Goal: Task Accomplishment & Management: Manage account settings

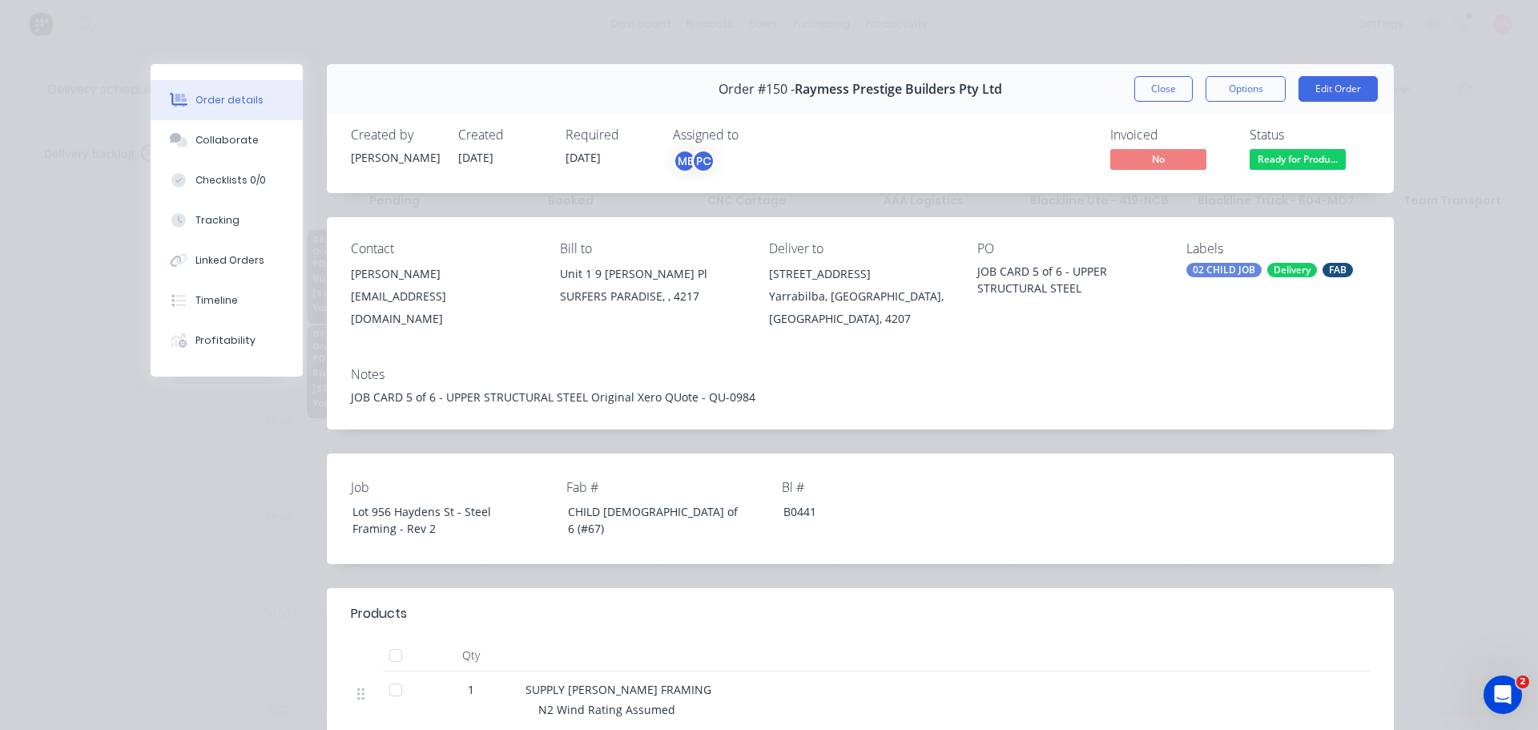
scroll to position [4971, 0]
click at [1191, 76] on button "Close" at bounding box center [1163, 89] width 58 height 26
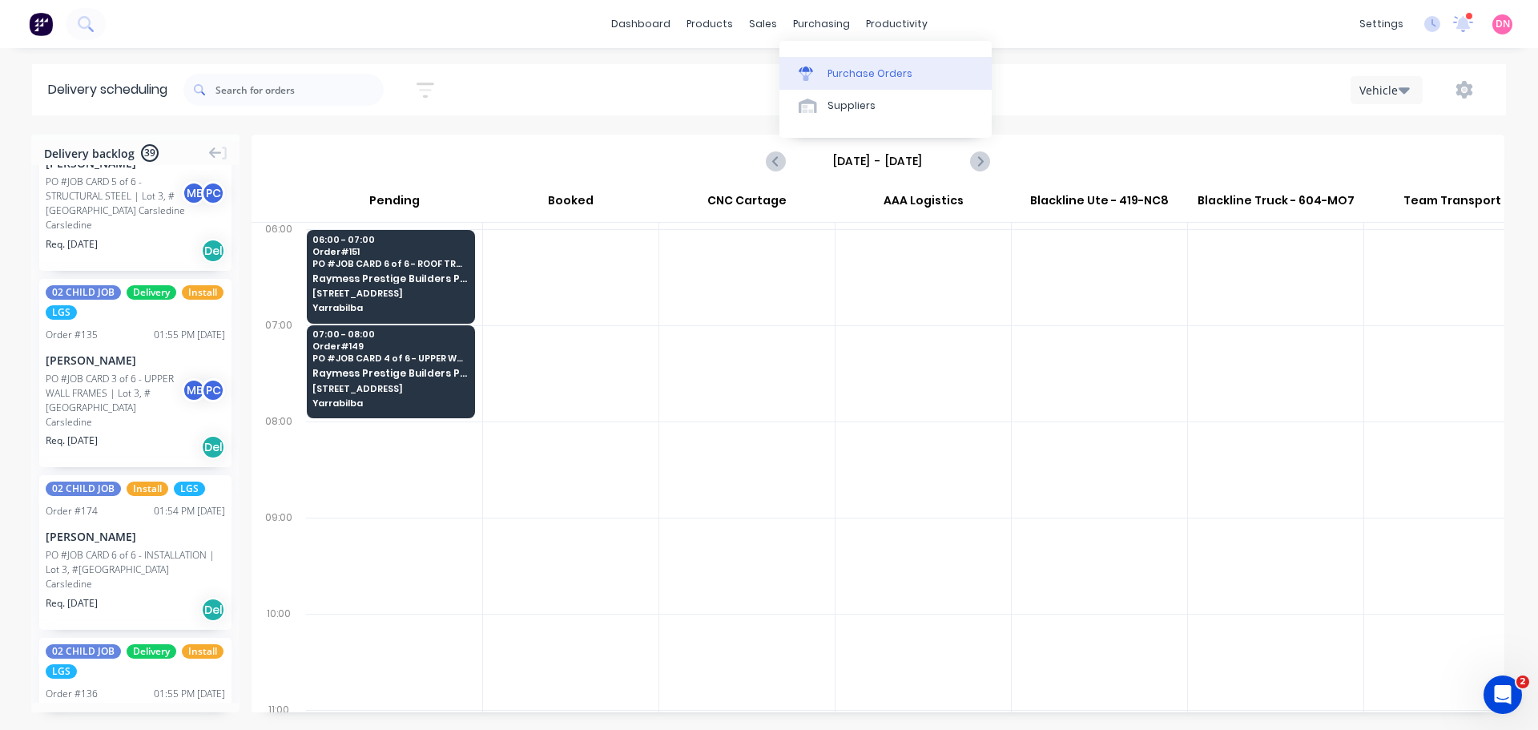
click at [811, 70] on link "Purchase Orders" at bounding box center [885, 73] width 212 height 32
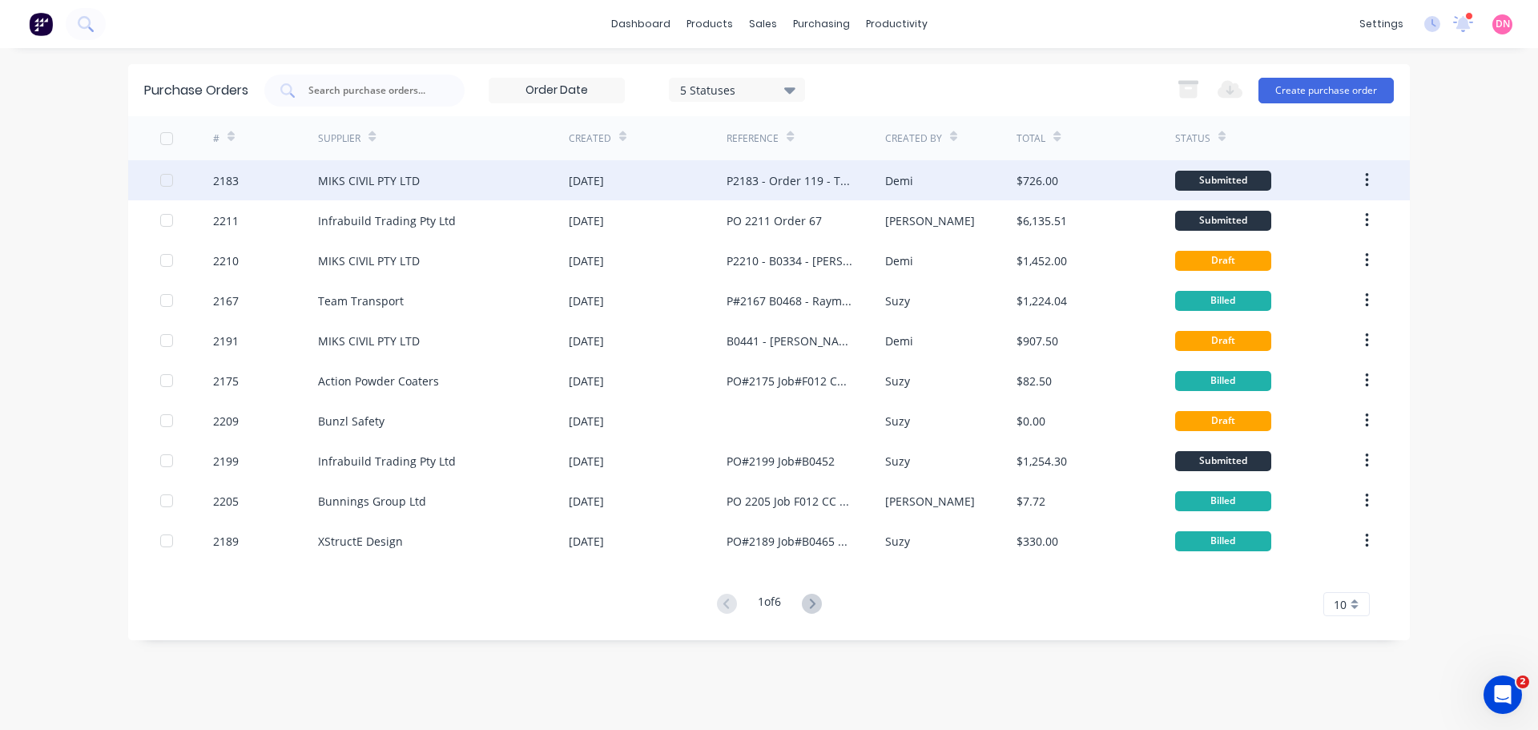
click at [1357, 180] on button "button" at bounding box center [1367, 180] width 38 height 29
click at [1083, 180] on div "$726.00" at bounding box center [1095, 180] width 158 height 40
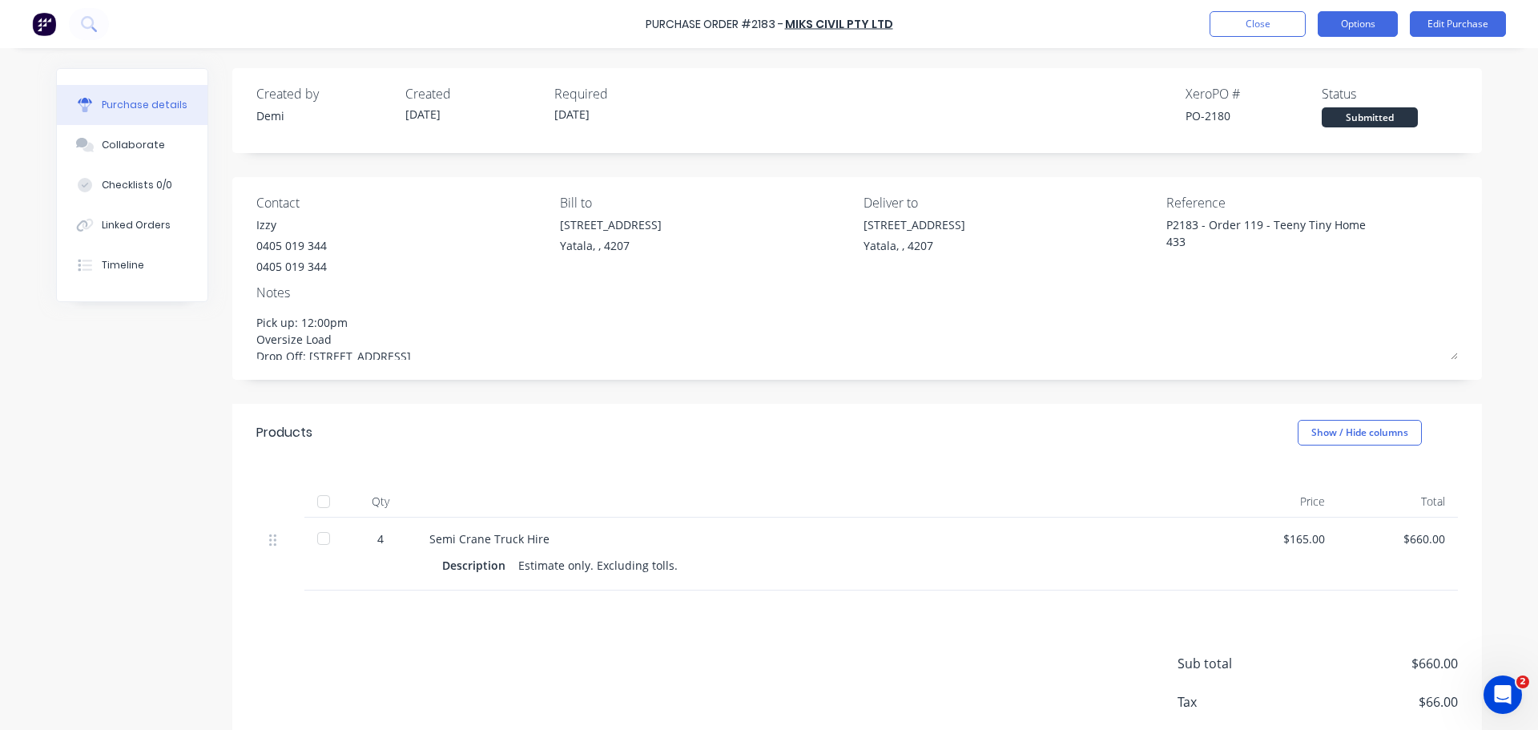
click at [1347, 23] on button "Options" at bounding box center [1357, 24] width 80 height 26
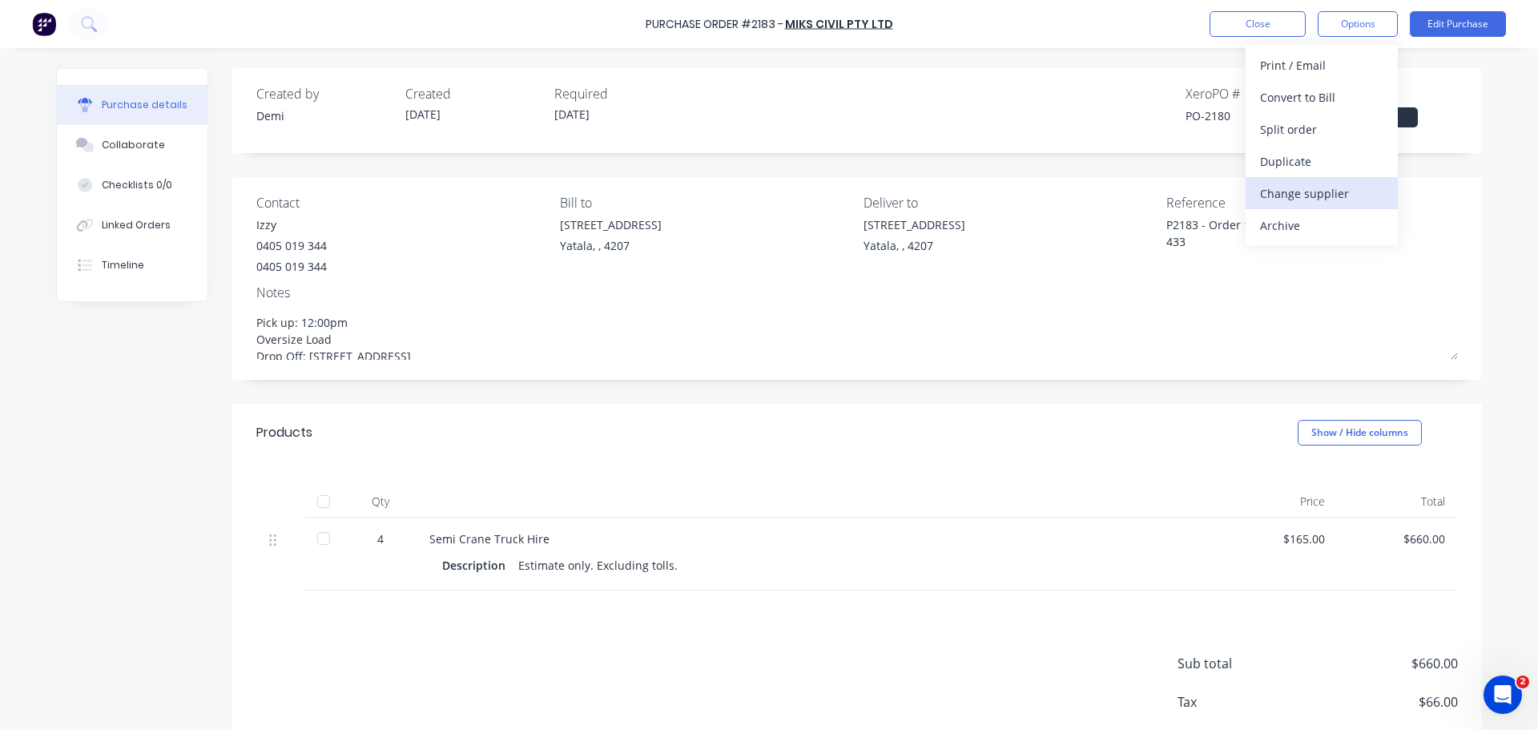
click at [1318, 178] on button "Change supplier" at bounding box center [1321, 193] width 152 height 32
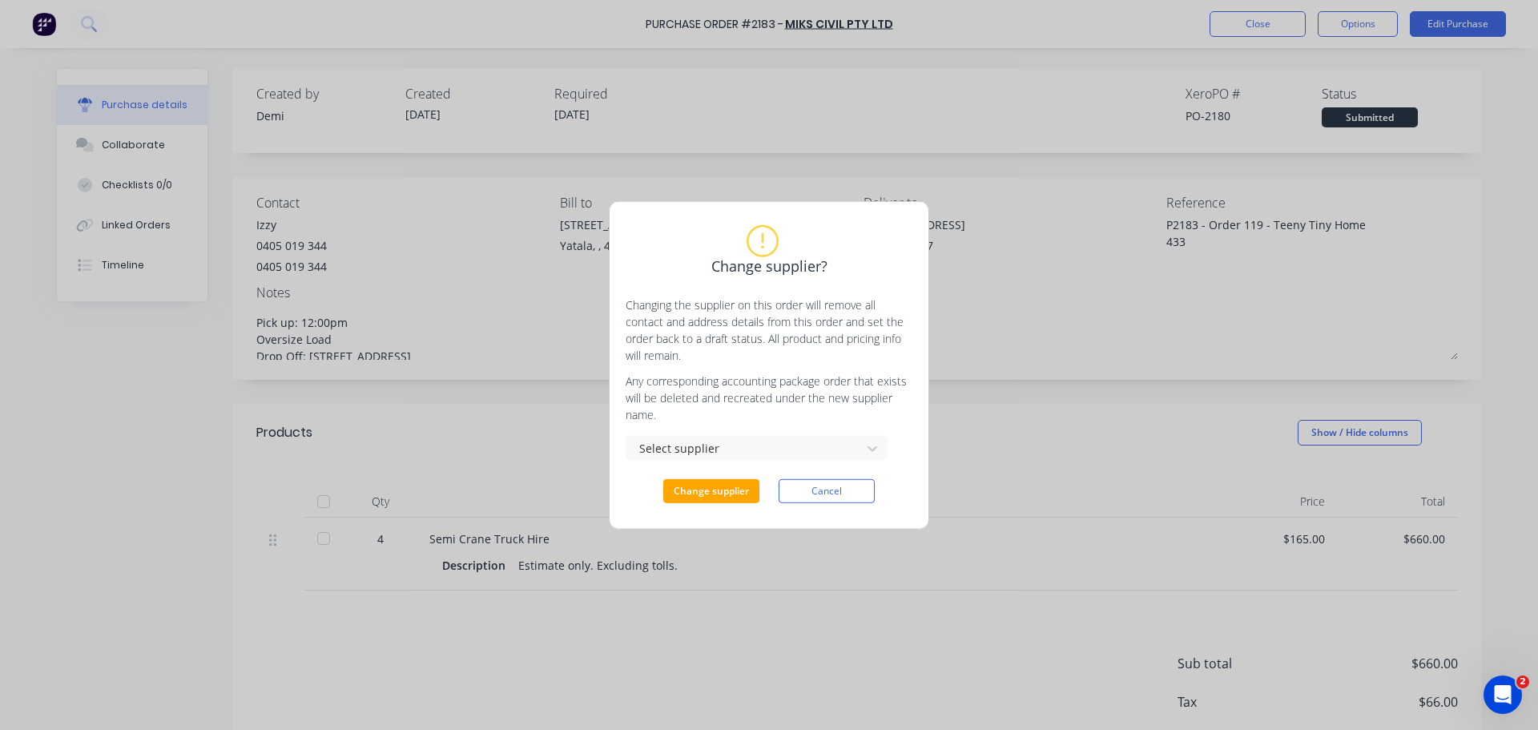
type textarea "x"
click at [746, 438] on div at bounding box center [746, 448] width 214 height 20
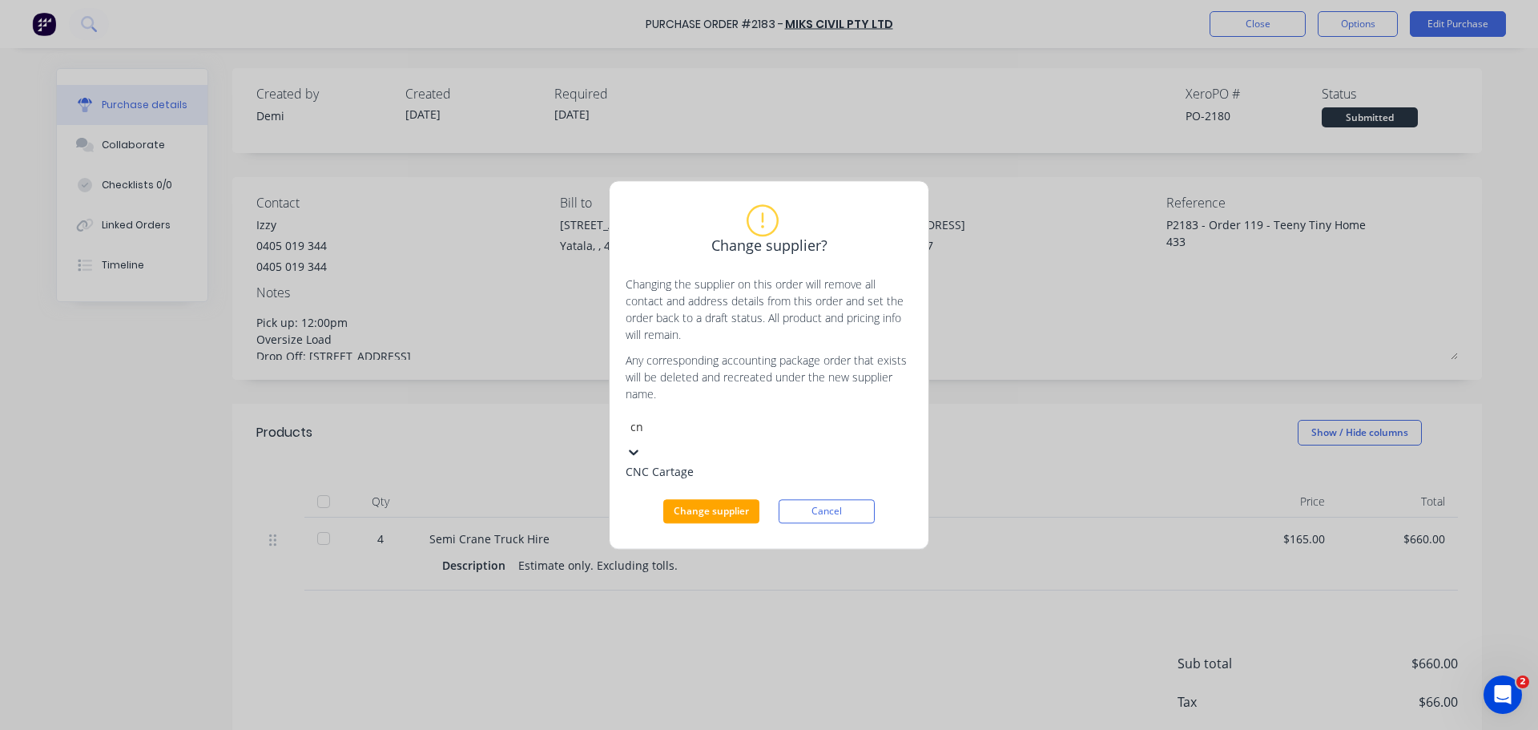
type input "cnc"
click at [722, 463] on div "CNC Cartage" at bounding box center [745, 471] width 240 height 17
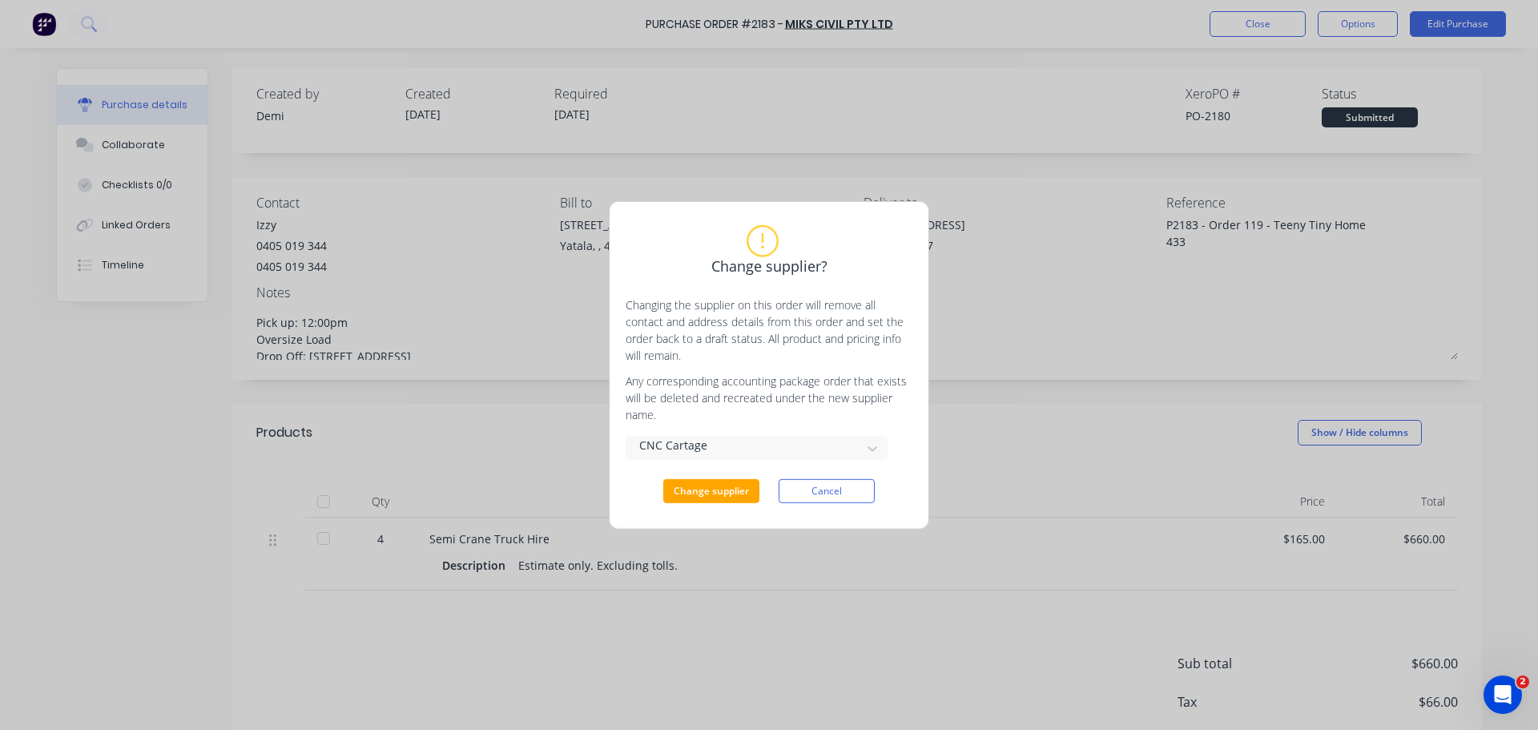
click at [722, 479] on button "Change supplier" at bounding box center [711, 491] width 96 height 24
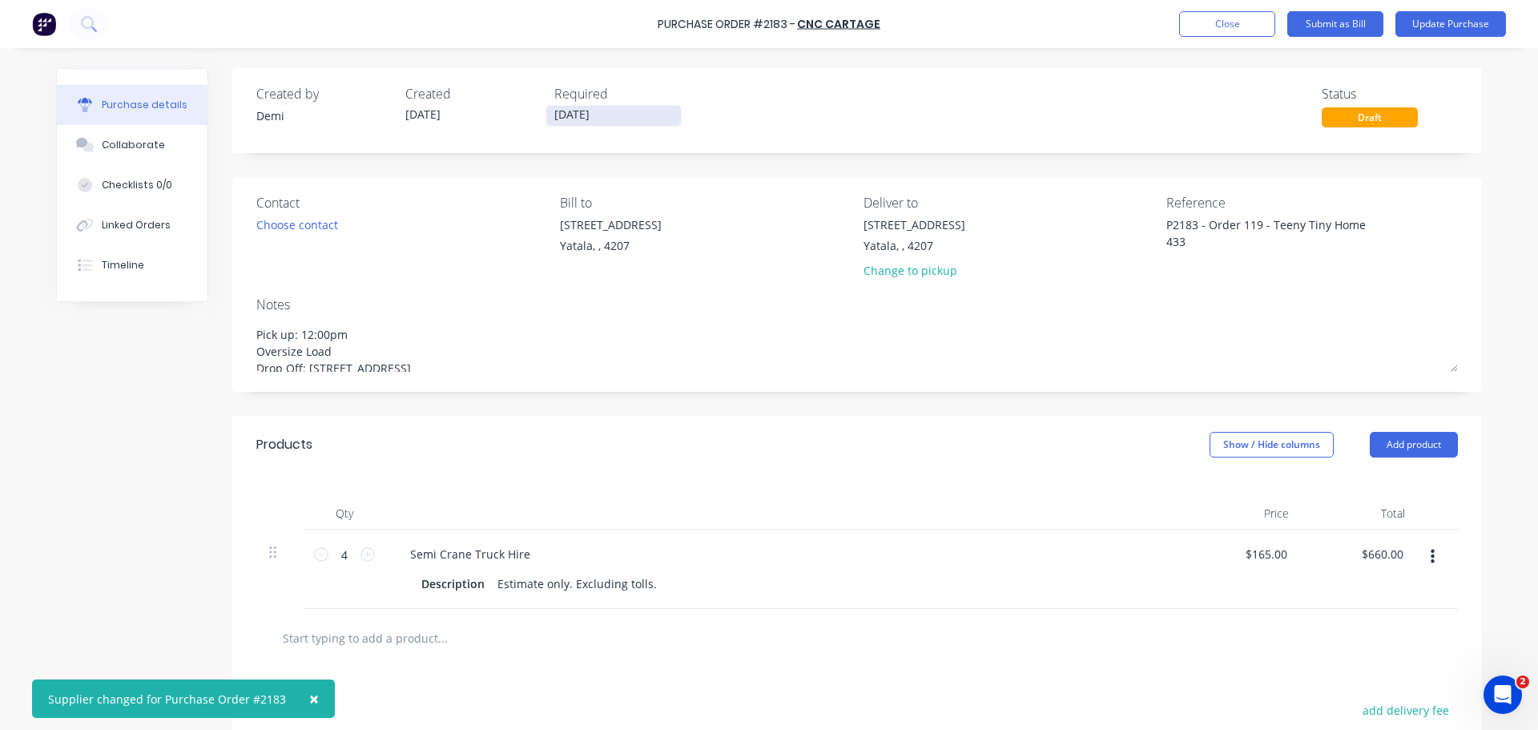
click at [634, 115] on input "[DATE]" at bounding box center [613, 116] width 135 height 20
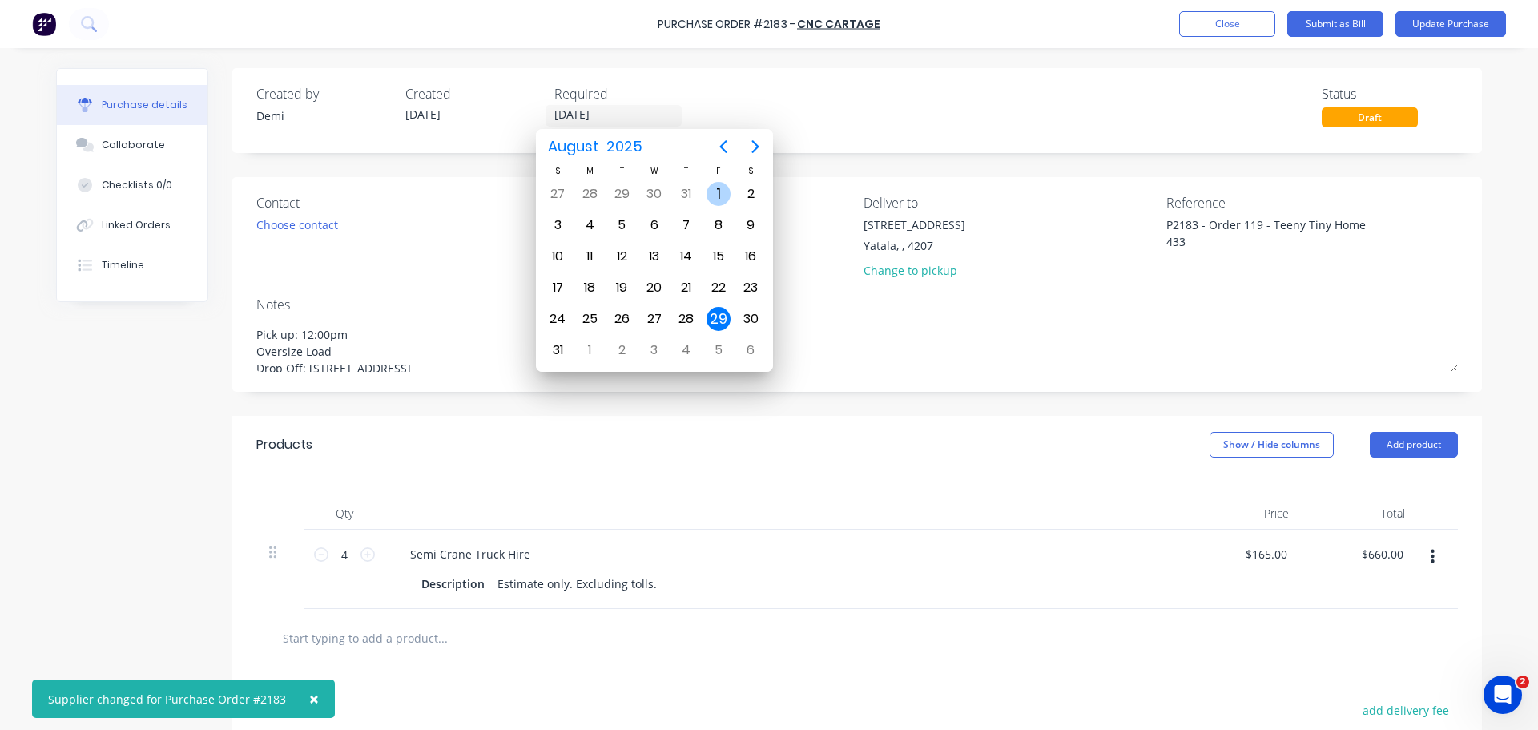
click at [714, 194] on div "1" at bounding box center [718, 194] width 24 height 24
type textarea "x"
type input "[DATE]"
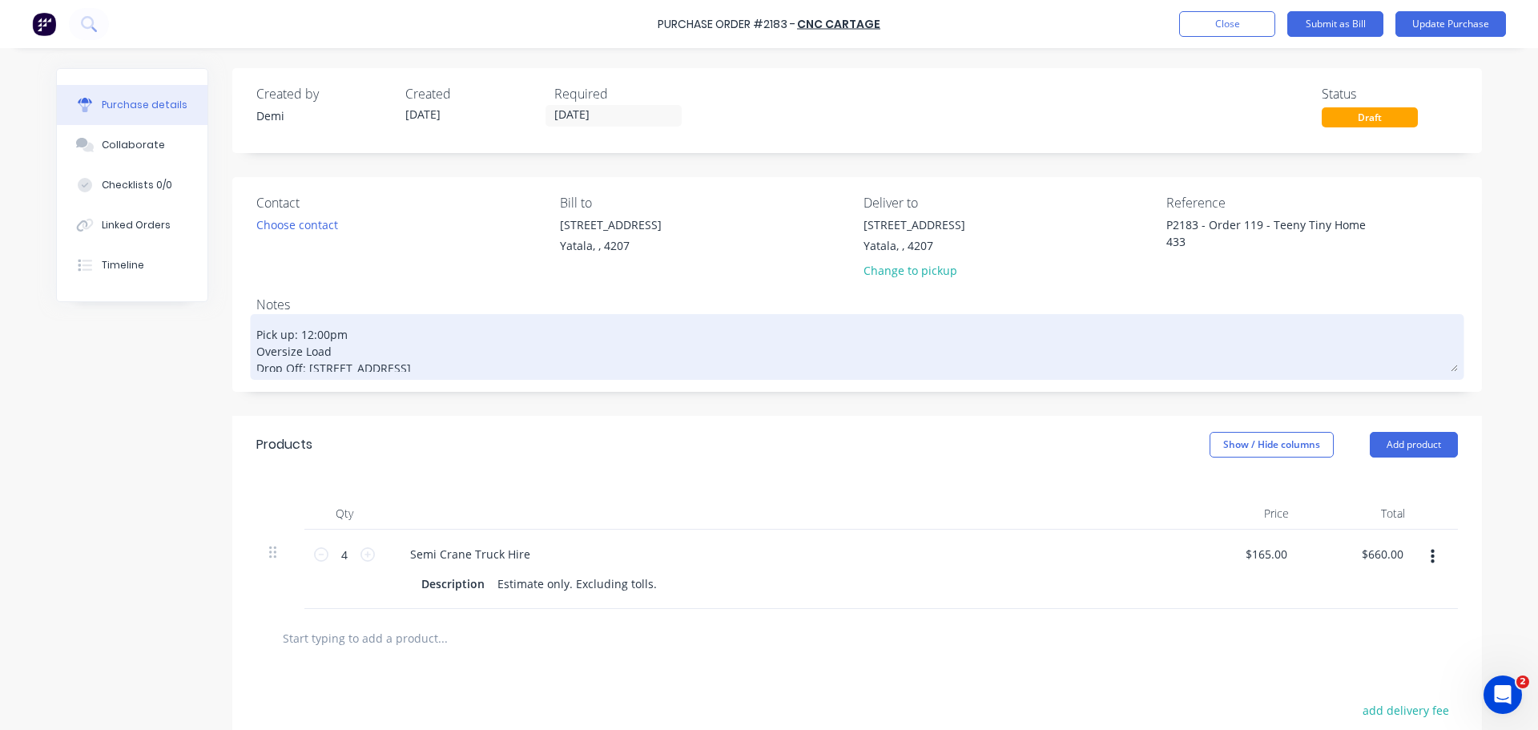
click at [316, 319] on textarea "Pick up: 12:00pm Oversize Load Drop Off: [STREET_ADDRESS]" at bounding box center [856, 345] width 1201 height 54
type textarea "x"
type textarea "Pick up: 12:00p Oversize Load Drop Off: [STREET_ADDRESS]"
type textarea "x"
type textarea "Pick up: 12:00 Oversize Load Drop Off: [STREET_ADDRESS]"
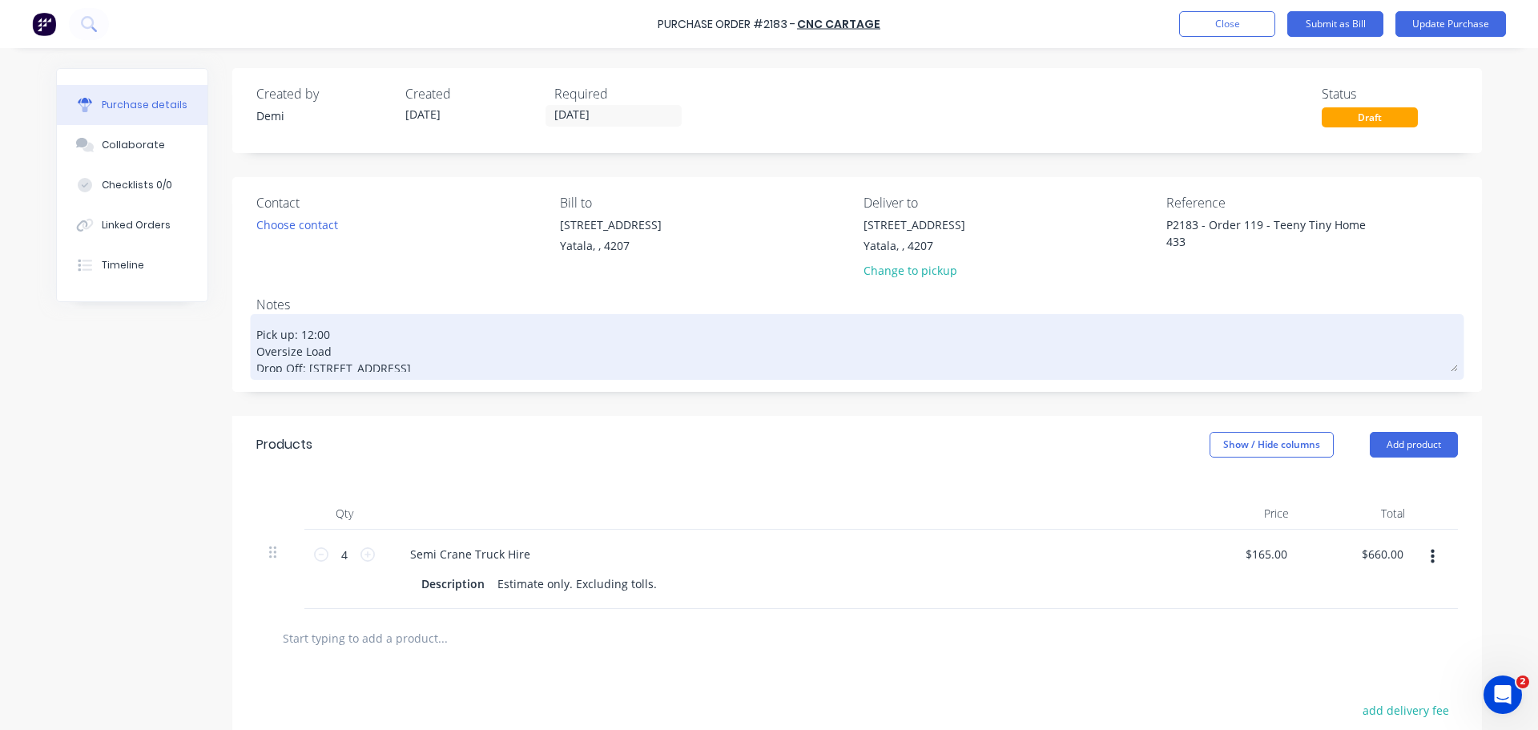
type textarea "x"
type textarea "Pick up: 12:0 Oversize Load Drop Off: [STREET_ADDRESS]"
type textarea "x"
type textarea "Pick up: 12: Oversize Load Drop Off: [STREET_ADDRESS]"
type textarea "x"
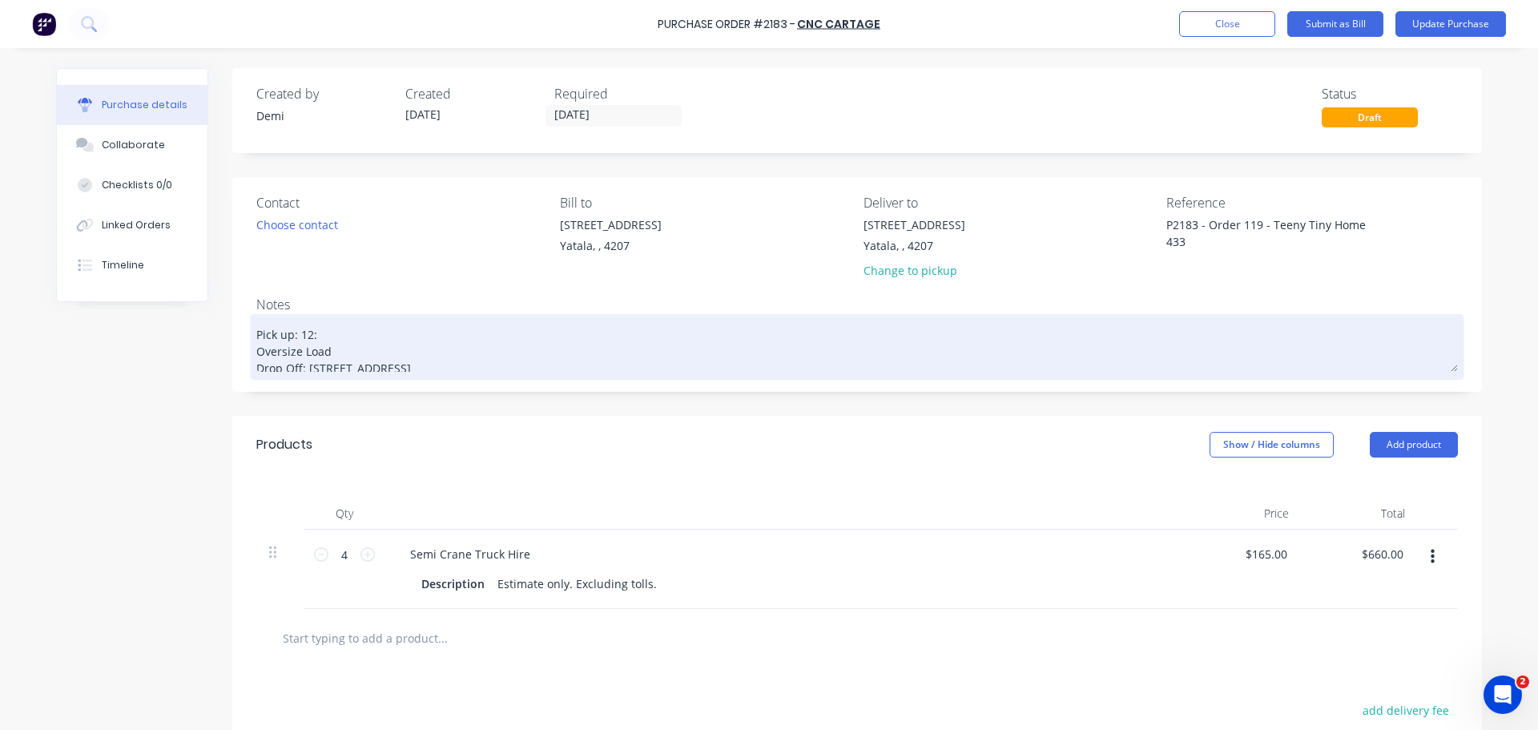
type textarea "Pick up: 12 Oversize Load Drop Off: [STREET_ADDRESS]"
type textarea "x"
type textarea "Pick up: 1 Oversize Load Drop Off: [STREET_ADDRESS]"
type textarea "x"
type textarea "Pick up: Oversize Load Drop Off: [STREET_ADDRESS]"
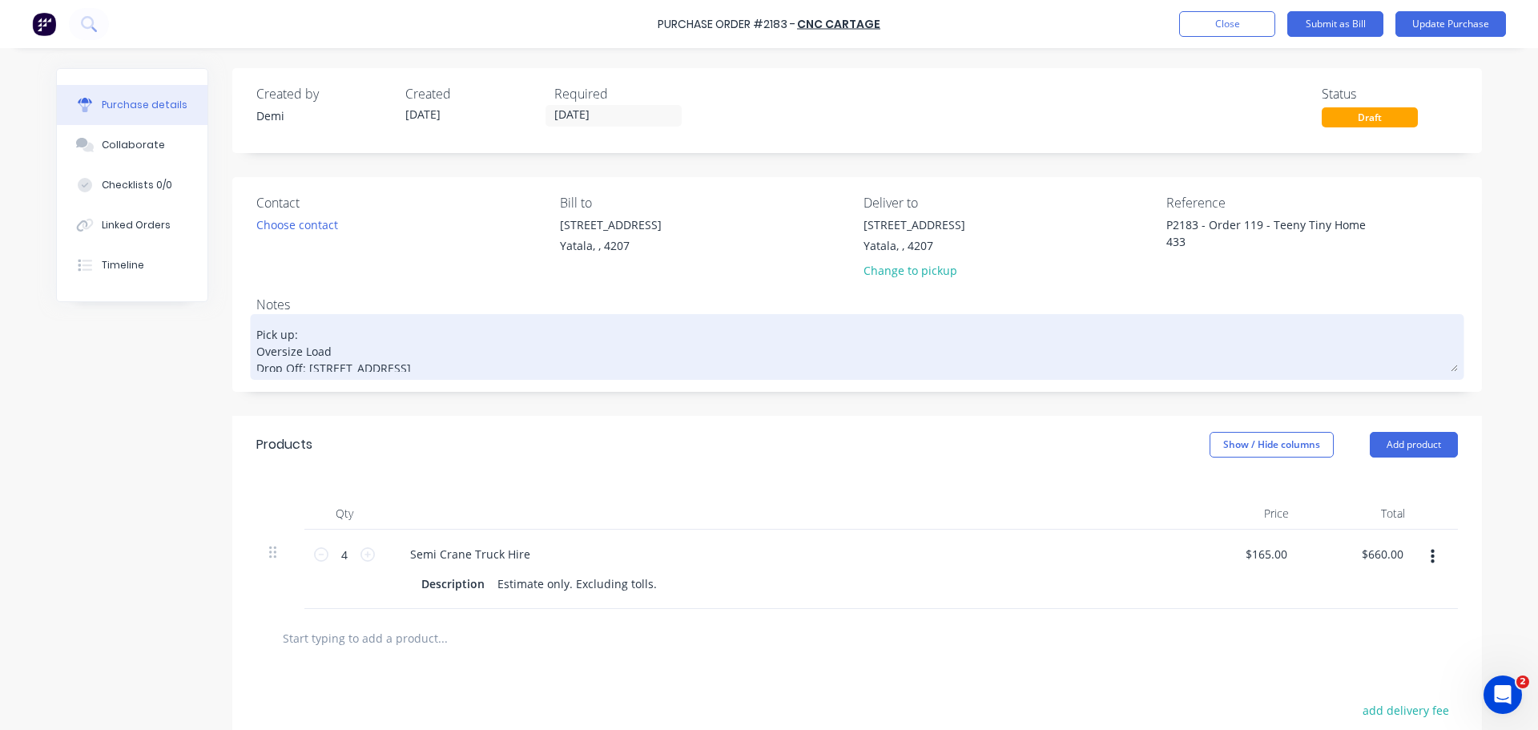
type textarea "x"
type textarea "Pick up: 9 Oversize Load Drop Off: [STREET_ADDRESS]"
type textarea "x"
type textarea "Pick up: Oversize Load Drop Off: [STREET_ADDRESS]"
type textarea "x"
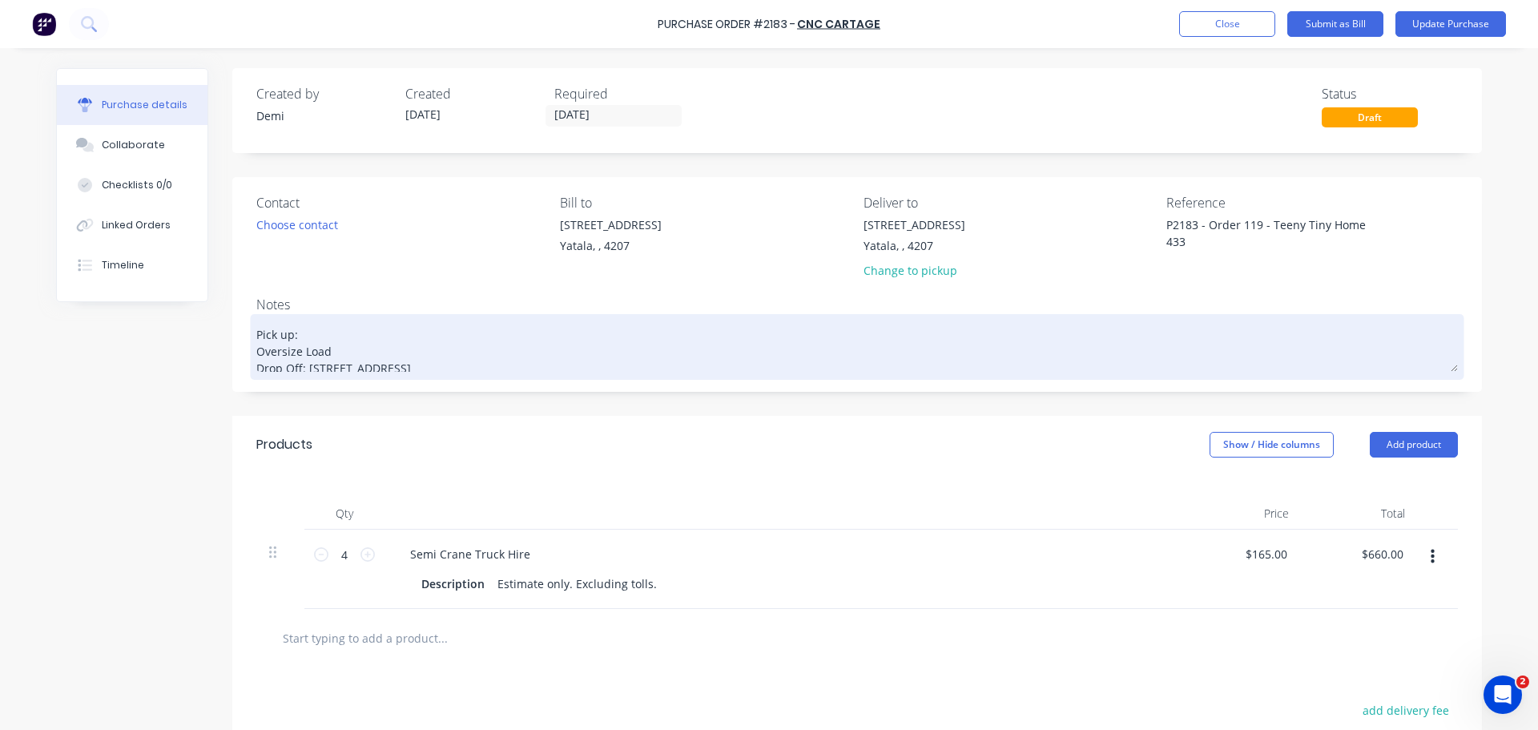
type textarea "Pick up: 8 Oversize Load Drop Off: [STREET_ADDRESS]"
type textarea "x"
type textarea "Pick up: 8: Oversize Load Drop Off: [STREET_ADDRESS]"
type textarea "x"
type textarea "Pick up: 8:0 Oversize Load Drop Off: [STREET_ADDRESS]"
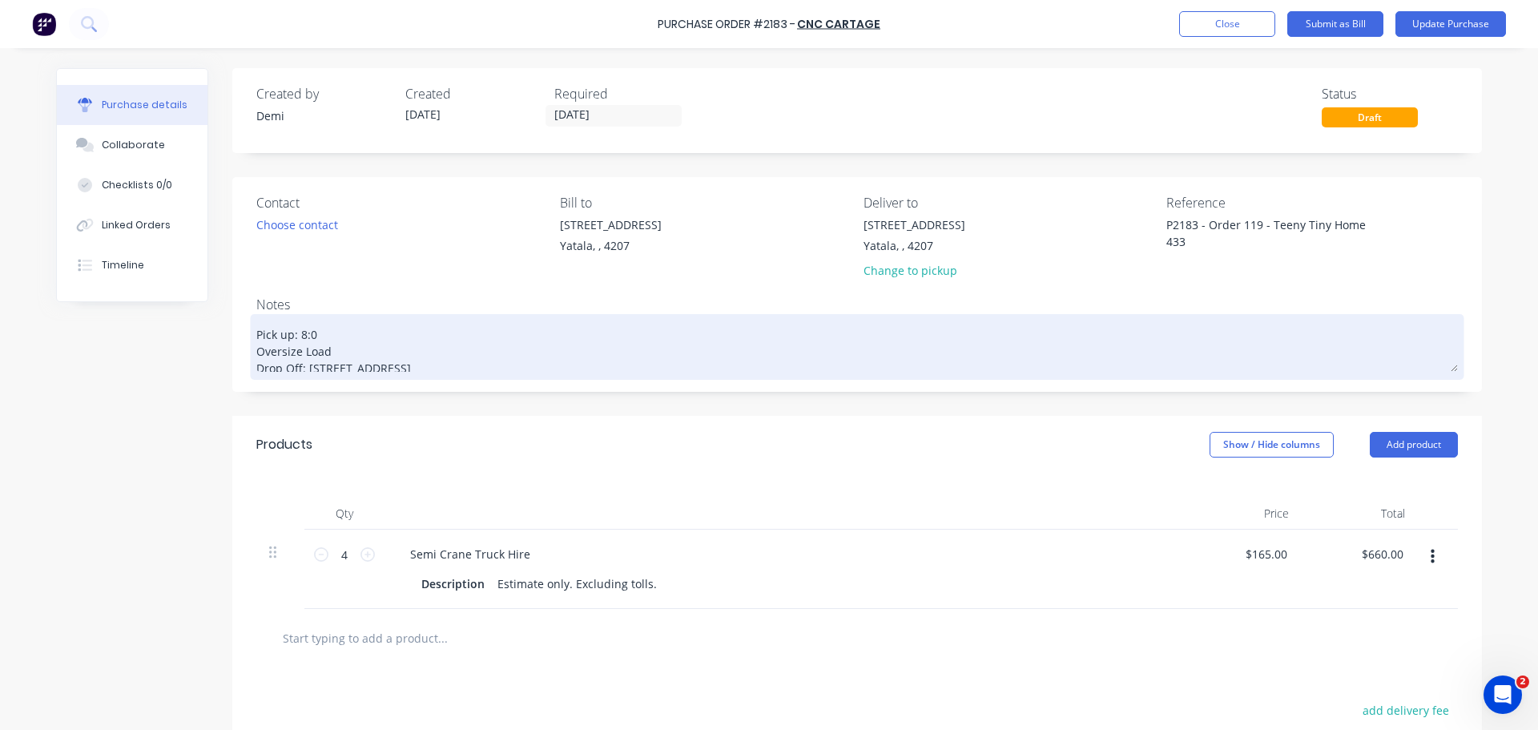
type textarea "x"
type textarea "Pick up: 8:00 Oversize Load Drop Off: [STREET_ADDRESS]"
type textarea "x"
drag, startPoint x: 510, startPoint y: 349, endPoint x: 291, endPoint y: 346, distance: 219.5
click at [291, 346] on textarea "Pick up: 8:00 Oversize Load Drop Off: [STREET_ADDRESS]" at bounding box center [856, 345] width 1201 height 54
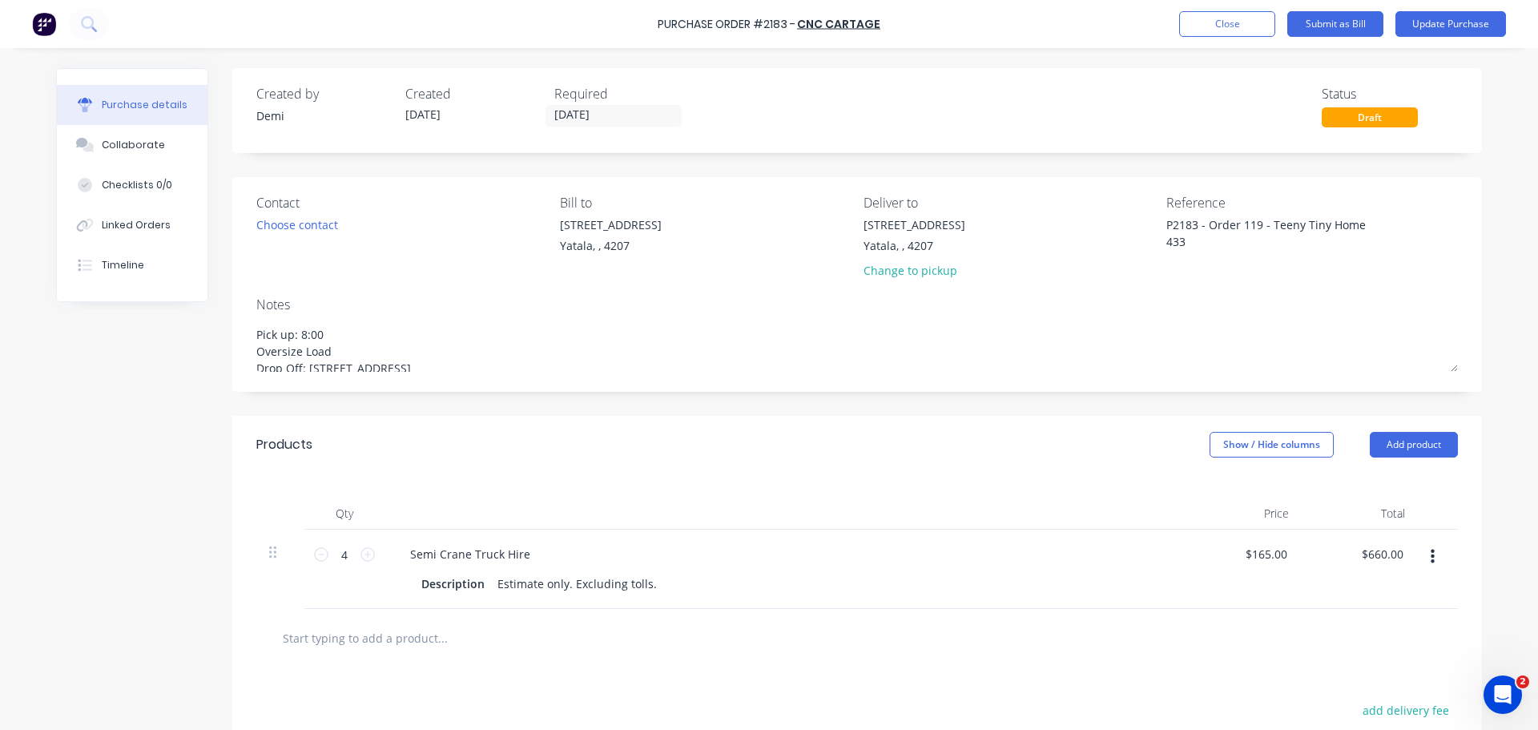
type textarea "Pick up: 8:00 Oversize Load Drop Off: [STREET_ADDRESS]"
type textarea "x"
type textarea "Pick up: 8:00 Oversize Load Drop Off: [STREET_ADDRESS]"
click at [1441, 542] on button "button" at bounding box center [1432, 556] width 38 height 29
click at [1430, 439] on button "Add product" at bounding box center [1413, 445] width 88 height 26
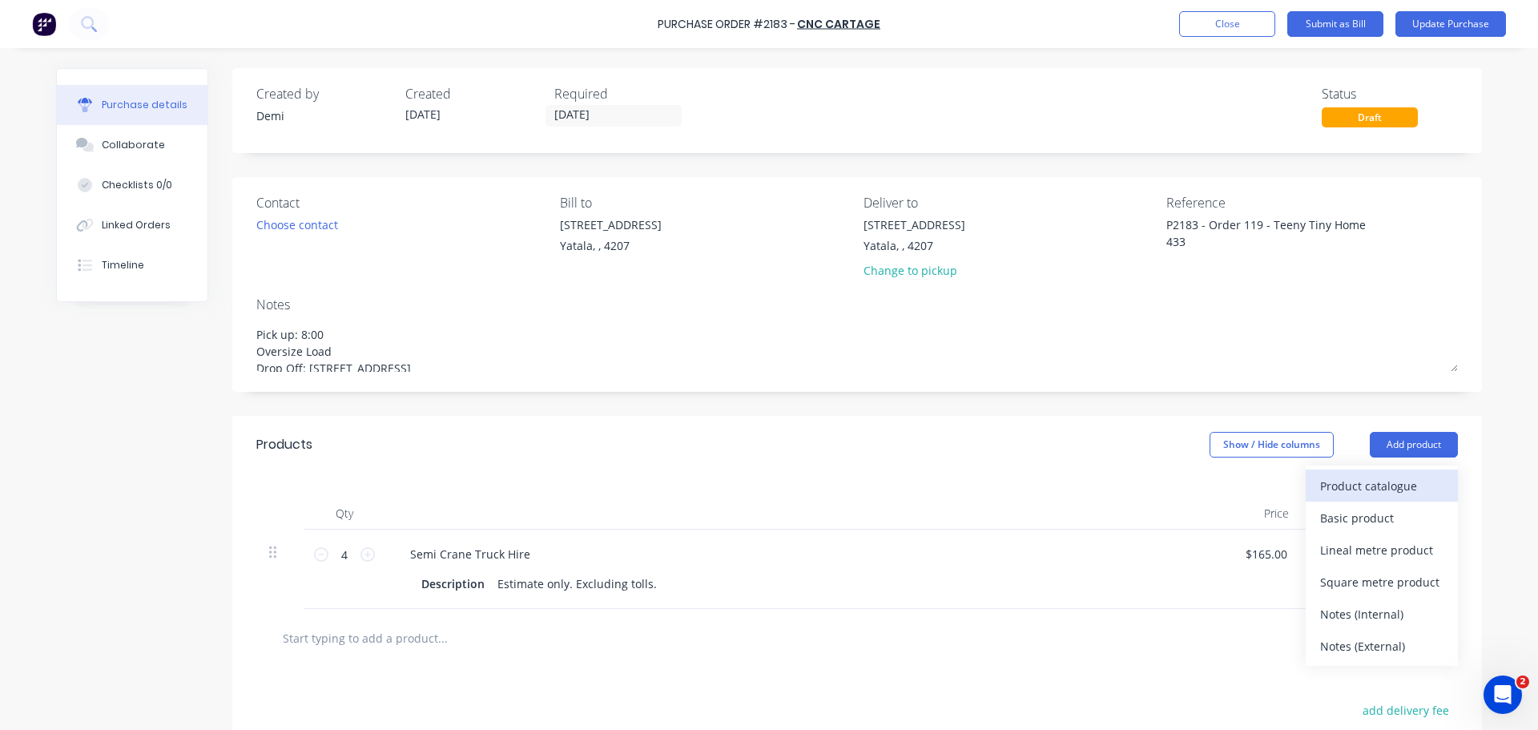
click at [1397, 474] on div "Product catalogue" at bounding box center [1381, 485] width 123 height 23
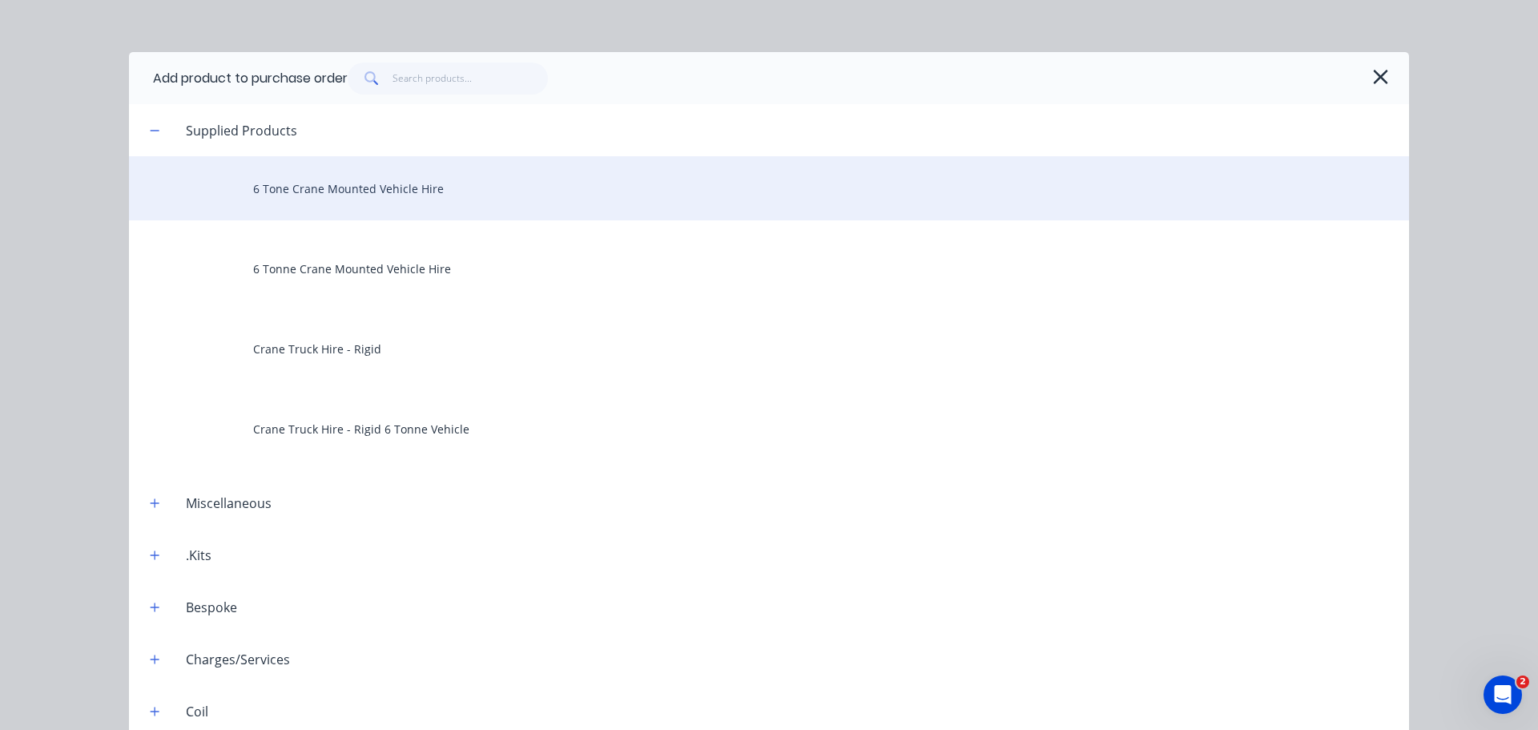
click at [275, 157] on div "6 Tone Crane Mounted Vehicle Hire" at bounding box center [769, 188] width 1280 height 64
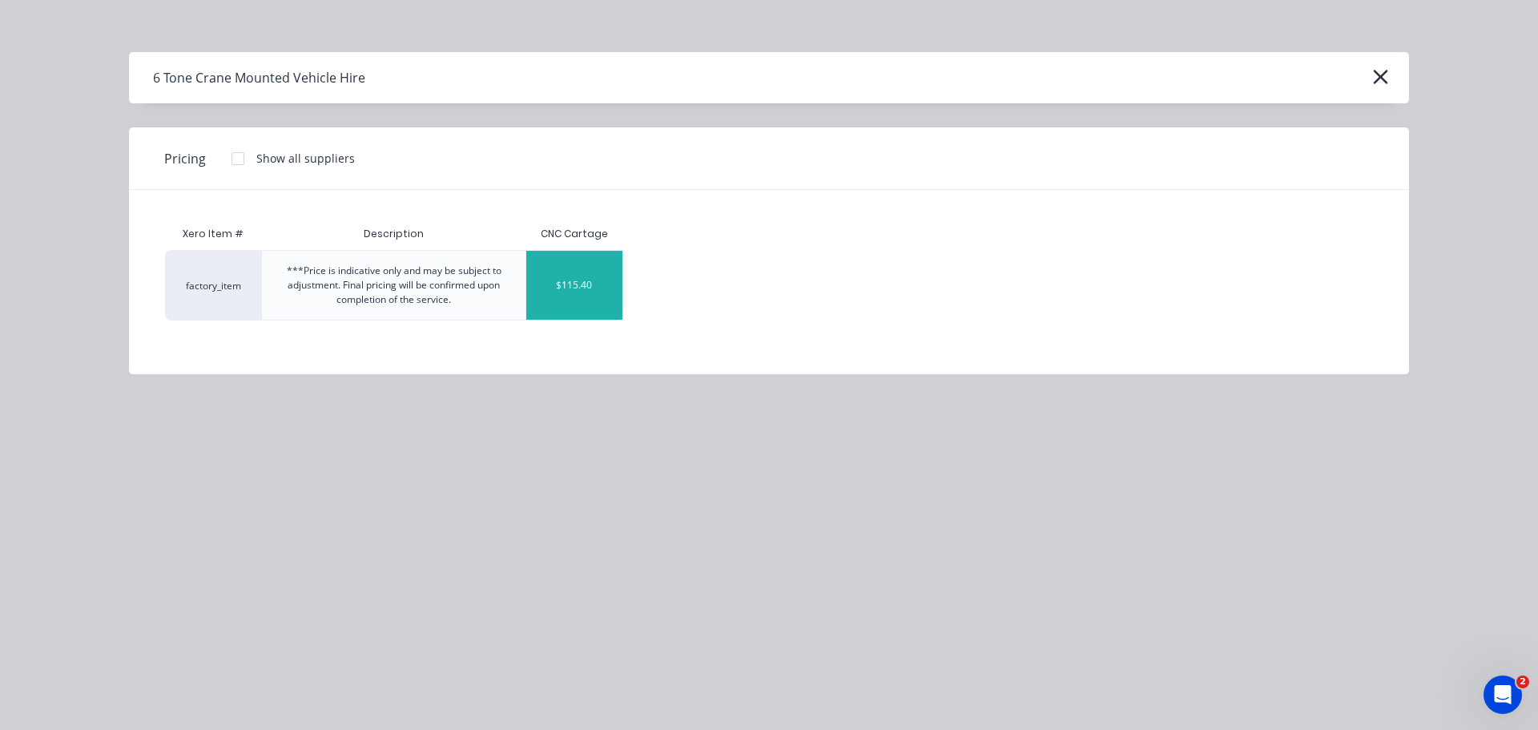
click at [589, 255] on div "$115.40" at bounding box center [574, 285] width 96 height 69
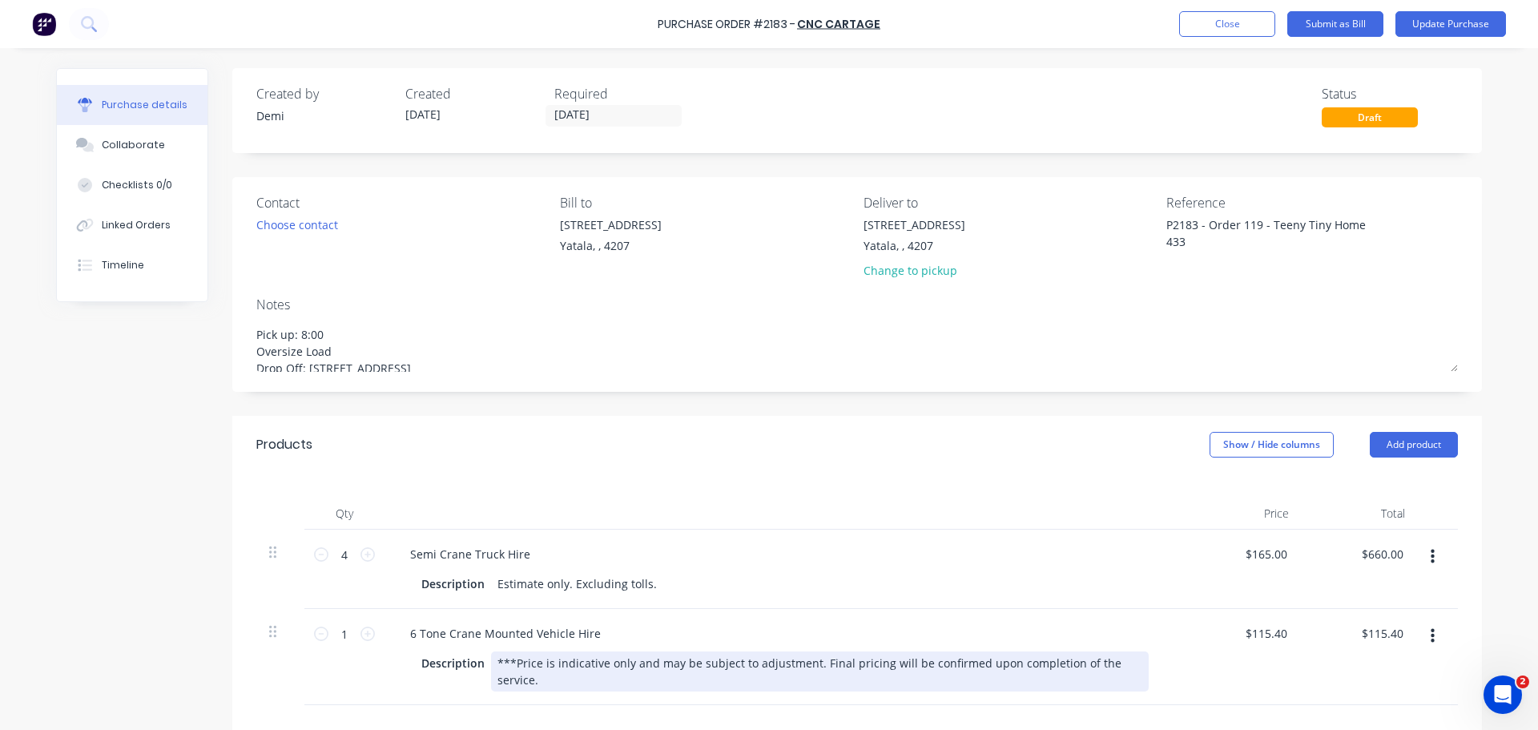
type textarea "x"
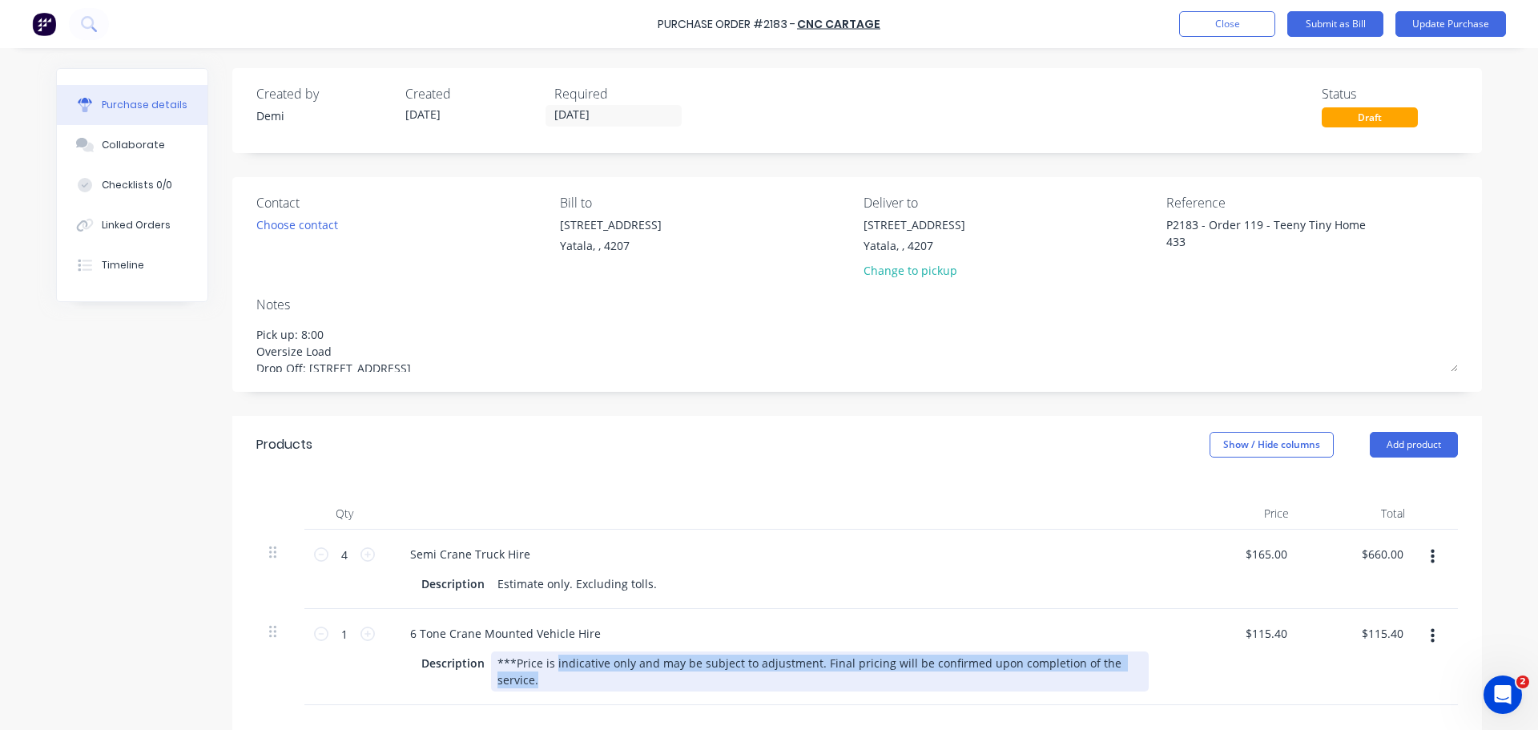
drag, startPoint x: 500, startPoint y: 605, endPoint x: 997, endPoint y: 600, distance: 497.3
click at [997, 651] on div "Description ***Price is indicative only and may be subject to adjustment. Final…" at bounding box center [782, 671] width 734 height 40
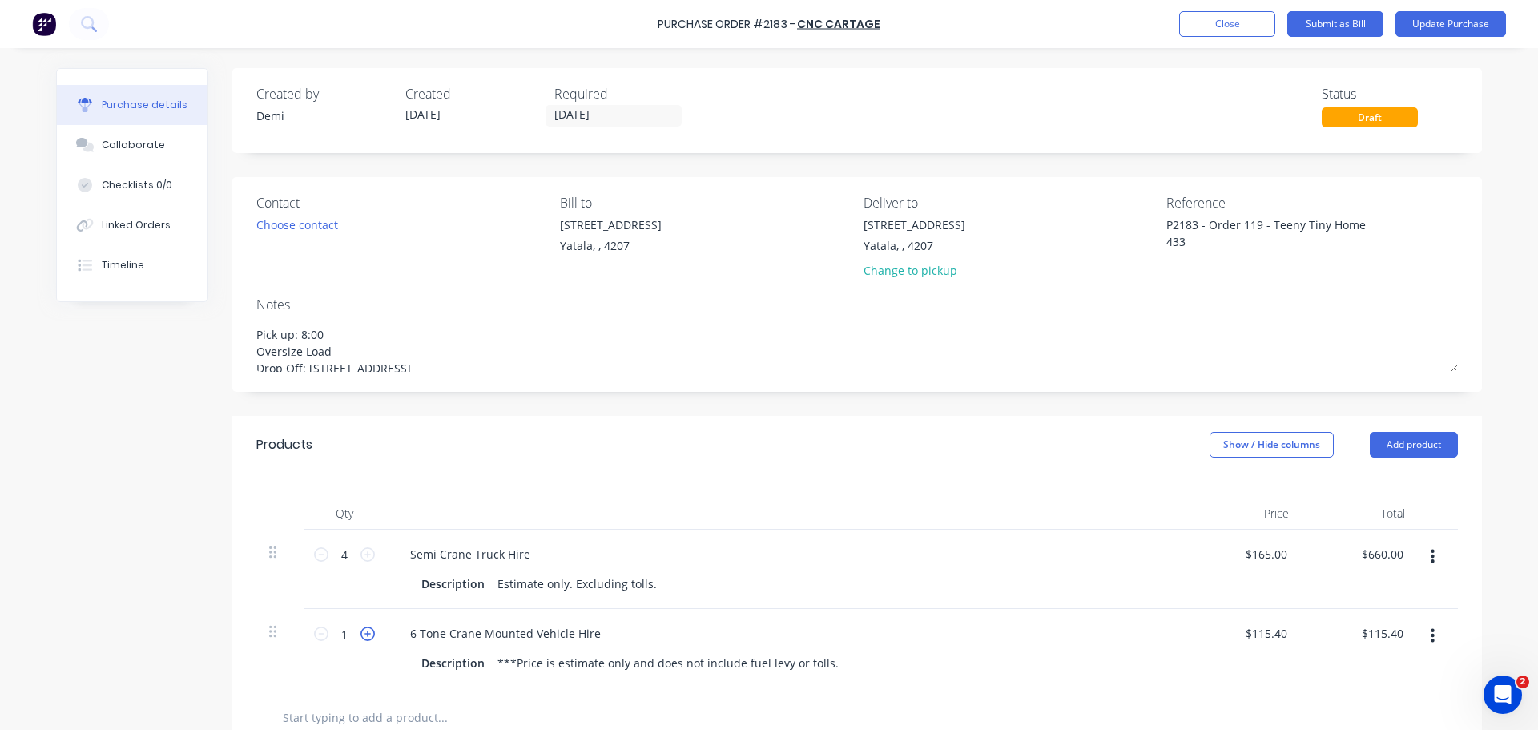
click at [360, 626] on icon at bounding box center [367, 633] width 14 height 14
type textarea "x"
type input "2"
type input "$230.80"
click at [360, 626] on icon at bounding box center [367, 633] width 14 height 14
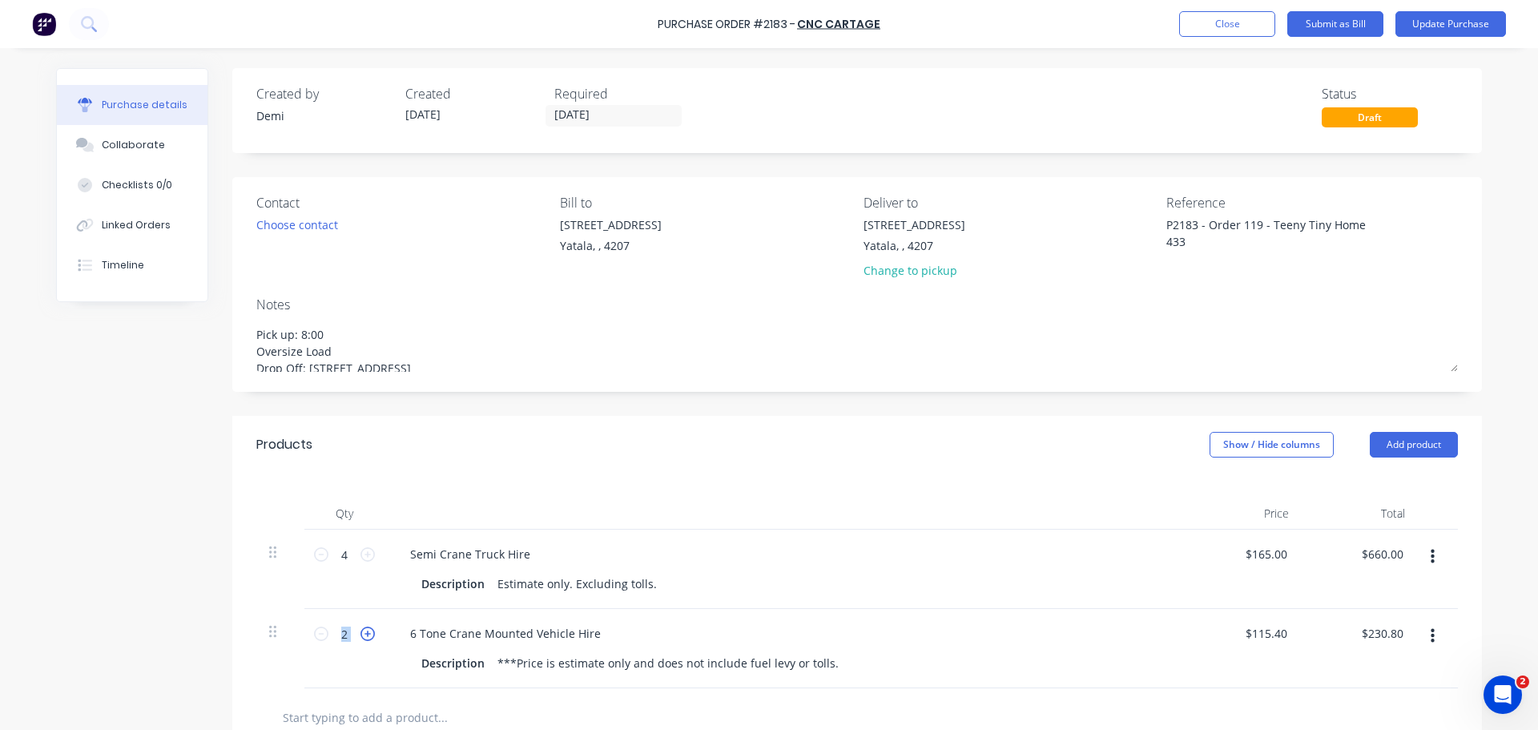
type textarea "x"
type input "3"
type input "$346.20"
click at [360, 626] on icon at bounding box center [367, 633] width 14 height 14
type textarea "x"
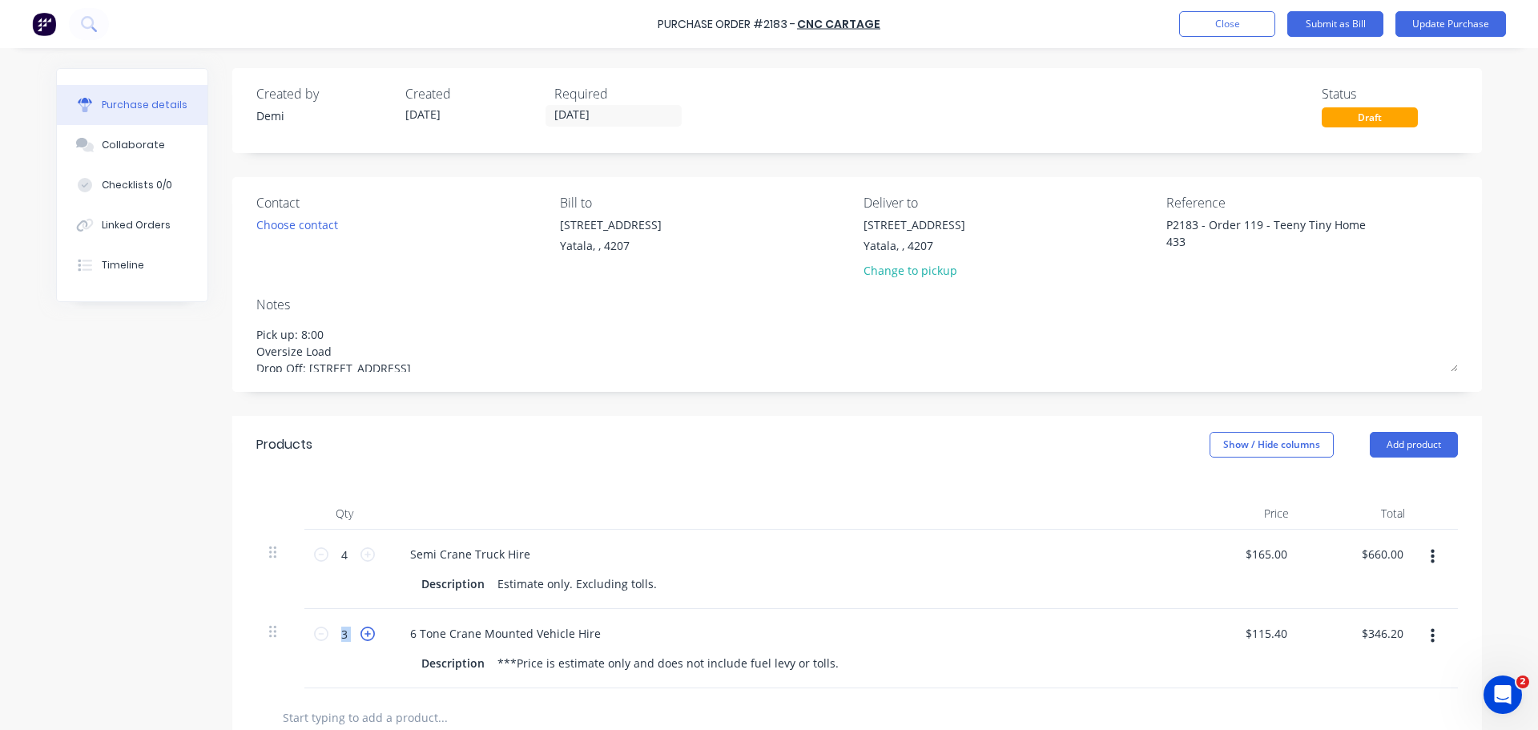
type input "4"
type input "$461.60"
click at [360, 626] on icon at bounding box center [367, 633] width 14 height 14
type textarea "x"
type input "5"
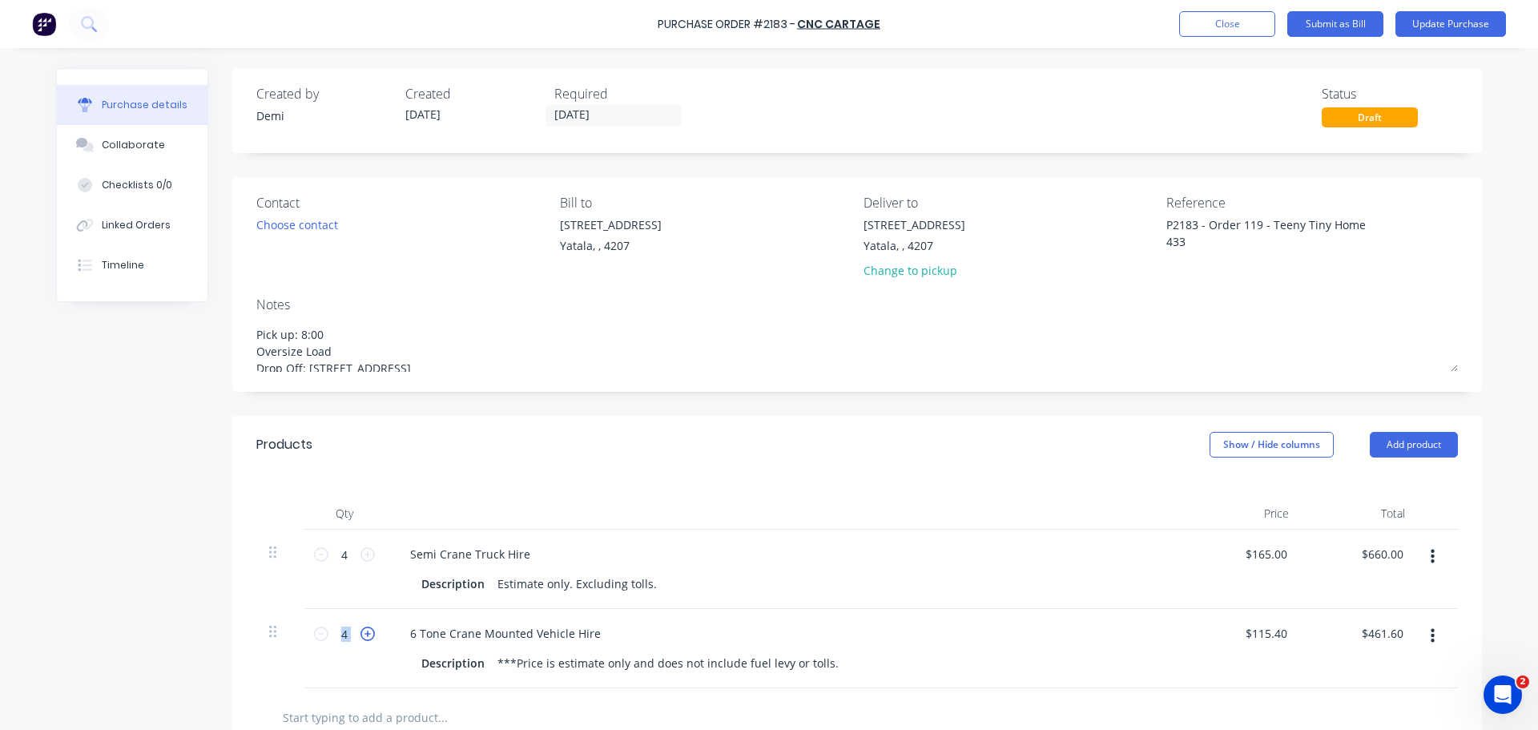
type input "$577.00"
click at [1434, 548] on icon "button" at bounding box center [1432, 557] width 4 height 18
click at [1367, 679] on button "Delete" at bounding box center [1383, 695] width 136 height 32
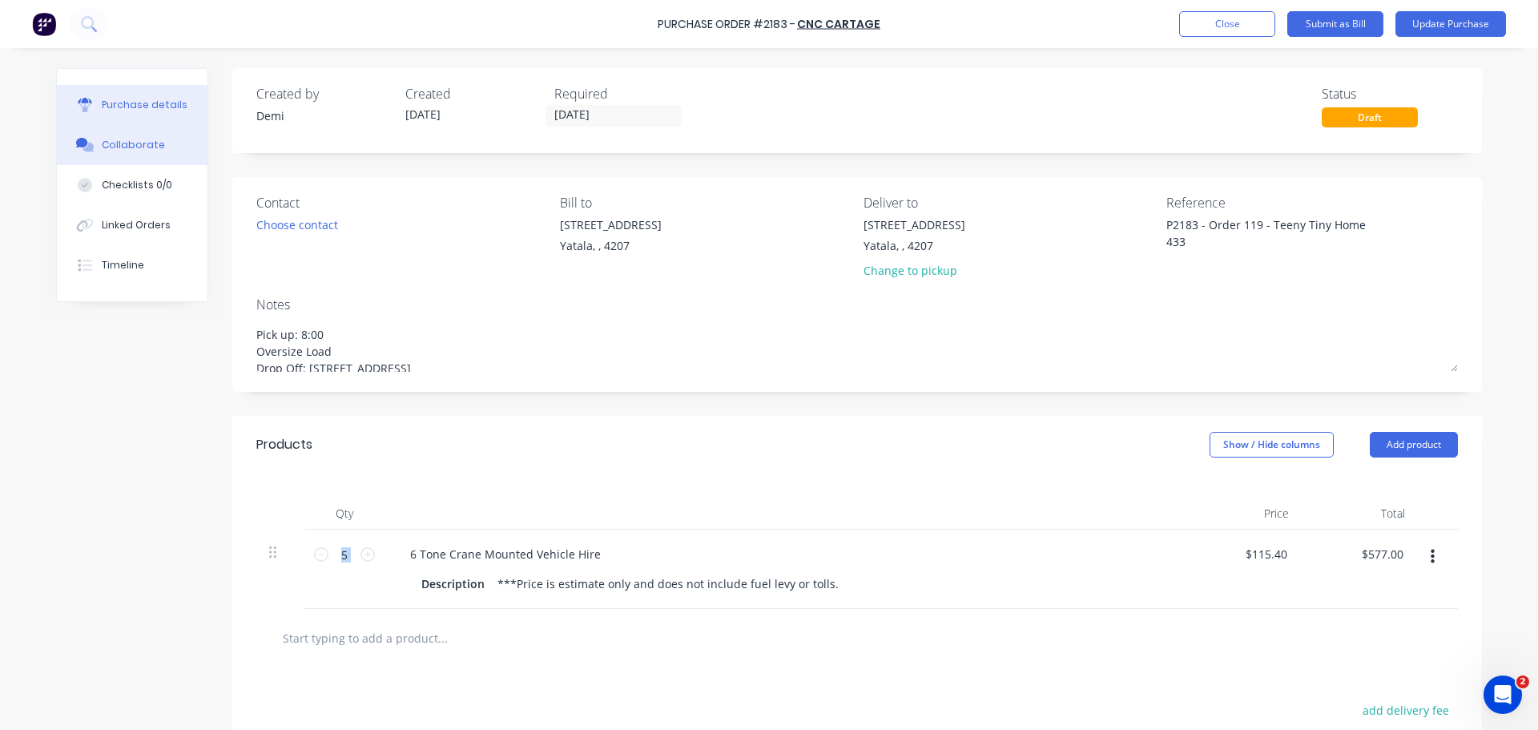
click at [135, 125] on button "Collaborate" at bounding box center [132, 145] width 151 height 40
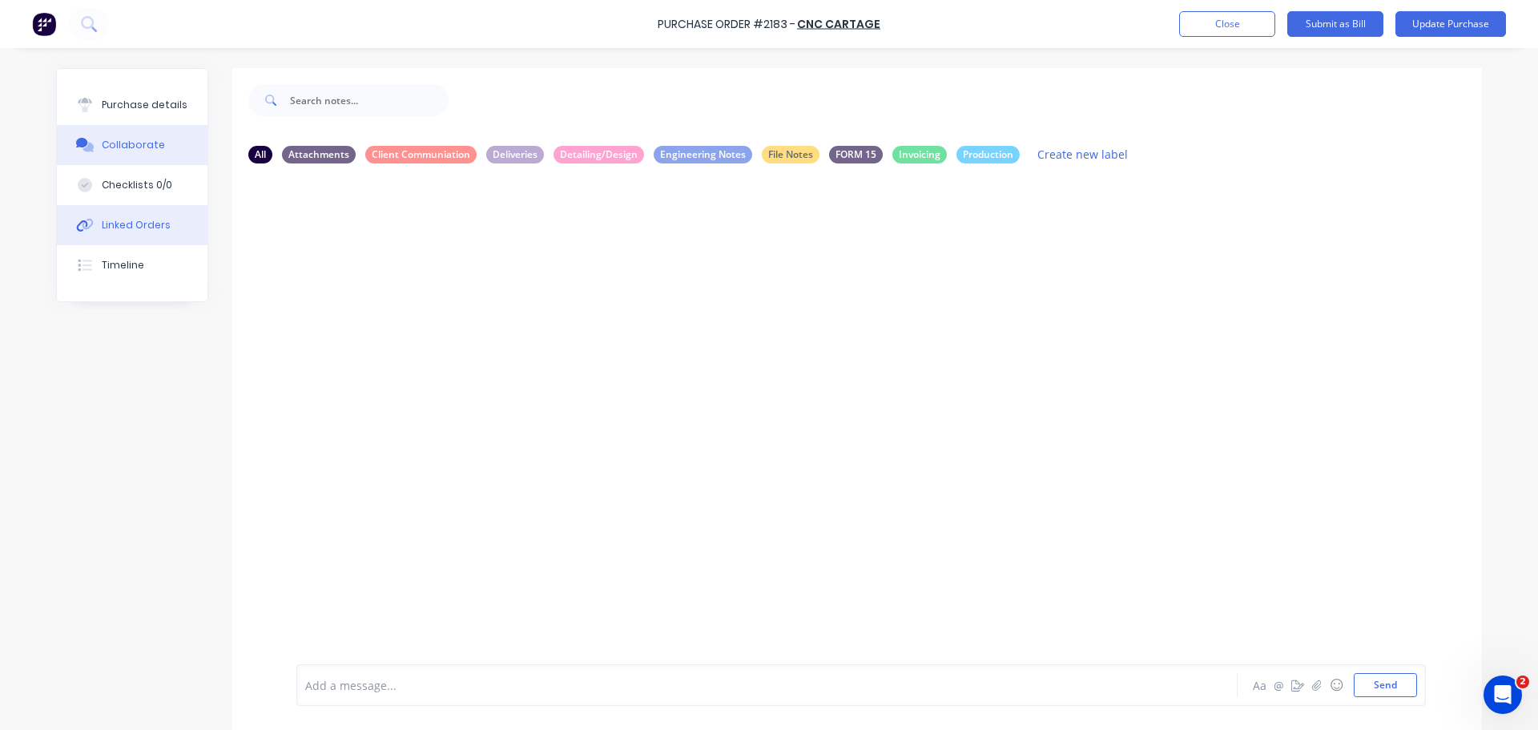
click at [114, 218] on div "Linked Orders" at bounding box center [136, 225] width 69 height 14
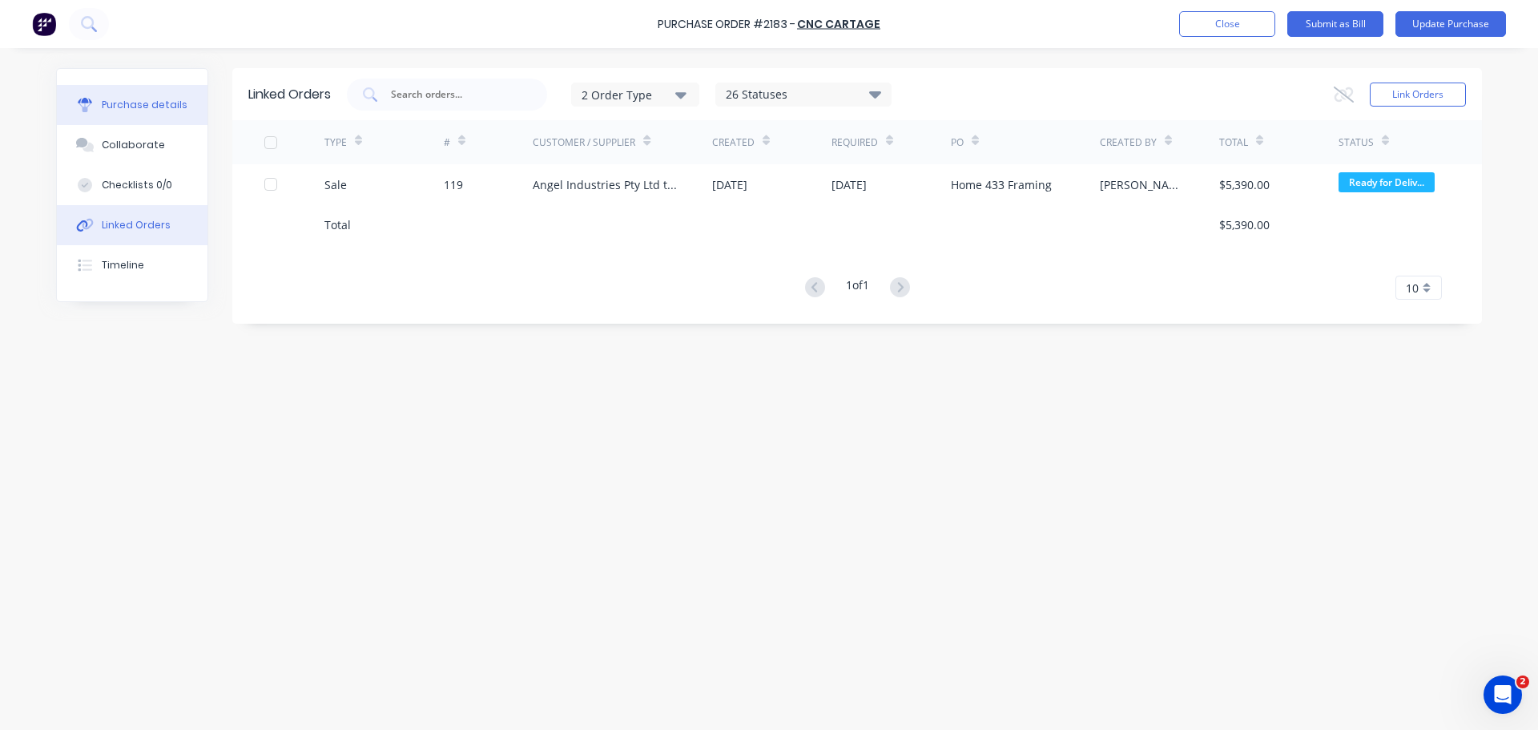
click at [126, 86] on button "Purchase details" at bounding box center [132, 105] width 151 height 40
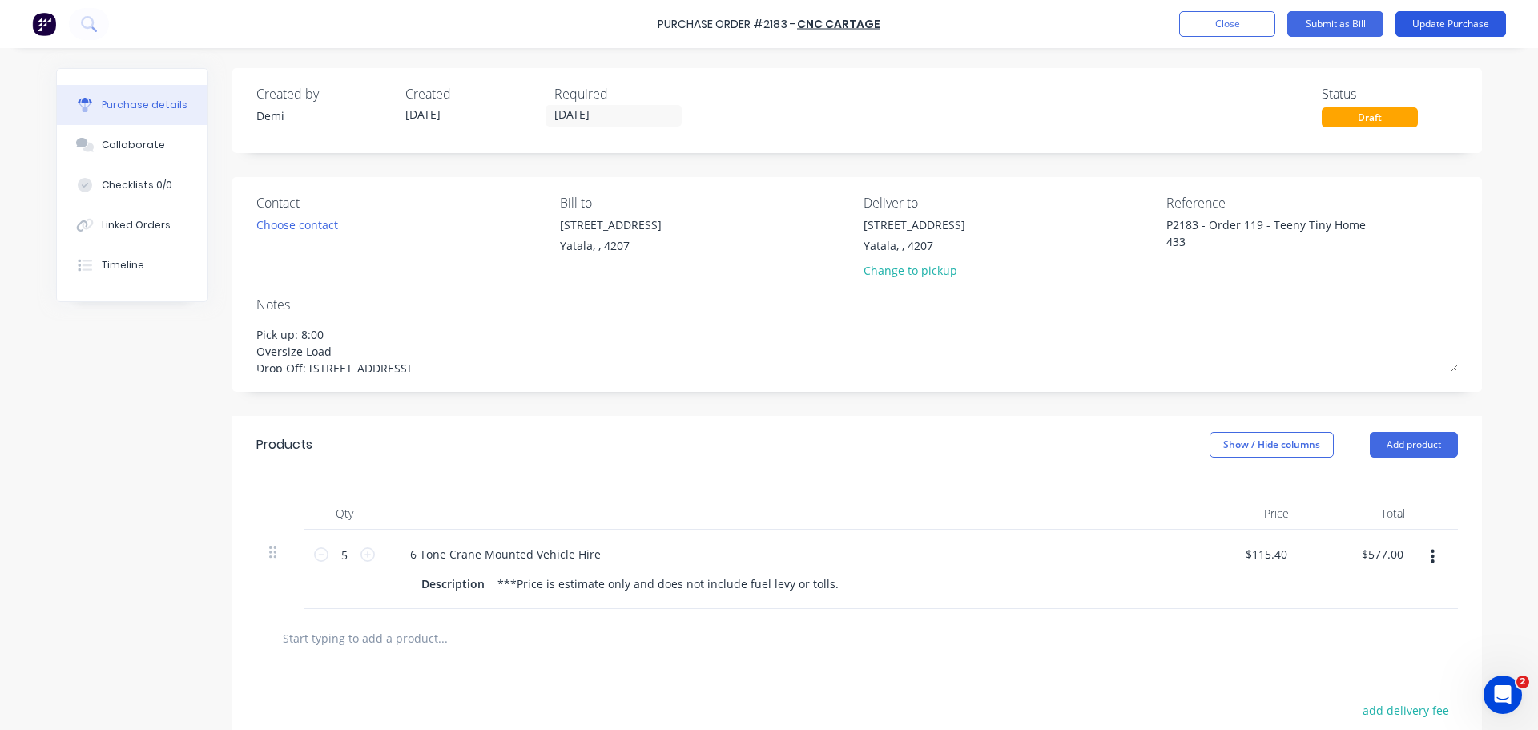
click at [1452, 18] on button "Update Purchase" at bounding box center [1450, 24] width 111 height 26
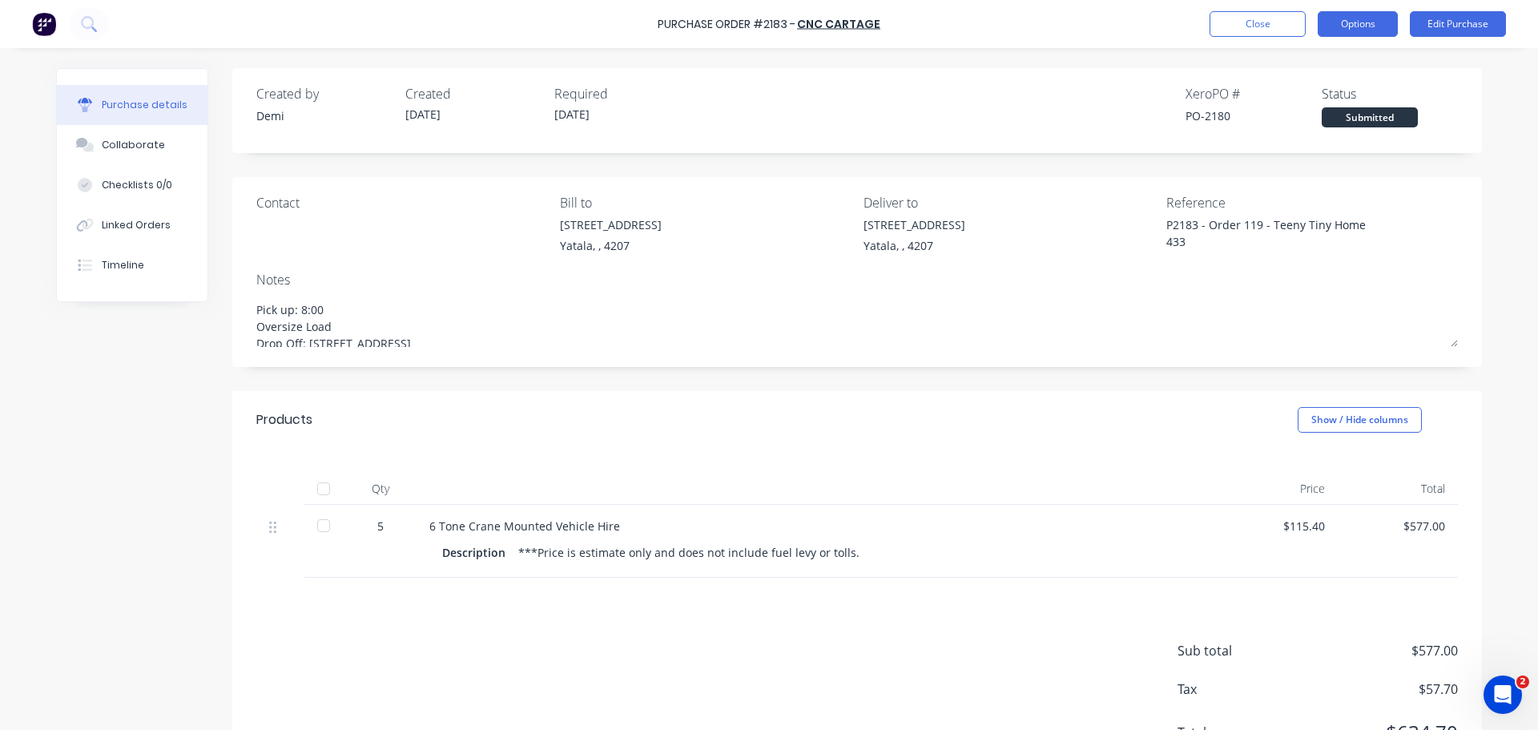
click at [1373, 19] on button "Options" at bounding box center [1357, 24] width 80 height 26
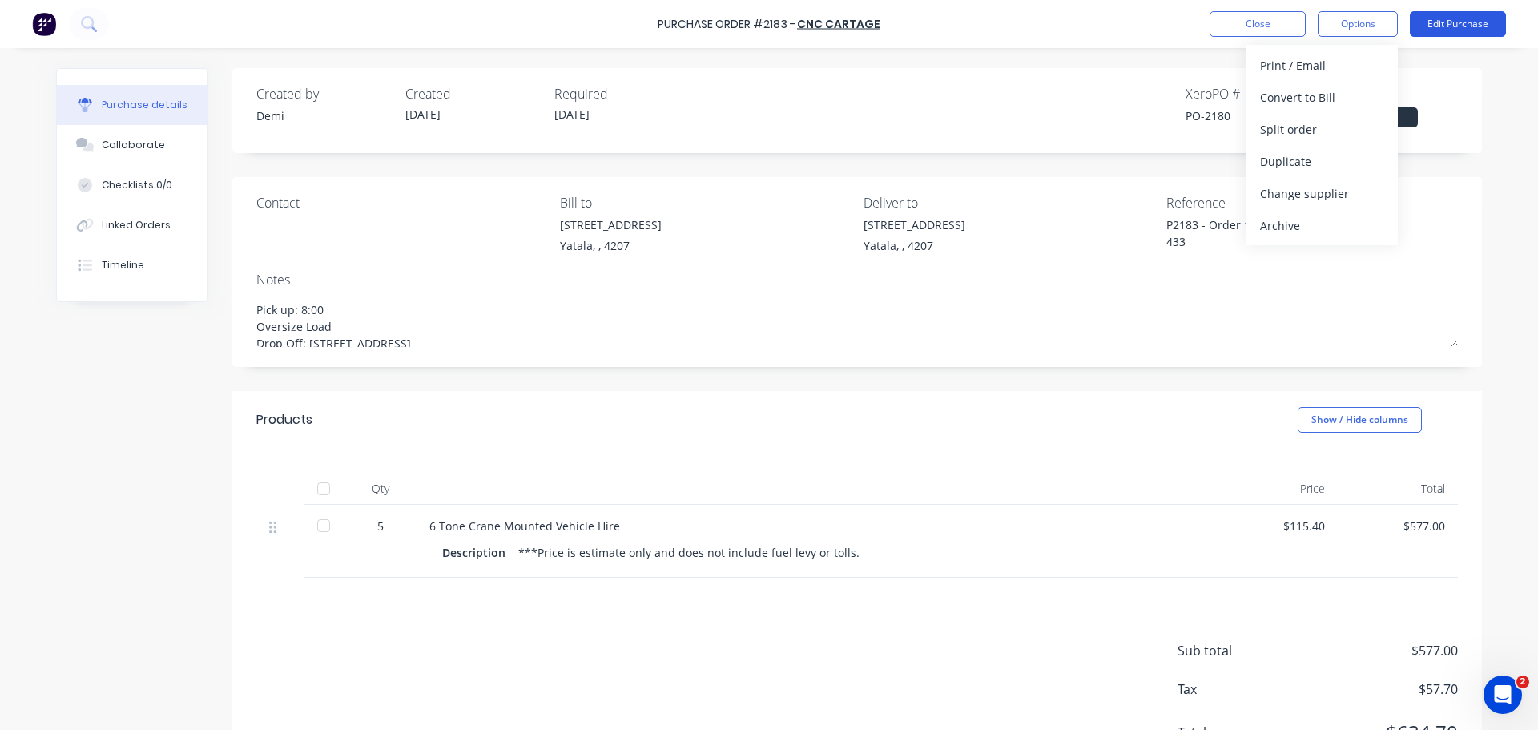
click at [1431, 29] on button "Edit Purchase" at bounding box center [1457, 24] width 96 height 26
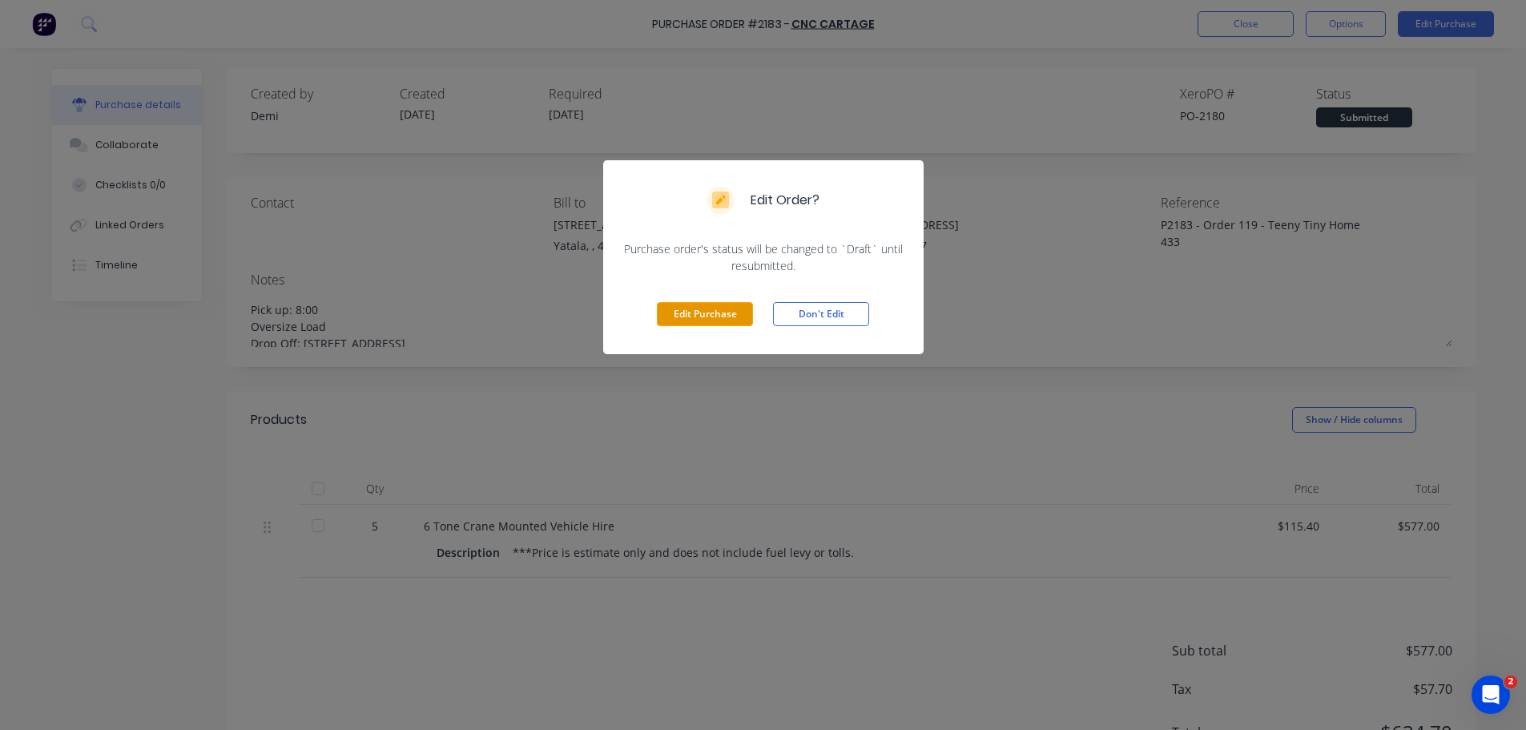
click at [740, 302] on button "Edit Purchase" at bounding box center [705, 314] width 96 height 24
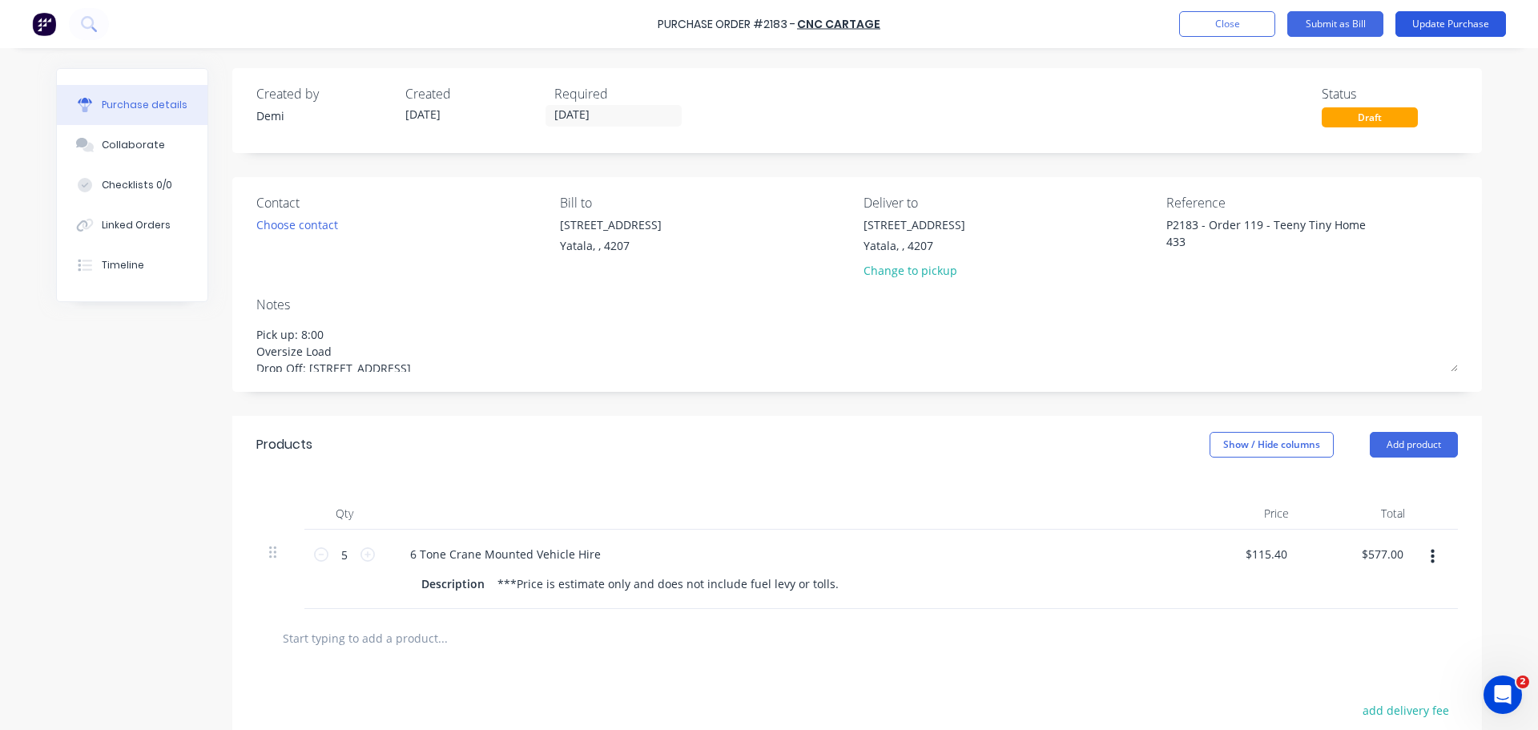
click at [1457, 24] on button "Update Purchase" at bounding box center [1450, 24] width 111 height 26
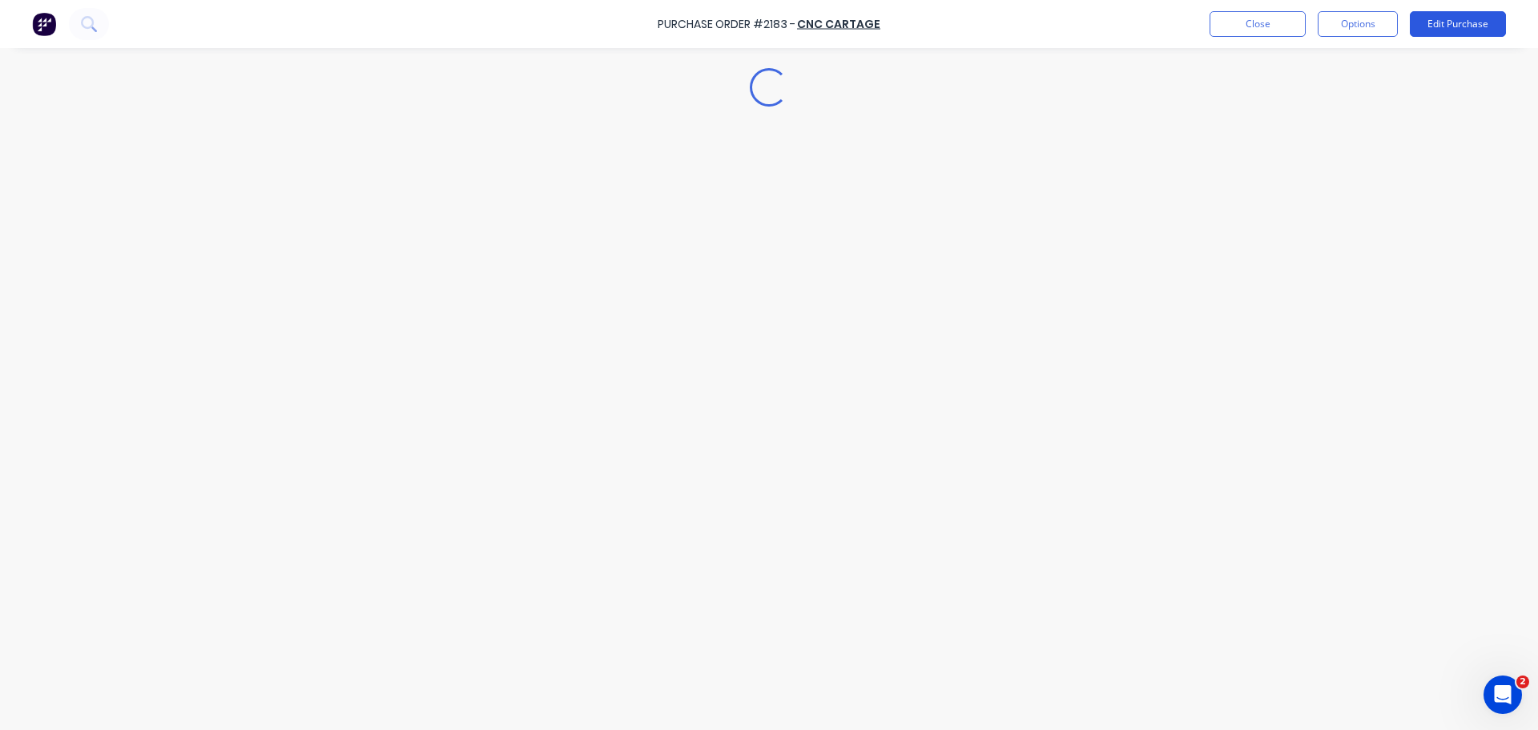
type textarea "x"
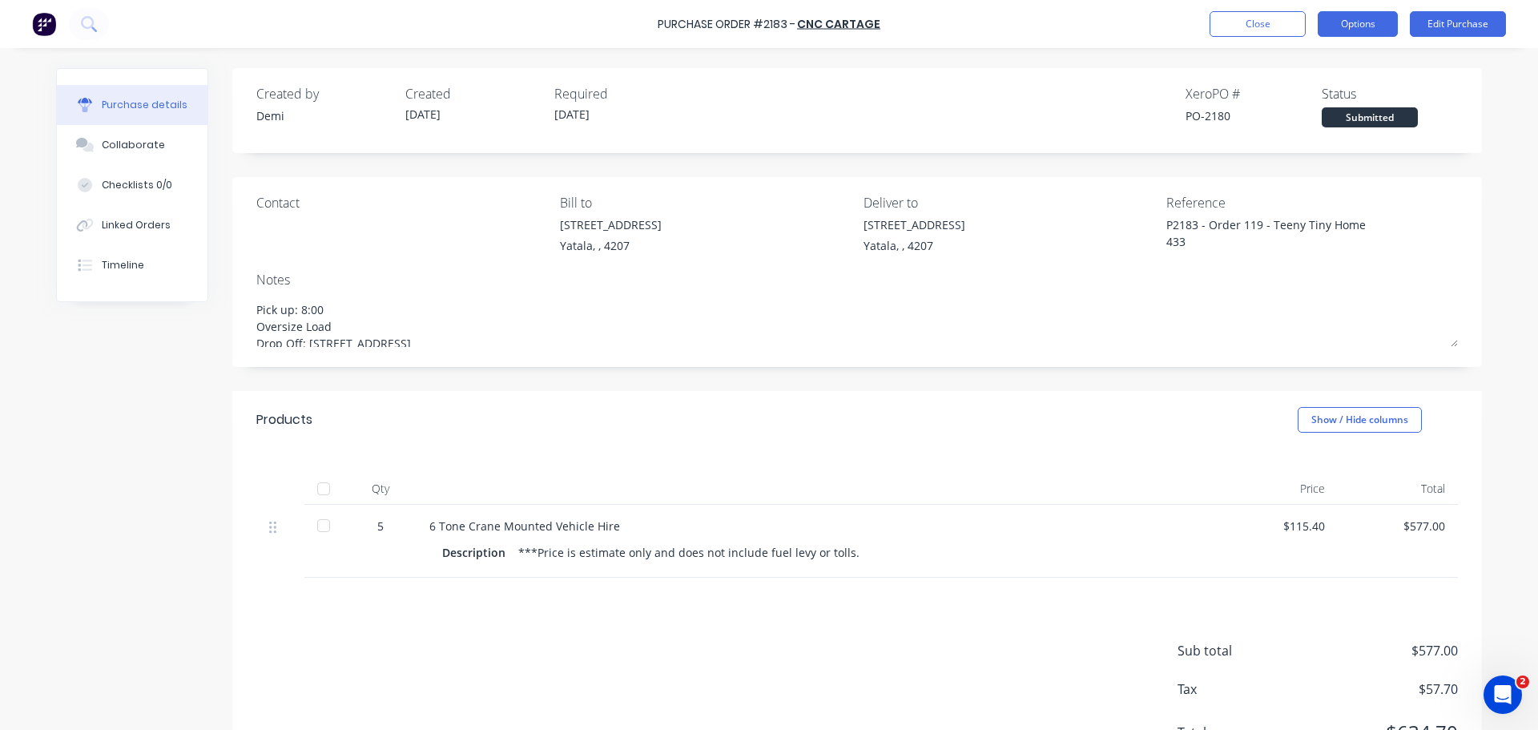
click at [1341, 23] on button "Options" at bounding box center [1357, 24] width 80 height 26
click at [1277, 30] on button "Close" at bounding box center [1257, 24] width 96 height 26
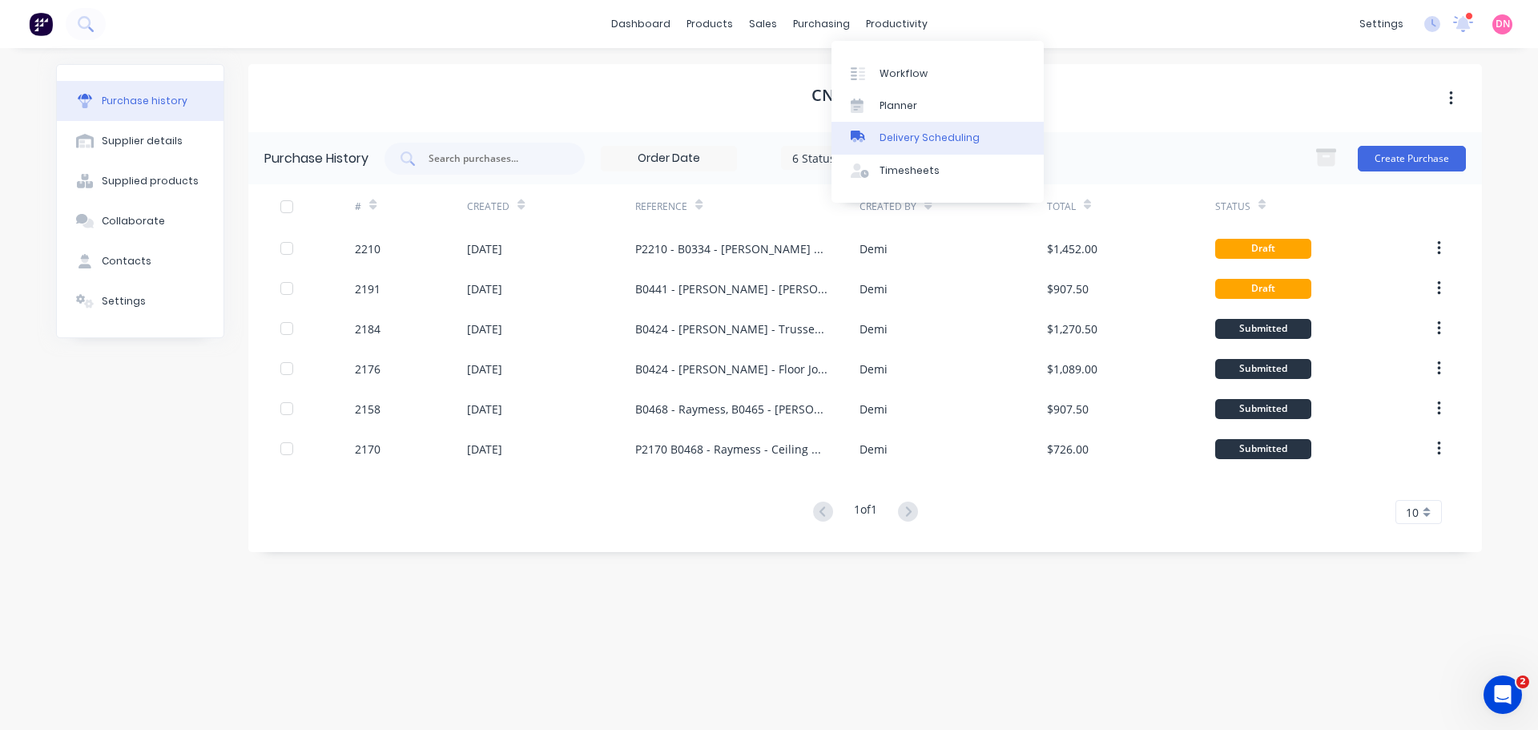
click at [879, 122] on link "Delivery Scheduling" at bounding box center [937, 138] width 212 height 32
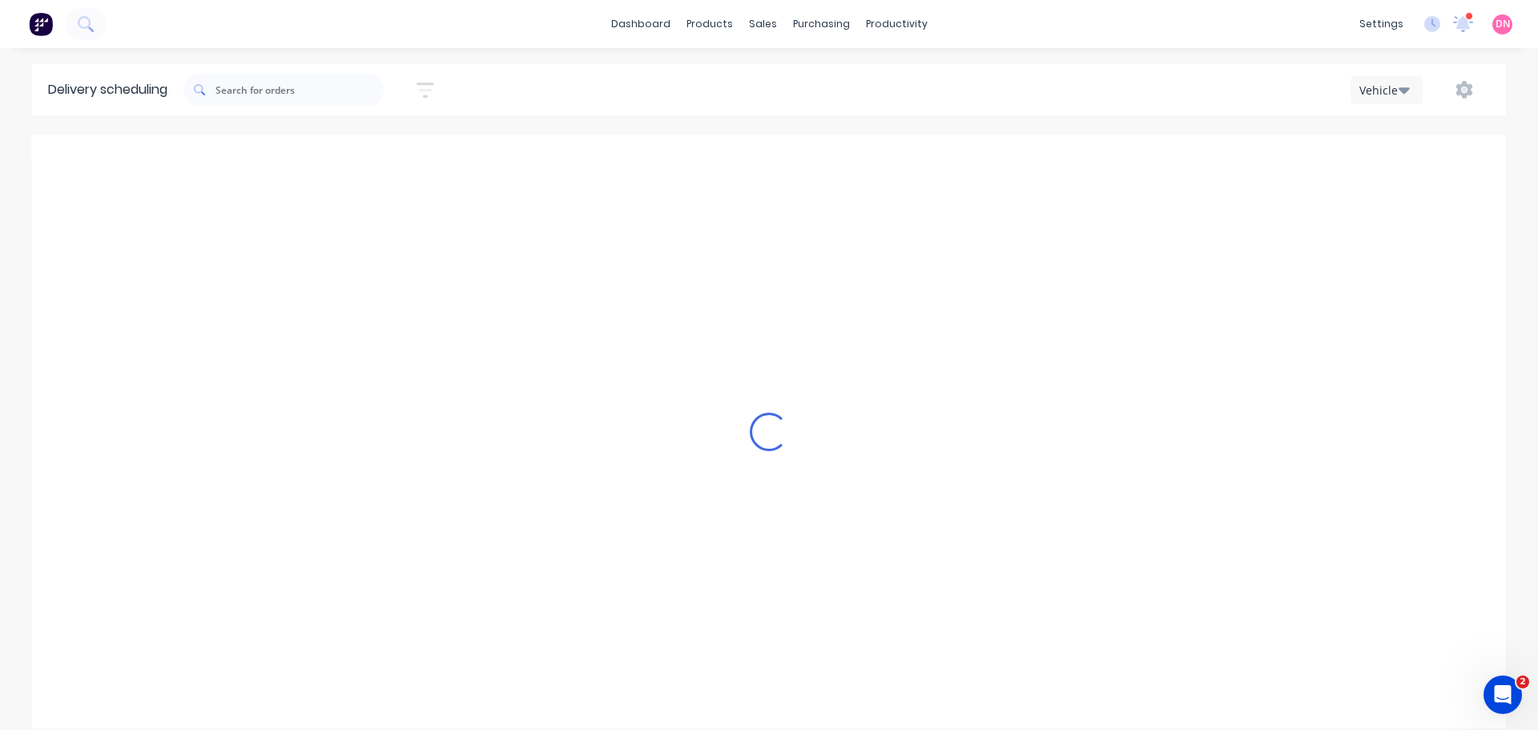
scroll to position [0, 1]
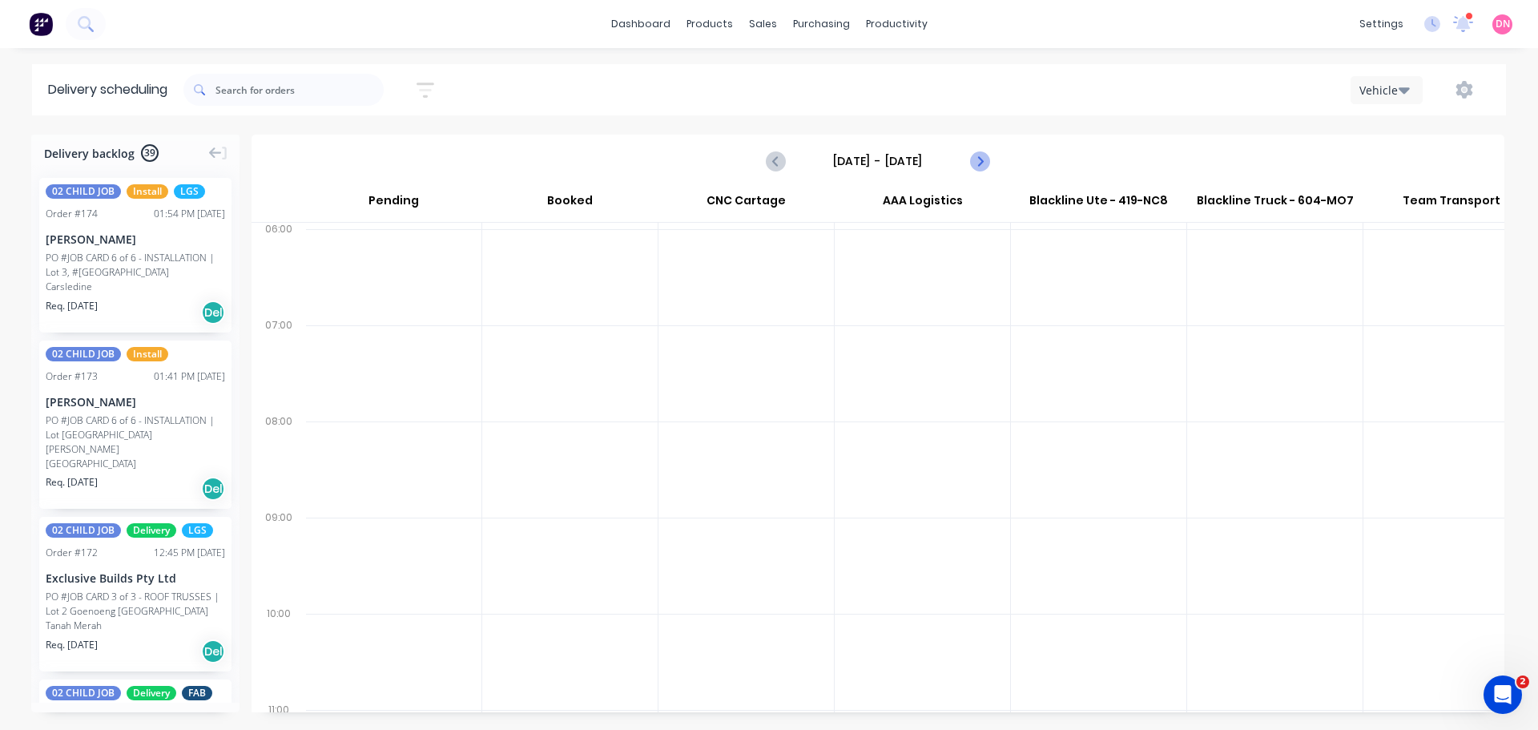
click at [987, 151] on icon "Next page" at bounding box center [978, 160] width 19 height 19
type input "Monday - 01/09/25"
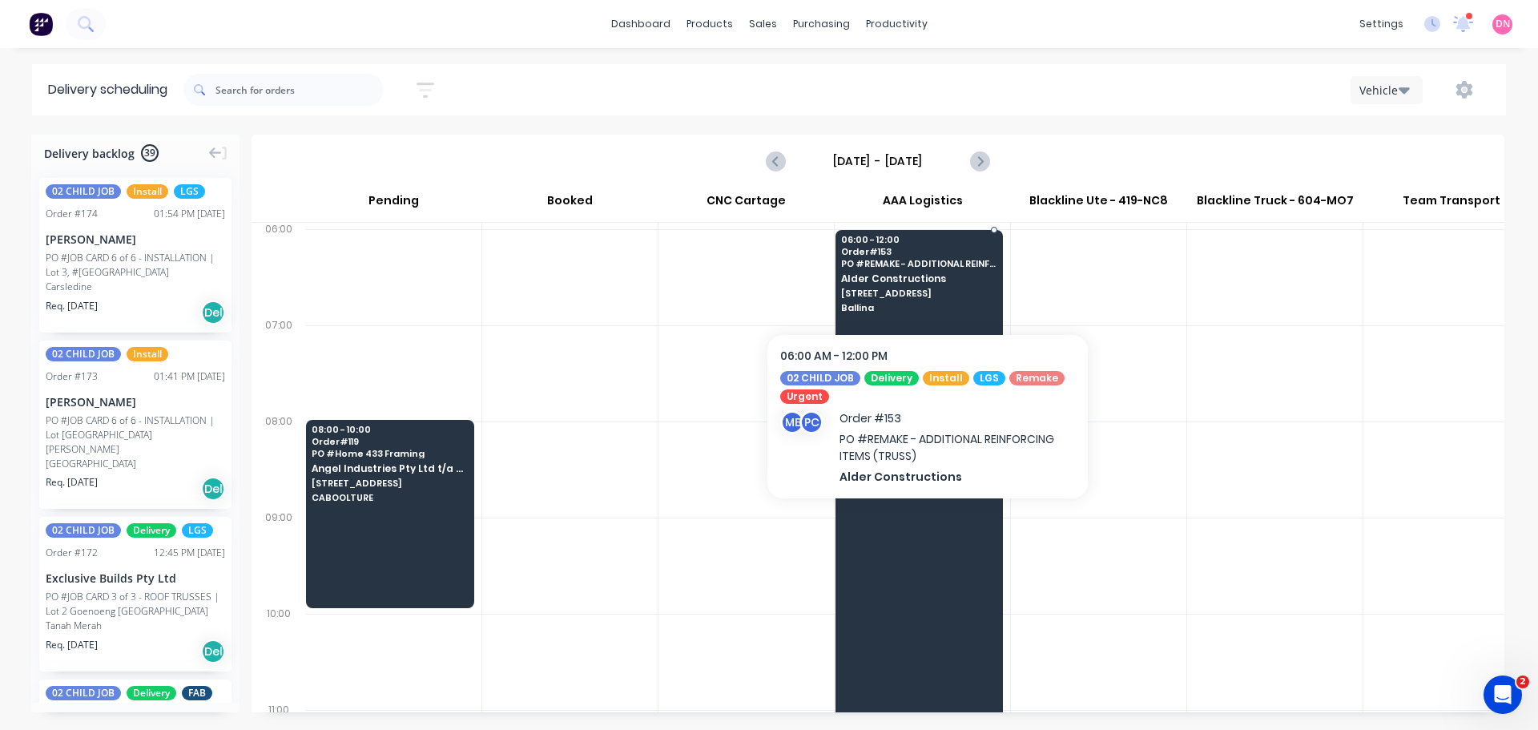
click at [927, 303] on span "Ballina" at bounding box center [918, 308] width 155 height 10
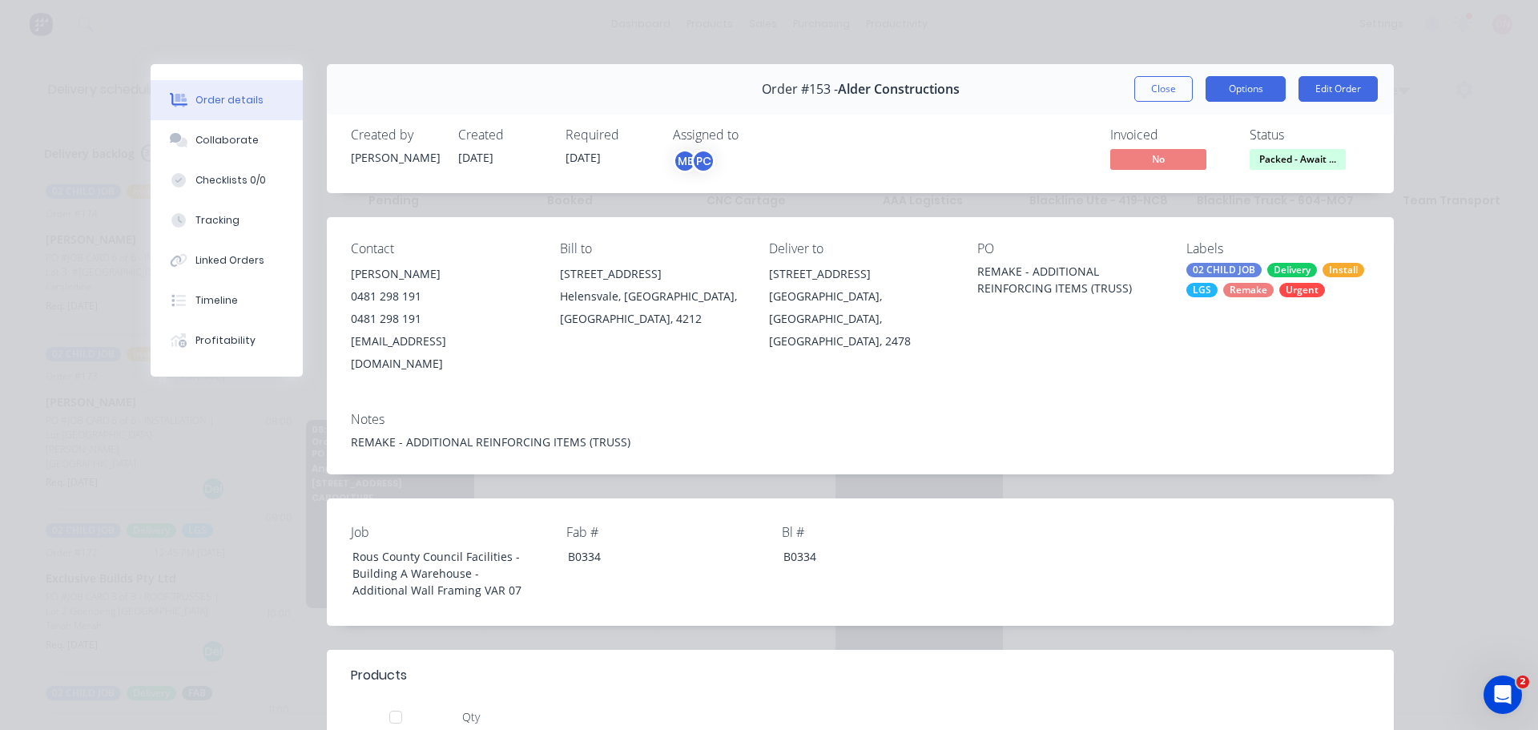
click at [1252, 76] on button "Options" at bounding box center [1245, 89] width 80 height 26
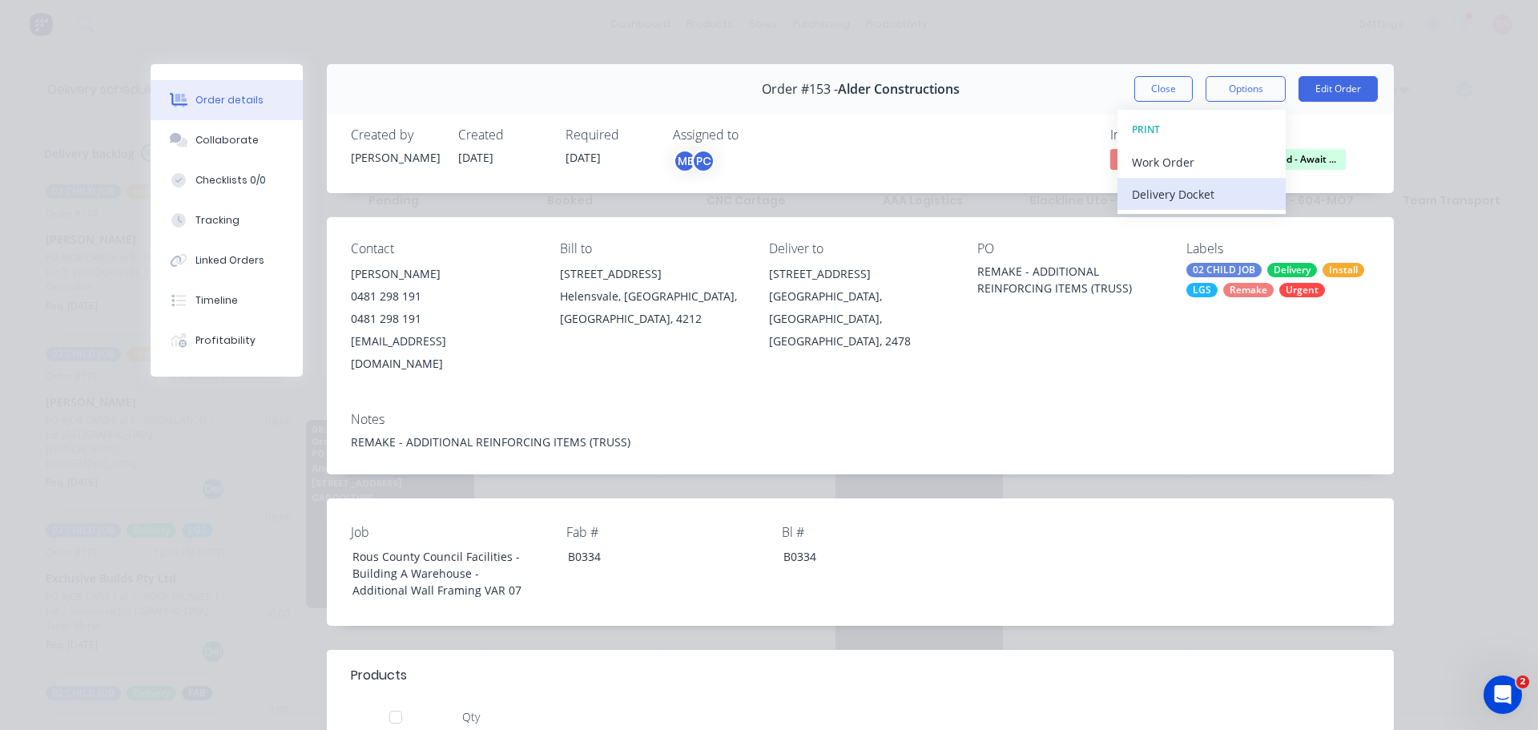
click at [1220, 185] on button "Delivery Docket" at bounding box center [1201, 194] width 168 height 32
click at [1217, 183] on div "Standard" at bounding box center [1201, 194] width 139 height 23
click at [723, 127] on div "Assigned to" at bounding box center [753, 134] width 160 height 15
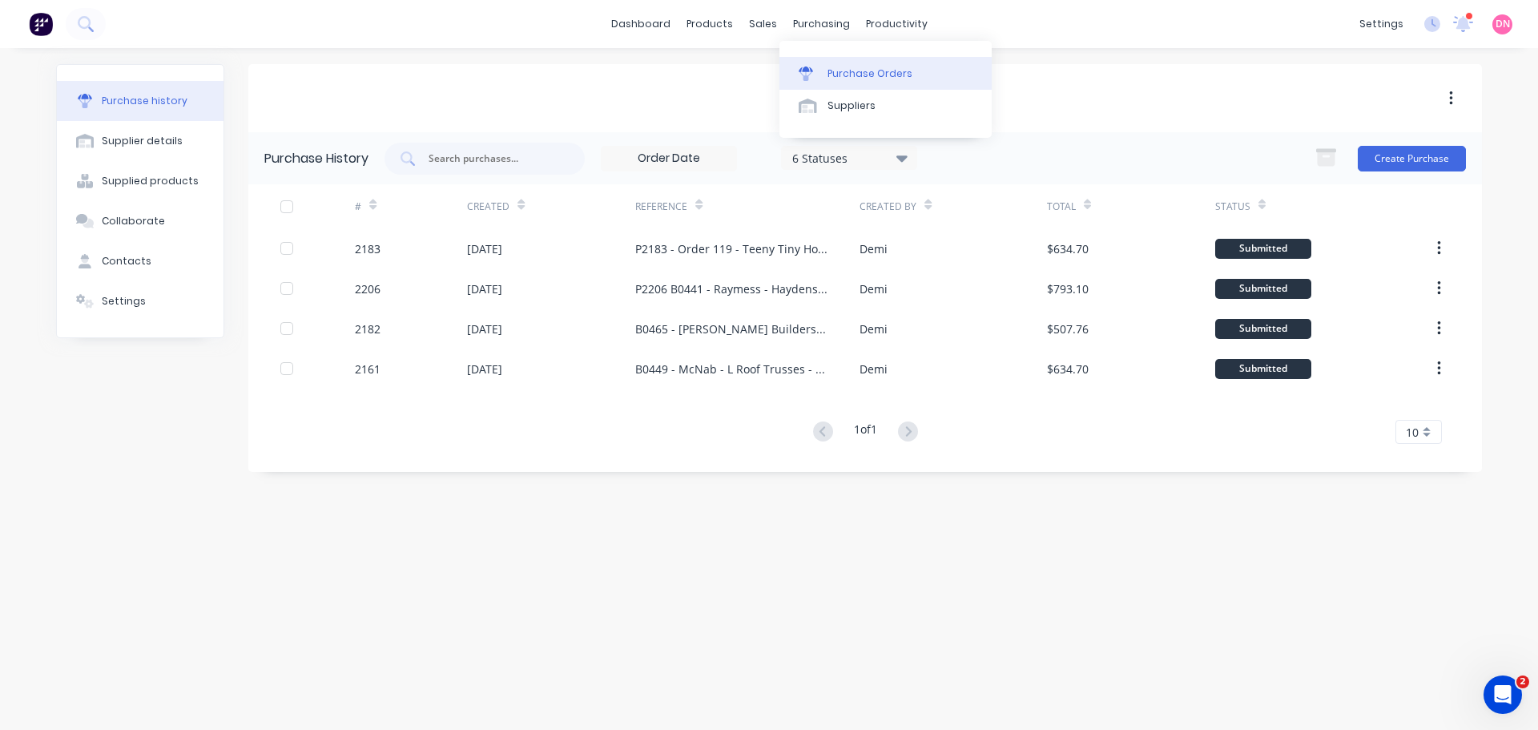
click at [807, 57] on link "Purchase Orders" at bounding box center [885, 73] width 212 height 32
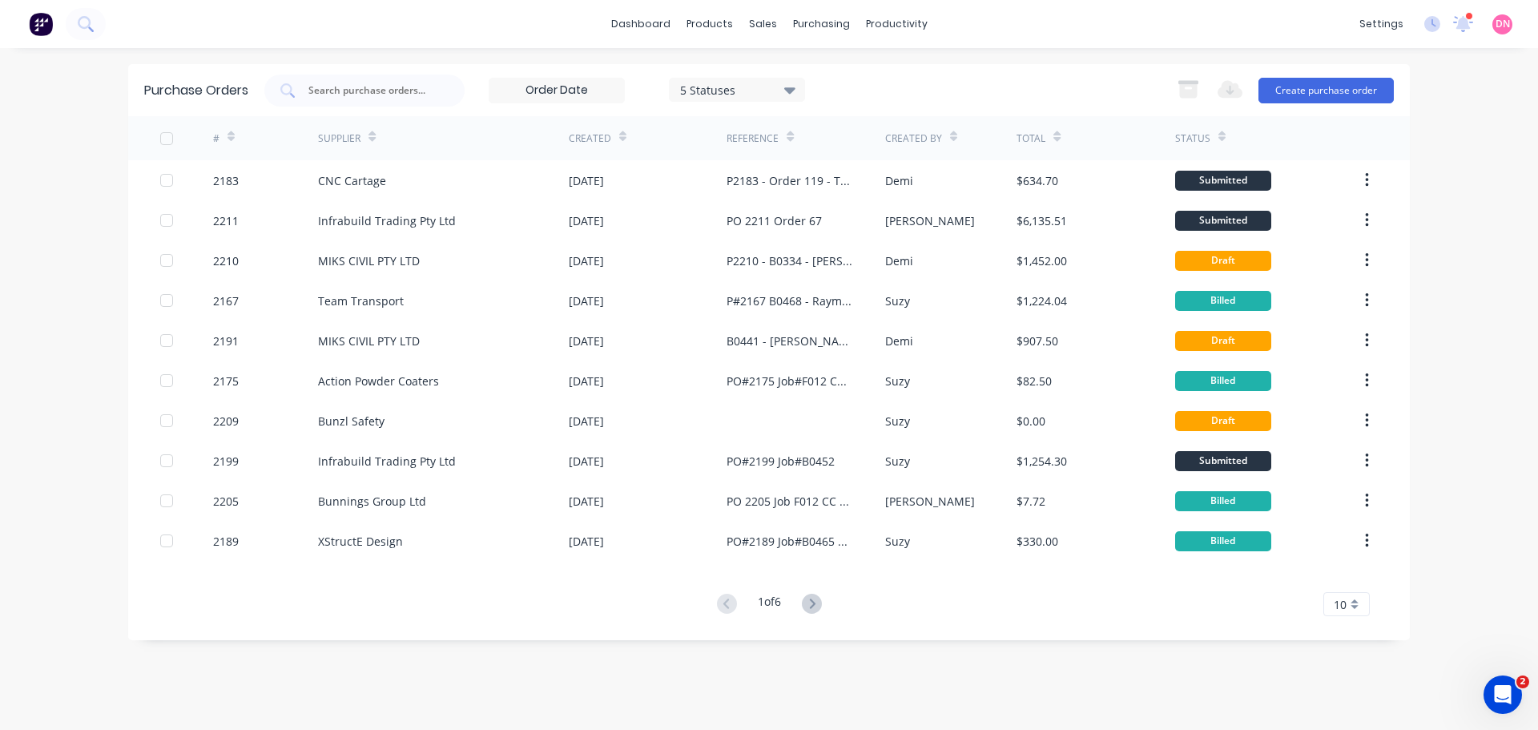
click at [419, 72] on div "Purchase Orders 5 Statuses 5 Statuses Export to Excel (XLSX) Create purchase or…" at bounding box center [768, 90] width 1281 height 52
click at [412, 85] on input "text" at bounding box center [373, 90] width 133 height 16
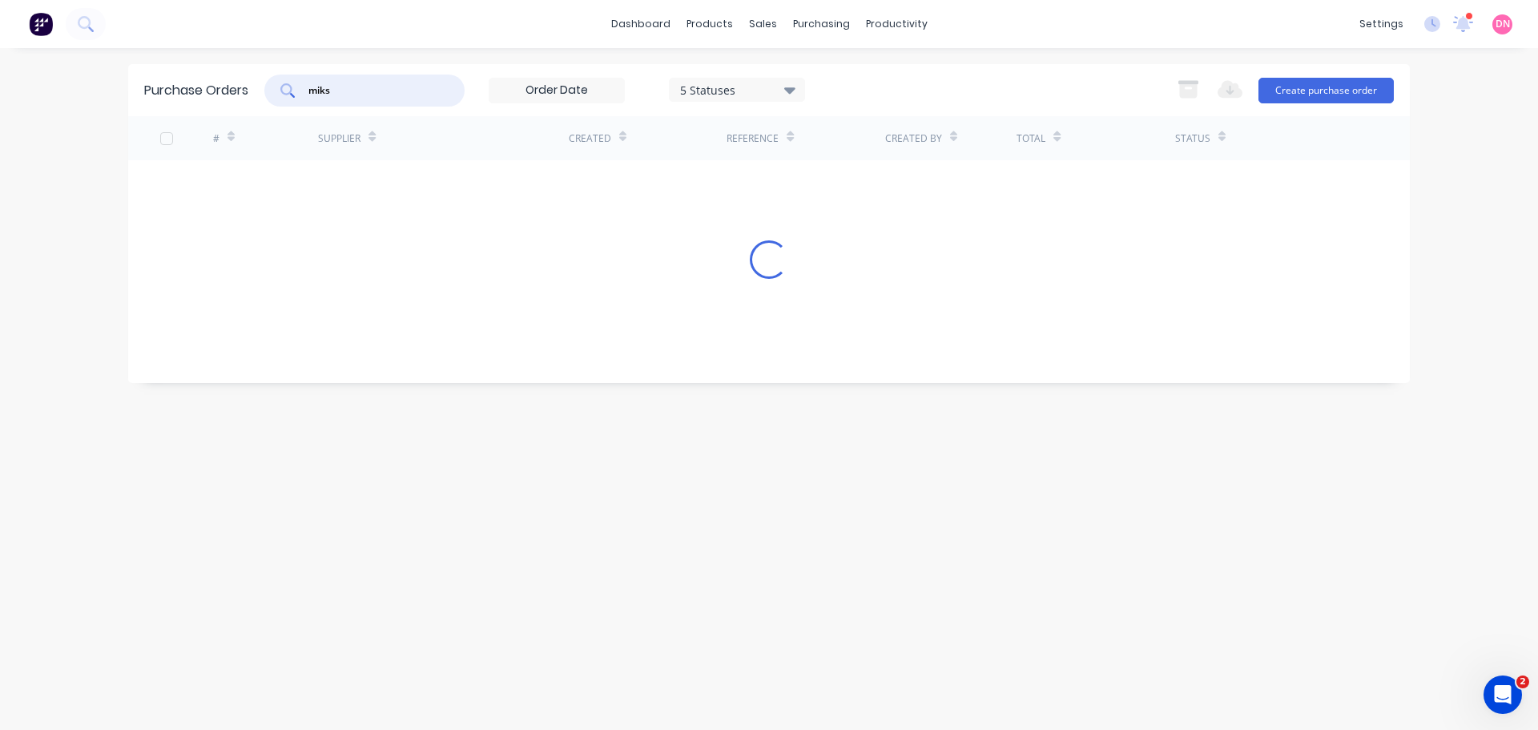
type input "miks"
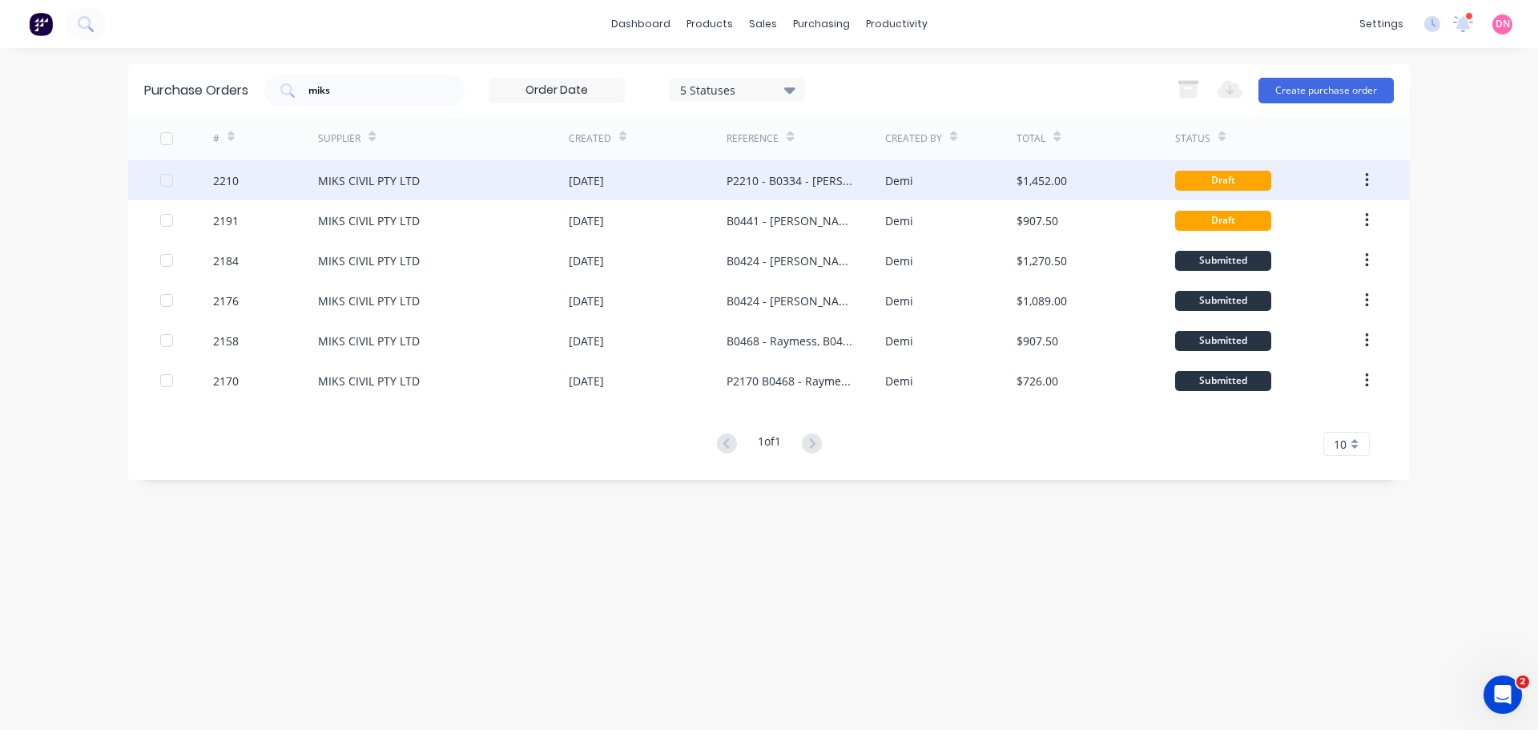
click at [432, 174] on div "MIKS CIVIL PTY LTD" at bounding box center [443, 180] width 251 height 40
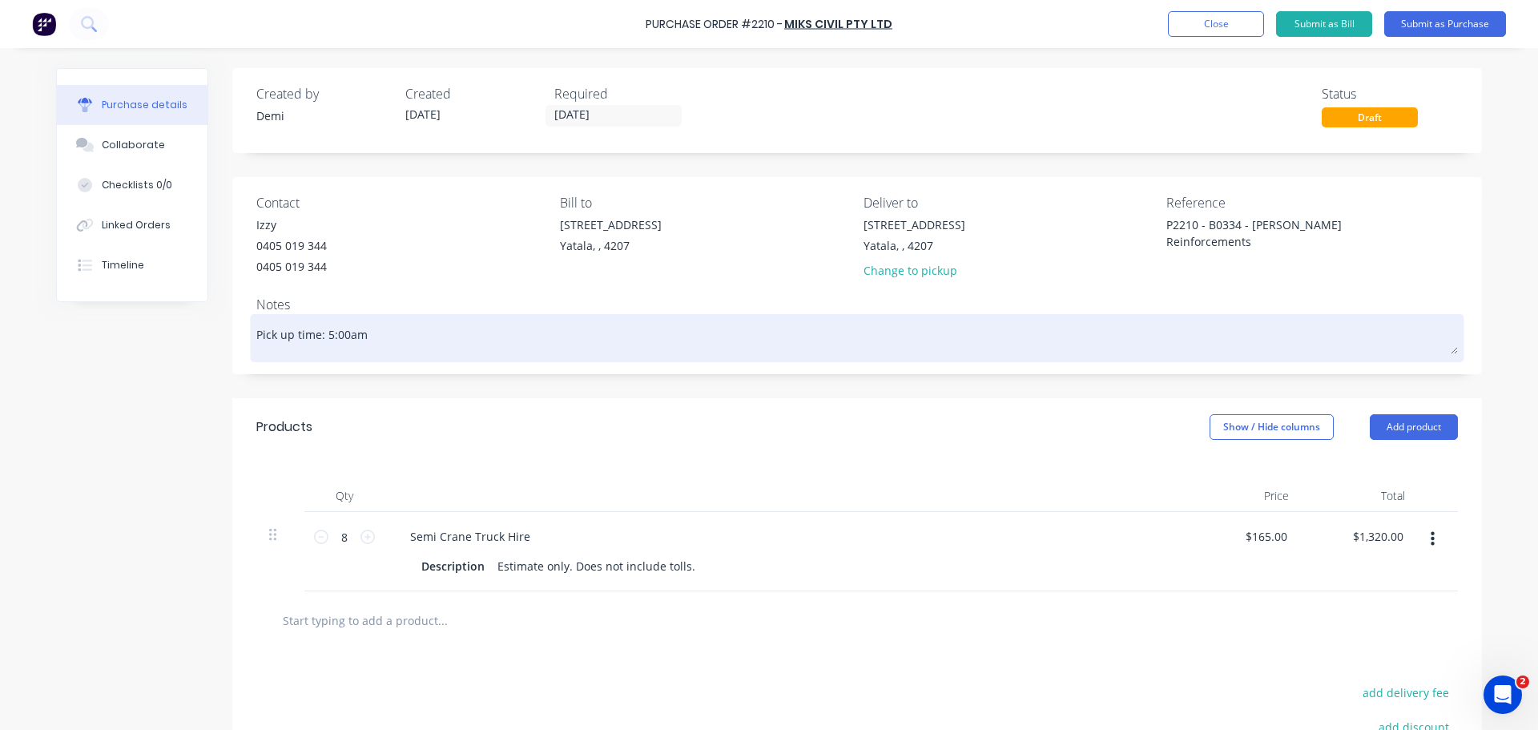
click at [319, 318] on textarea "Pick up time: 5:00am" at bounding box center [856, 336] width 1201 height 36
click at [308, 318] on textarea "Pick up time: 5:00am" at bounding box center [856, 336] width 1201 height 36
type textarea "x"
type textarea "Pick up time: 5=:00am"
type textarea "x"
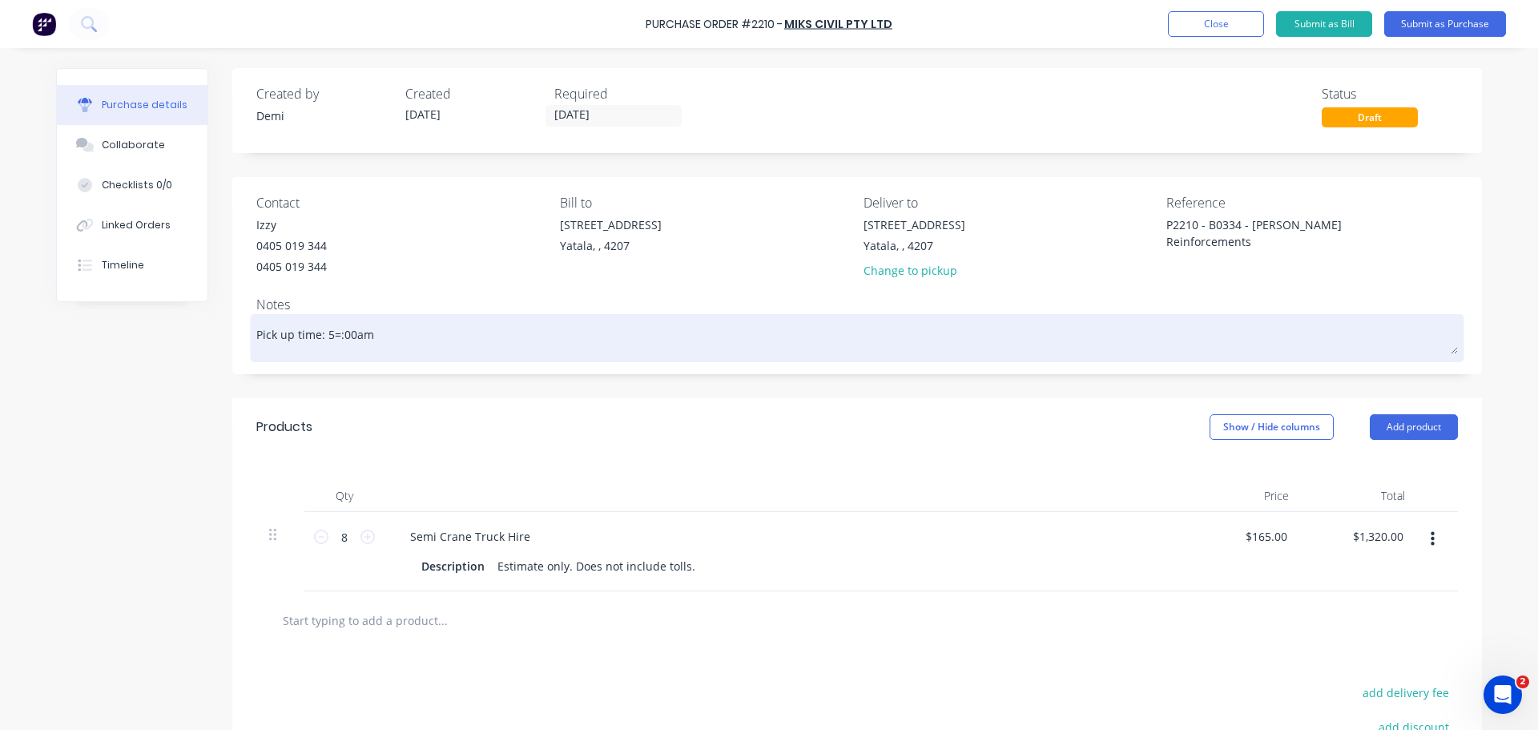
type textarea "Pick up time: 5:00am"
type textarea "x"
type textarea "Pick up time: :00am"
type textarea "x"
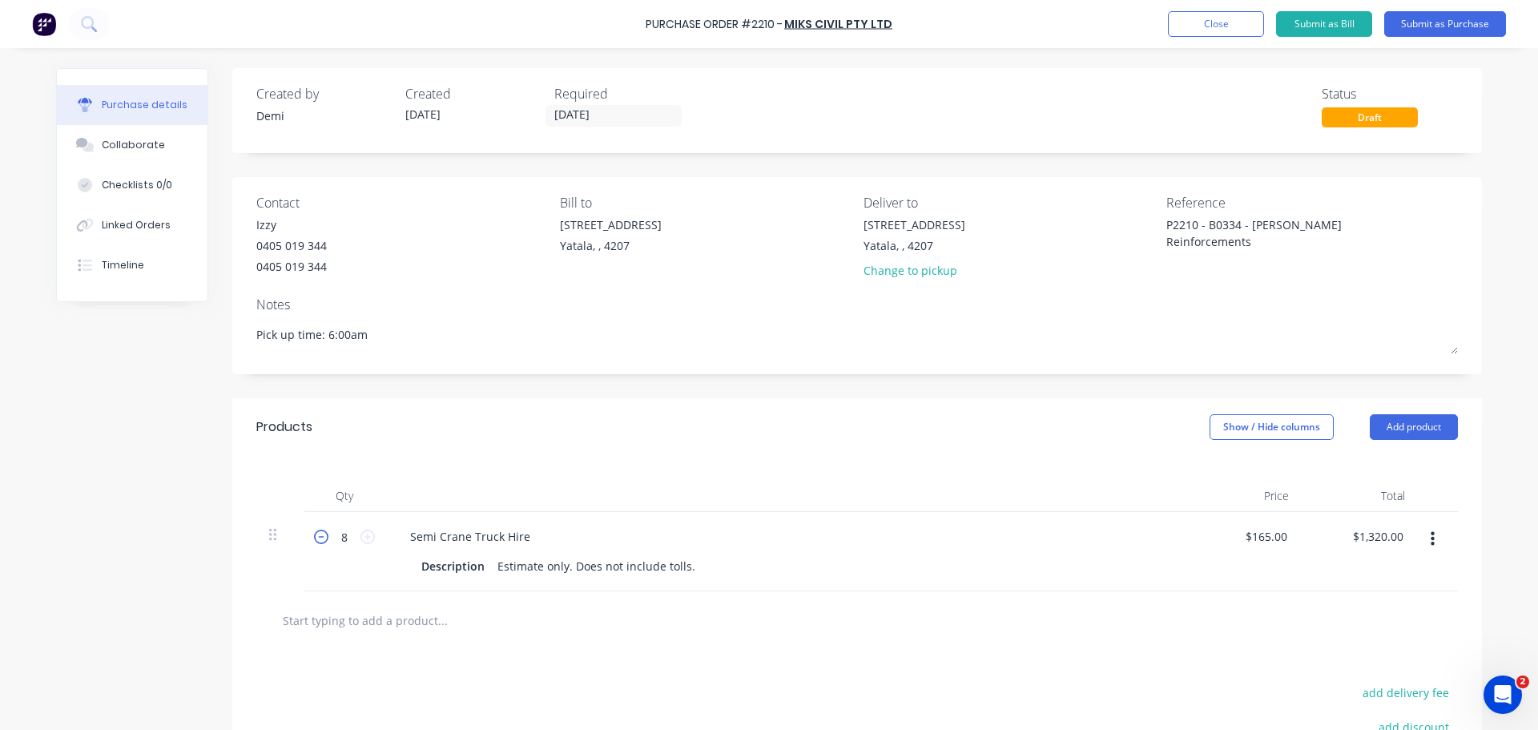
type textarea "Pick up time: 6:00am"
type textarea "x"
type textarea "Pick up time: 6:00am"
click at [314, 529] on icon at bounding box center [321, 536] width 14 height 14
type textarea "x"
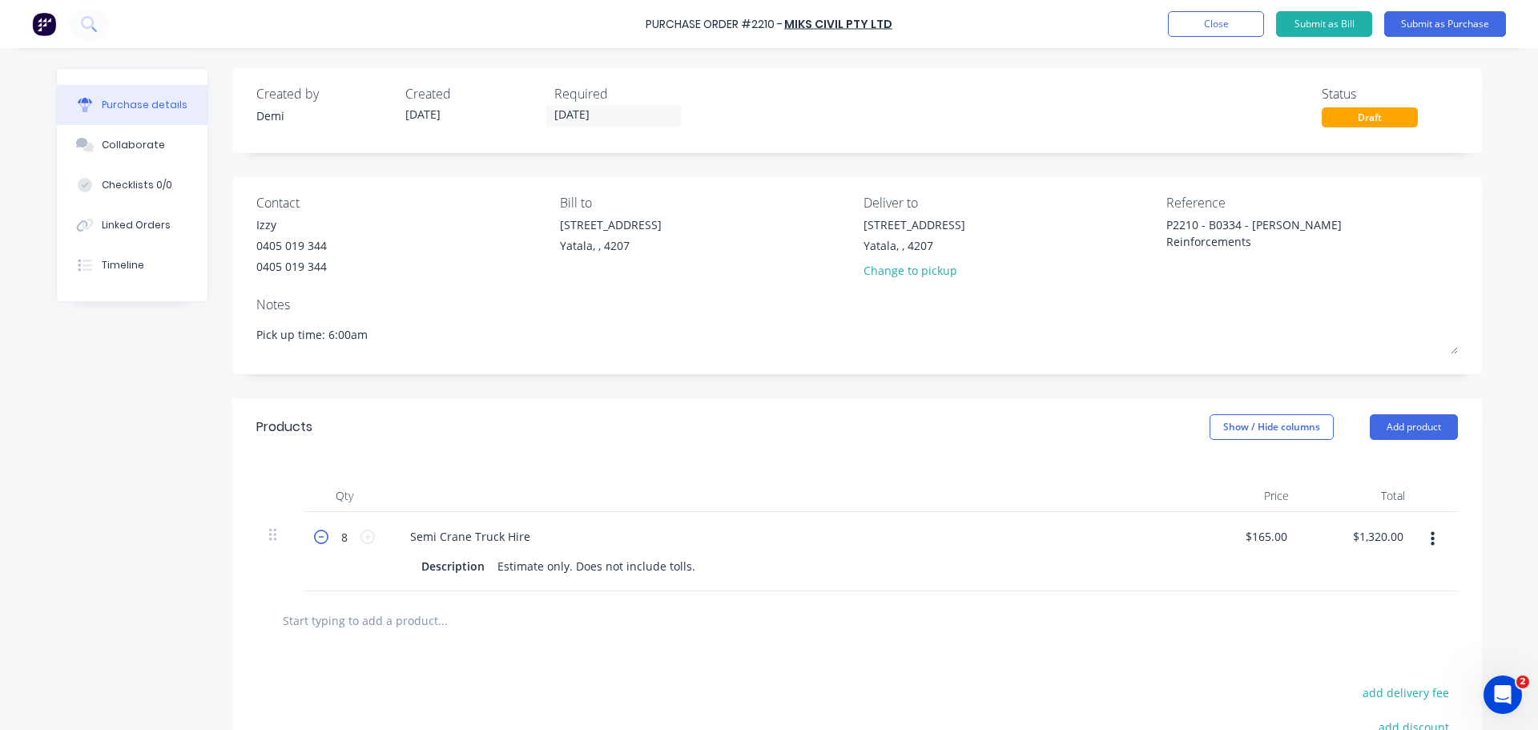
type input "7"
type input "$1,155.00"
click at [314, 529] on icon at bounding box center [321, 536] width 14 height 14
type textarea "x"
type input "6"
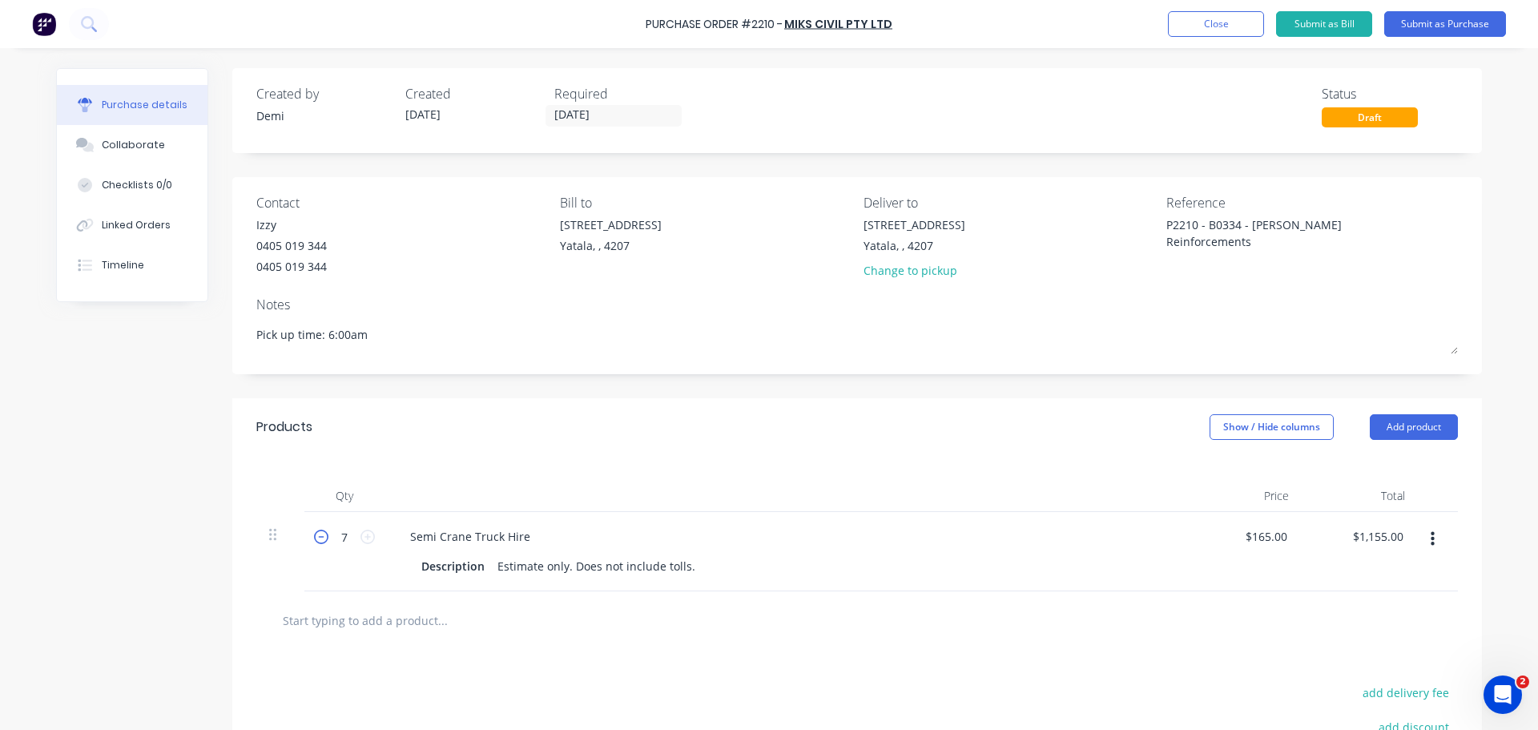
type input "$990.00"
click at [1417, 26] on button "Submit as Purchase" at bounding box center [1445, 24] width 122 height 26
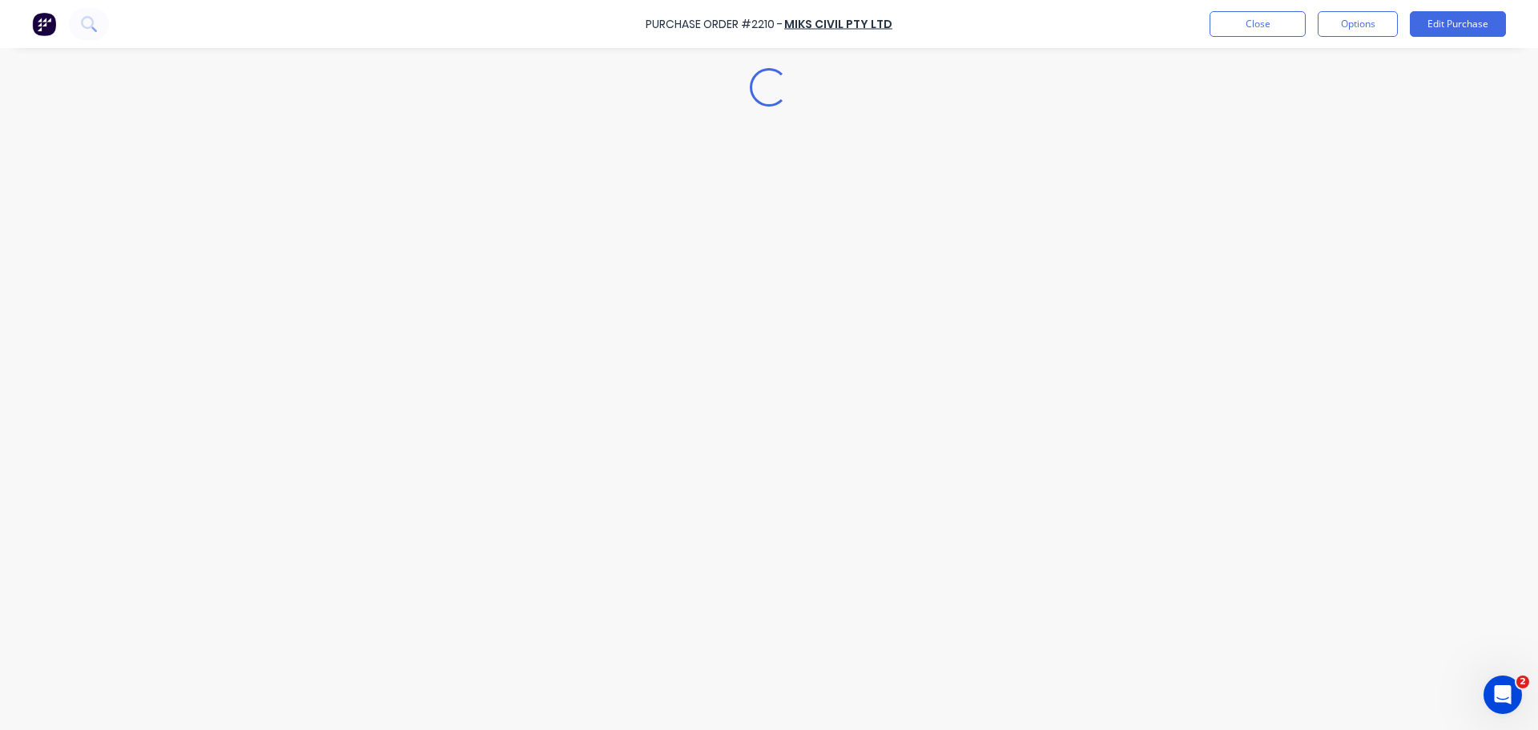
type textarea "x"
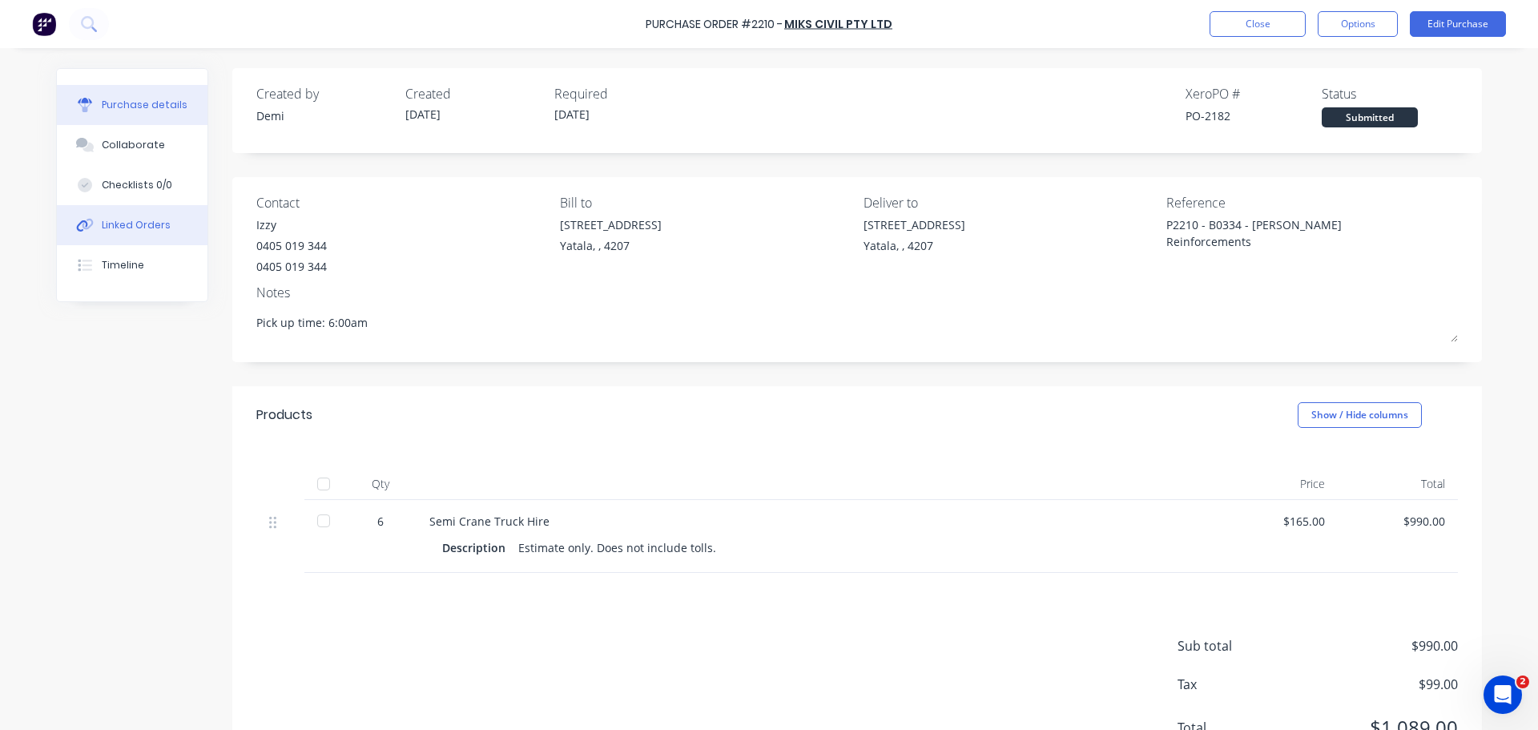
click at [149, 205] on button "Linked Orders" at bounding box center [132, 225] width 151 height 40
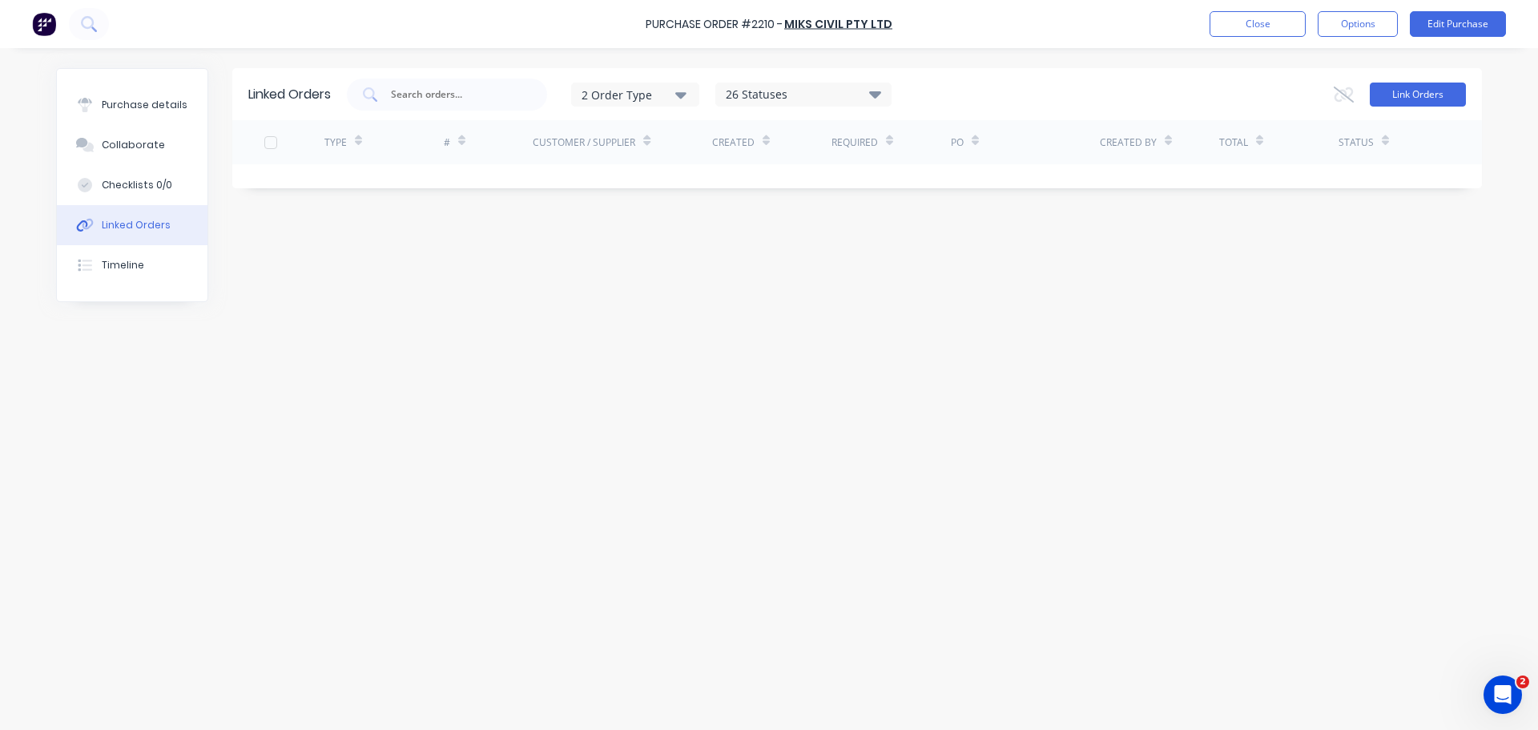
click at [1425, 88] on button "Link Orders" at bounding box center [1417, 94] width 96 height 24
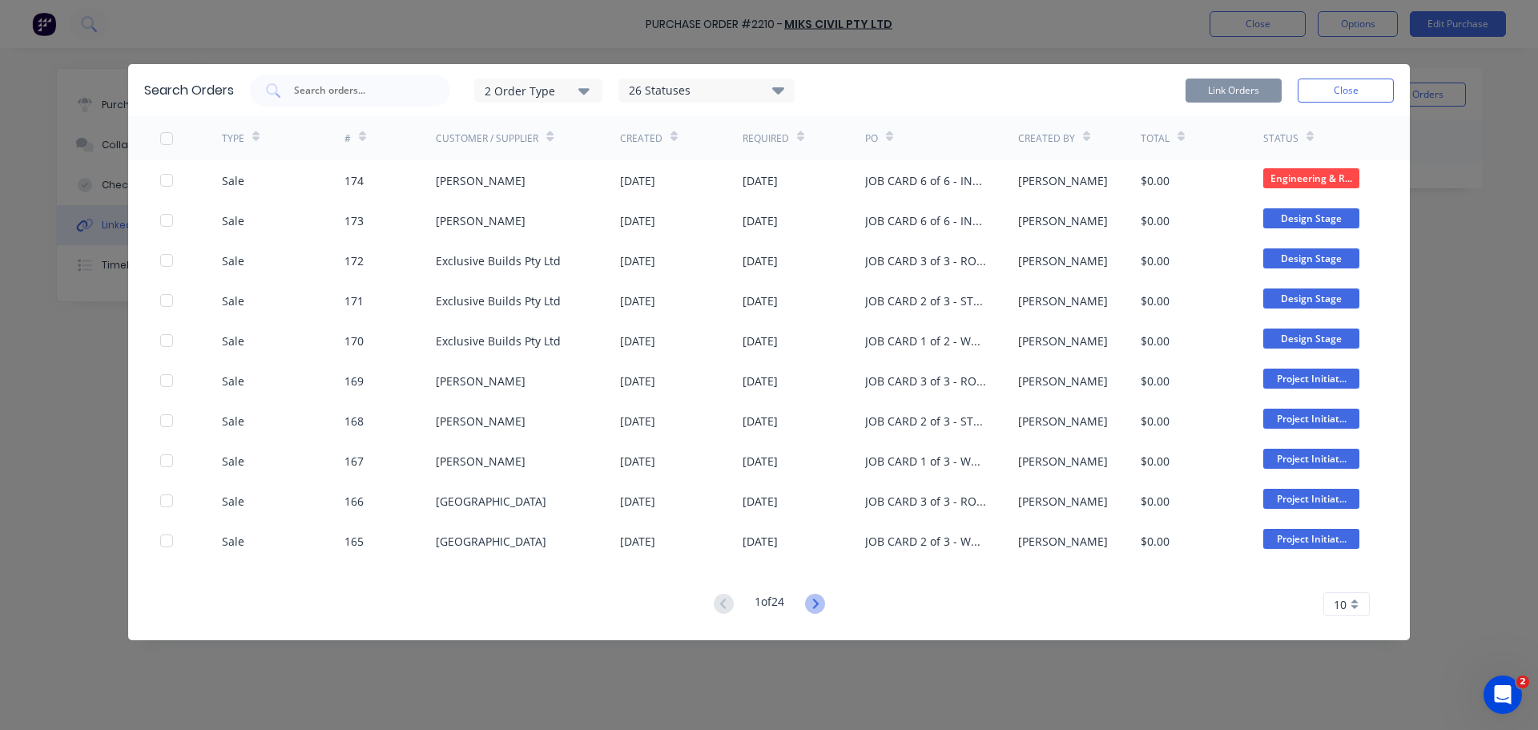
click at [806, 593] on icon at bounding box center [815, 603] width 20 height 20
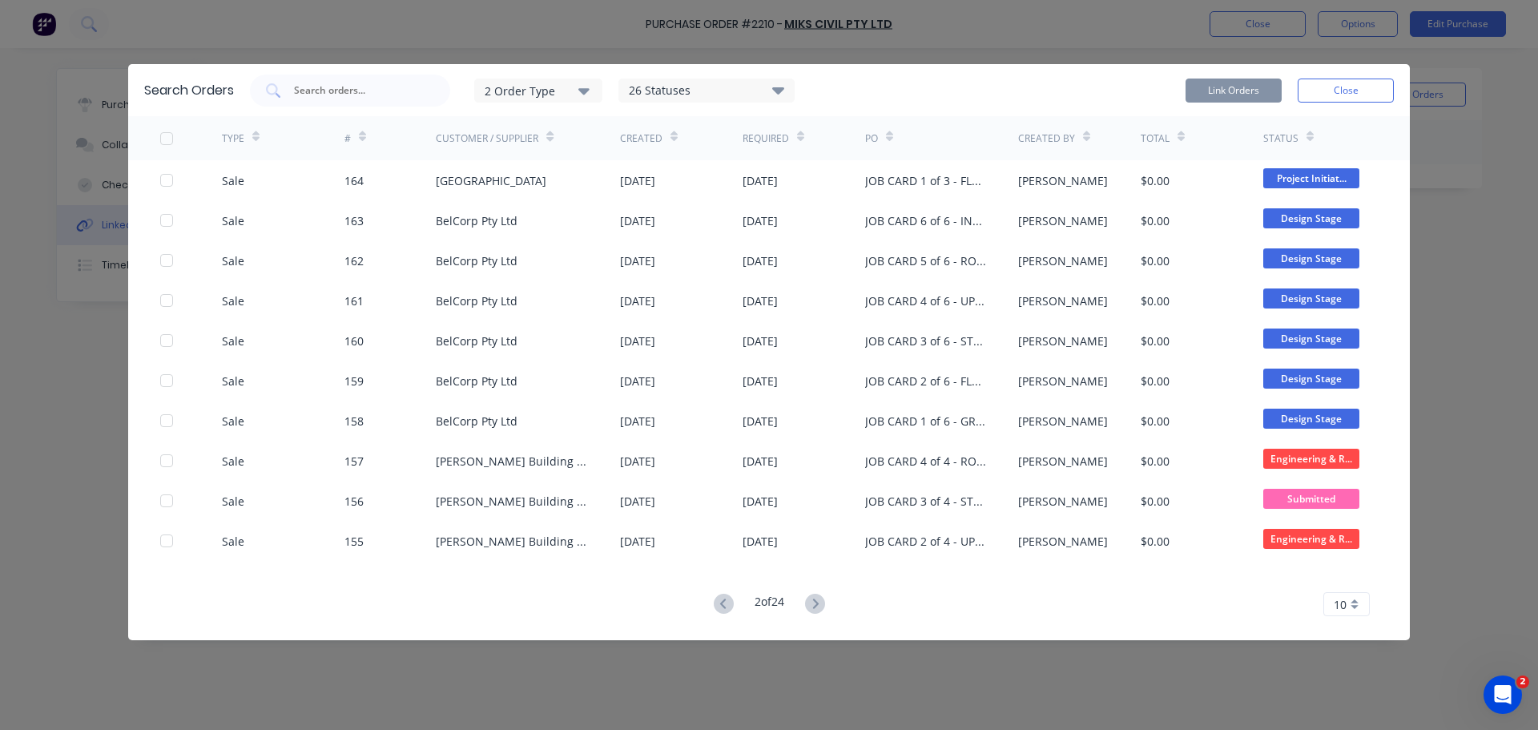
click at [806, 593] on icon at bounding box center [815, 603] width 20 height 20
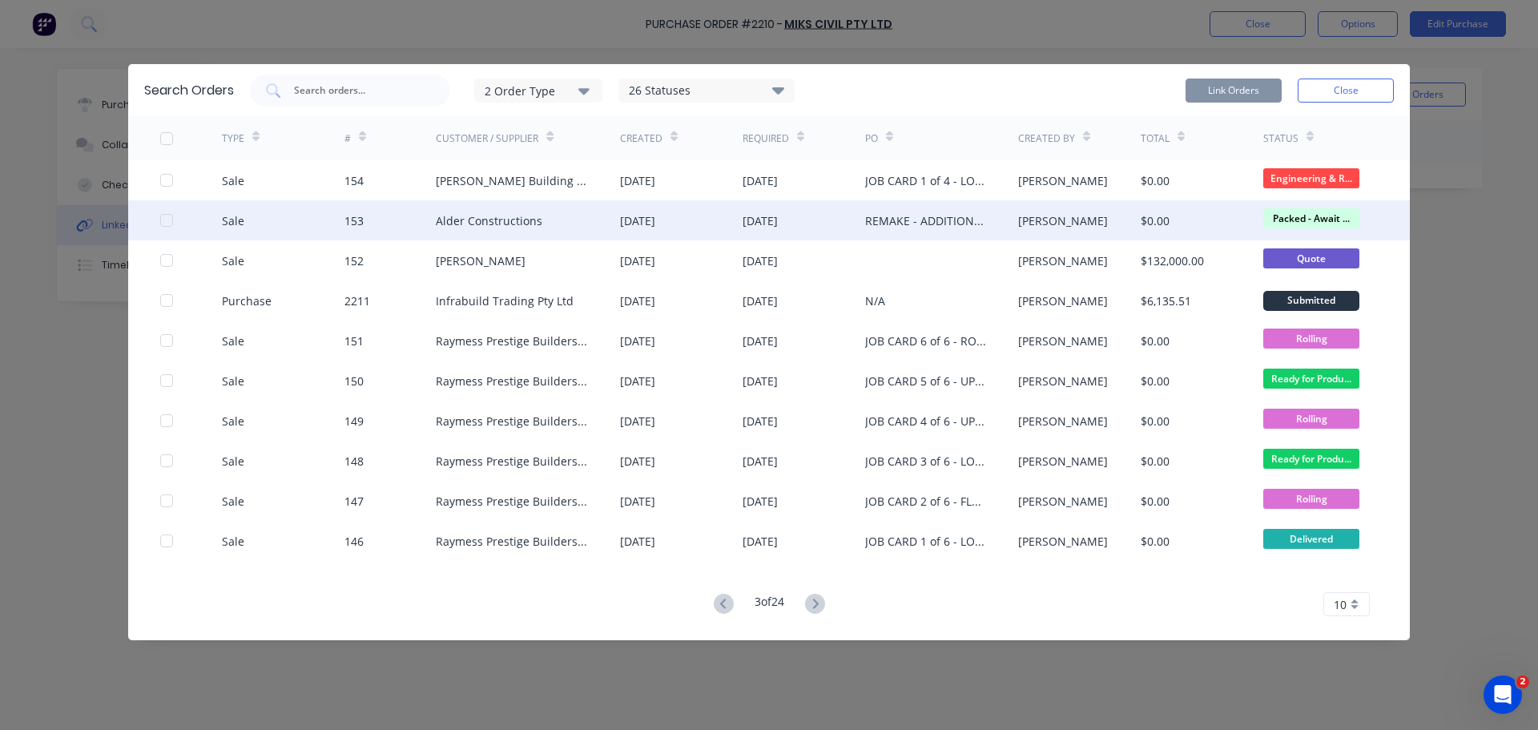
click at [880, 212] on div "REMAKE - ADDITIONAL REINFORCING ITEMS (TRUSS)" at bounding box center [925, 220] width 121 height 17
click at [165, 206] on div at bounding box center [167, 220] width 32 height 32
click at [1265, 78] on button "Link Orders" at bounding box center [1233, 90] width 96 height 24
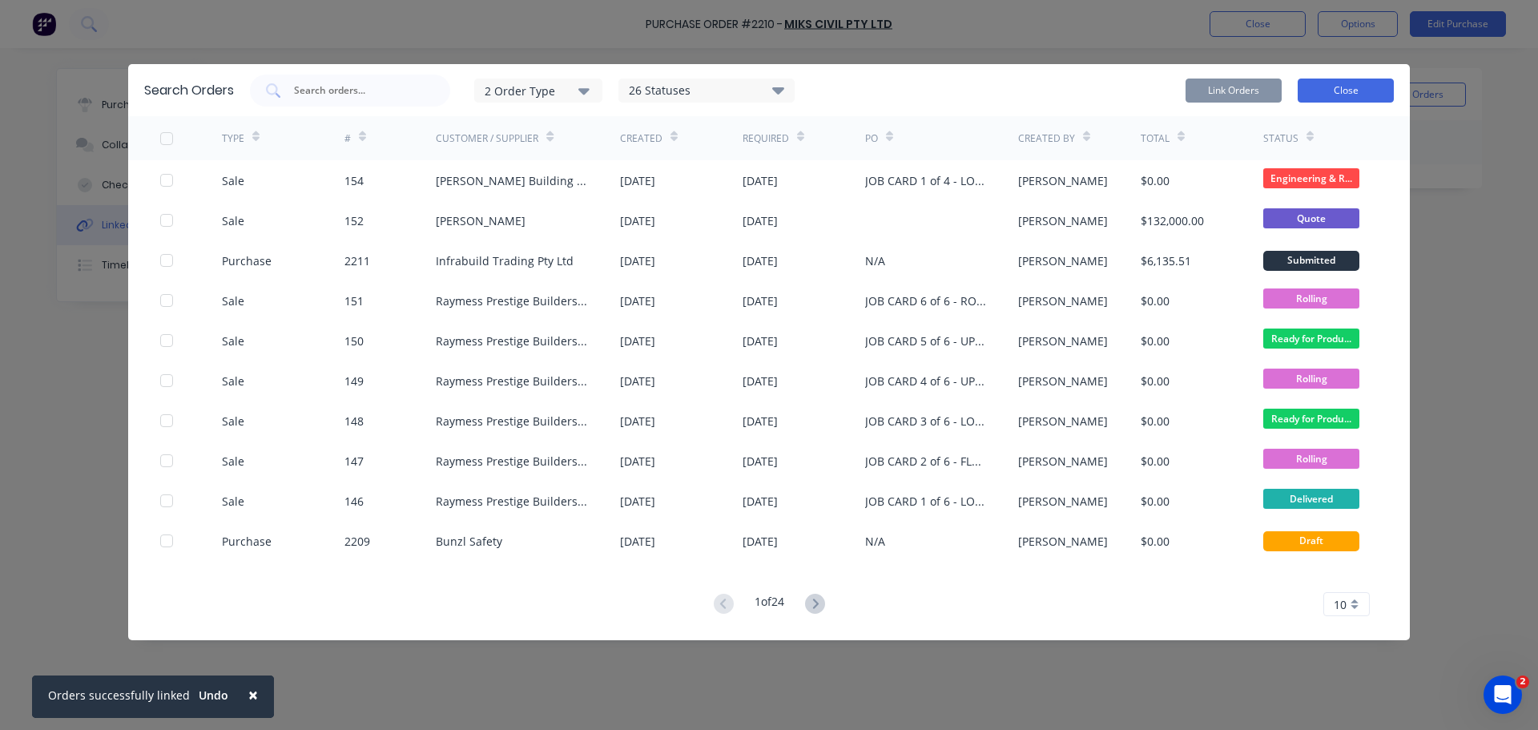
click at [1331, 78] on button "Close" at bounding box center [1345, 90] width 96 height 24
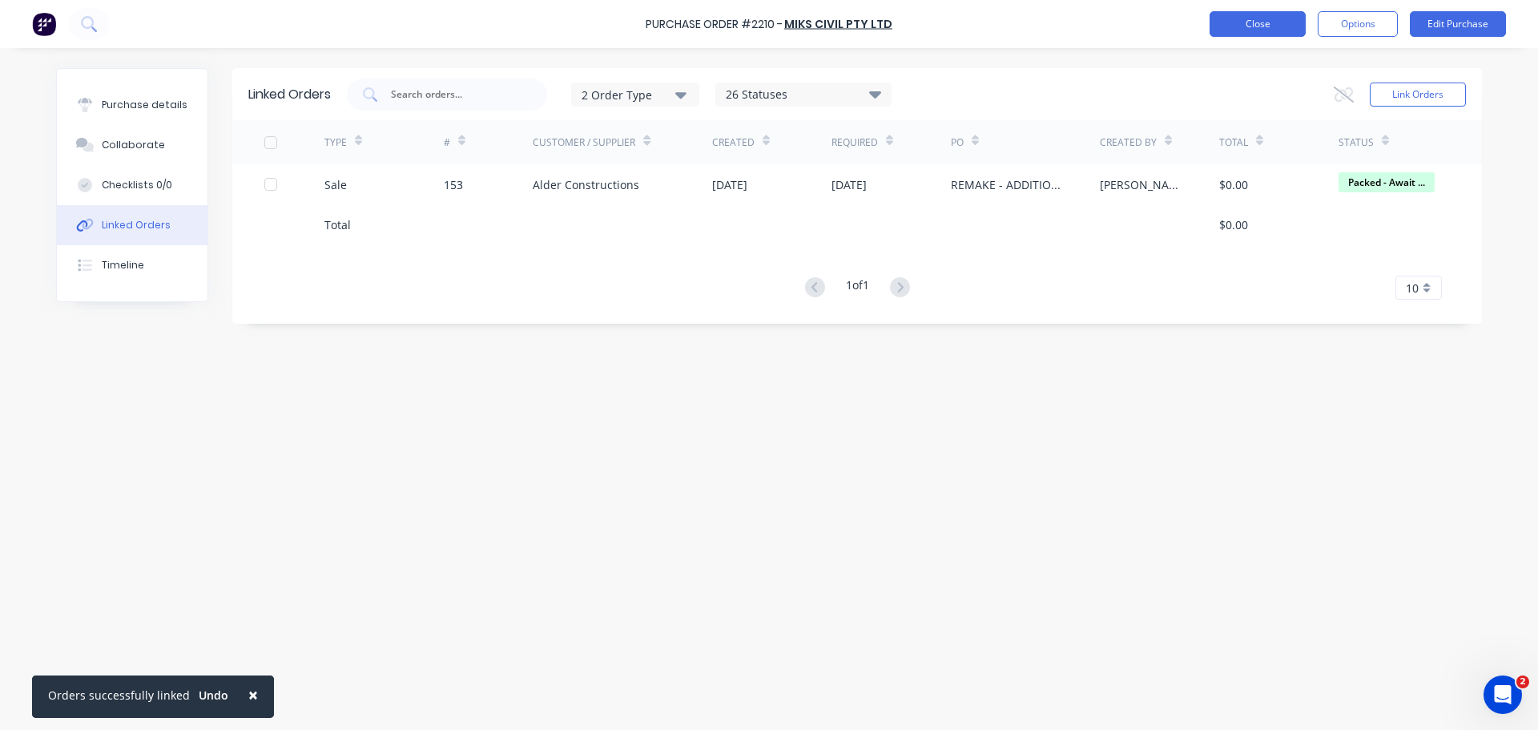
click at [1262, 31] on button "Close" at bounding box center [1257, 24] width 96 height 26
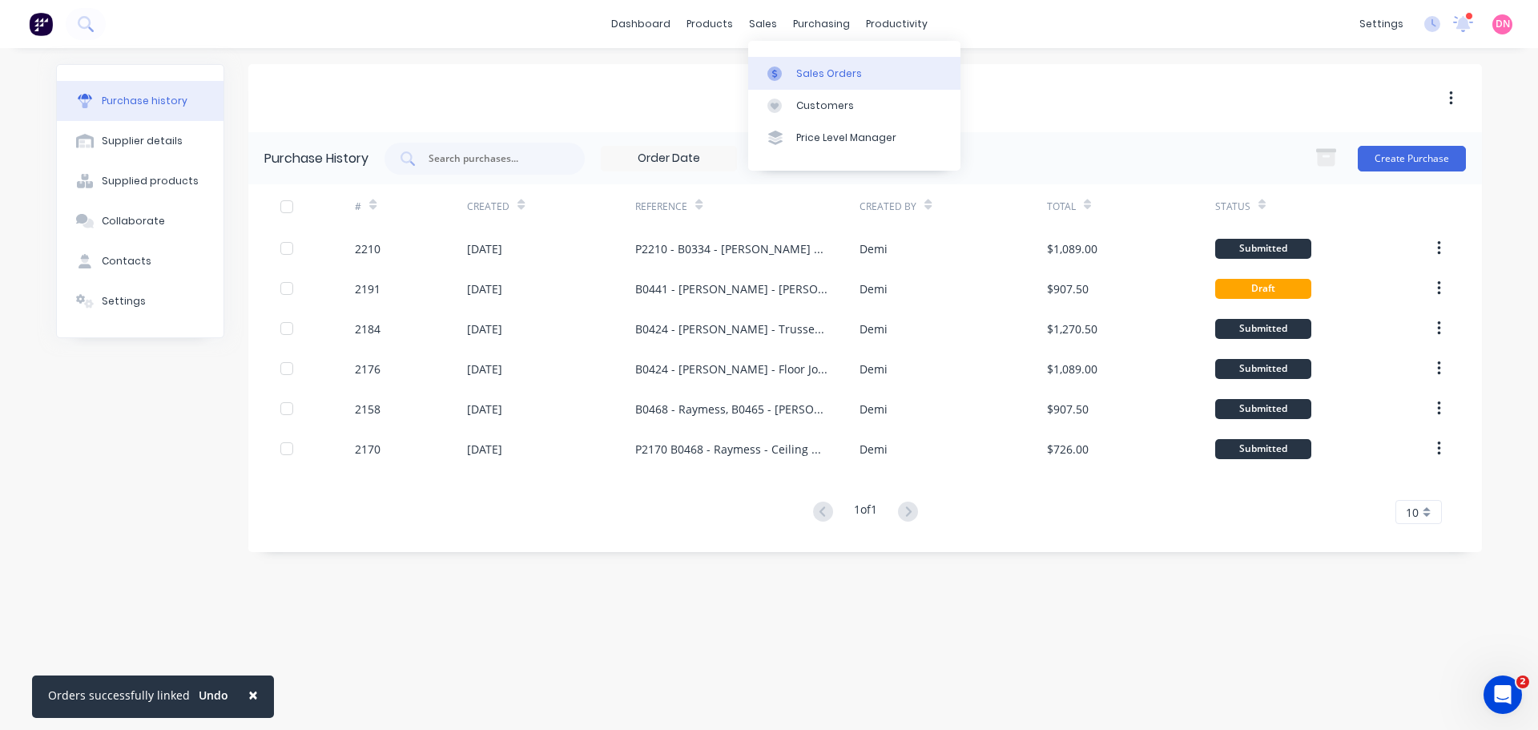
click at [779, 66] on div at bounding box center [779, 73] width 24 height 14
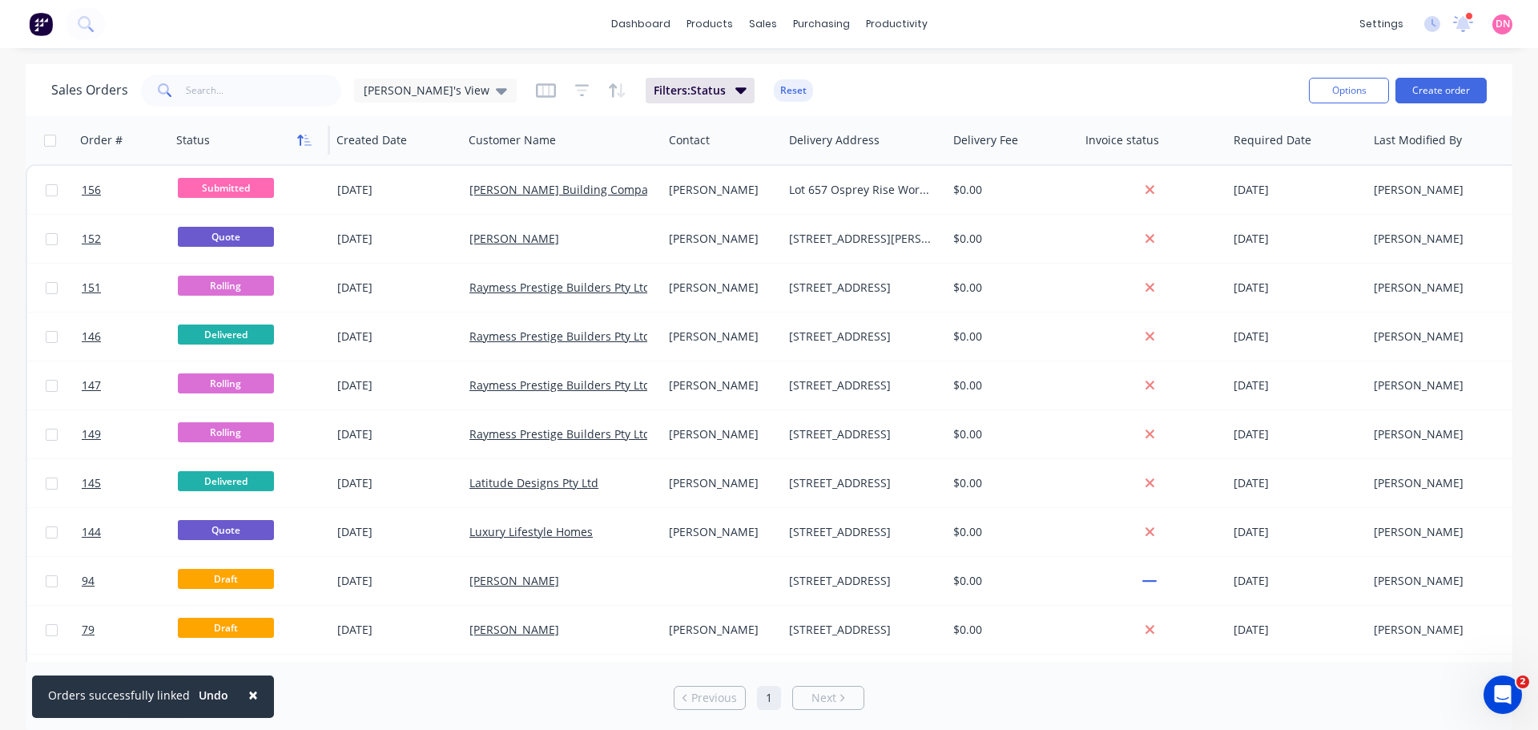
click at [299, 143] on icon "button" at bounding box center [304, 140] width 14 height 13
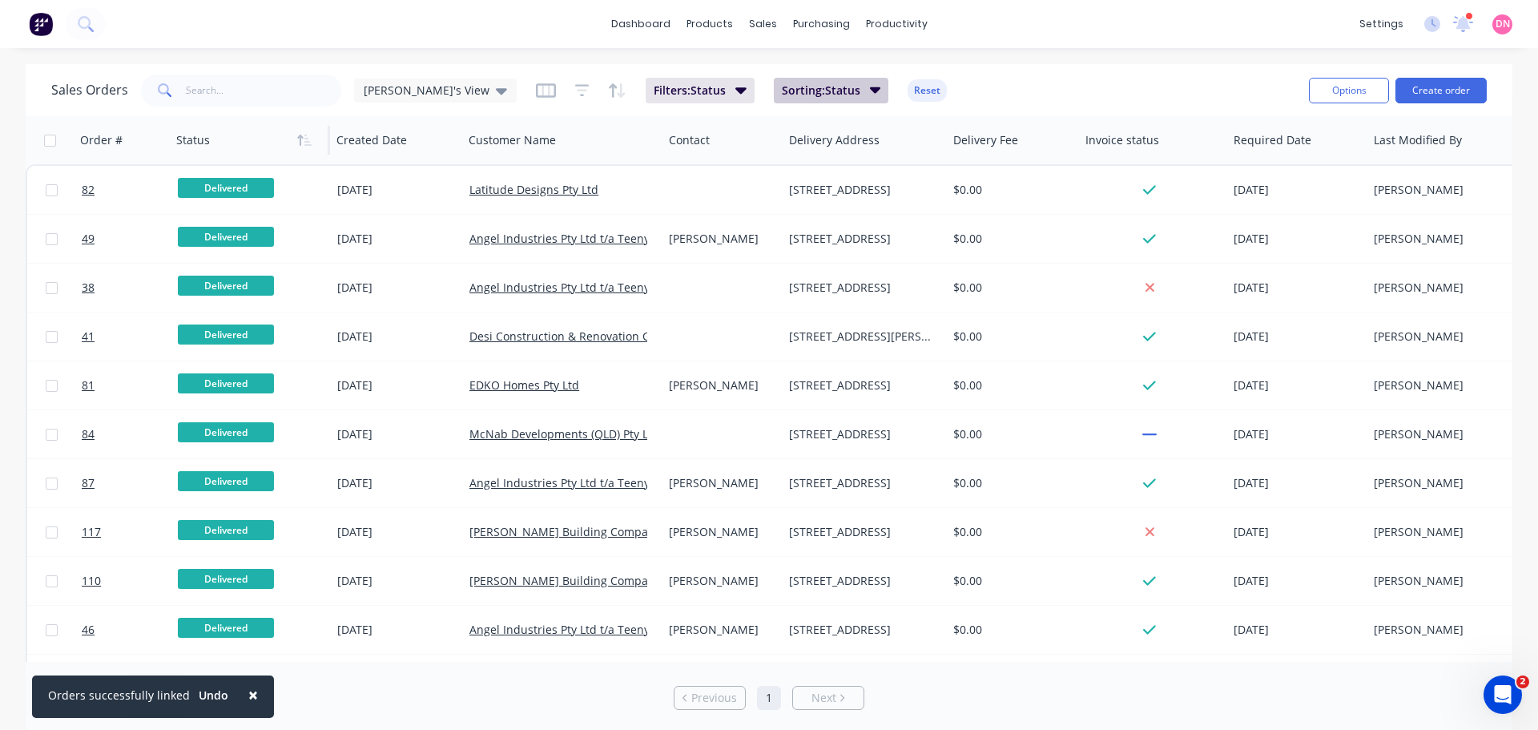
click at [782, 90] on span "Sorting: Status" at bounding box center [821, 90] width 78 height 16
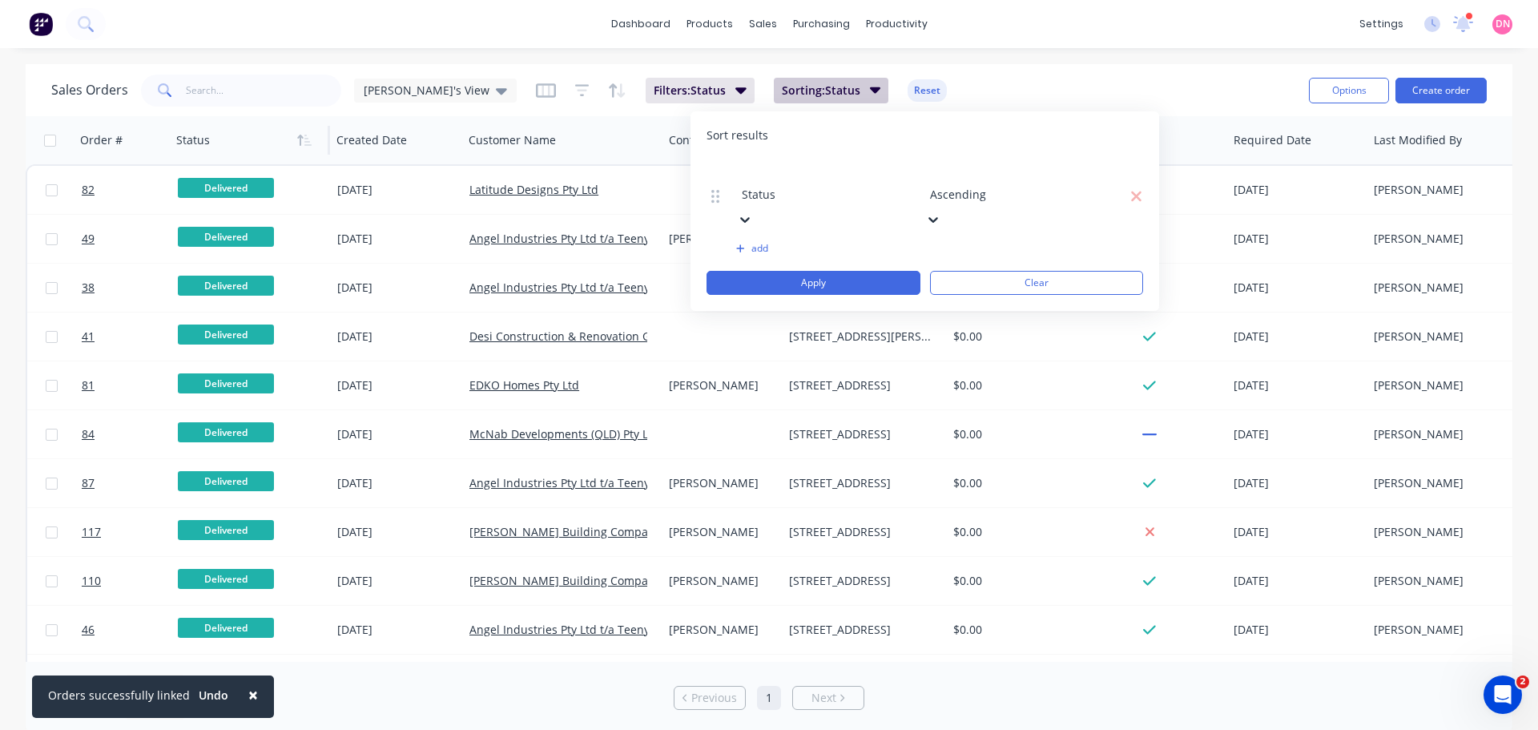
click at [782, 90] on span "Sorting: Status" at bounding box center [821, 90] width 78 height 16
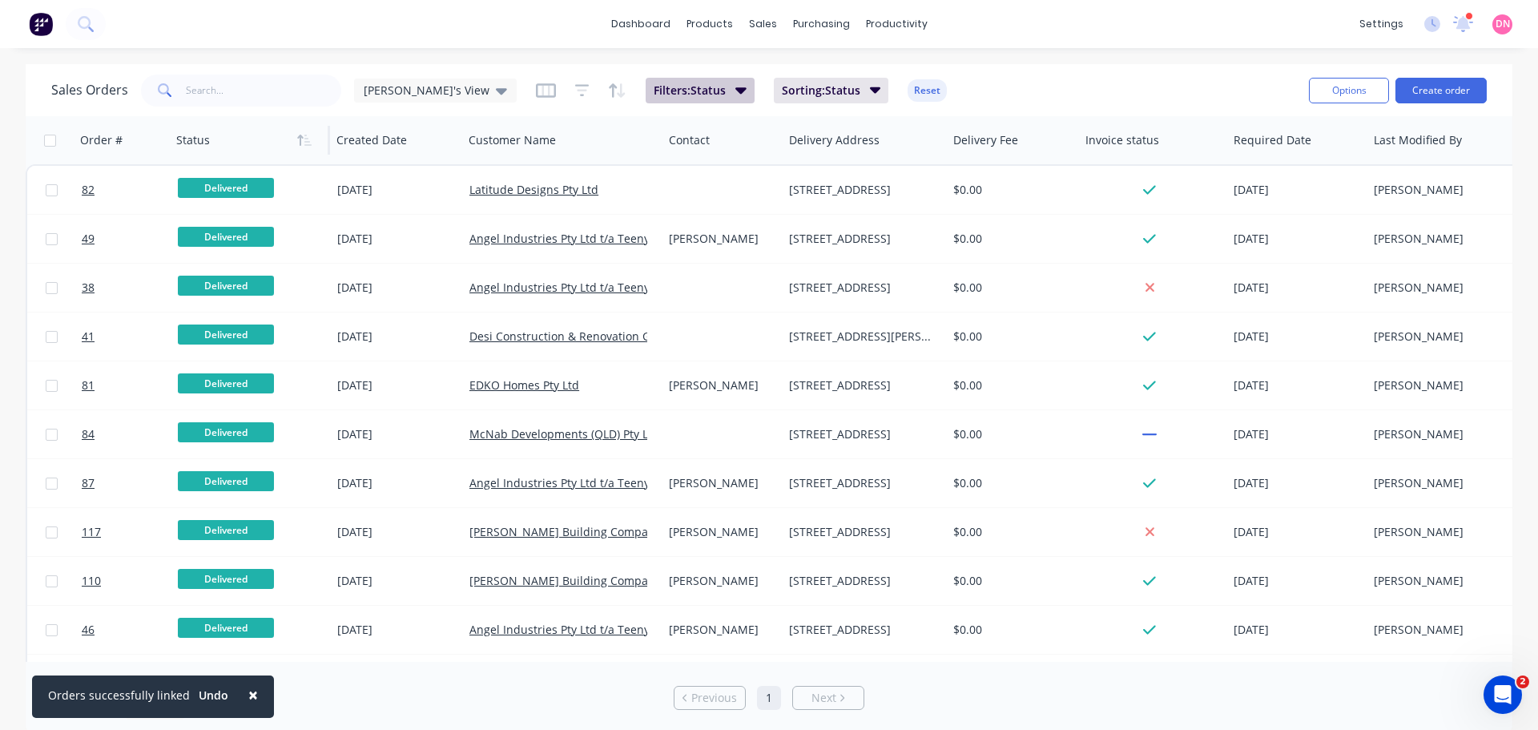
click at [665, 86] on button "Filters: Status" at bounding box center [699, 91] width 109 height 26
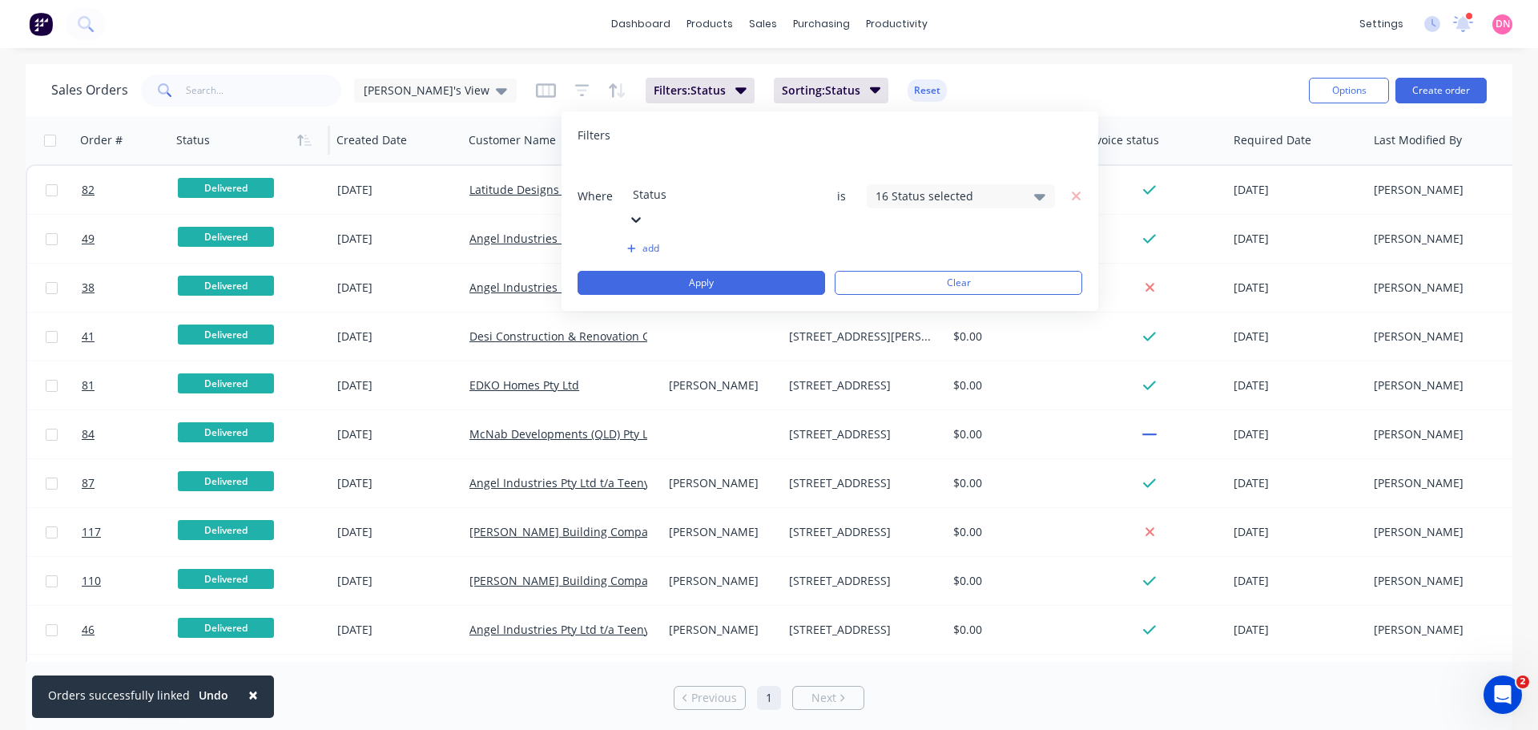
click at [905, 187] on div "16 Status selected" at bounding box center [947, 195] width 145 height 17
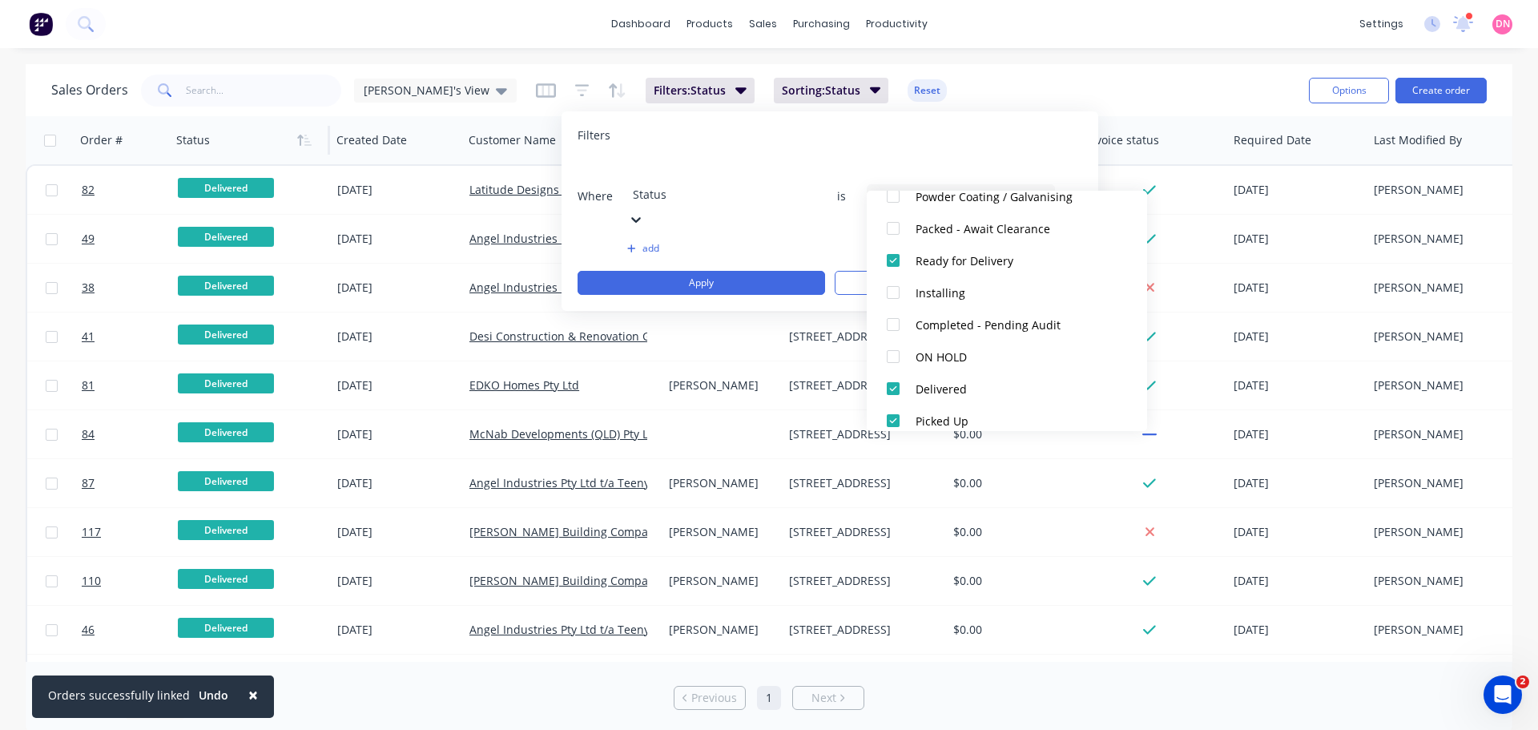
scroll to position [497, 0]
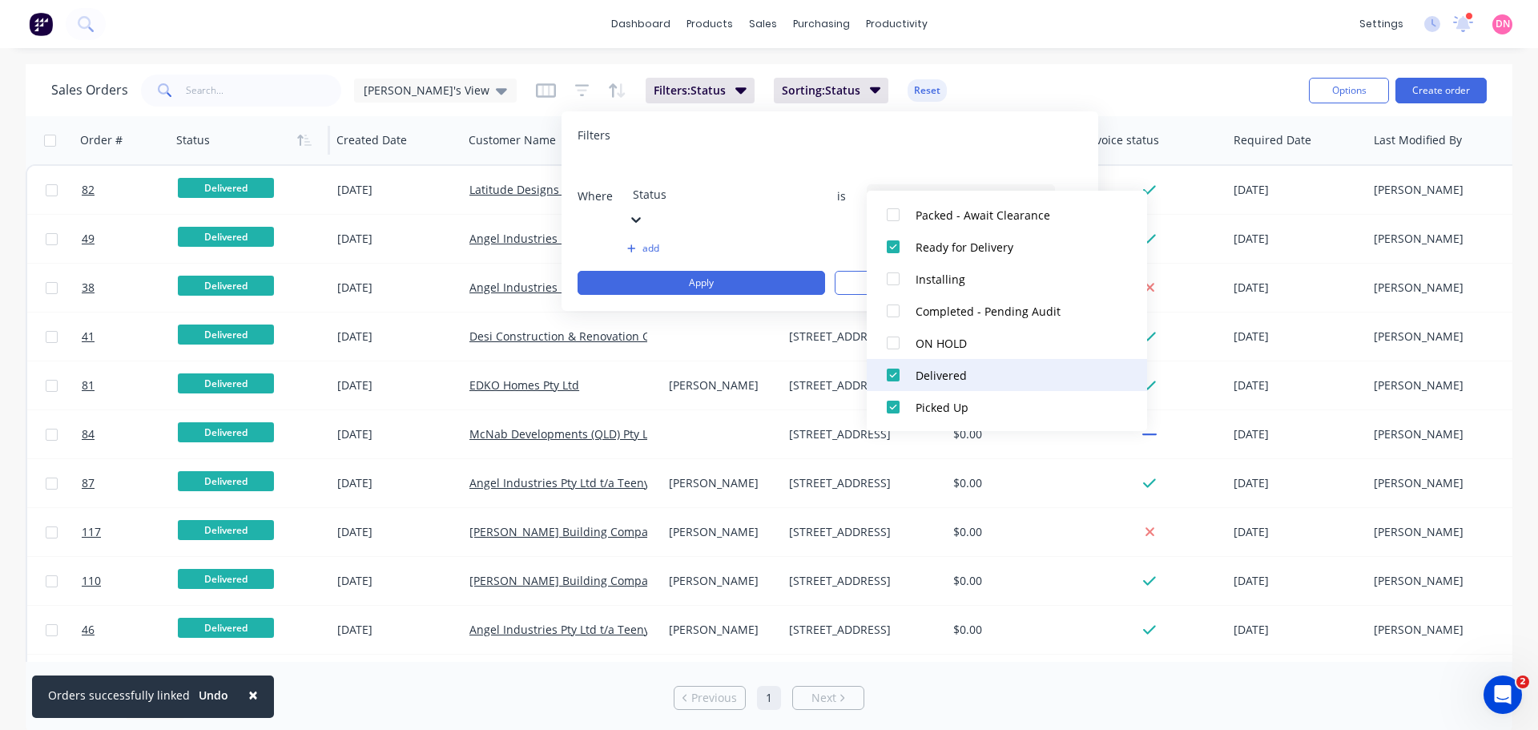
click at [886, 377] on div at bounding box center [893, 375] width 32 height 32
click at [891, 409] on div at bounding box center [893, 407] width 32 height 32
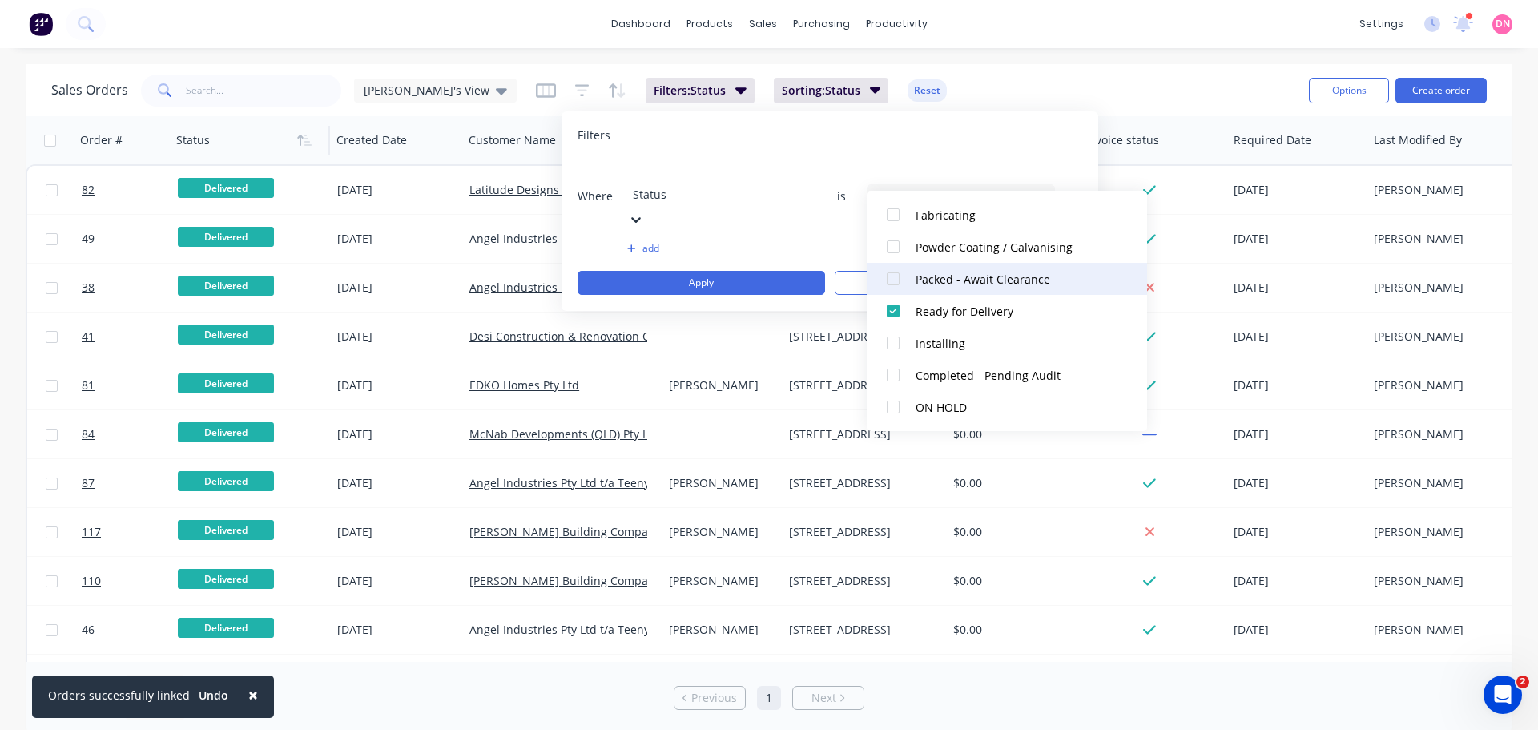
click at [887, 283] on div at bounding box center [893, 279] width 32 height 32
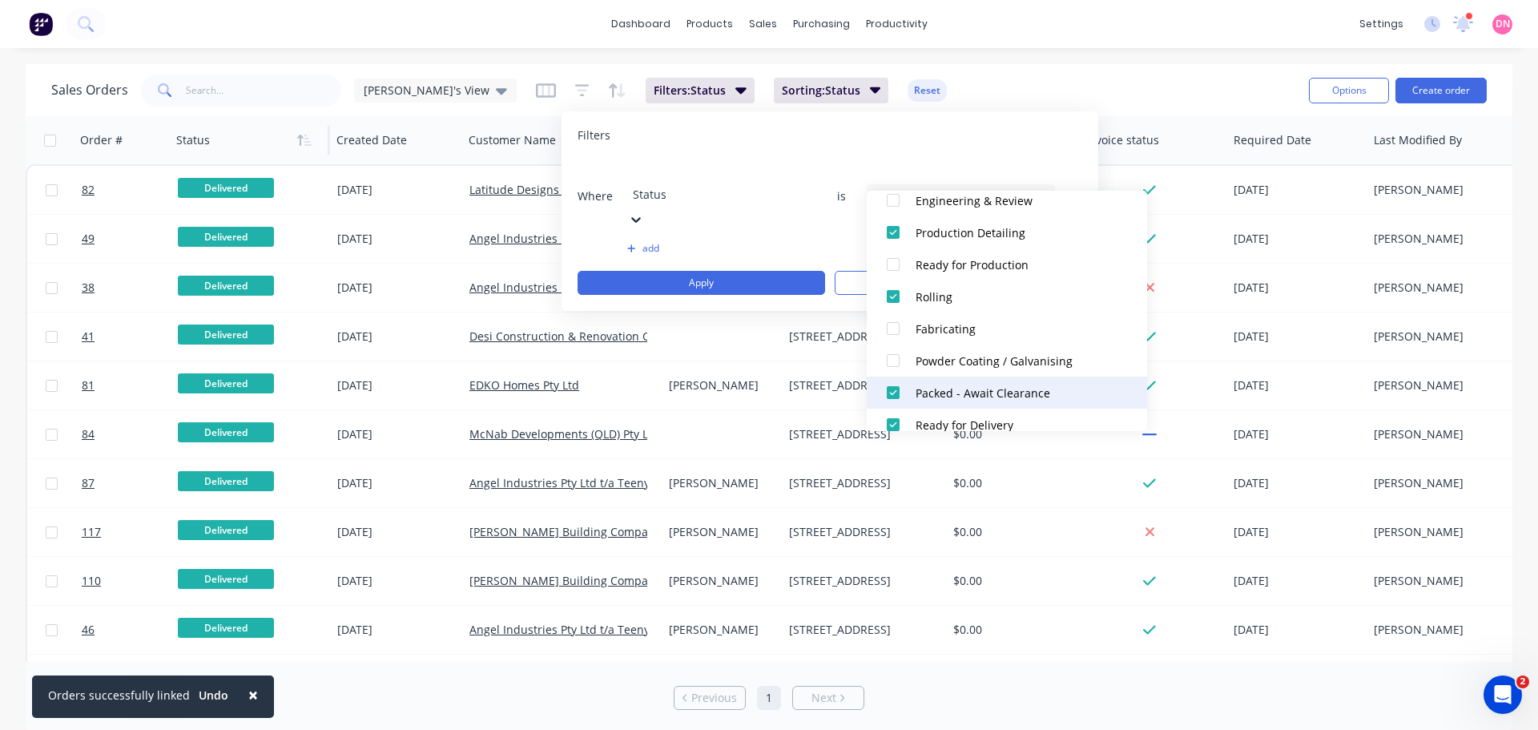
scroll to position [319, 0]
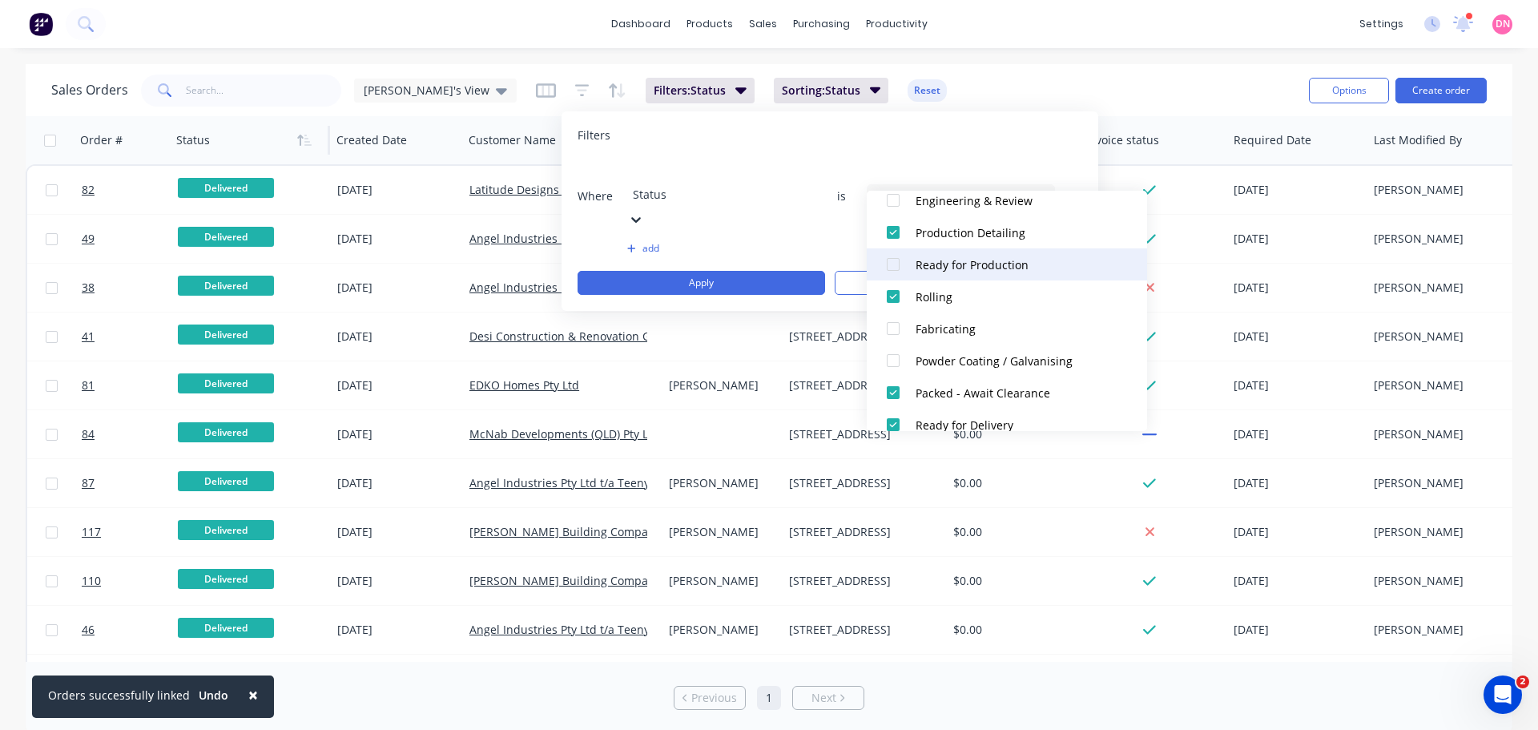
click at [895, 269] on div at bounding box center [893, 264] width 32 height 32
click at [1108, 87] on div "Sales Orders Demi's View Filters: Status Sorting: Status Reset" at bounding box center [673, 89] width 1244 height 39
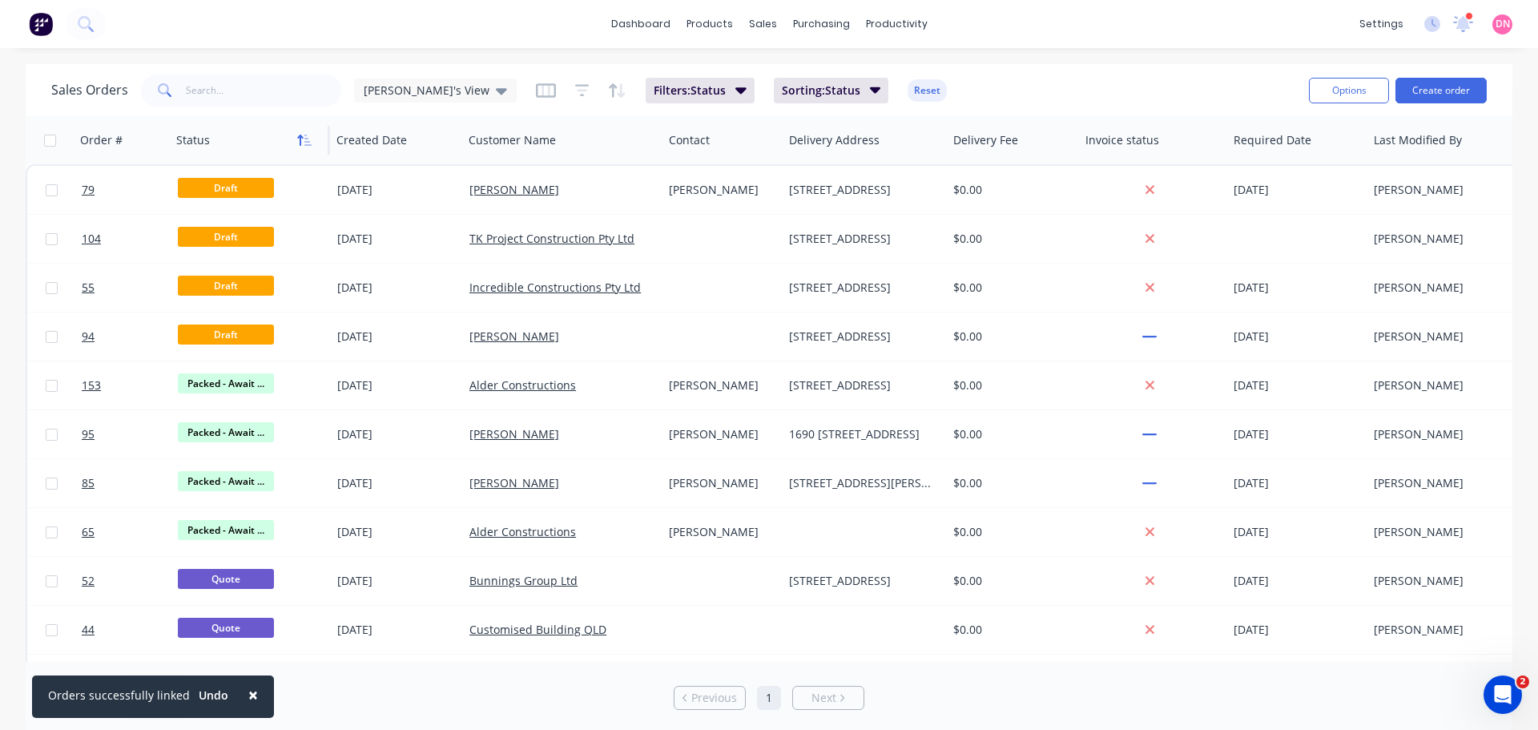
click at [306, 147] on button "button" at bounding box center [304, 140] width 24 height 24
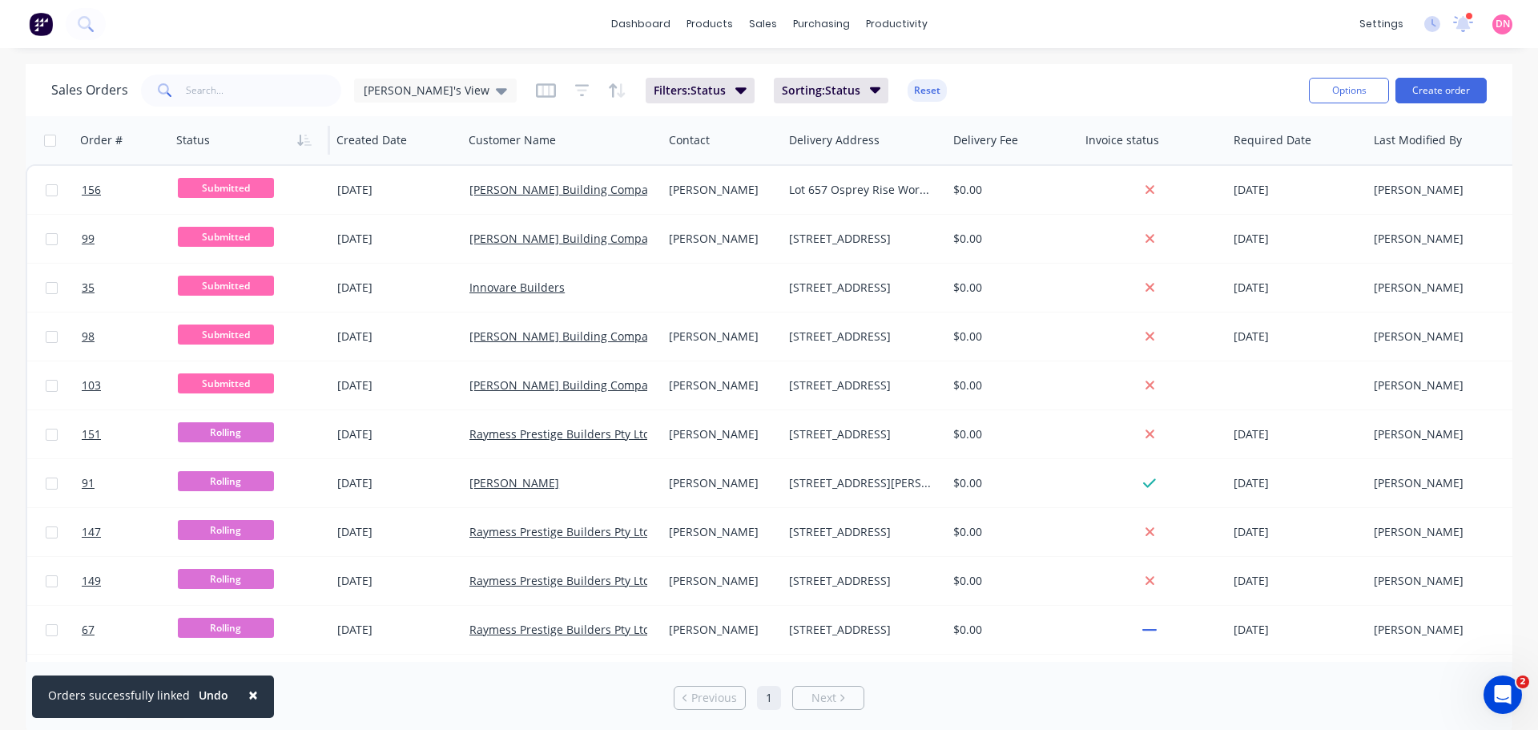
click at [306, 147] on button "button" at bounding box center [304, 140] width 24 height 24
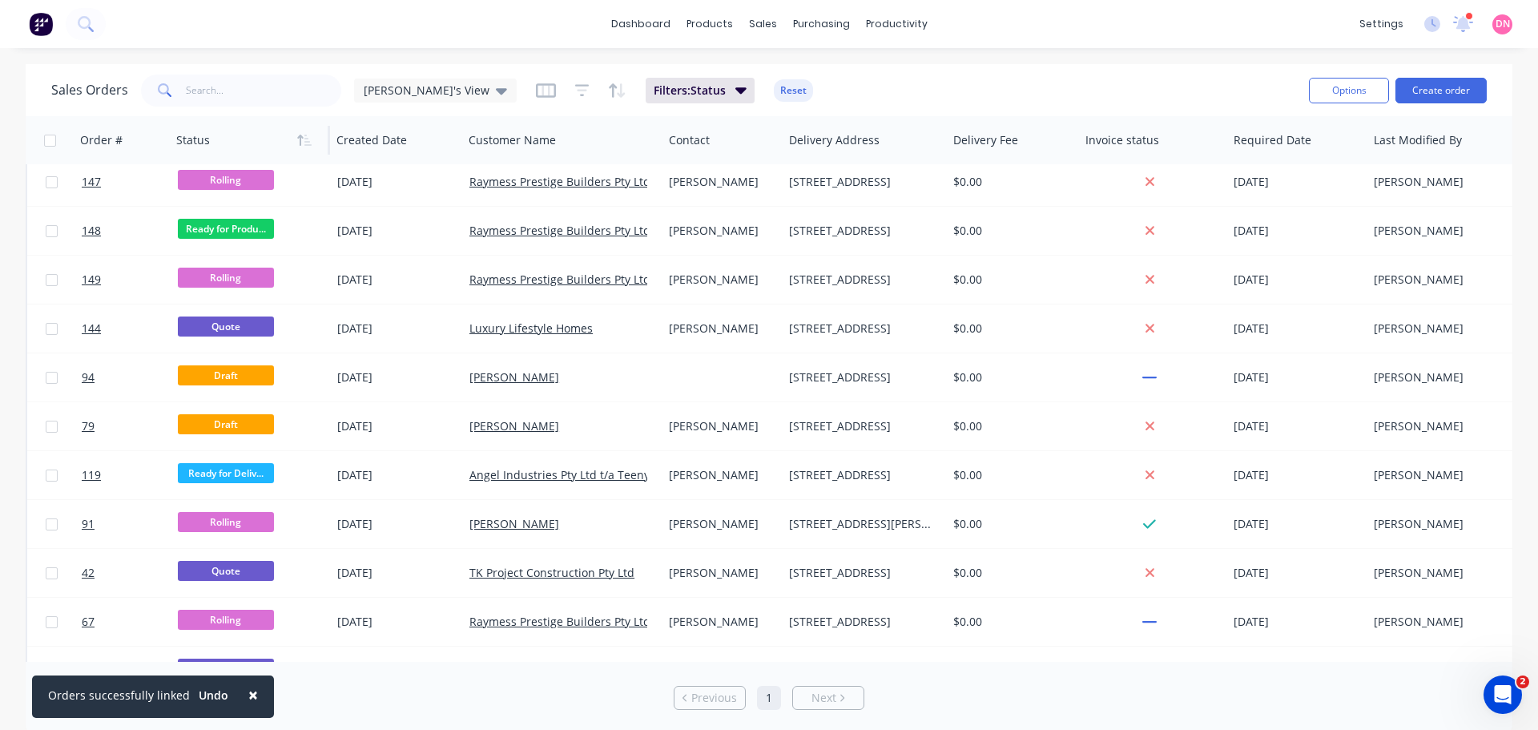
scroll to position [253, 0]
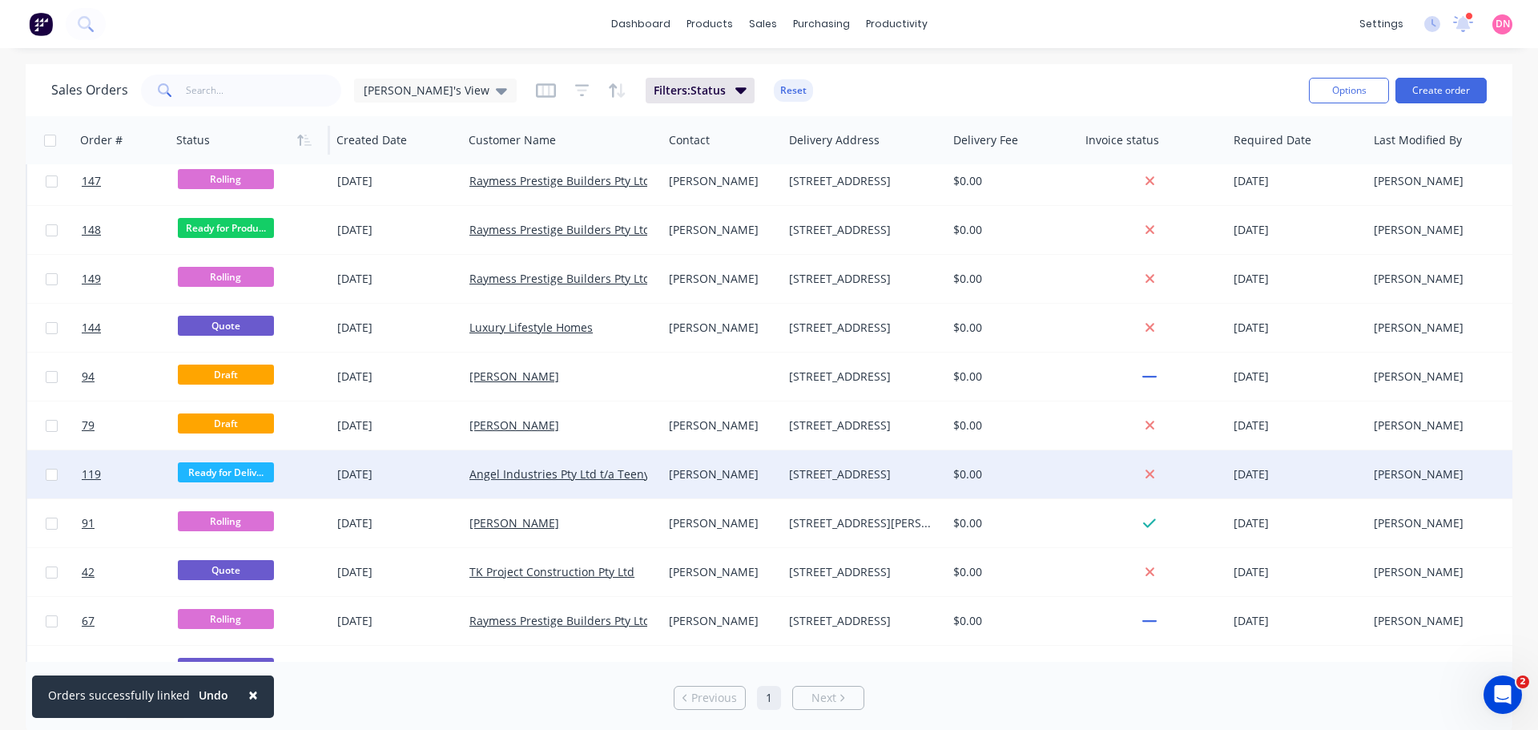
click at [286, 479] on div "Ready for Deliv..." at bounding box center [247, 474] width 139 height 24
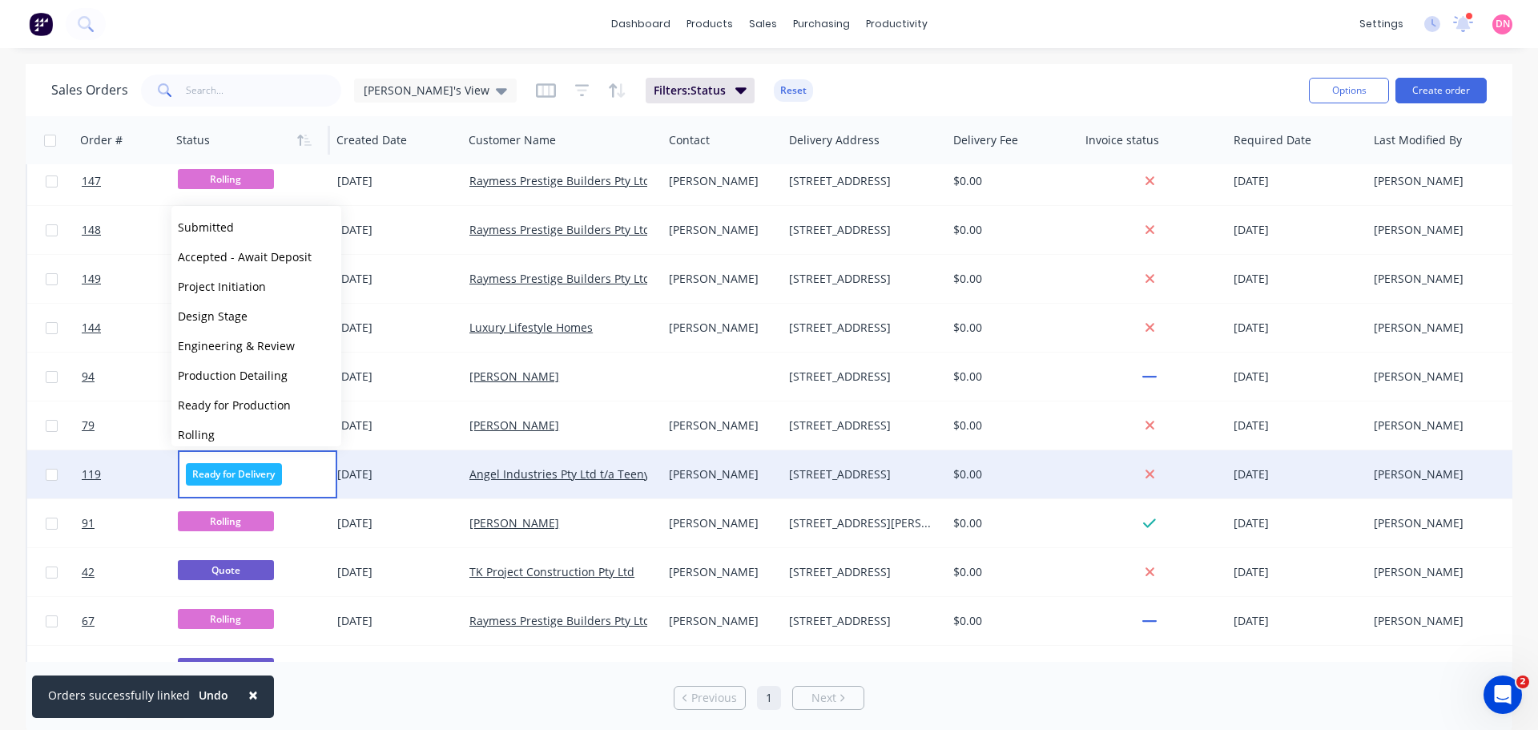
click at [403, 475] on div "[DATE]" at bounding box center [396, 474] width 119 height 16
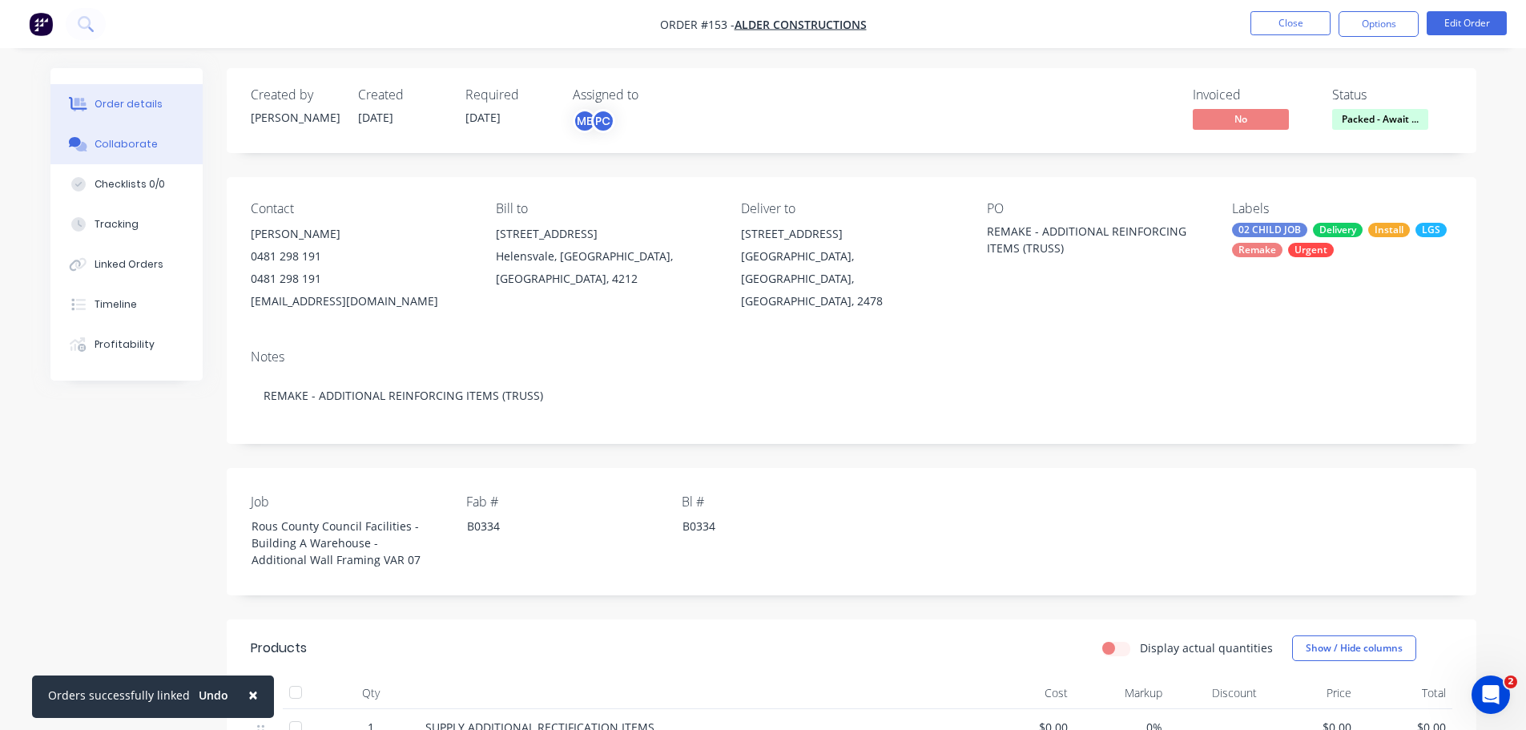
click at [129, 127] on button "Collaborate" at bounding box center [126, 144] width 152 height 40
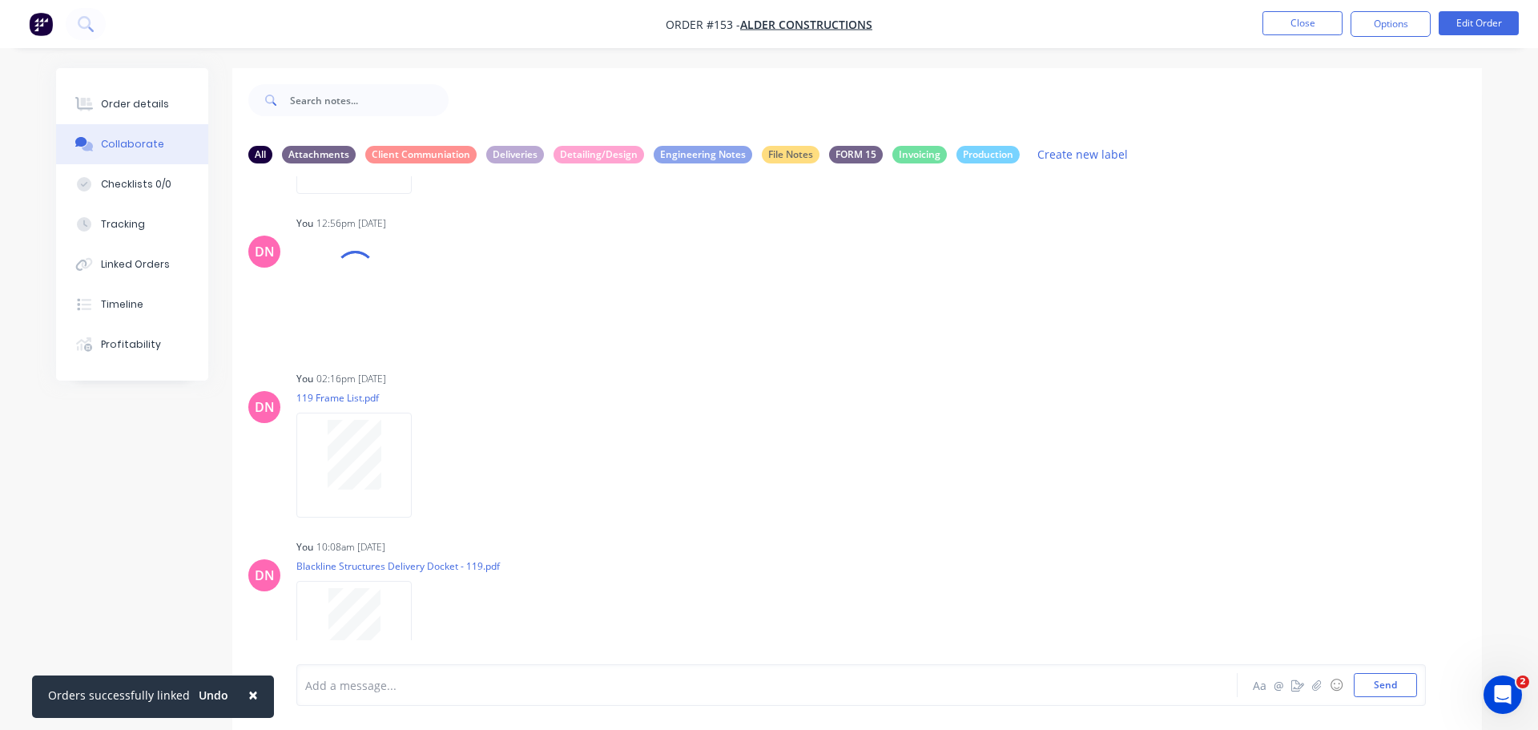
scroll to position [1341, 0]
click at [423, 620] on icon "button" at bounding box center [425, 629] width 5 height 18
click at [443, 690] on button "Delete" at bounding box center [529, 708] width 180 height 36
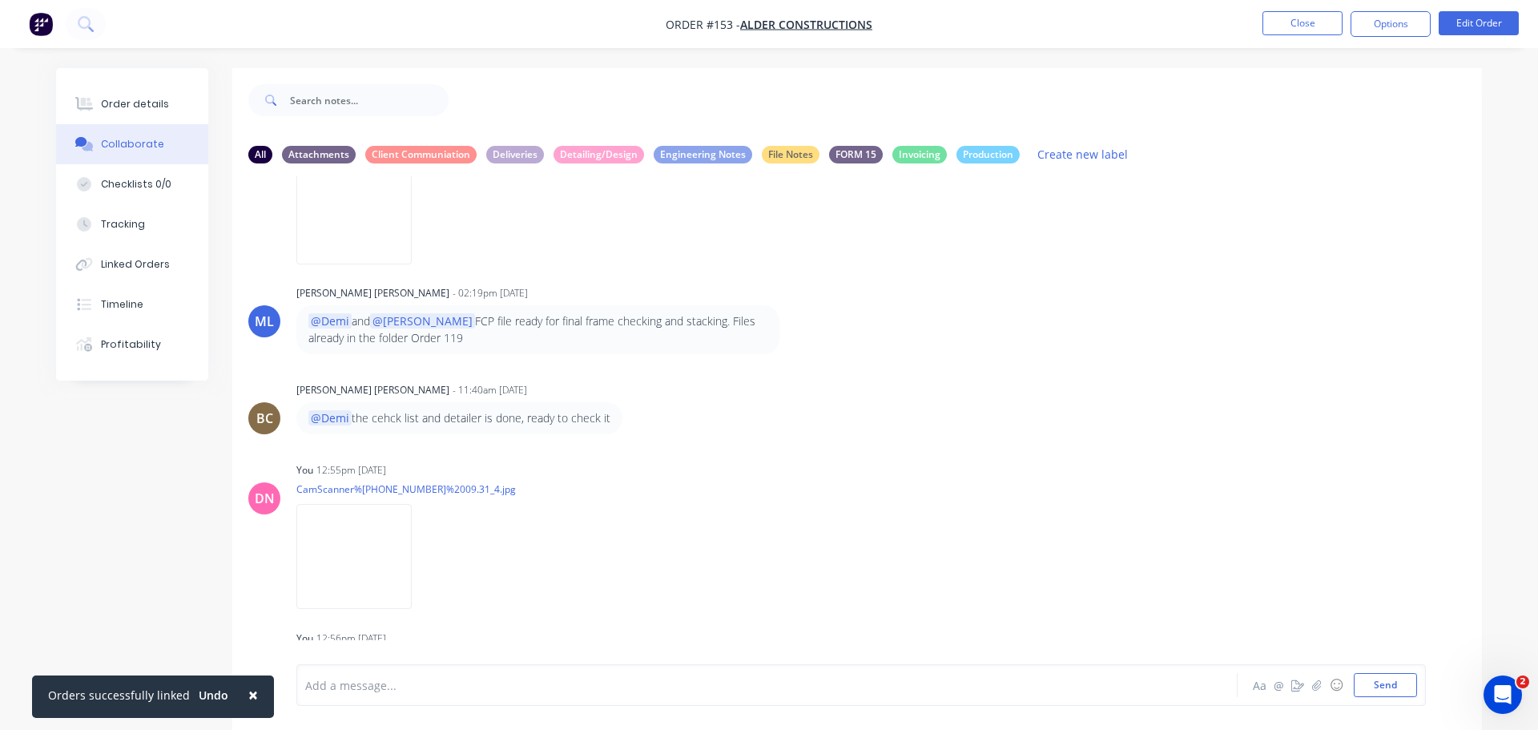
scroll to position [907, 0]
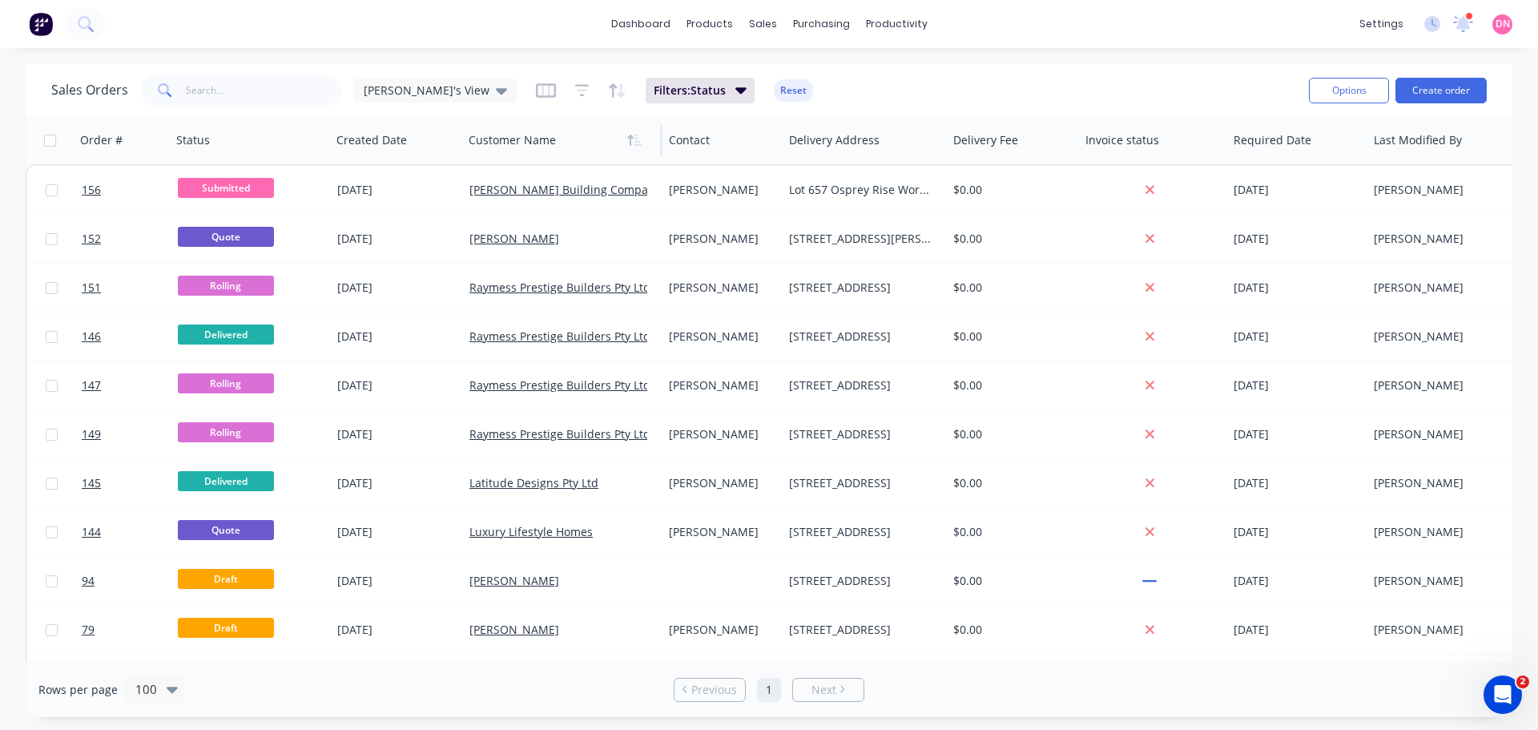
click at [527, 154] on div at bounding box center [557, 140] width 178 height 32
click at [630, 142] on icon "button" at bounding box center [634, 140] width 14 height 13
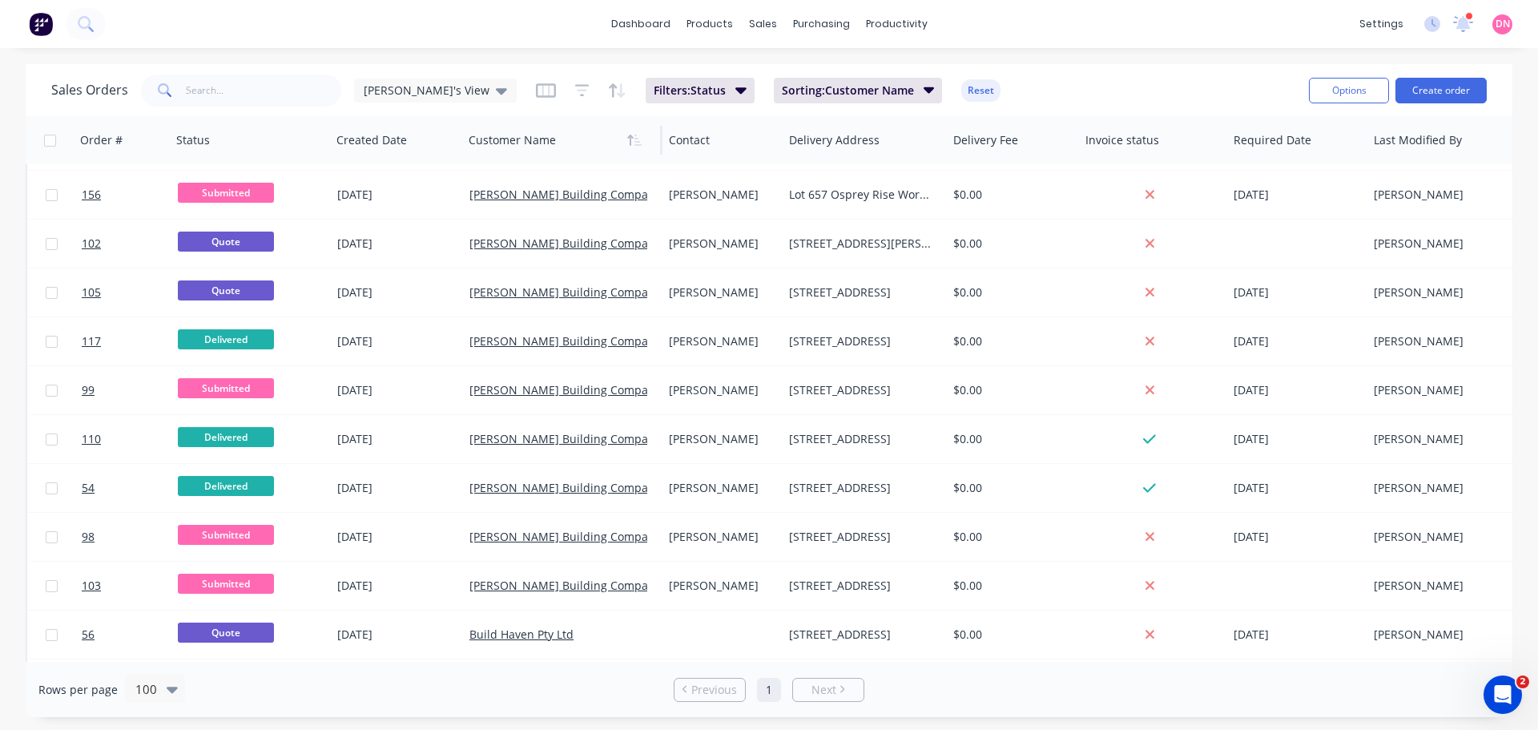
scroll to position [653, 0]
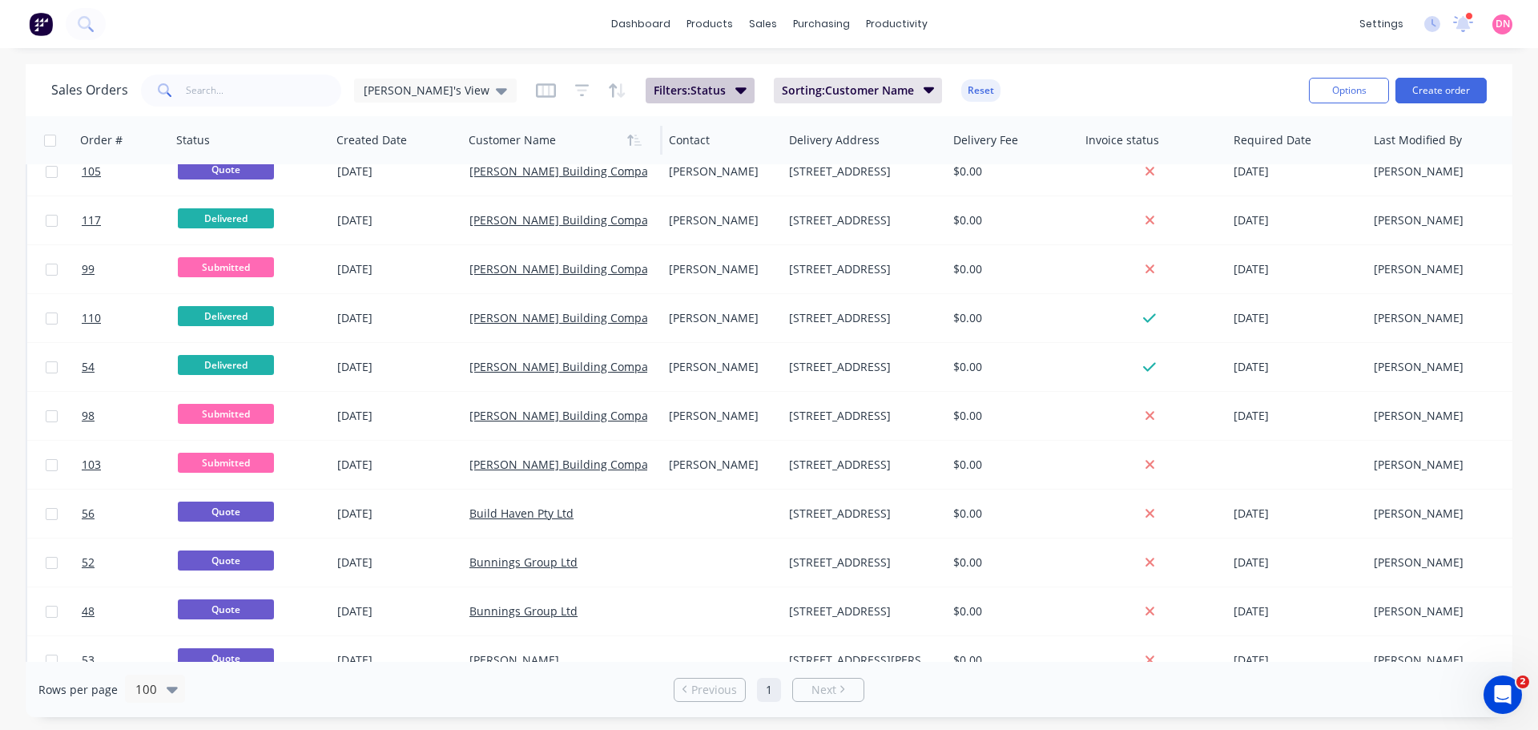
click at [735, 88] on icon "button" at bounding box center [740, 90] width 11 height 6
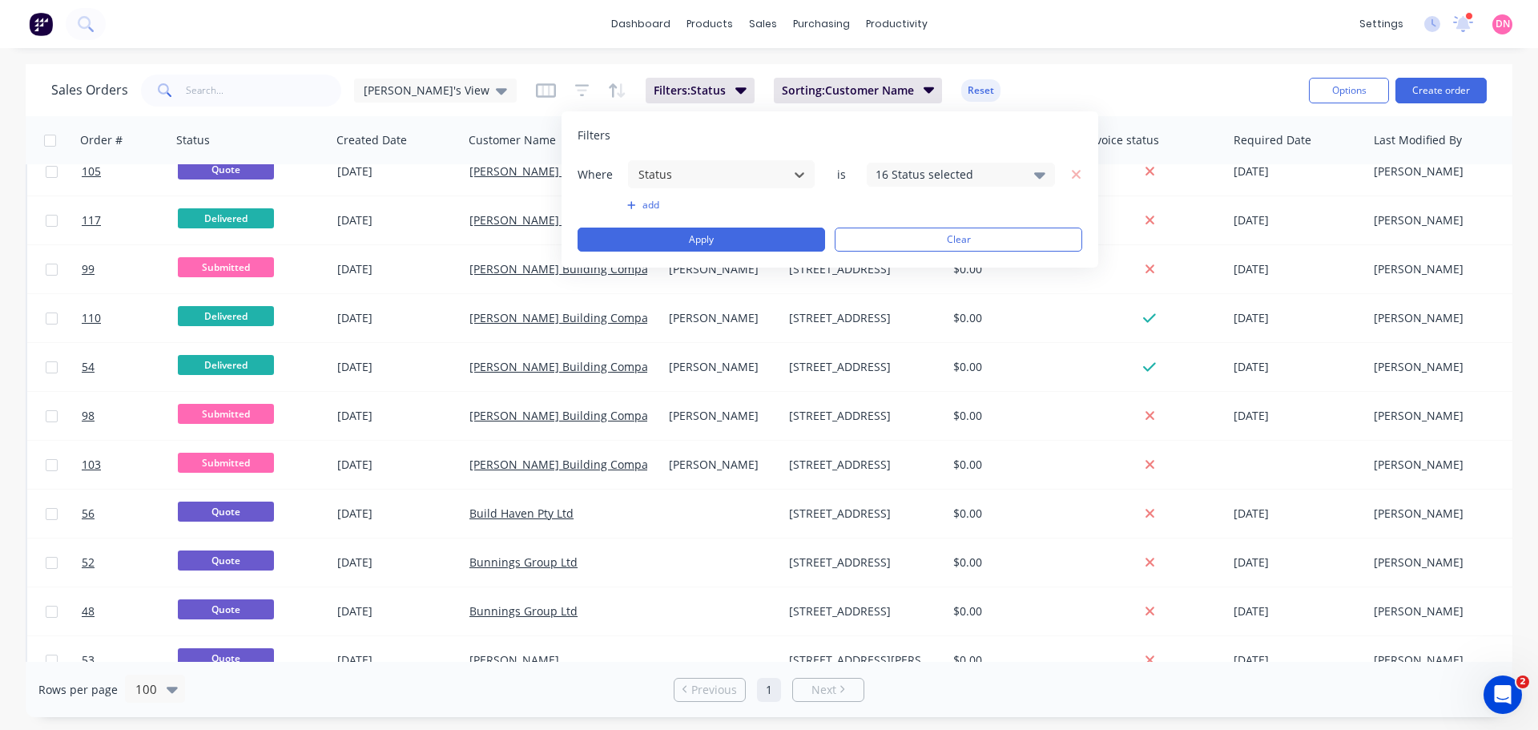
click at [890, 167] on div "16 Status selected" at bounding box center [947, 174] width 145 height 17
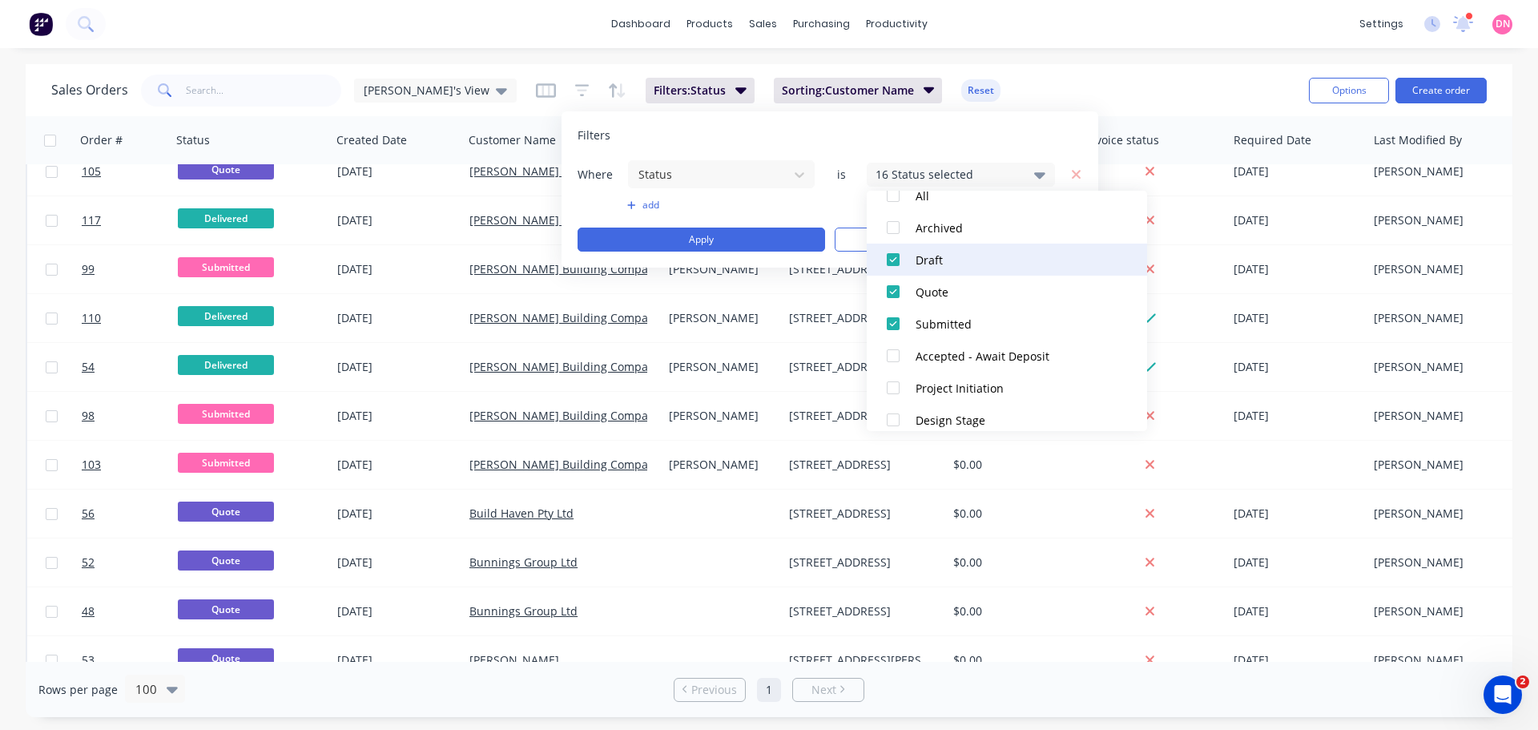
scroll to position [72, 0]
click at [894, 259] on div at bounding box center [893, 255] width 32 height 32
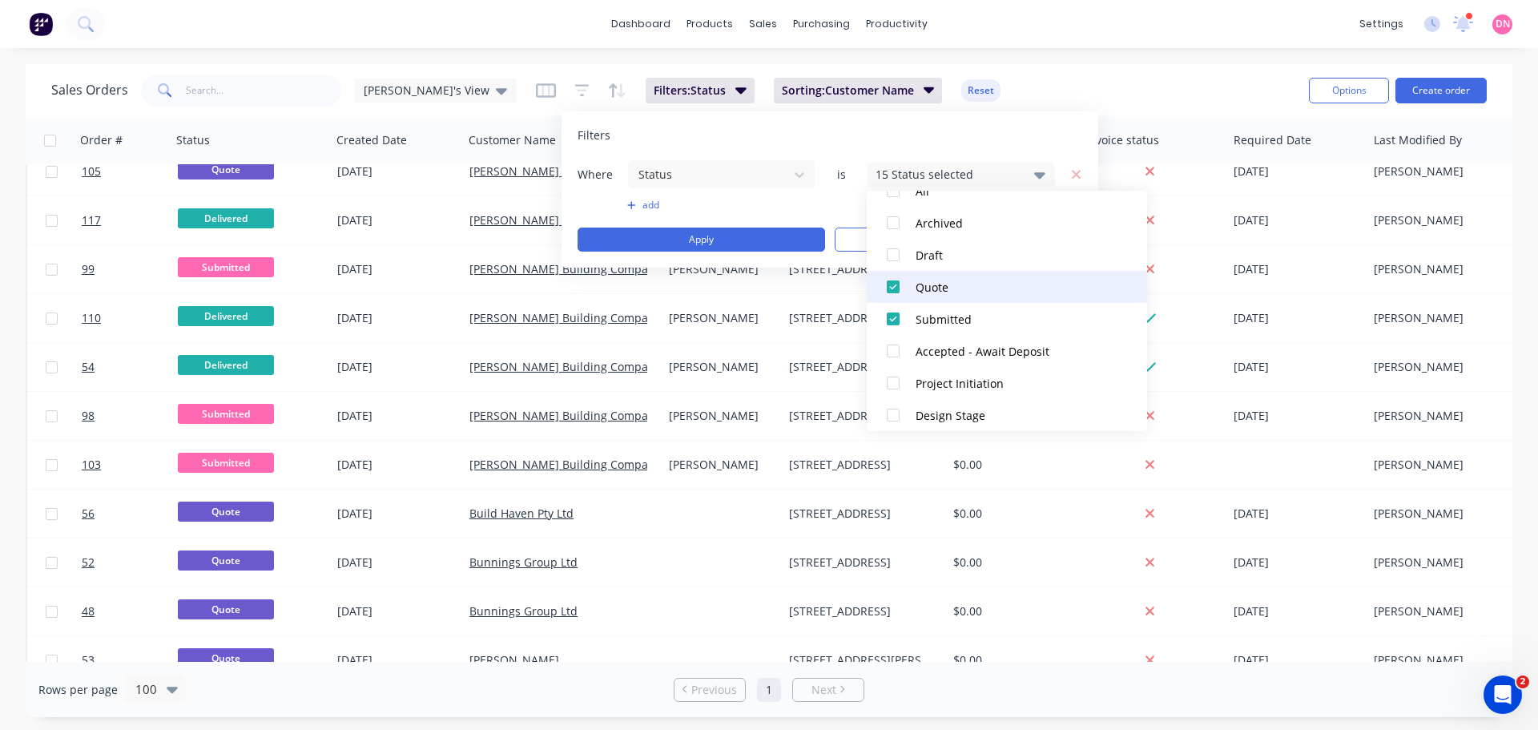
click at [897, 281] on div at bounding box center [893, 287] width 32 height 32
click at [894, 291] on div at bounding box center [893, 292] width 32 height 32
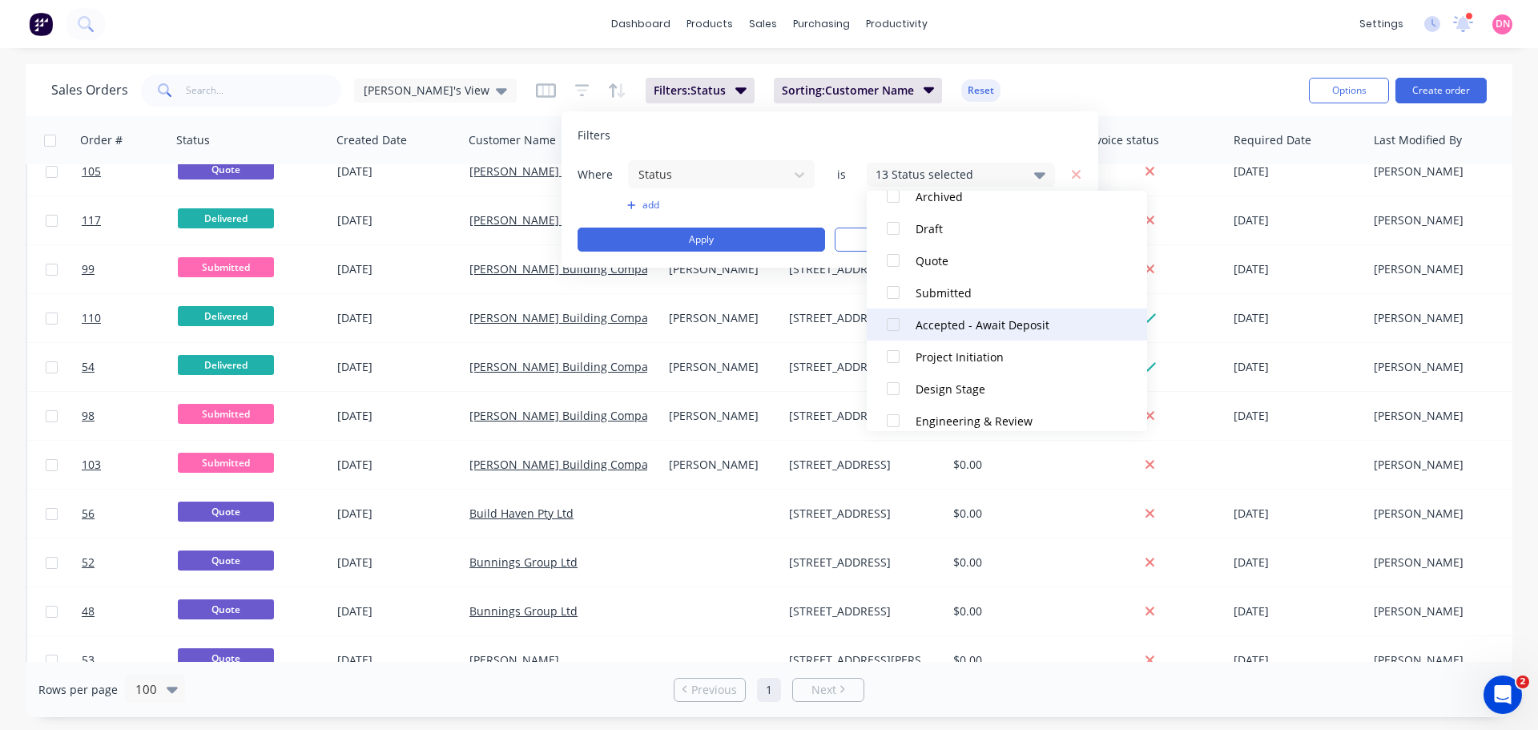
click at [891, 323] on div at bounding box center [893, 324] width 32 height 32
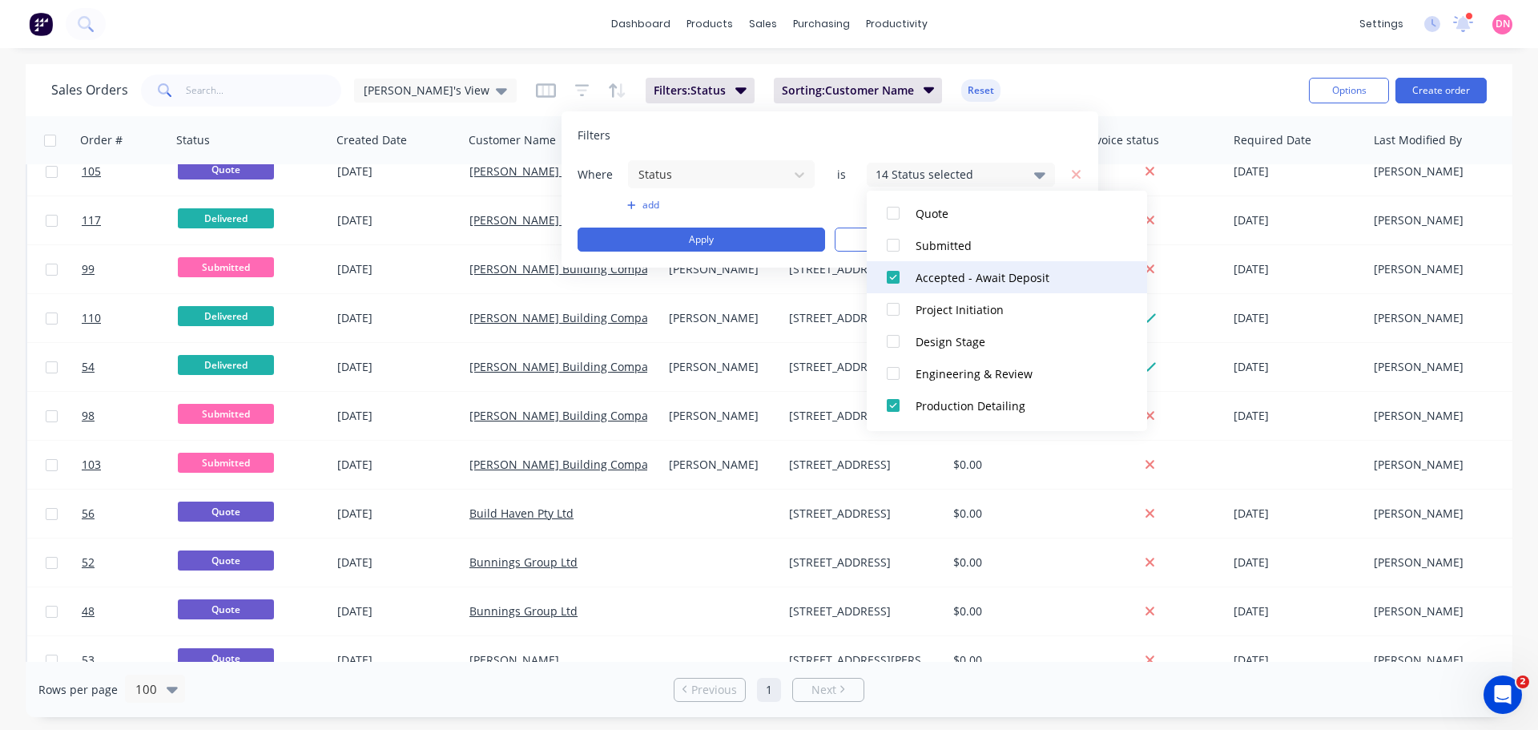
scroll to position [153, 0]
click at [894, 275] on div at bounding box center [893, 270] width 32 height 32
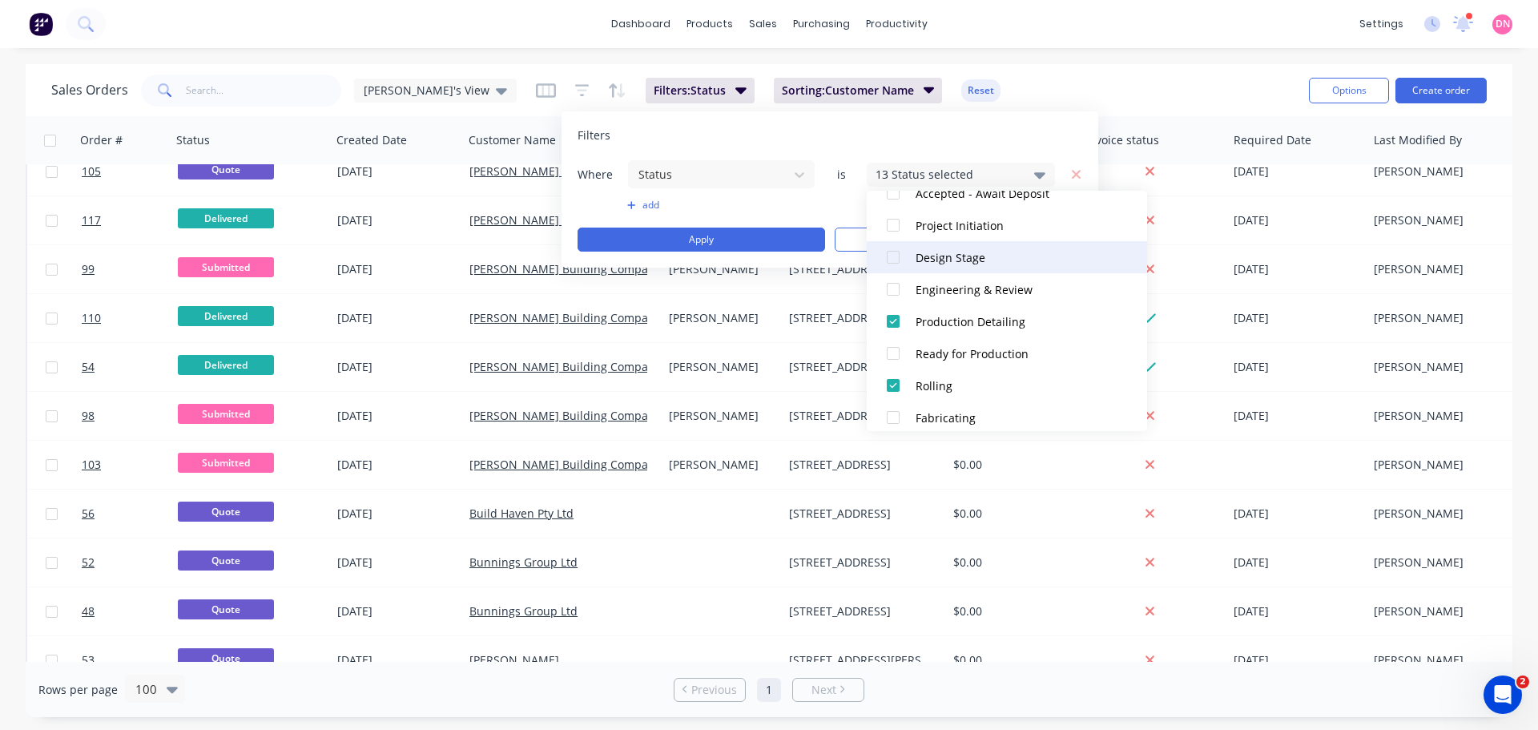
scroll to position [231, 0]
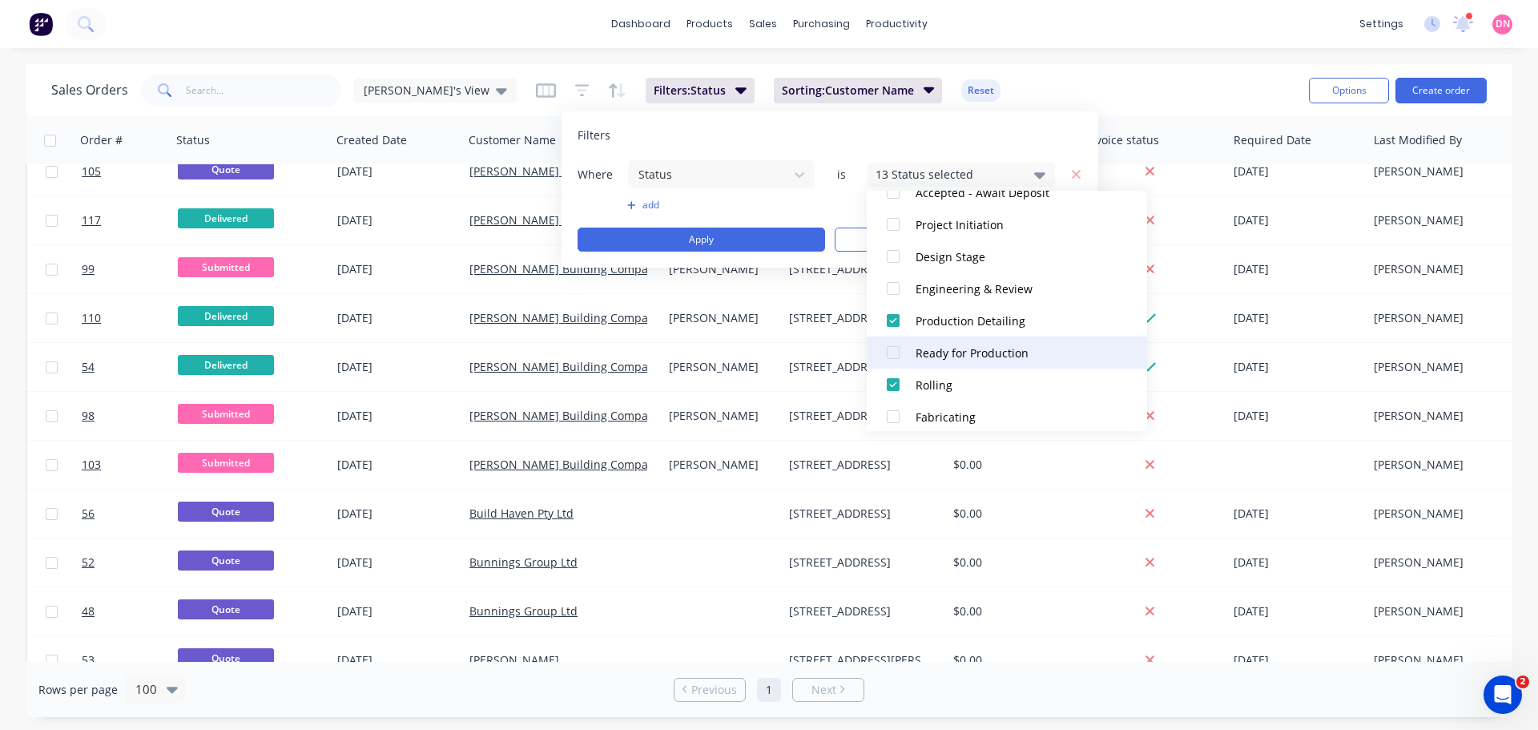
click at [892, 357] on div at bounding box center [893, 352] width 32 height 32
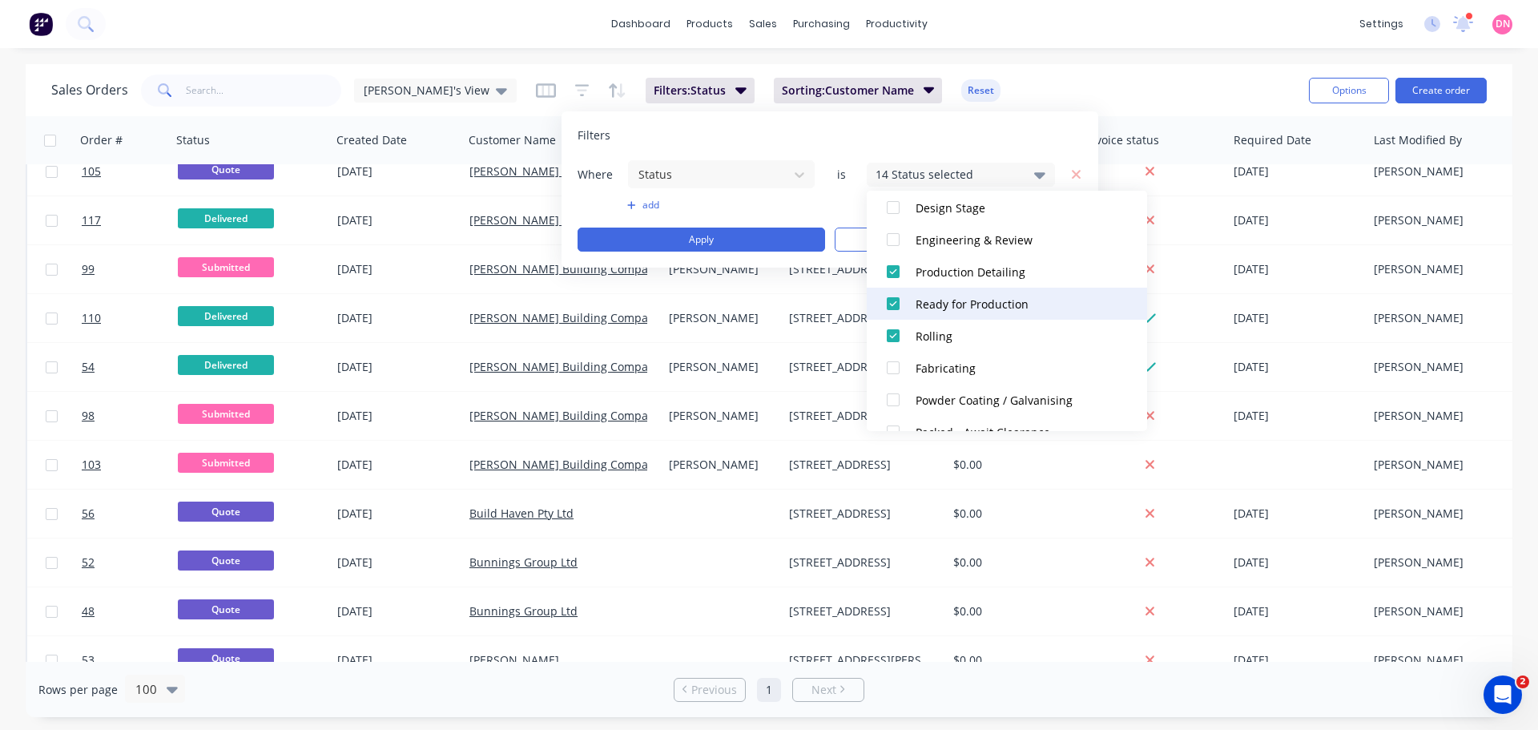
scroll to position [283, 0]
click at [895, 302] on div at bounding box center [893, 300] width 32 height 32
click at [896, 275] on div at bounding box center [893, 268] width 32 height 32
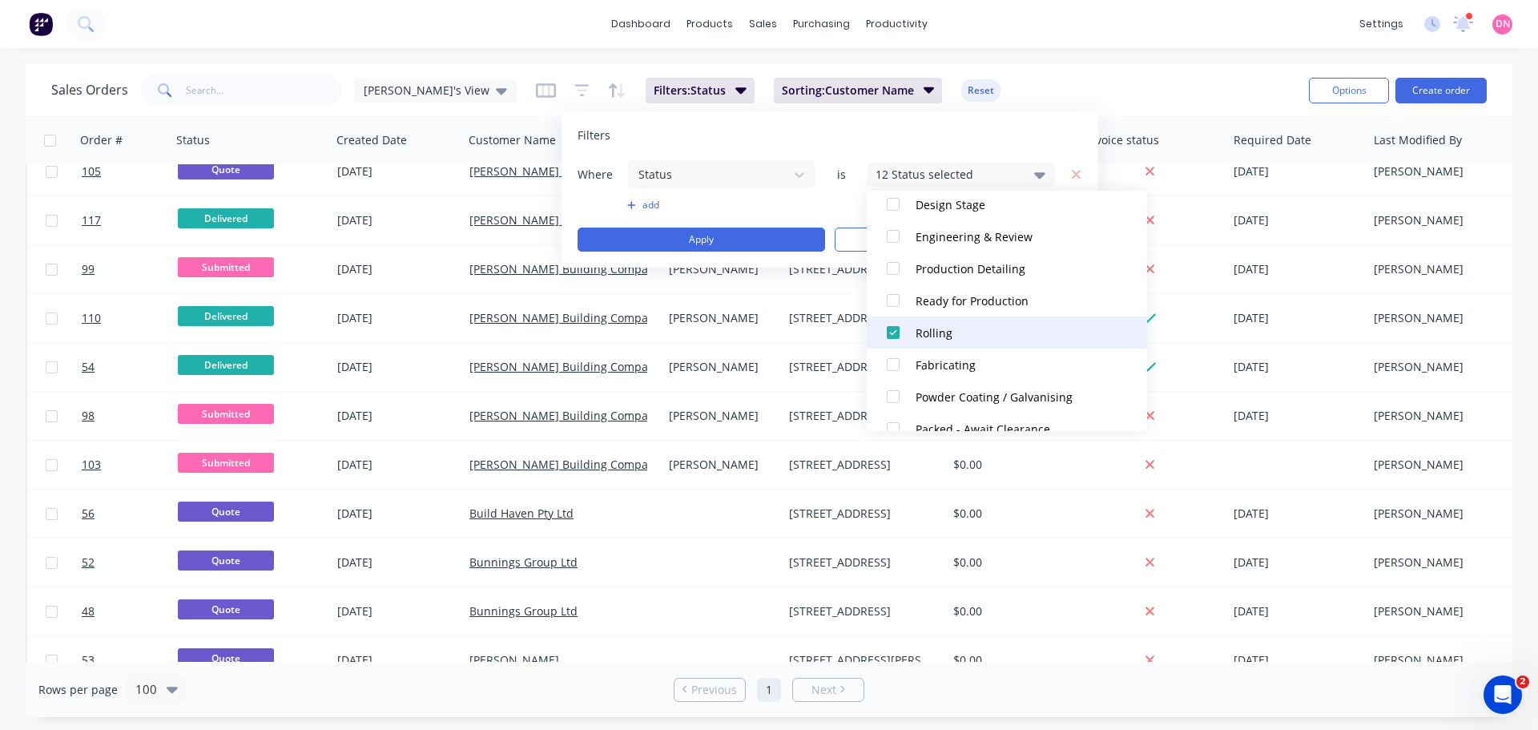
click at [896, 332] on div at bounding box center [893, 332] width 32 height 32
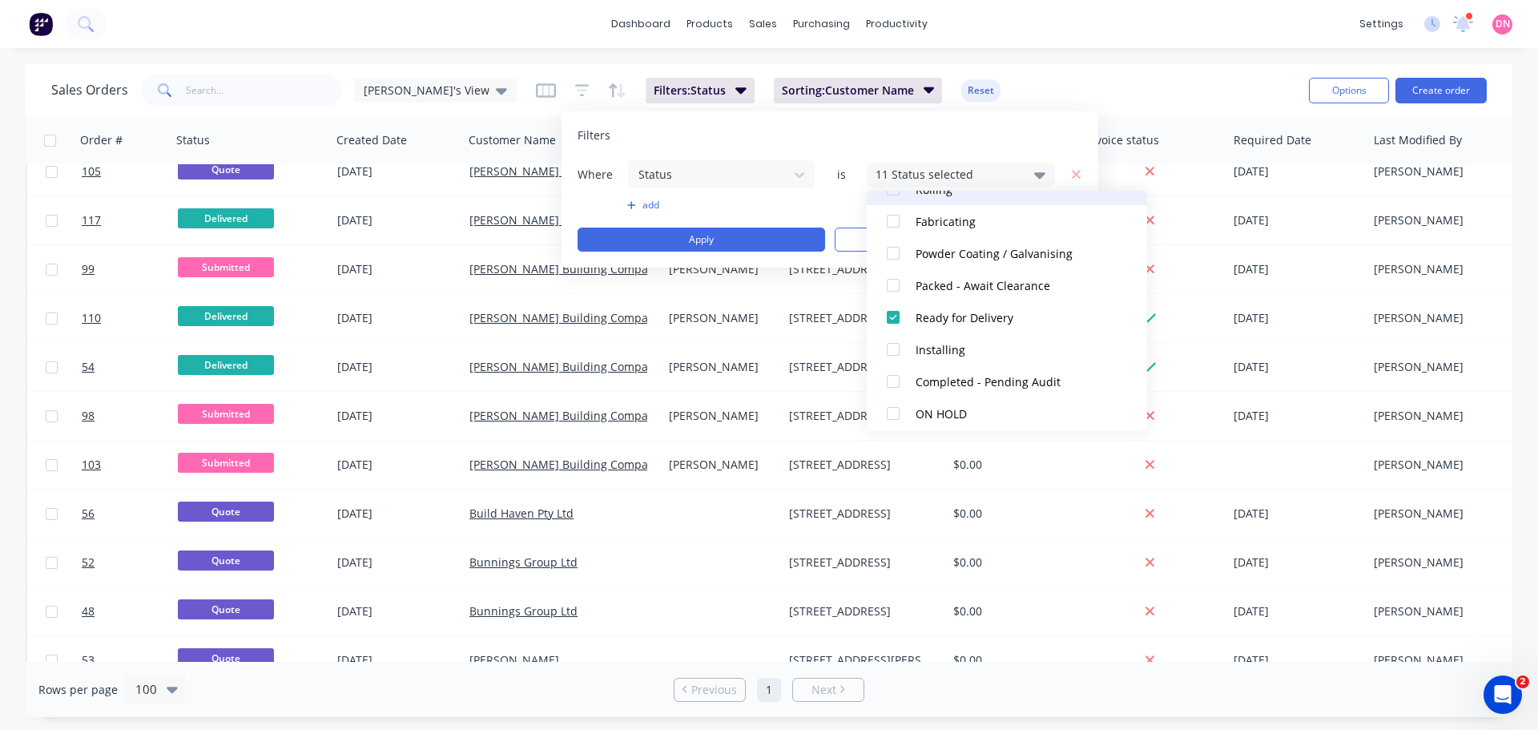
scroll to position [427, 0]
click at [891, 291] on div at bounding box center [893, 284] width 32 height 32
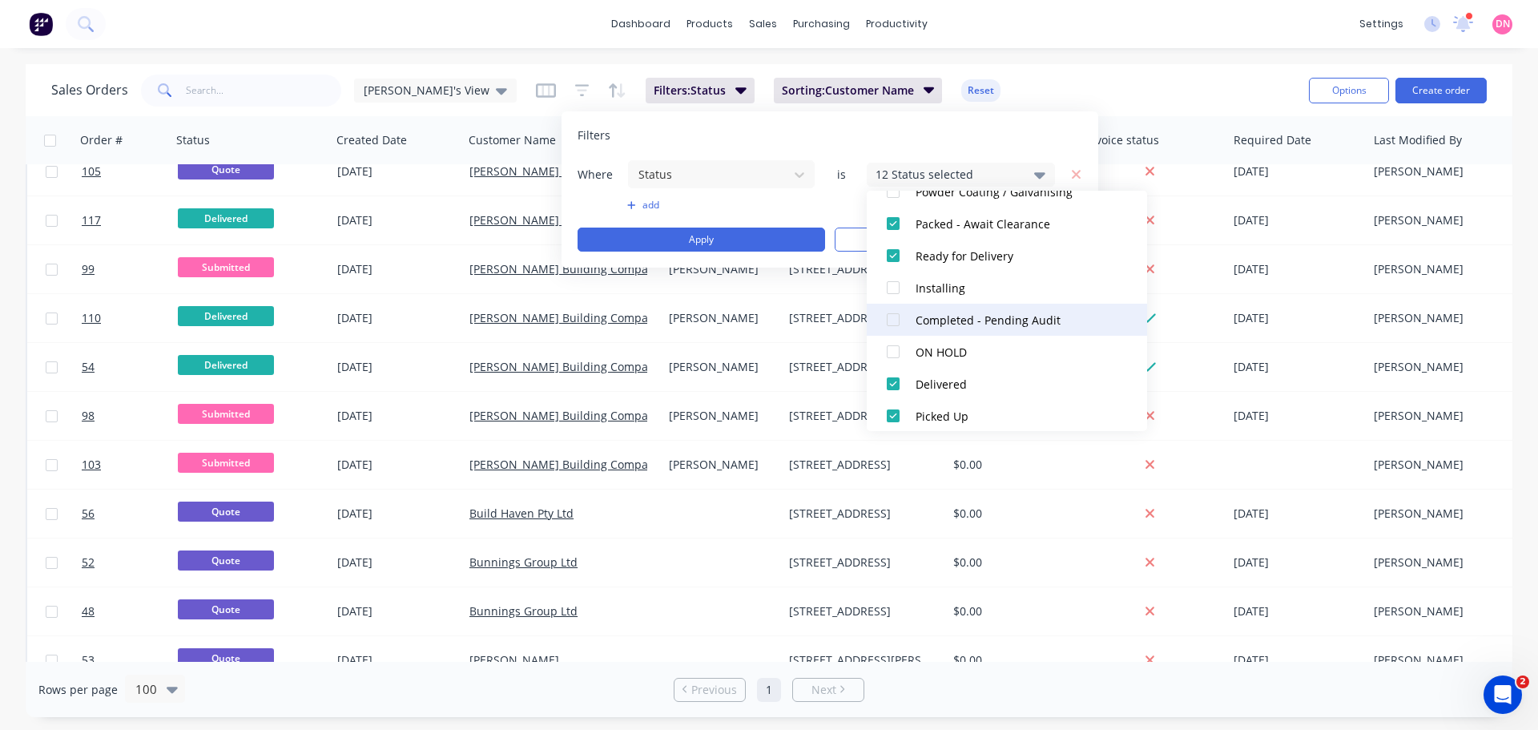
scroll to position [497, 0]
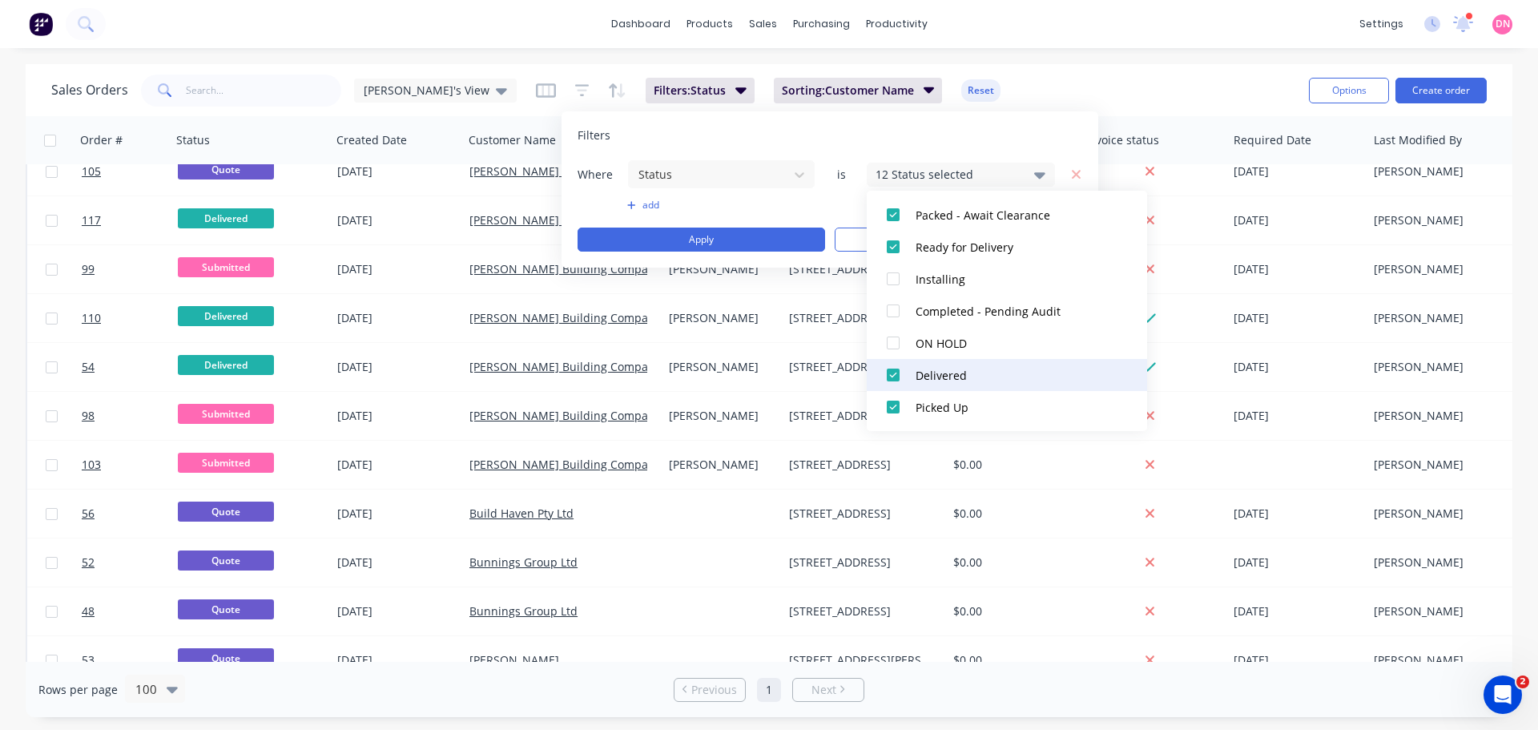
click at [892, 387] on div at bounding box center [893, 375] width 32 height 32
click at [890, 414] on div at bounding box center [893, 407] width 32 height 32
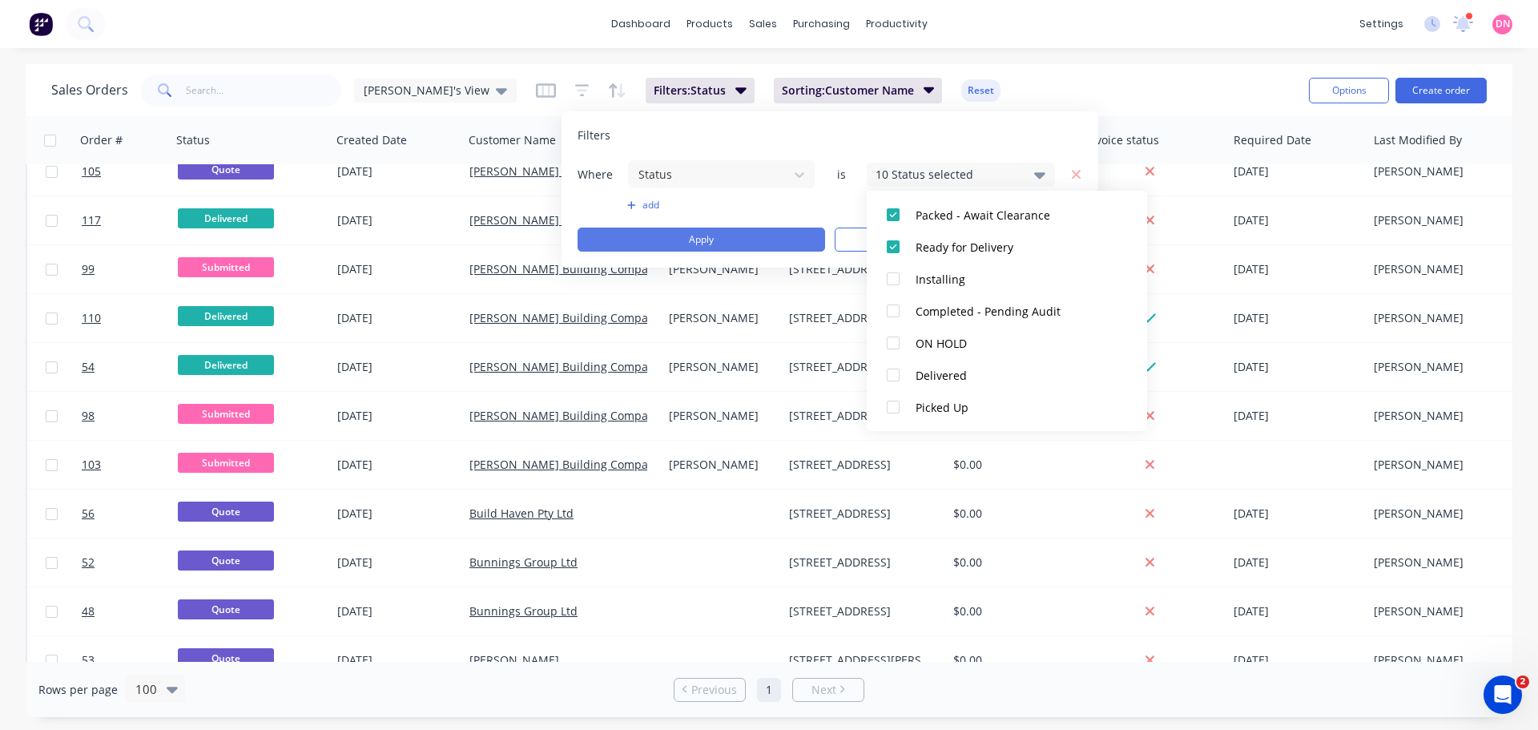
click at [796, 235] on button "Apply" at bounding box center [700, 239] width 247 height 24
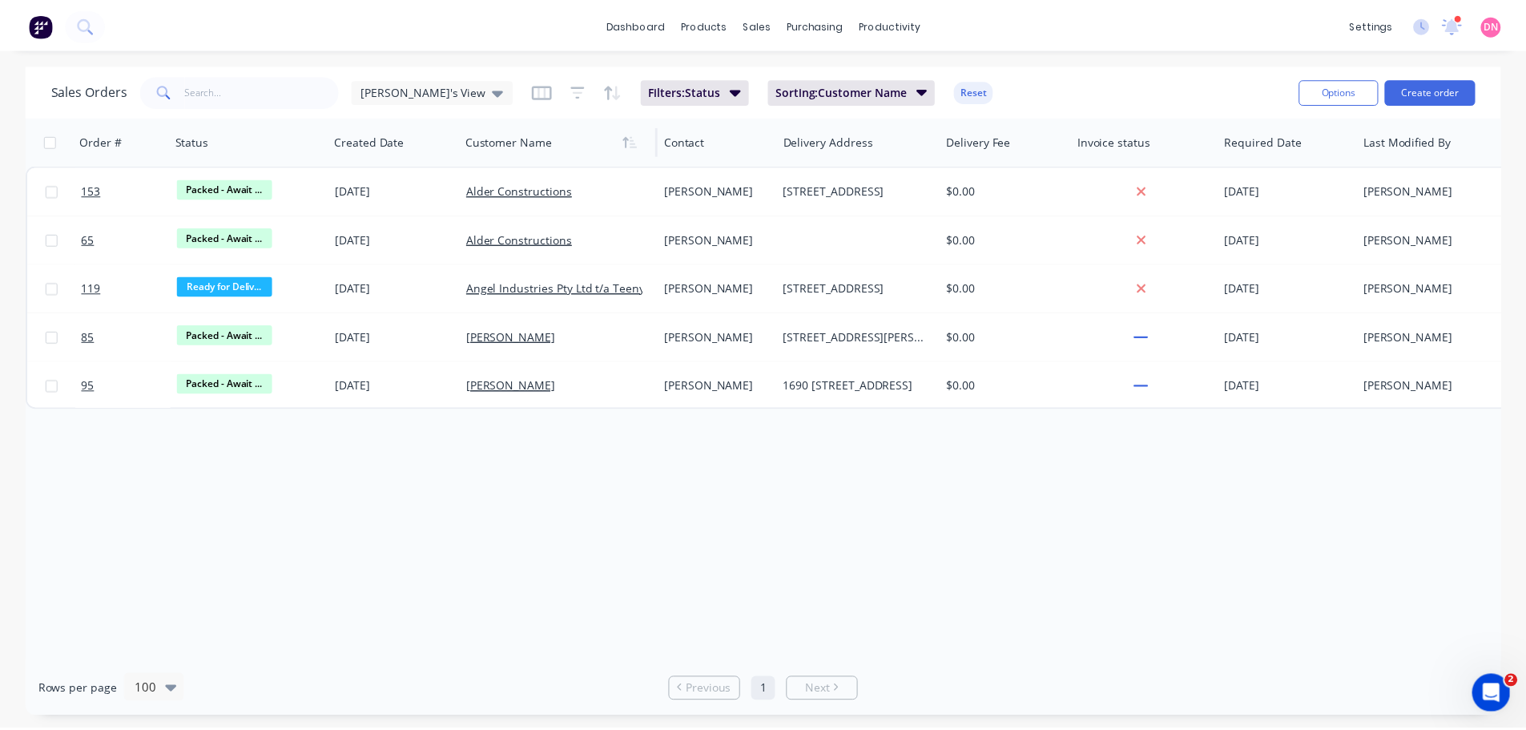
scroll to position [0, 0]
click at [496, 86] on icon at bounding box center [501, 91] width 11 height 18
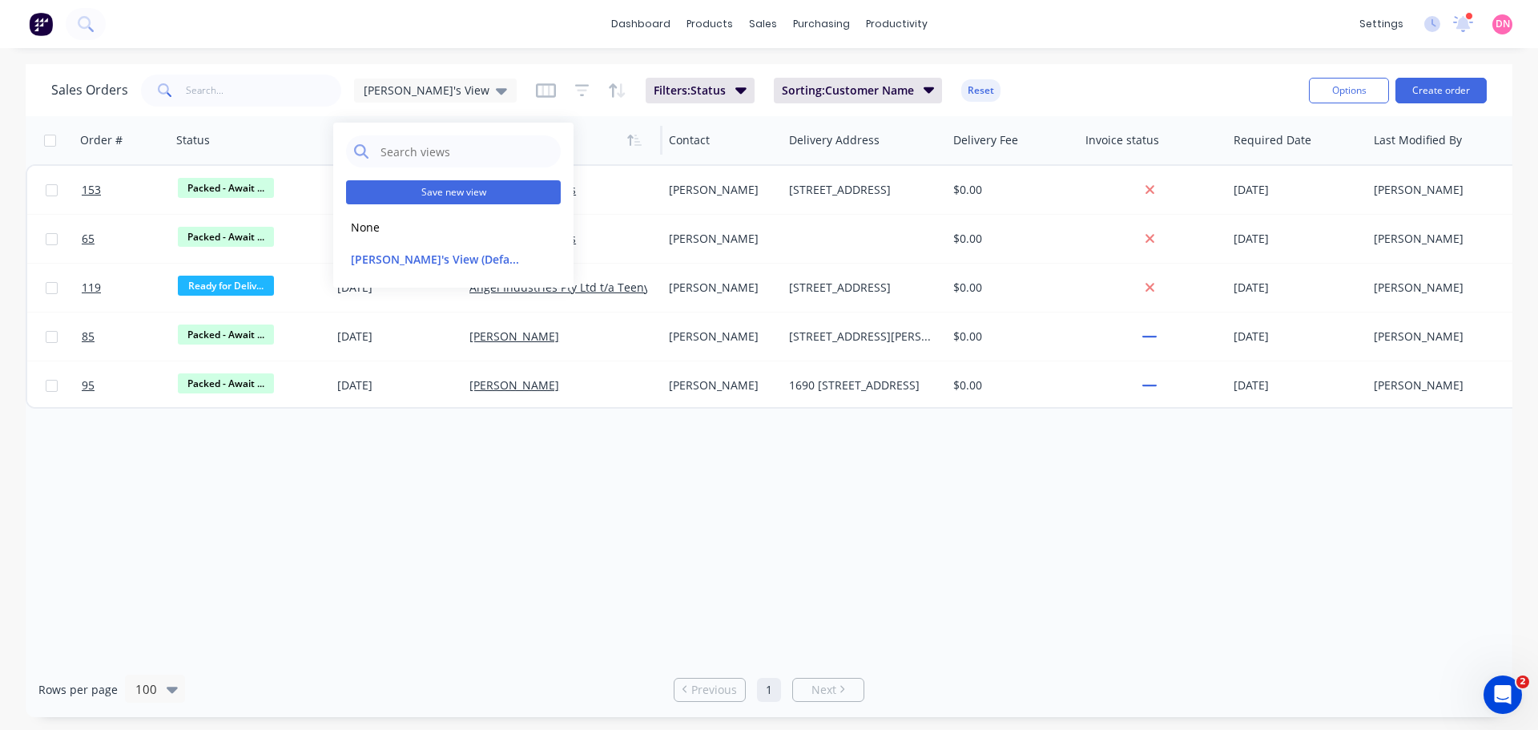
click at [430, 183] on button "Save new view" at bounding box center [453, 192] width 215 height 24
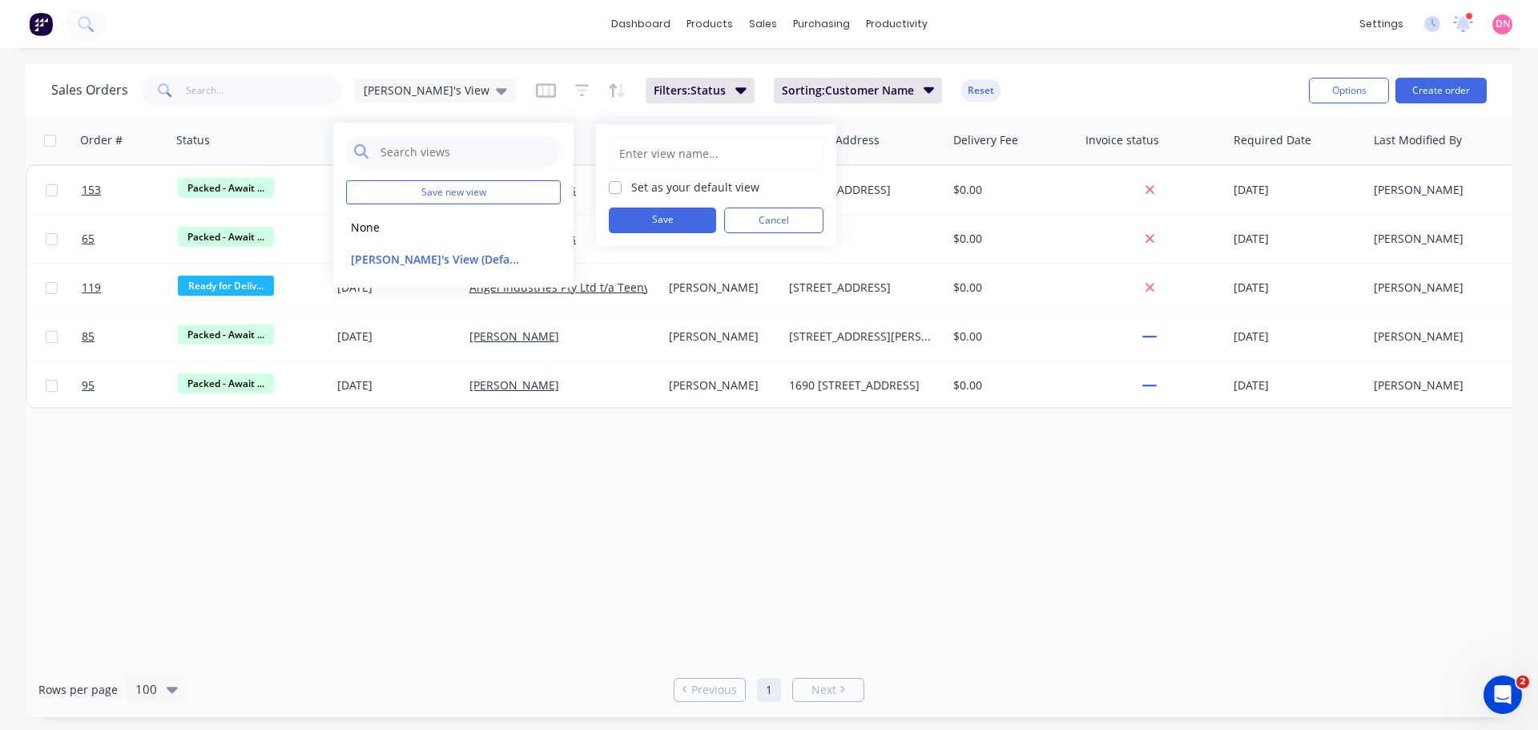
click at [658, 147] on input "text" at bounding box center [715, 153] width 197 height 30
type input "D"
type input "Pending Delivery"
click at [629, 209] on button "Save" at bounding box center [662, 220] width 107 height 26
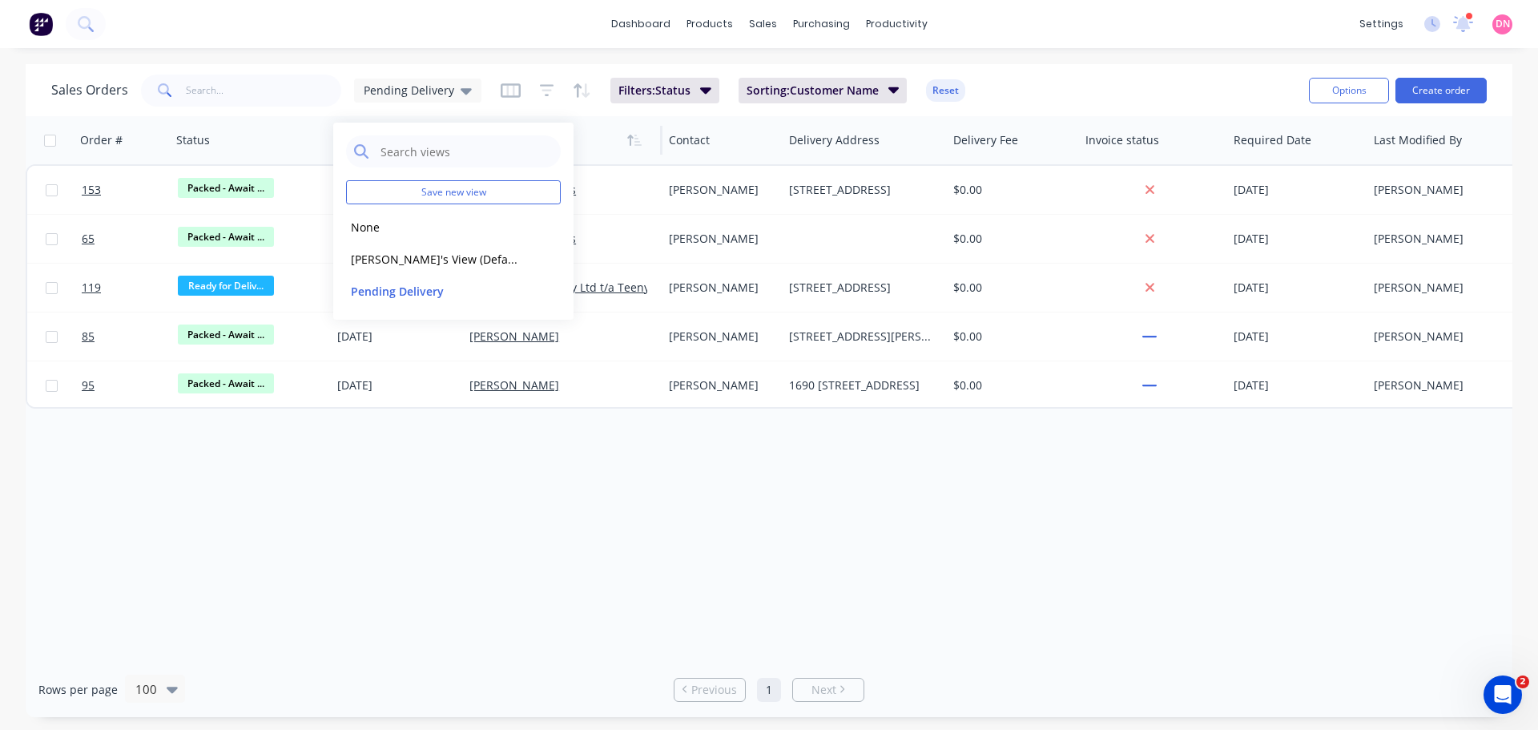
click at [493, 474] on div "Order # Status Created Date Customer Name Contact Delivery Address Delivery Fee…" at bounding box center [769, 388] width 1486 height 545
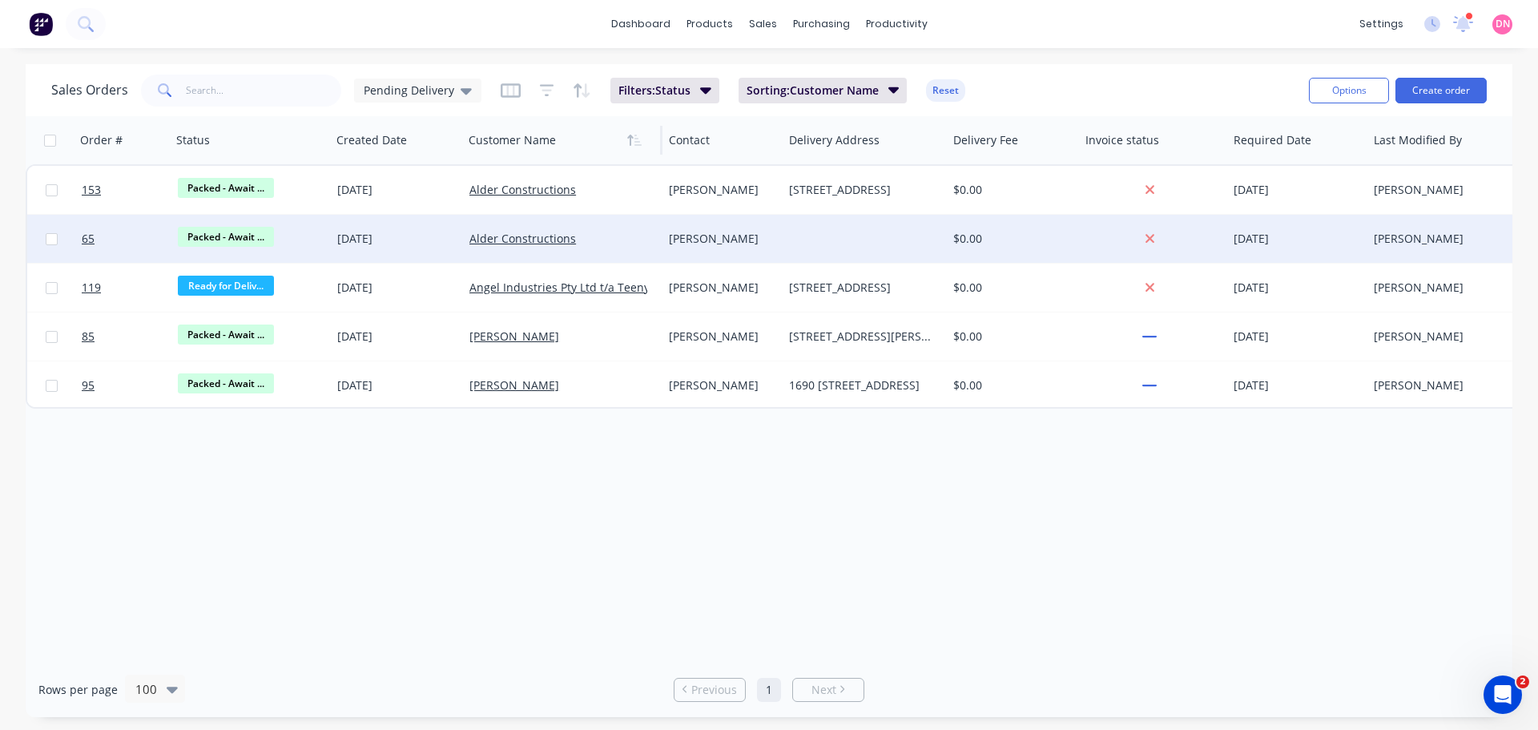
click at [593, 238] on div "Alder Constructions" at bounding box center [558, 239] width 178 height 16
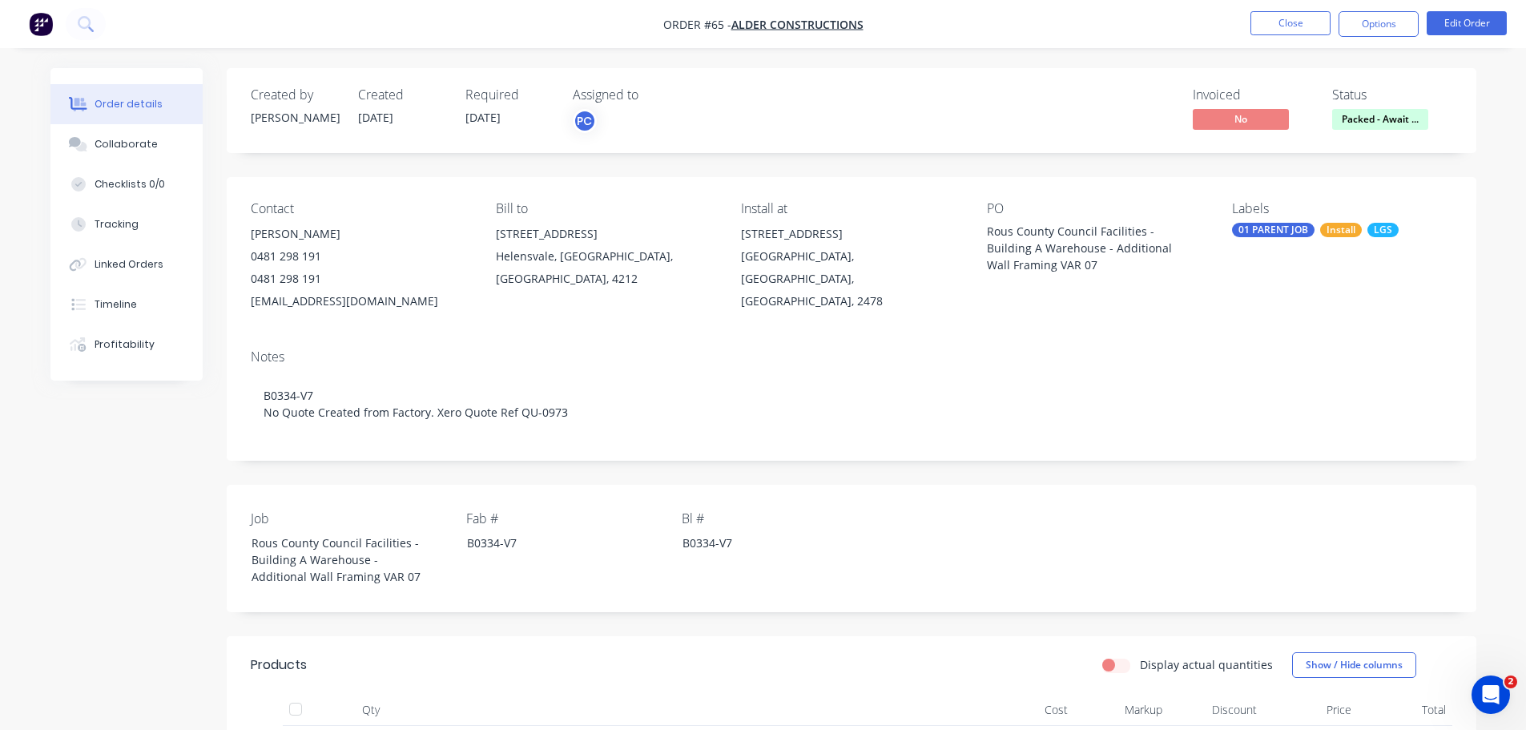
scroll to position [294, 0]
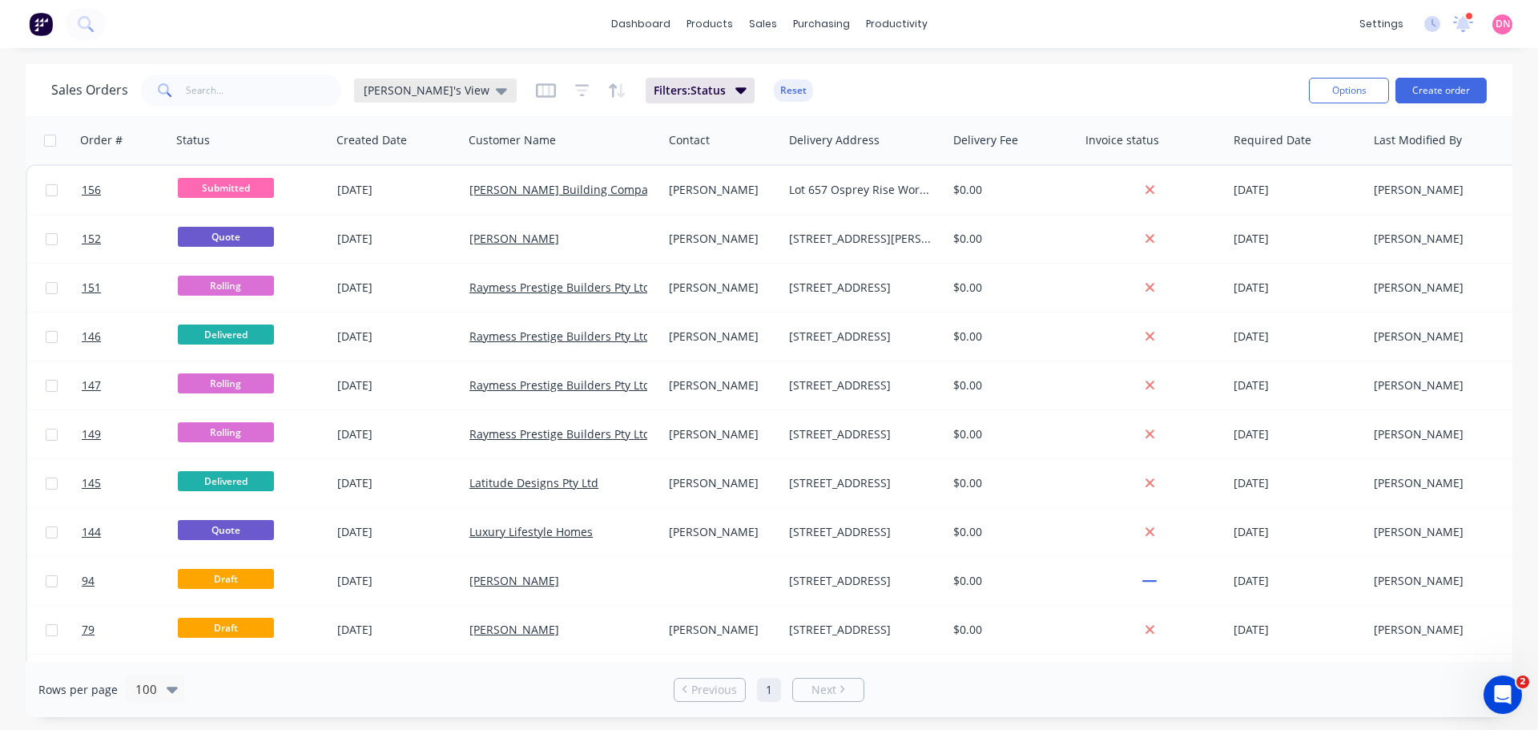
click at [496, 97] on icon at bounding box center [501, 91] width 11 height 18
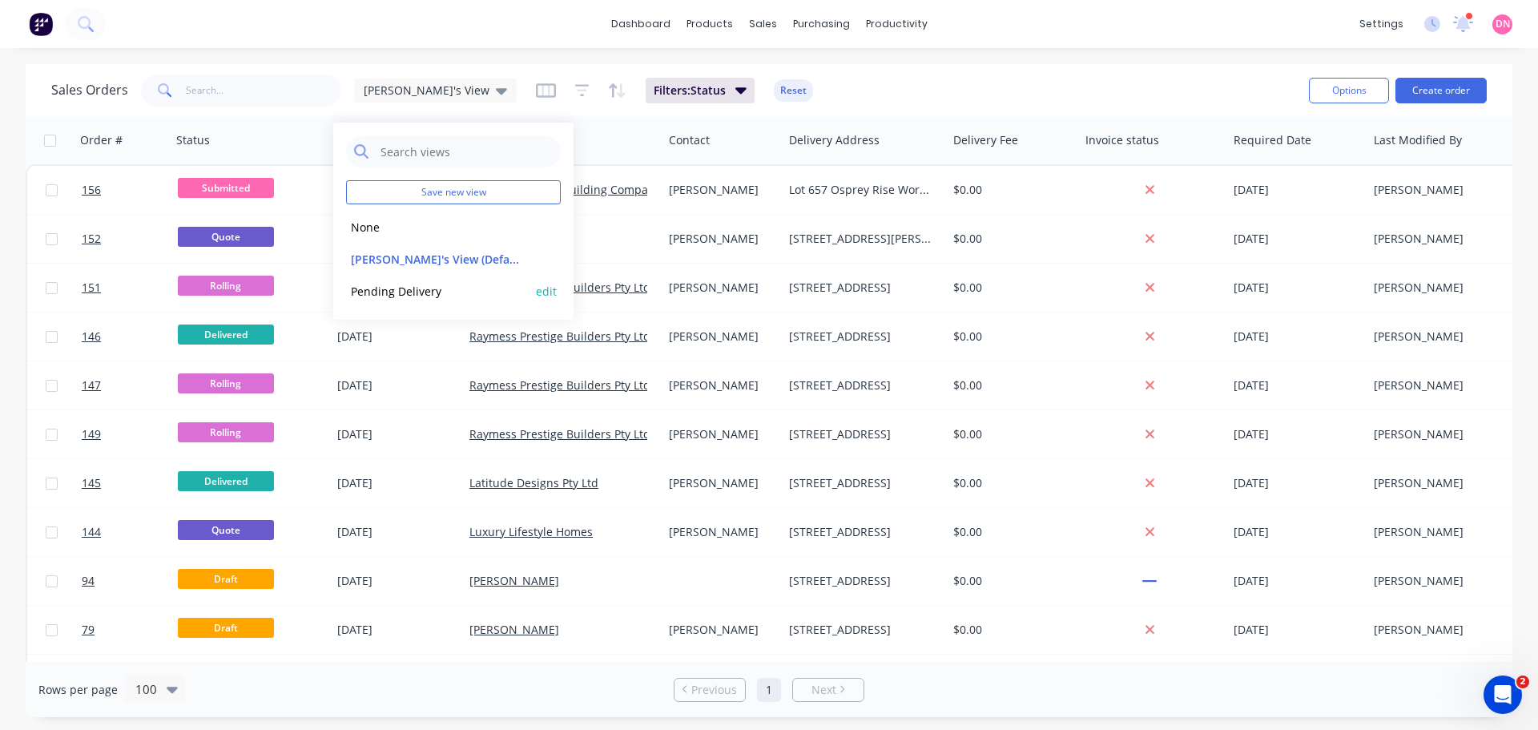
click at [422, 275] on div "Pending Delivery edit" at bounding box center [453, 291] width 215 height 32
click at [402, 282] on button "Pending Delivery" at bounding box center [437, 291] width 183 height 18
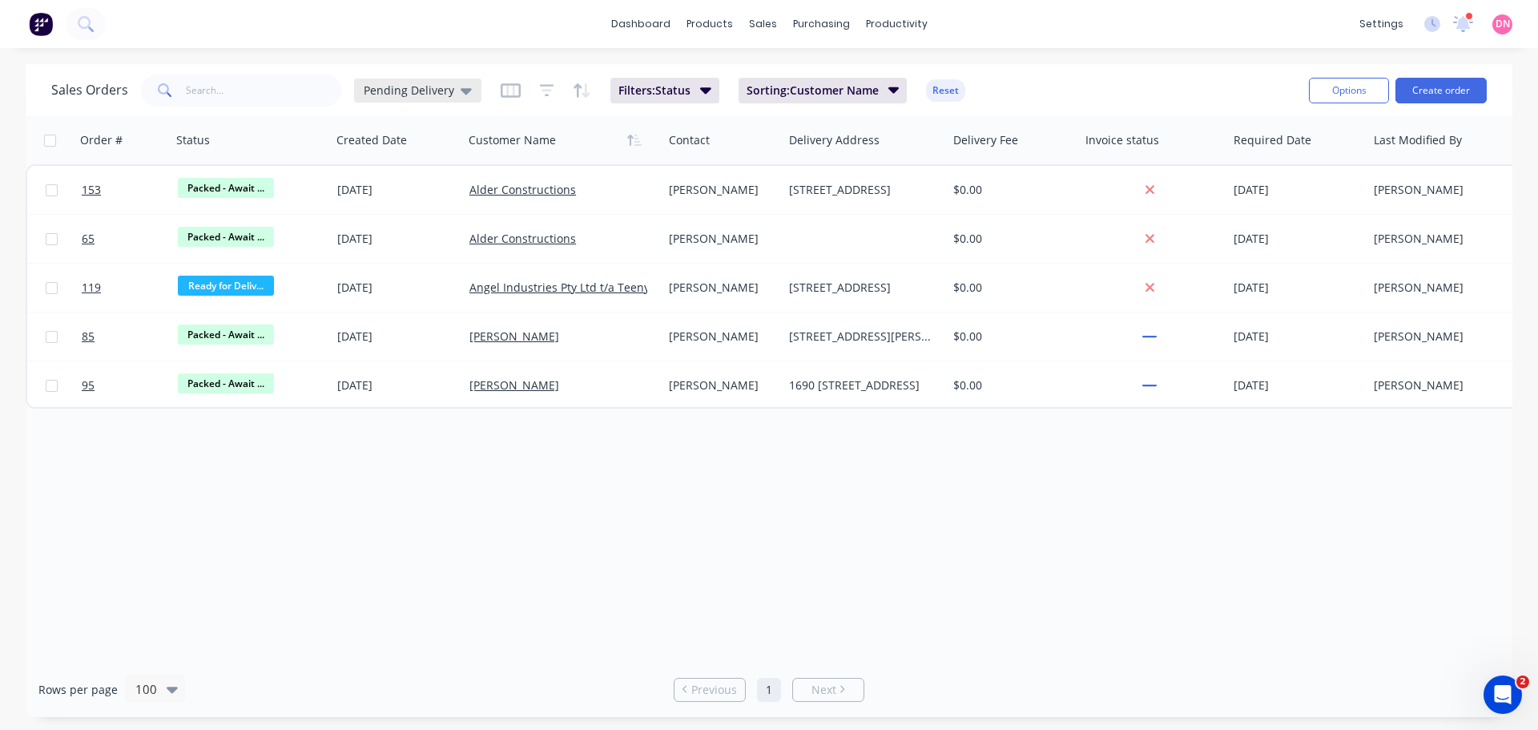
click at [416, 84] on span "Pending Delivery" at bounding box center [409, 90] width 90 height 17
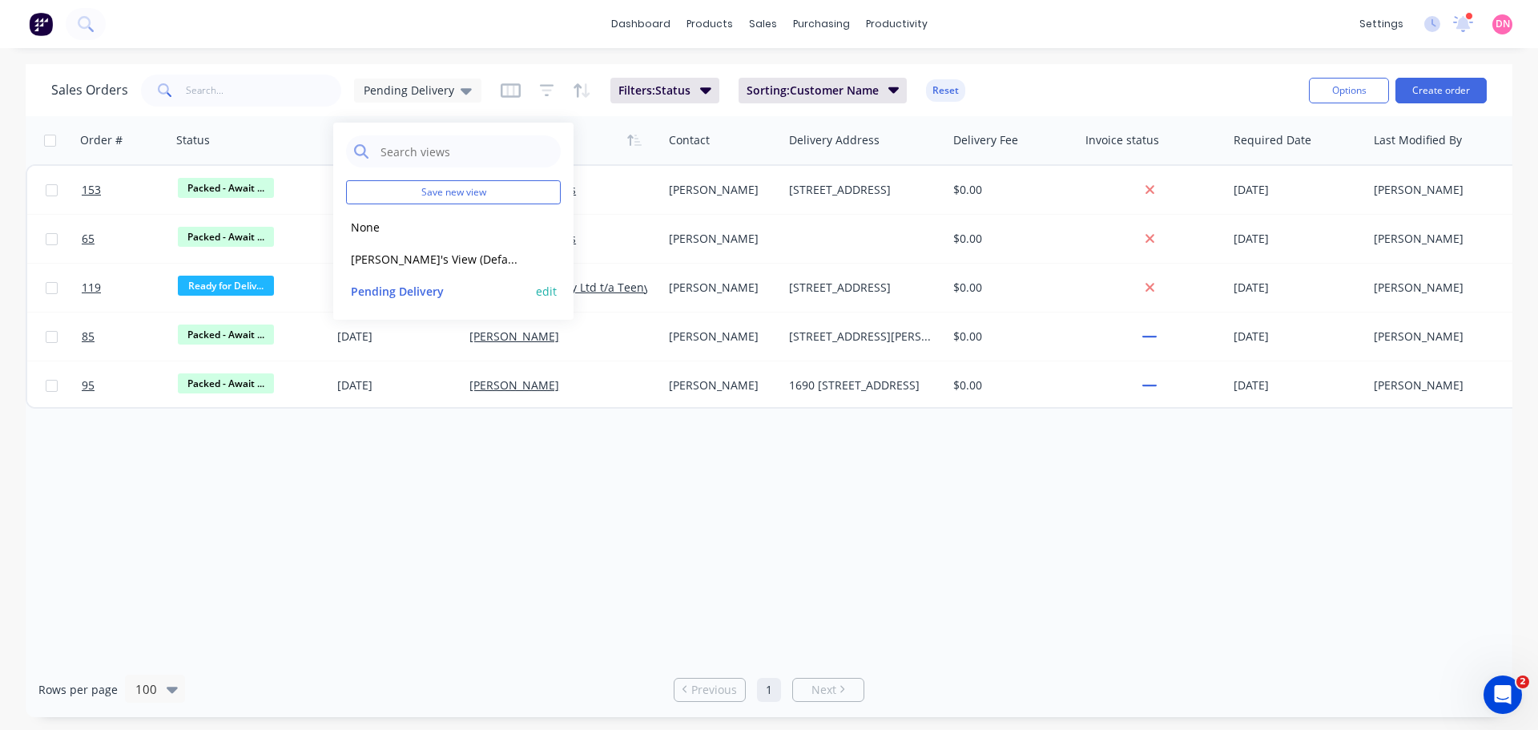
click at [553, 283] on button "edit" at bounding box center [546, 291] width 21 height 17
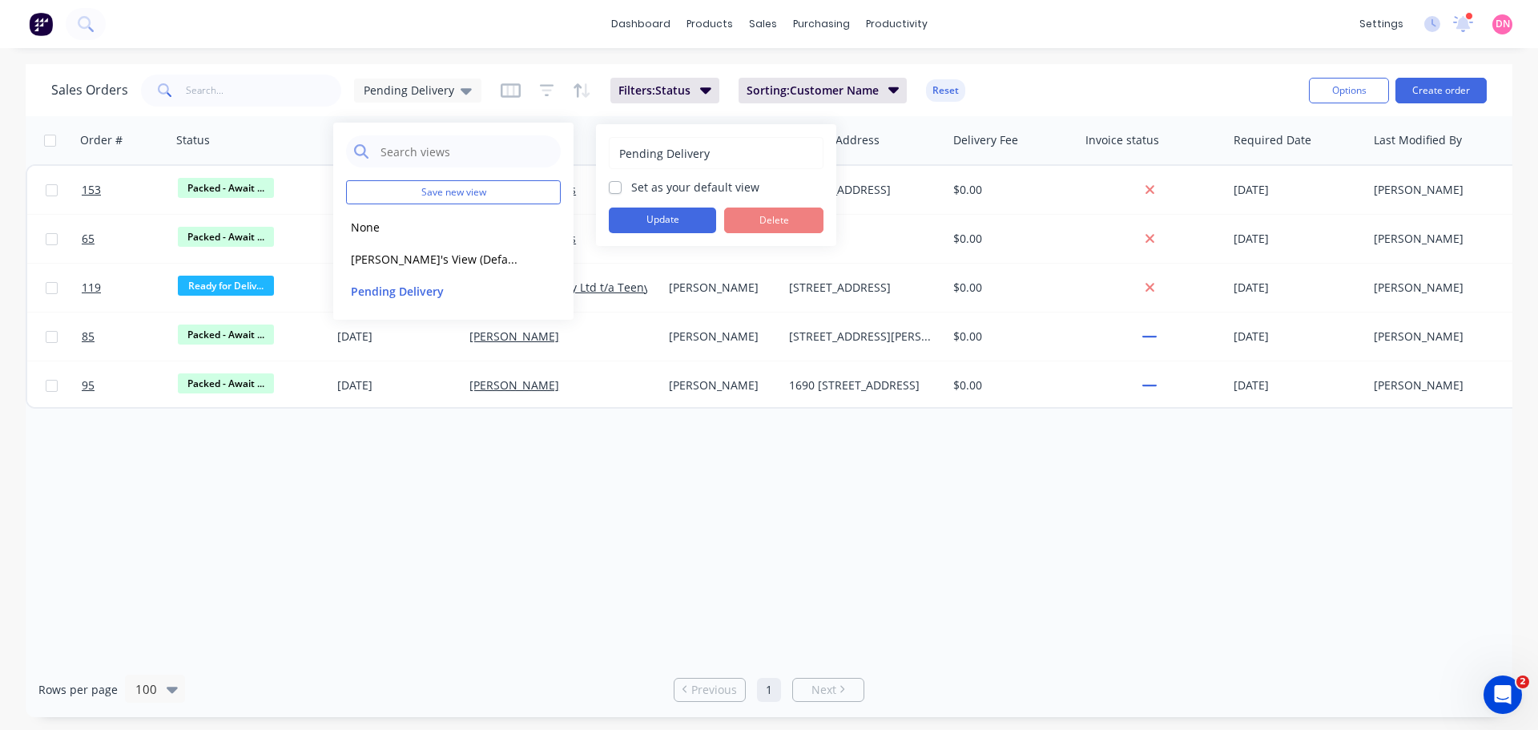
click at [672, 183] on label "Set as your default view" at bounding box center [695, 187] width 128 height 17
click at [621, 183] on input "Set as your default view" at bounding box center [615, 186] width 13 height 15
checkbox input "true"
click at [653, 207] on button "Update" at bounding box center [662, 220] width 107 height 26
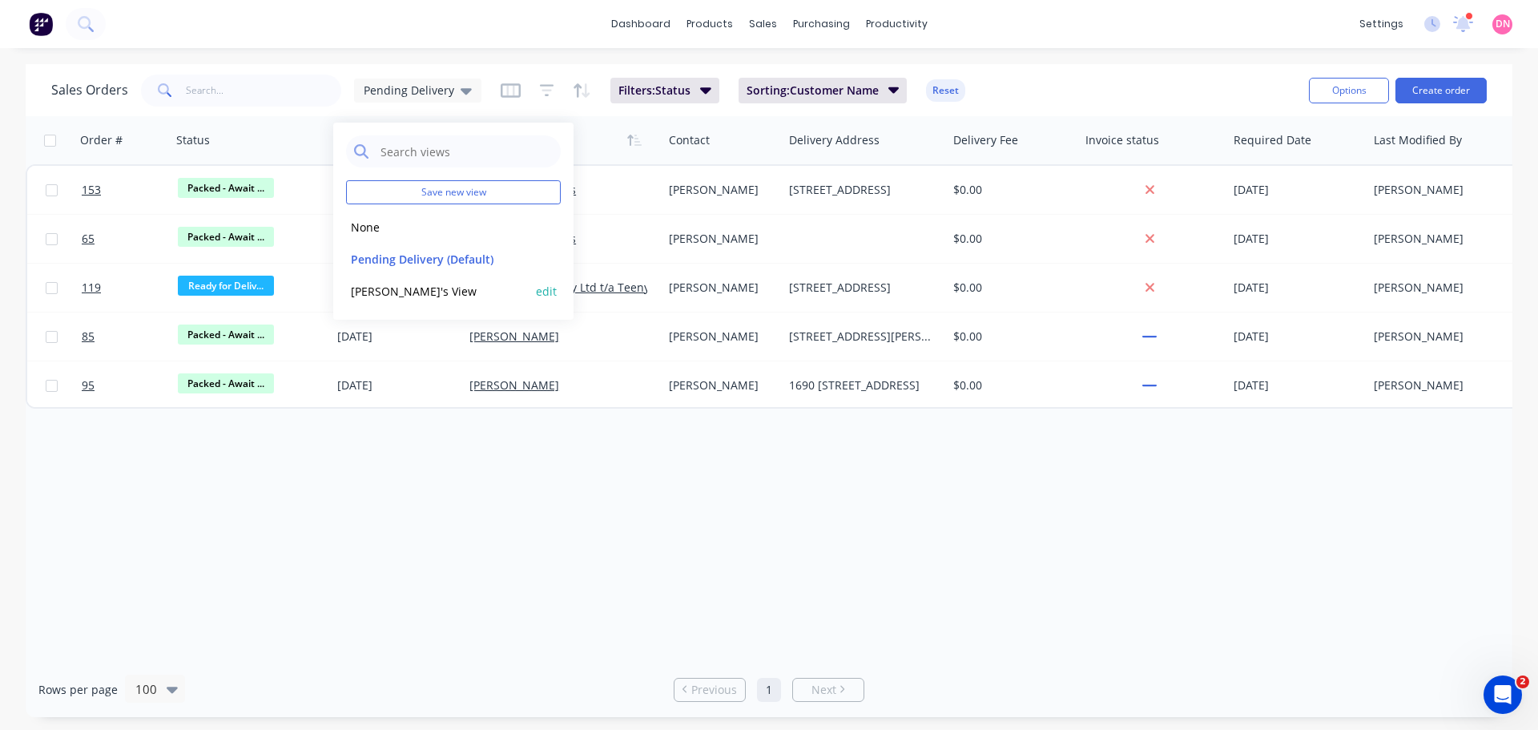
click at [504, 282] on button "Demi's View" at bounding box center [437, 291] width 183 height 18
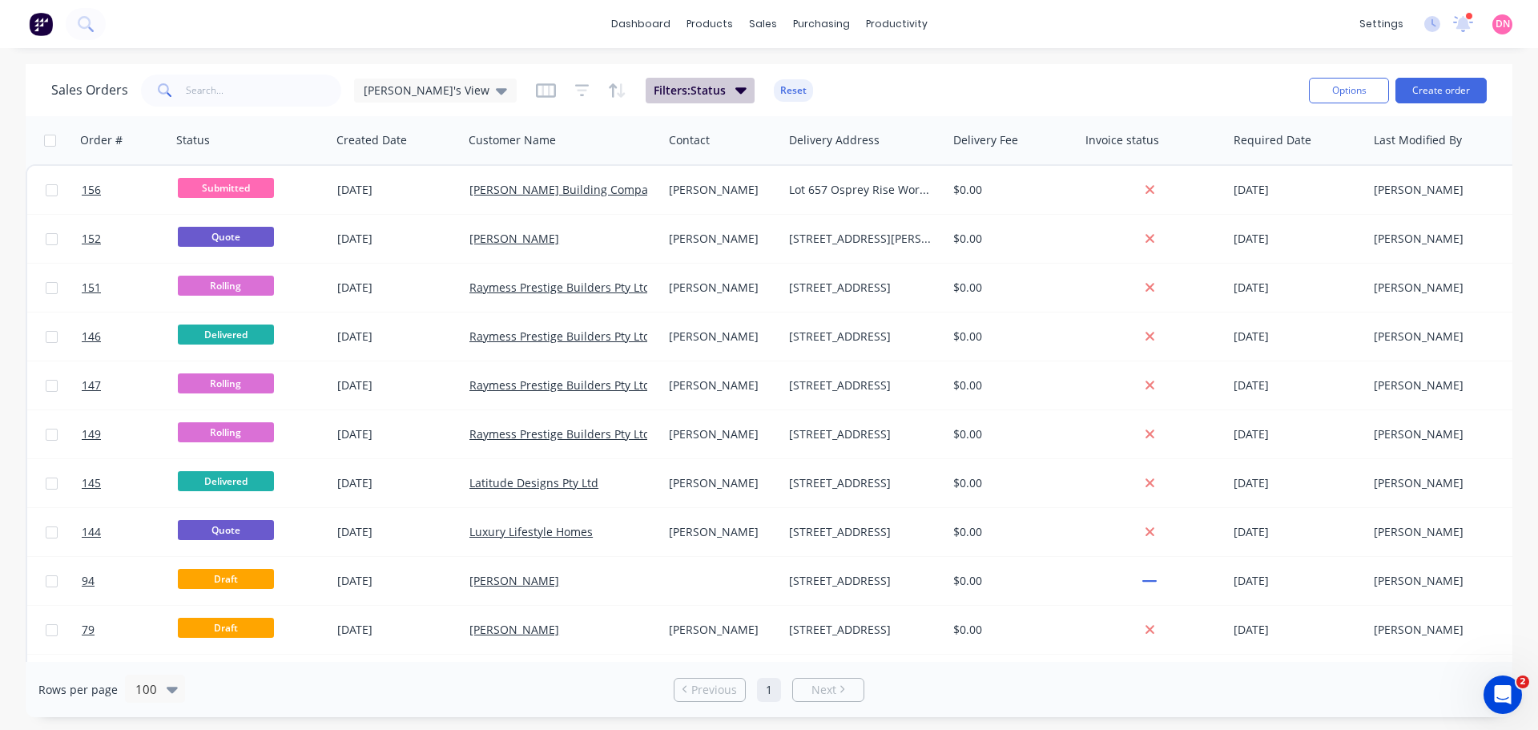
click at [645, 93] on button "Filters: Status" at bounding box center [699, 91] width 109 height 26
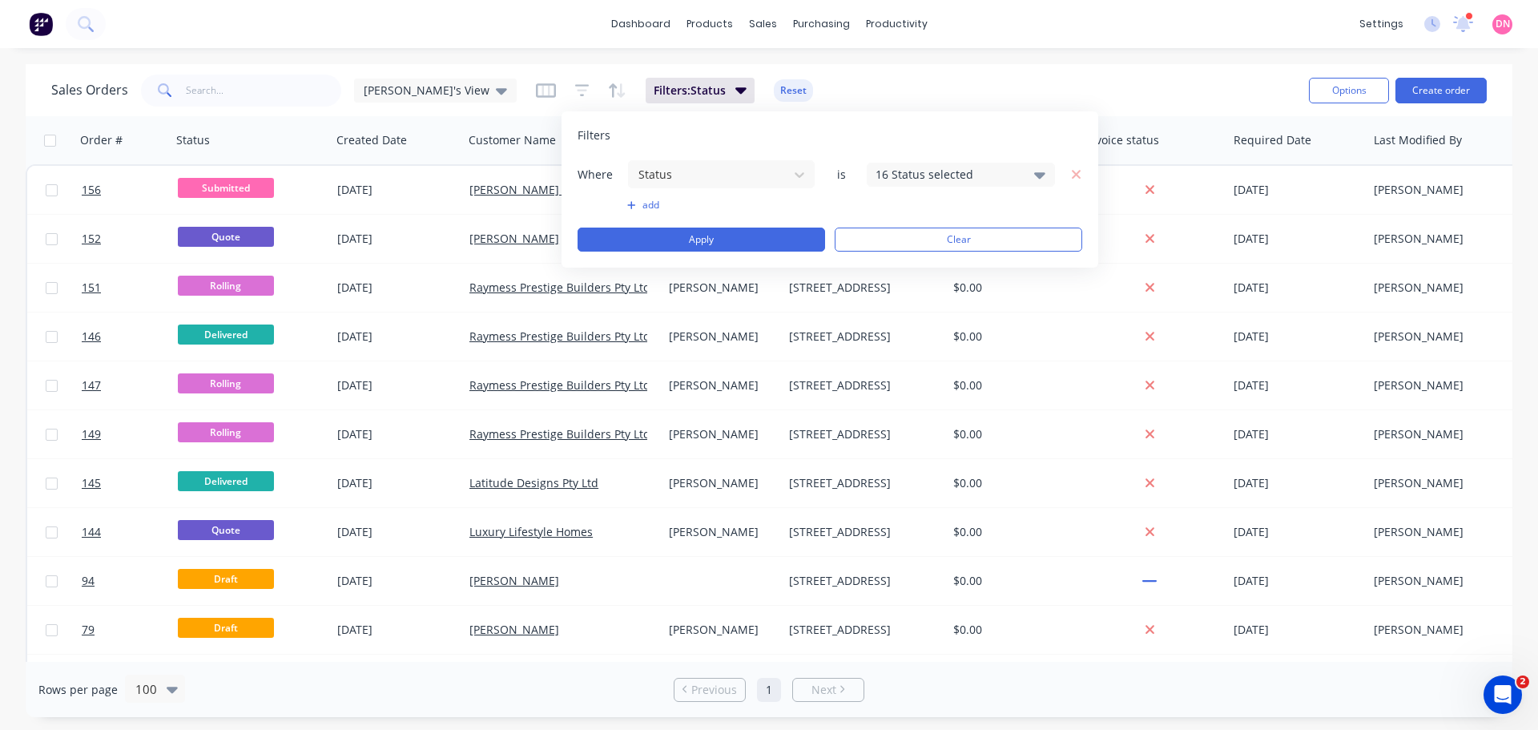
click at [906, 177] on div "16 Status selected" at bounding box center [947, 174] width 145 height 17
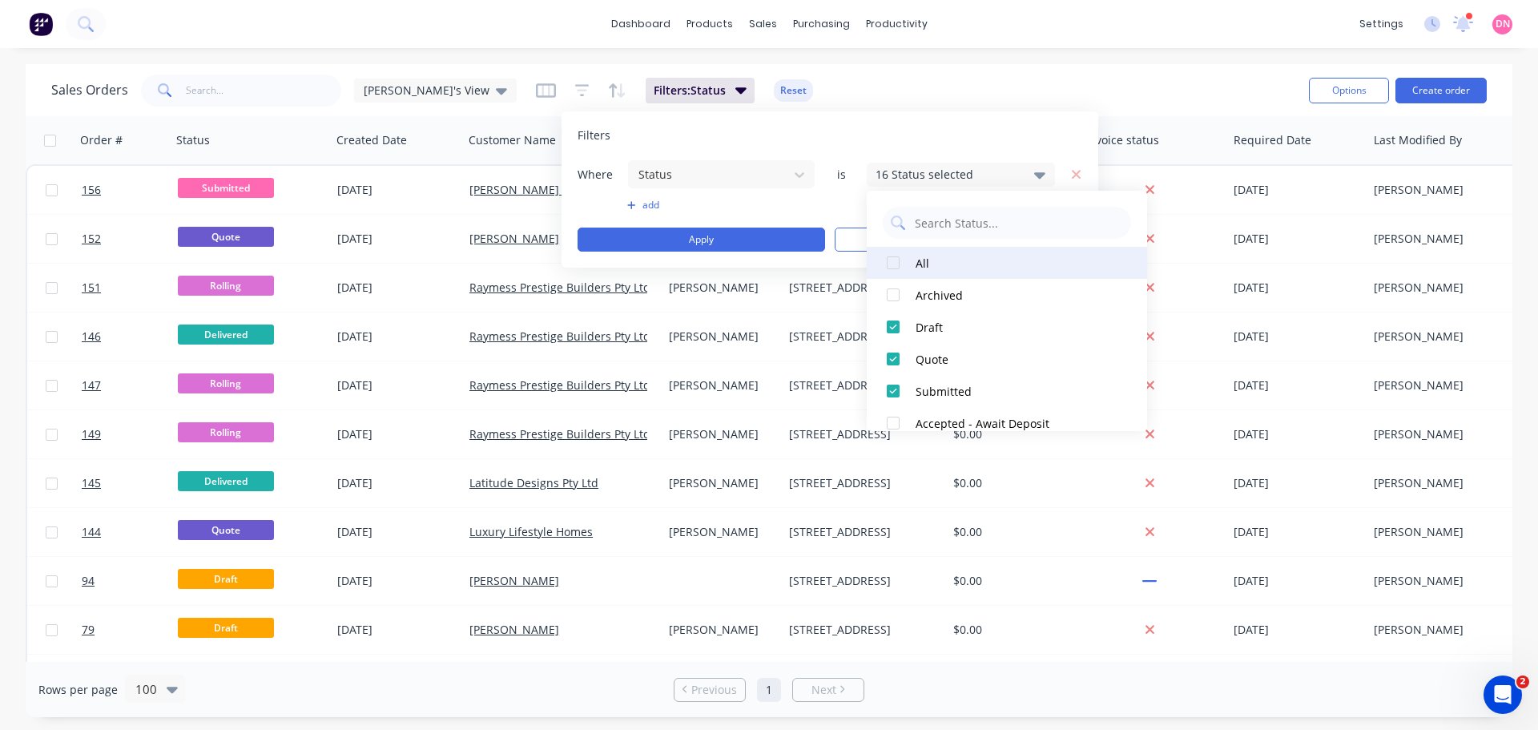
click at [897, 264] on div at bounding box center [893, 263] width 32 height 32
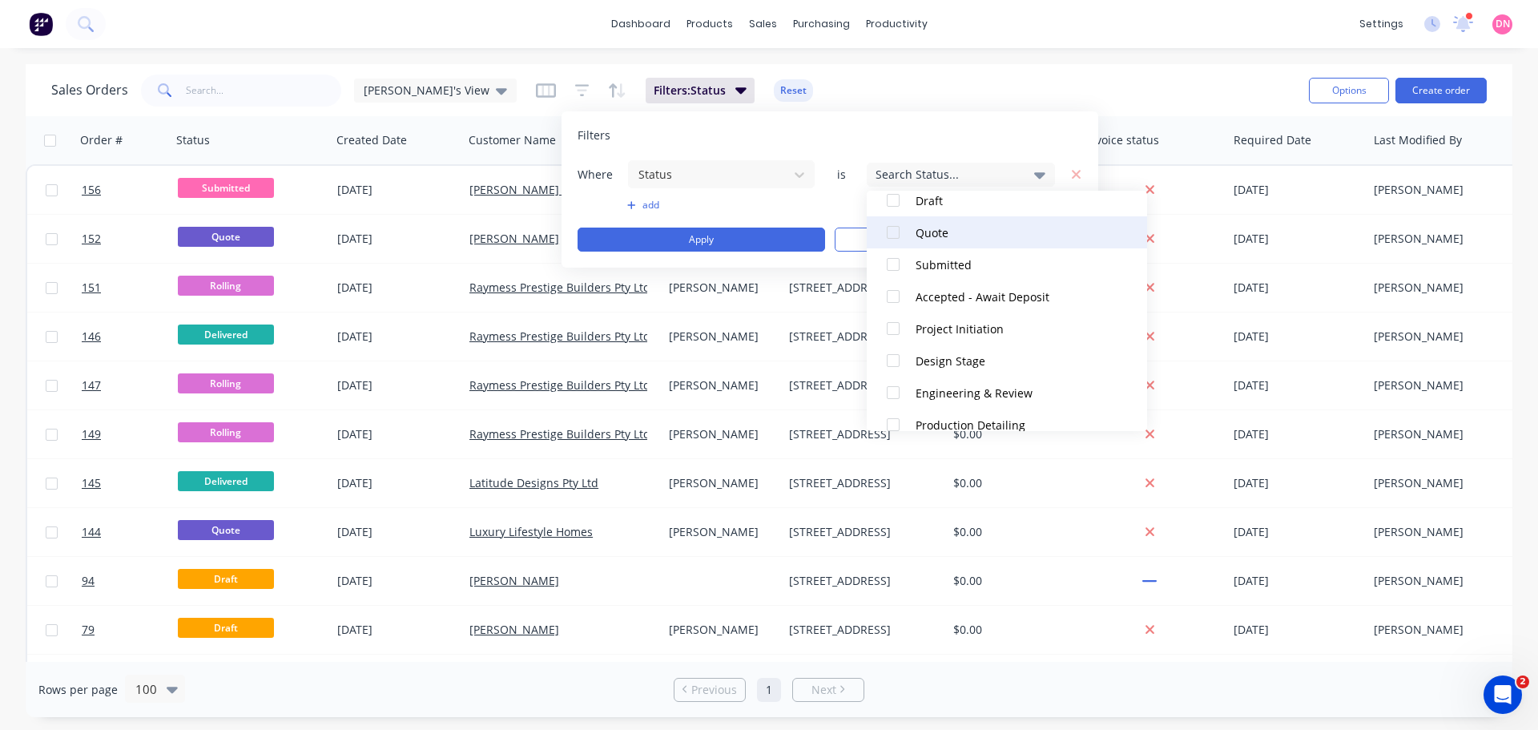
scroll to position [129, 0]
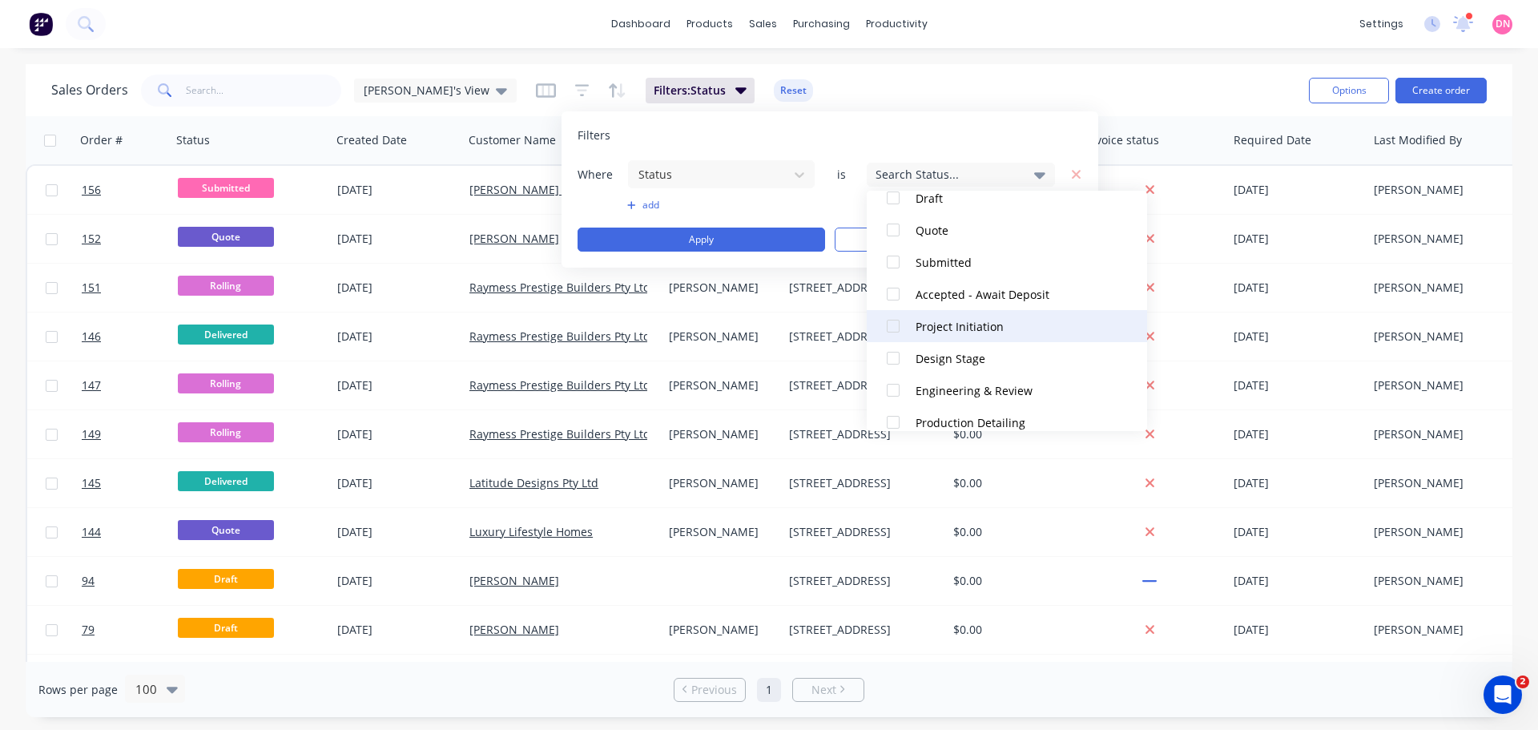
click at [896, 322] on div at bounding box center [893, 326] width 32 height 32
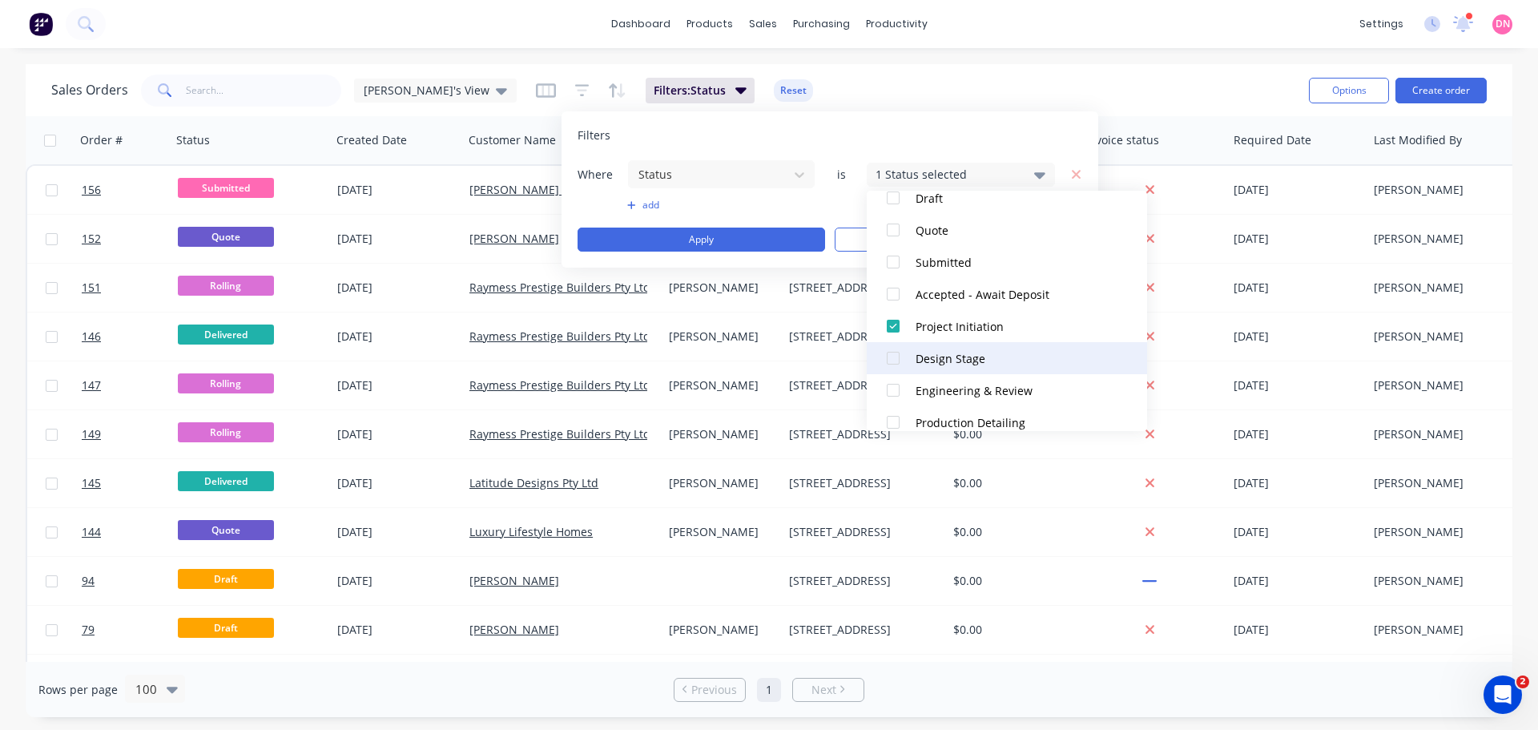
click at [899, 352] on div at bounding box center [893, 358] width 32 height 32
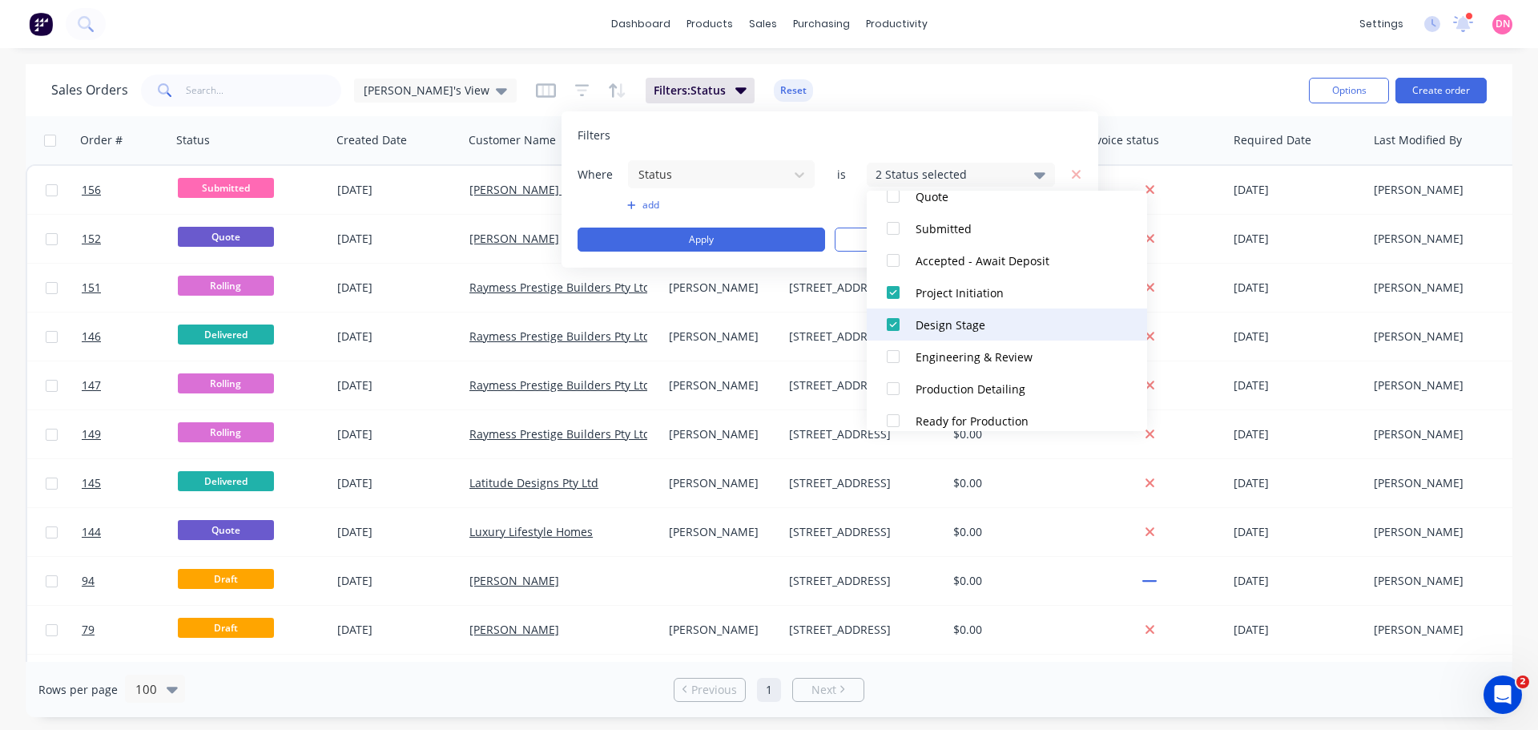
scroll to position [163, 0]
click at [893, 296] on div at bounding box center [893, 291] width 32 height 32
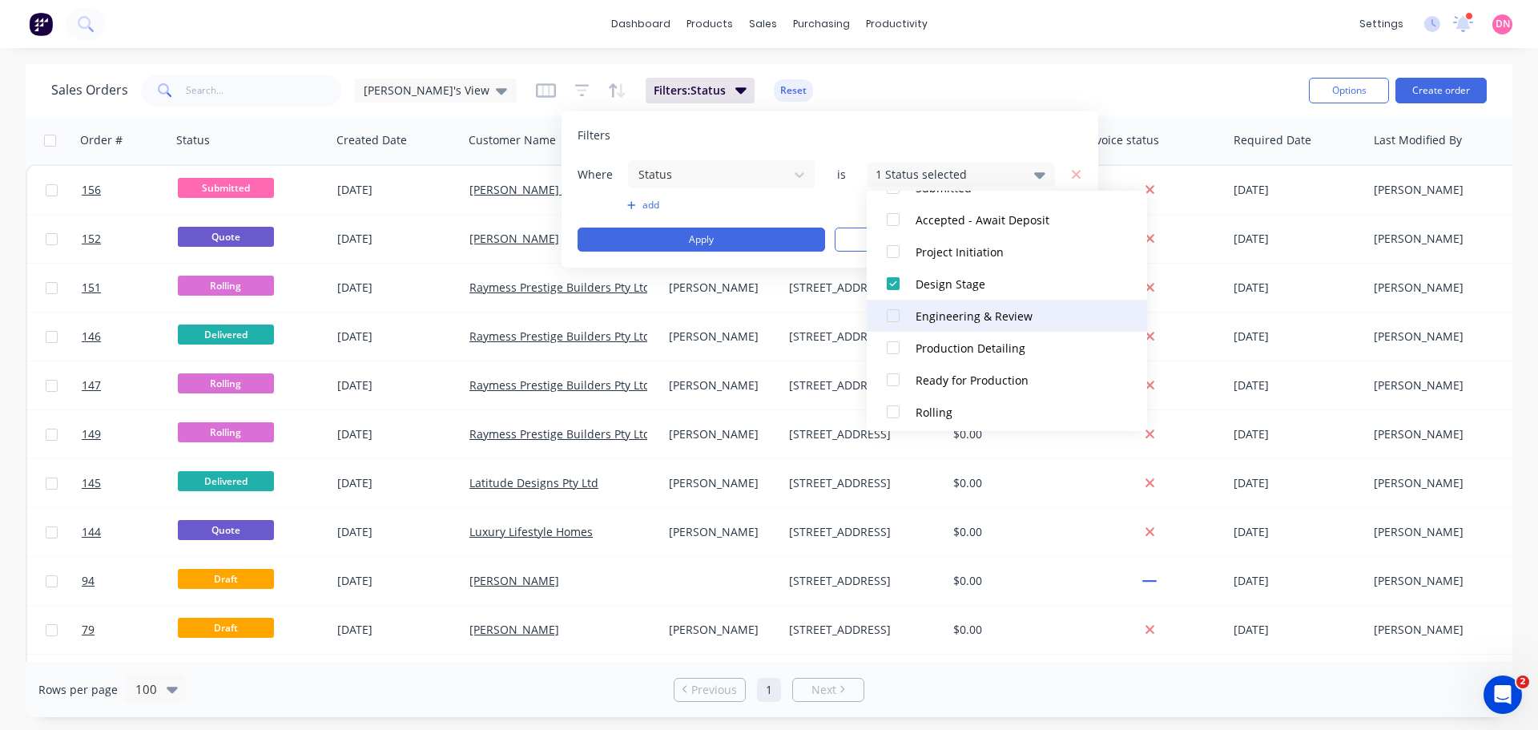
scroll to position [200, 0]
click at [892, 322] on div at bounding box center [893, 319] width 32 height 32
click at [893, 295] on div at bounding box center [893, 287] width 32 height 32
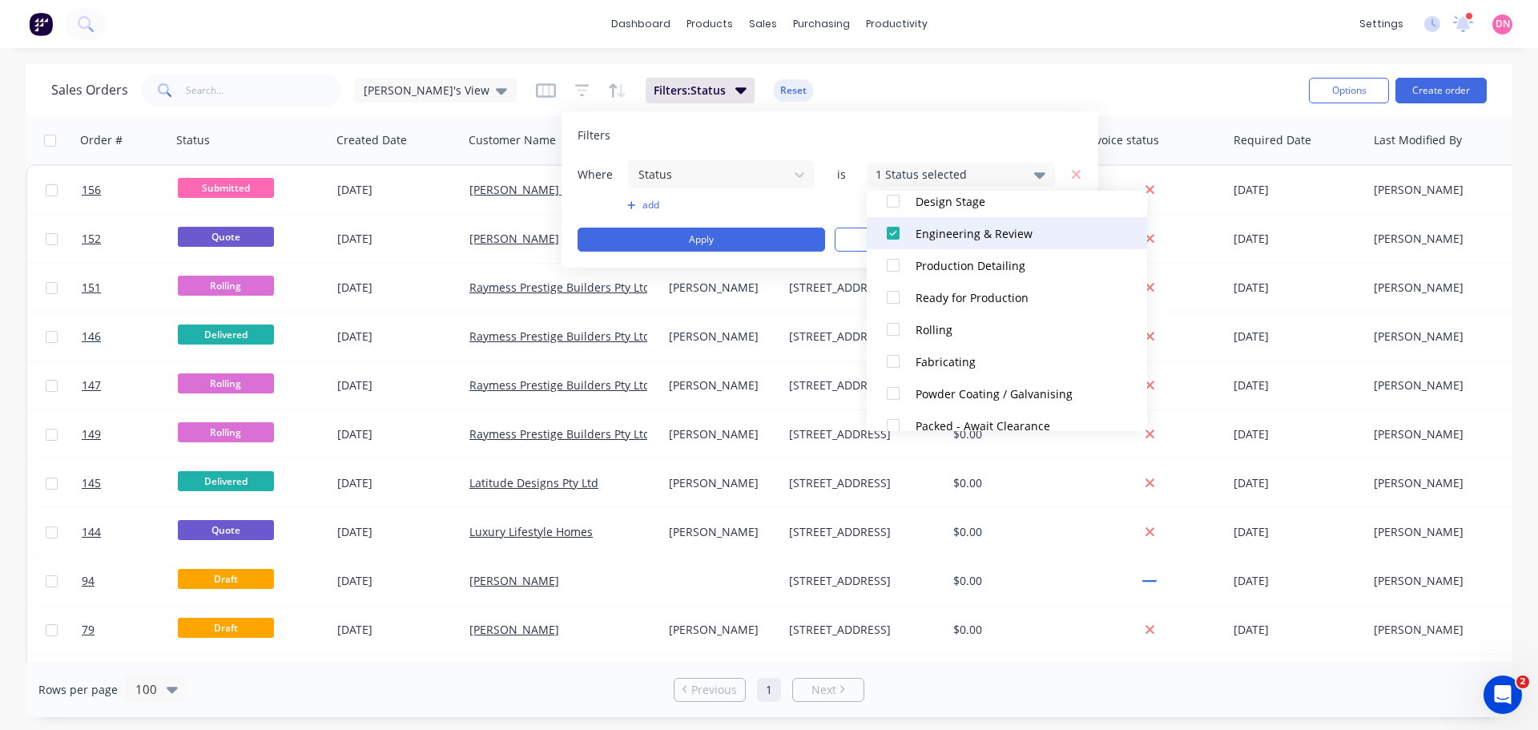
scroll to position [287, 0]
click at [899, 271] on div at bounding box center [893, 264] width 32 height 32
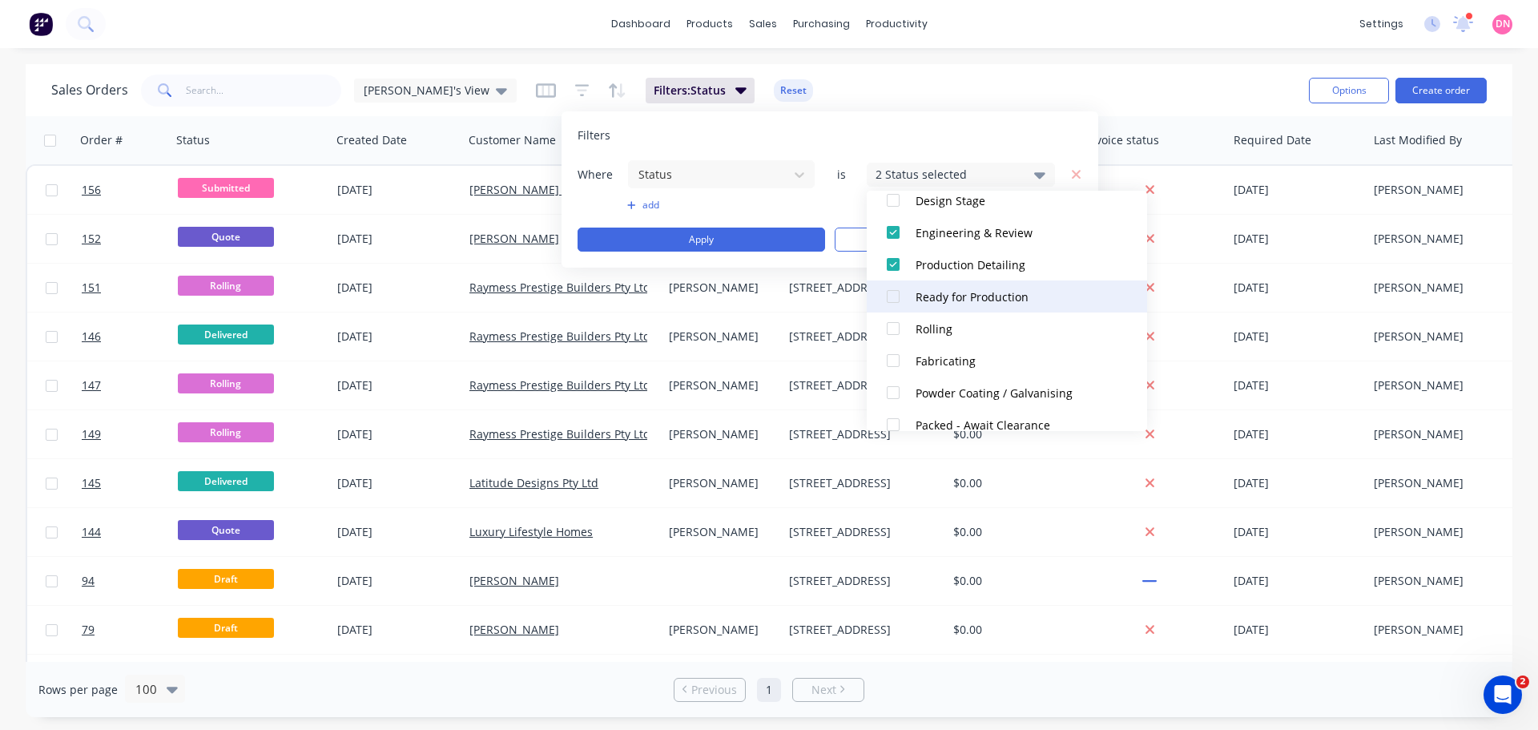
click at [895, 302] on div at bounding box center [893, 296] width 32 height 32
click at [893, 322] on div at bounding box center [893, 328] width 32 height 32
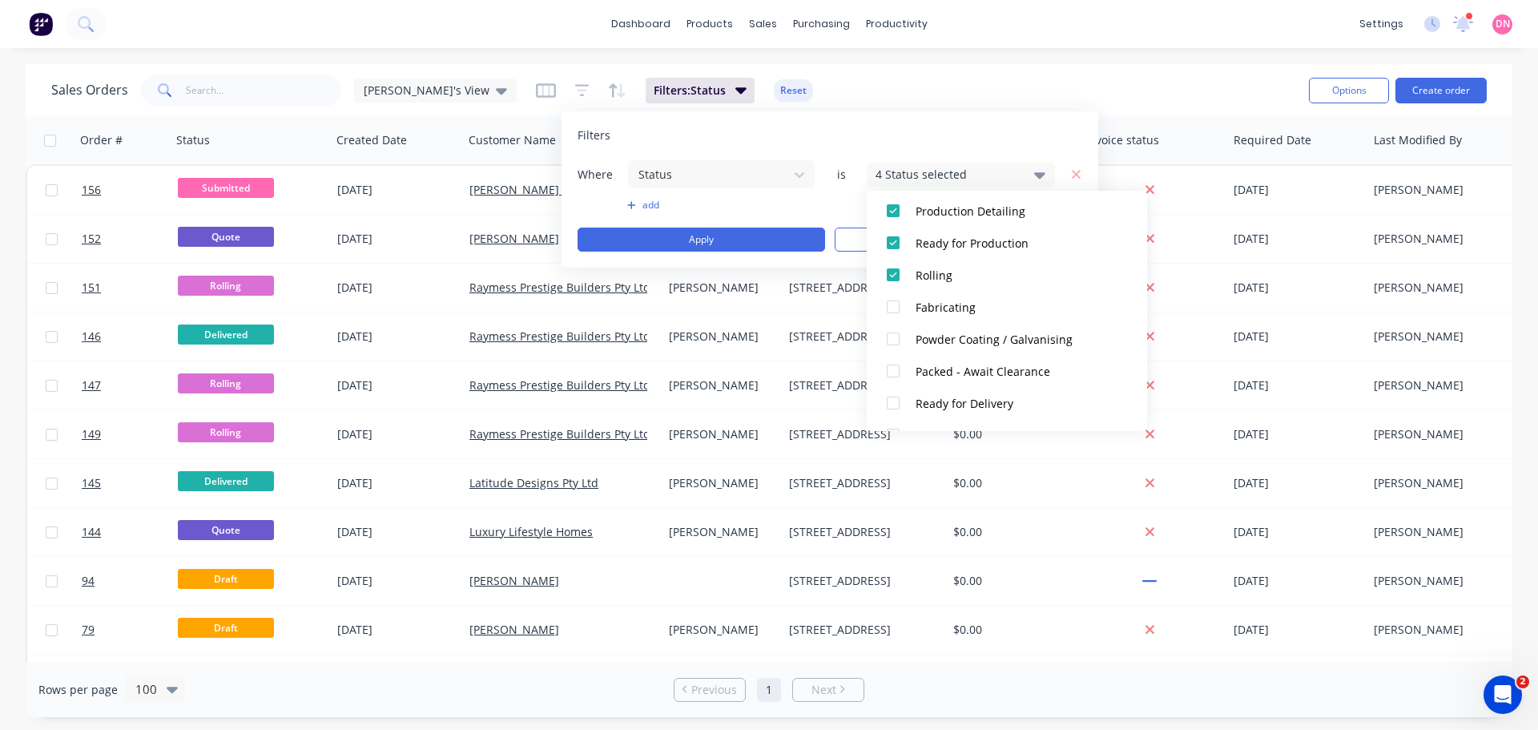
scroll to position [340, 0]
click at [816, 214] on div "Where Status is 4 Status selected add Apply Clear" at bounding box center [829, 205] width 505 height 92
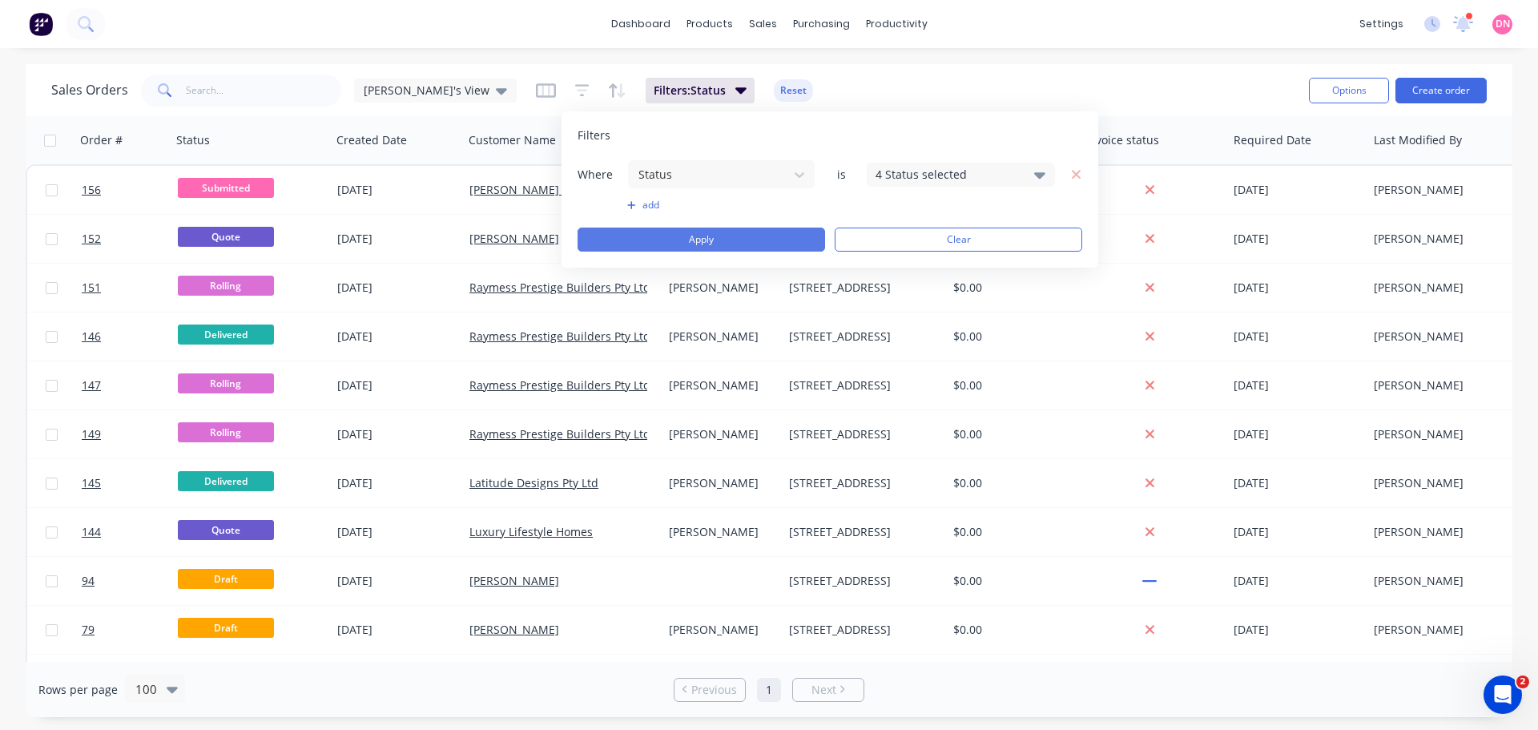
click at [786, 237] on button "Apply" at bounding box center [700, 239] width 247 height 24
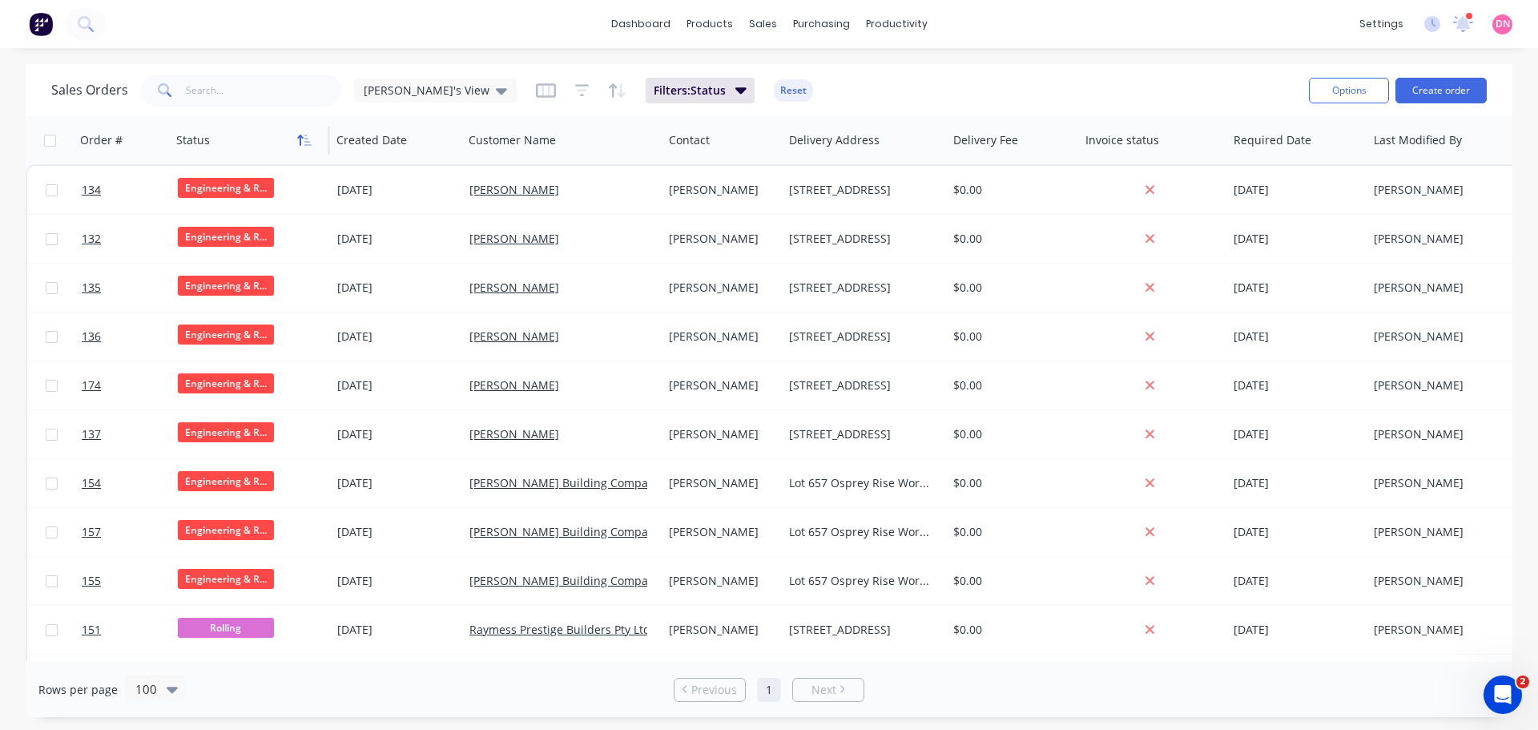
click at [297, 144] on icon "button" at bounding box center [304, 140] width 14 height 13
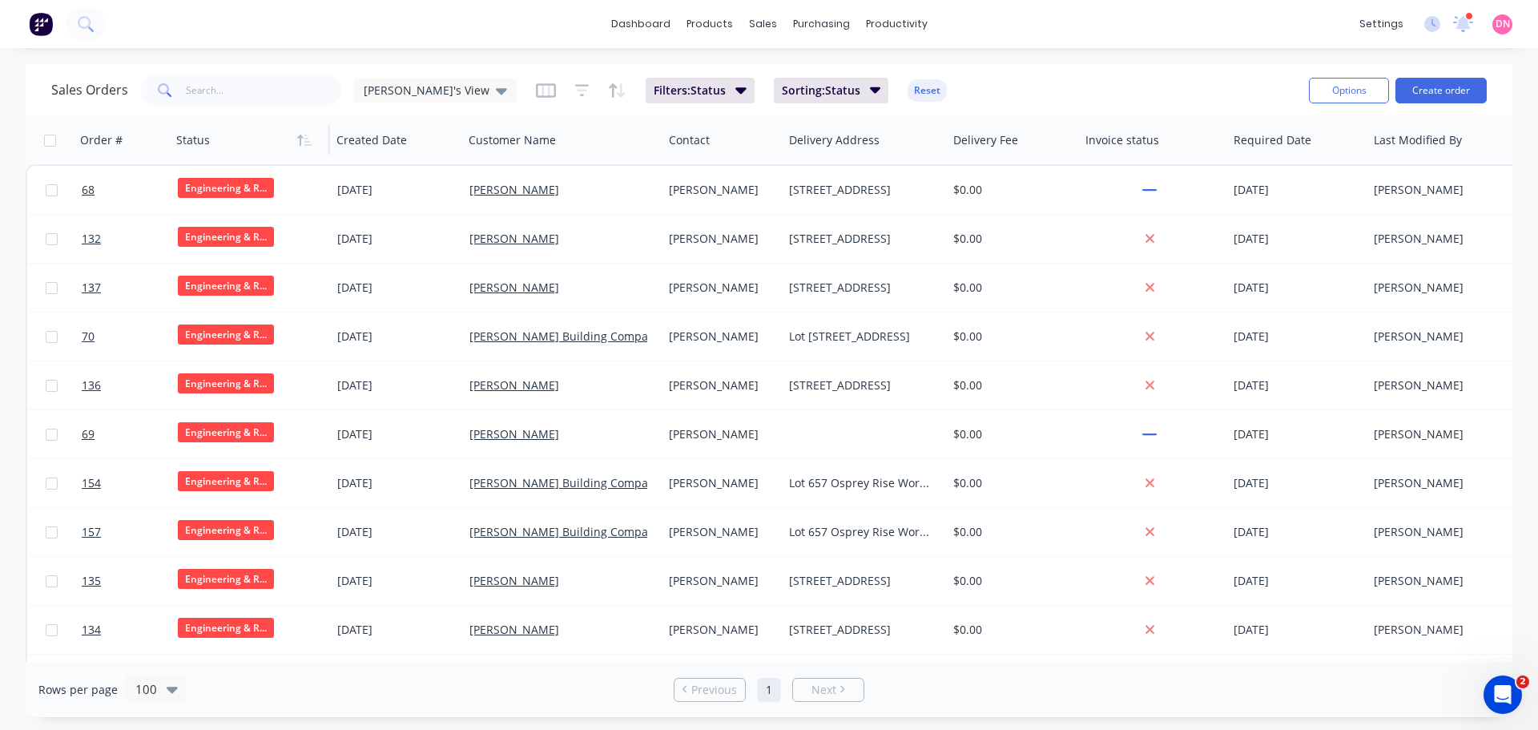
click at [297, 144] on icon "button" at bounding box center [304, 140] width 14 height 13
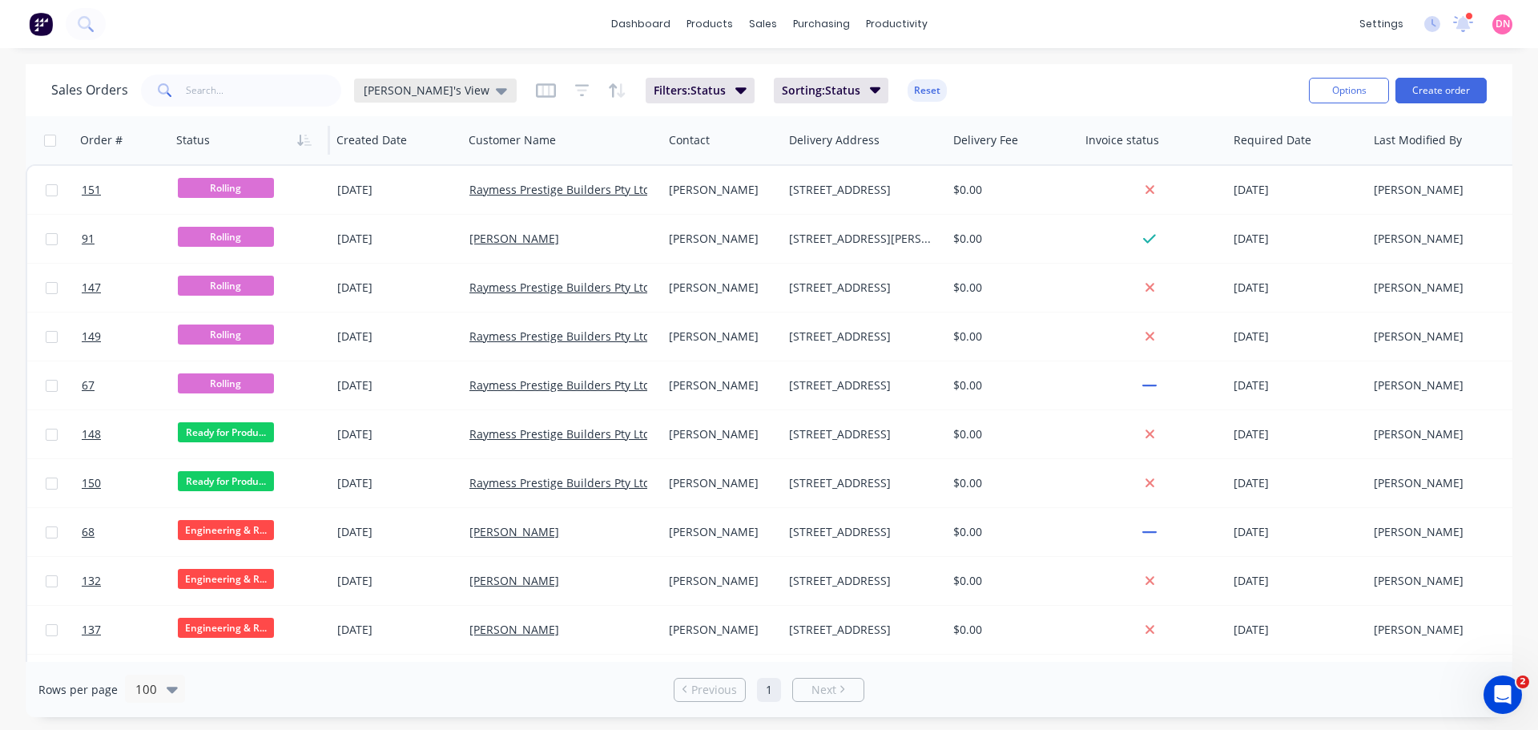
click at [496, 94] on icon at bounding box center [501, 91] width 11 height 6
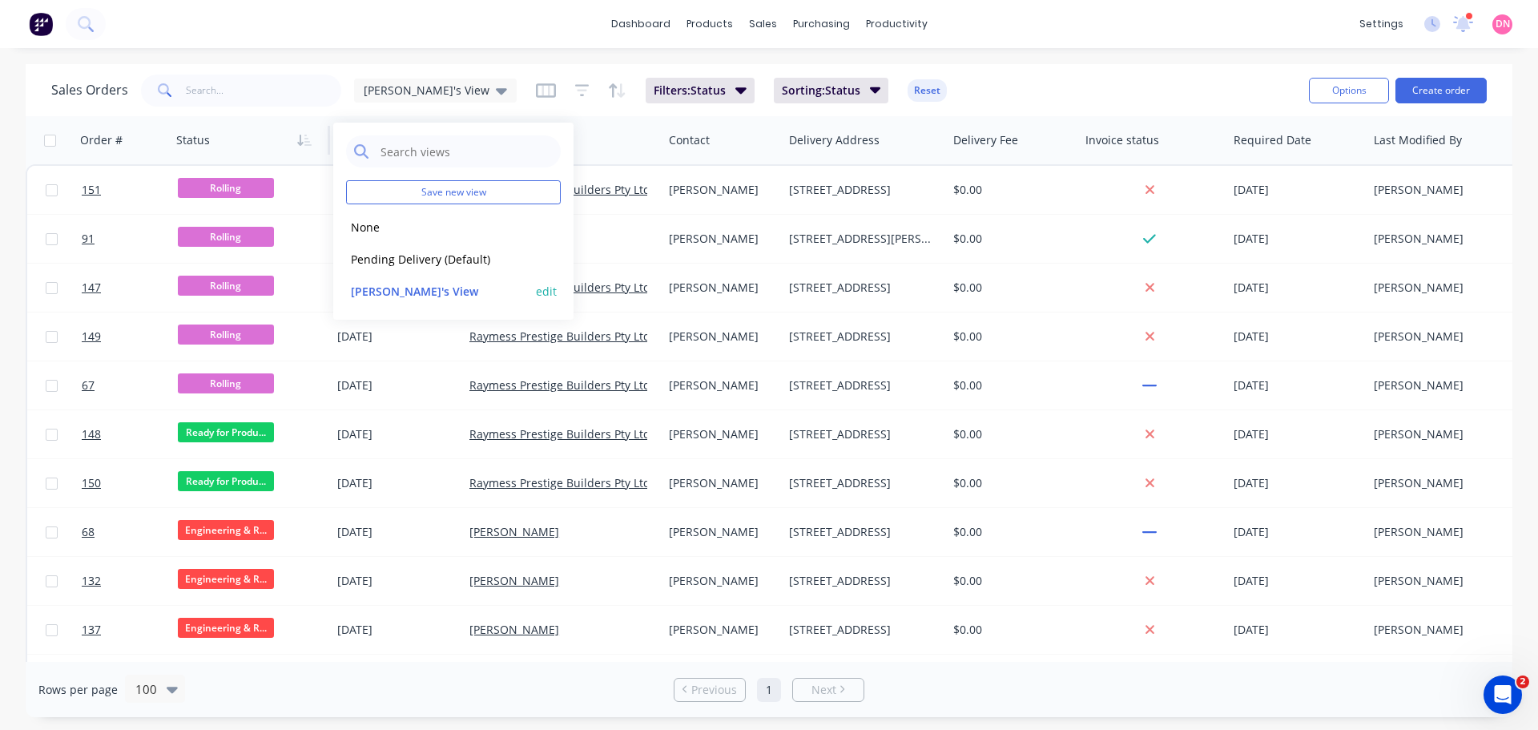
click at [549, 283] on button "edit" at bounding box center [546, 291] width 21 height 17
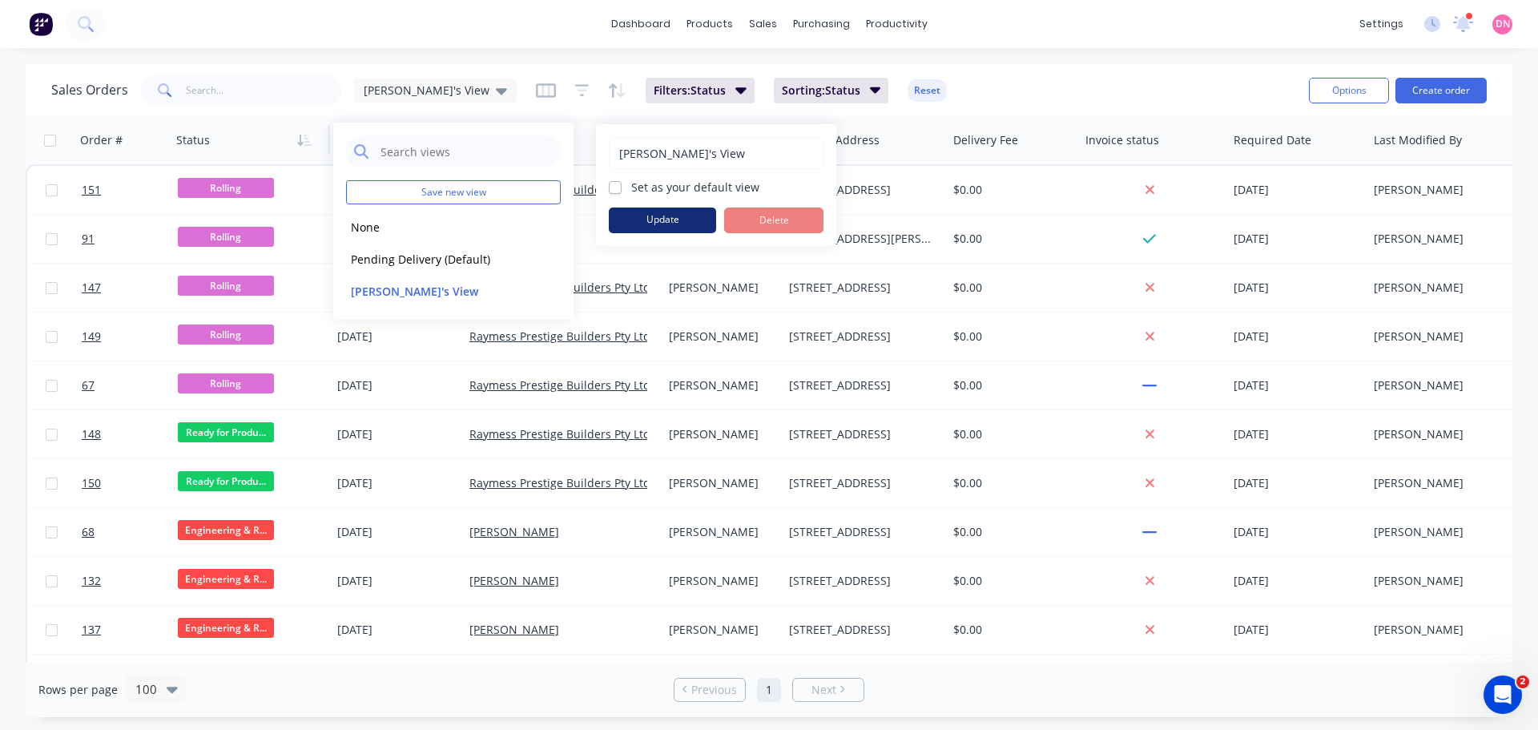
click at [660, 210] on button "Update" at bounding box center [662, 220] width 107 height 26
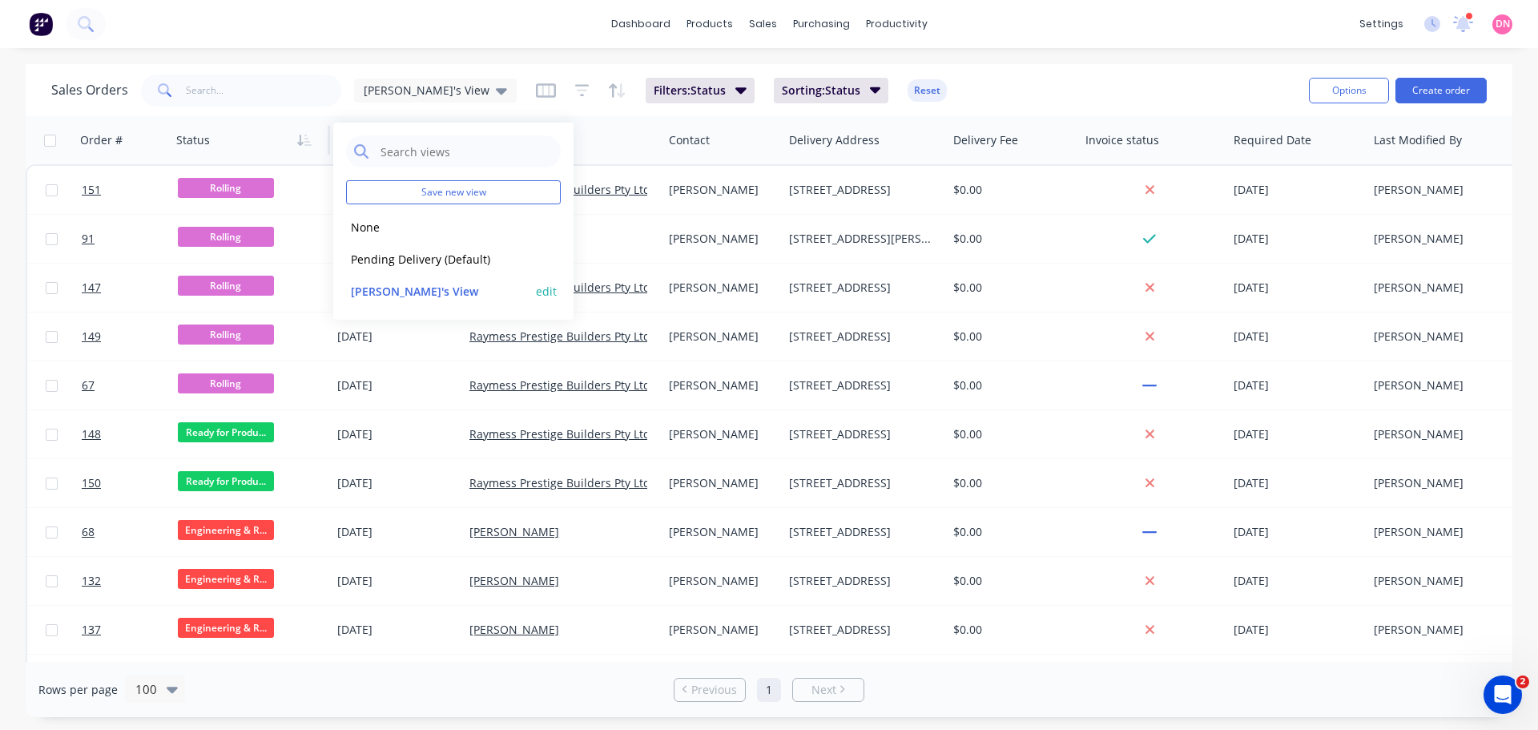
click at [553, 283] on button "edit" at bounding box center [546, 291] width 21 height 17
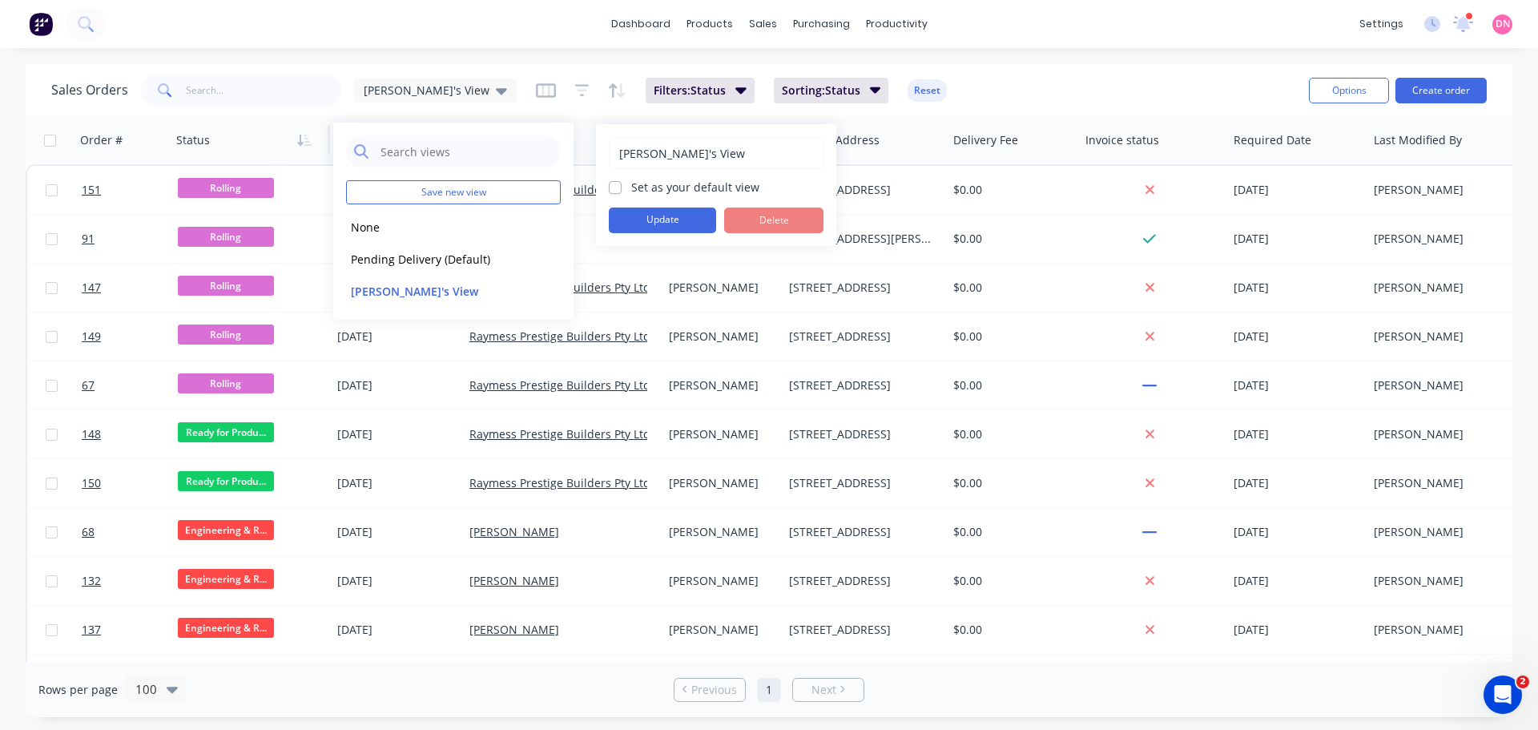
drag, startPoint x: 661, startPoint y: 150, endPoint x: 567, endPoint y: 149, distance: 93.7
click at [567, 729] on div "Save new view None edit Pending Delivery (Default) edit Demi's View edit Demi's…" at bounding box center [769, 730] width 1538 height 0
drag, startPoint x: 690, startPoint y: 150, endPoint x: 610, endPoint y: 148, distance: 79.3
click at [610, 148] on div "Demi's View" at bounding box center [716, 153] width 215 height 32
type input "LGS Production"
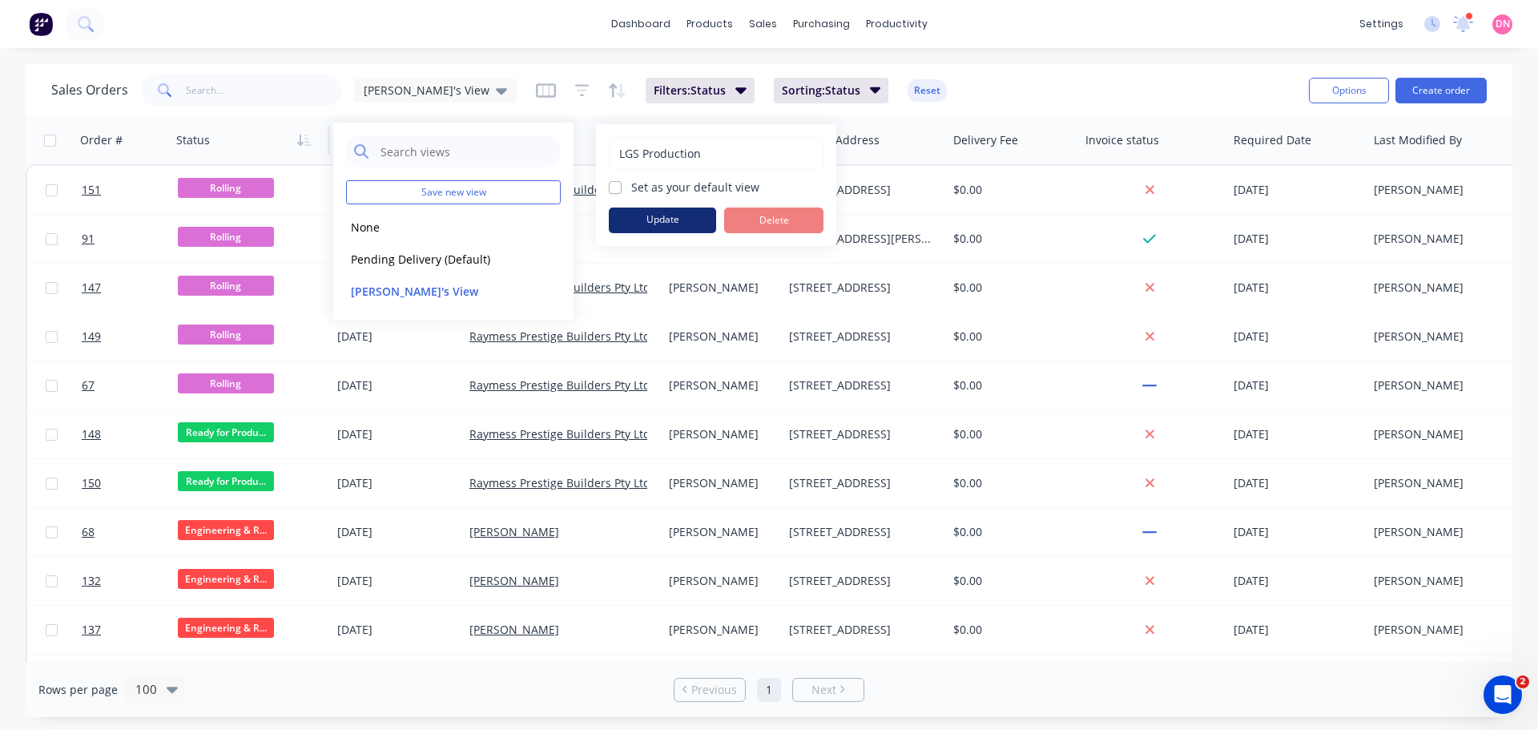
click at [673, 207] on button "Update" at bounding box center [662, 220] width 107 height 26
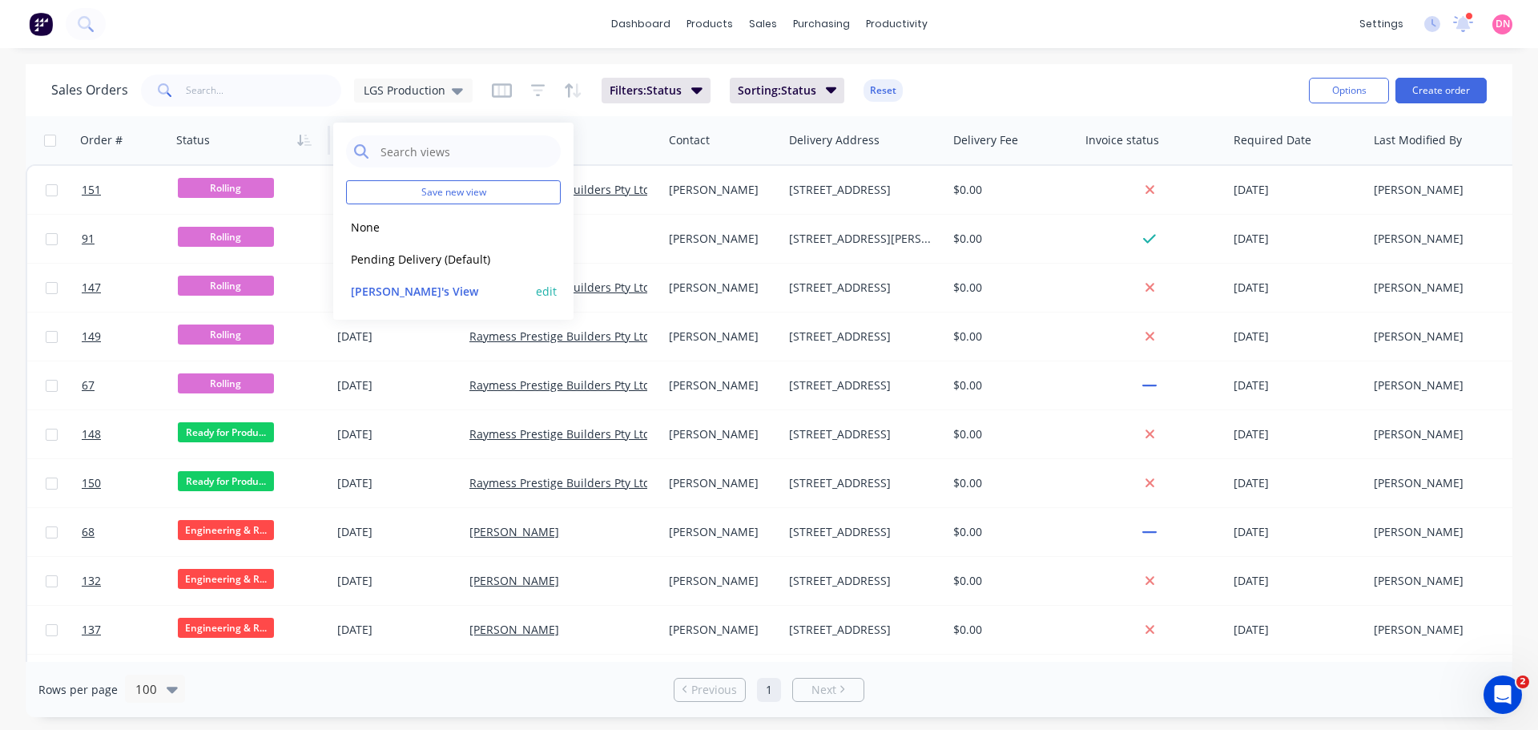
click at [551, 283] on button "edit" at bounding box center [546, 291] width 21 height 17
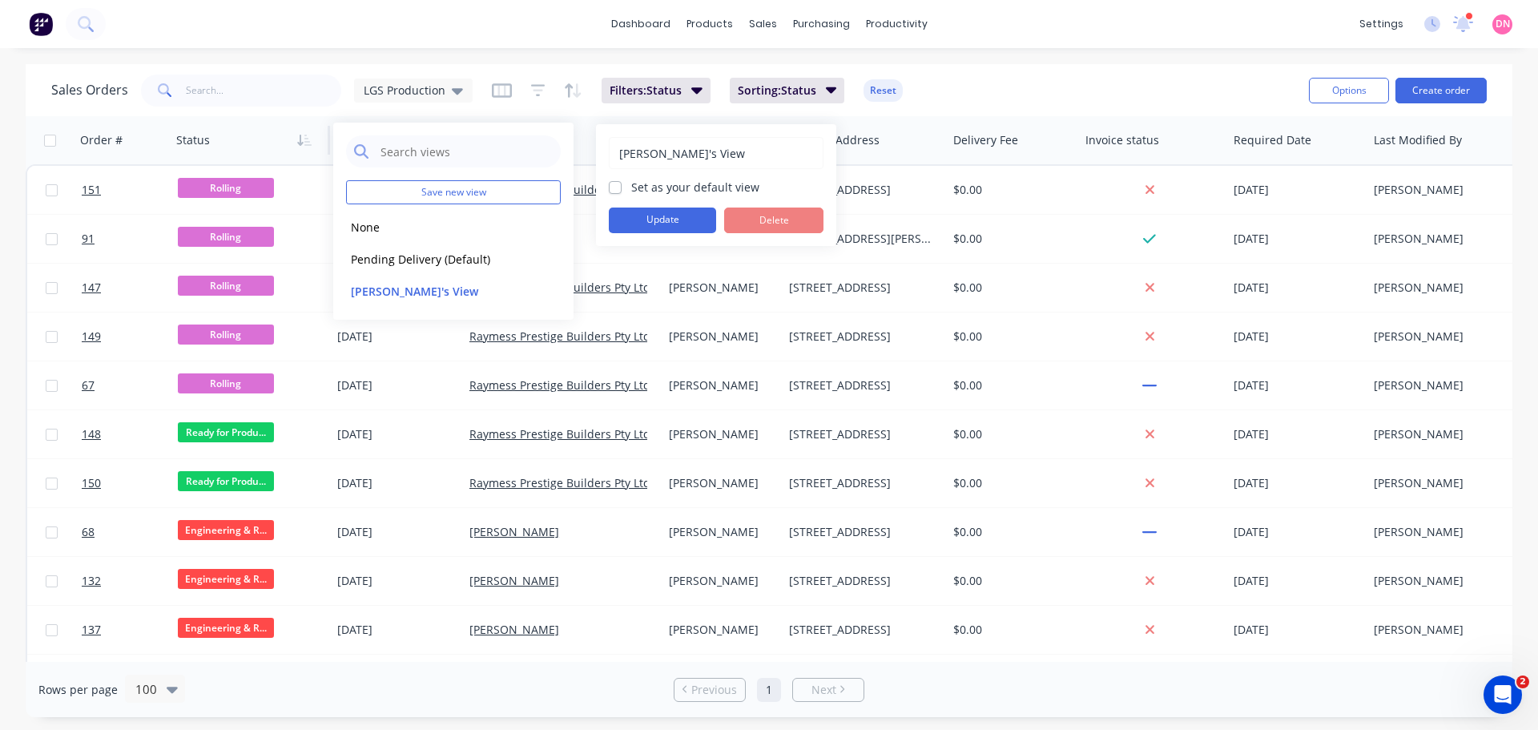
drag, startPoint x: 697, startPoint y: 156, endPoint x: 581, endPoint y: 147, distance: 116.5
click at [581, 147] on body "dashboard products sales purchasing productivity dashboard products Product Cat…" at bounding box center [769, 365] width 1538 height 730
drag, startPoint x: 690, startPoint y: 146, endPoint x: 581, endPoint y: 129, distance: 110.2
click at [581, 129] on body "dashboard products sales purchasing productivity dashboard products Product Cat…" at bounding box center [769, 365] width 1538 height 730
click at [581, 129] on div at bounding box center [557, 140] width 178 height 32
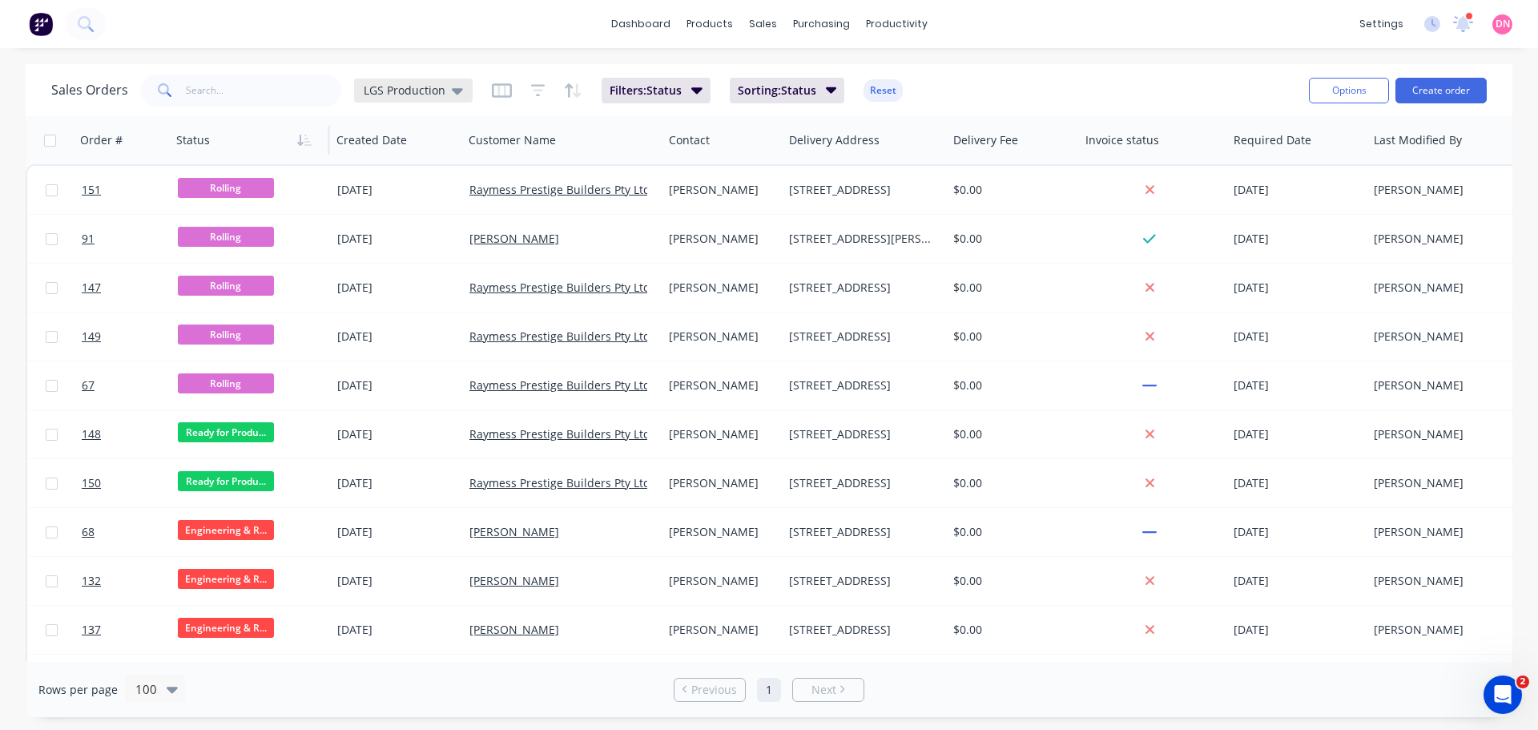
click at [452, 94] on icon at bounding box center [457, 91] width 11 height 18
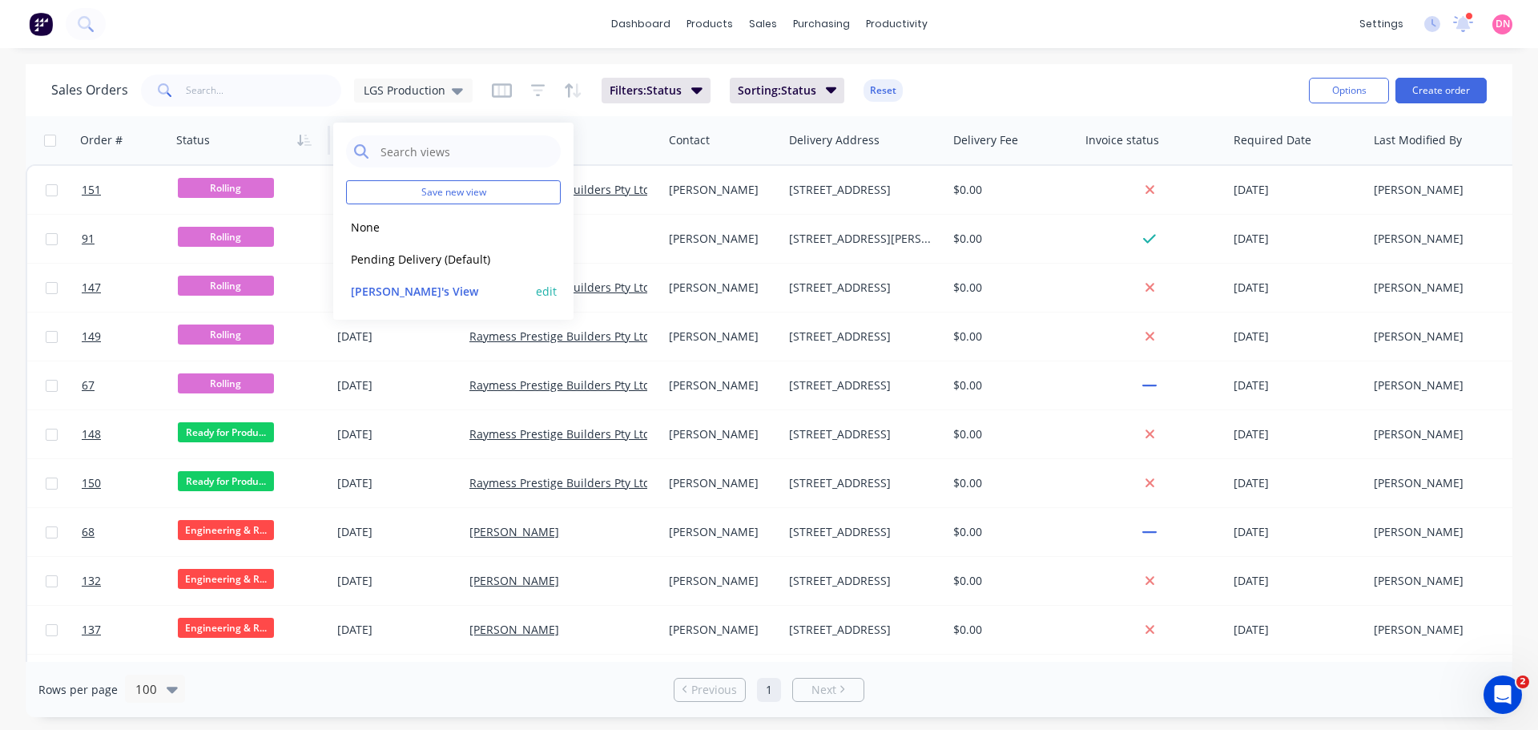
click at [556, 283] on button "edit" at bounding box center [546, 291] width 21 height 17
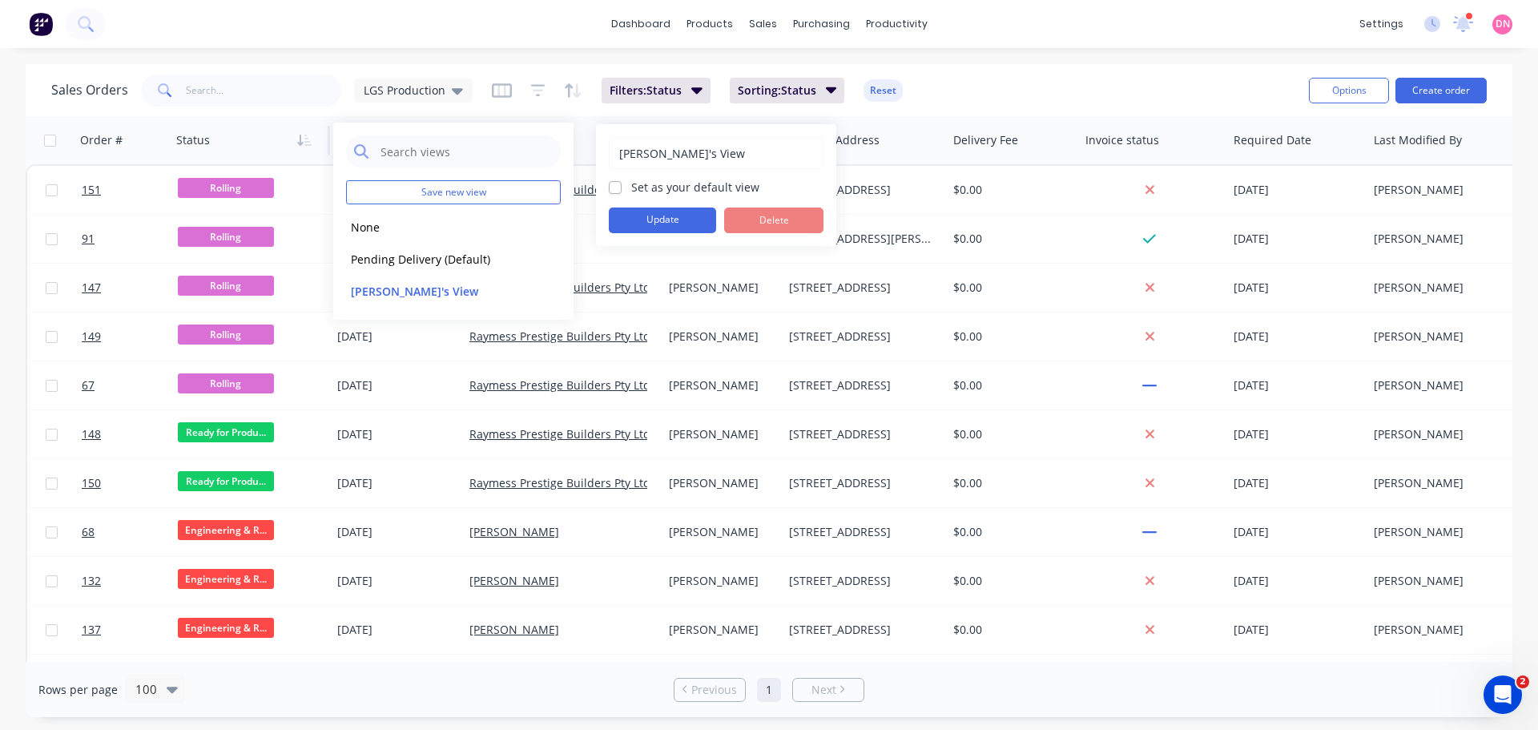
drag, startPoint x: 694, startPoint y: 149, endPoint x: 606, endPoint y: 153, distance: 87.4
click at [609, 153] on div "Demi's View" at bounding box center [716, 153] width 215 height 32
type input "LGS Production"
click at [668, 213] on button "Update" at bounding box center [662, 220] width 107 height 26
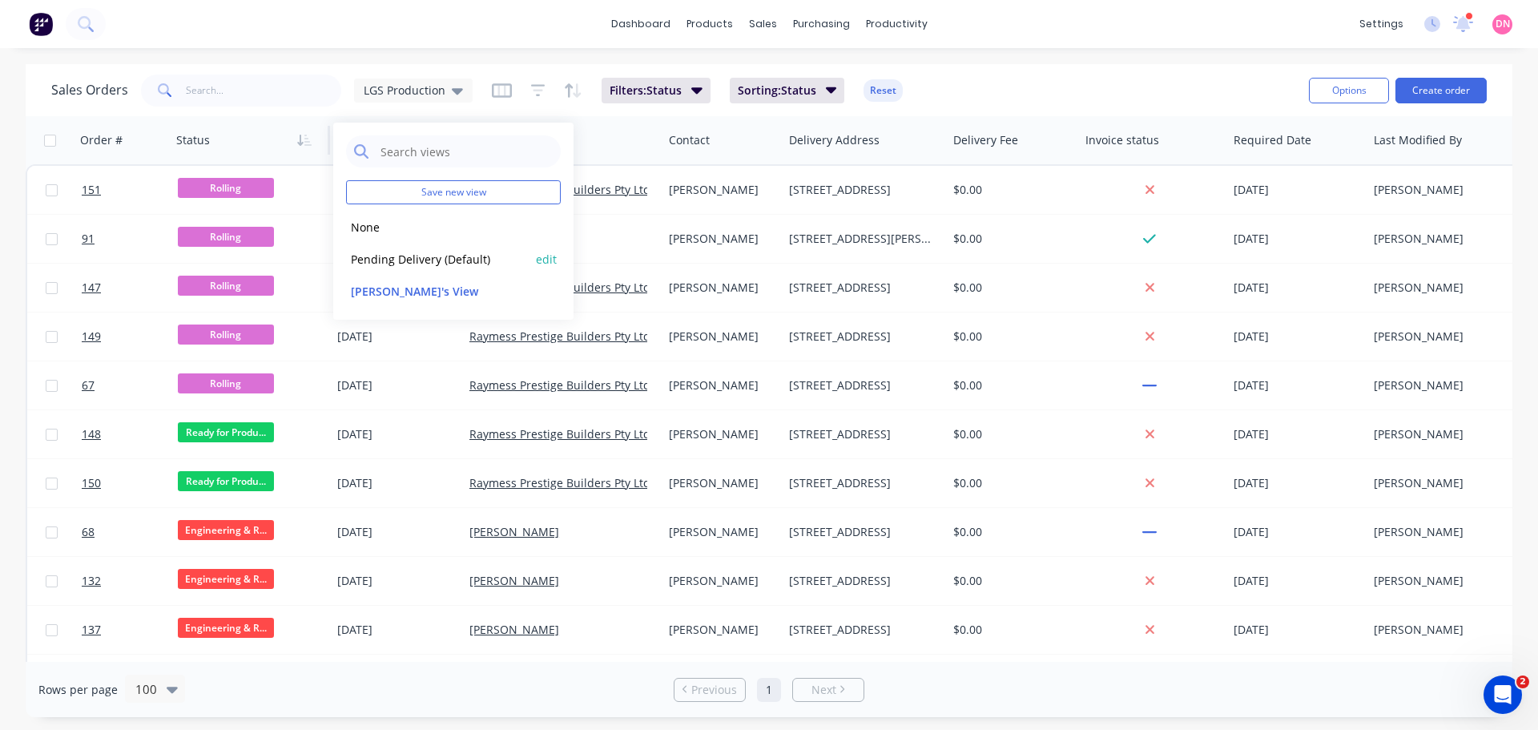
click at [414, 250] on button "Pending Delivery (Default)" at bounding box center [437, 259] width 183 height 18
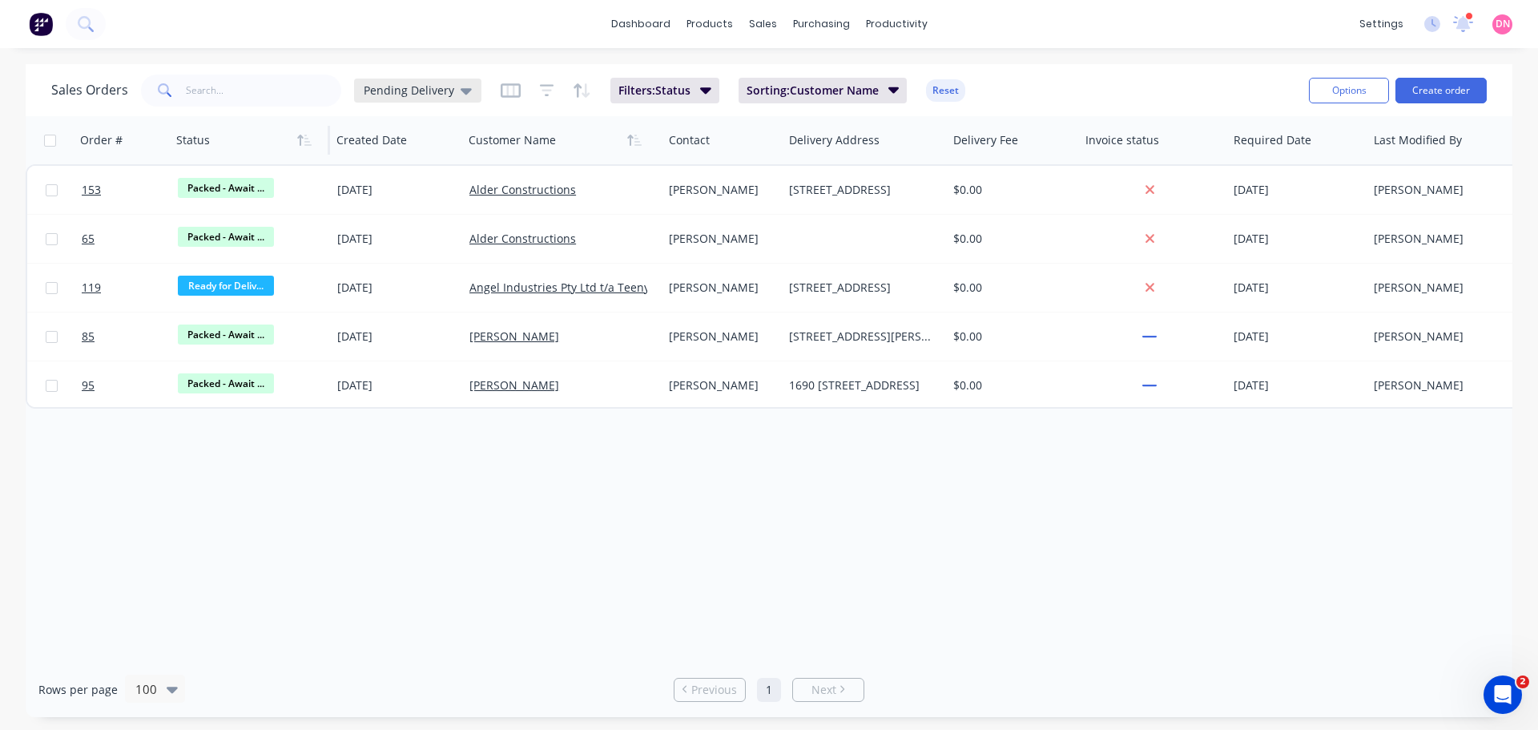
click at [460, 86] on icon at bounding box center [465, 91] width 11 height 18
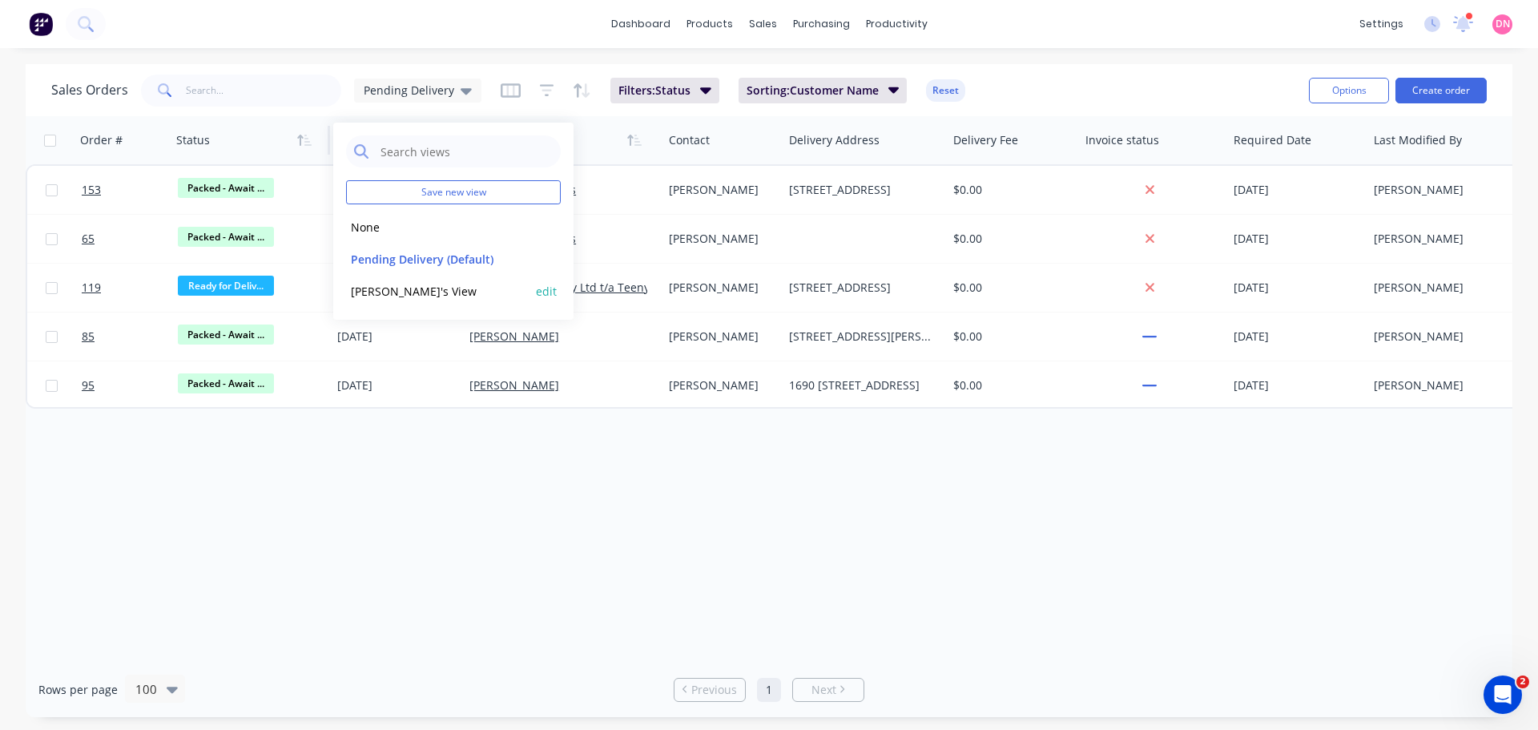
click at [408, 282] on button "Demi's View" at bounding box center [437, 291] width 183 height 18
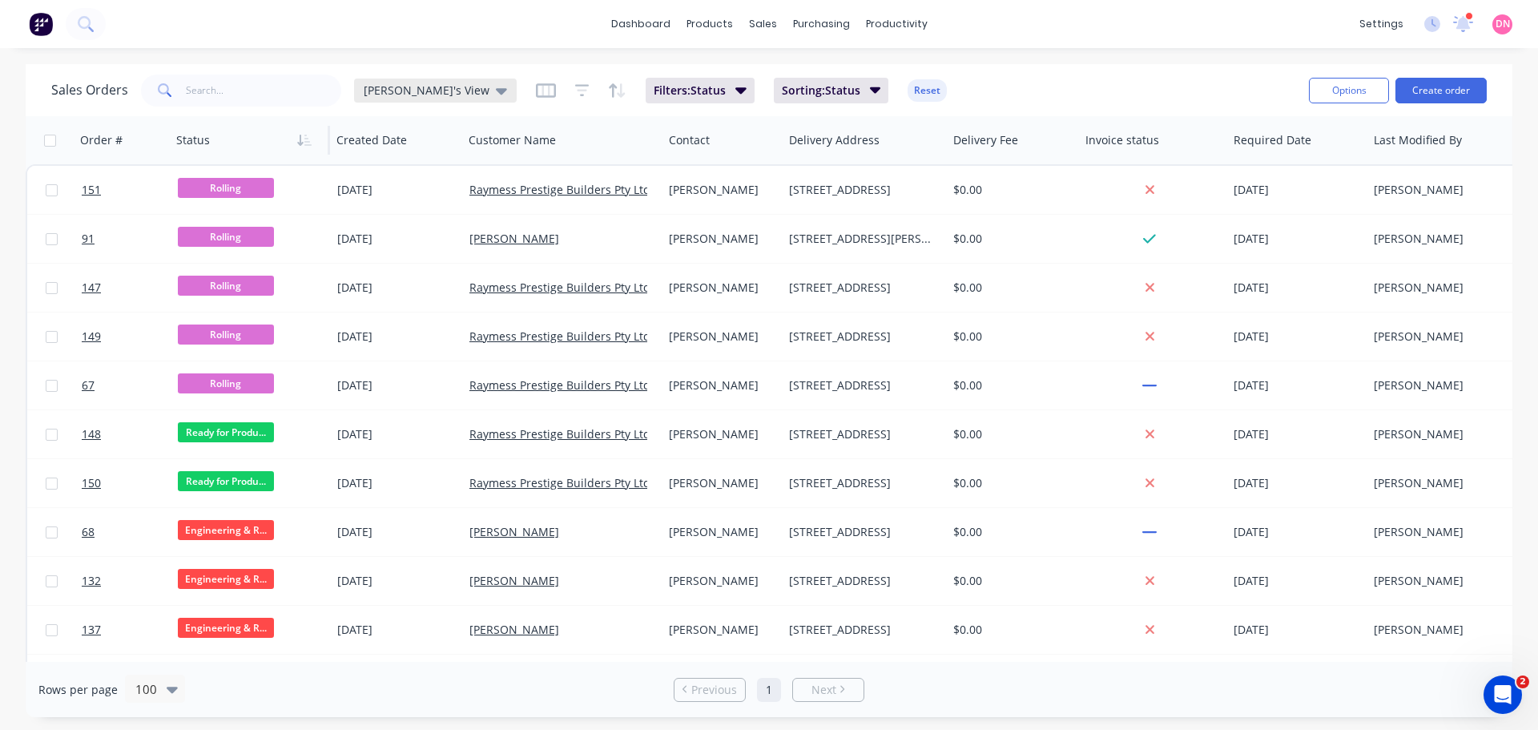
click at [496, 94] on icon at bounding box center [501, 91] width 11 height 18
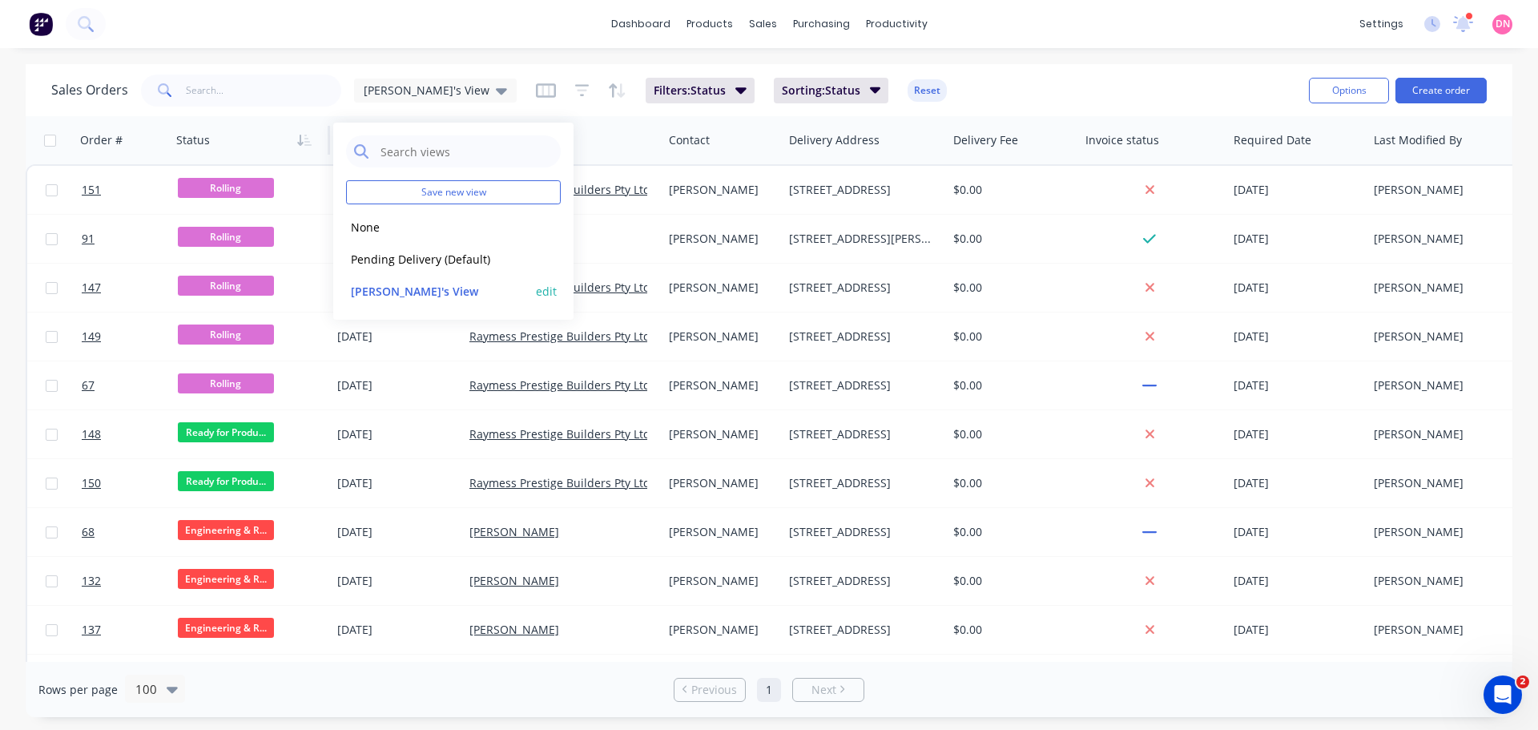
click at [551, 283] on button "edit" at bounding box center [546, 291] width 21 height 17
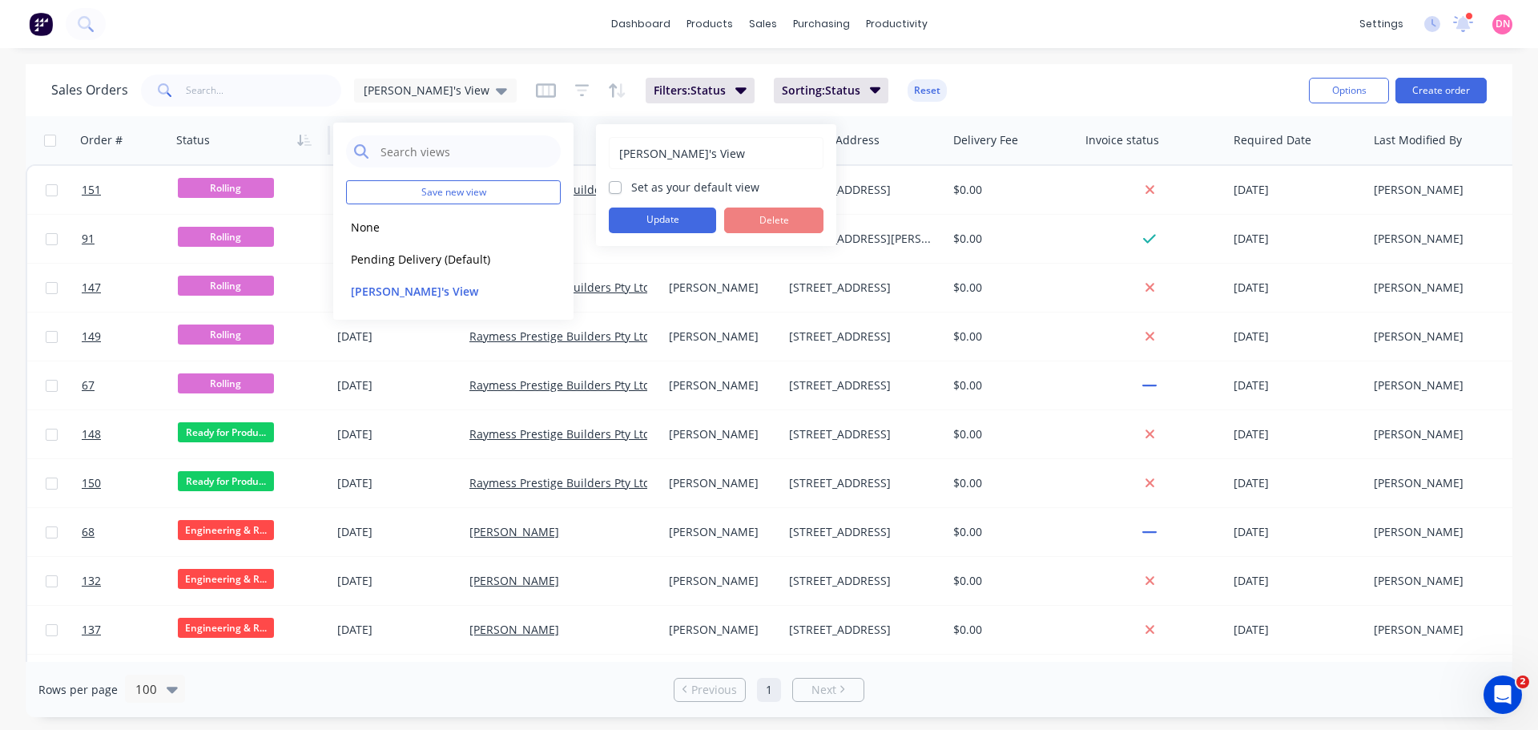
drag, startPoint x: 702, startPoint y: 150, endPoint x: 613, endPoint y: 155, distance: 89.0
click at [613, 155] on div "Demi's View" at bounding box center [716, 153] width 215 height 32
type input "LGS Production"
click at [659, 207] on button "Update" at bounding box center [662, 220] width 107 height 26
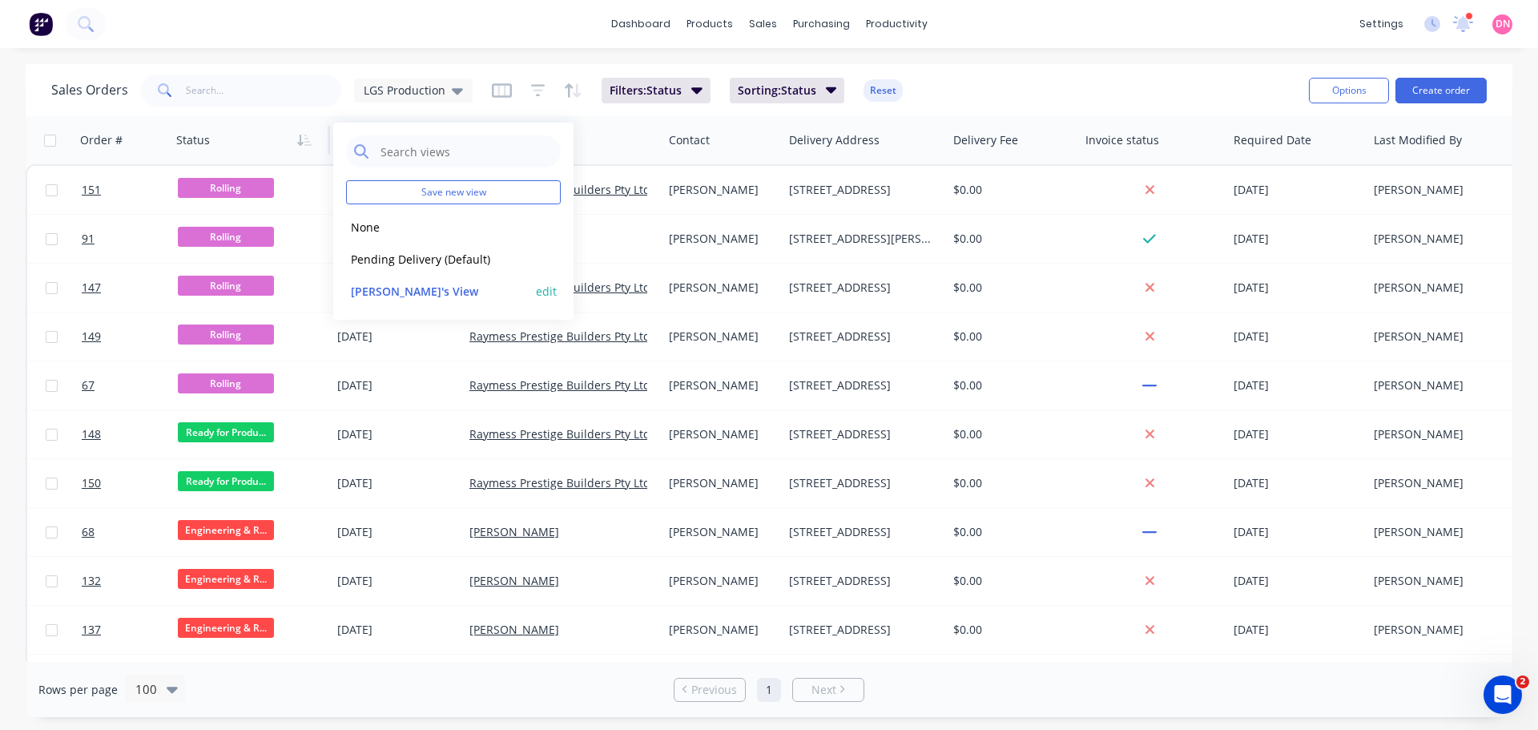
click at [381, 282] on button "Demi's View" at bounding box center [437, 291] width 183 height 18
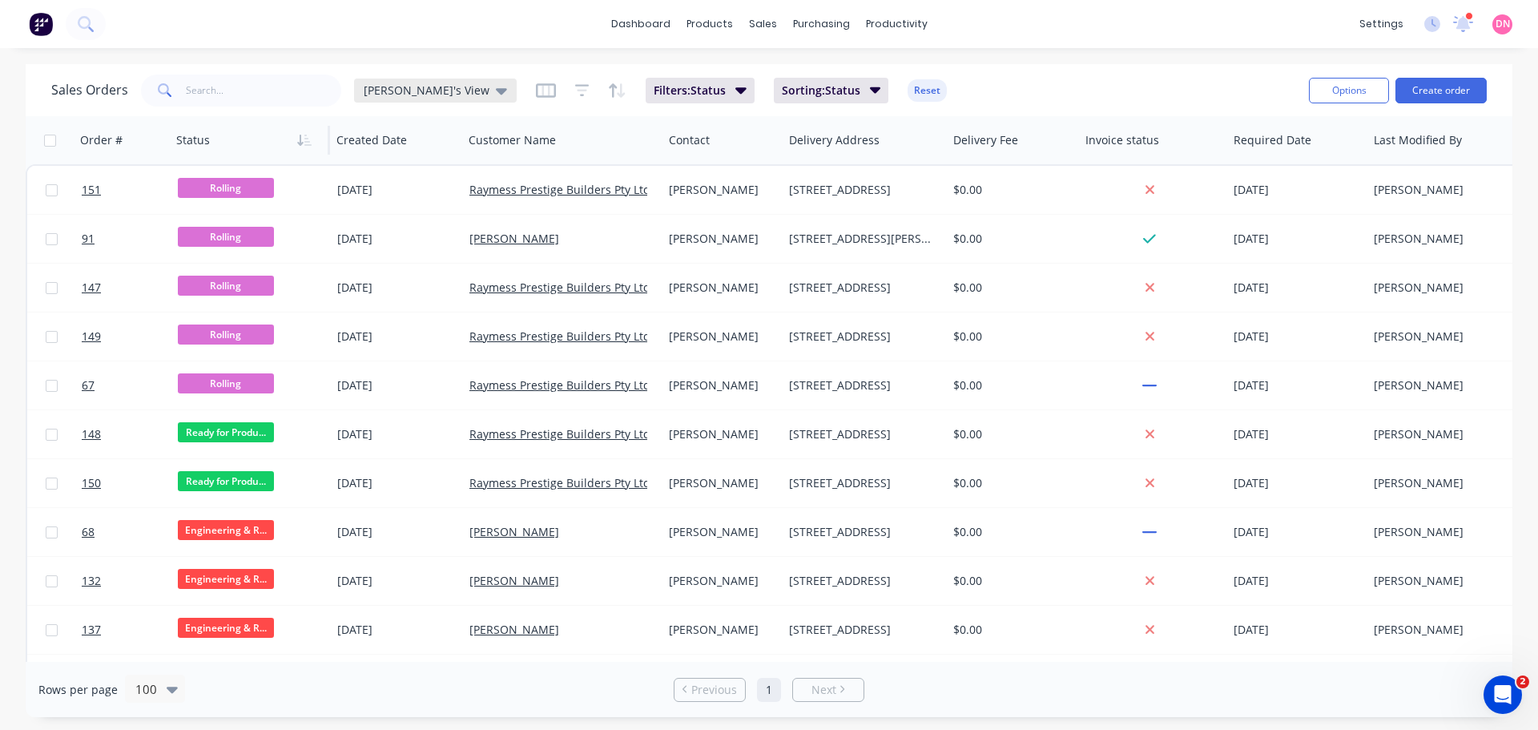
click at [404, 88] on span "Demi's View" at bounding box center [427, 90] width 126 height 17
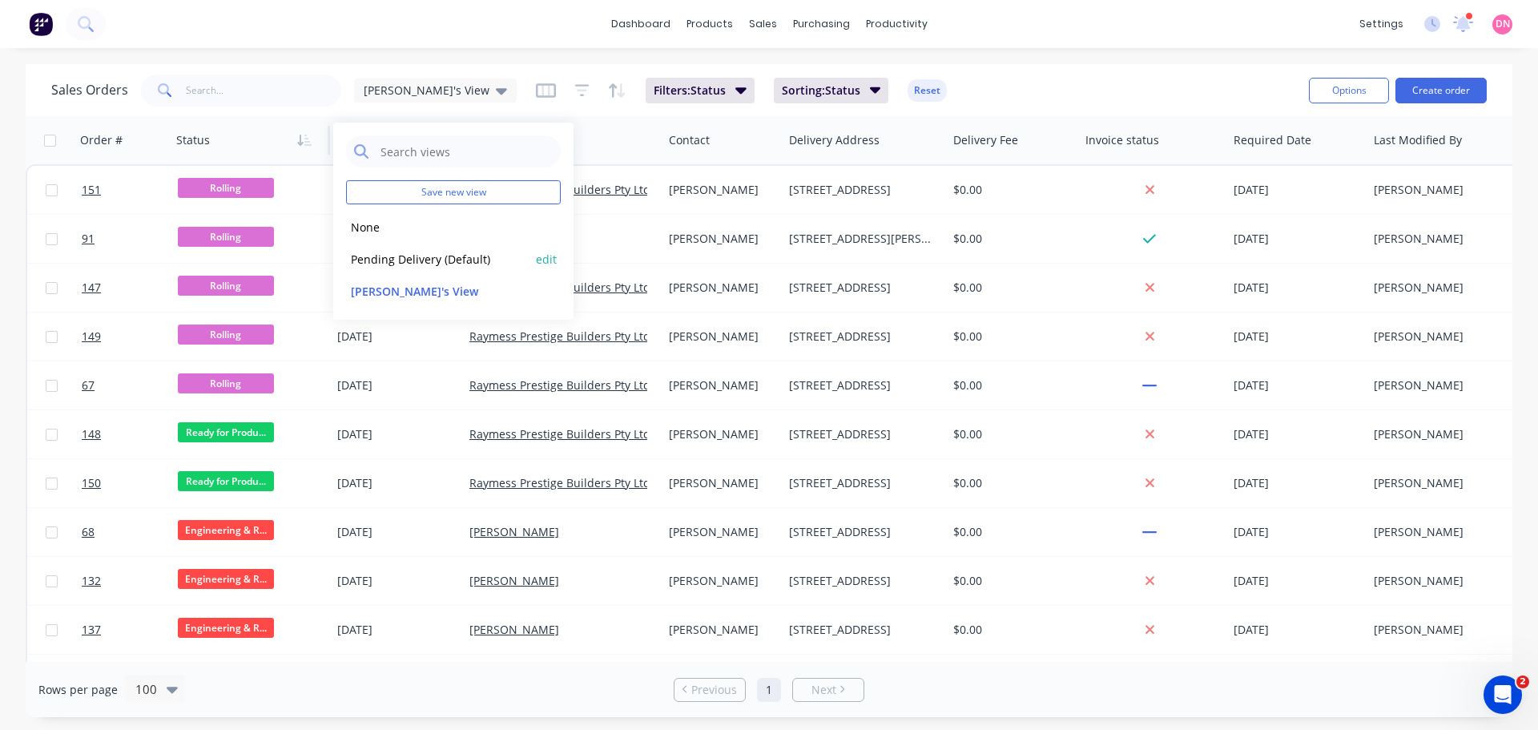
click at [409, 243] on div "Pending Delivery (Default) edit" at bounding box center [453, 259] width 215 height 32
click at [408, 250] on button "Pending Delivery (Default)" at bounding box center [437, 259] width 183 height 18
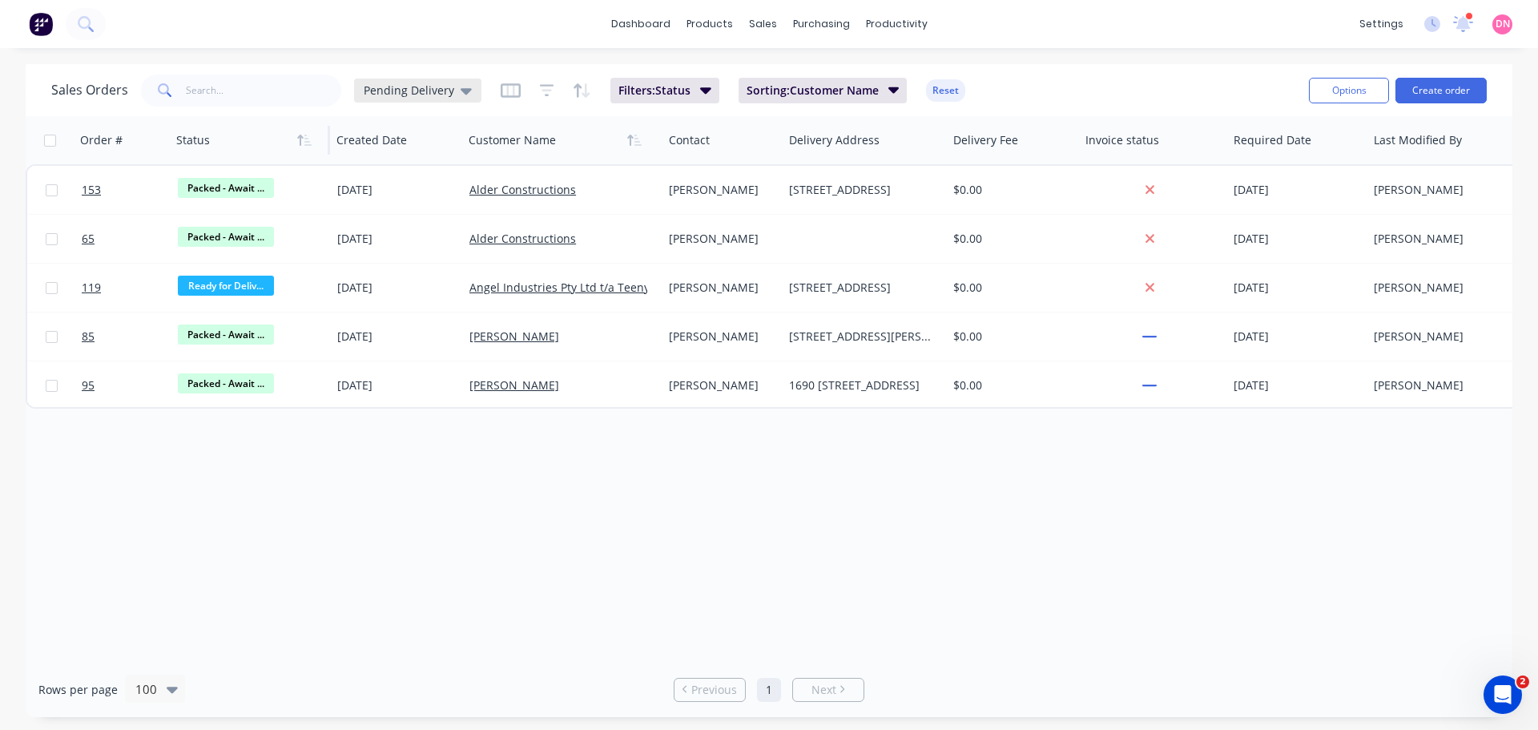
click at [435, 84] on div "Pending Delivery" at bounding box center [418, 90] width 108 height 14
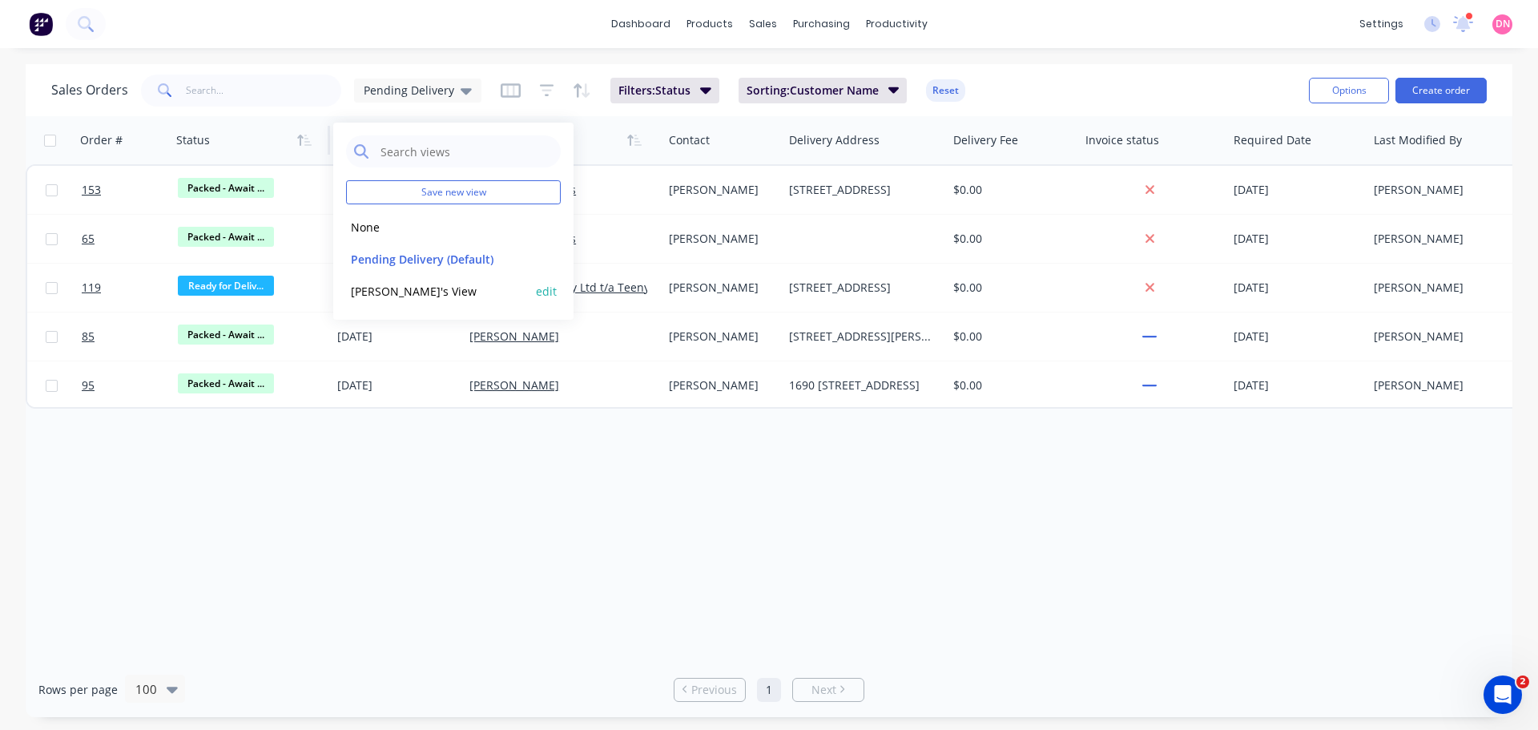
click at [380, 282] on button "Demi's View" at bounding box center [437, 291] width 183 height 18
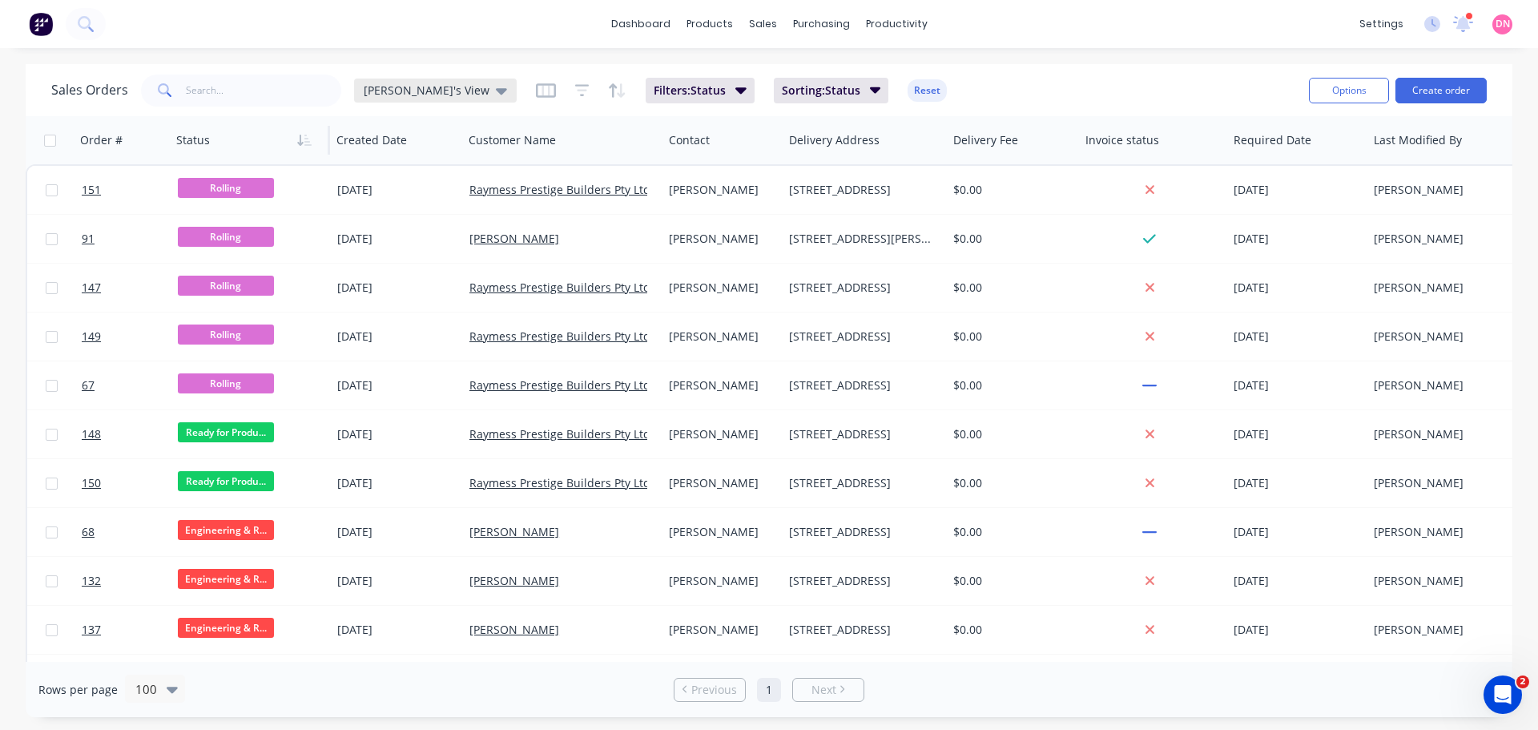
click at [496, 94] on icon at bounding box center [501, 91] width 11 height 18
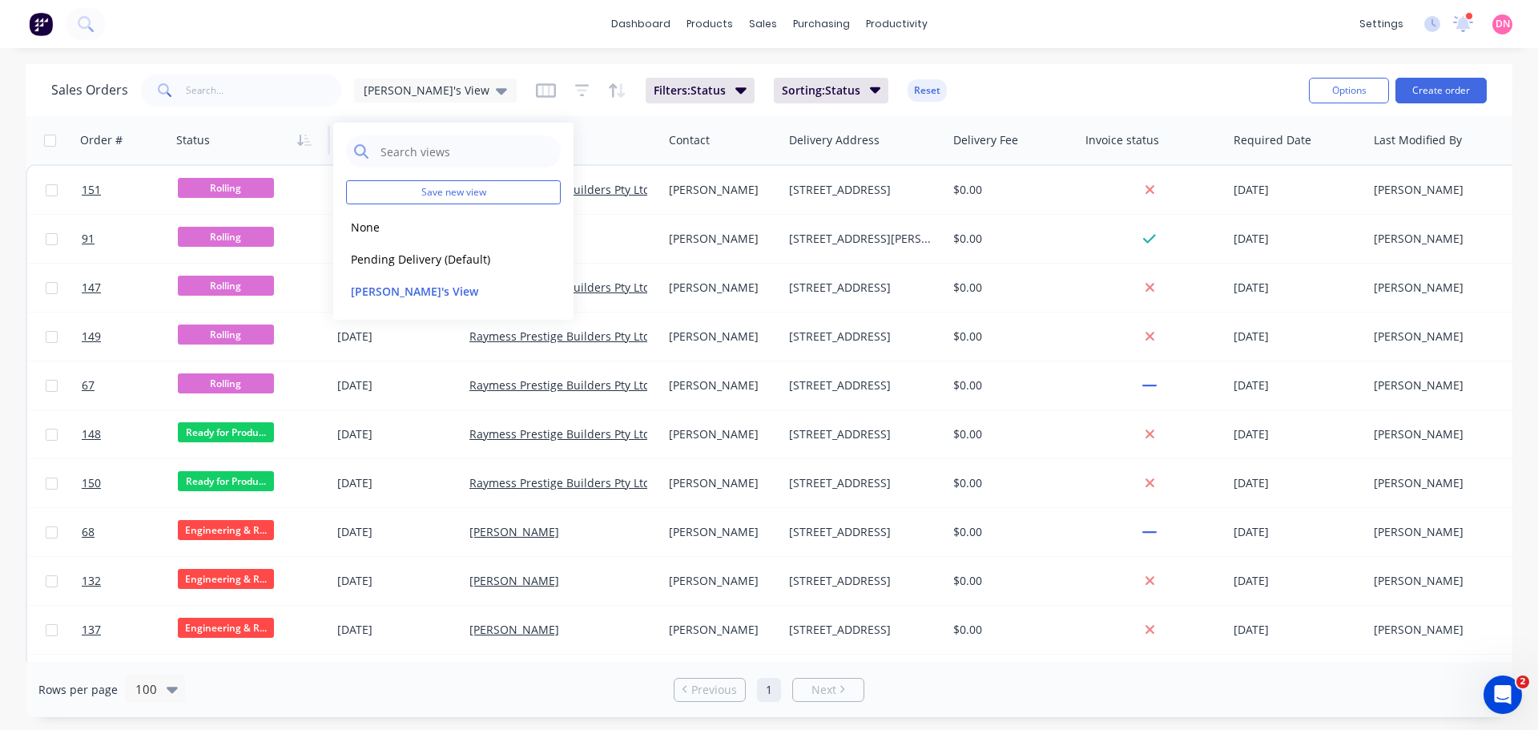
click at [432, 62] on div "dashboard products sales purchasing productivity dashboard products Product Cat…" at bounding box center [769, 365] width 1538 height 730
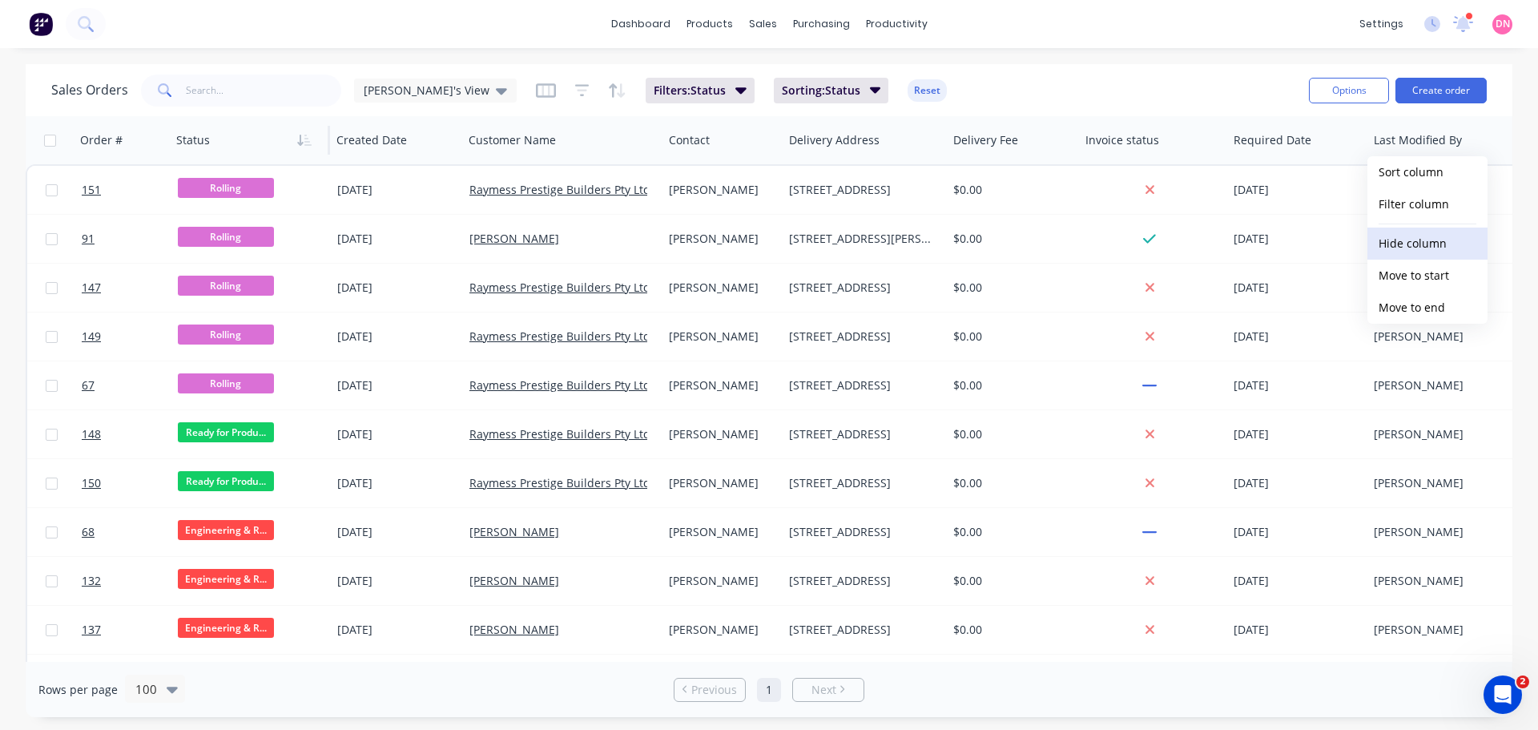
click at [1420, 240] on button "Hide column" at bounding box center [1427, 243] width 120 height 32
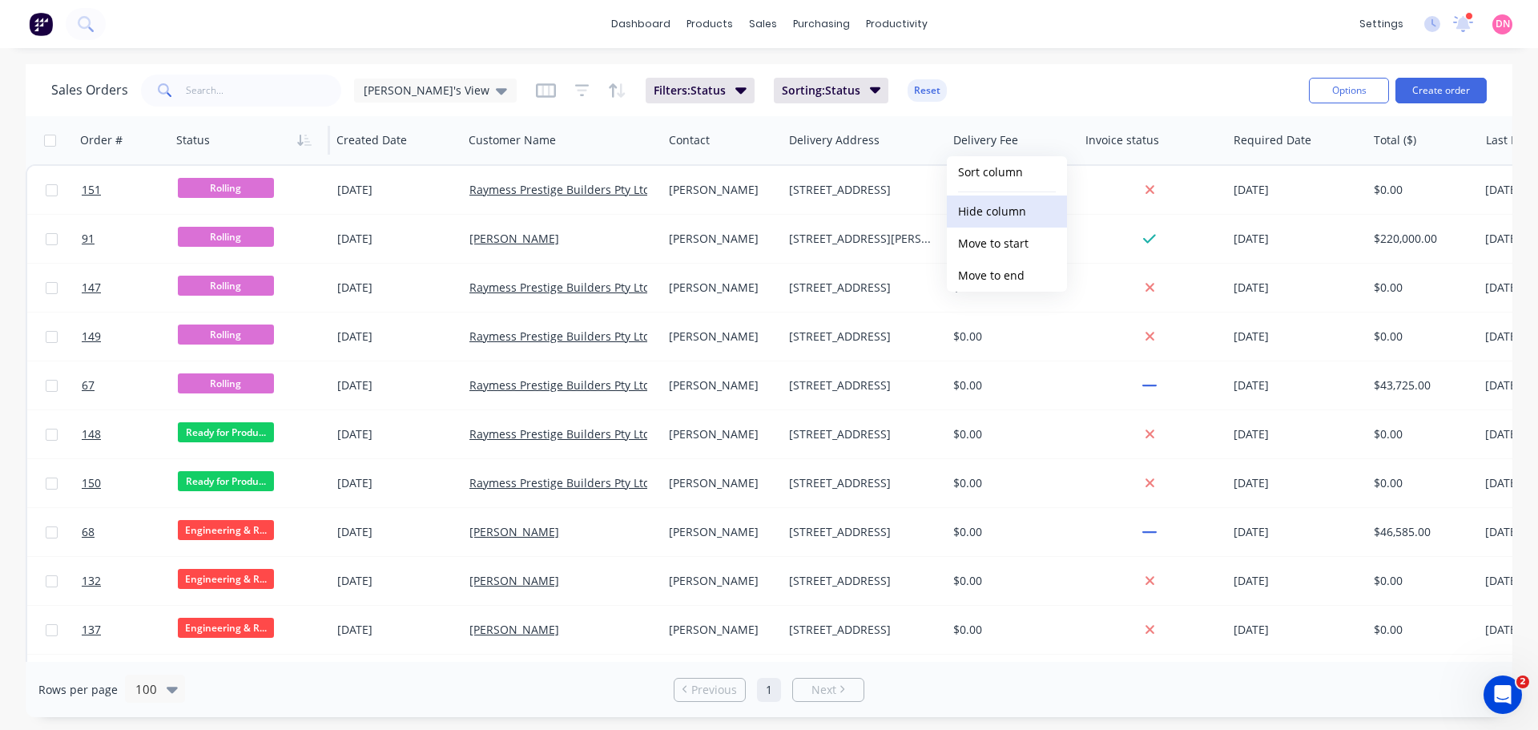
click at [1021, 218] on button "Hide column" at bounding box center [1007, 211] width 120 height 32
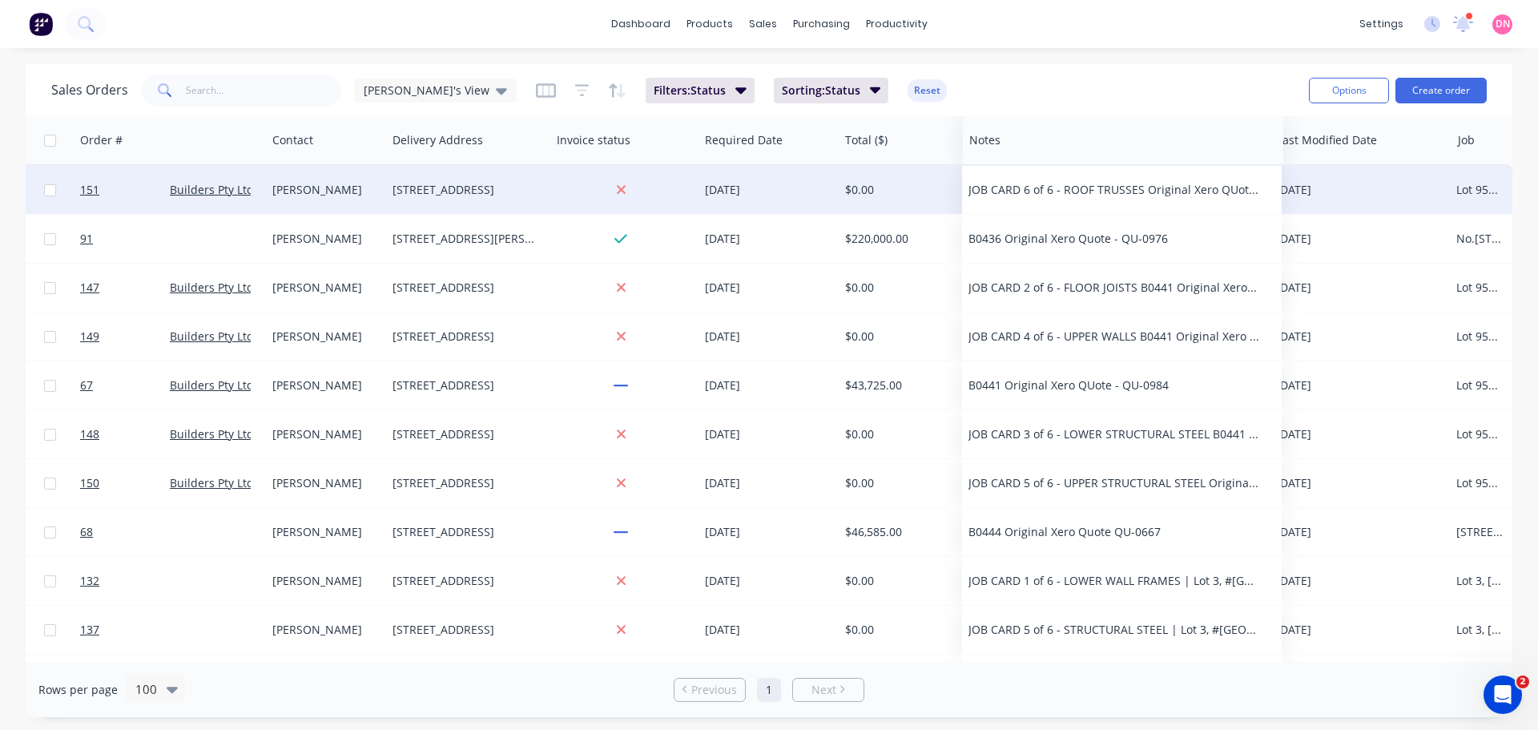
scroll to position [0, 388]
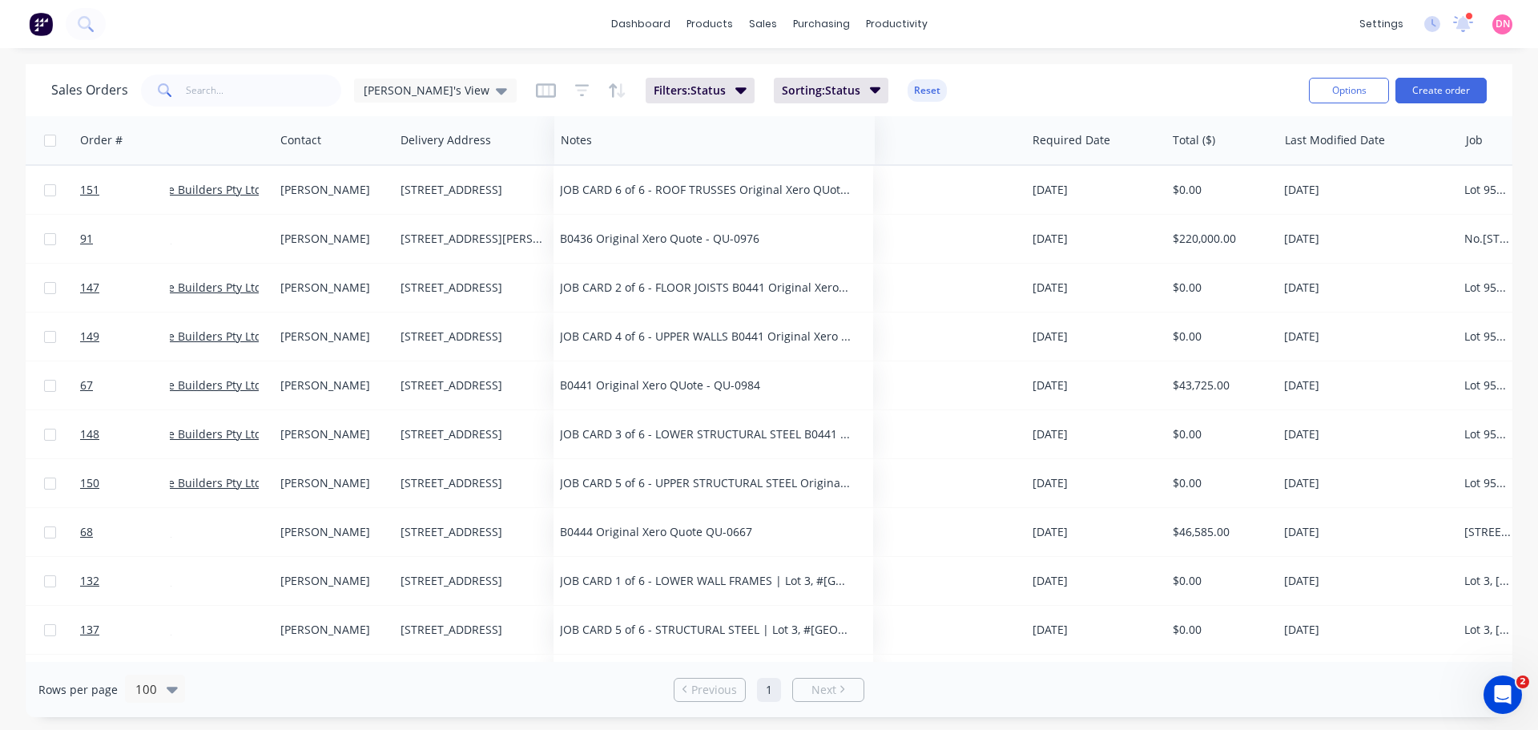
drag, startPoint x: 1160, startPoint y: 152, endPoint x: 590, endPoint y: 158, distance: 569.4
click at [590, 158] on div "Notes" at bounding box center [714, 140] width 320 height 48
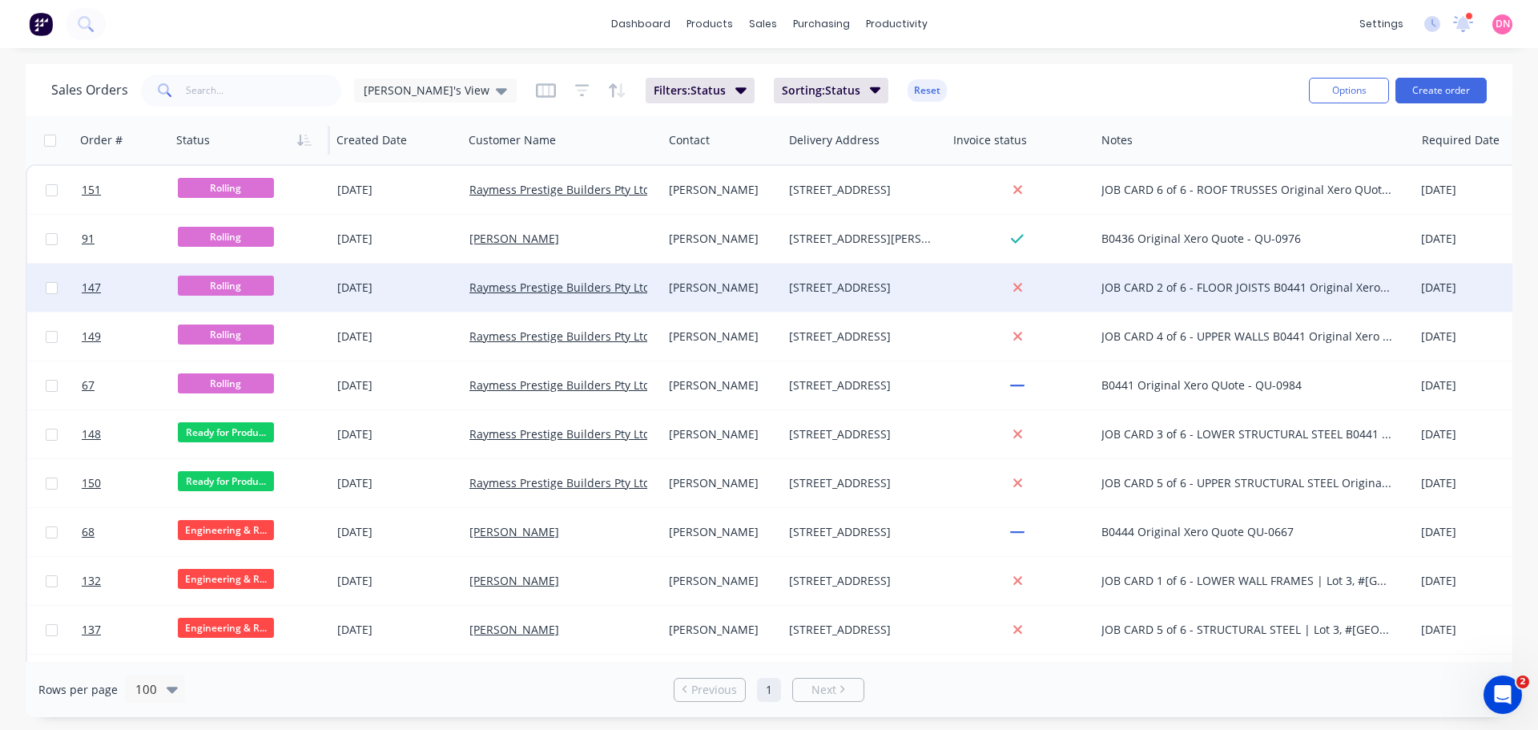
scroll to position [0, 0]
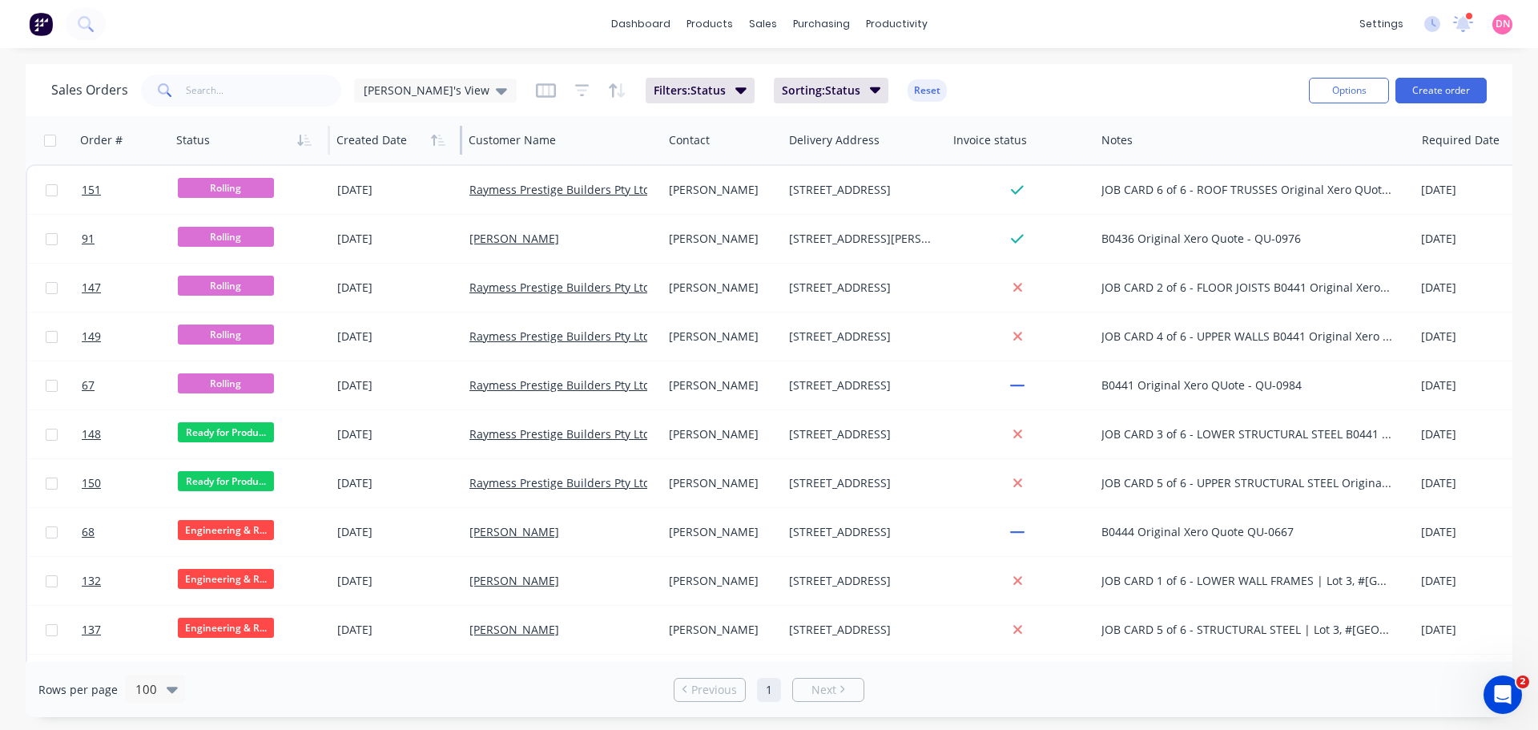
drag, startPoint x: 455, startPoint y: 137, endPoint x: 401, endPoint y: 145, distance: 54.2
click at [401, 145] on div "Created Date" at bounding box center [396, 140] width 132 height 48
drag, startPoint x: 453, startPoint y: 141, endPoint x: 364, endPoint y: 163, distance: 92.3
click at [364, 163] on div "Created Date" at bounding box center [396, 140] width 132 height 48
click at [1084, 144] on div "Invoice status" at bounding box center [1021, 140] width 148 height 48
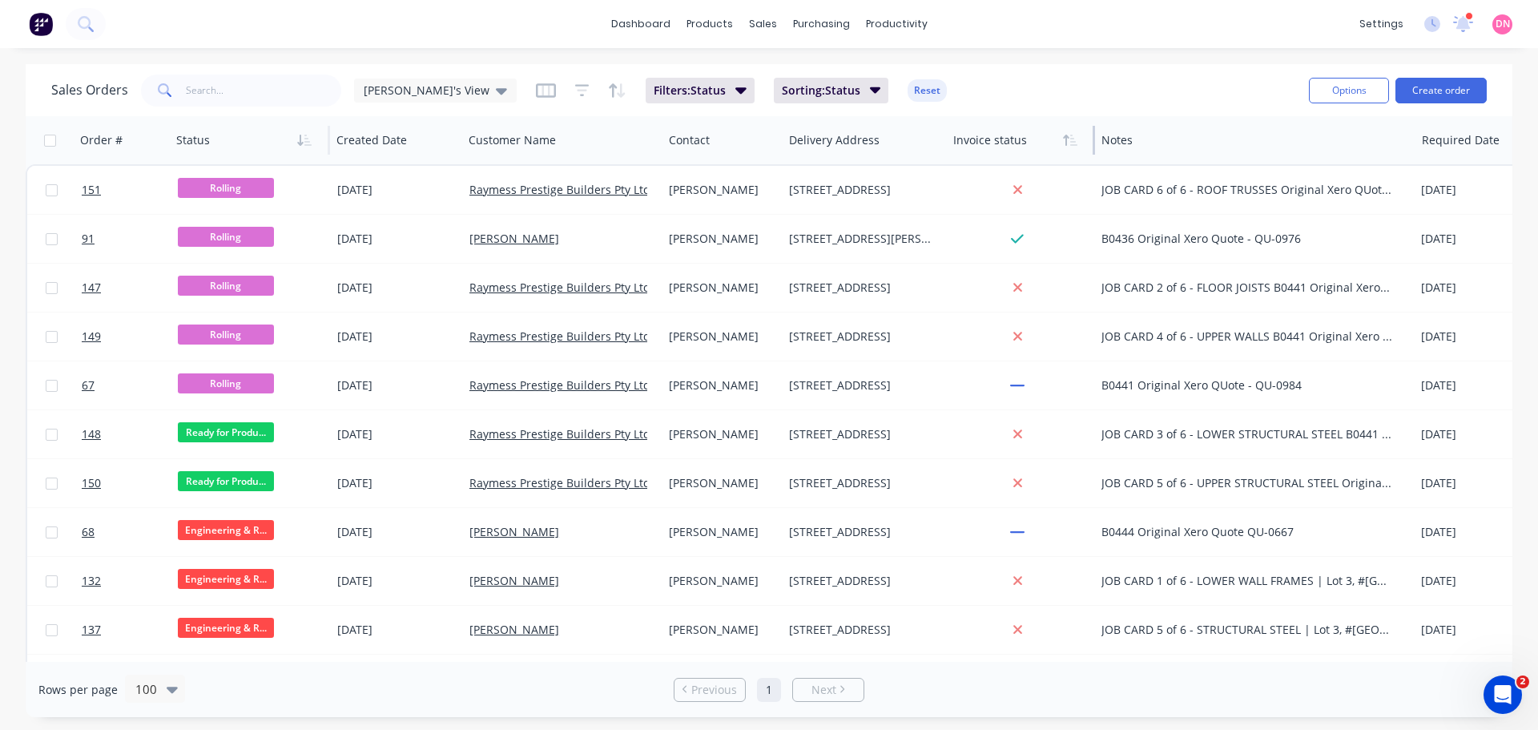
drag, startPoint x: 1087, startPoint y: 141, endPoint x: 1014, endPoint y: 138, distance: 72.9
click at [961, 143] on div "Invoice status" at bounding box center [1021, 140] width 148 height 48
click at [411, 78] on div "Demi's View" at bounding box center [435, 90] width 163 height 24
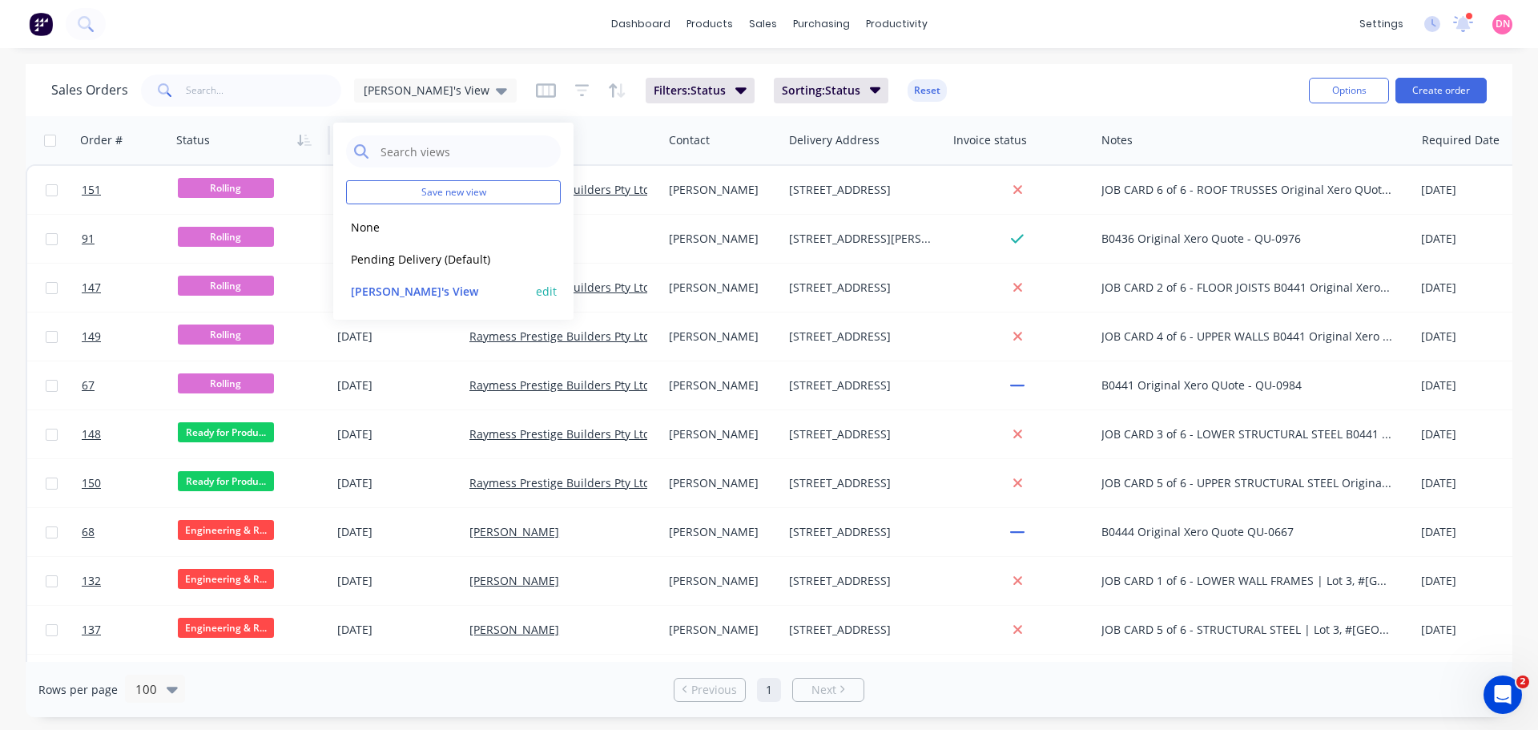
click at [550, 283] on button "edit" at bounding box center [546, 291] width 21 height 17
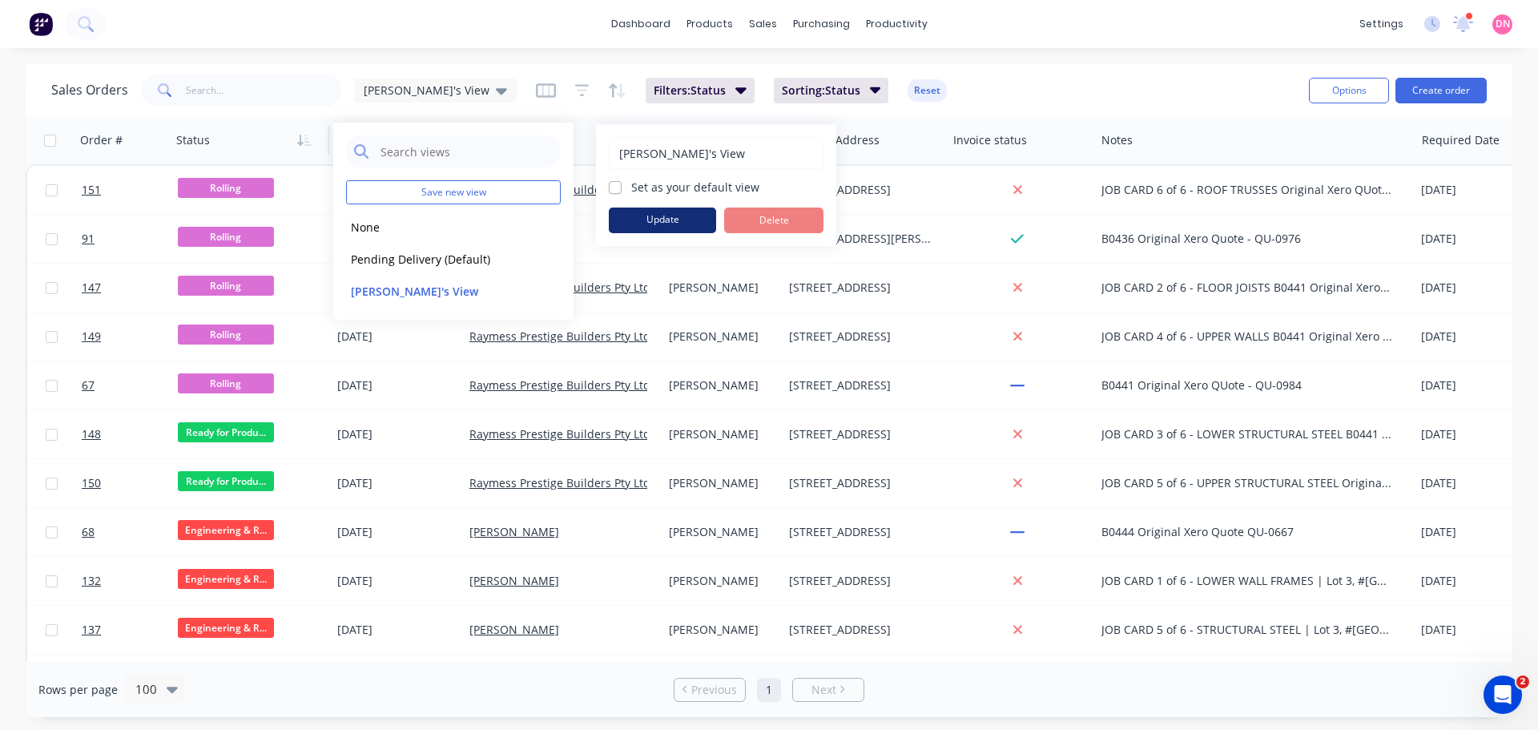
click at [667, 207] on button "Update" at bounding box center [662, 220] width 107 height 26
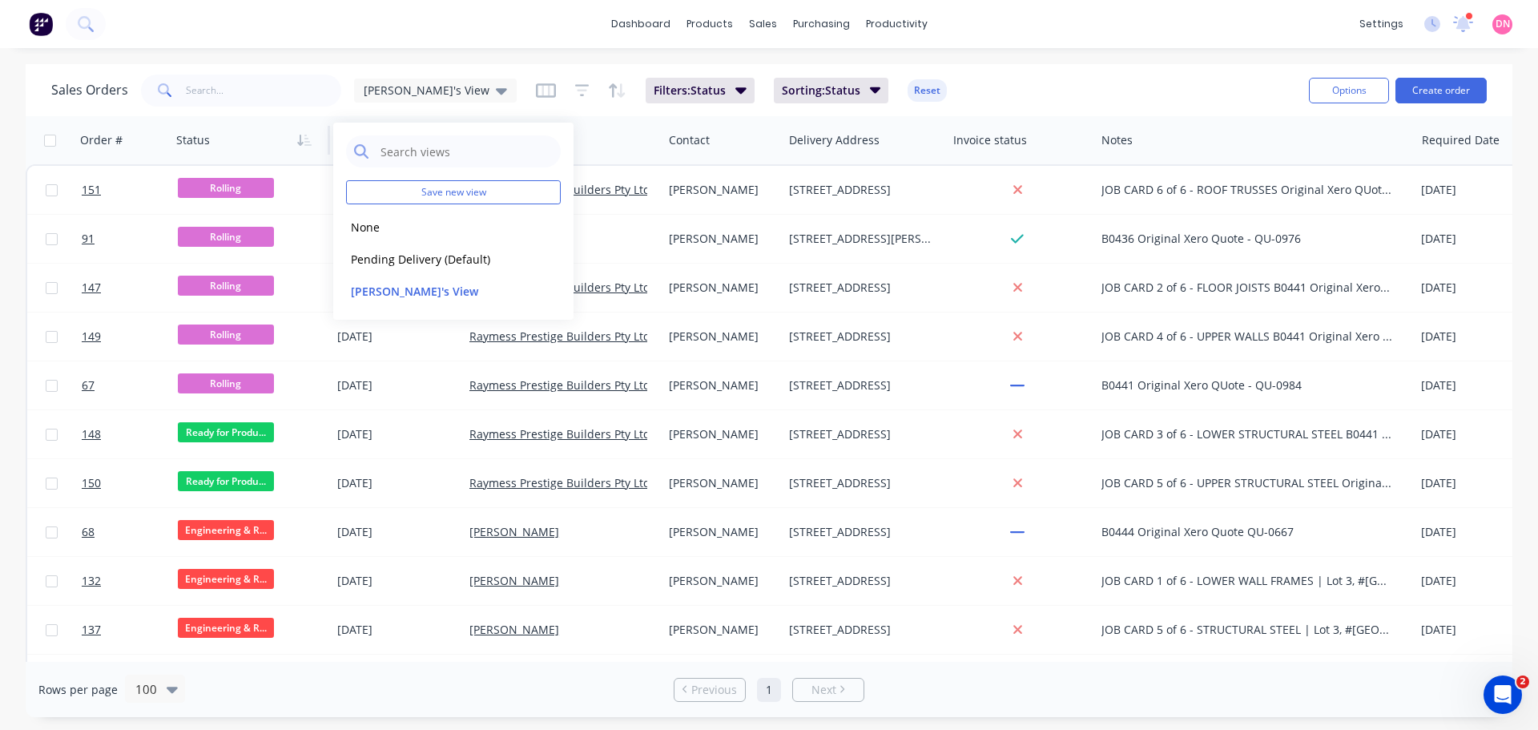
click at [900, 64] on div "Sales Orders Demi's View Filters: Status Sorting: Status Reset Options Create o…" at bounding box center [769, 90] width 1486 height 52
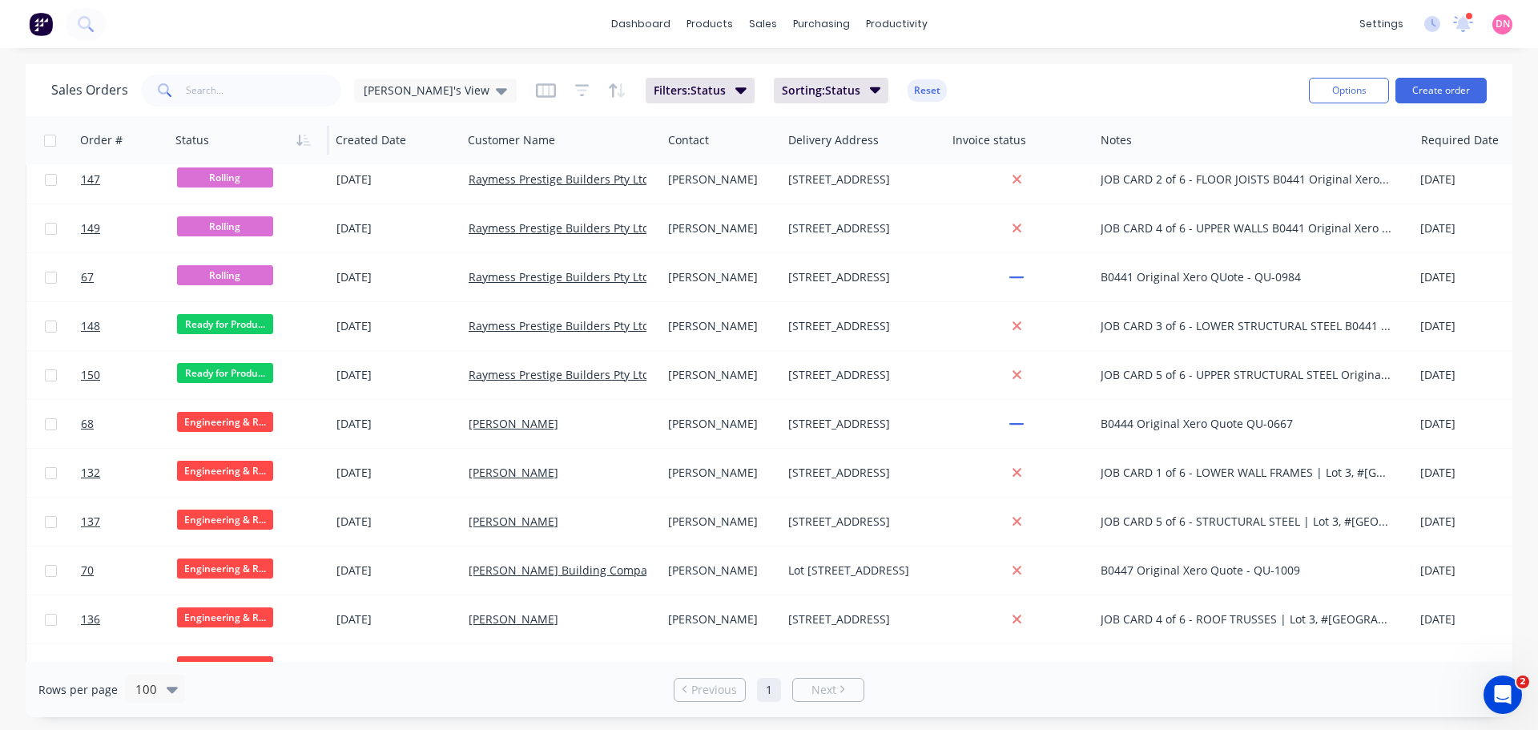
scroll to position [0, 1]
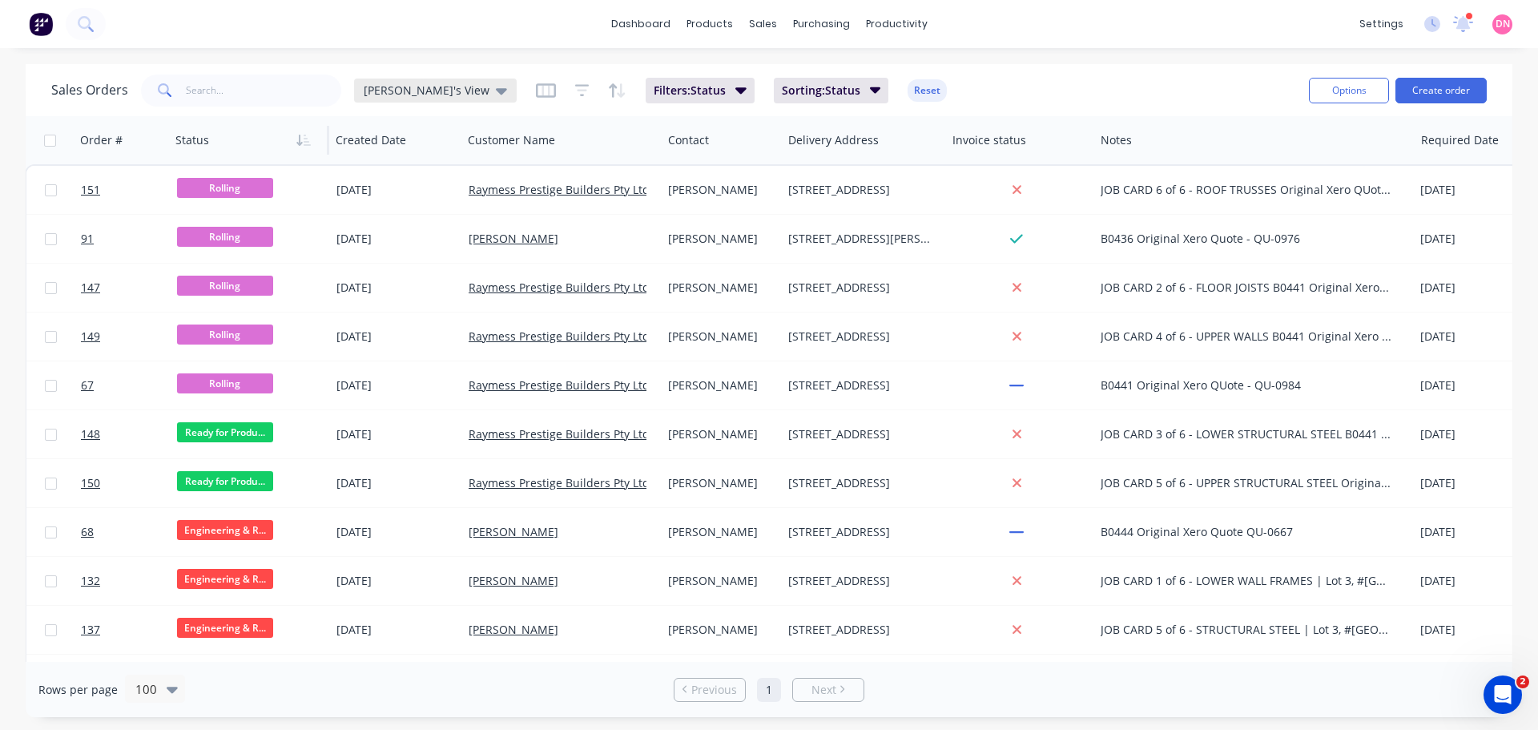
click at [408, 95] on span "Demi's View" at bounding box center [427, 90] width 126 height 17
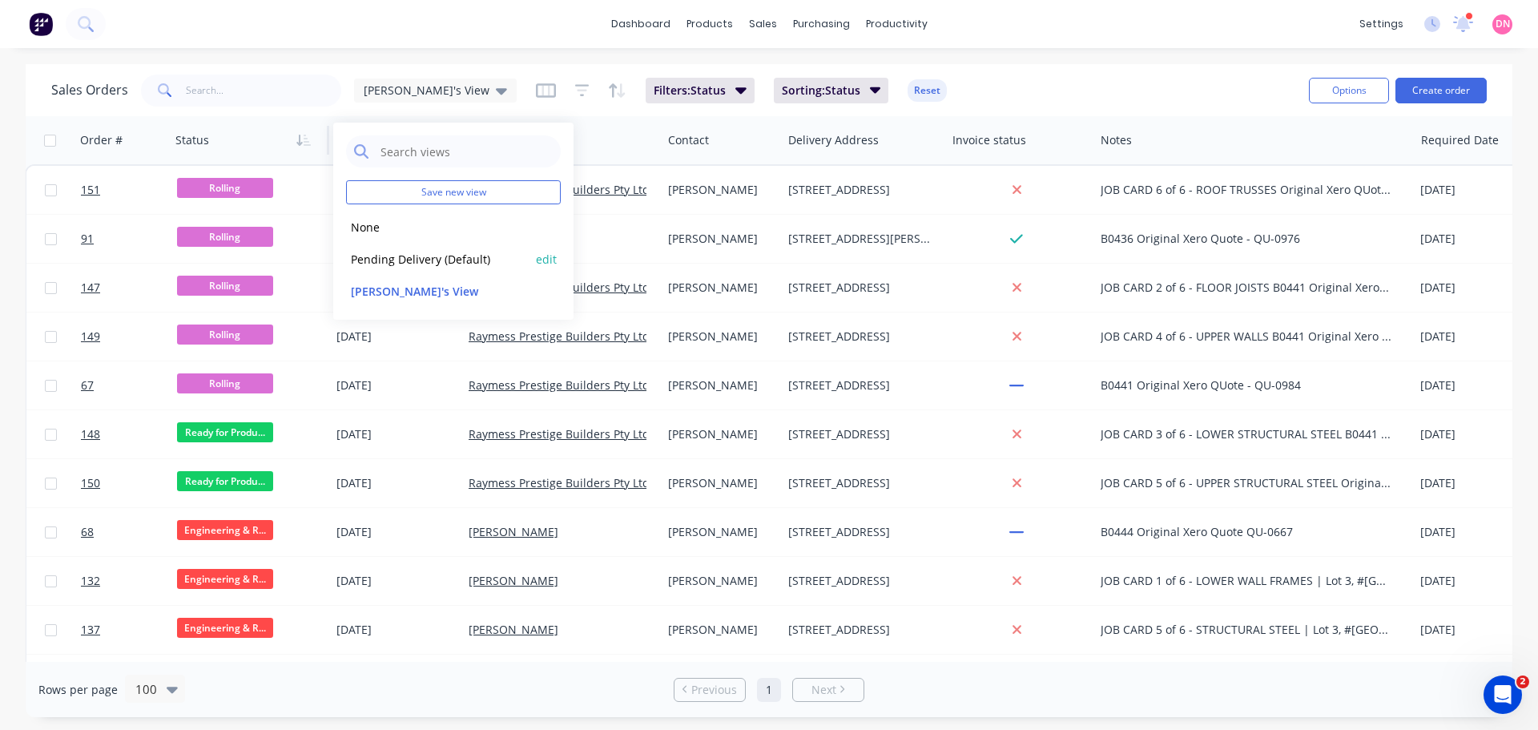
click at [427, 243] on div "Pending Delivery (Default) edit" at bounding box center [453, 259] width 215 height 32
click at [412, 250] on button "Pending Delivery (Default)" at bounding box center [437, 259] width 183 height 18
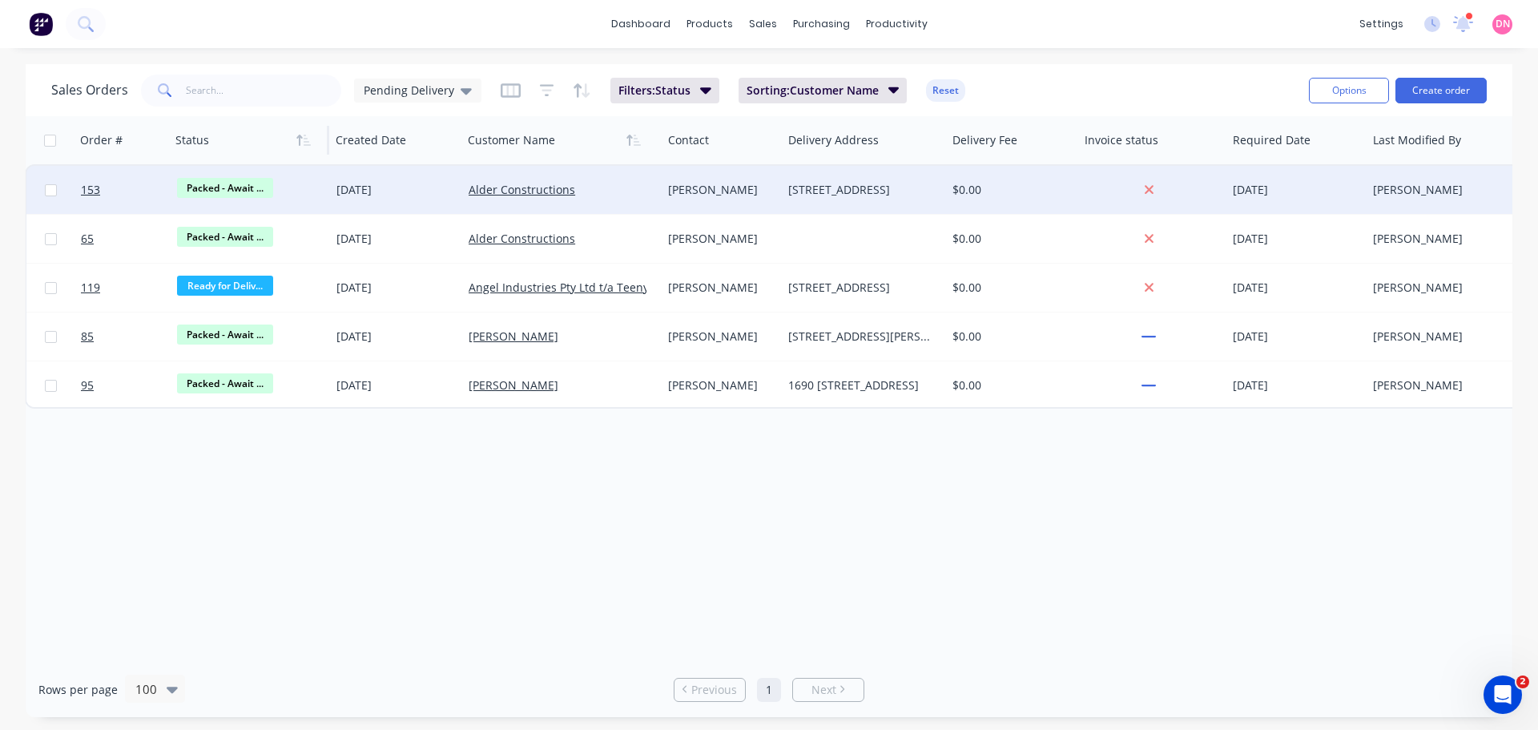
click at [277, 189] on div "Packed - Await ..." at bounding box center [246, 190] width 139 height 24
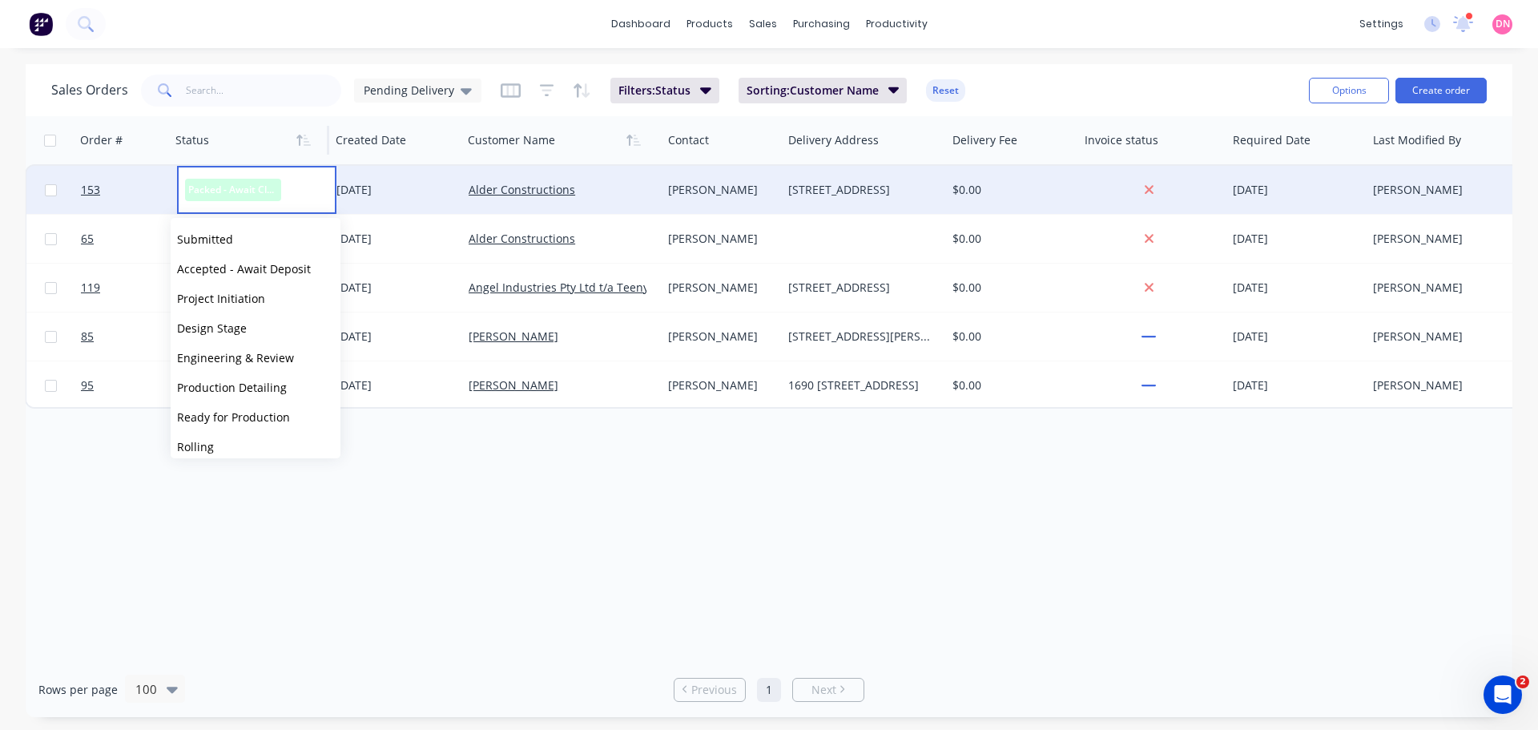
click at [384, 186] on div "[DATE]" at bounding box center [395, 190] width 119 height 16
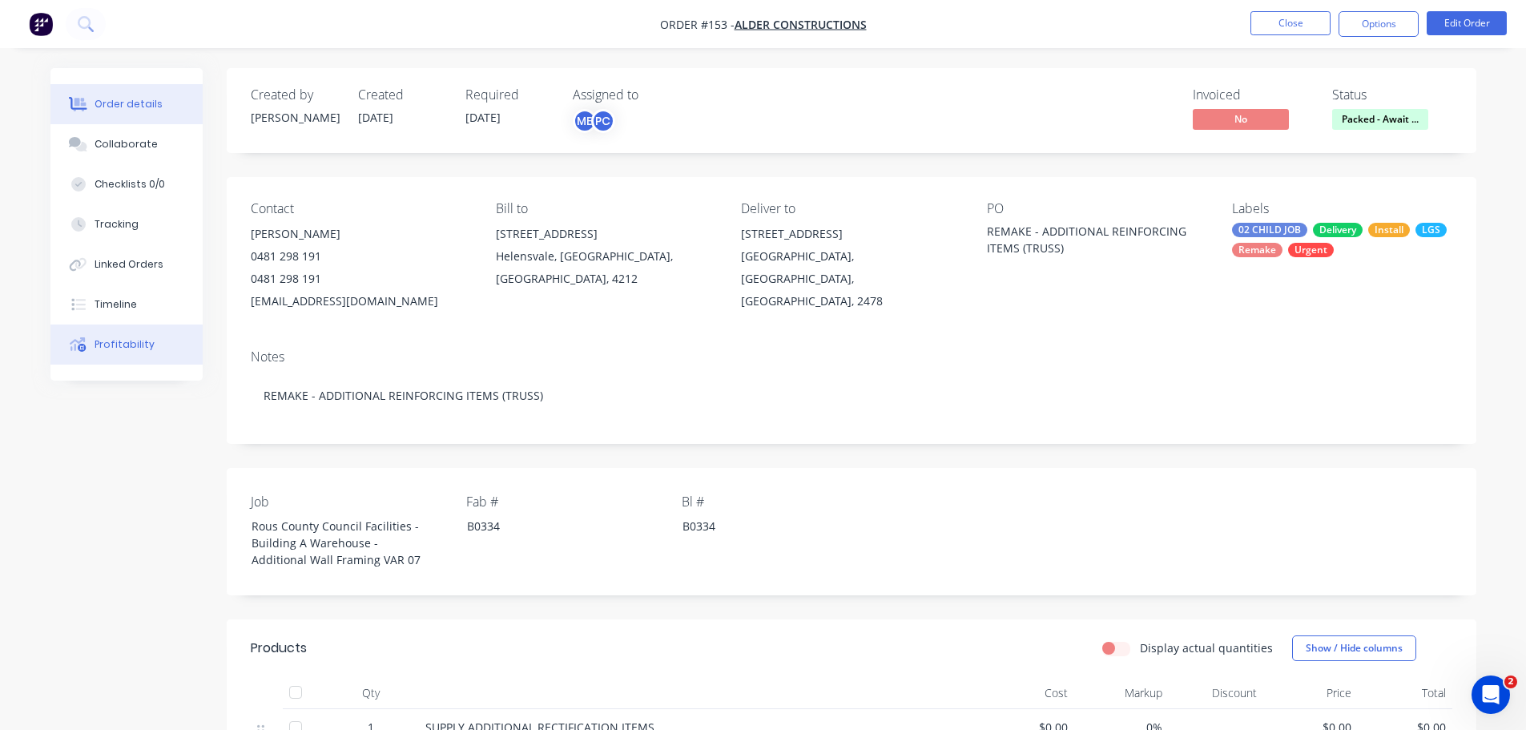
click at [119, 324] on button "Profitability" at bounding box center [126, 344] width 152 height 40
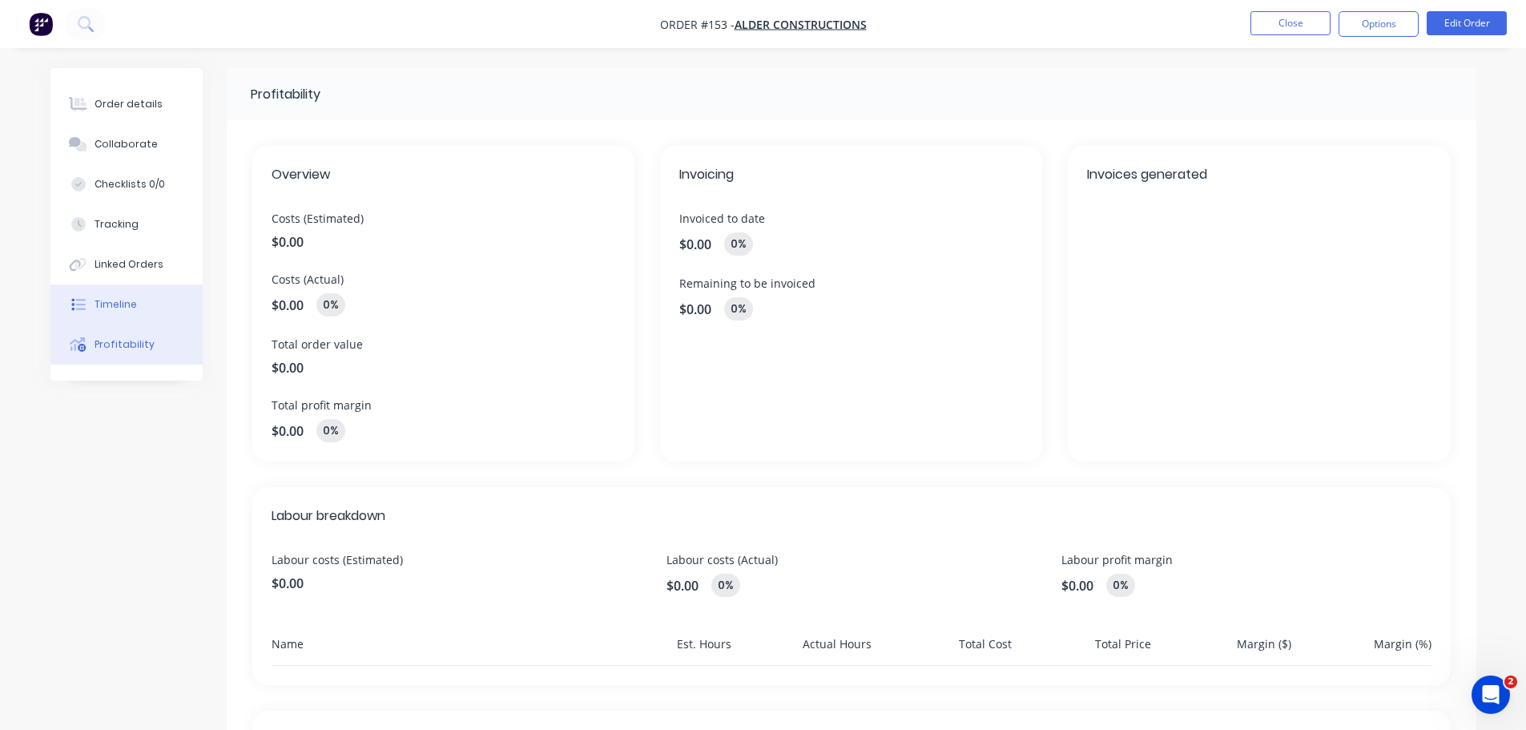
click at [111, 284] on button "Timeline" at bounding box center [126, 304] width 152 height 40
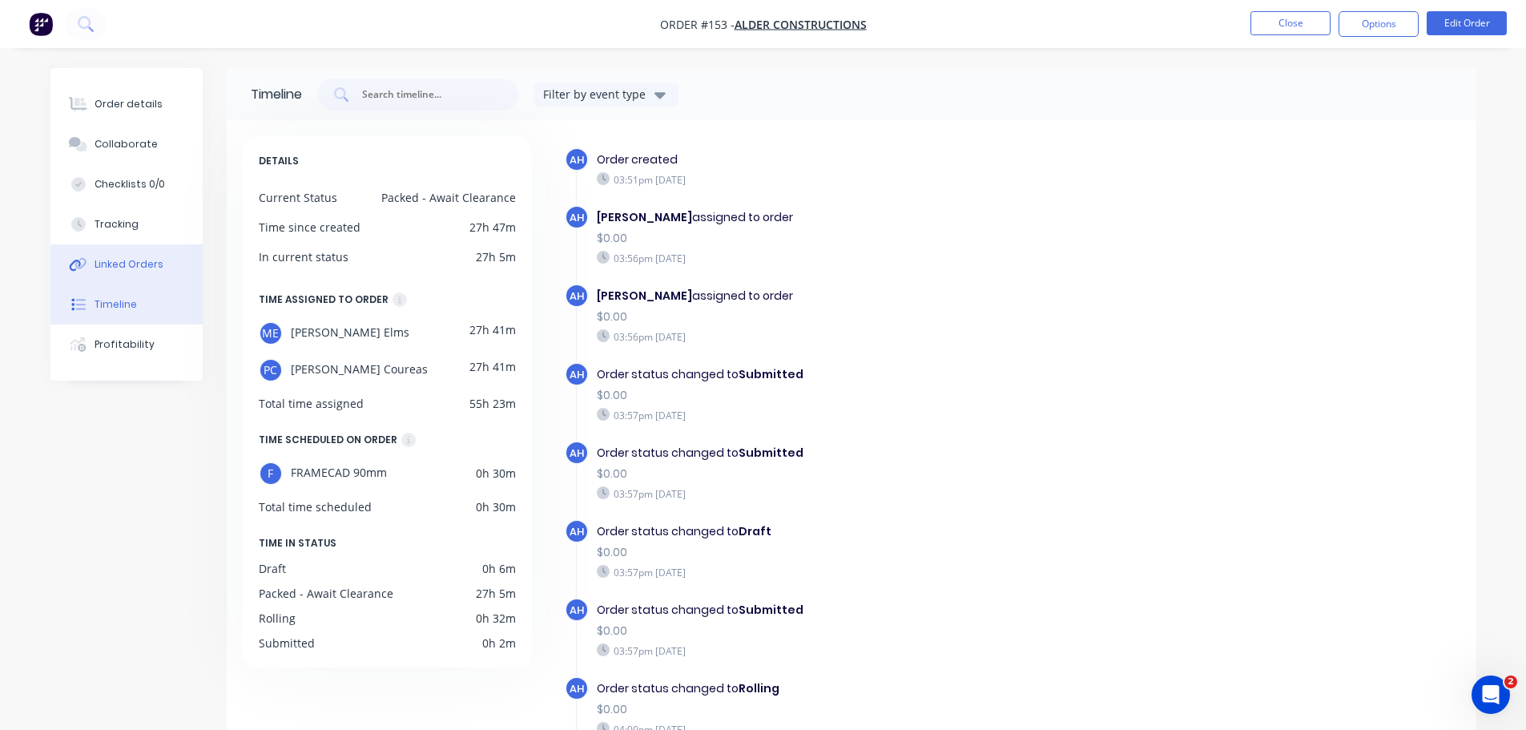
click at [115, 244] on button "Linked Orders" at bounding box center [126, 264] width 152 height 40
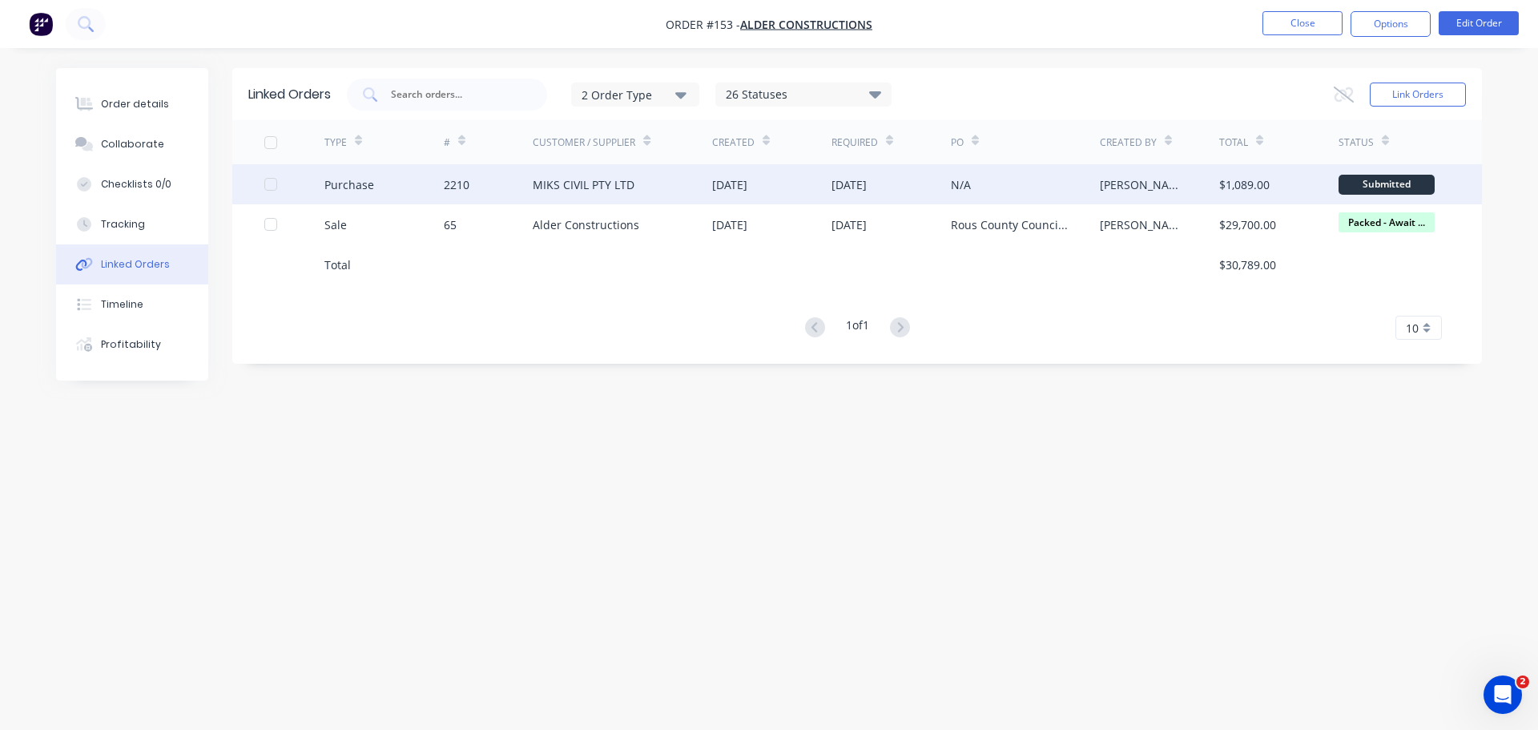
click at [590, 191] on div "MIKS CIVIL PTY LTD" at bounding box center [622, 184] width 179 height 40
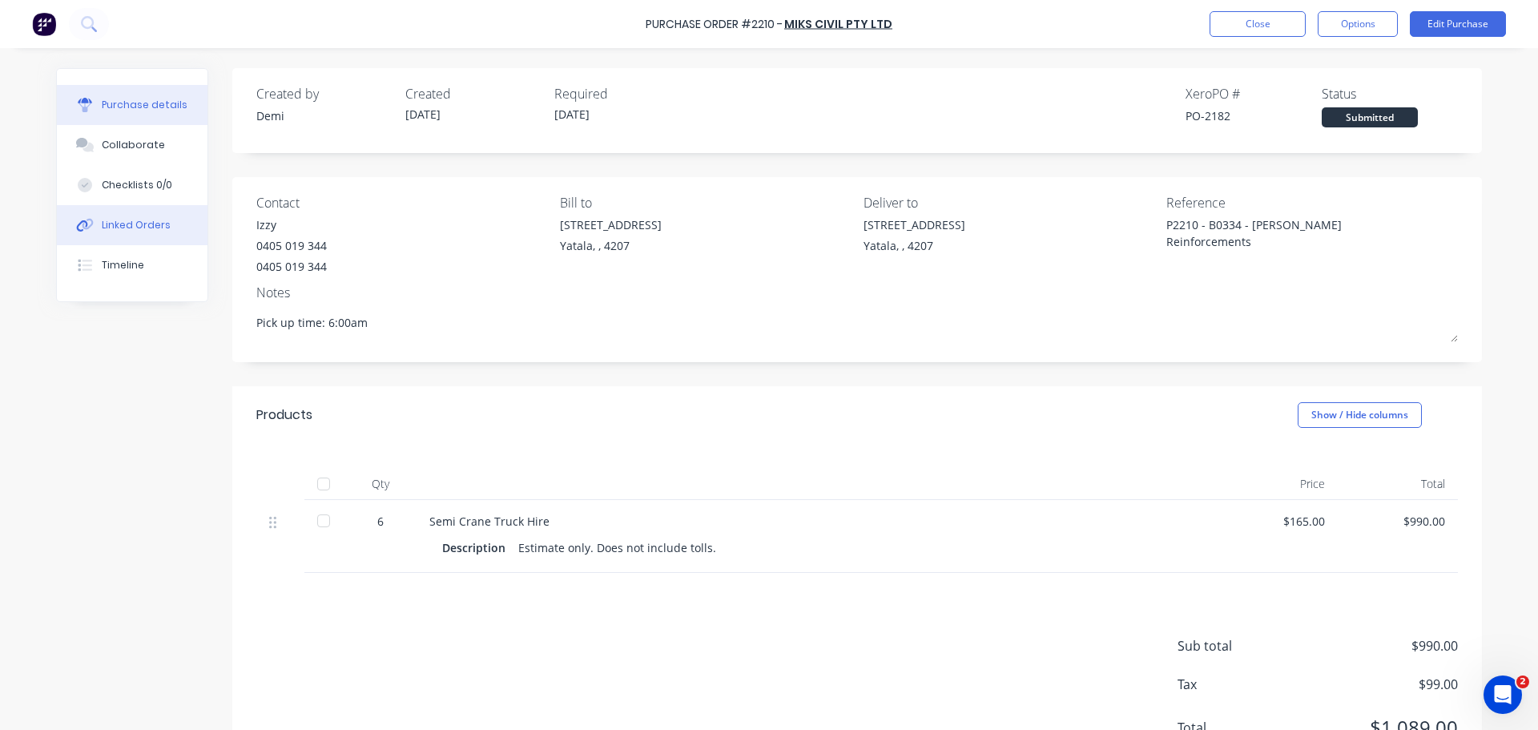
click at [88, 218] on div at bounding box center [85, 225] width 24 height 14
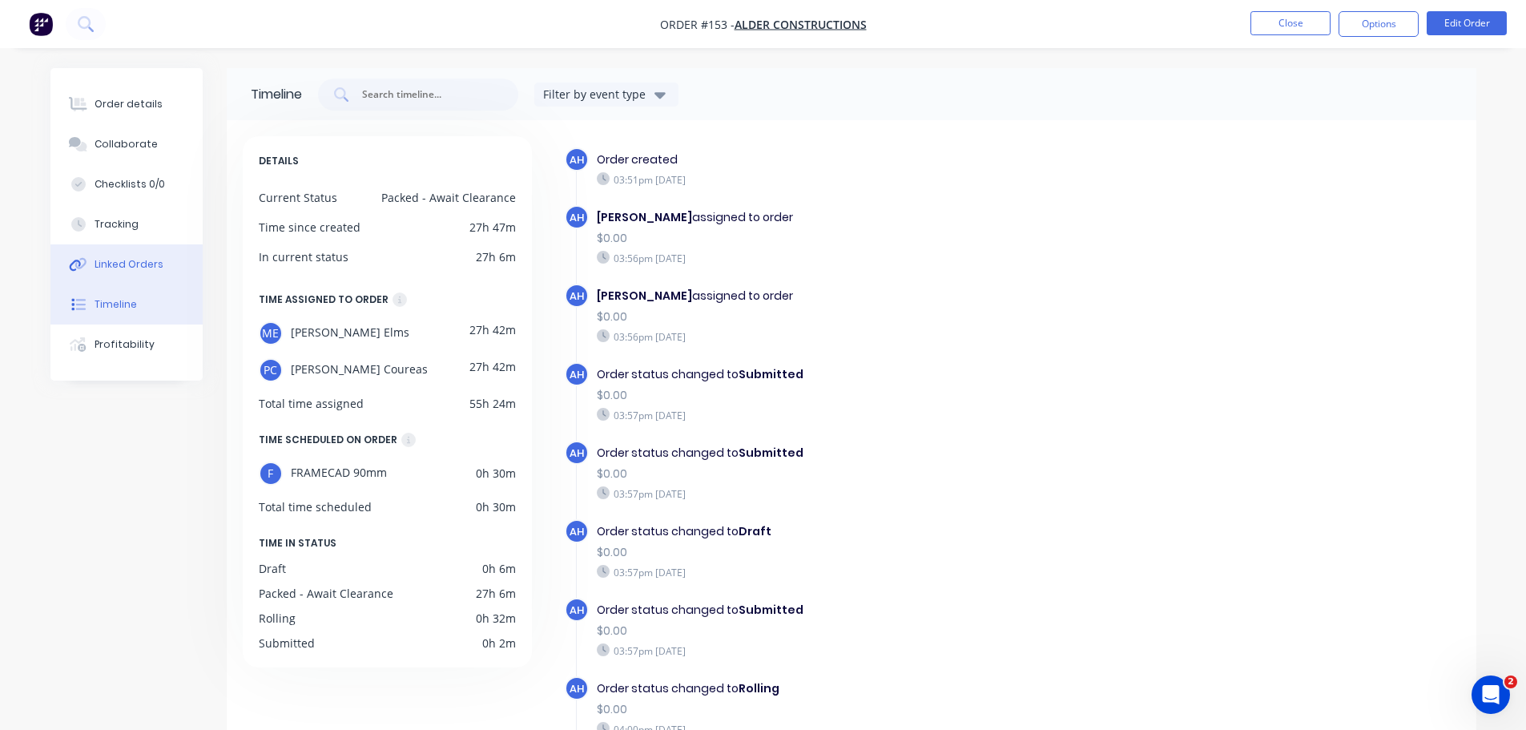
click at [121, 244] on button "Linked Orders" at bounding box center [126, 264] width 152 height 40
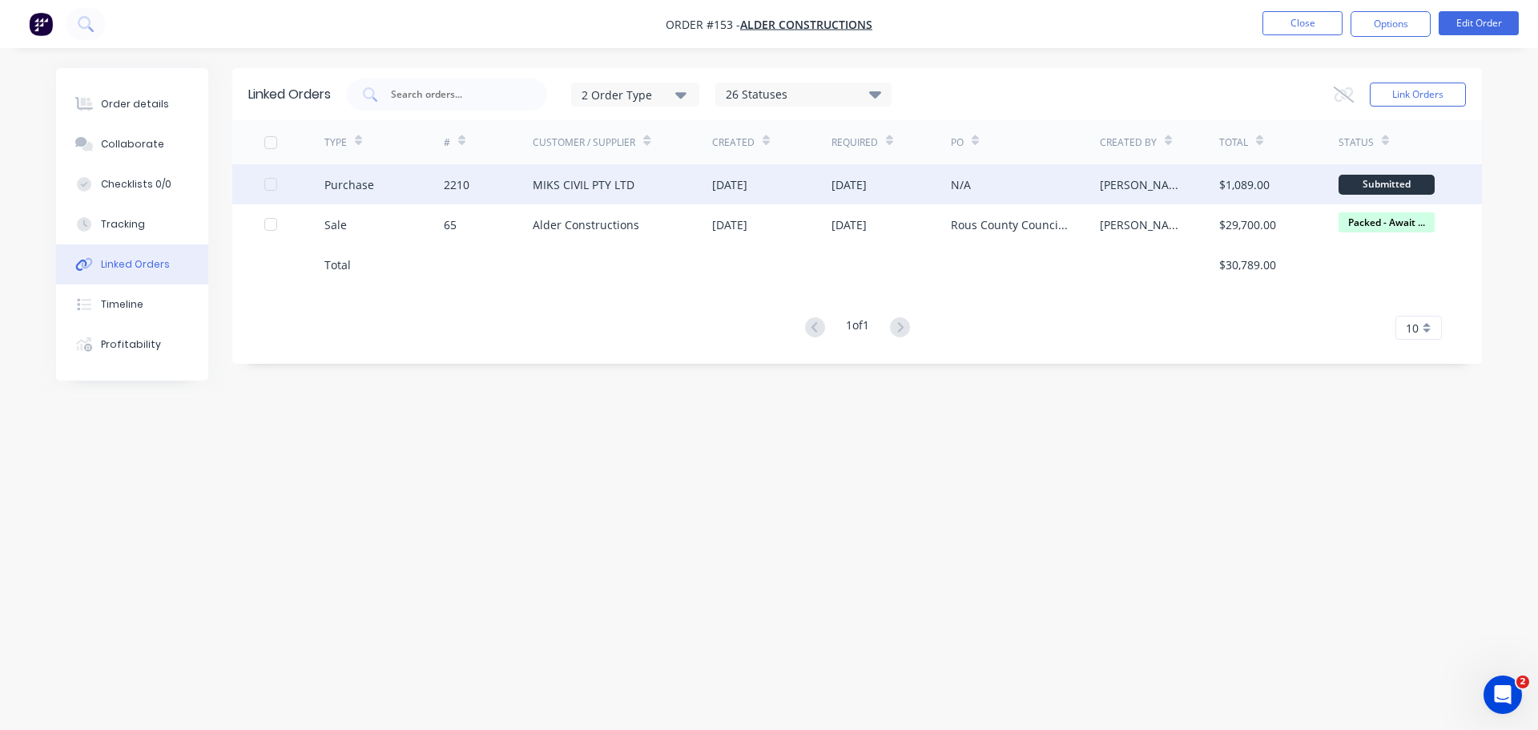
click at [499, 180] on div "2210" at bounding box center [489, 184] width 90 height 40
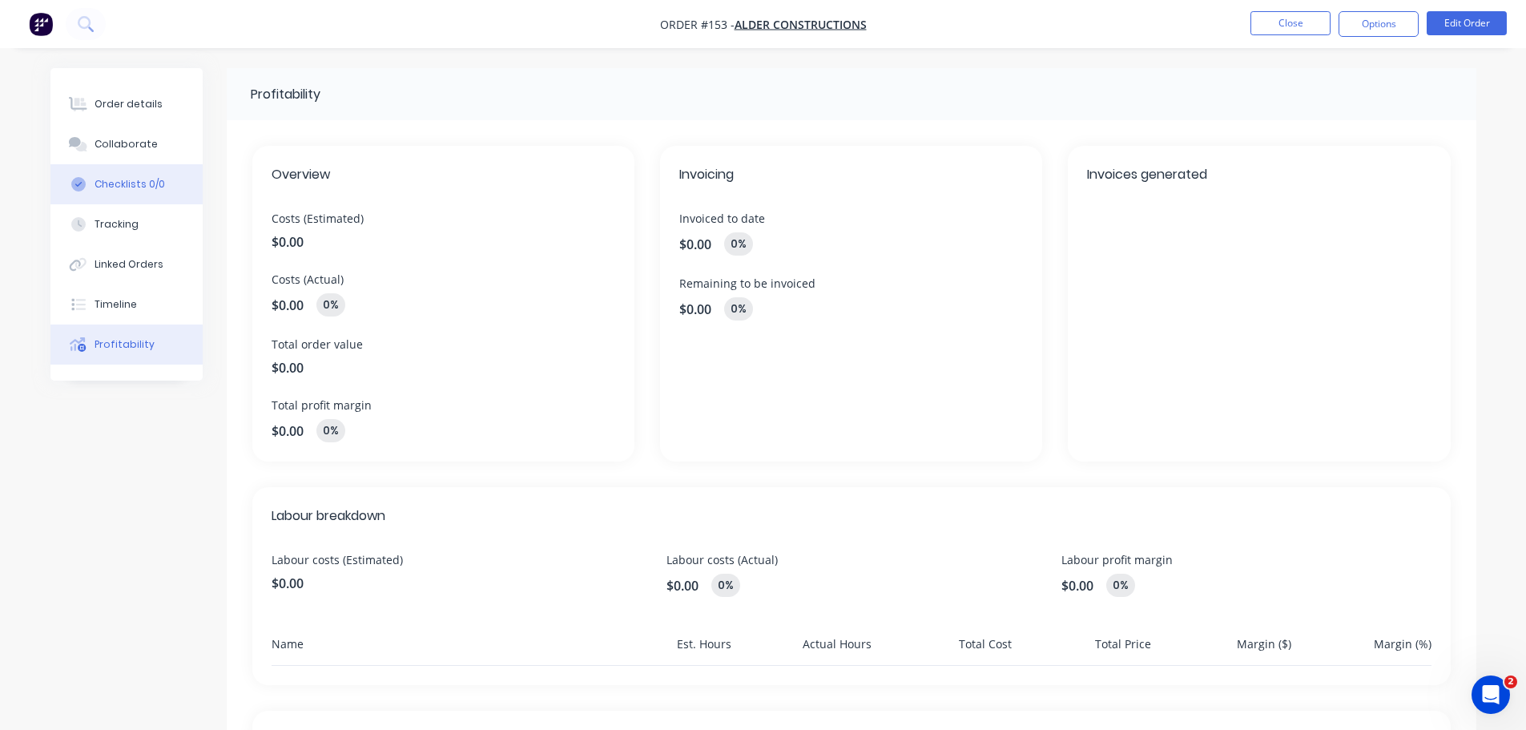
click at [139, 164] on button "Checklists 0/0" at bounding box center [126, 184] width 152 height 40
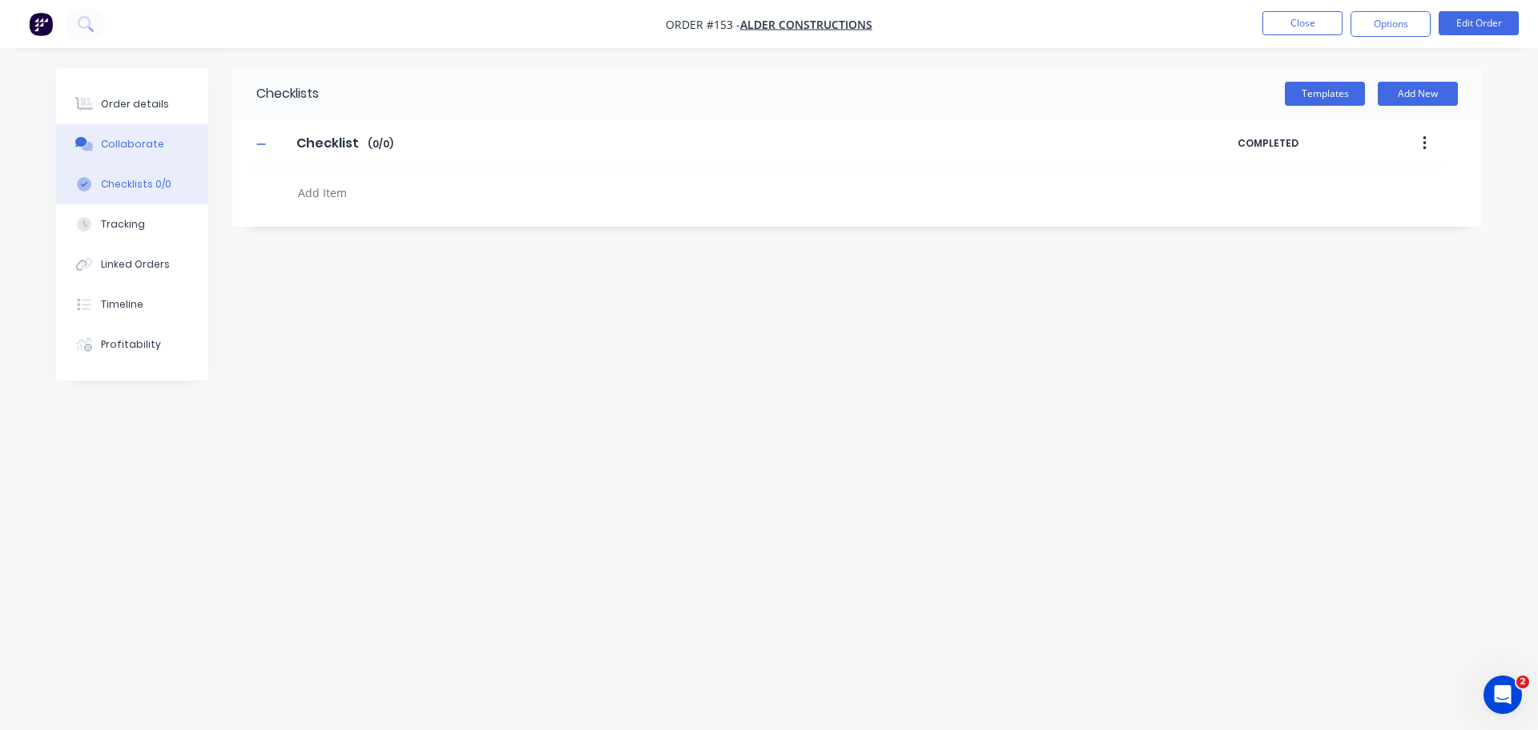
click at [136, 124] on button "Collaborate" at bounding box center [132, 144] width 152 height 40
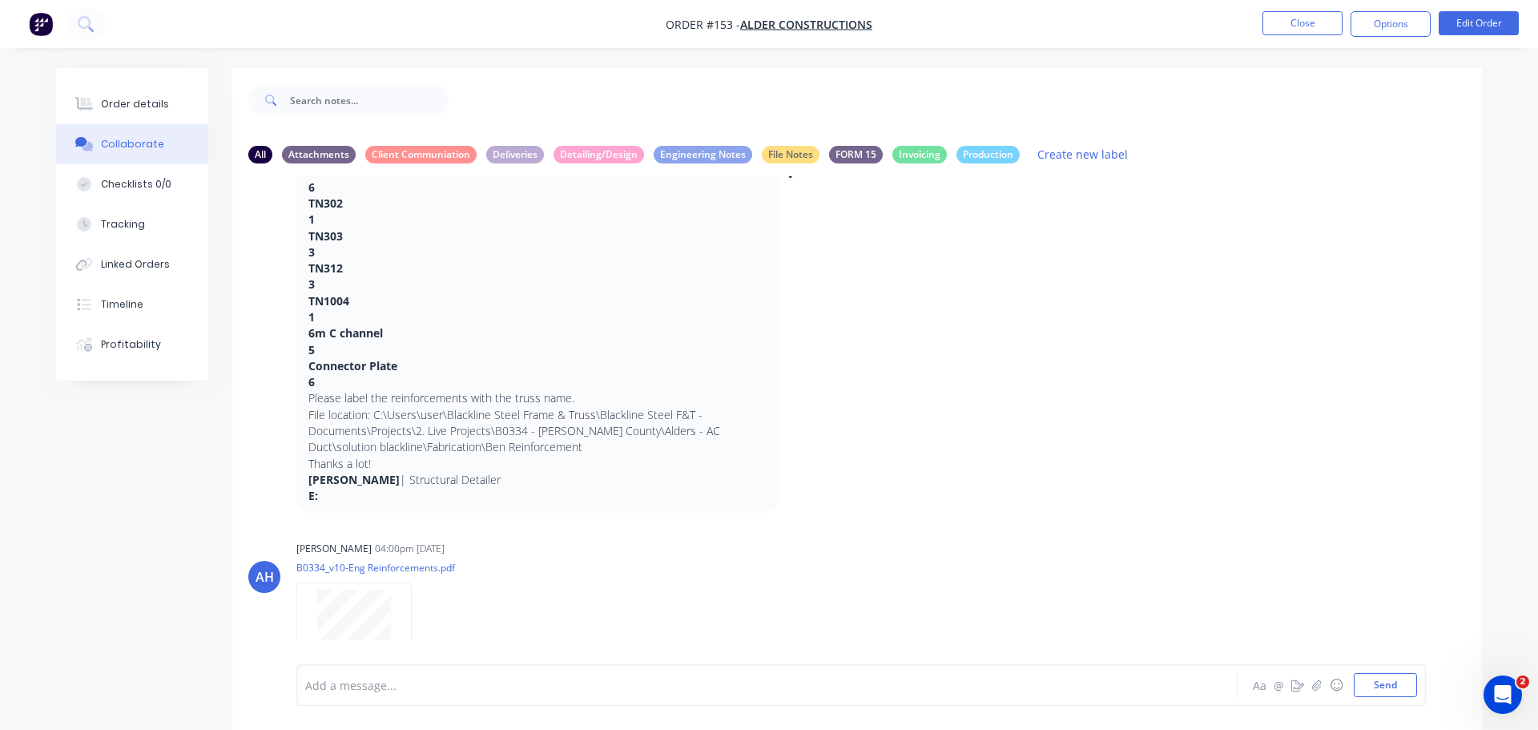
scroll to position [665, 0]
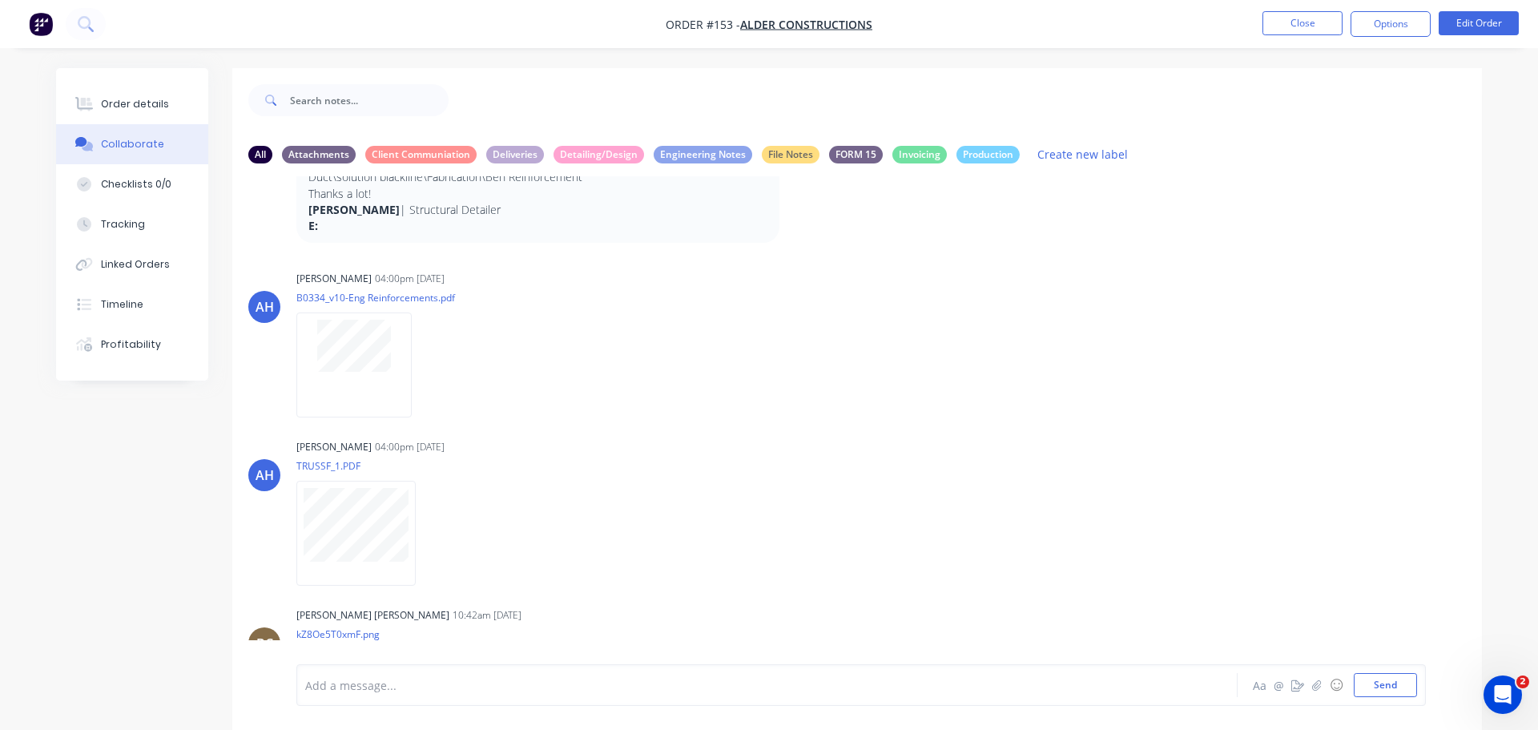
click at [305, 649] on img at bounding box center [353, 701] width 115 height 105
click at [135, 244] on button "Linked Orders" at bounding box center [132, 264] width 152 height 40
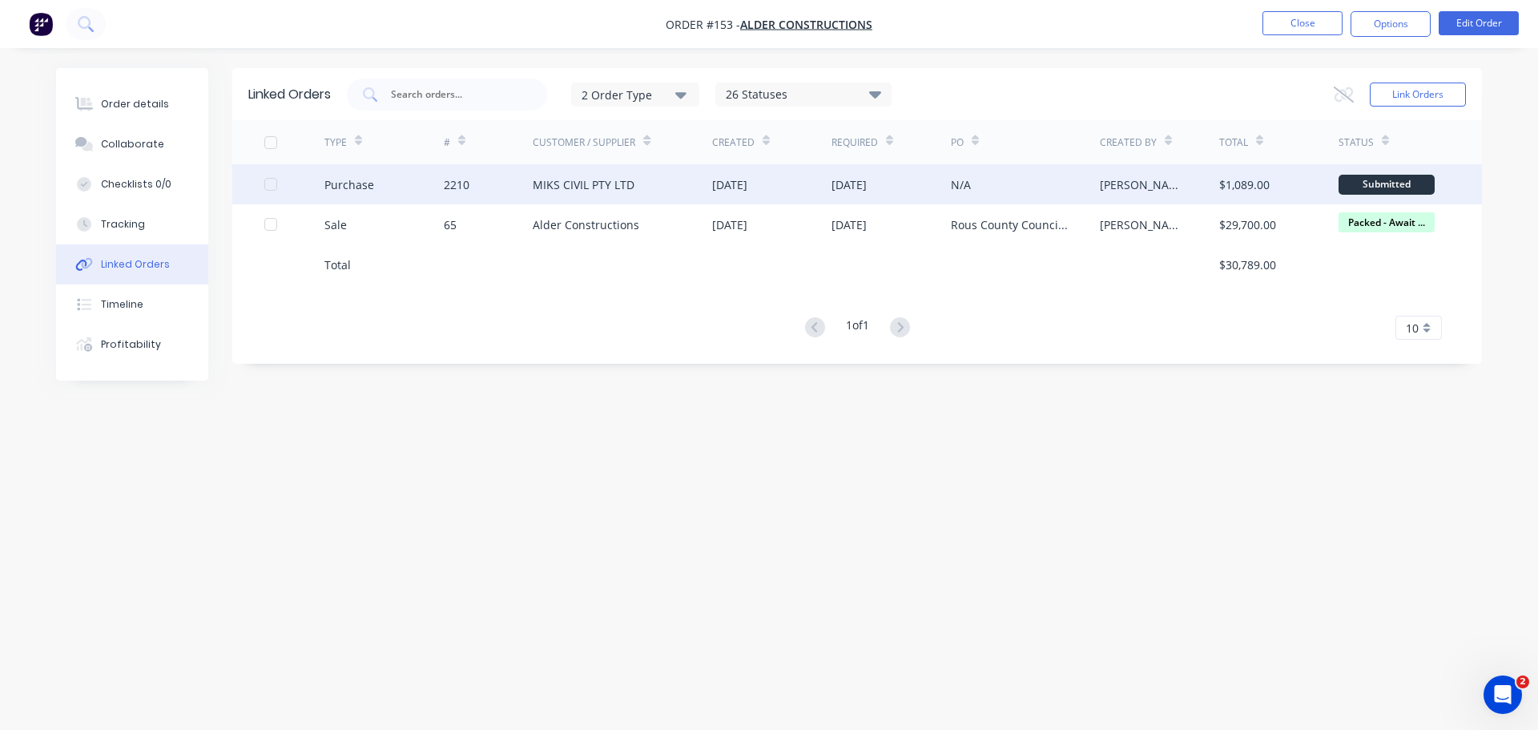
click at [672, 177] on div "MIKS CIVIL PTY LTD" at bounding box center [622, 184] width 179 height 40
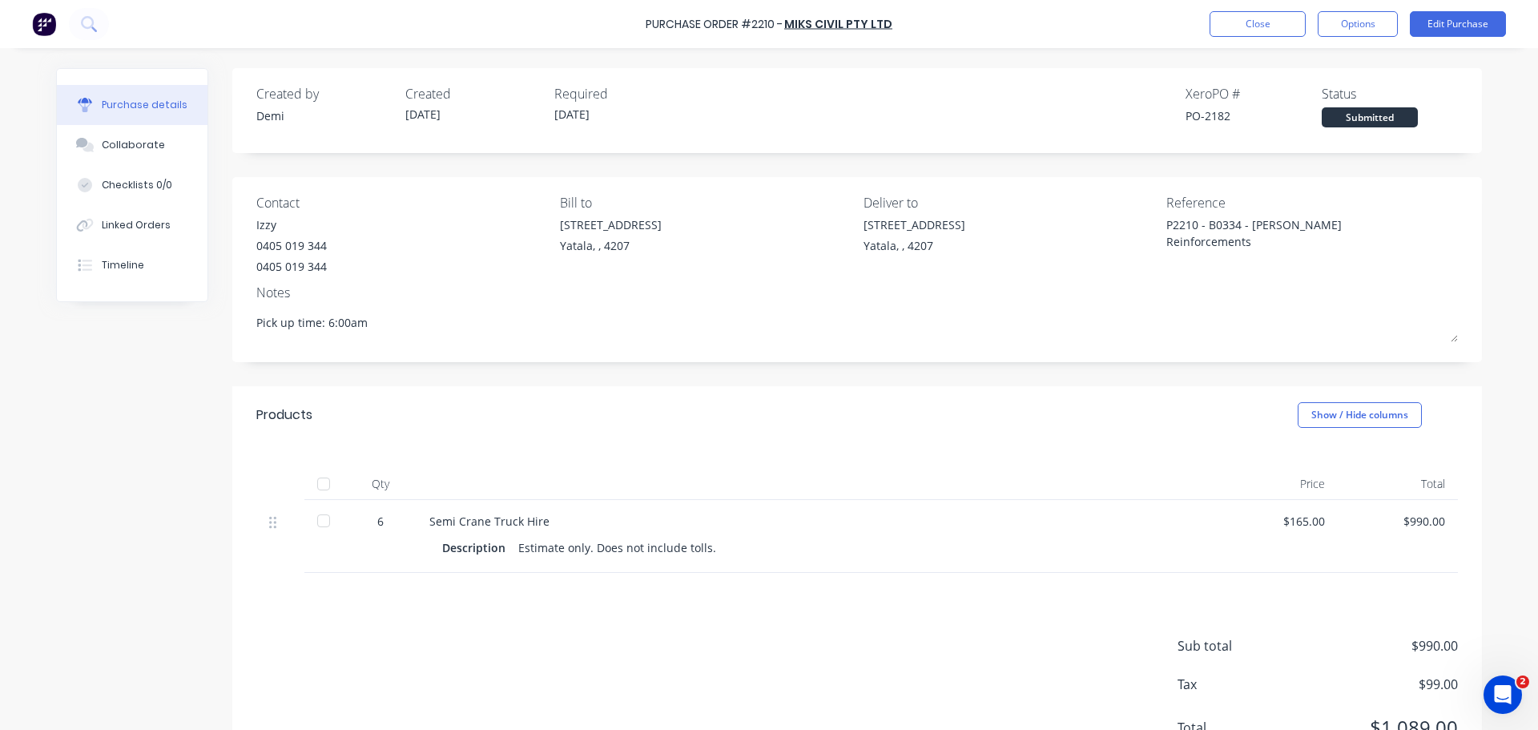
type textarea "x"
click at [177, 134] on button "Collaborate" at bounding box center [132, 145] width 151 height 40
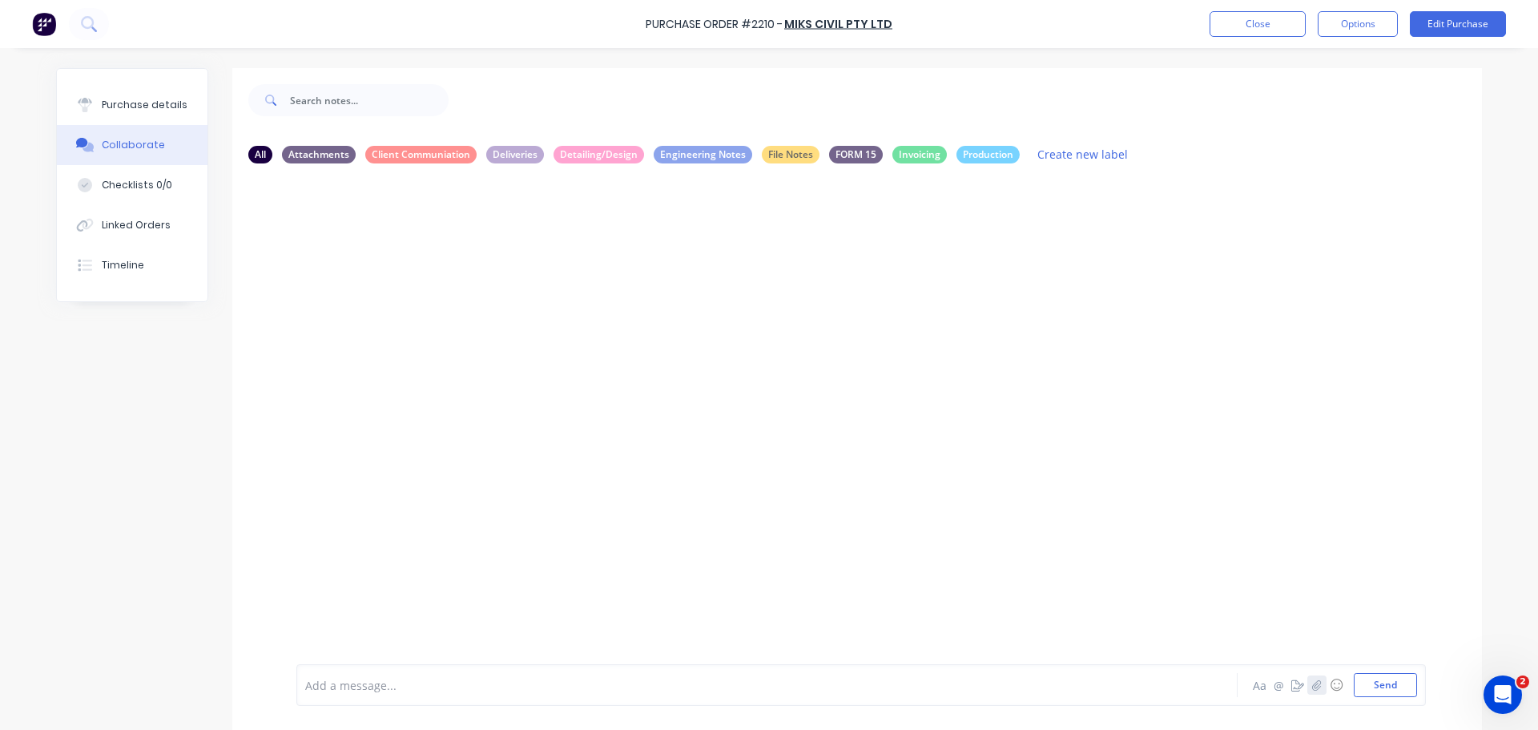
click at [1321, 679] on icon "button" at bounding box center [1317, 684] width 10 height 11
click at [1307, 675] on button "button" at bounding box center [1316, 684] width 19 height 19
click at [1417, 697] on button "Send" at bounding box center [1384, 685] width 63 height 24
click at [127, 218] on div "Linked Orders" at bounding box center [136, 225] width 69 height 14
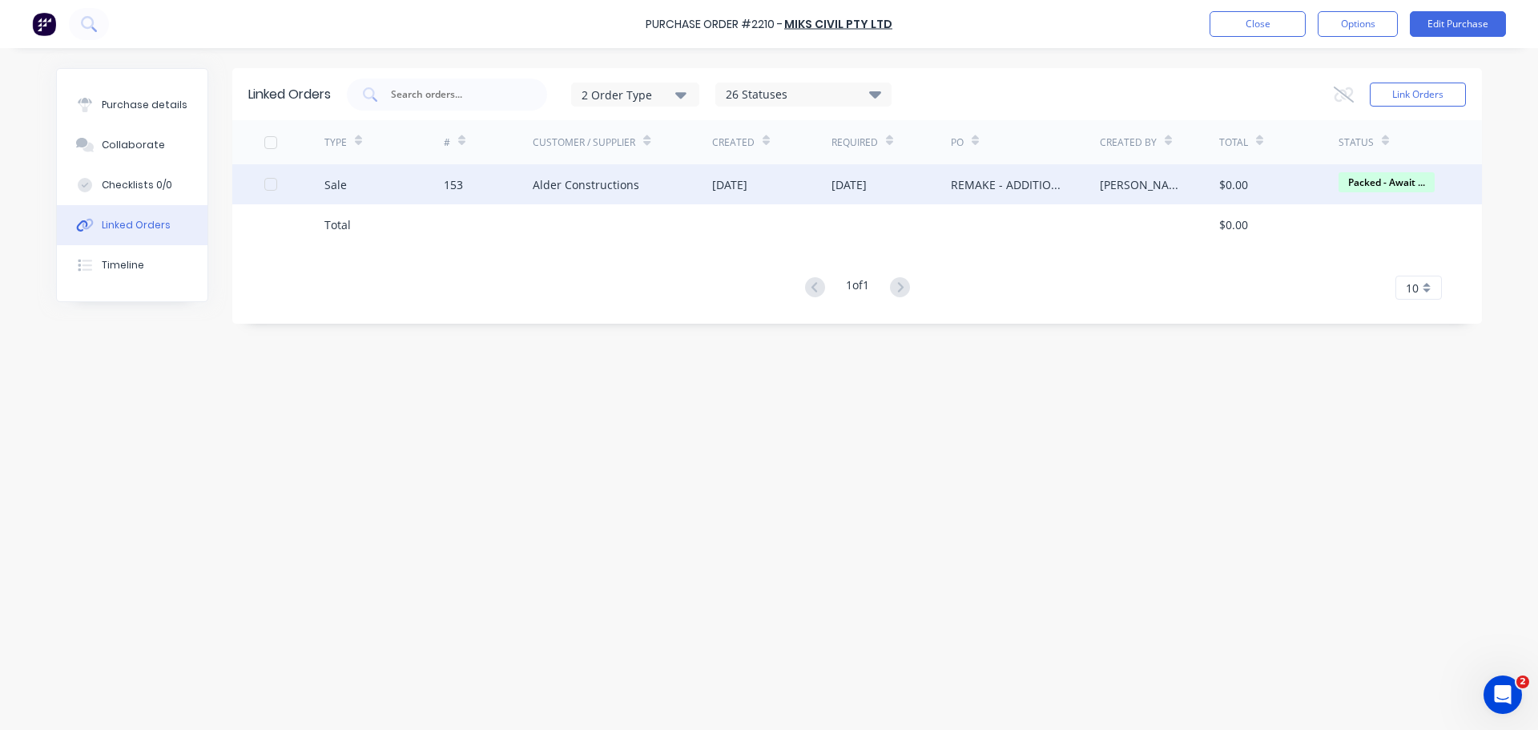
click at [444, 183] on div "153" at bounding box center [453, 184] width 19 height 17
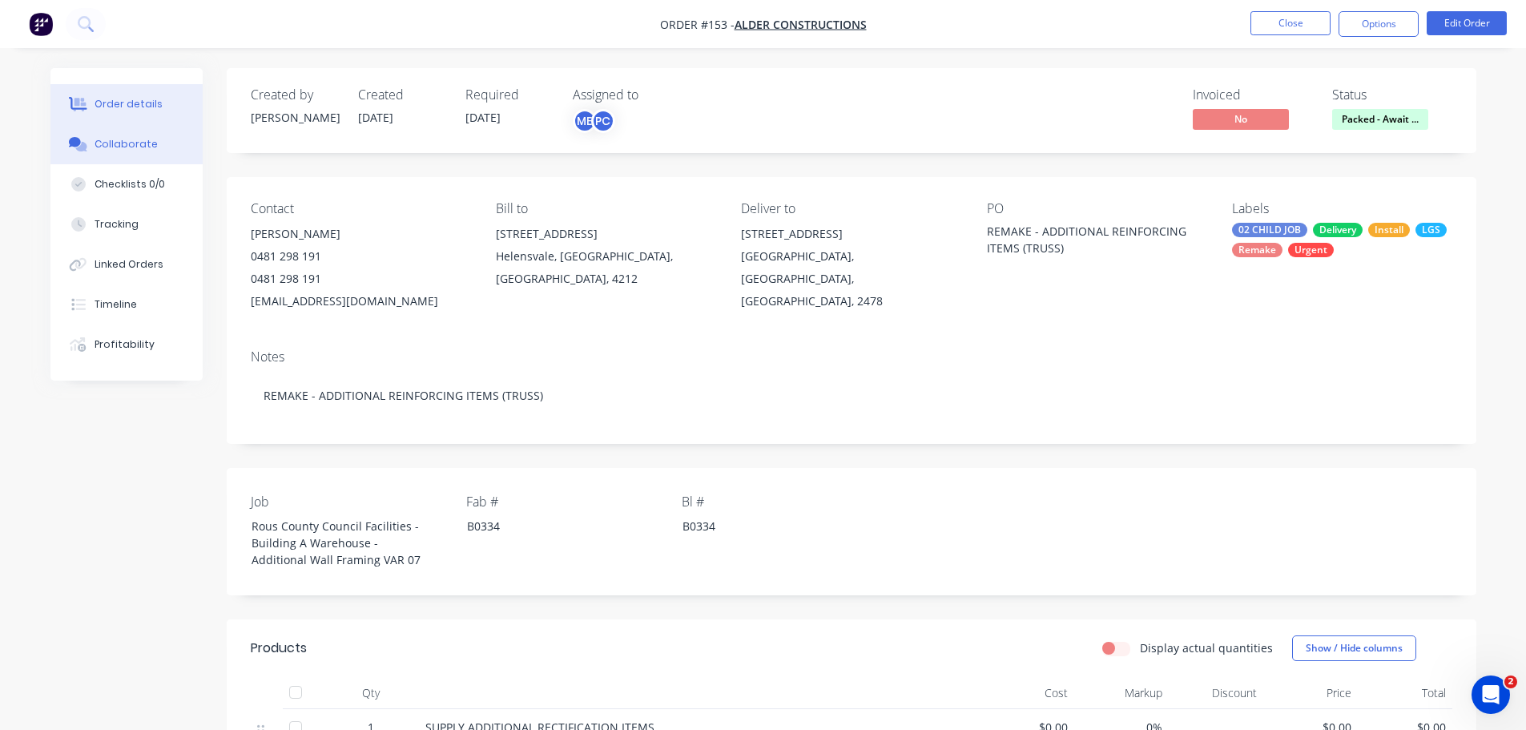
click at [129, 139] on button "Collaborate" at bounding box center [126, 144] width 152 height 40
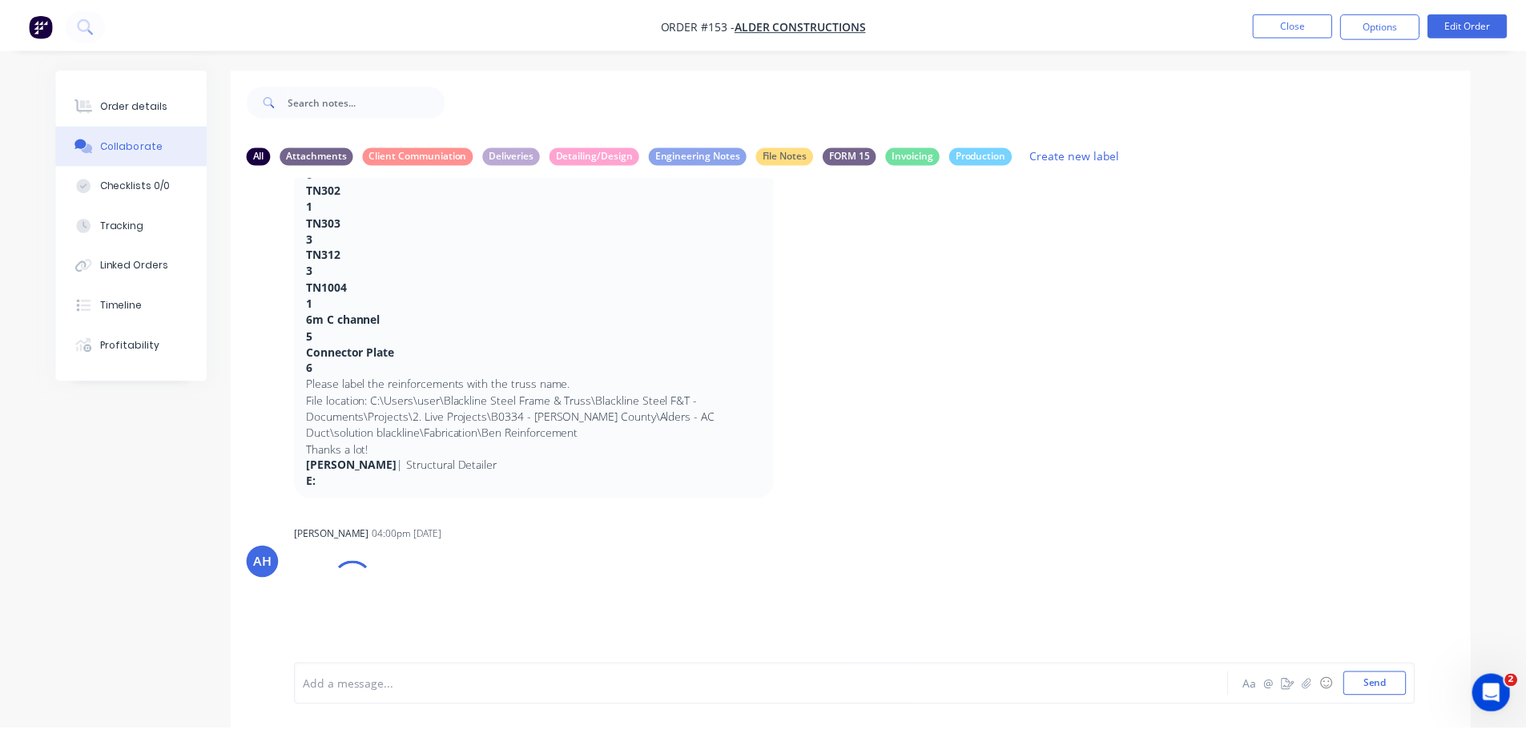
scroll to position [626, 0]
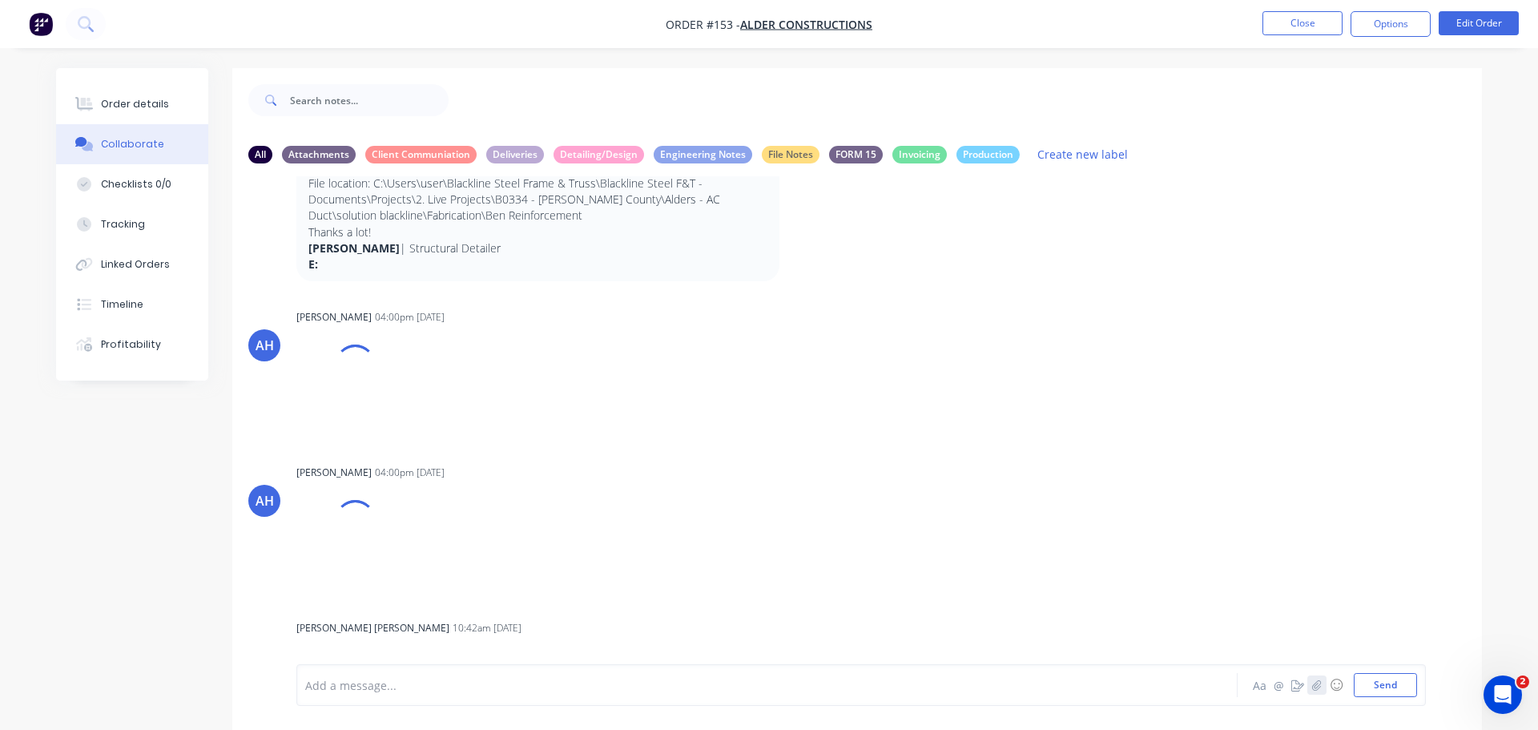
click at [1321, 679] on icon "button" at bounding box center [1317, 684] width 10 height 11
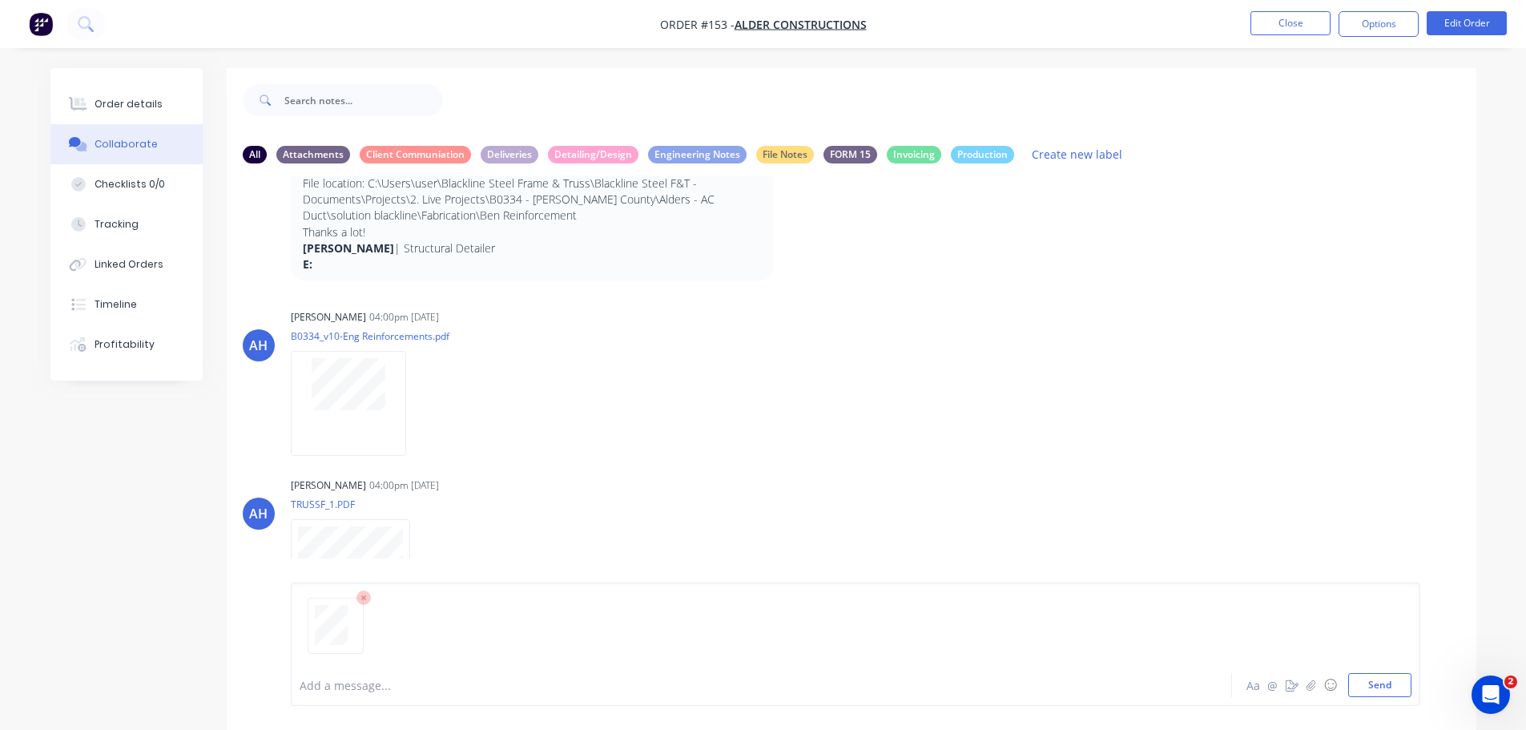
click at [698, 667] on div at bounding box center [856, 632] width 1112 height 82
click at [1411, 697] on button "Send" at bounding box center [1379, 685] width 63 height 24
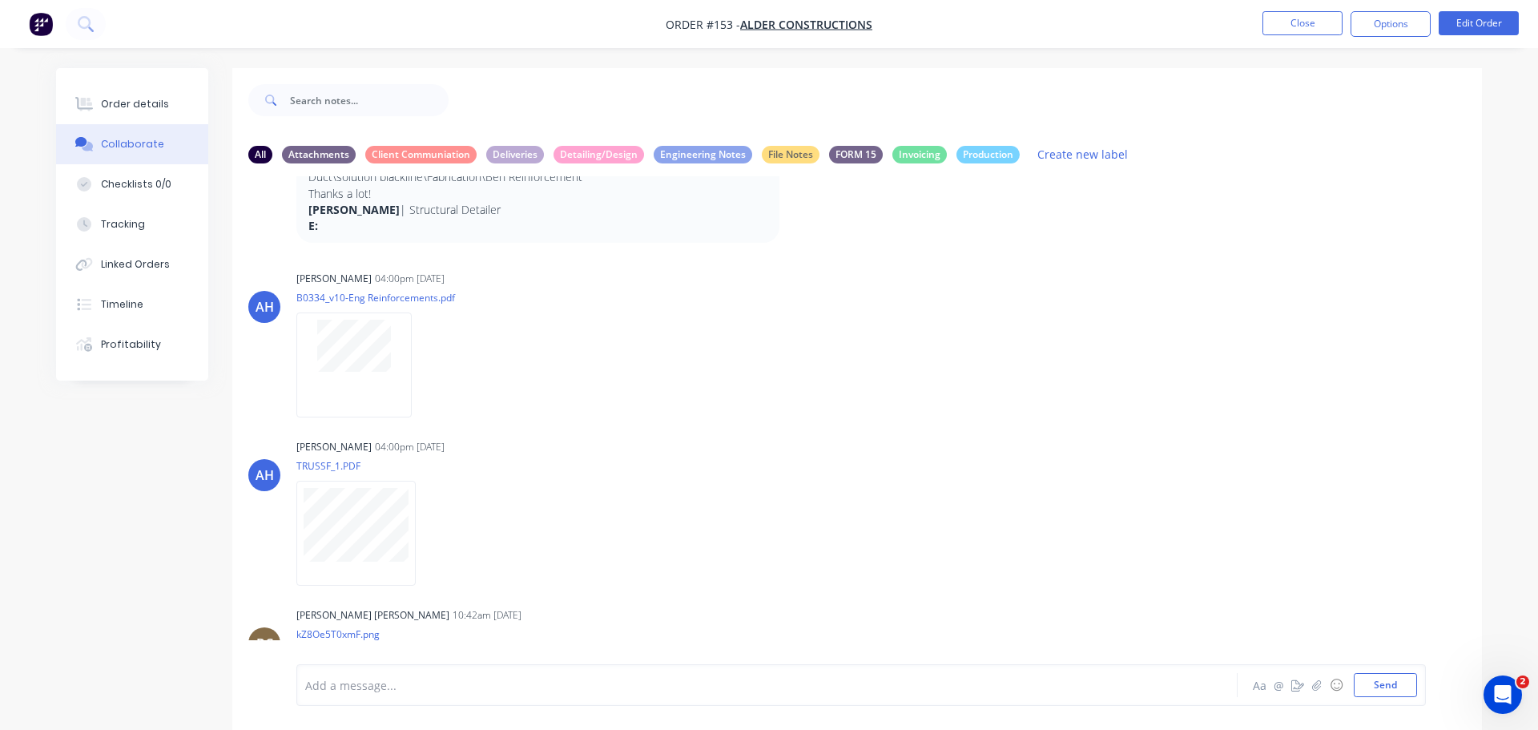
scroll to position [821, 0]
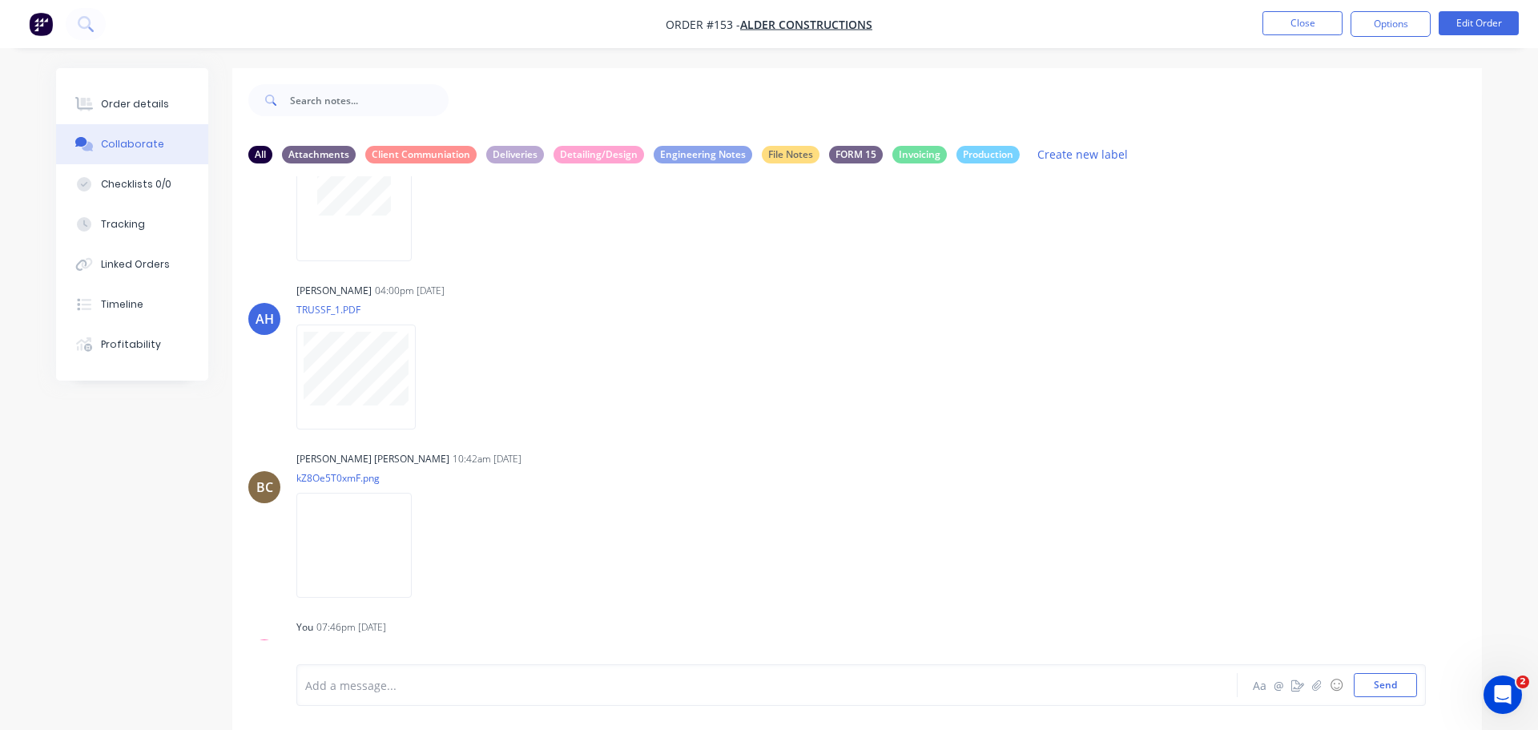
click at [422, 702] on button "button" at bounding box center [425, 713] width 6 height 23
click at [439, 658] on button "Labels" at bounding box center [529, 676] width 180 height 36
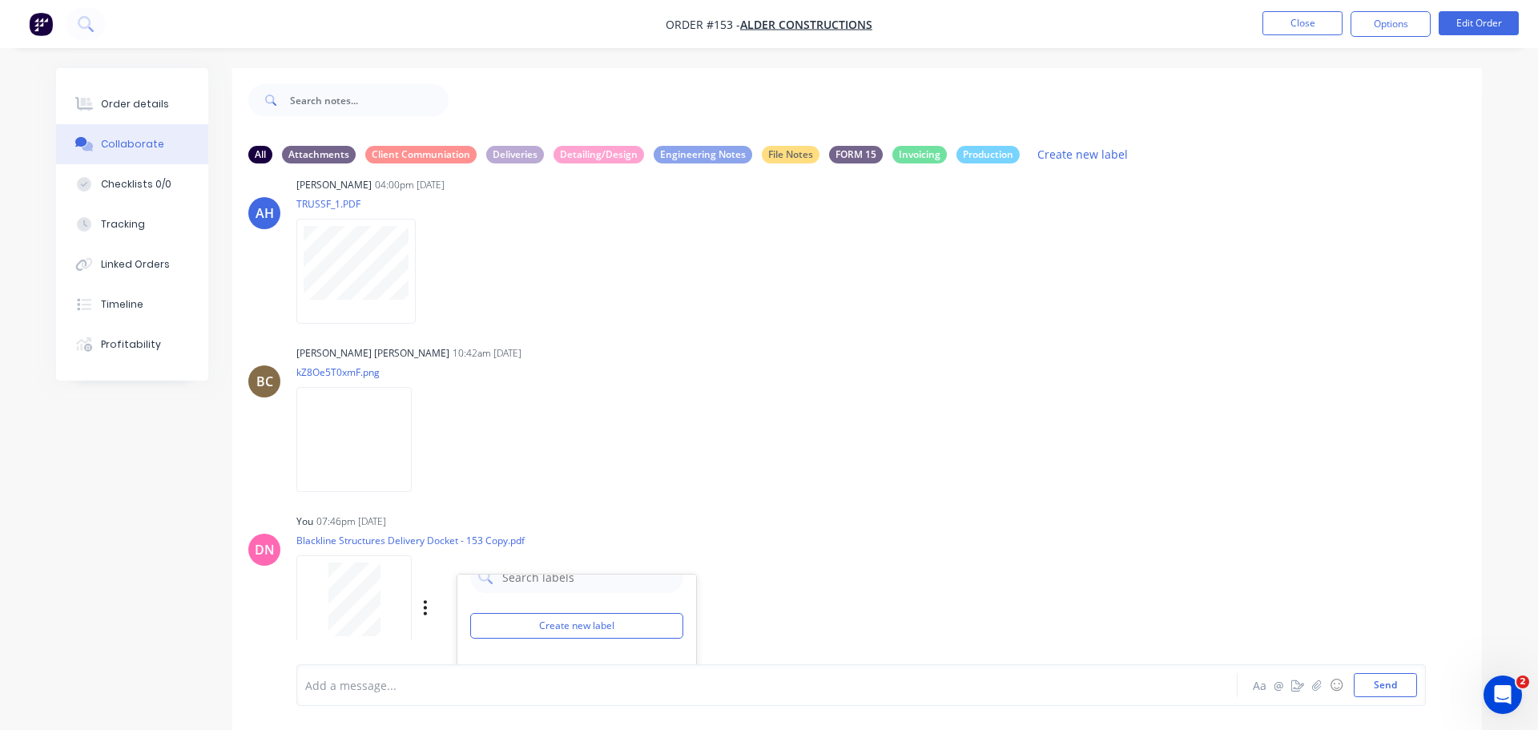
scroll to position [927, 0]
click at [468, 690] on div at bounding box center [484, 706] width 32 height 32
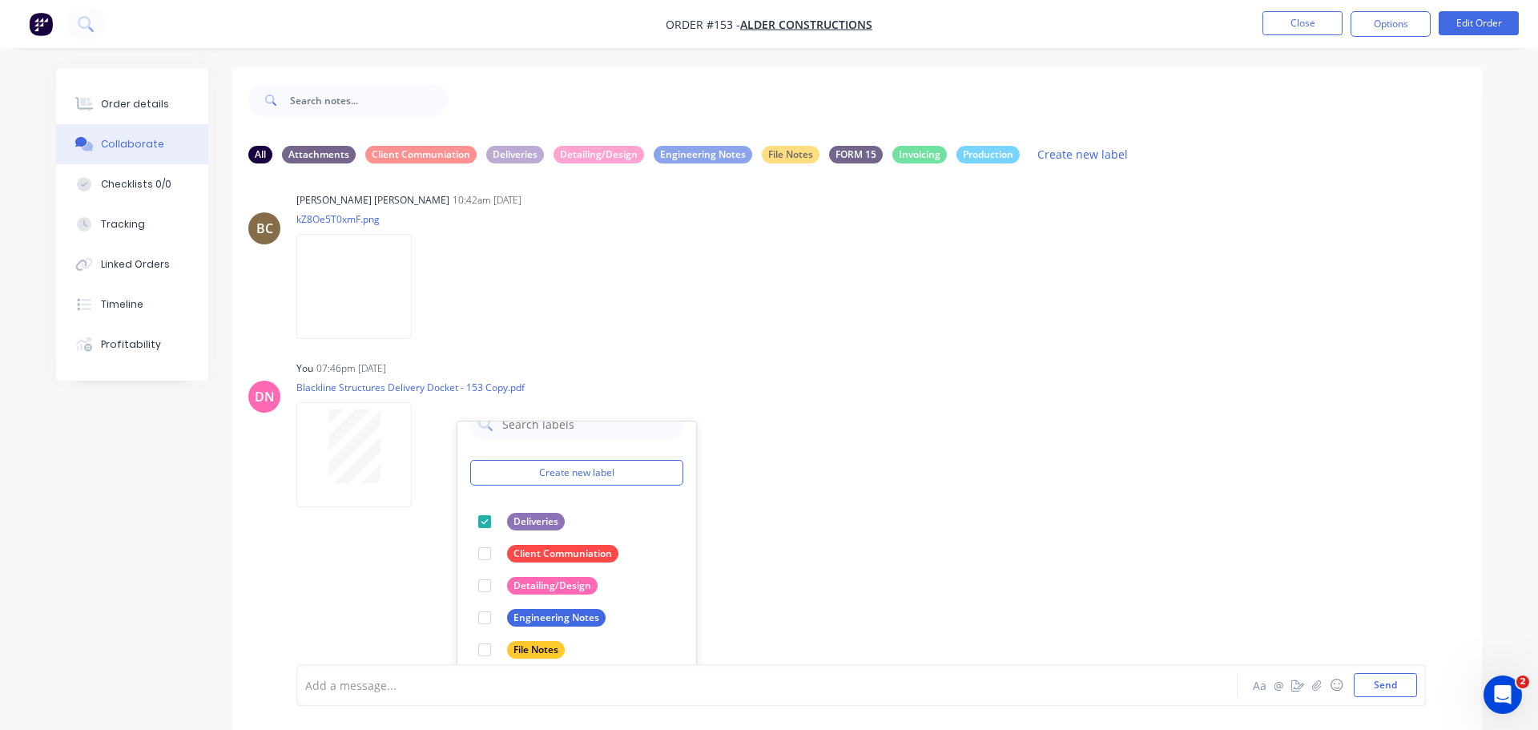
click at [741, 525] on div "AH Andrew Hadden - 03:59pm 28/08/25 From: Lilo Cabrera | Blackline Steel < L.Ca…" at bounding box center [856, 420] width 1249 height 488
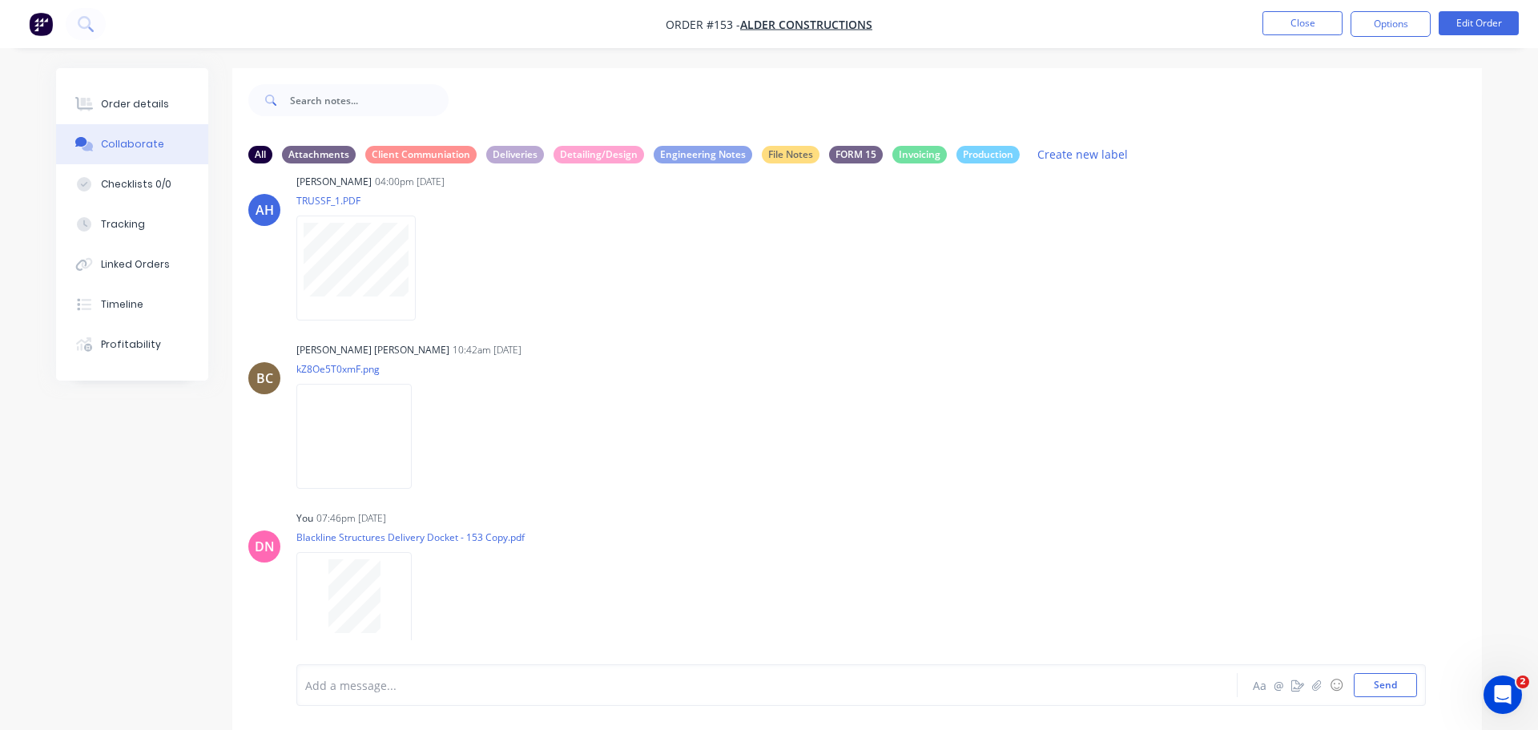
scroll to position [821, 0]
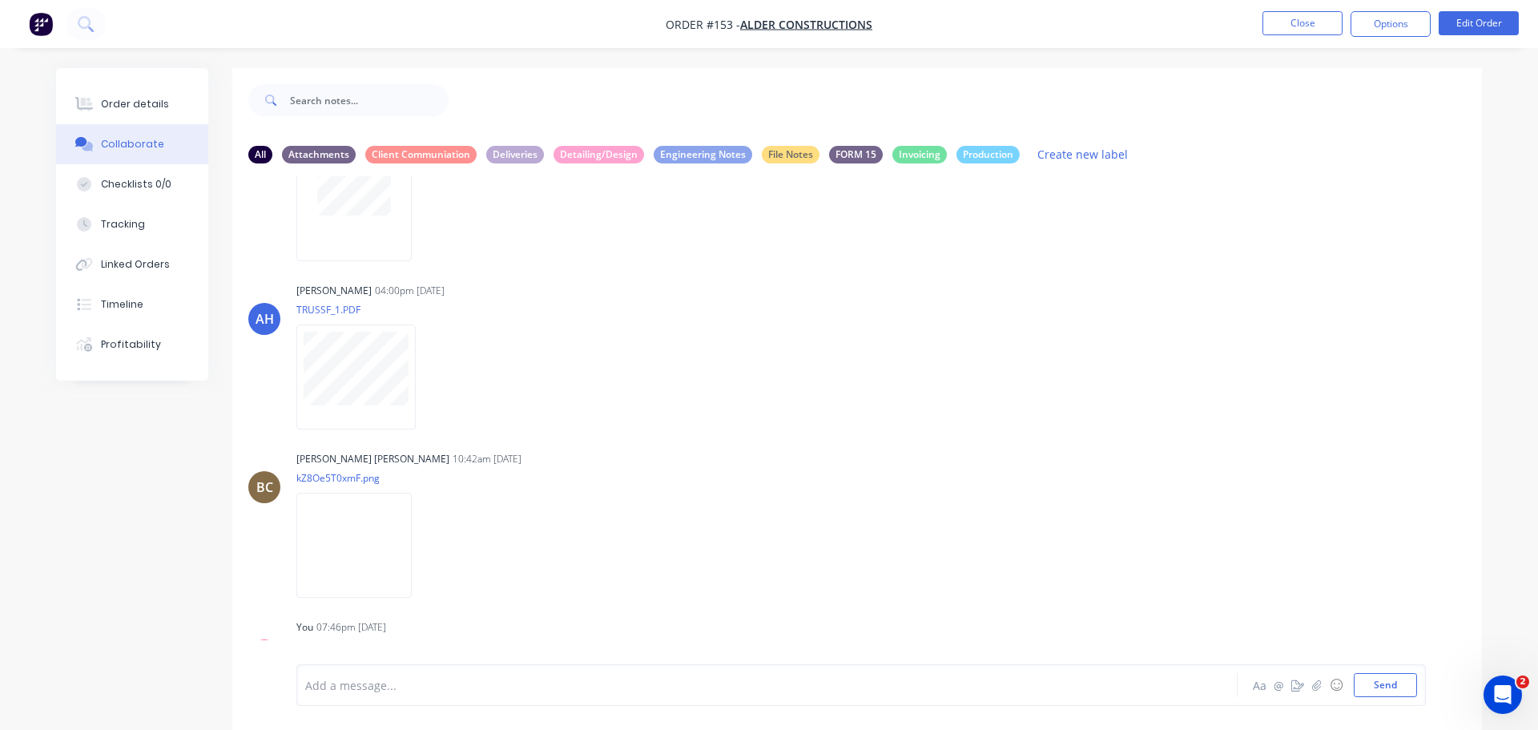
click at [304, 668] on div at bounding box center [354, 705] width 101 height 74
click at [0, 0] on button "button" at bounding box center [0, 0] width 0 height 0
click at [0, 0] on button "Delete" at bounding box center [0, 0] width 0 height 0
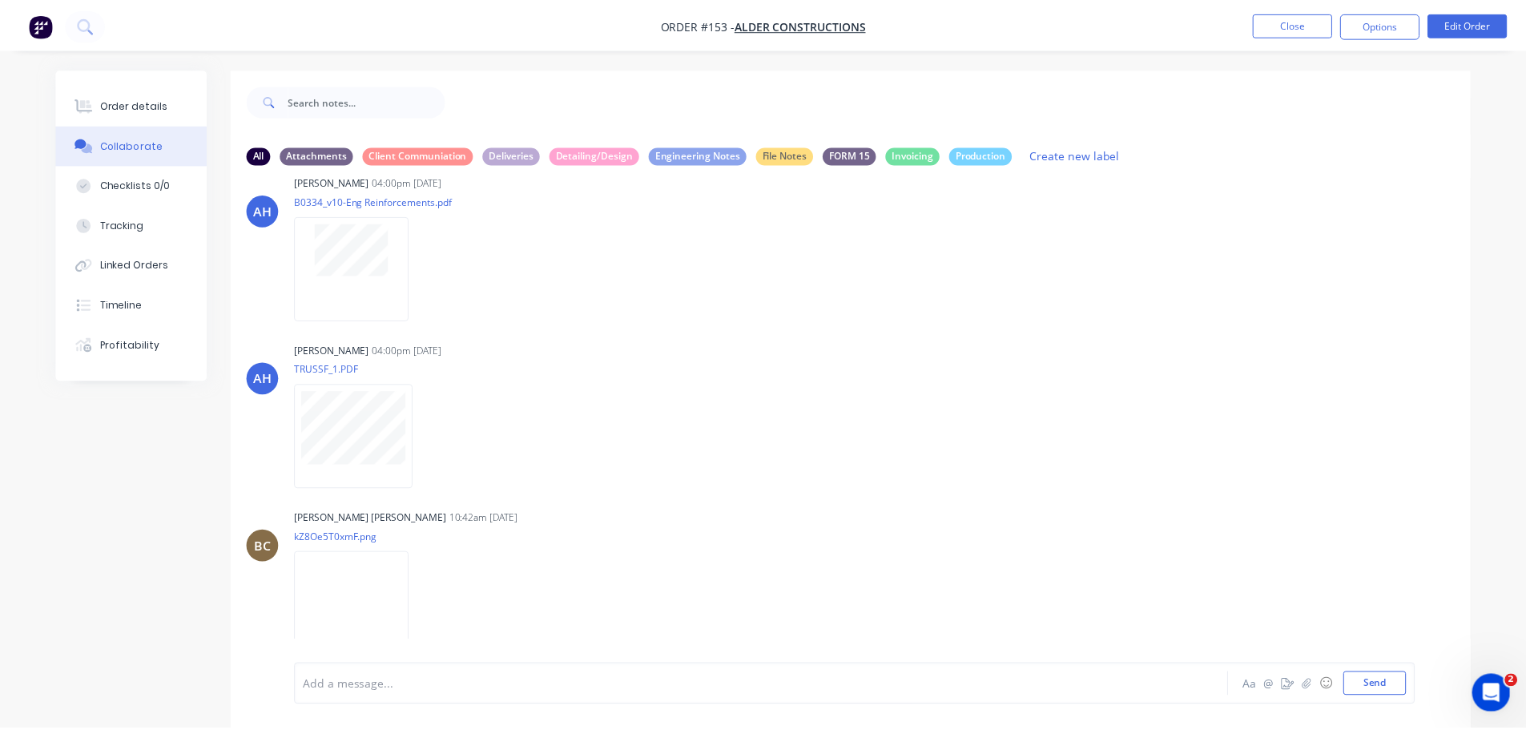
scroll to position [665, 0]
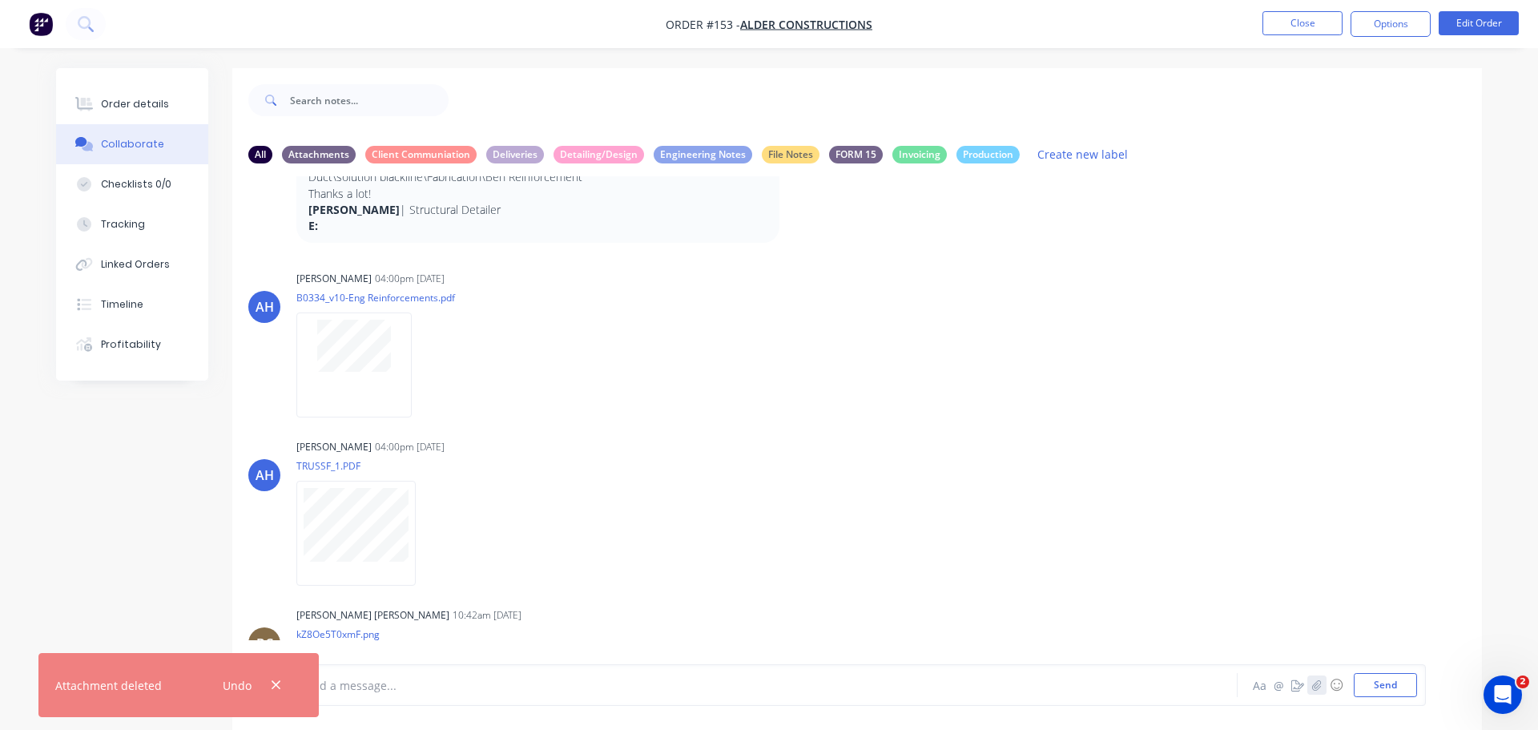
click at [1321, 679] on icon "button" at bounding box center [1317, 684] width 10 height 11
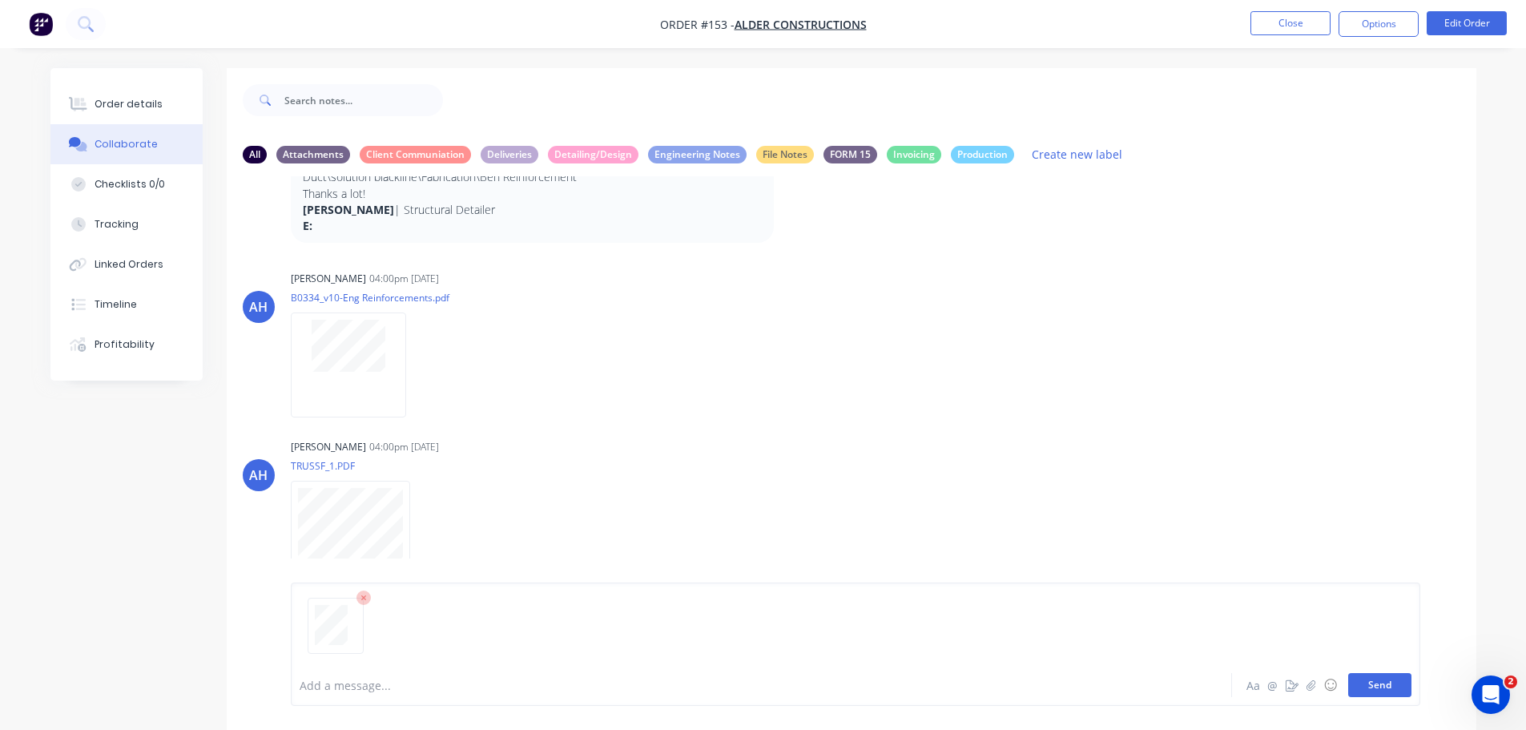
click at [1411, 697] on button "Send" at bounding box center [1379, 685] width 63 height 24
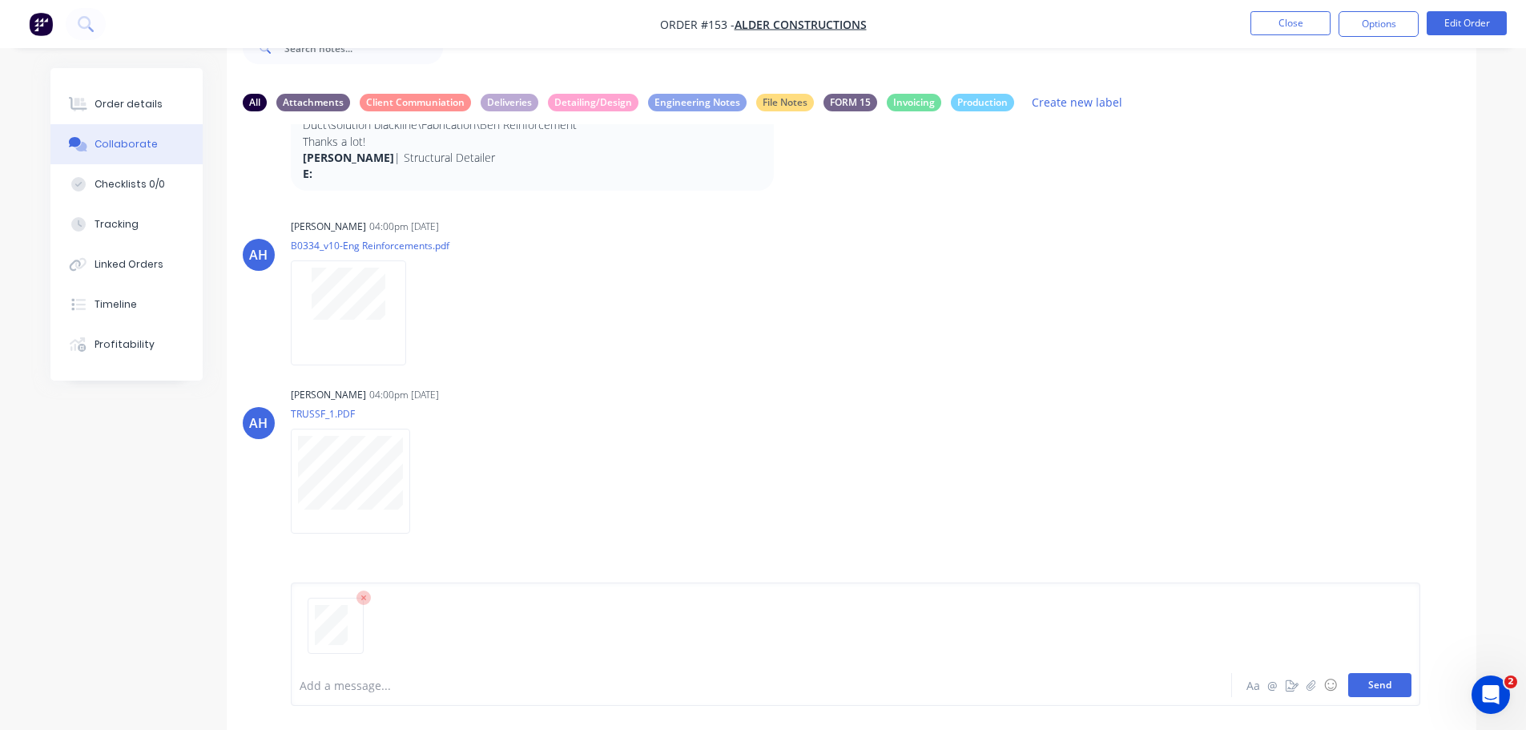
click at [1405, 697] on button "Send" at bounding box center [1379, 685] width 63 height 24
click at [1059, 694] on div at bounding box center [716, 685] width 833 height 17
click at [1059, 637] on div at bounding box center [856, 632] width 1112 height 82
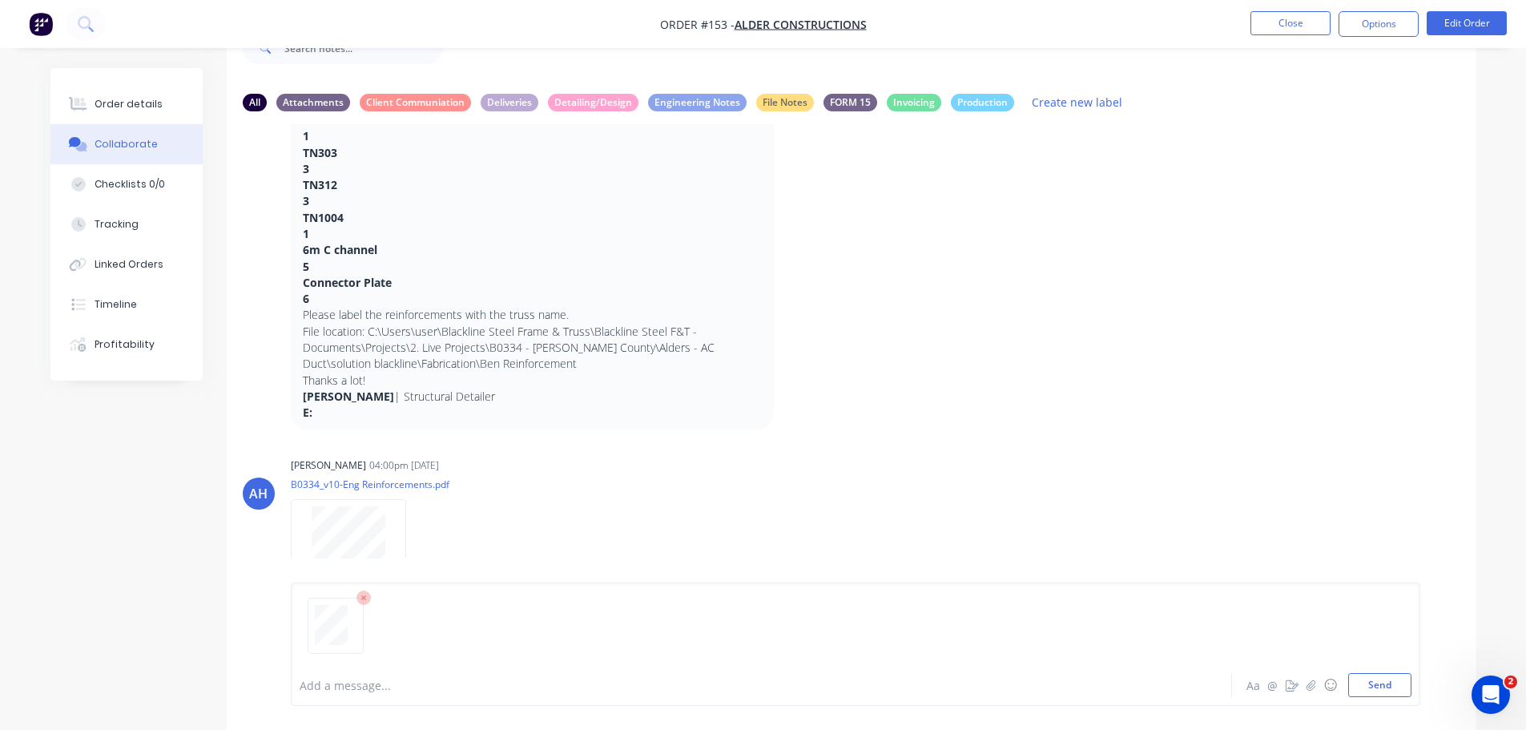
scroll to position [665, 0]
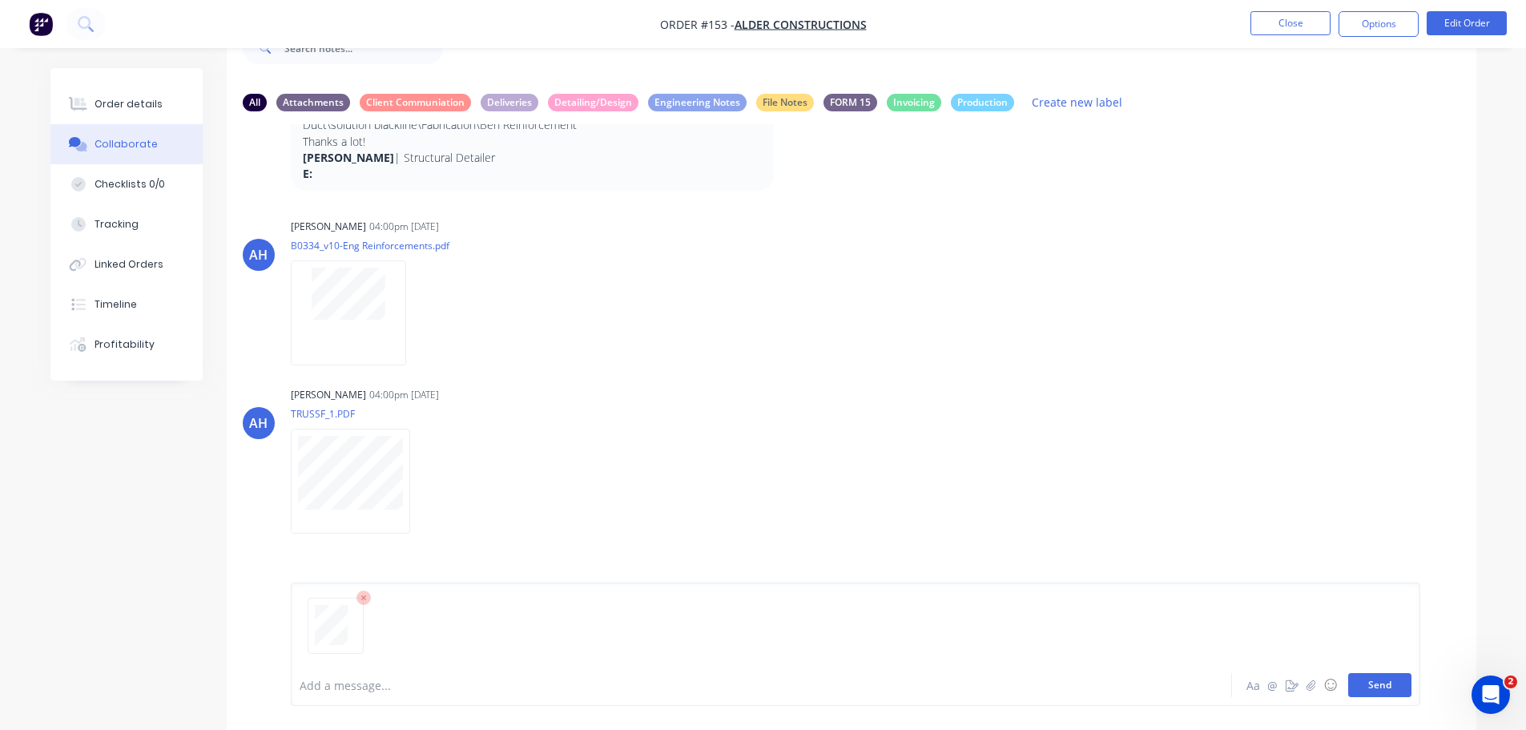
click at [1404, 696] on button "Send" at bounding box center [1379, 685] width 63 height 24
click at [1321, 694] on button "button" at bounding box center [1310, 684] width 19 height 19
click at [1409, 697] on button "Send" at bounding box center [1379, 685] width 63 height 24
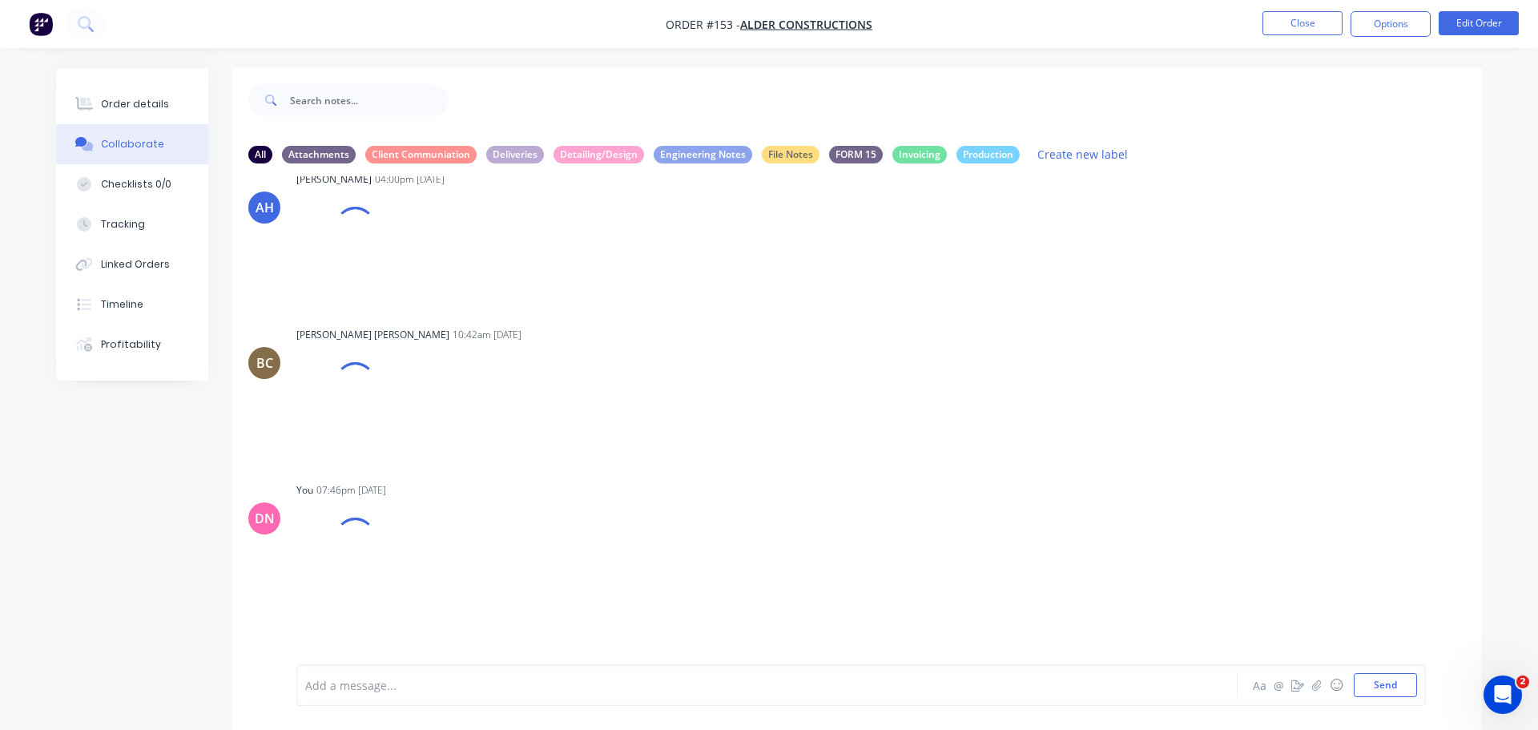
scroll to position [919, 0]
click at [380, 549] on icon "button" at bounding box center [382, 558] width 5 height 18
click at [396, 619] on button "Delete" at bounding box center [486, 637] width 180 height 36
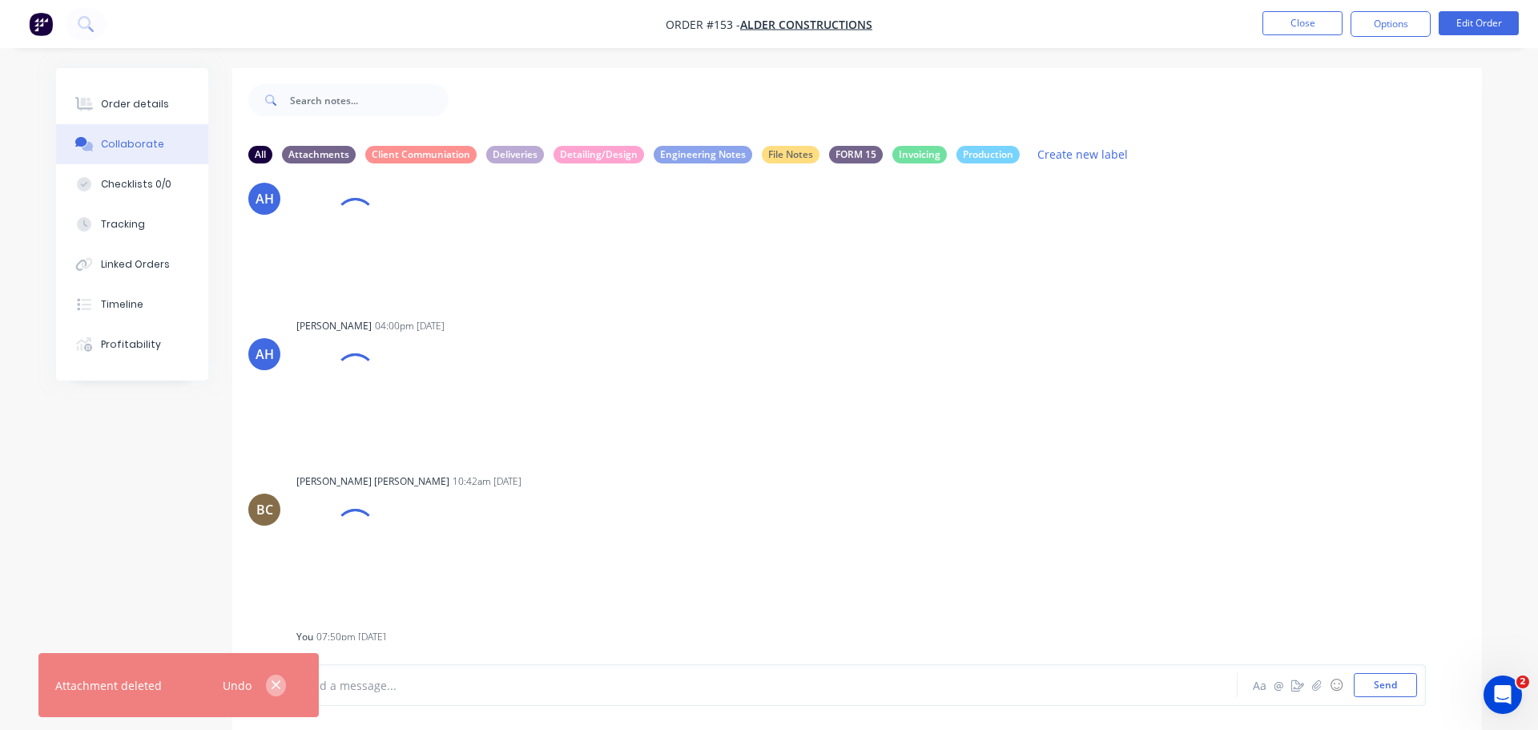
click at [279, 690] on icon "button" at bounding box center [275, 685] width 9 height 9
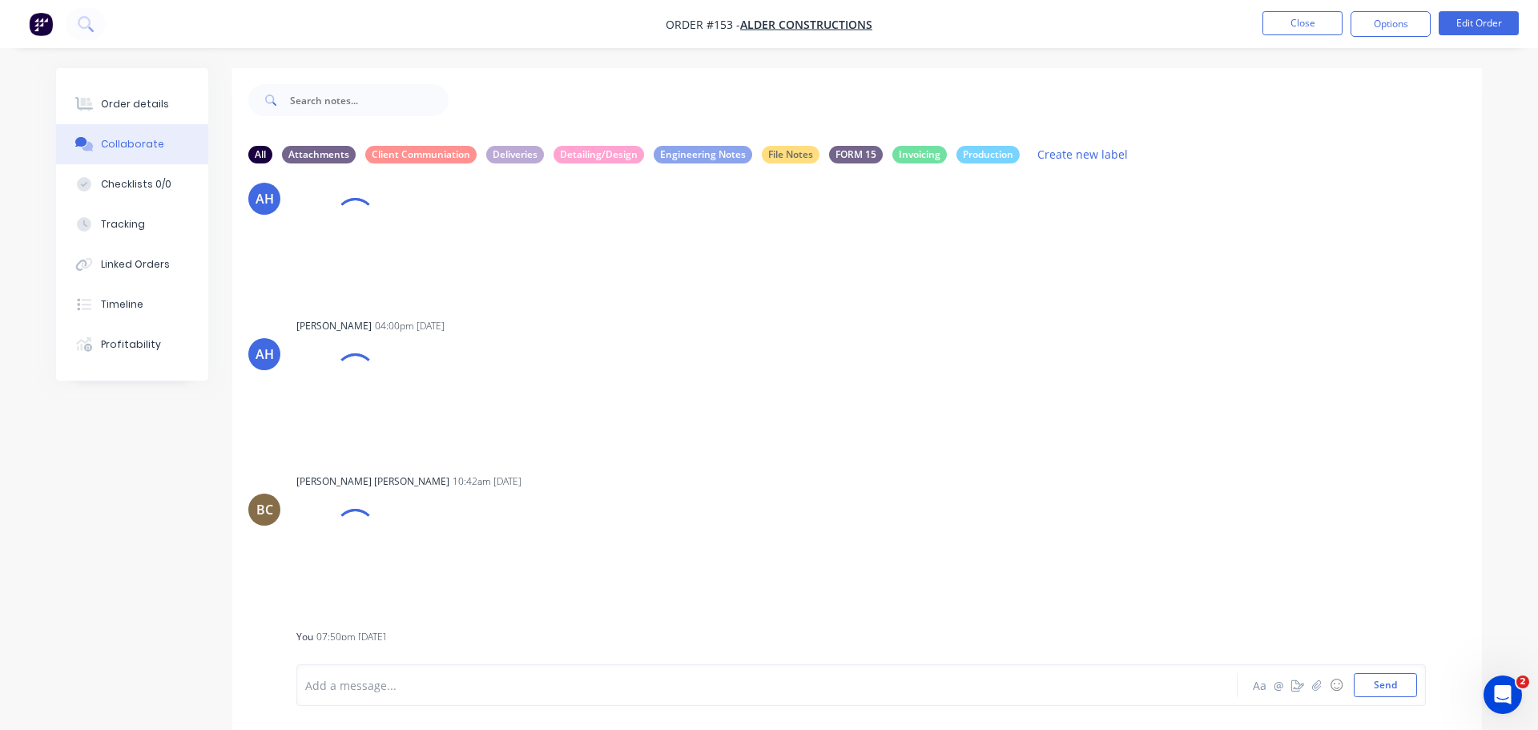
click at [381, 696] on icon "button" at bounding box center [382, 703] width 3 height 14
click at [439, 663] on button "Labels" at bounding box center [529, 681] width 180 height 36
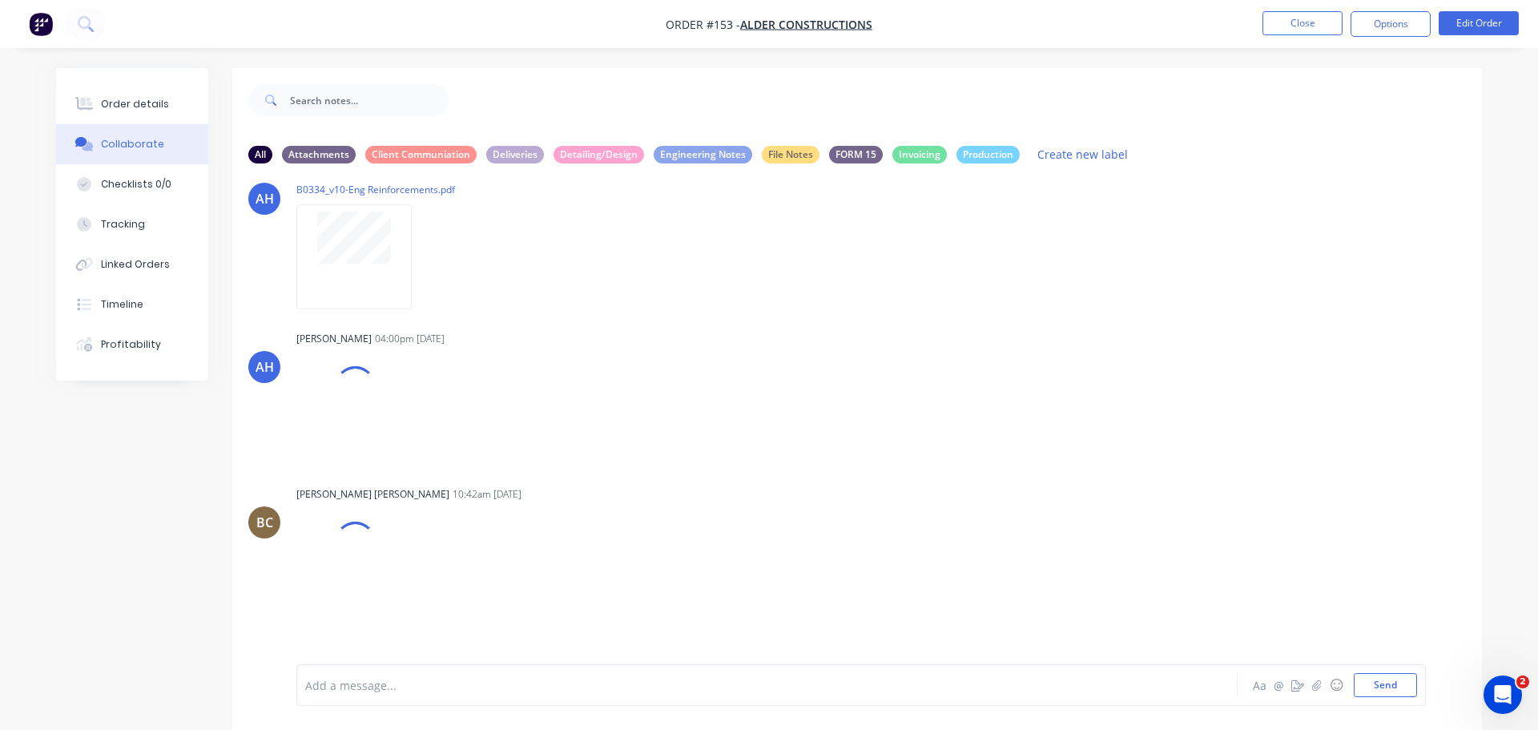
scroll to position [787, 0]
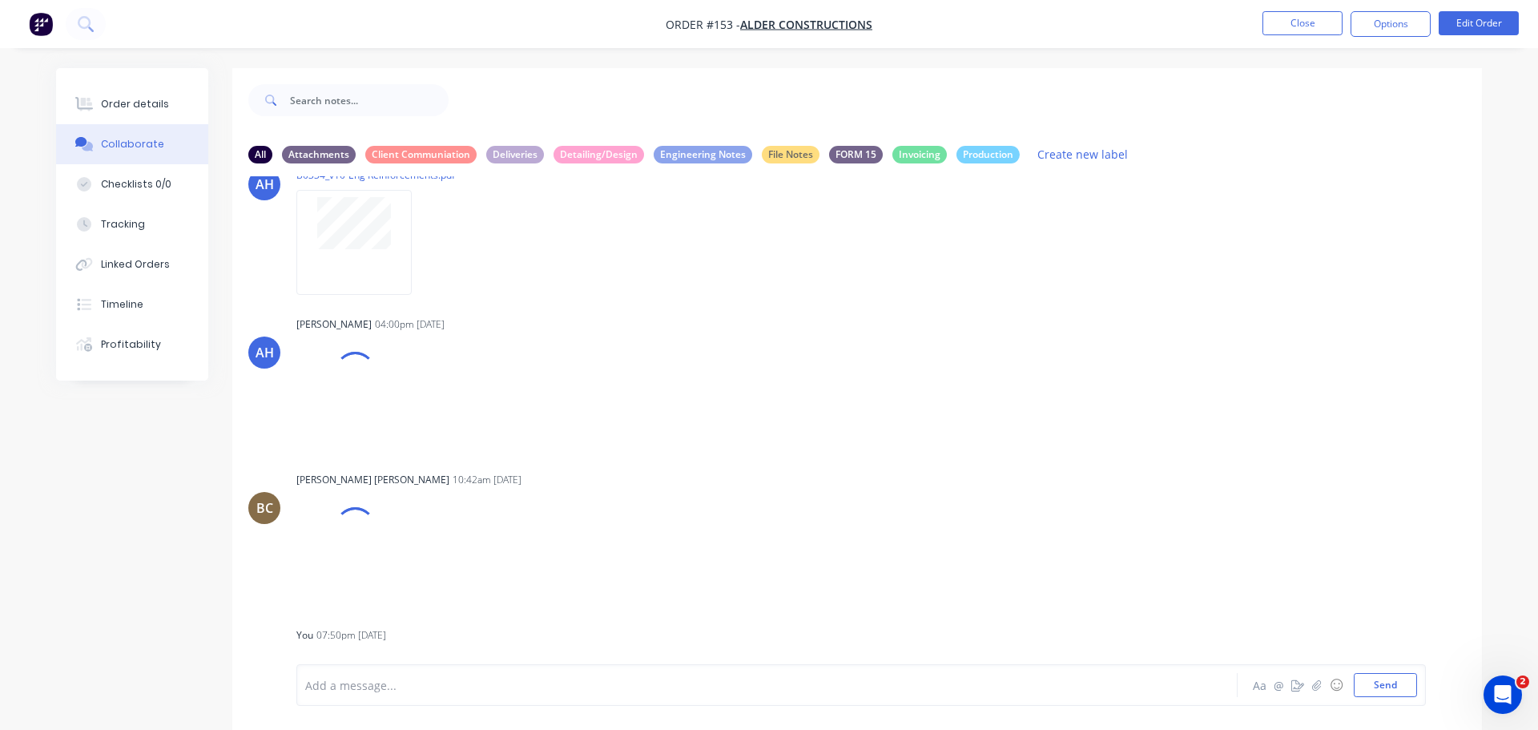
click at [0, 0] on button "button" at bounding box center [0, 0] width 0 height 0
click at [0, 0] on button "Labels" at bounding box center [0, 0] width 0 height 0
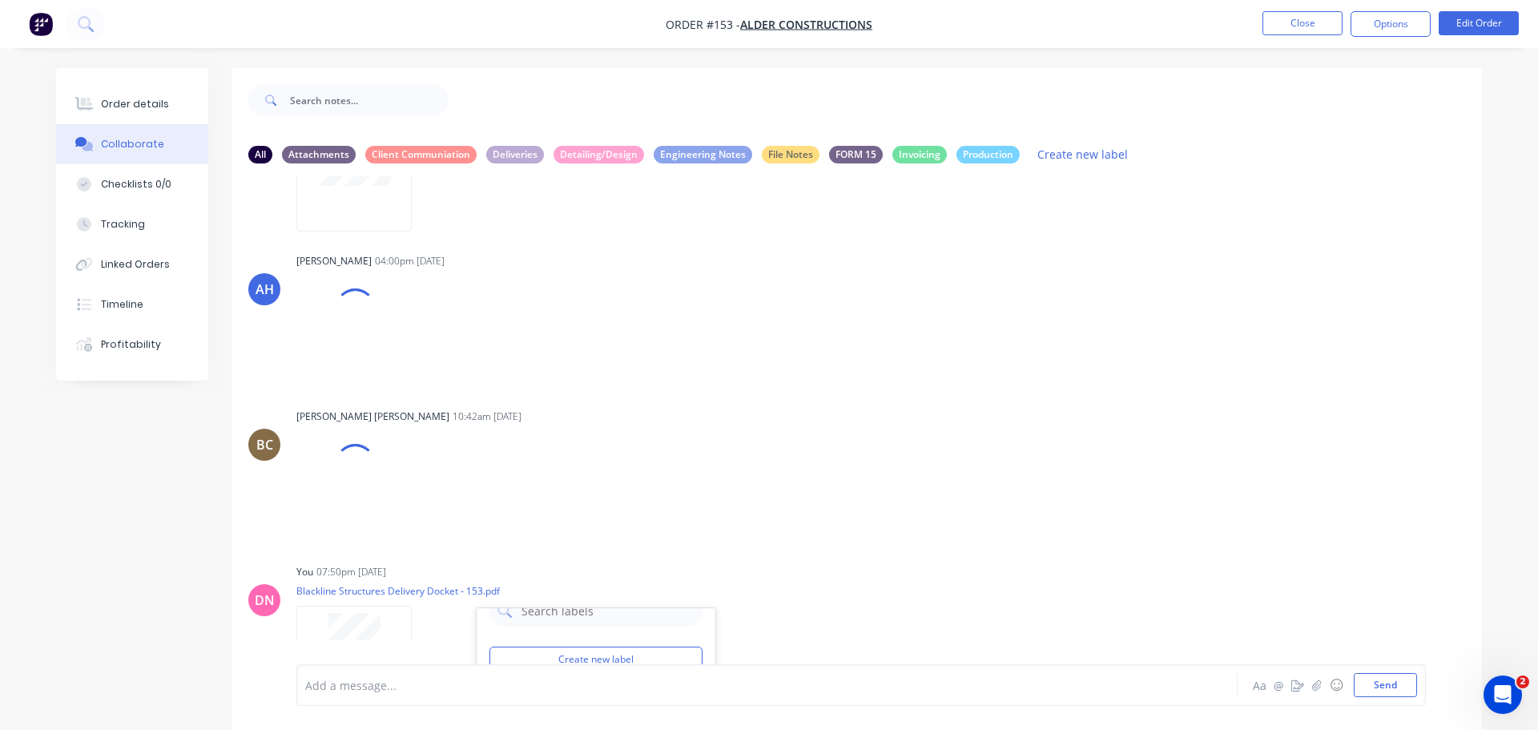
scroll to position [851, 0]
click at [488, 723] on div at bounding box center [504, 739] width 32 height 32
click at [769, 559] on div "You 07:50pm 29/08/25 Blackline Structures Delivery Docket - 153.pdf Labels Down…" at bounding box center [546, 631] width 501 height 144
click at [809, 404] on div "BC Bastian Cuadra 10:42am 29/08/25 kZ8Oe5T0xmF.png Labels Download Delete" at bounding box center [856, 469] width 1249 height 131
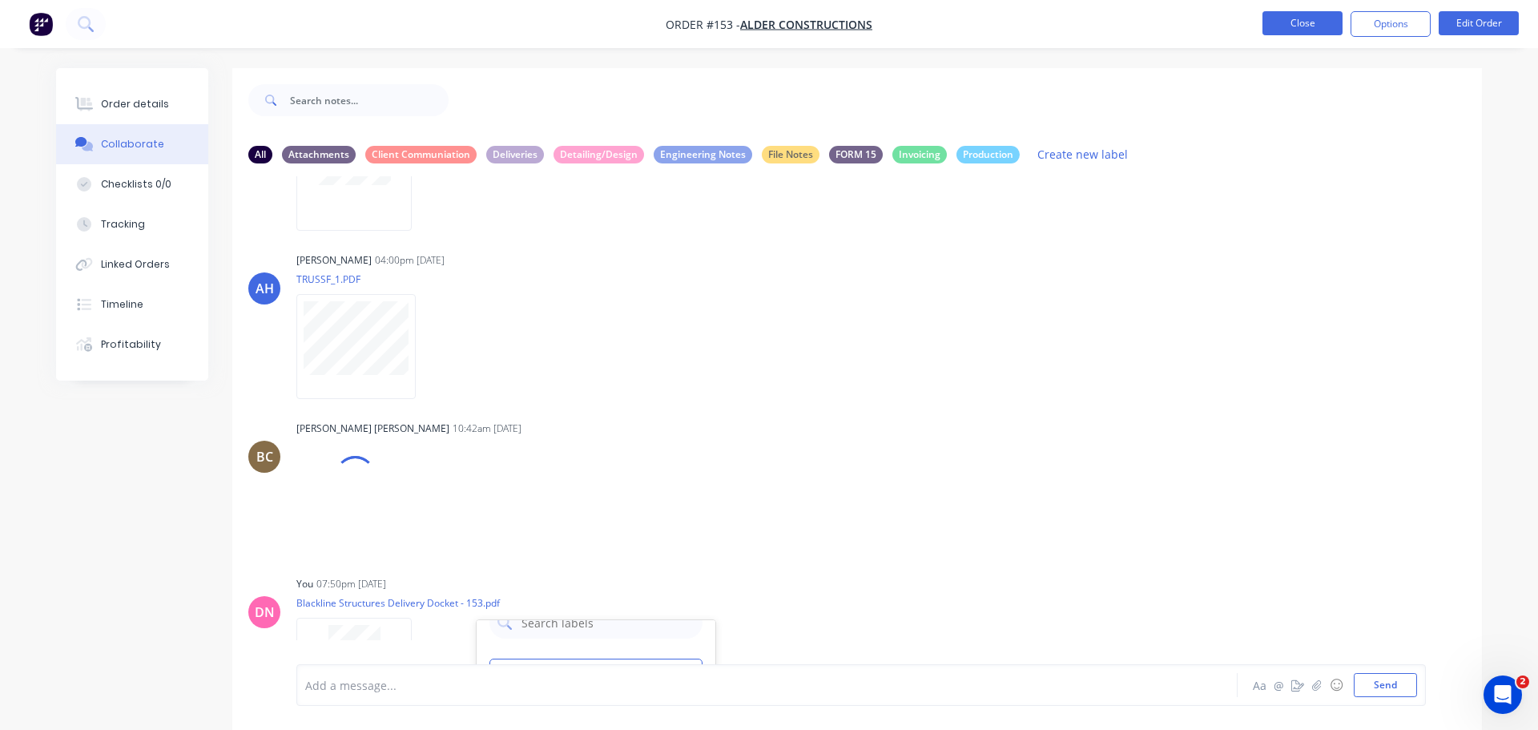
click at [1318, 28] on button "Close" at bounding box center [1302, 23] width 80 height 24
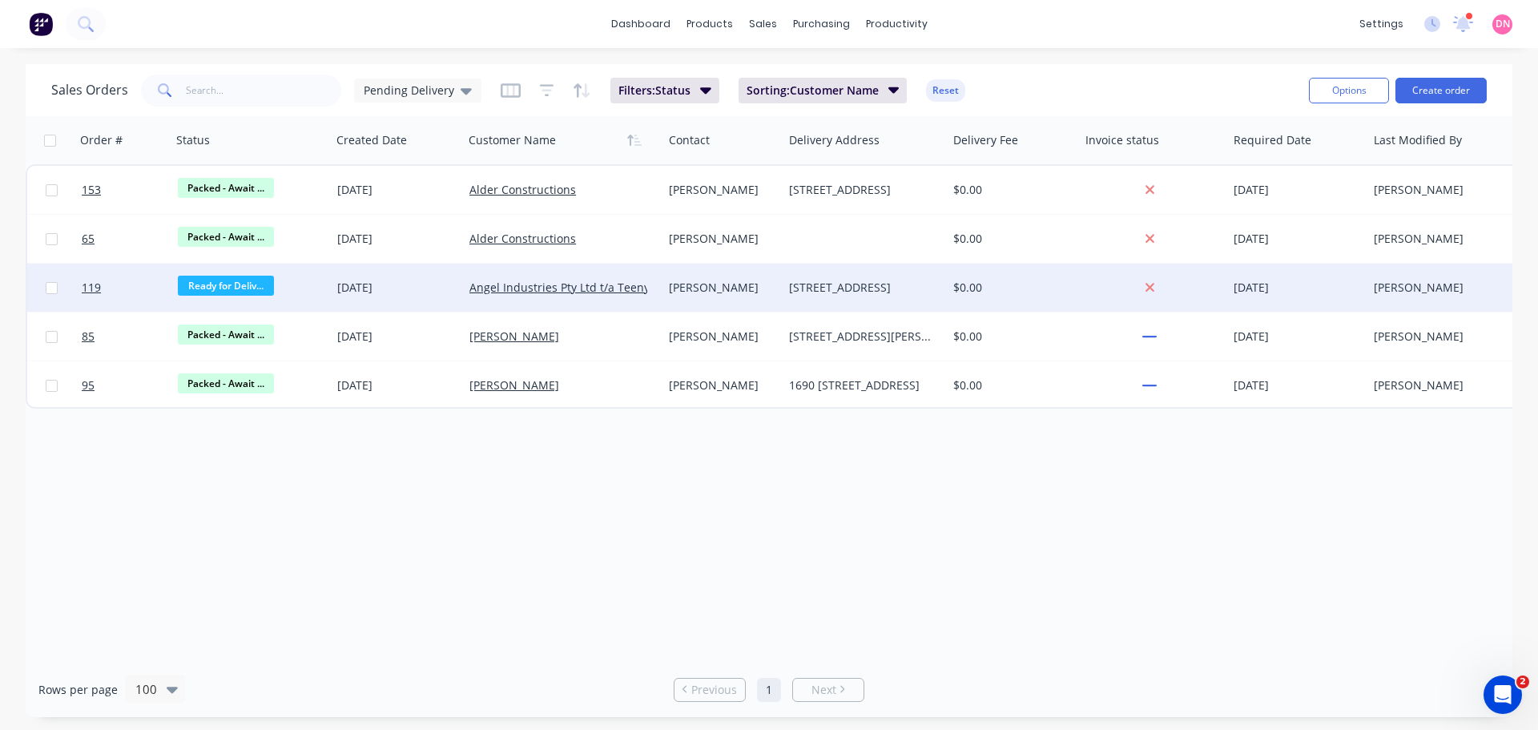
drag, startPoint x: 460, startPoint y: 287, endPoint x: 444, endPoint y: 282, distance: 16.2
click at [444, 282] on div "[DATE]" at bounding box center [396, 287] width 119 height 16
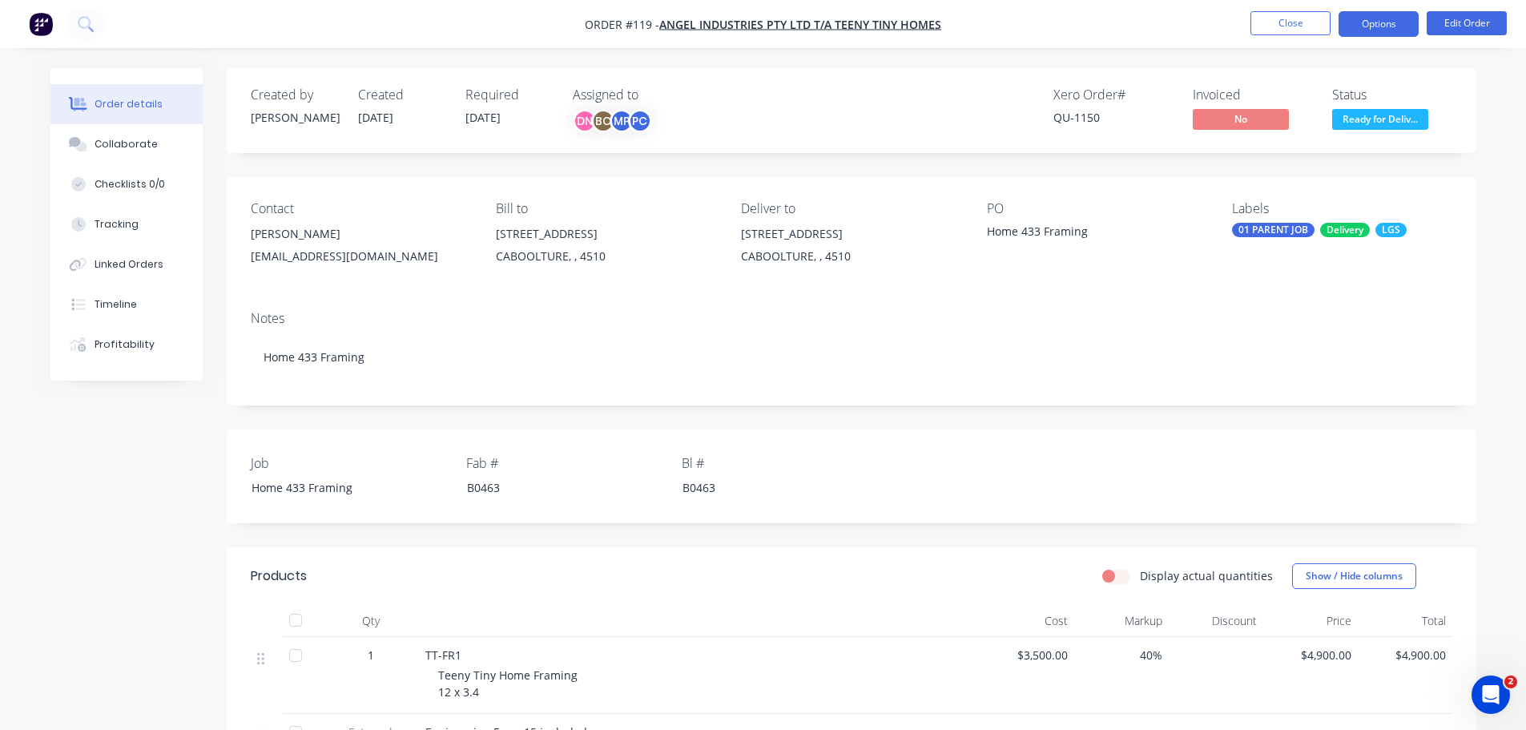
click at [1415, 22] on button "Options" at bounding box center [1378, 24] width 80 height 26
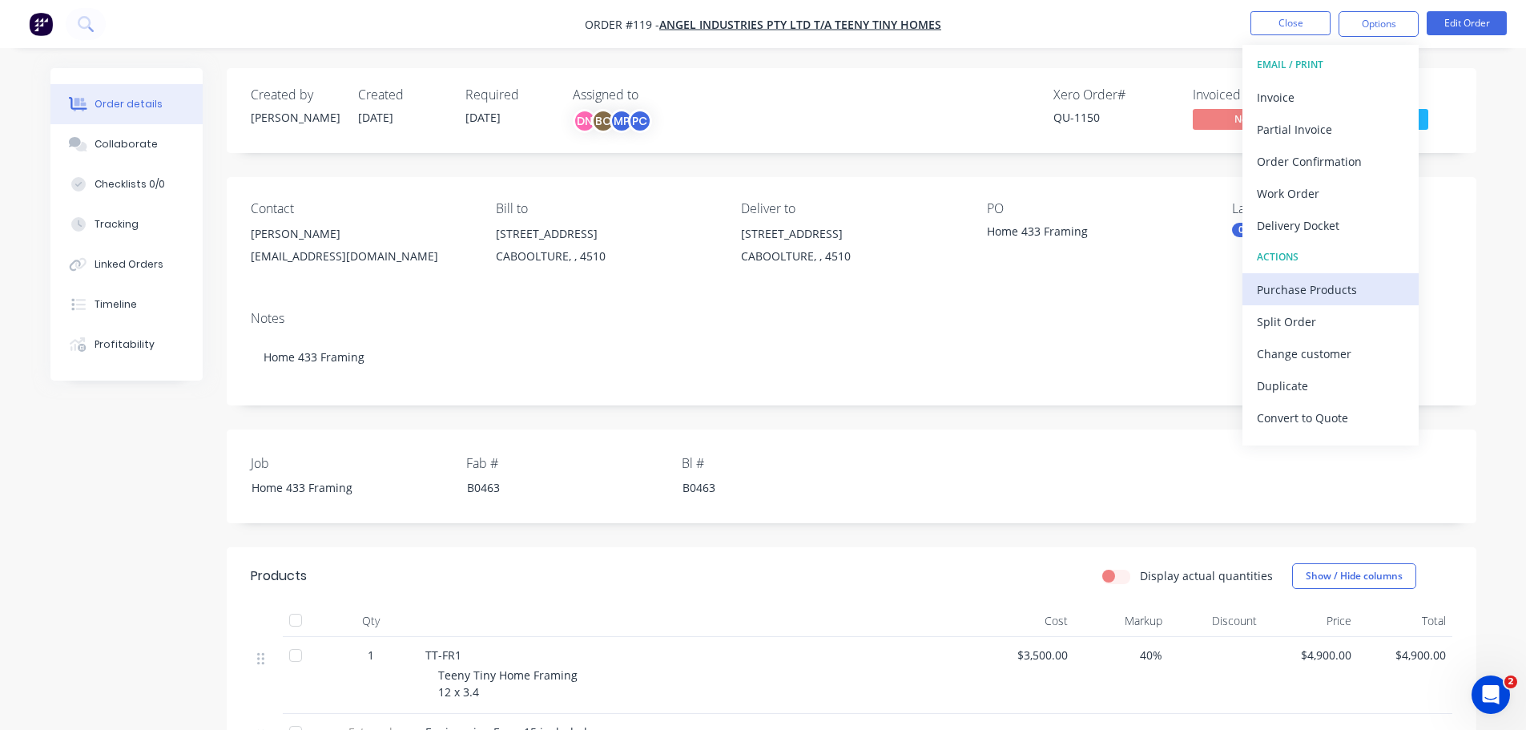
click at [1314, 281] on div "Purchase Products" at bounding box center [1330, 289] width 147 height 23
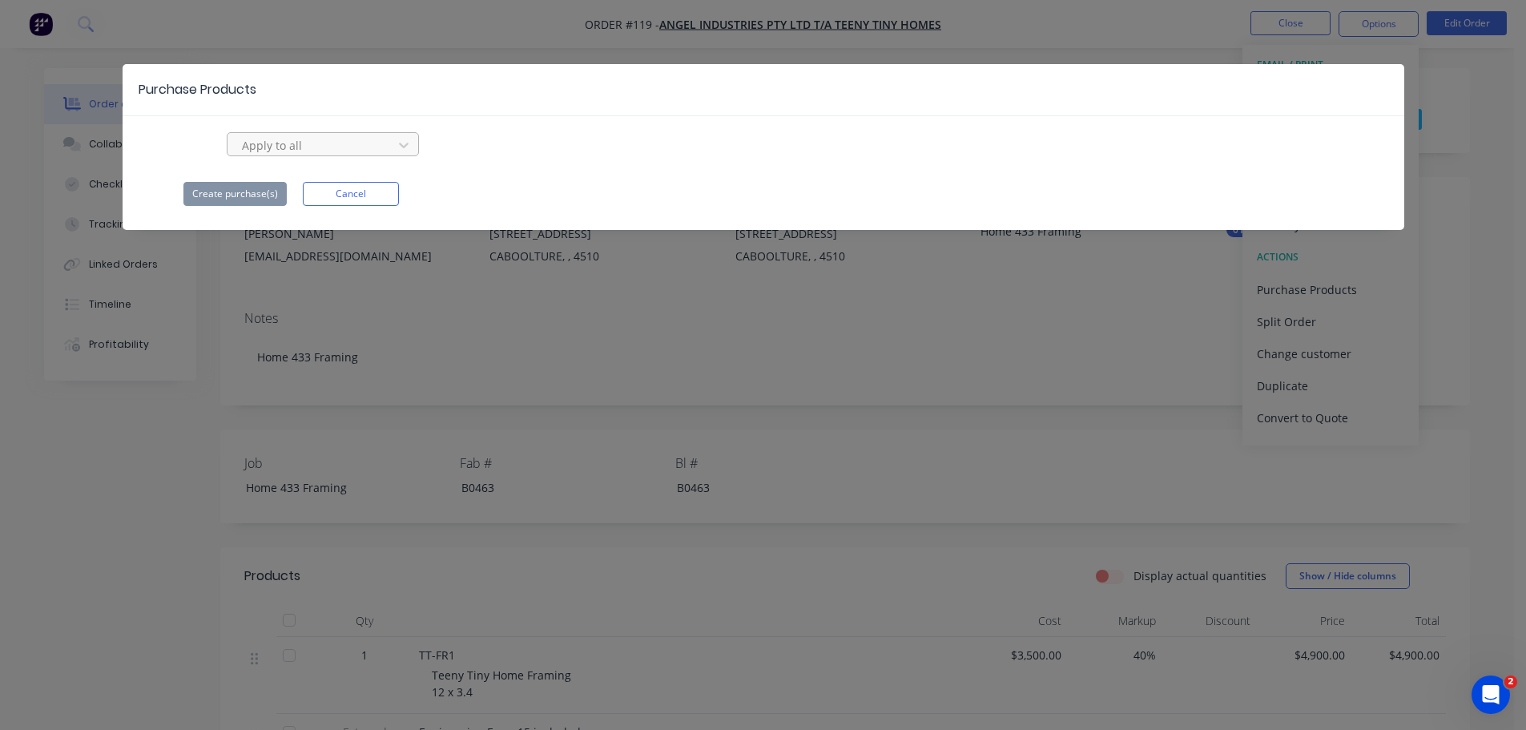
click at [347, 135] on div at bounding box center [312, 145] width 144 height 20
click at [320, 135] on div at bounding box center [312, 145] width 144 height 20
click at [320, 166] on div "No options" at bounding box center [323, 181] width 192 height 30
click at [500, 148] on div "Use Up and Down to choose options, press Enter to select the currently focused …" at bounding box center [763, 169] width 1281 height 74
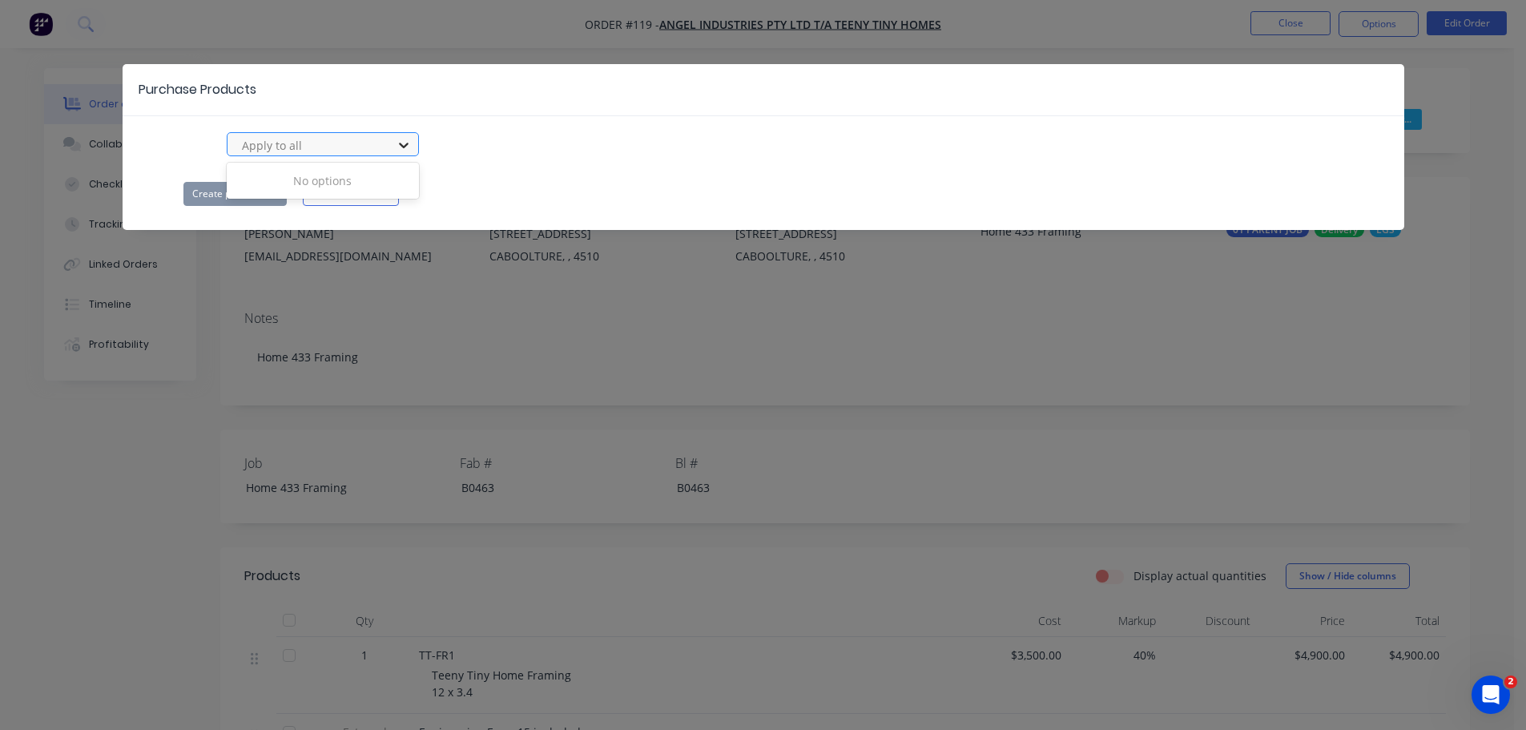
click at [389, 134] on div at bounding box center [403, 145] width 29 height 26
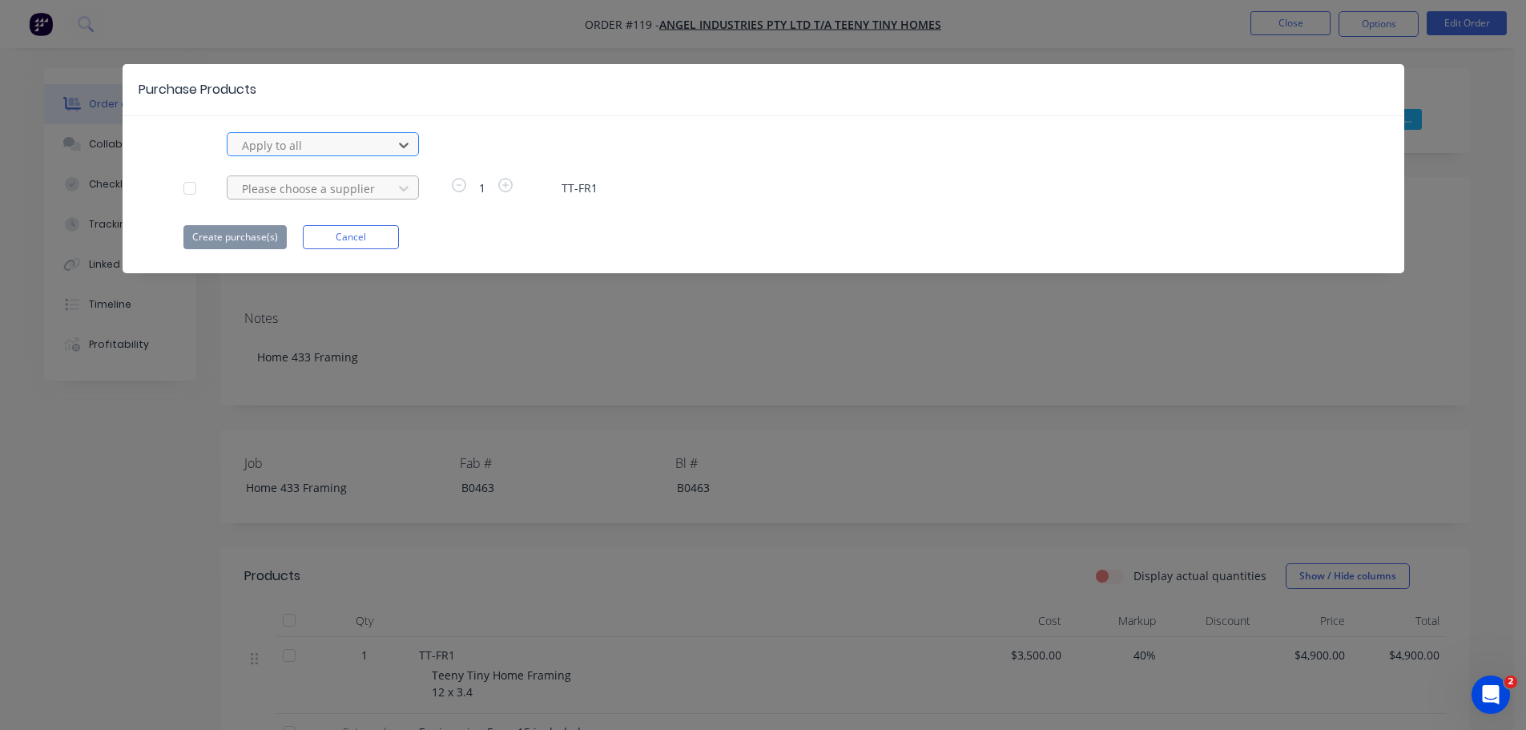
click at [341, 176] on div "Please choose a supplier" at bounding box center [312, 188] width 154 height 24
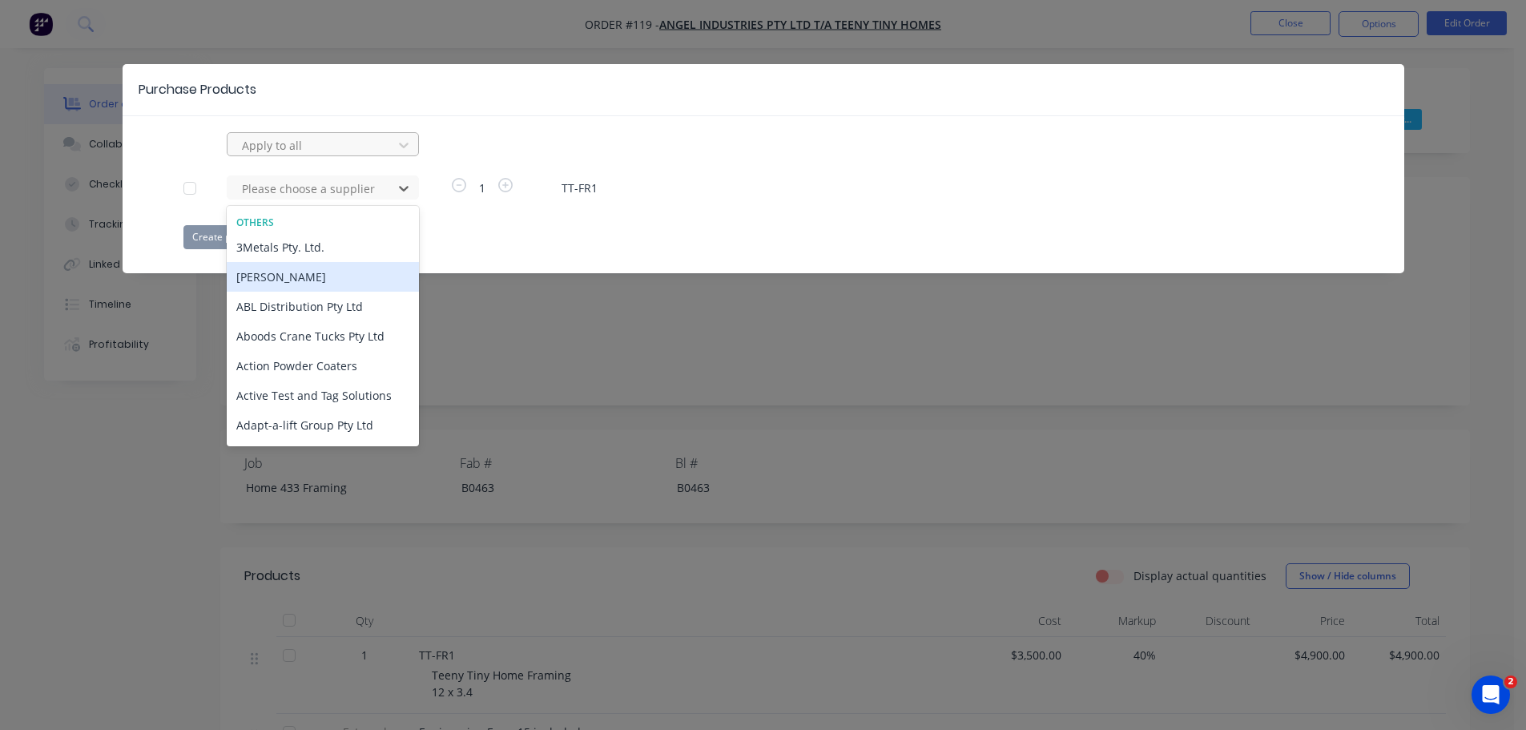
click at [317, 262] on div "[PERSON_NAME]" at bounding box center [323, 277] width 192 height 30
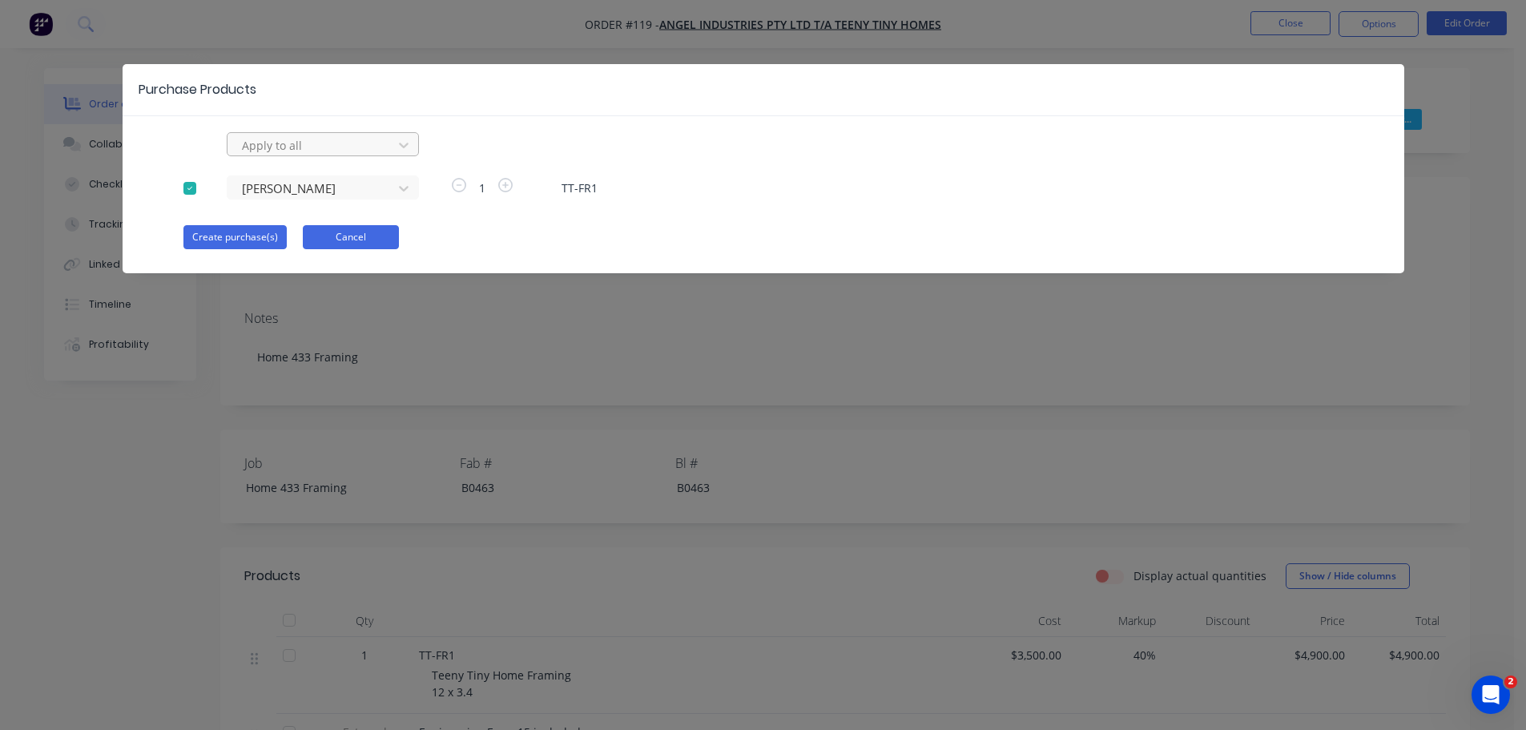
click at [331, 225] on button "Cancel" at bounding box center [351, 237] width 96 height 24
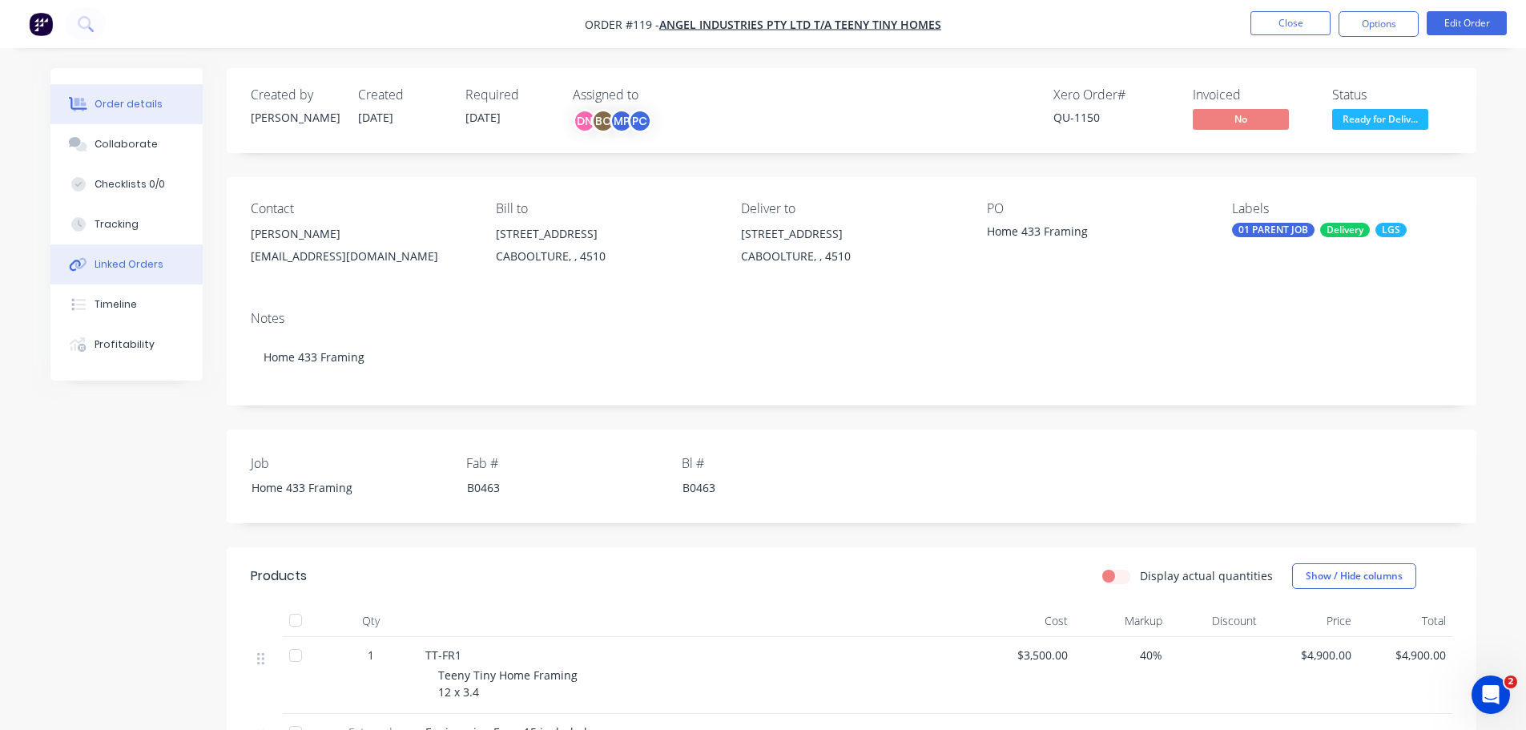
click at [146, 244] on button "Linked Orders" at bounding box center [126, 264] width 152 height 40
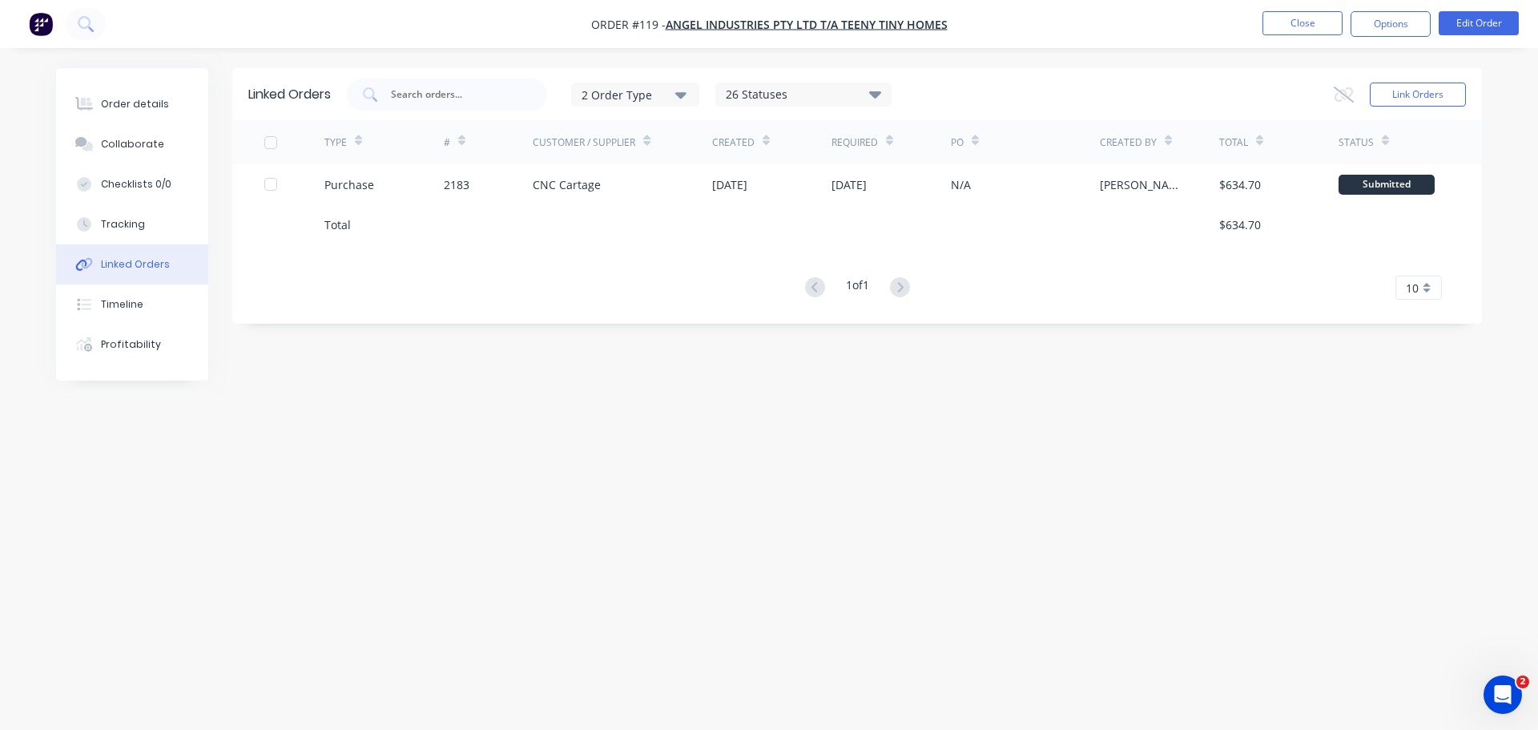
click at [632, 96] on div "2 Order Type" at bounding box center [634, 94] width 107 height 17
click at [758, 82] on div "26 Statuses Sales Order Status All Archived Draft Quote Submitted Accepted - Aw…" at bounding box center [803, 94] width 176 height 24
click at [758, 90] on div "26 Statuses" at bounding box center [803, 95] width 175 height 18
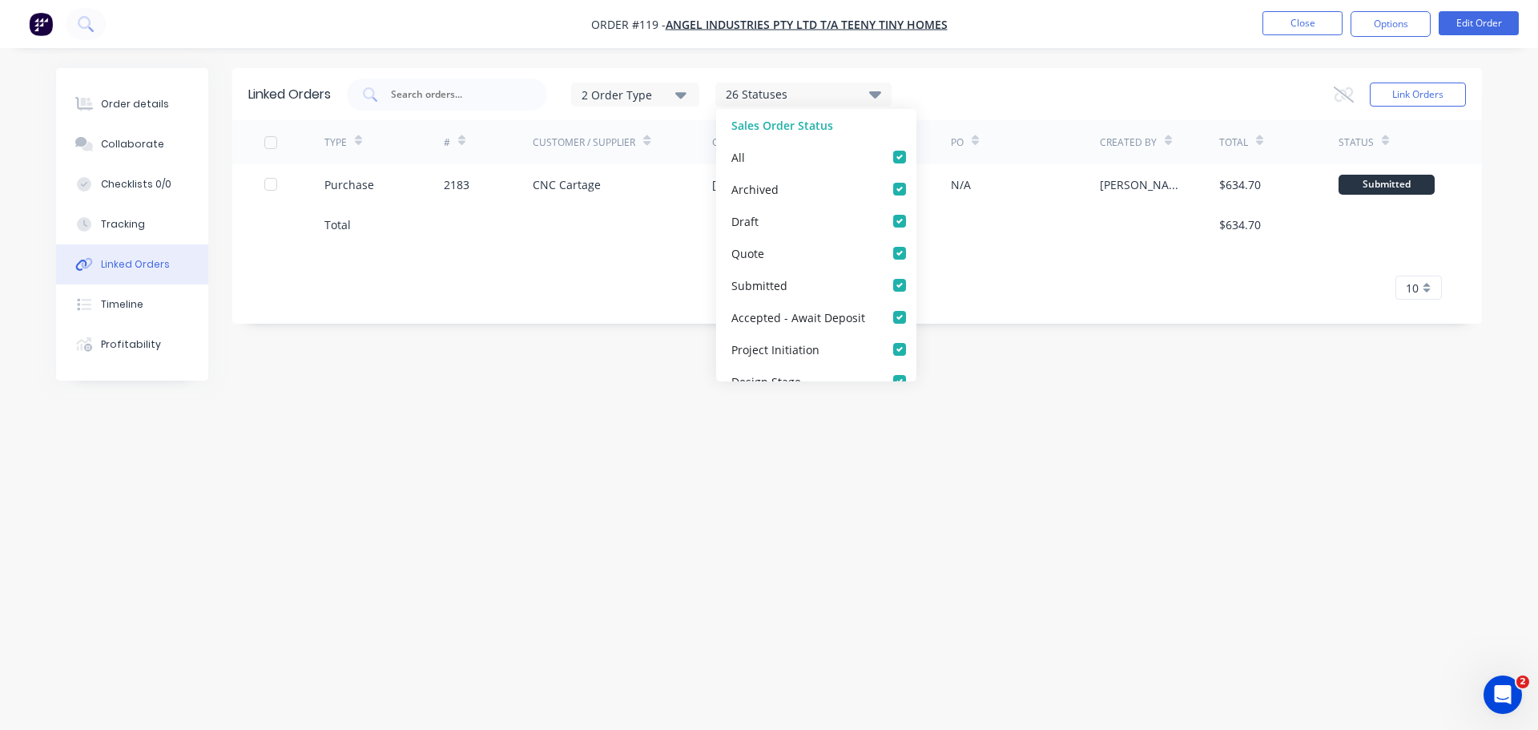
click at [758, 90] on div "26 Statuses" at bounding box center [803, 95] width 175 height 18
click at [165, 105] on button "Order details" at bounding box center [132, 104] width 152 height 40
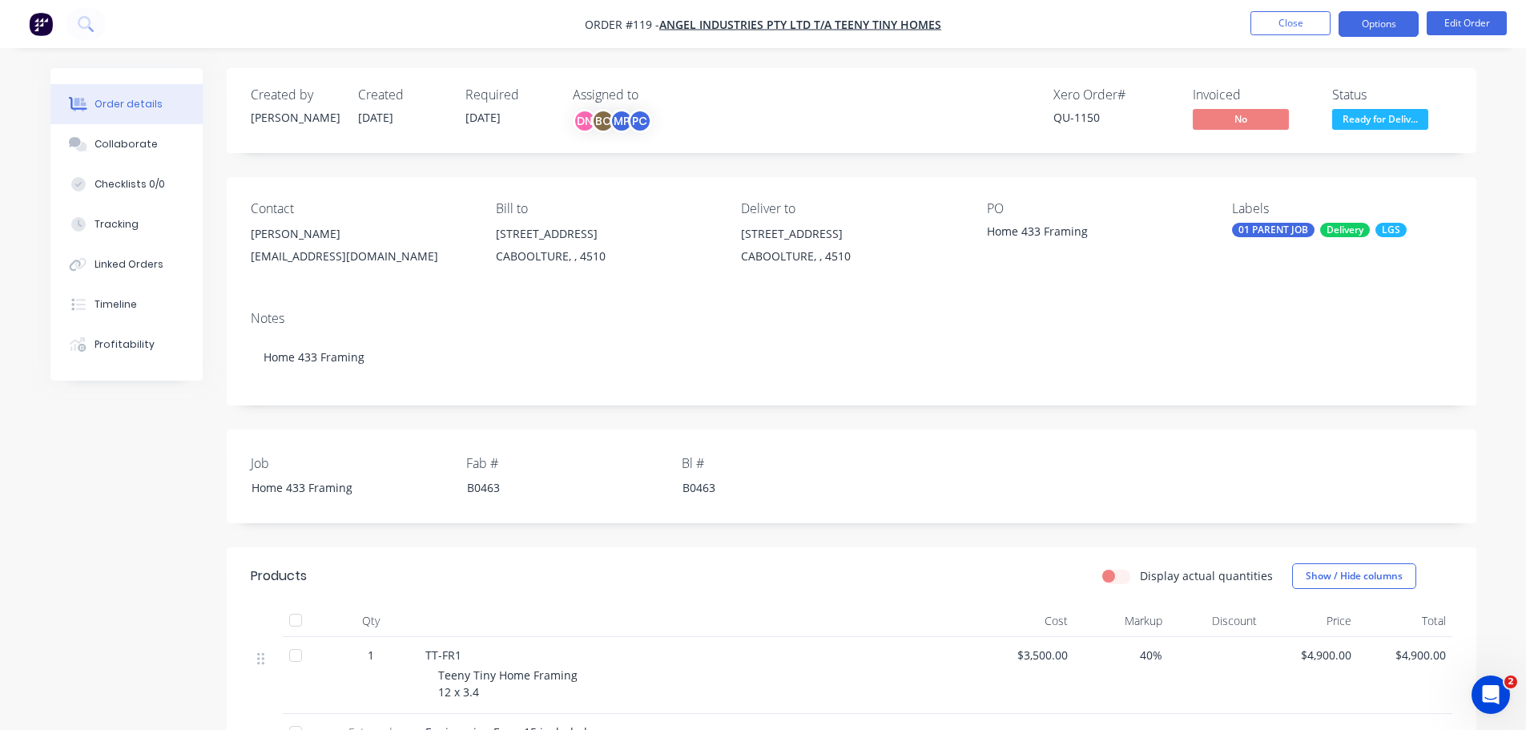
click at [1391, 19] on button "Options" at bounding box center [1378, 24] width 80 height 26
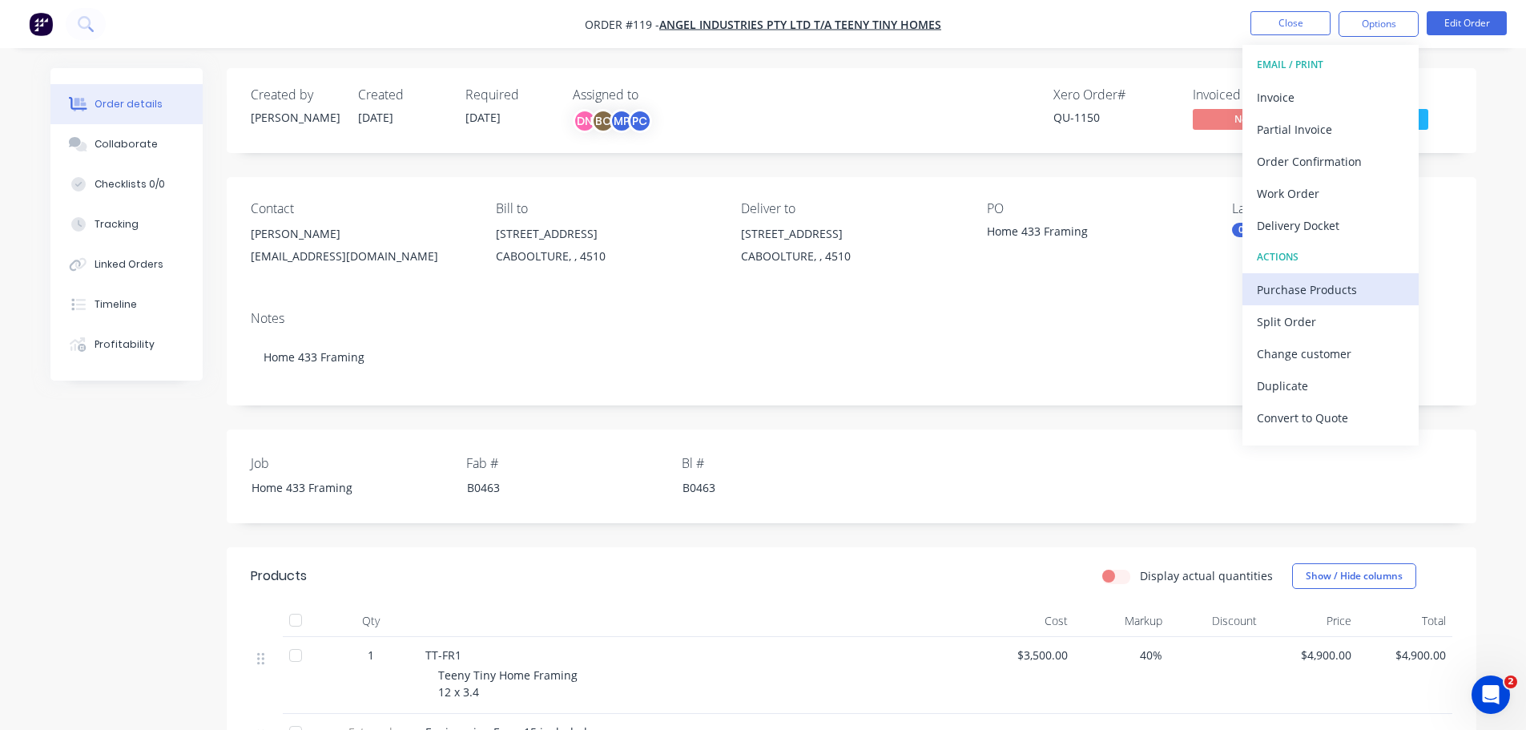
scroll to position [1, 0]
click at [1383, 235] on button "Delivery Docket" at bounding box center [1330, 224] width 176 height 32
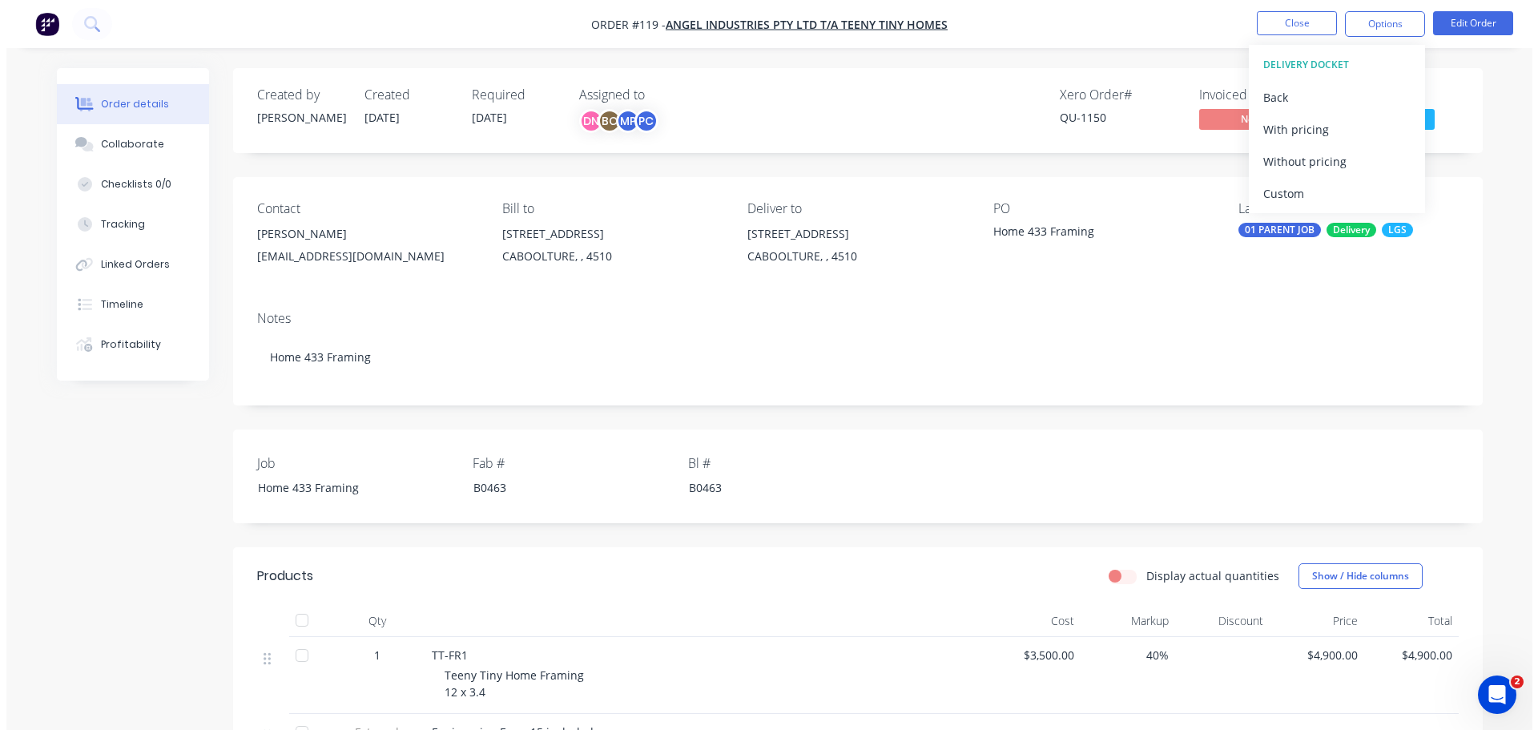
scroll to position [0, 0]
click at [1347, 151] on div "Without pricing" at bounding box center [1330, 161] width 147 height 23
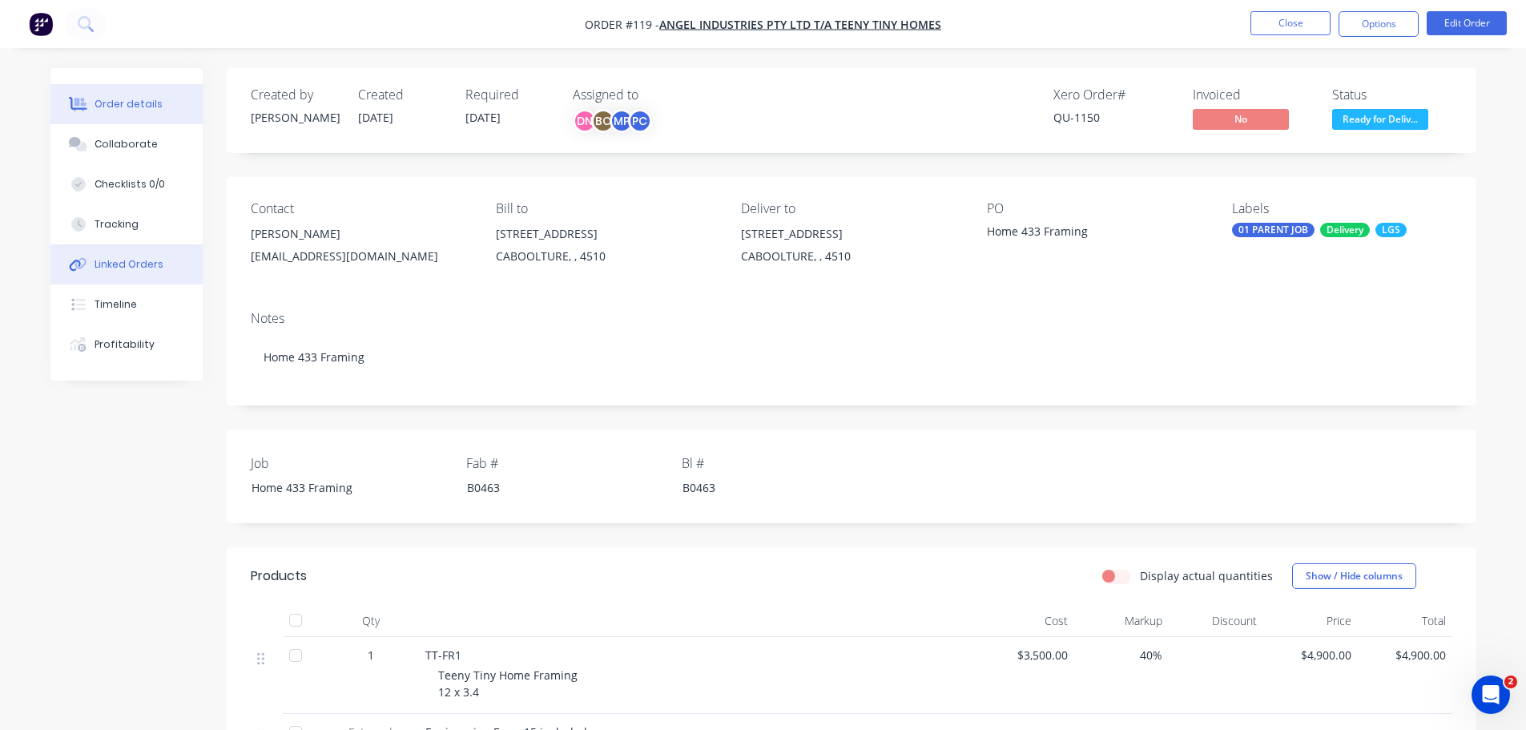
click at [139, 244] on button "Linked Orders" at bounding box center [126, 264] width 152 height 40
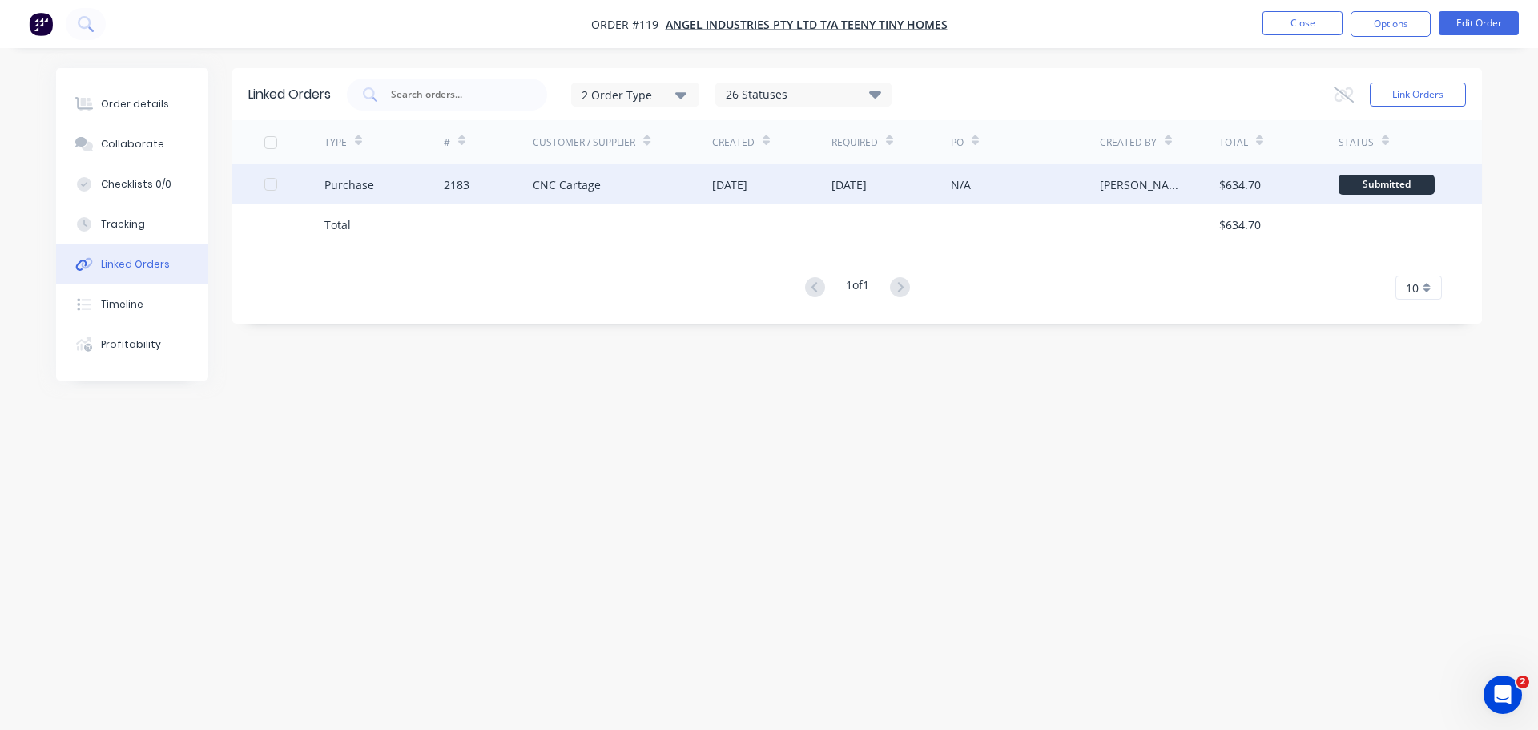
click at [954, 198] on div "N/A" at bounding box center [1025, 184] width 149 height 40
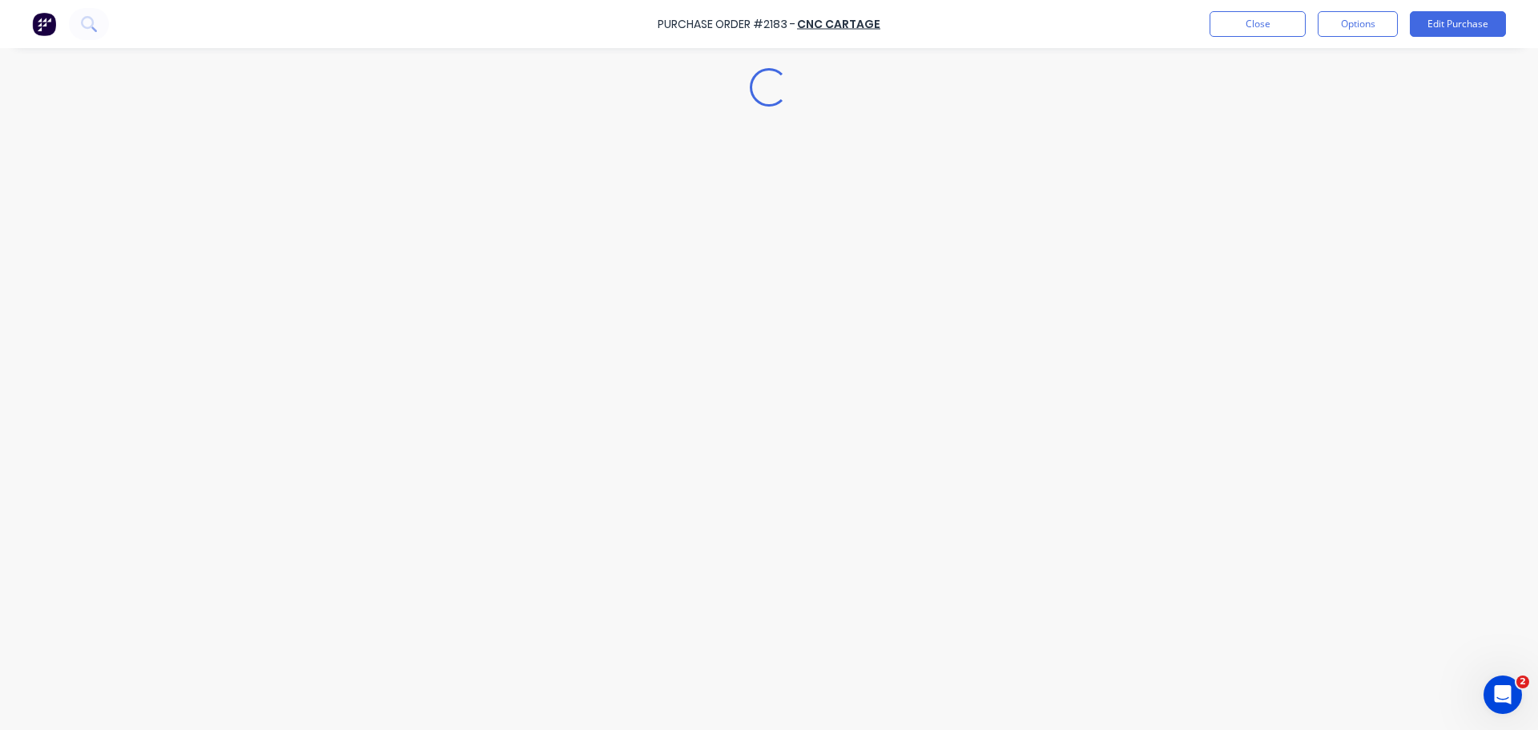
type textarea "x"
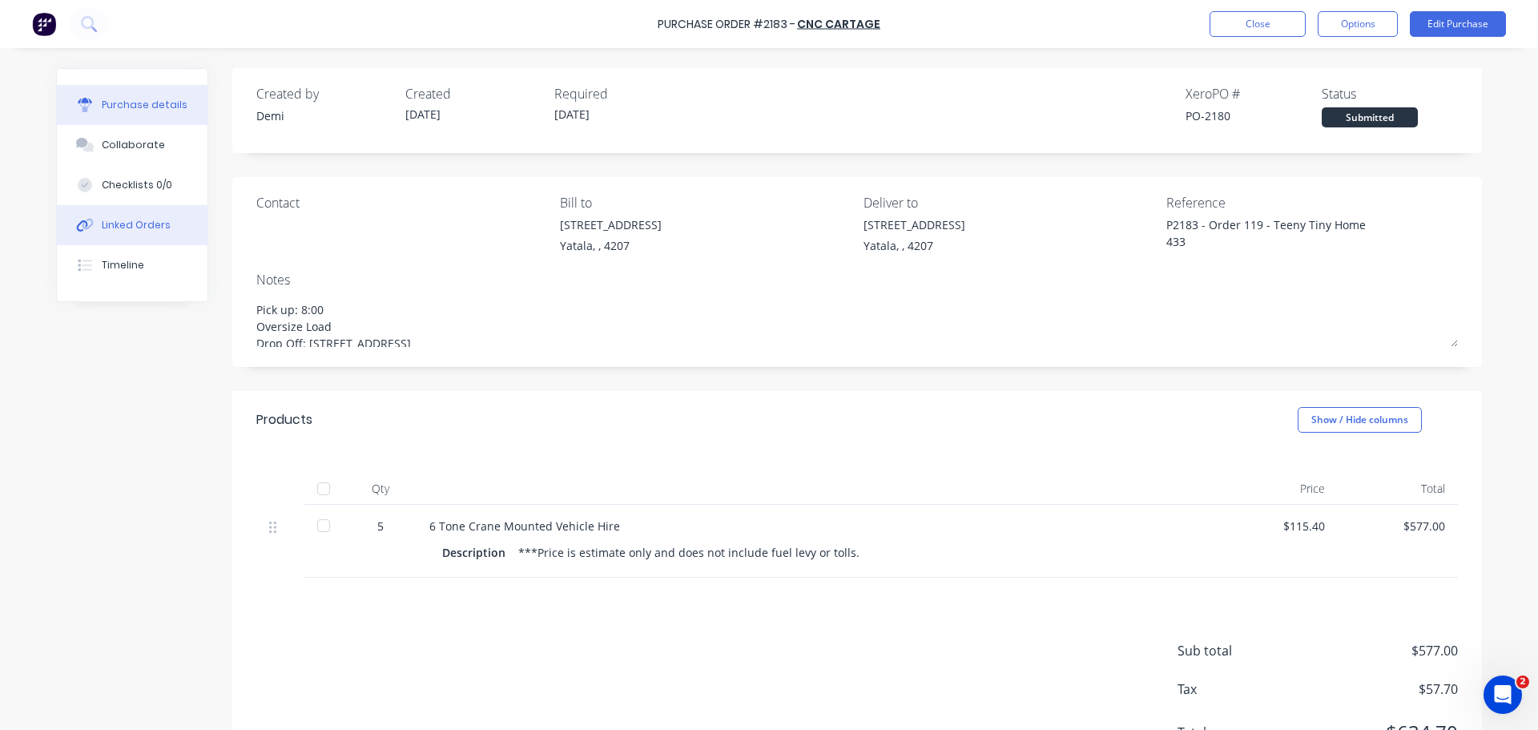
click at [167, 205] on button "Linked Orders" at bounding box center [132, 225] width 151 height 40
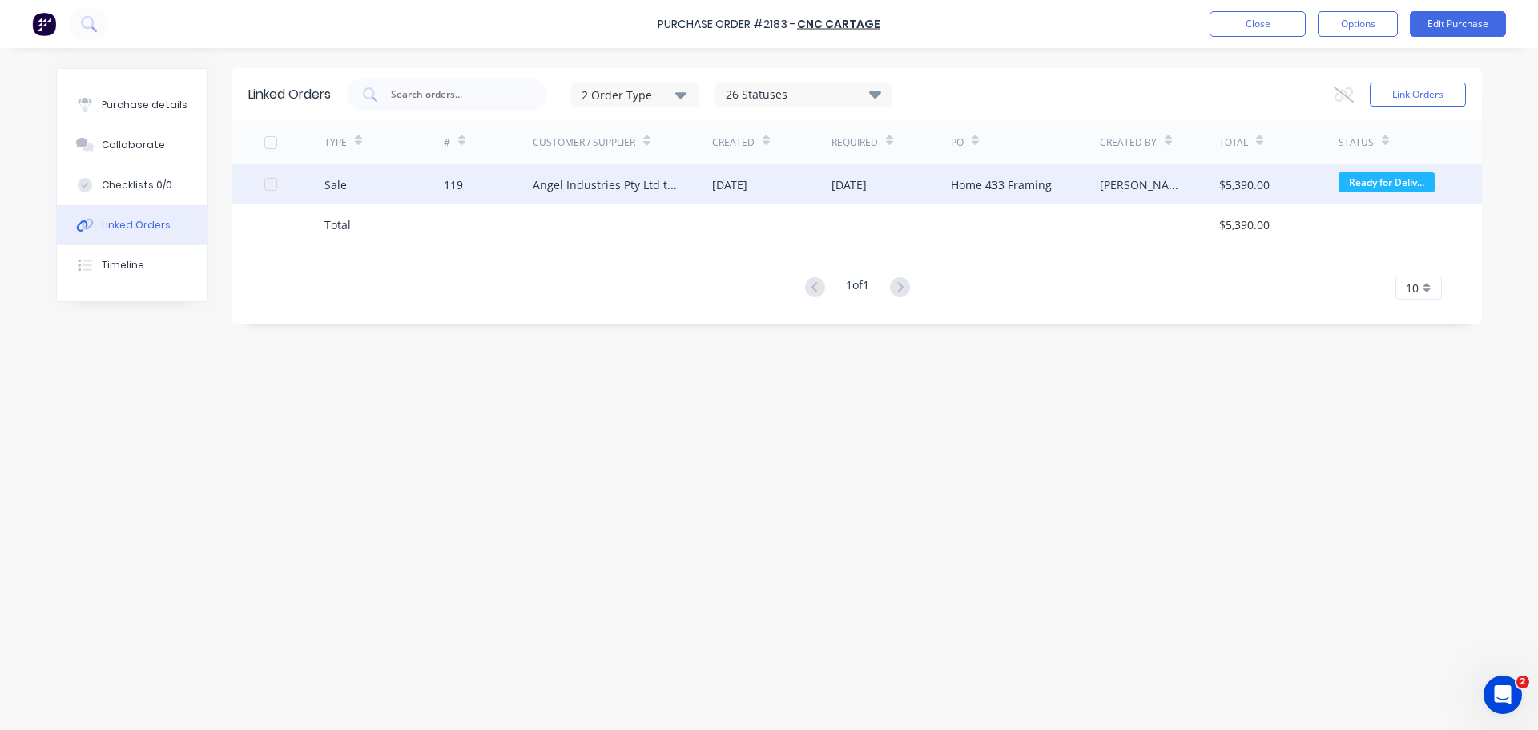
click at [634, 190] on div "Angel Industries Pty Ltd t/a Teeny Tiny Homes" at bounding box center [606, 184] width 147 height 17
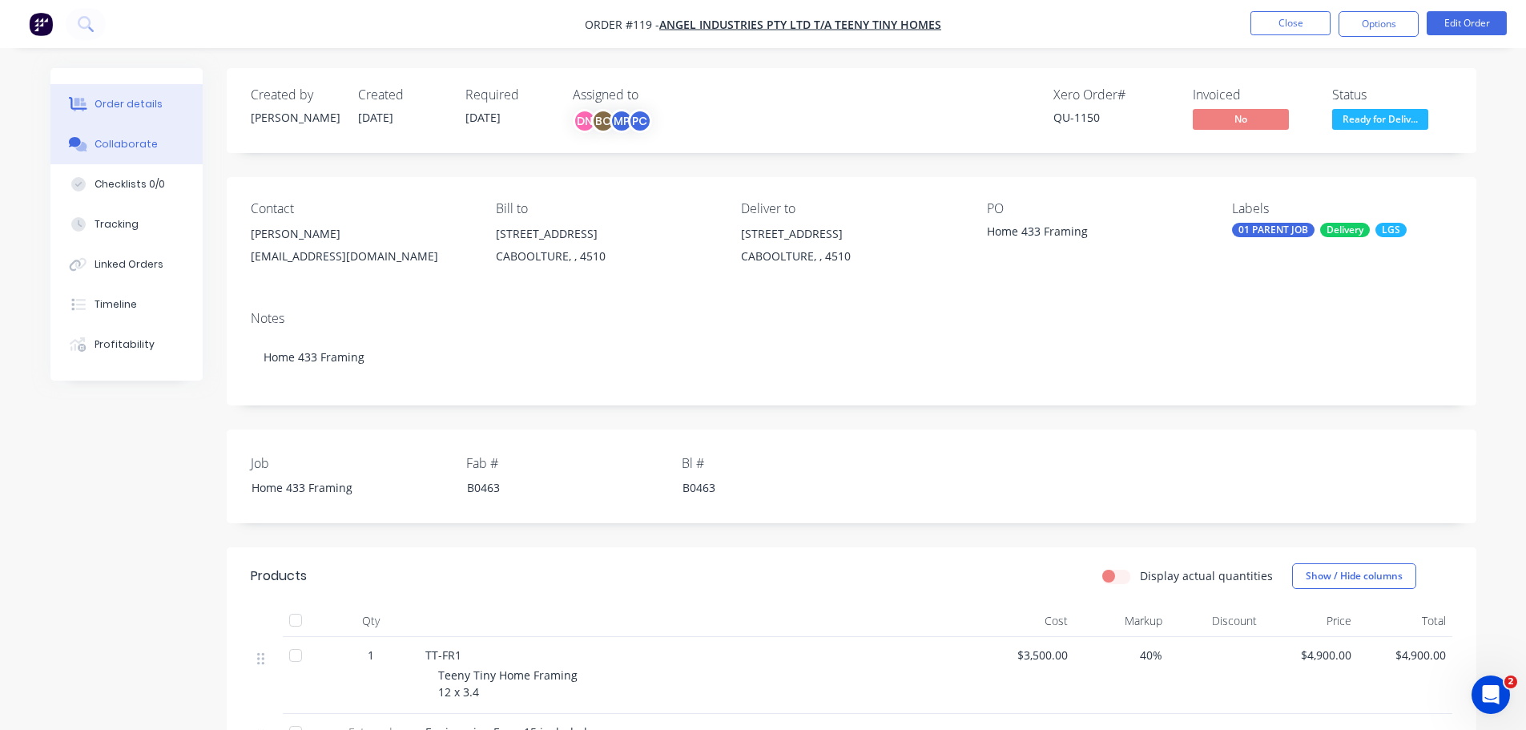
click at [80, 133] on button "Collaborate" at bounding box center [126, 144] width 152 height 40
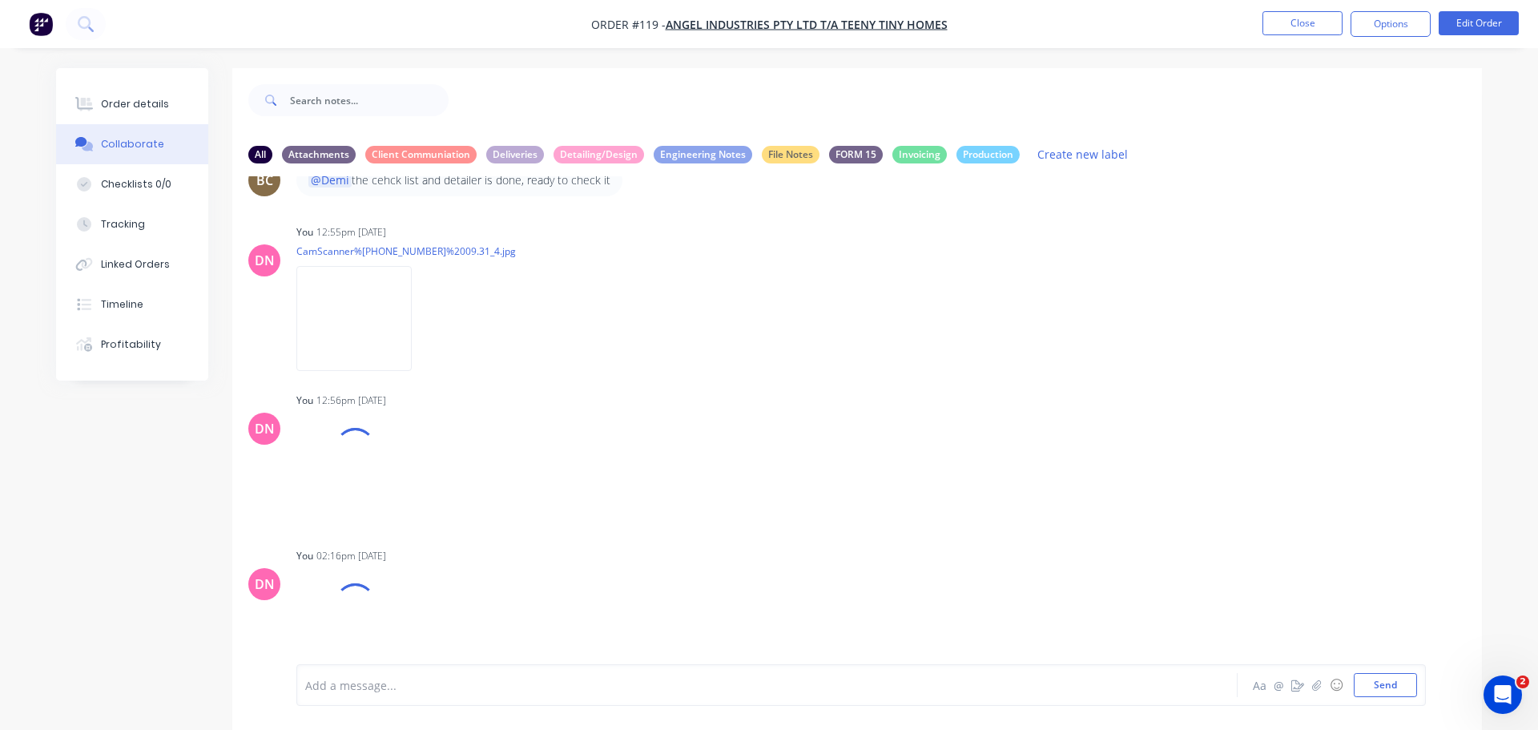
scroll to position [1151, 0]
click at [1321, 679] on icon "button" at bounding box center [1316, 684] width 9 height 10
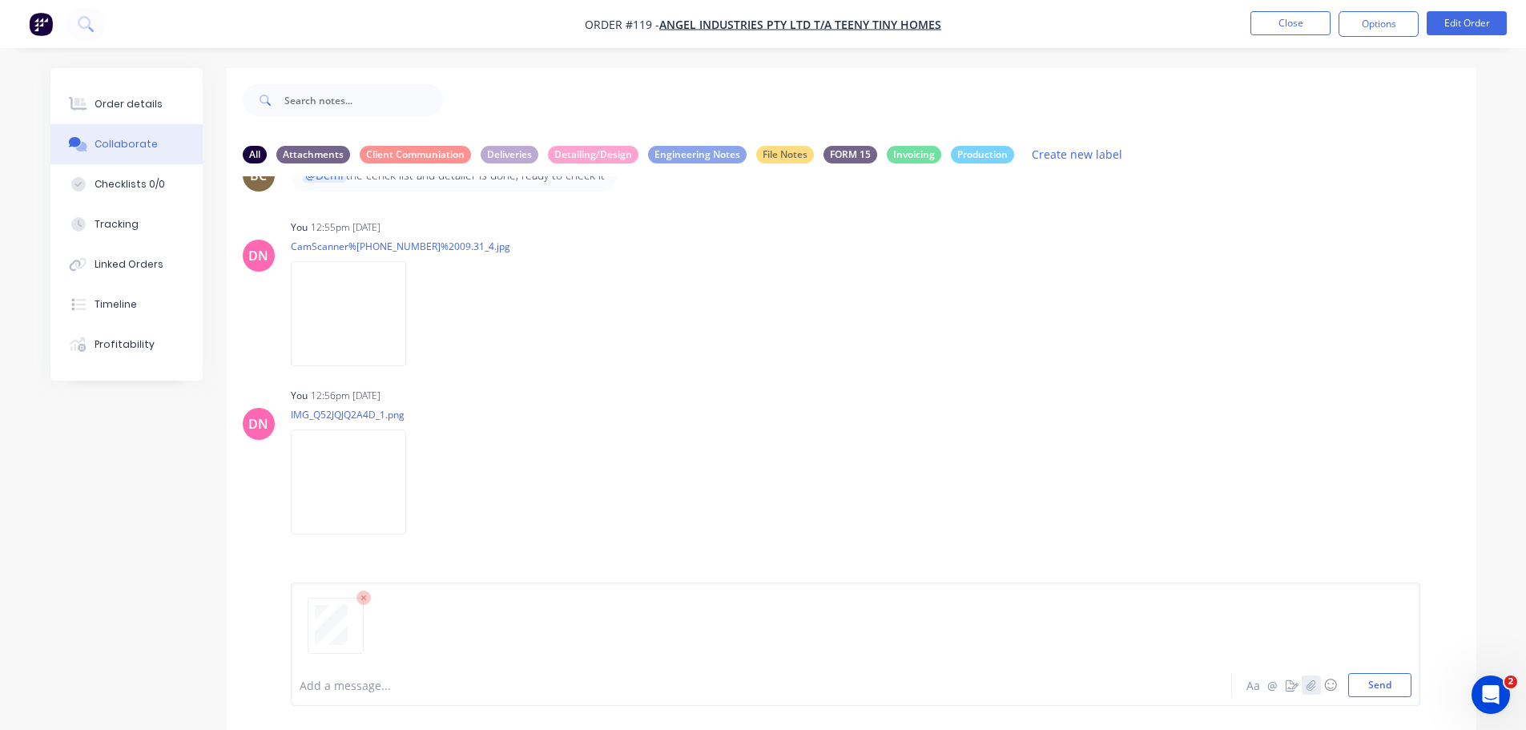
click at [1301, 675] on button "button" at bounding box center [1310, 684] width 19 height 19
click at [1399, 694] on button "Send" at bounding box center [1379, 685] width 63 height 24
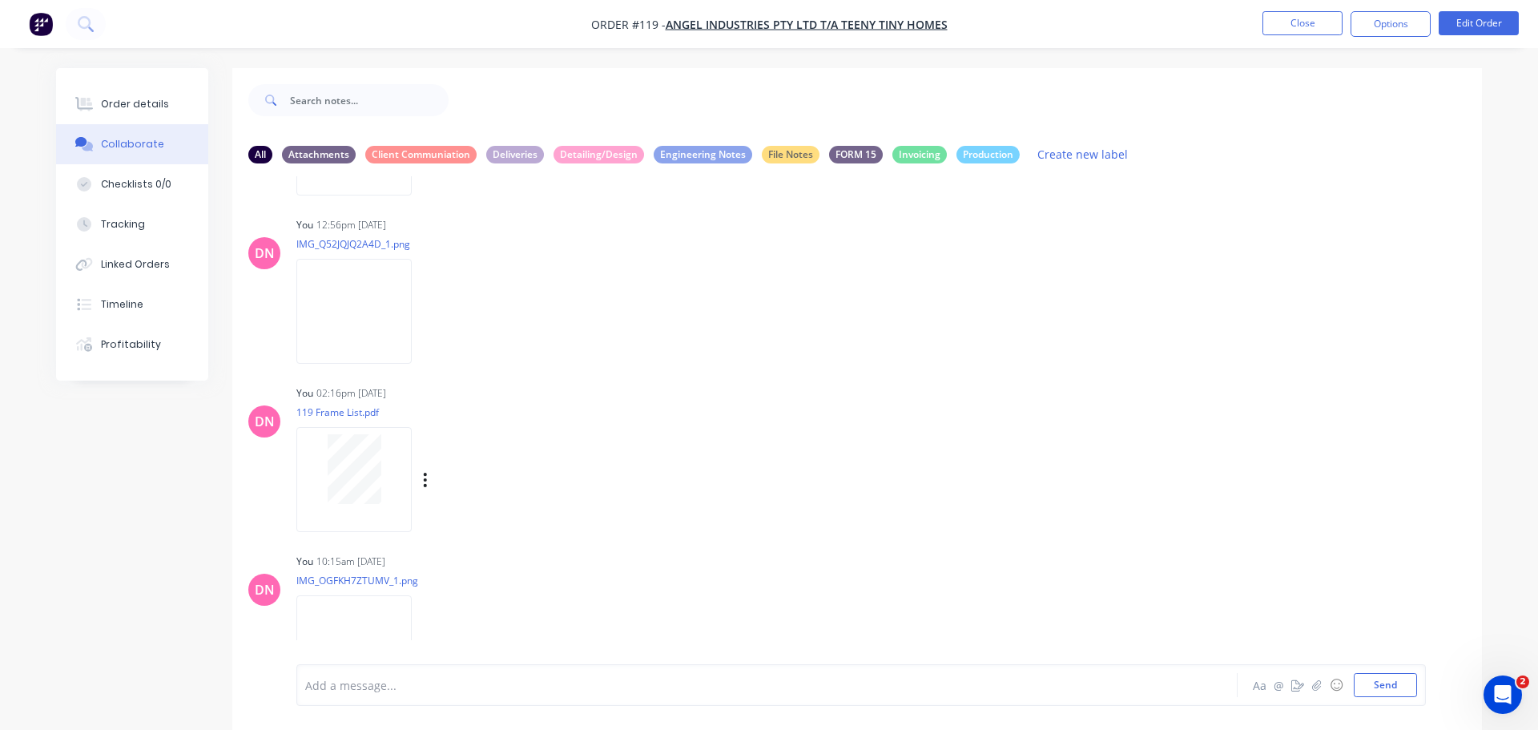
scroll to position [1339, 0]
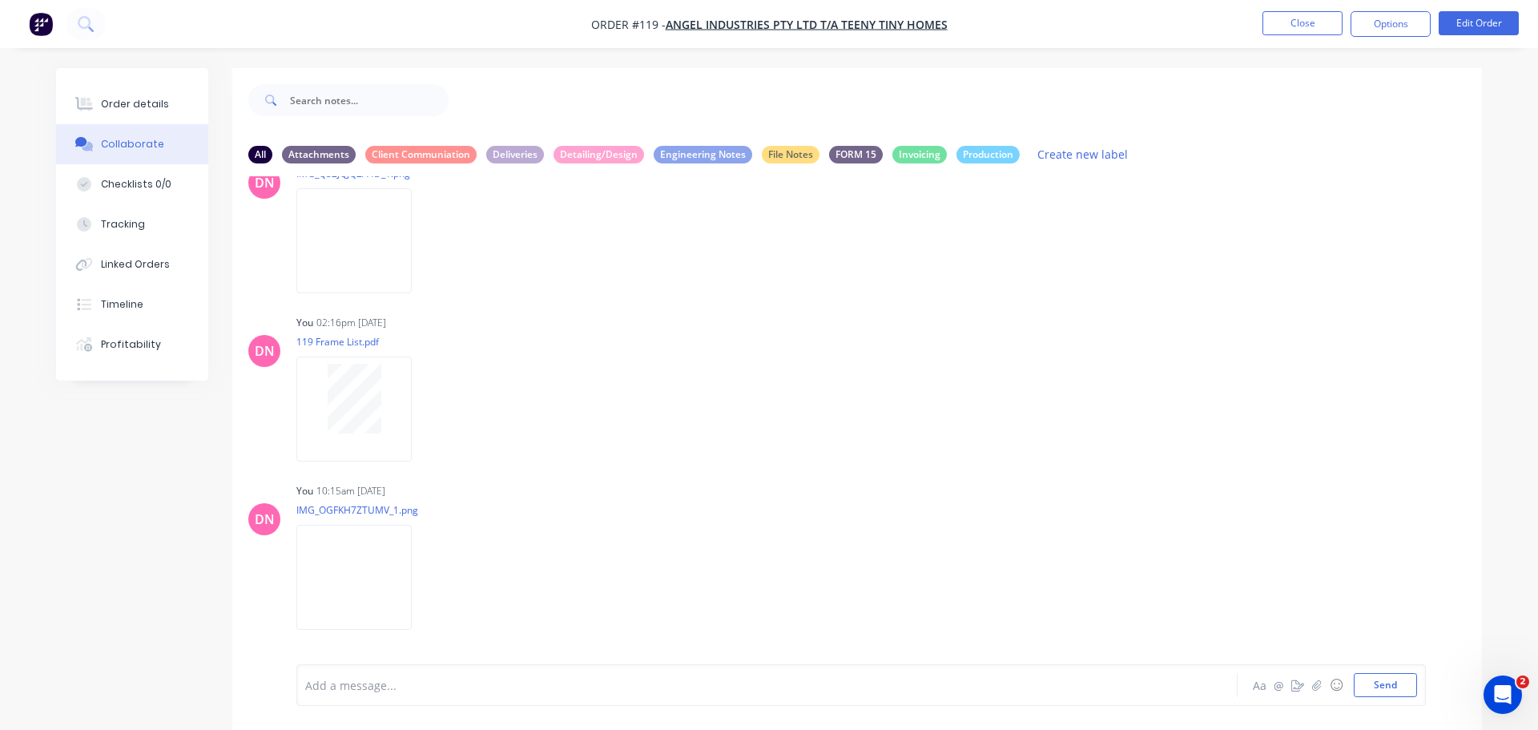
scroll to position [1393, 0]
click at [774, 645] on div "You 07:59pm 29/08/25 Blackline Structures Delivery Docket - 119 Copy.pdf Labels…" at bounding box center [546, 717] width 501 height 144
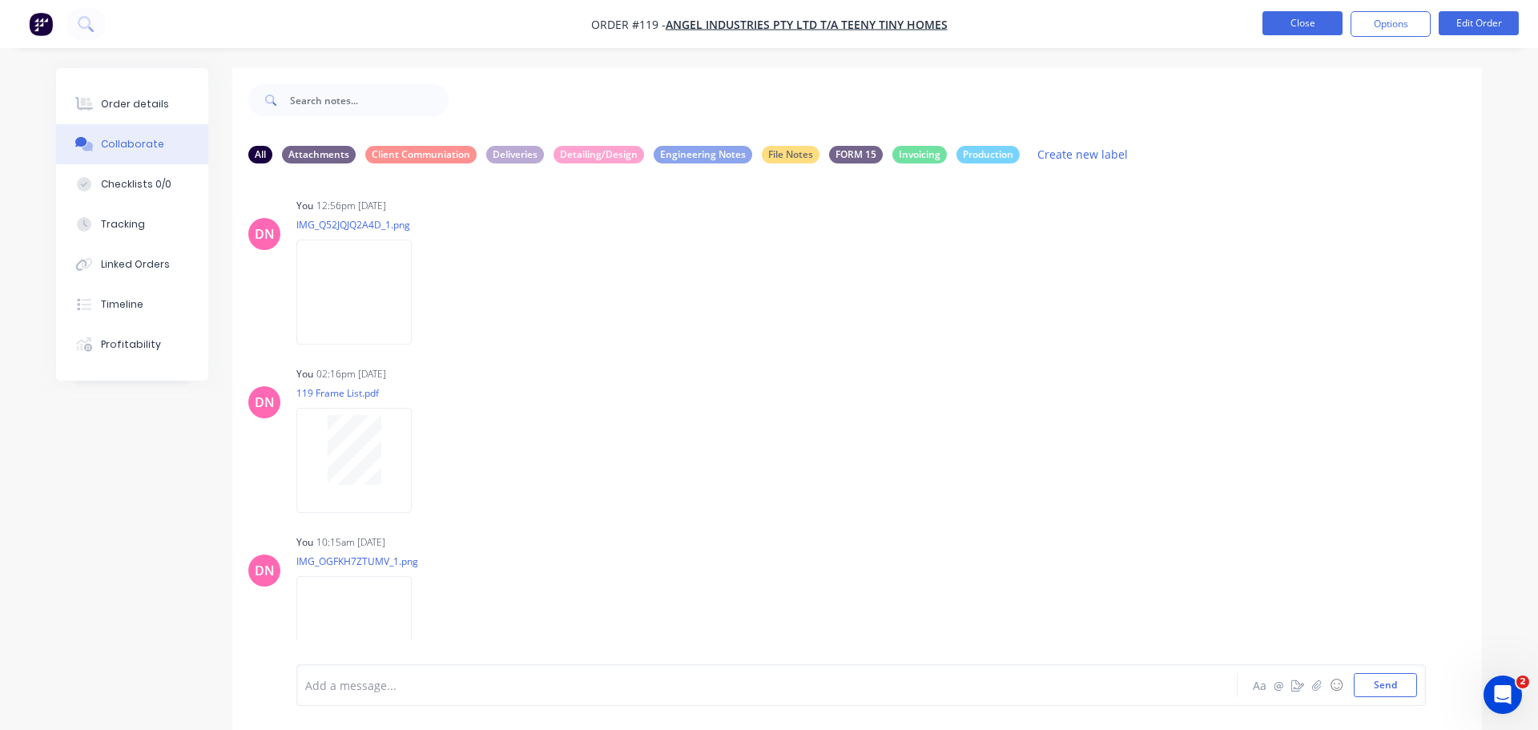
click at [1330, 16] on button "Close" at bounding box center [1302, 23] width 80 height 24
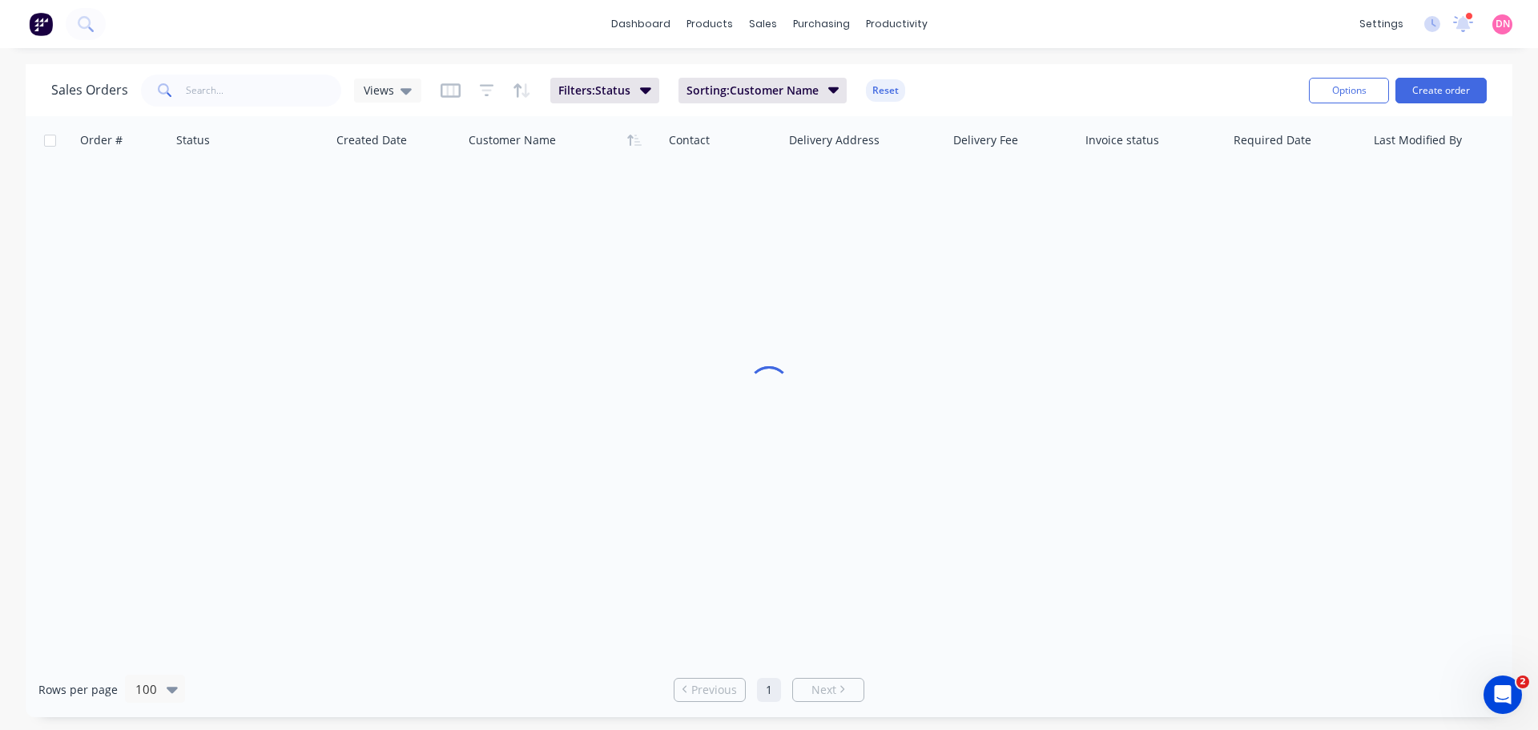
click at [1473, 19] on div at bounding box center [1469, 16] width 8 height 8
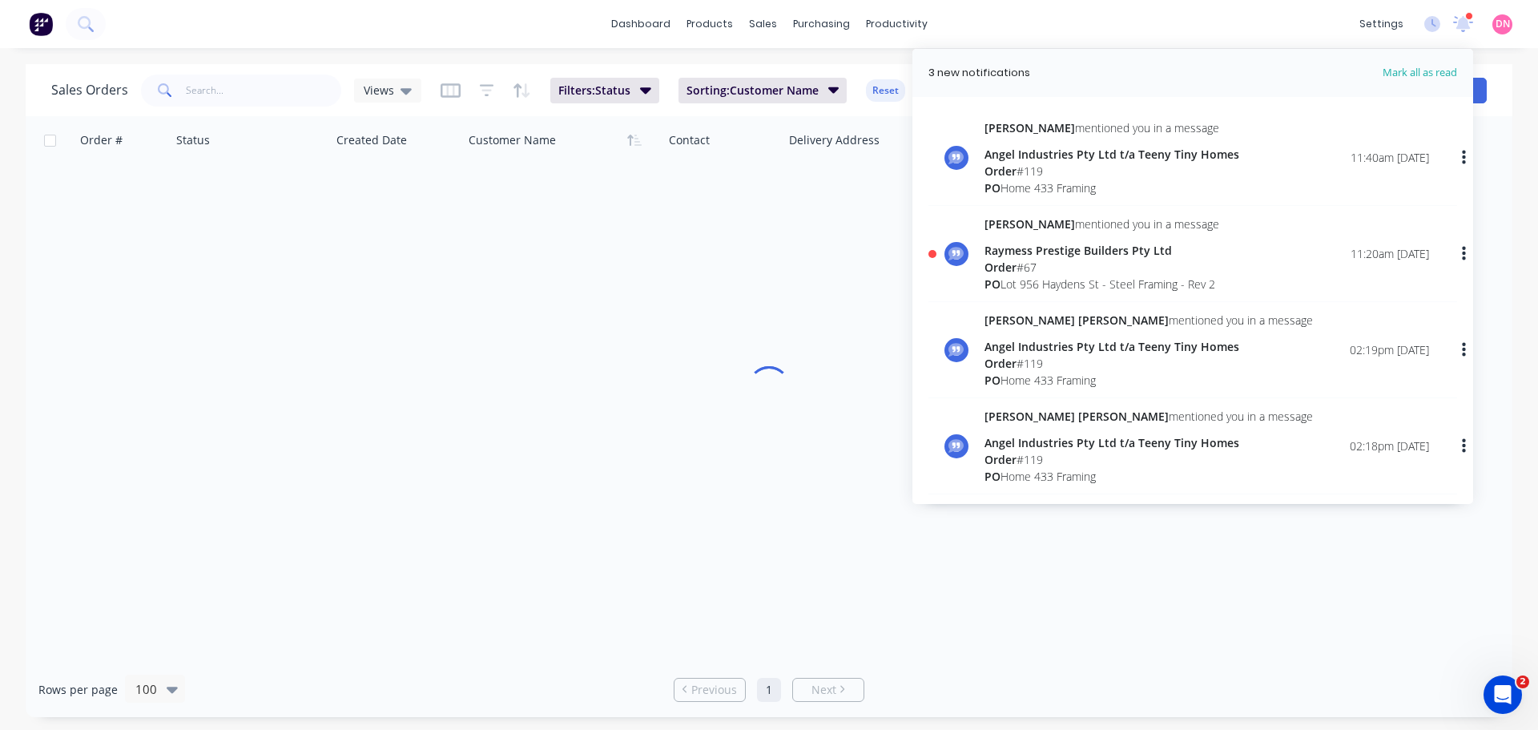
click at [1070, 275] on div "PO Lot 956 Haydens St - Steel Framing - Rev 2" at bounding box center [1101, 283] width 235 height 17
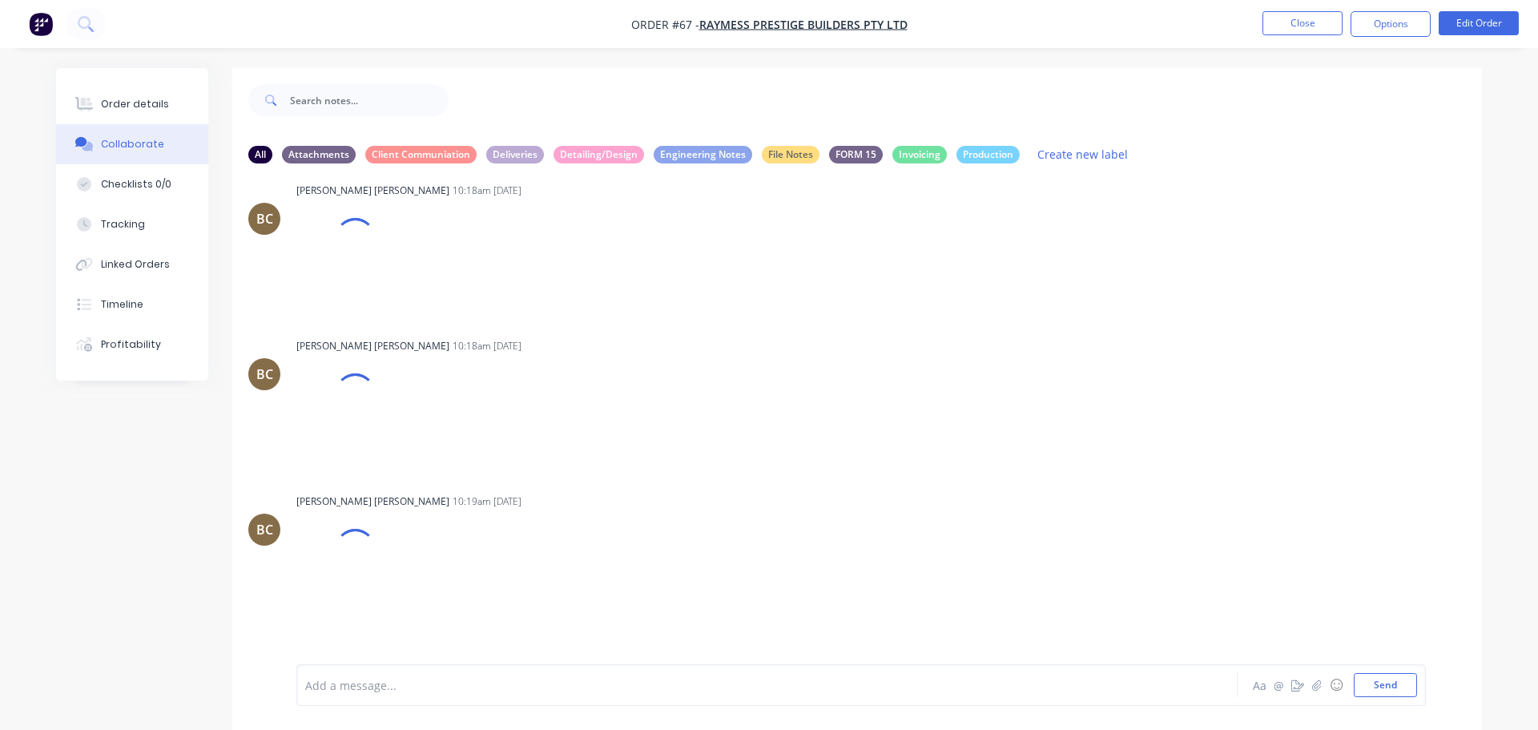
scroll to position [4550, 0]
click at [170, 244] on button "Linked Orders" at bounding box center [132, 264] width 152 height 40
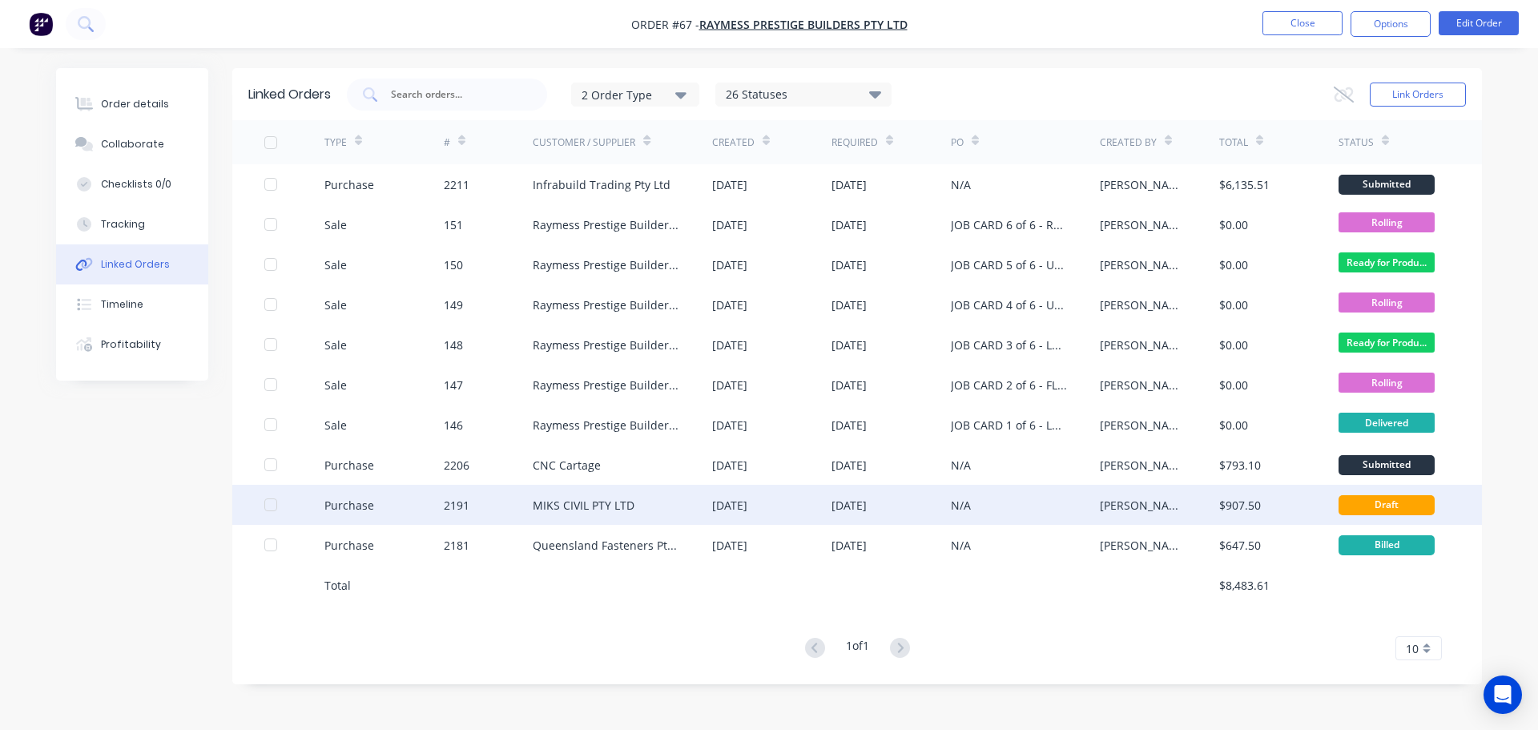
click at [939, 500] on div "[DATE]" at bounding box center [890, 505] width 119 height 40
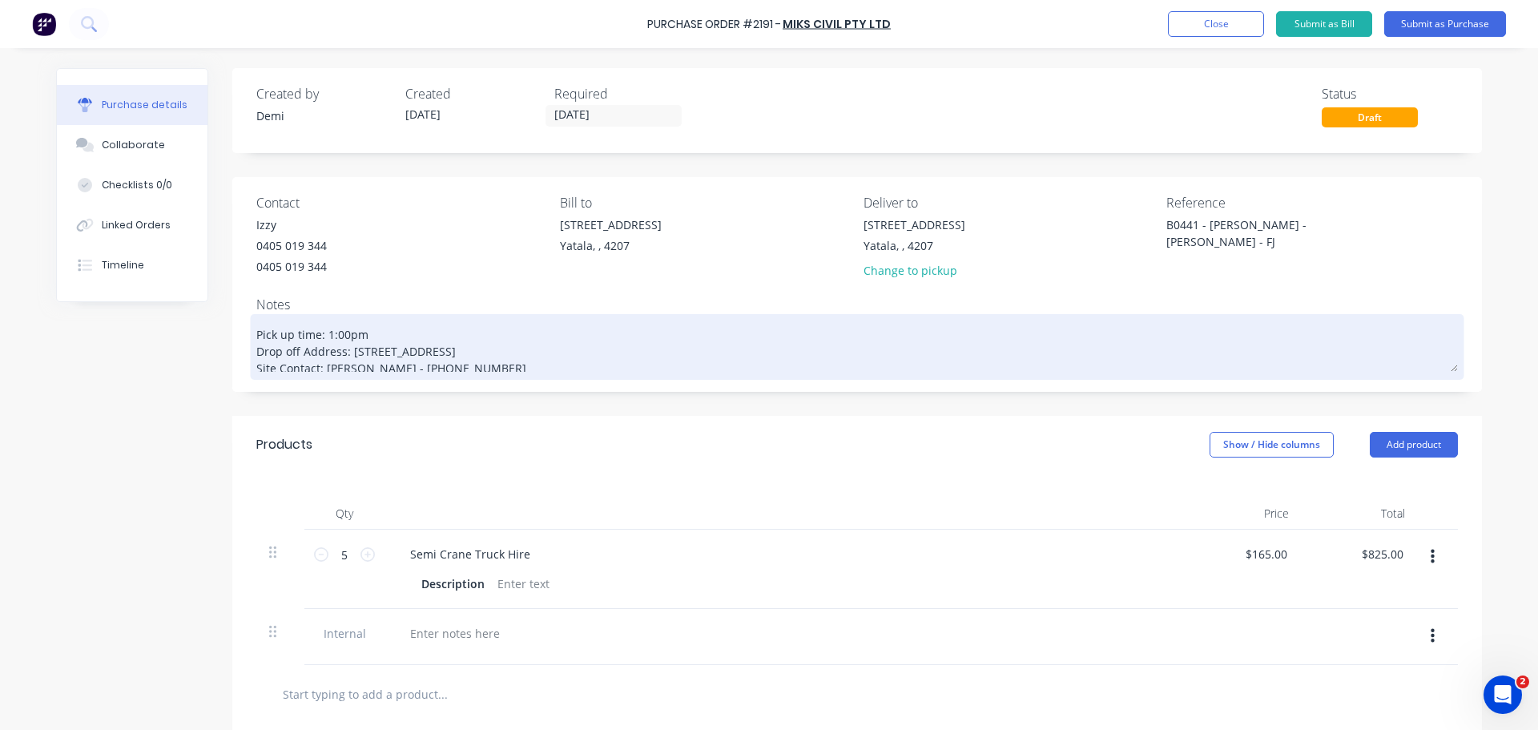
type textarea "x"
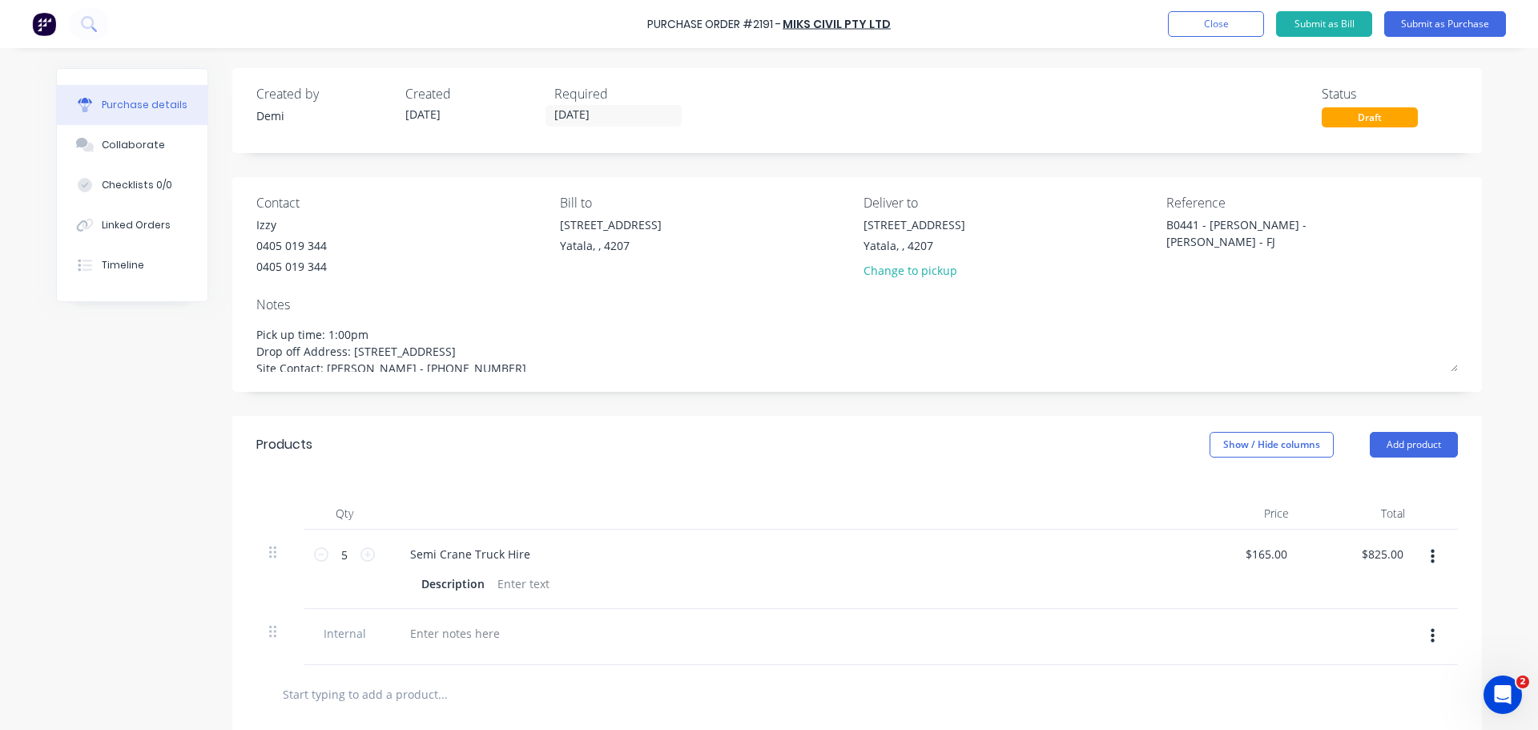
drag, startPoint x: 450, startPoint y: 352, endPoint x: 243, endPoint y: 312, distance: 210.3
click at [243, 312] on div "Contact Izzy 0405 019 344 0405 019 344 Bill to 33 Computer Road Yatala, , 4207 …" at bounding box center [856, 284] width 1249 height 215
click at [1166, 220] on textarea "B0441 - [PERSON_NAME] - [PERSON_NAME] - FJ" at bounding box center [1266, 234] width 200 height 36
type textarea "P2191 - B0441 - Raymess - Haydens - FJ"
type textarea "x"
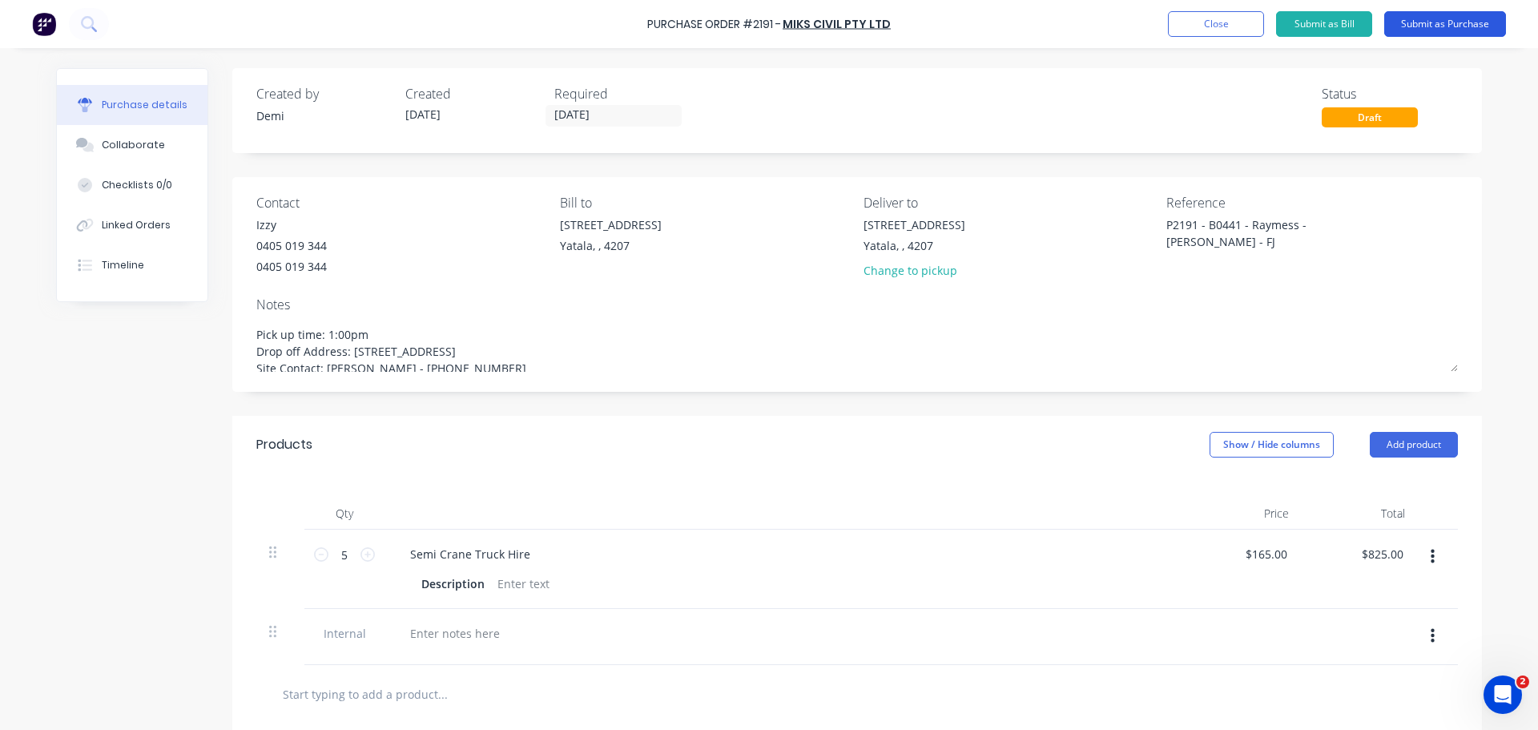
type textarea "P2191 - B0441 - Raymess - Haydens - FJ"
click at [1412, 26] on button "Submit as Purchase" at bounding box center [1445, 24] width 122 height 26
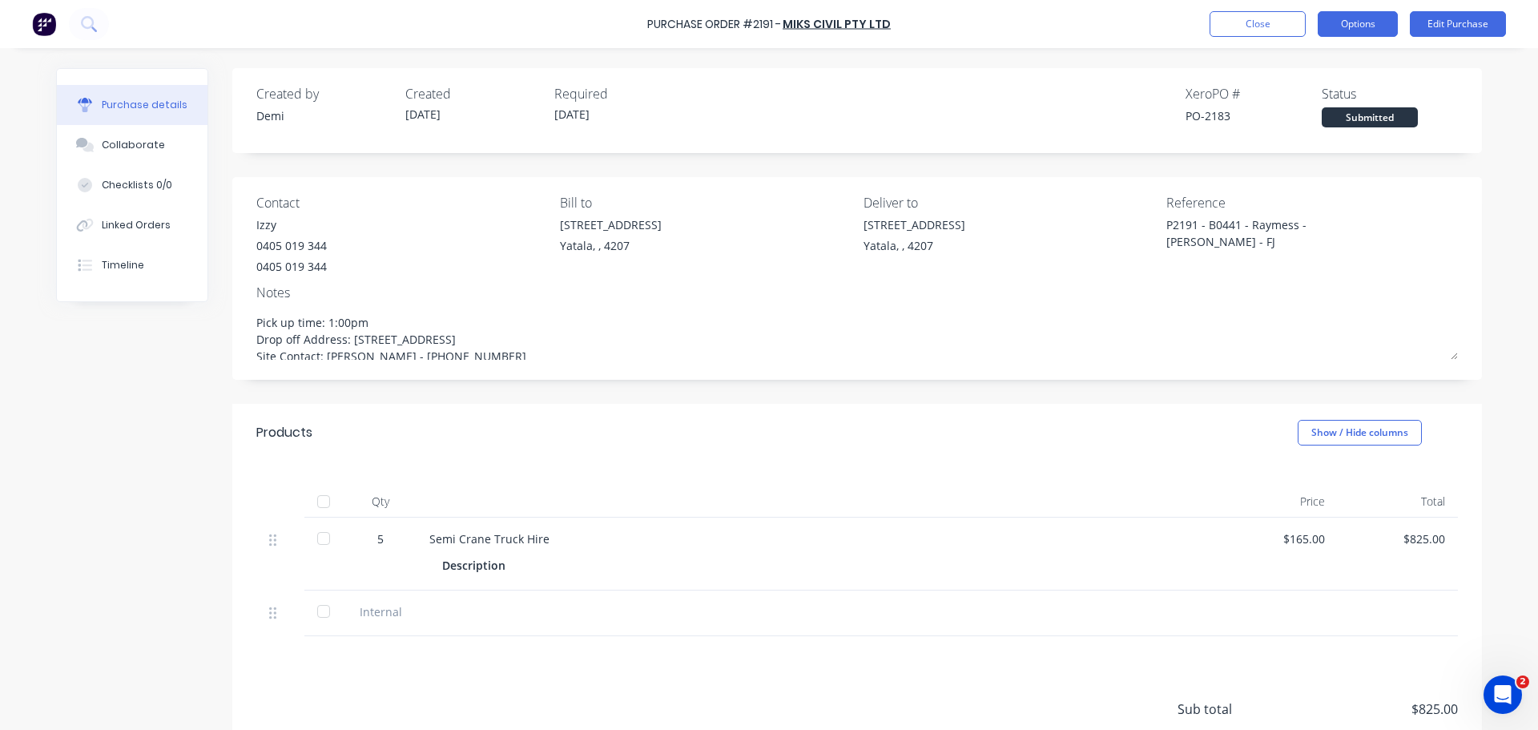
click at [1365, 22] on button "Options" at bounding box center [1357, 24] width 80 height 26
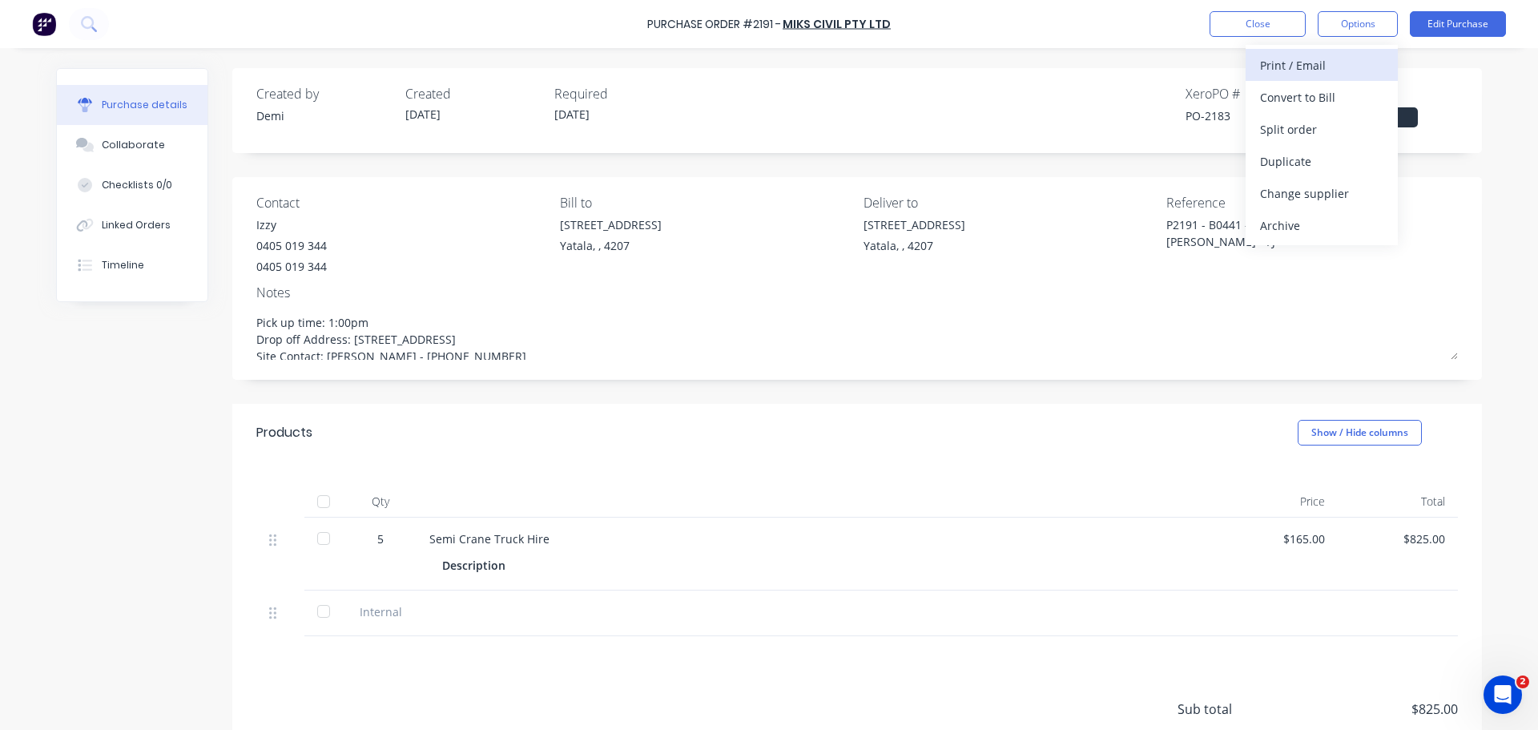
click at [1338, 65] on div "Print / Email" at bounding box center [1321, 65] width 123 height 23
click at [1321, 123] on div "Without pricing" at bounding box center [1321, 129] width 123 height 23
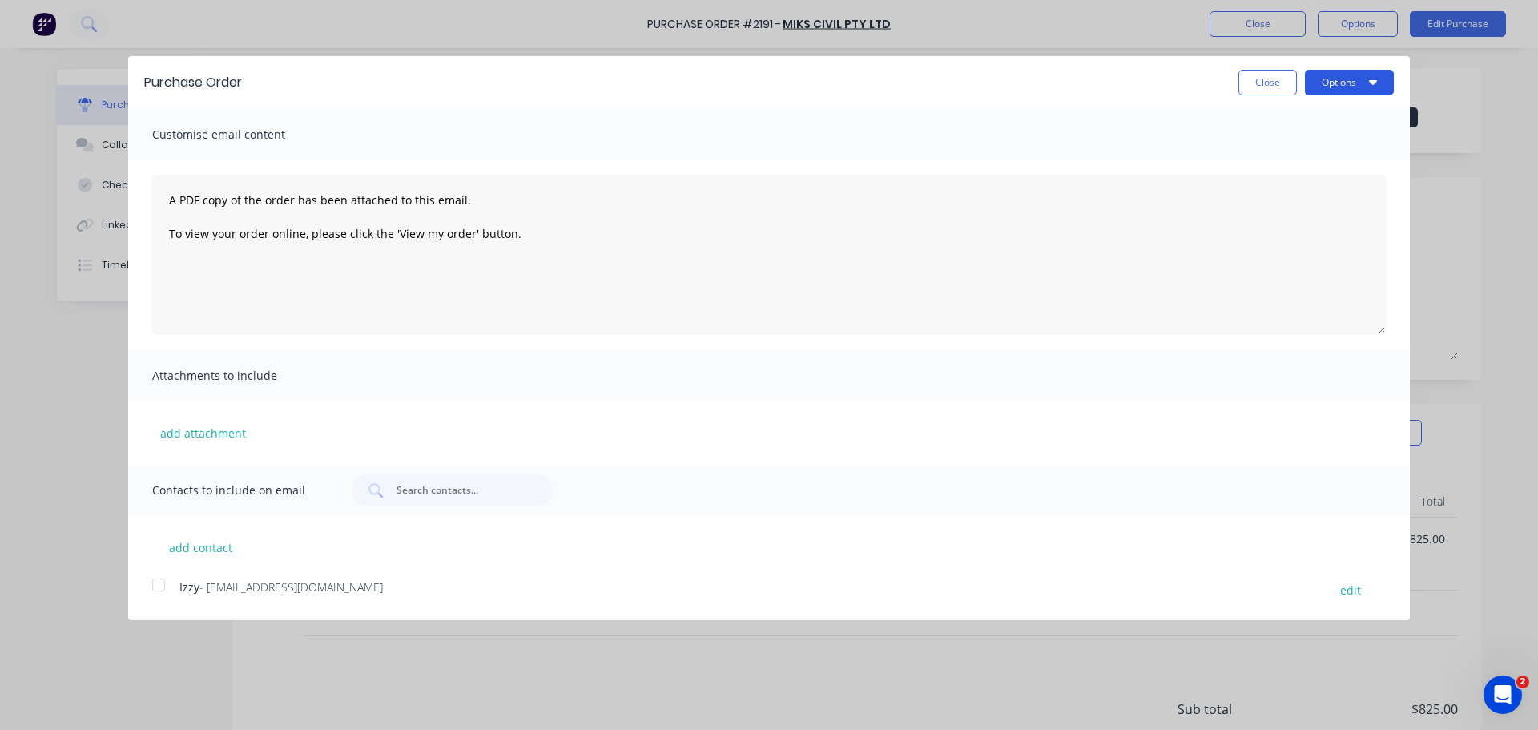
click at [1343, 70] on button "Options" at bounding box center [1349, 83] width 89 height 26
click at [1317, 113] on div "Print" at bounding box center [1317, 122] width 123 height 23
click at [1293, 70] on button "Close" at bounding box center [1267, 83] width 58 height 26
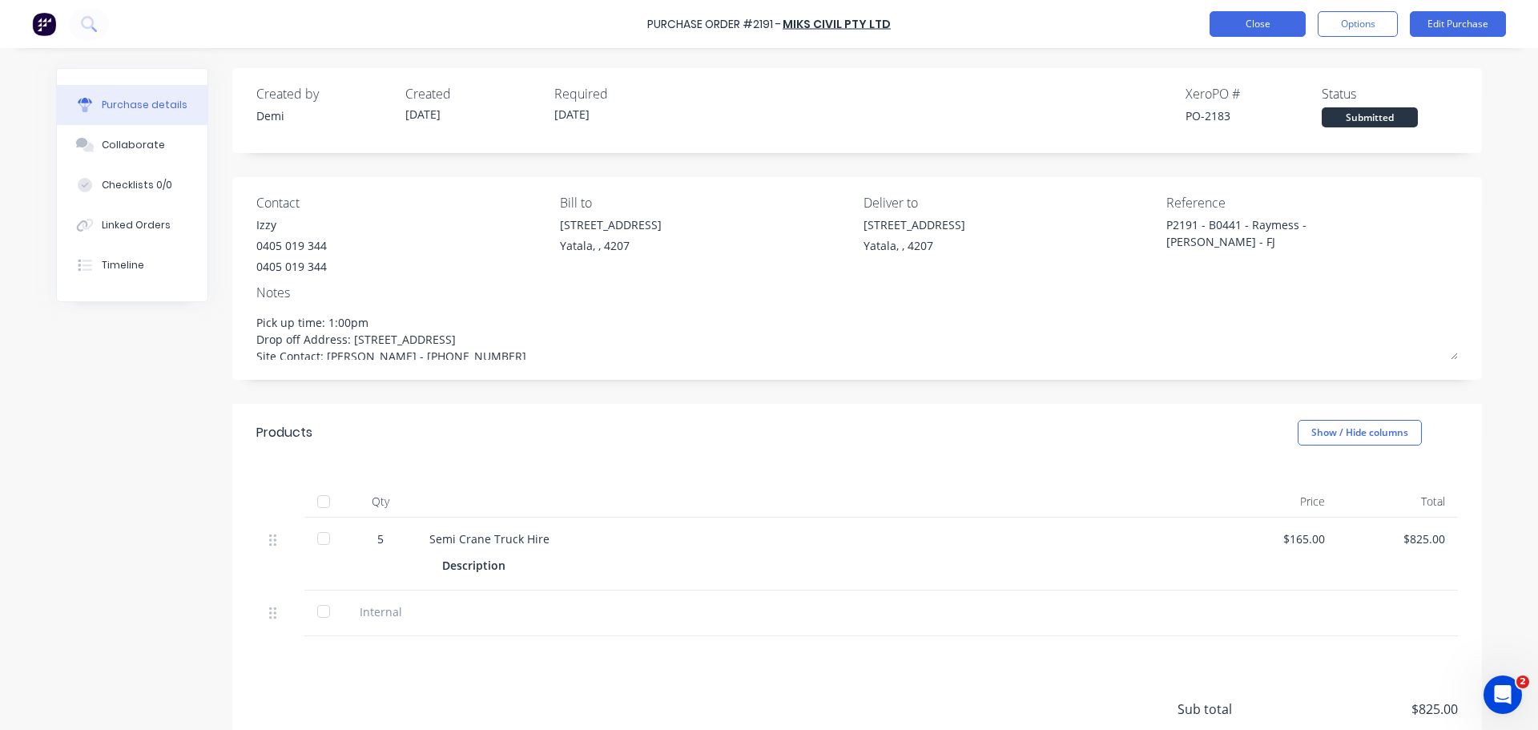
click at [1283, 22] on button "Close" at bounding box center [1257, 24] width 96 height 26
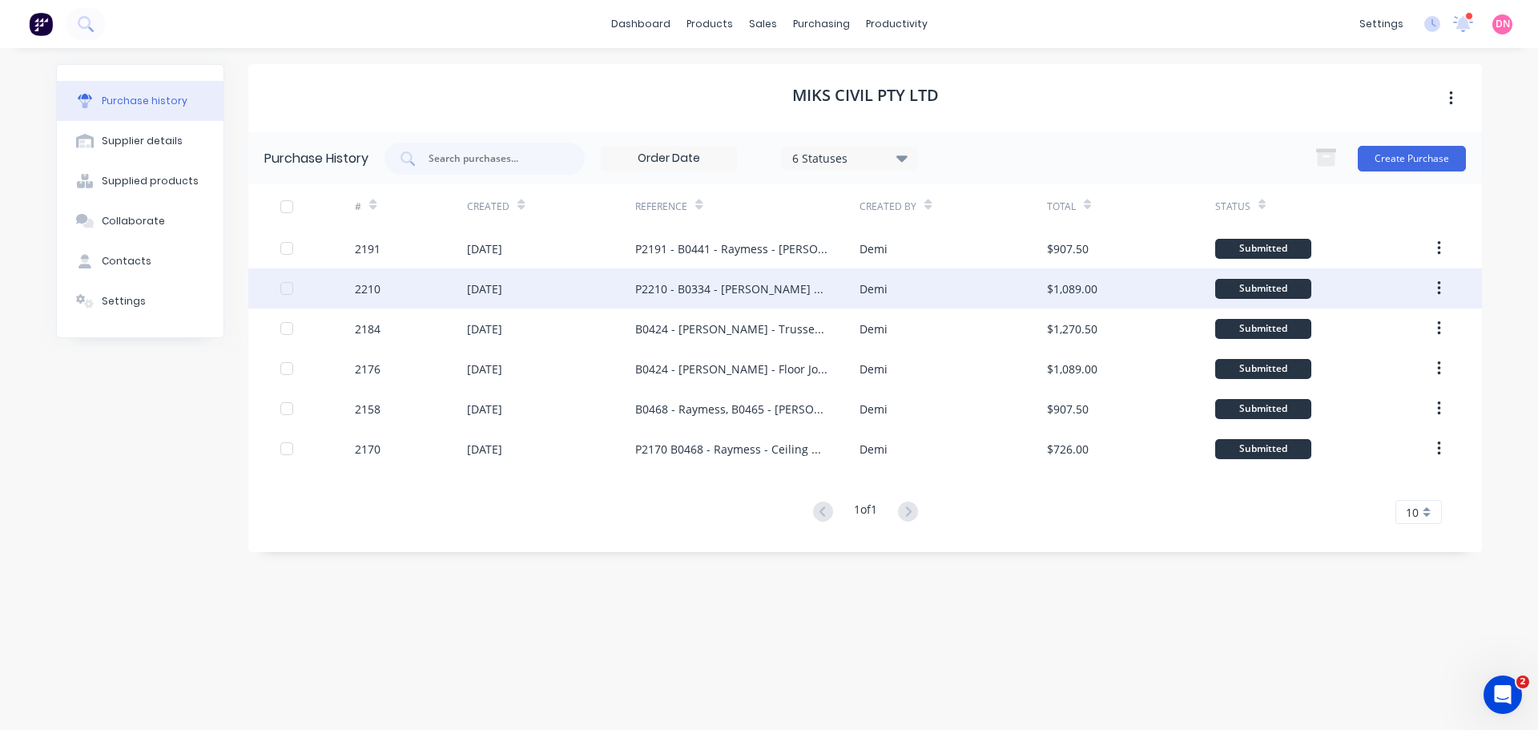
click at [718, 283] on div "P2210 - B0334 - [PERSON_NAME] Reinforcements" at bounding box center [731, 288] width 192 height 17
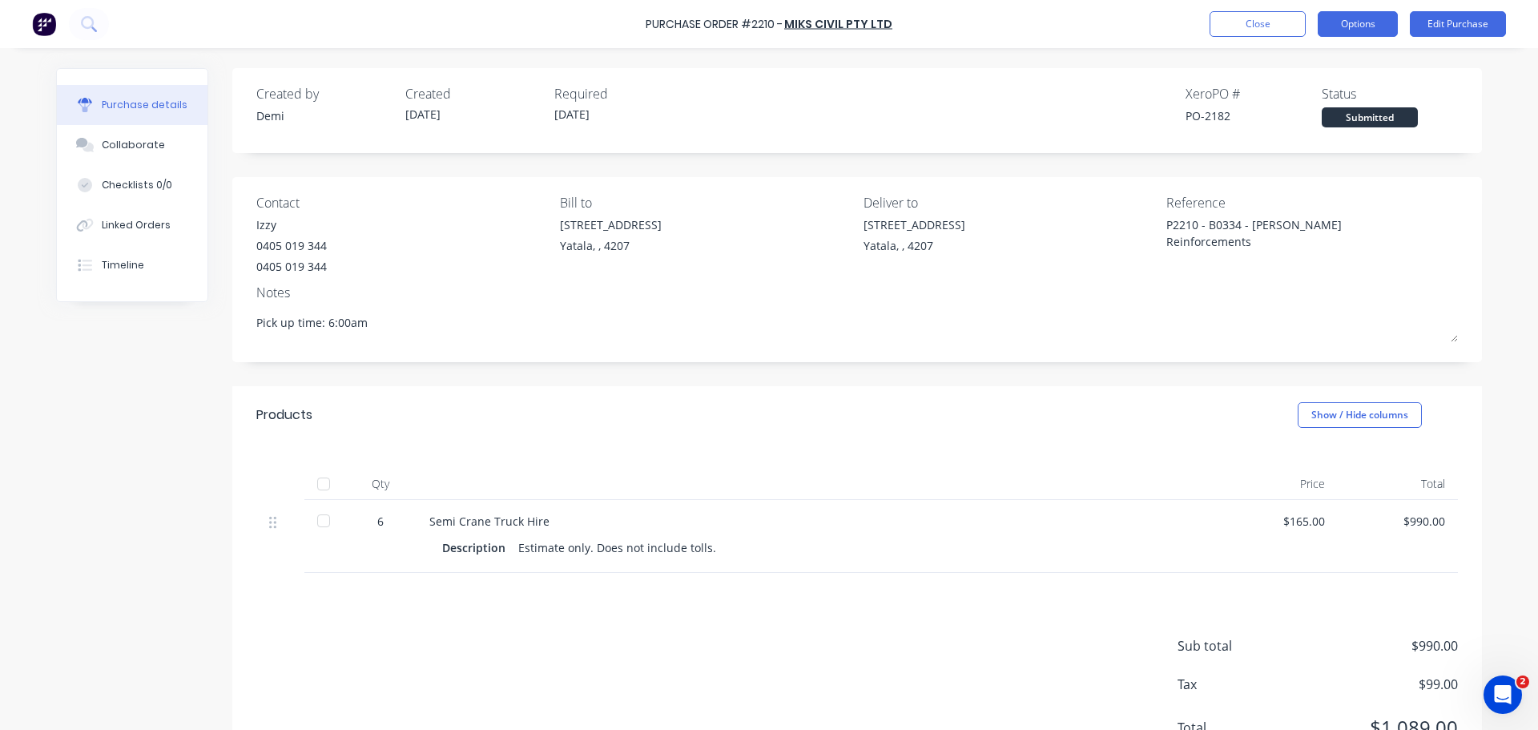
click at [1366, 26] on button "Options" at bounding box center [1357, 24] width 80 height 26
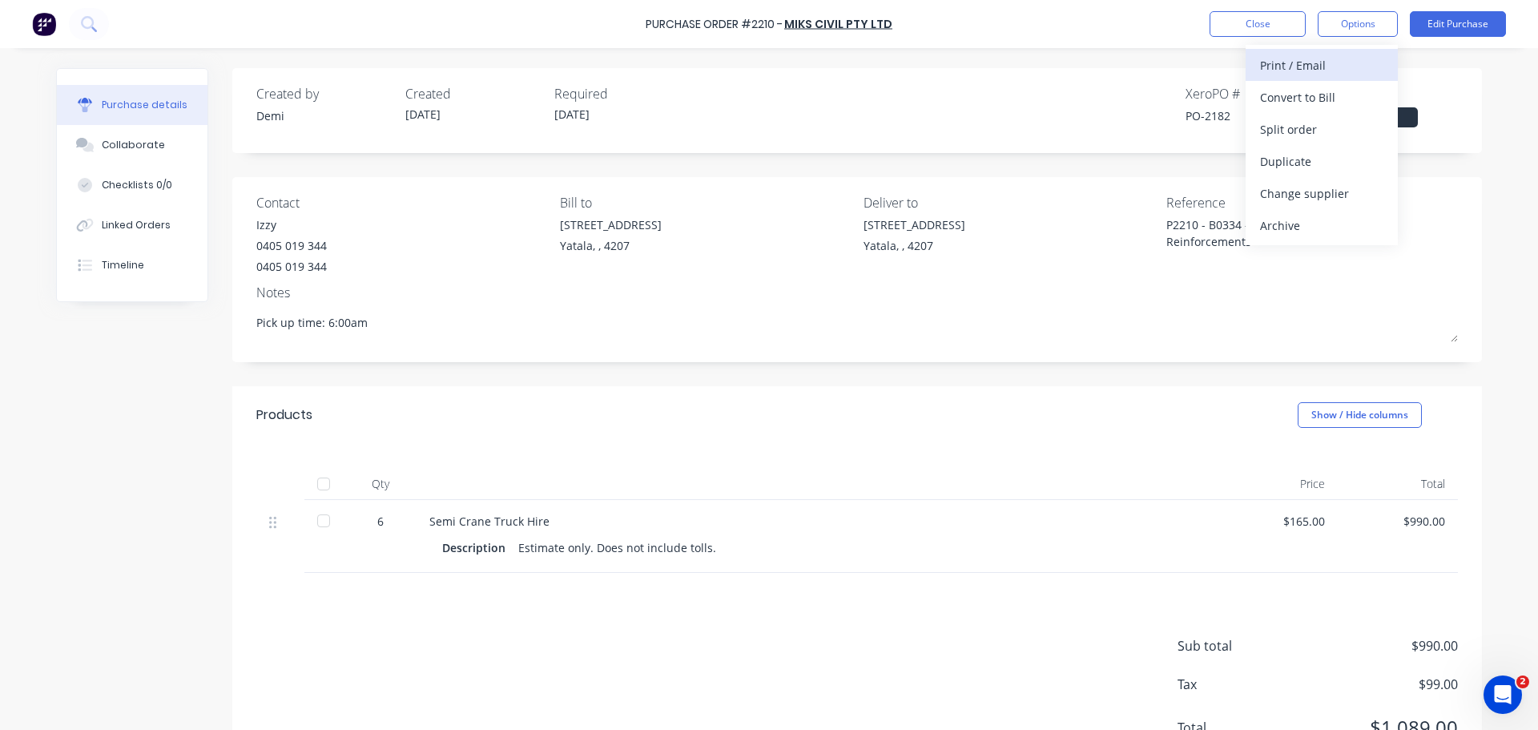
click at [1349, 51] on button "Print / Email" at bounding box center [1321, 65] width 152 height 32
click at [1306, 120] on div "Without pricing" at bounding box center [1321, 129] width 123 height 23
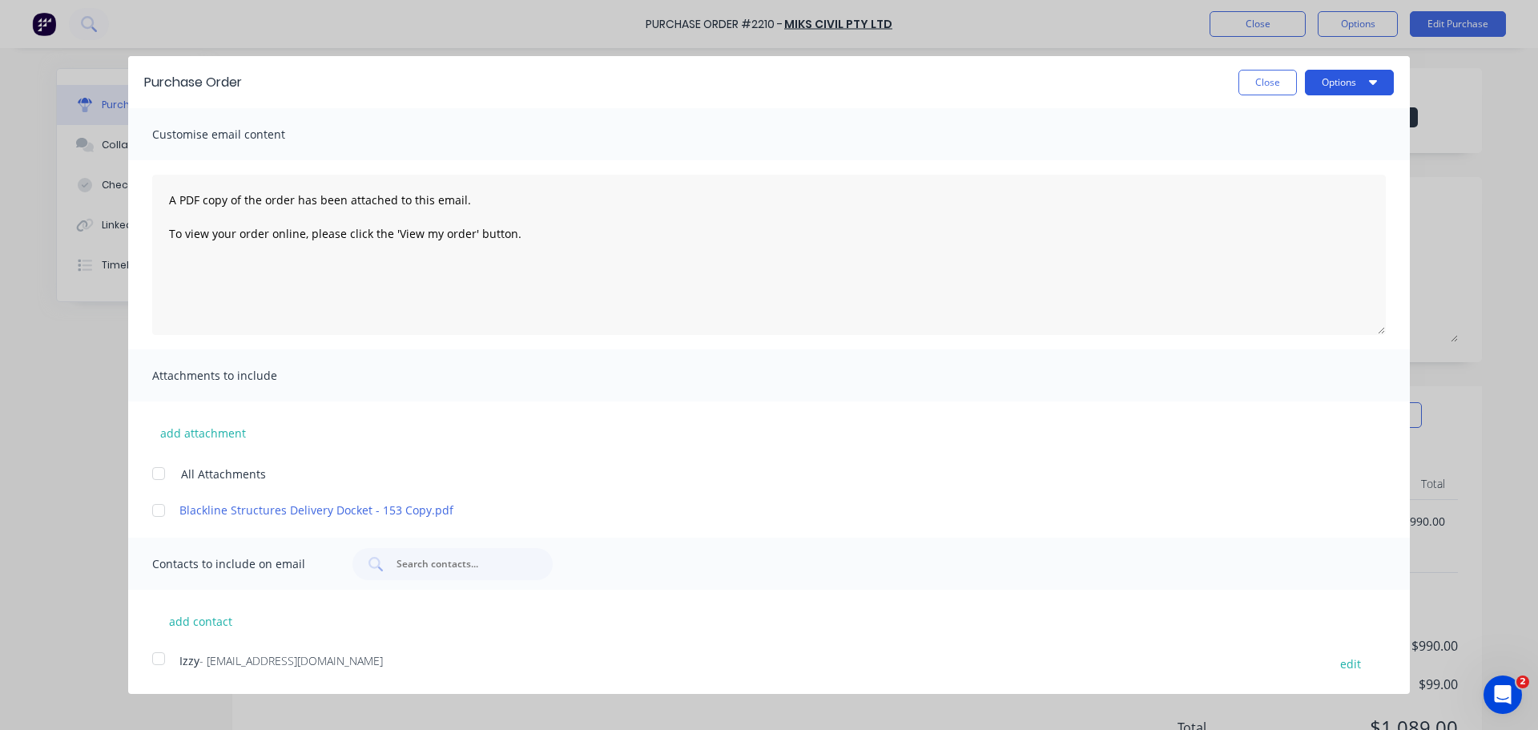
click at [1337, 71] on button "Options" at bounding box center [1349, 83] width 89 height 26
click at [1319, 112] on div "Print" at bounding box center [1317, 122] width 123 height 23
click at [162, 494] on div at bounding box center [159, 510] width 32 height 32
click at [1349, 70] on button "Options" at bounding box center [1349, 83] width 89 height 26
click at [1331, 111] on div "Print" at bounding box center [1317, 122] width 123 height 23
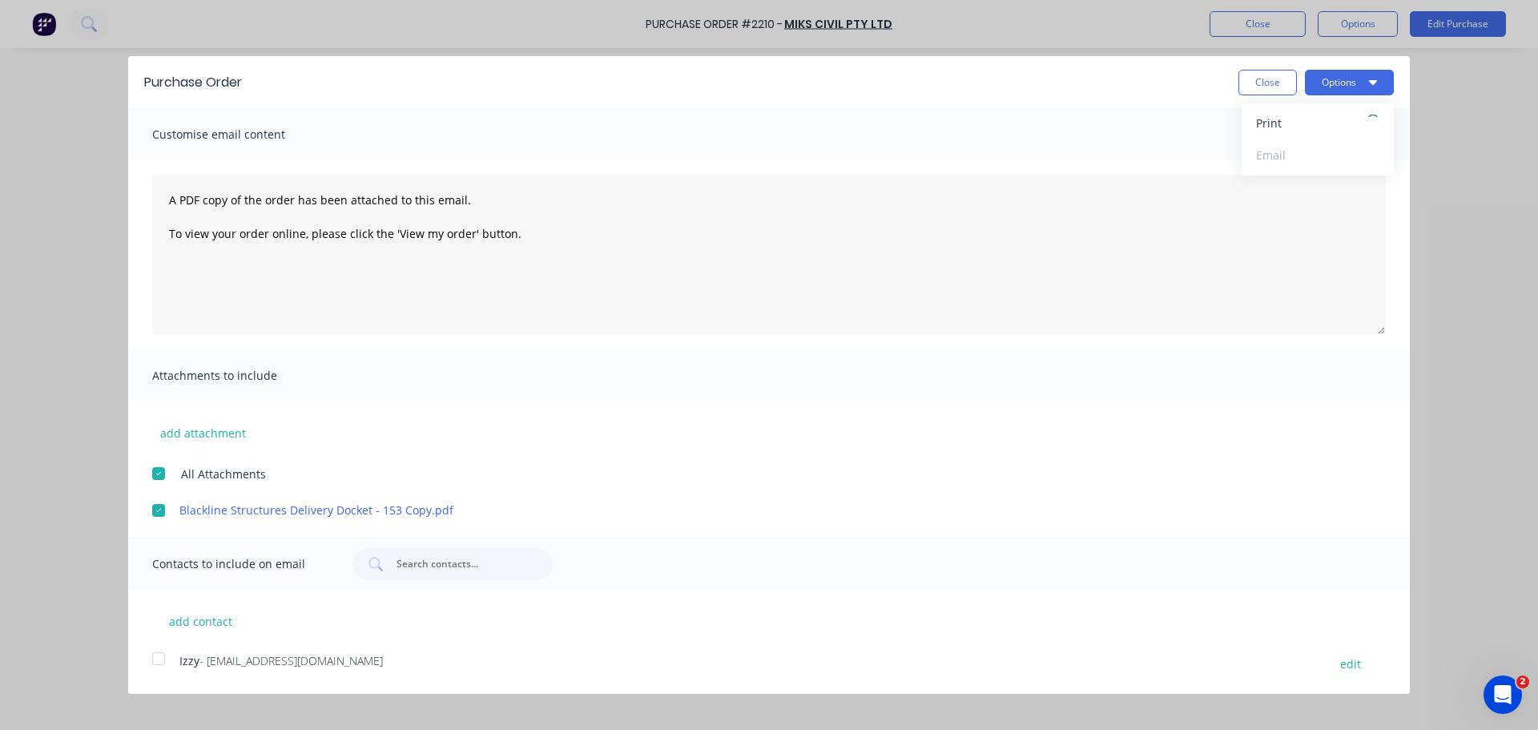
type textarea "x"
click at [1329, 117] on button "Print" at bounding box center [1317, 123] width 152 height 32
click at [162, 494] on div at bounding box center [159, 510] width 32 height 32
click at [1273, 76] on button "Close" at bounding box center [1267, 83] width 58 height 26
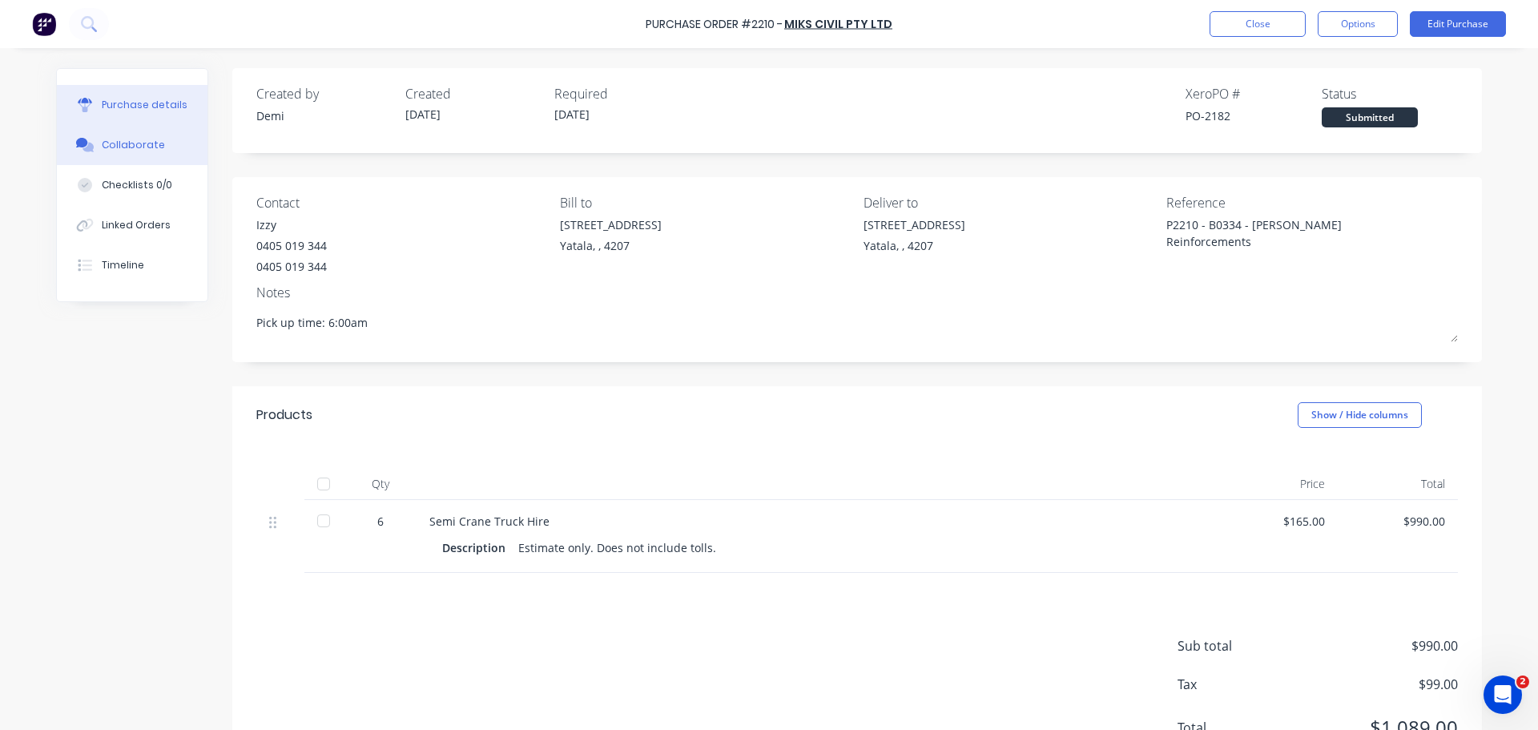
click at [160, 130] on button "Collaborate" at bounding box center [132, 145] width 151 height 40
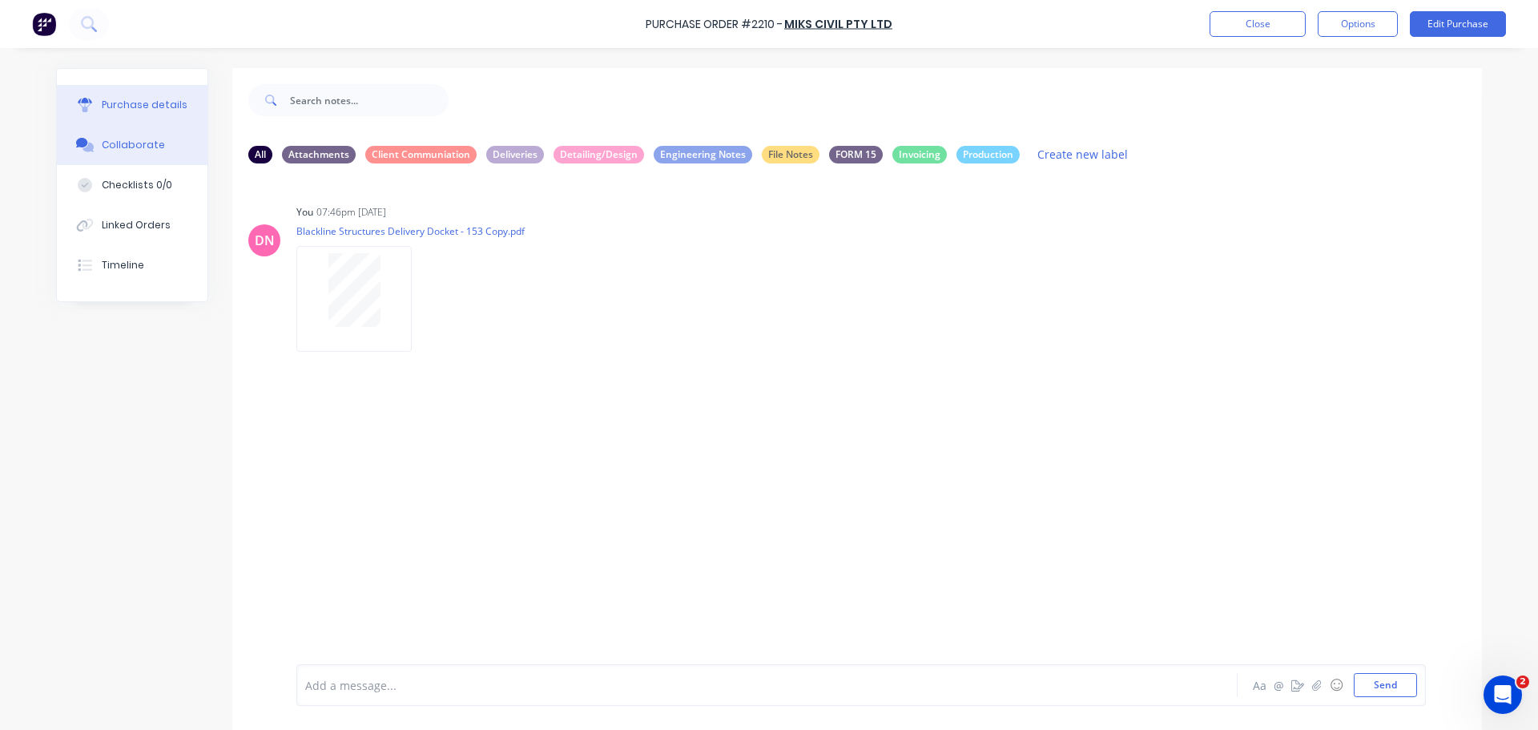
click at [151, 100] on div "Purchase details" at bounding box center [145, 105] width 86 height 14
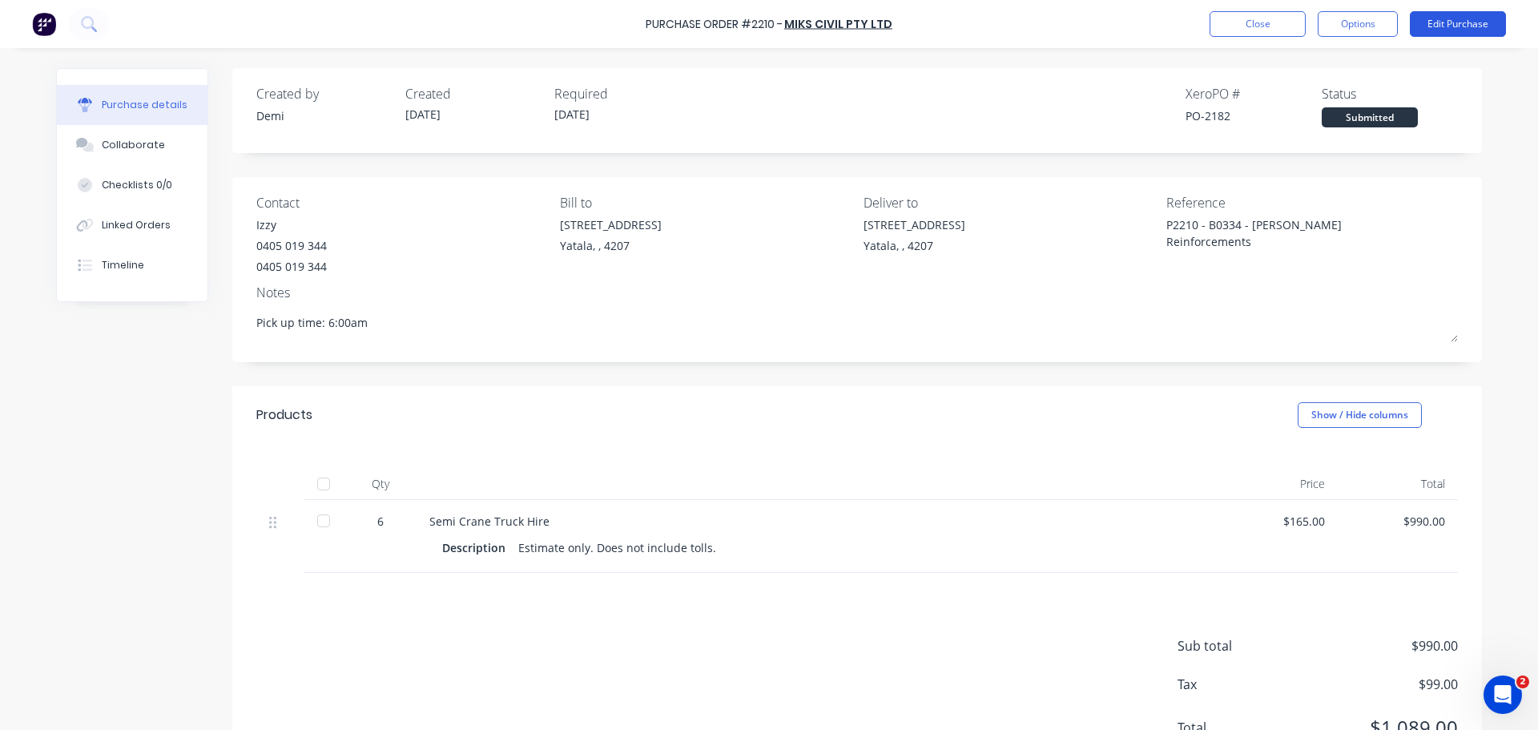
click at [1449, 23] on button "Edit Purchase" at bounding box center [1457, 24] width 96 height 26
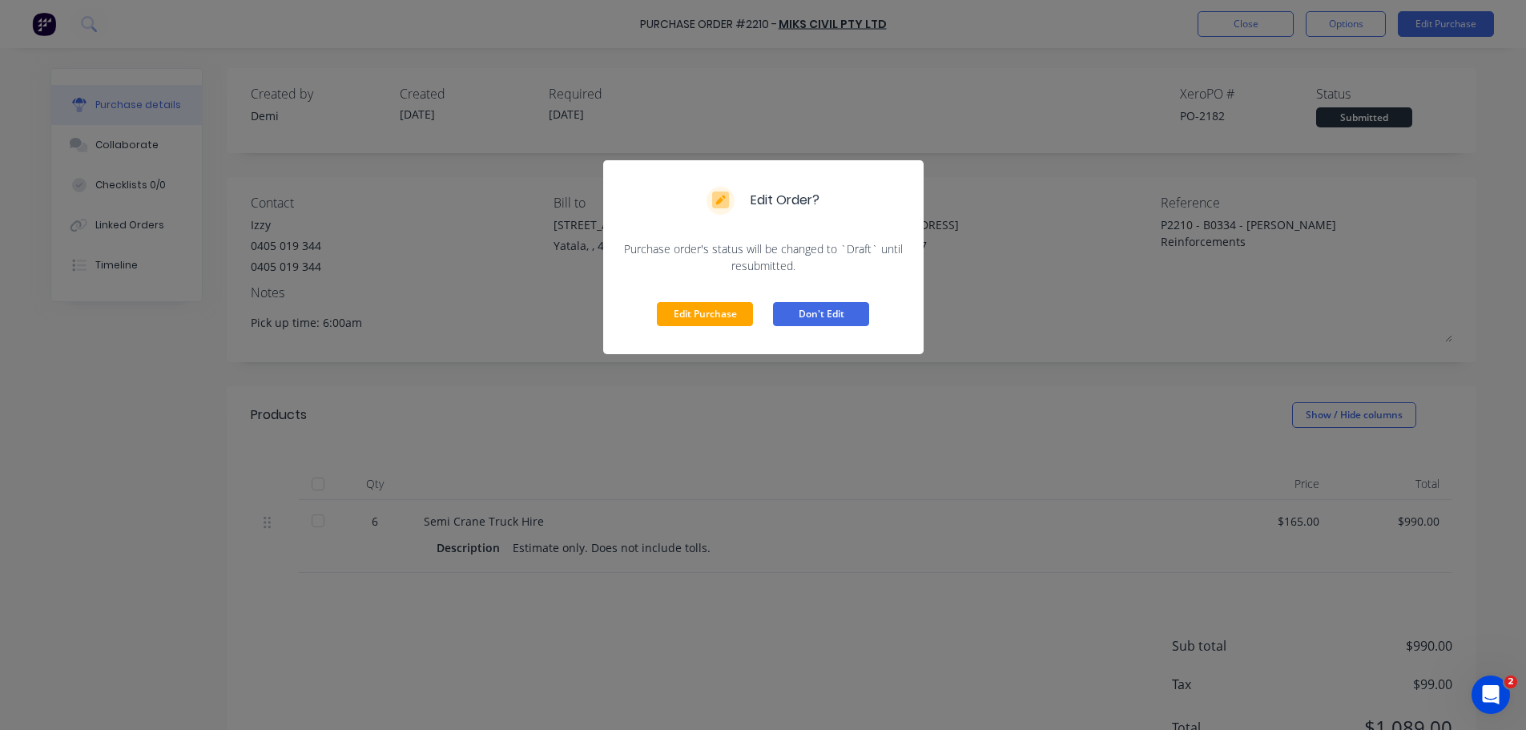
click at [780, 302] on button "Don't Edit" at bounding box center [821, 314] width 96 height 24
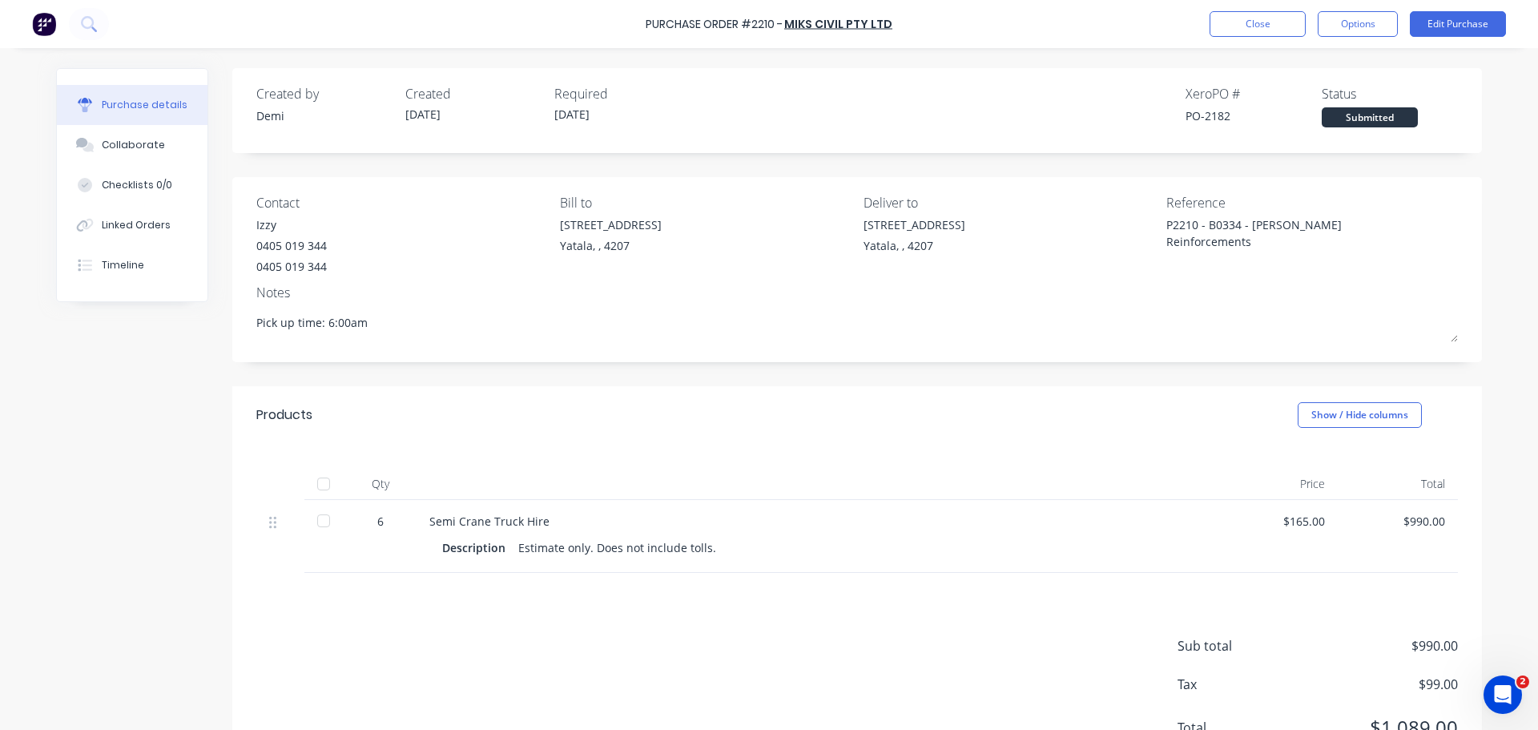
click at [1347, 38] on div "Purchase Order #2210 - MIKS CIVIL PTY LTD Close Options Edit Purchase" at bounding box center [769, 24] width 1538 height 48
click at [1351, 26] on button "Options" at bounding box center [1357, 24] width 80 height 26
click at [1322, 72] on div "Print / Email" at bounding box center [1321, 65] width 123 height 23
click at [1321, 119] on div "Without pricing" at bounding box center [1321, 129] width 123 height 23
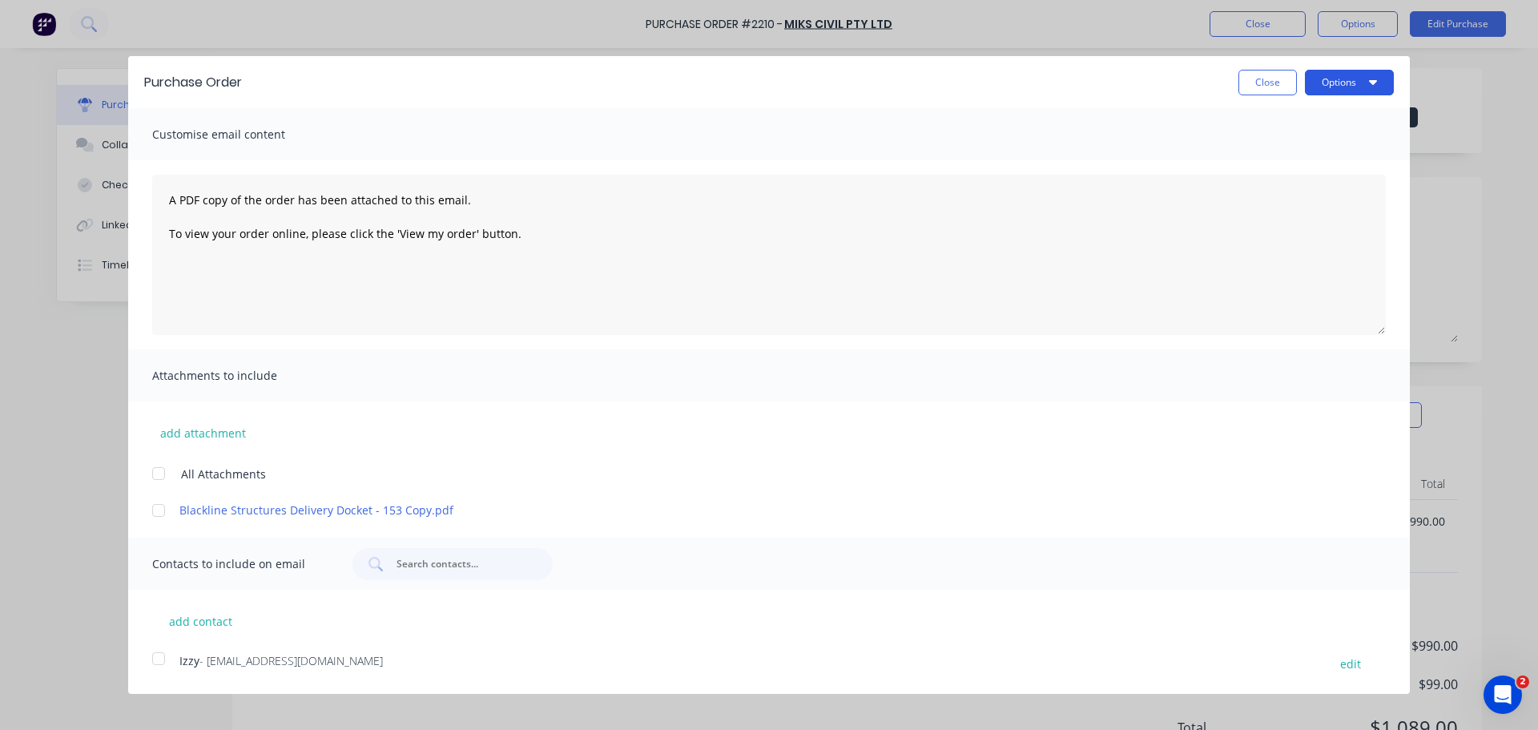
click at [1345, 71] on button "Options" at bounding box center [1349, 83] width 89 height 26
click at [159, 494] on div at bounding box center [159, 510] width 32 height 32
click at [1371, 70] on button "Options" at bounding box center [1349, 83] width 89 height 26
click at [1343, 111] on div "Print" at bounding box center [1317, 122] width 123 height 23
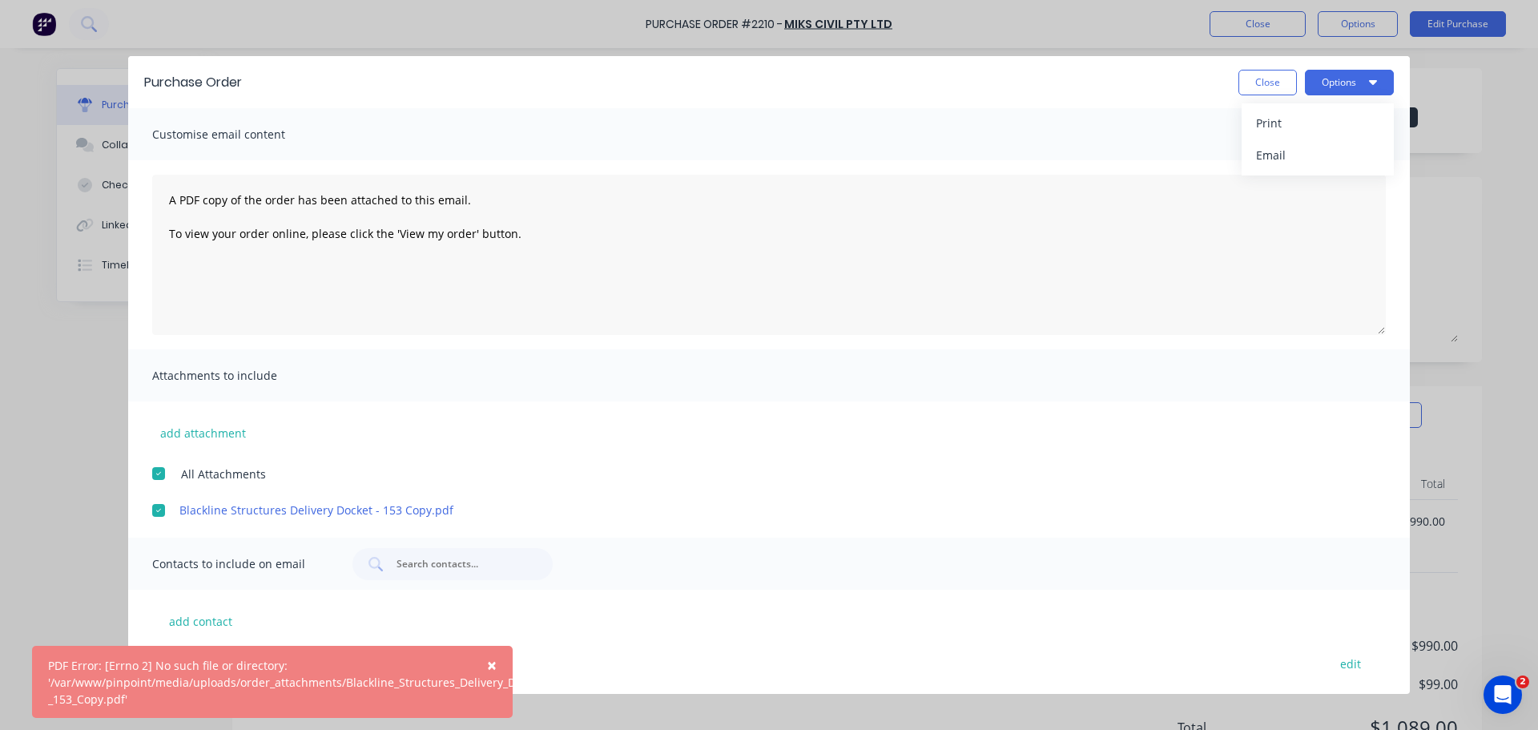
click at [159, 457] on div at bounding box center [159, 473] width 32 height 32
click at [1371, 70] on button "Options" at bounding box center [1349, 83] width 89 height 26
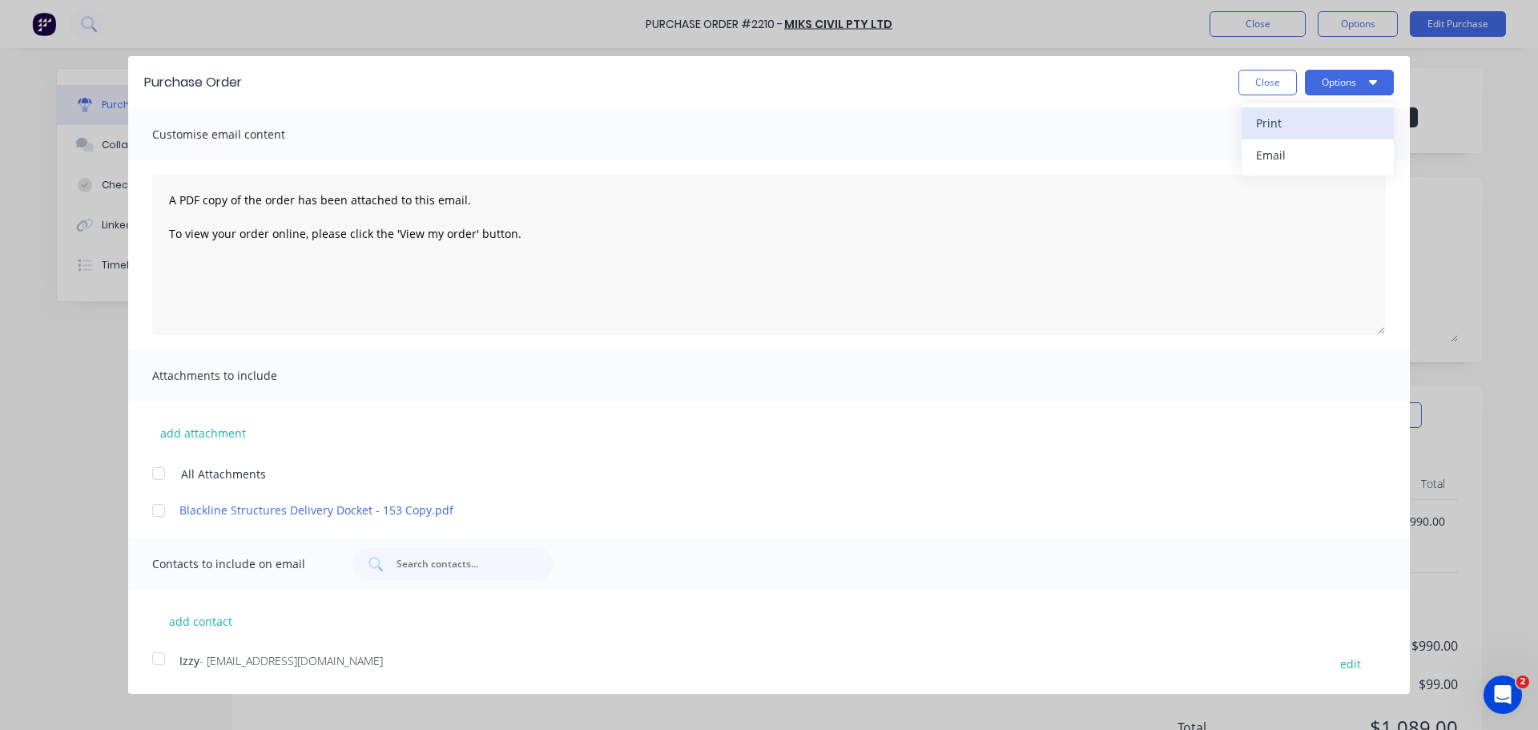
click at [1347, 111] on div "Print" at bounding box center [1317, 122] width 123 height 23
click at [1278, 70] on button "Close" at bounding box center [1267, 83] width 58 height 26
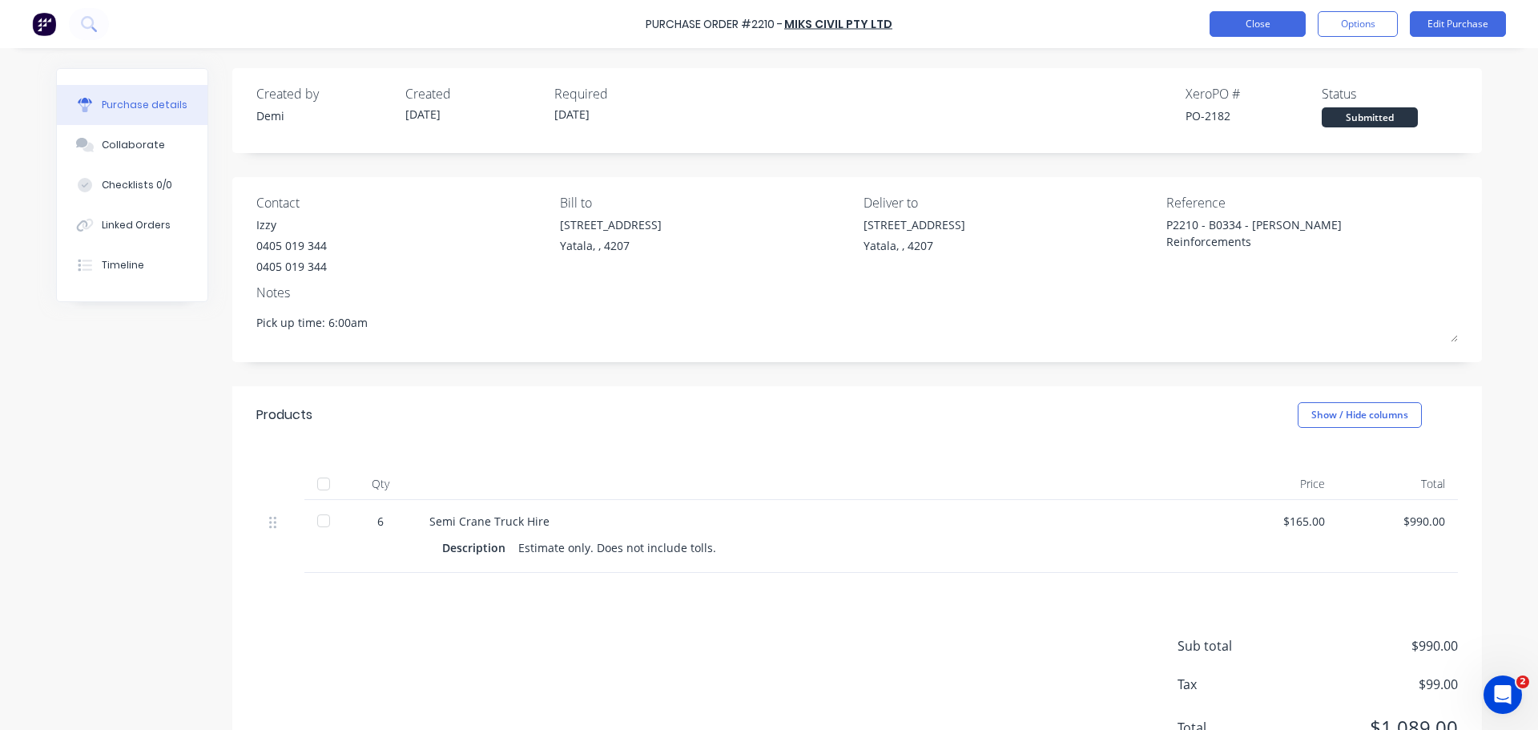
click at [1275, 29] on button "Close" at bounding box center [1257, 24] width 96 height 26
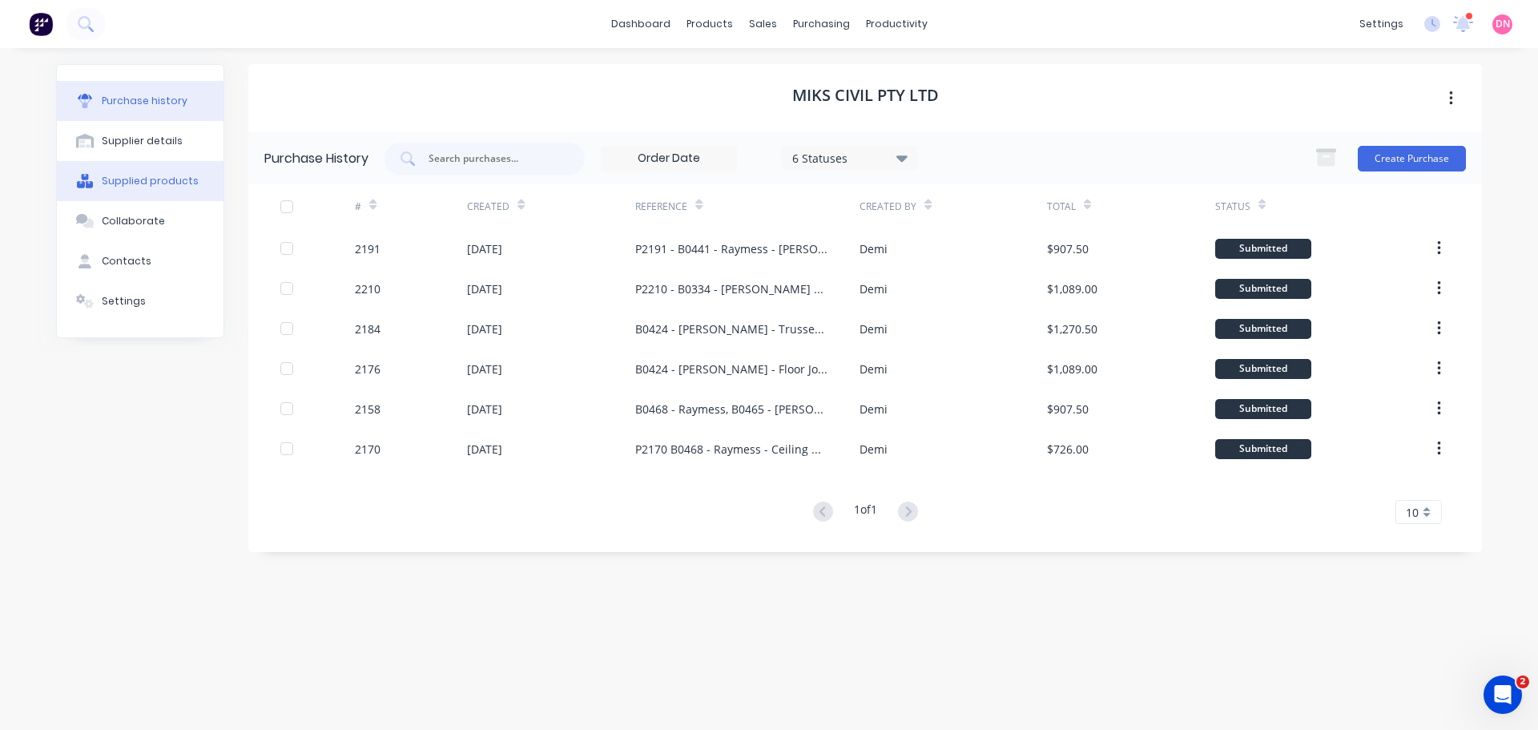
click at [151, 162] on button "Supplied products" at bounding box center [140, 181] width 167 height 40
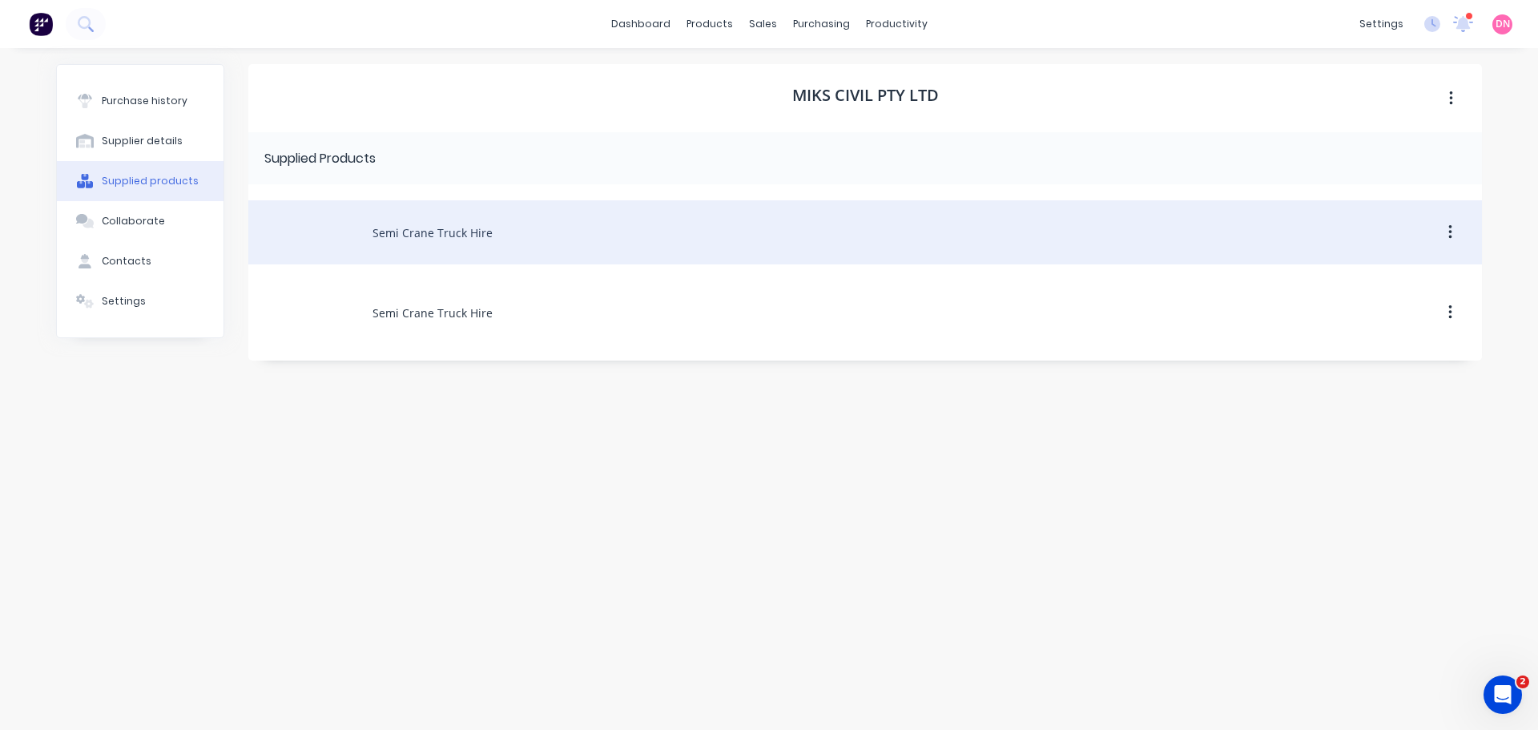
click at [558, 236] on div "Semi Crane Truck Hire" at bounding box center [864, 232] width 1233 height 64
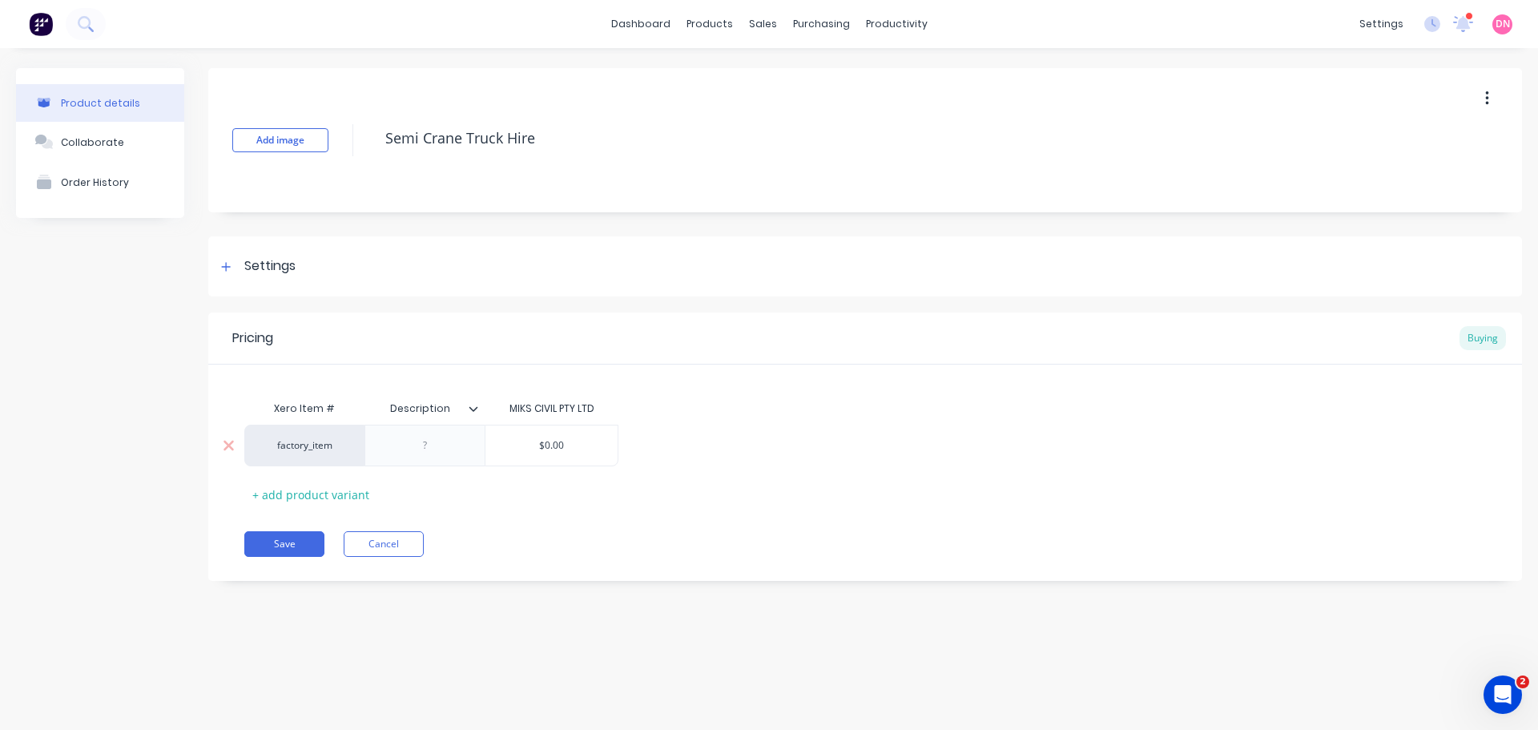
click at [561, 444] on input "$0.00" at bounding box center [551, 445] width 132 height 14
drag, startPoint x: 569, startPoint y: 444, endPoint x: 534, endPoint y: 439, distance: 34.8
click at [534, 439] on input "$0.00" at bounding box center [551, 445] width 132 height 14
type input "165"
click at [308, 542] on button "Save" at bounding box center [284, 544] width 80 height 26
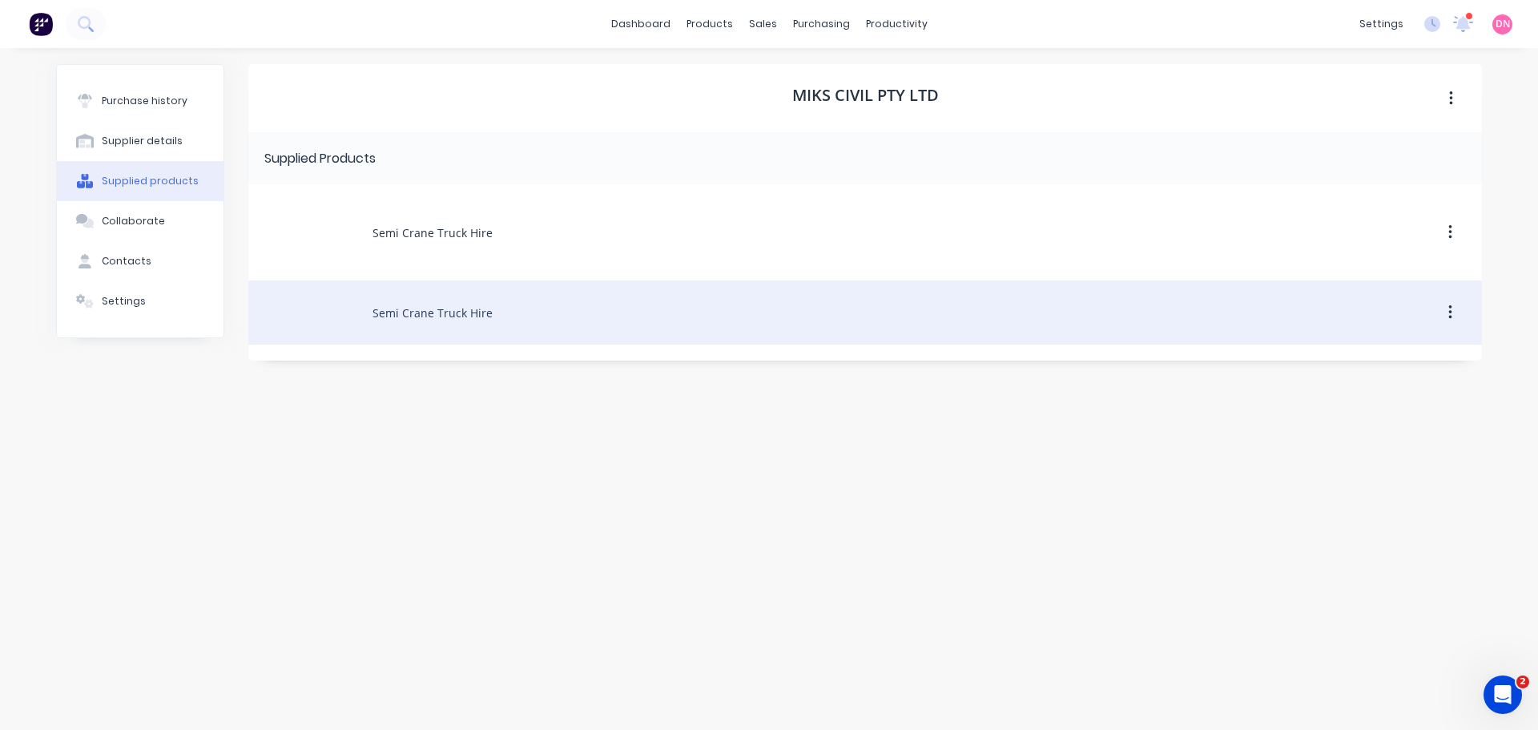
click at [464, 294] on div "Semi Crane Truck Hire" at bounding box center [864, 312] width 1233 height 64
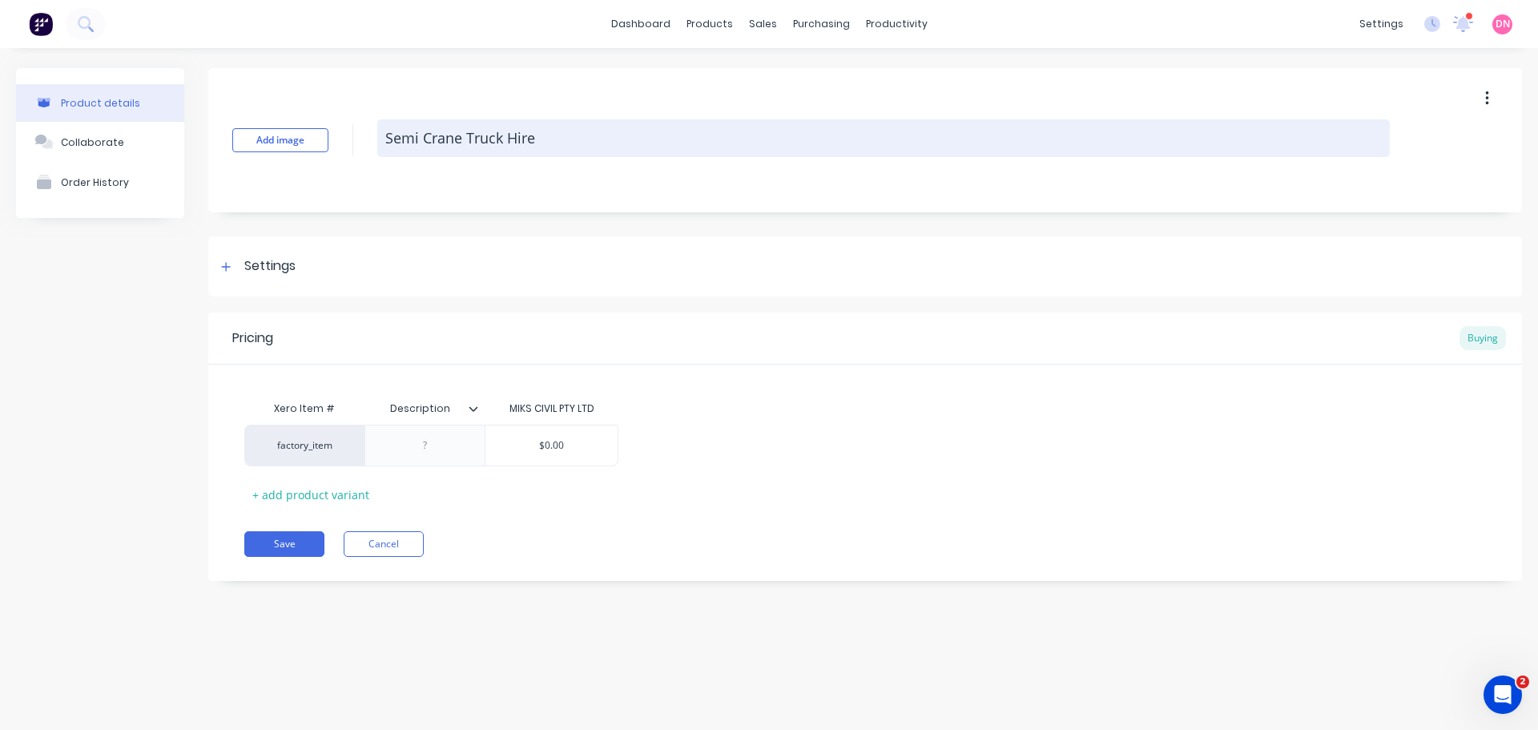
click at [550, 142] on textarea "Semi Crane Truck Hire" at bounding box center [883, 138] width 1012 height 38
type textarea "S"
type textarea "R"
type textarea "S"
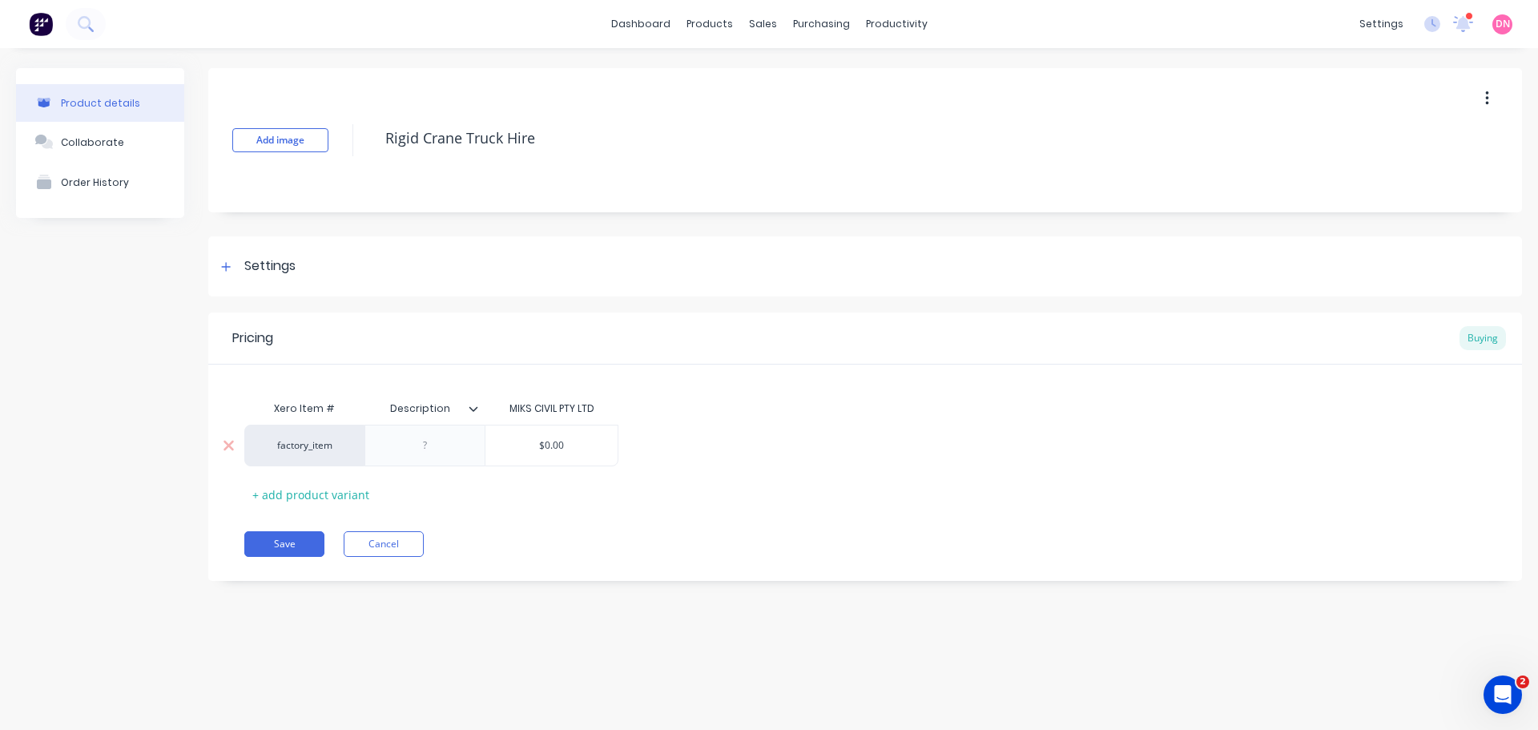
type textarea "Rigid Crane Truck Hire"
click at [552, 443] on input "$0.00" at bounding box center [551, 445] width 132 height 14
type input "145"
click at [342, 264] on div "Settings" at bounding box center [864, 266] width 1313 height 60
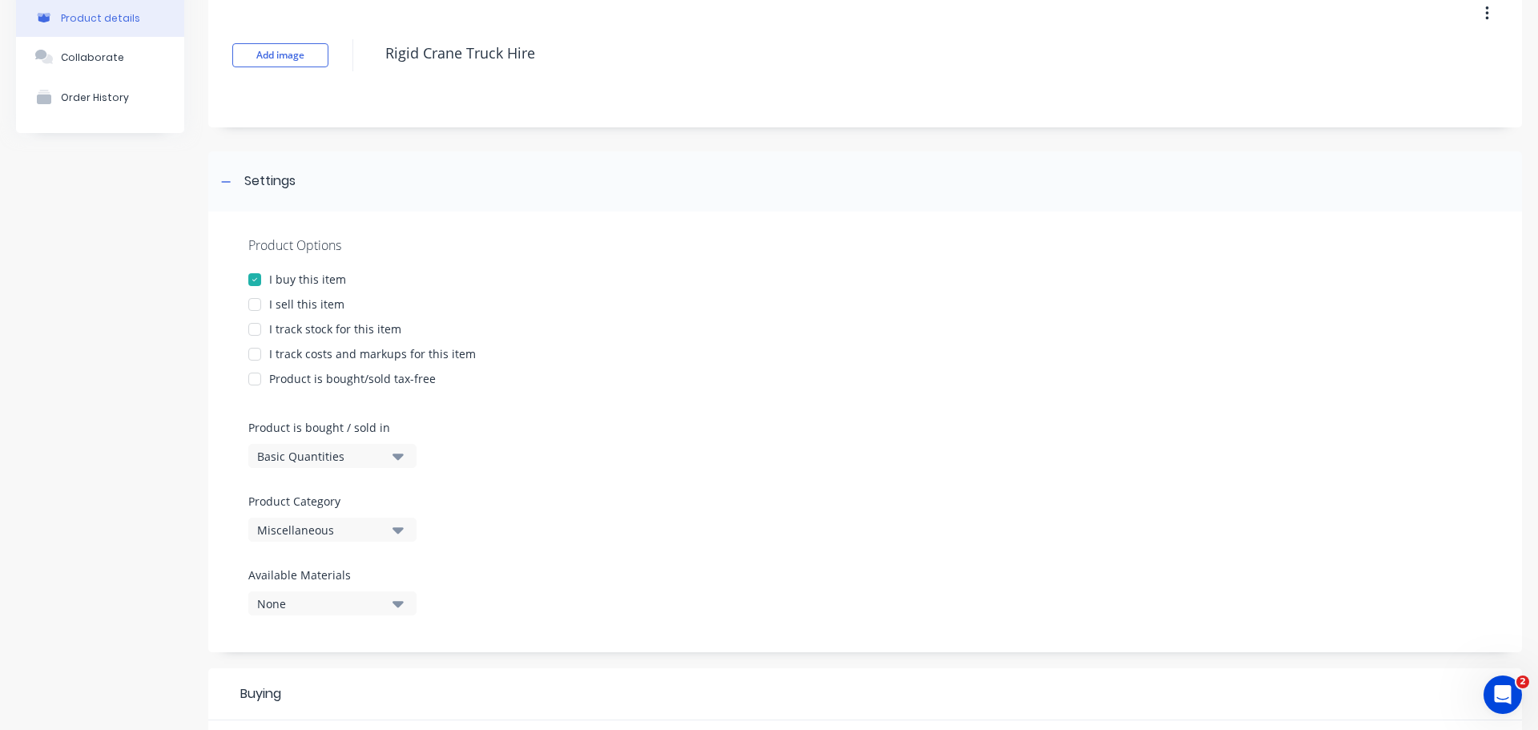
scroll to position [86, 0]
click at [352, 521] on div "Miscellaneous" at bounding box center [321, 529] width 128 height 17
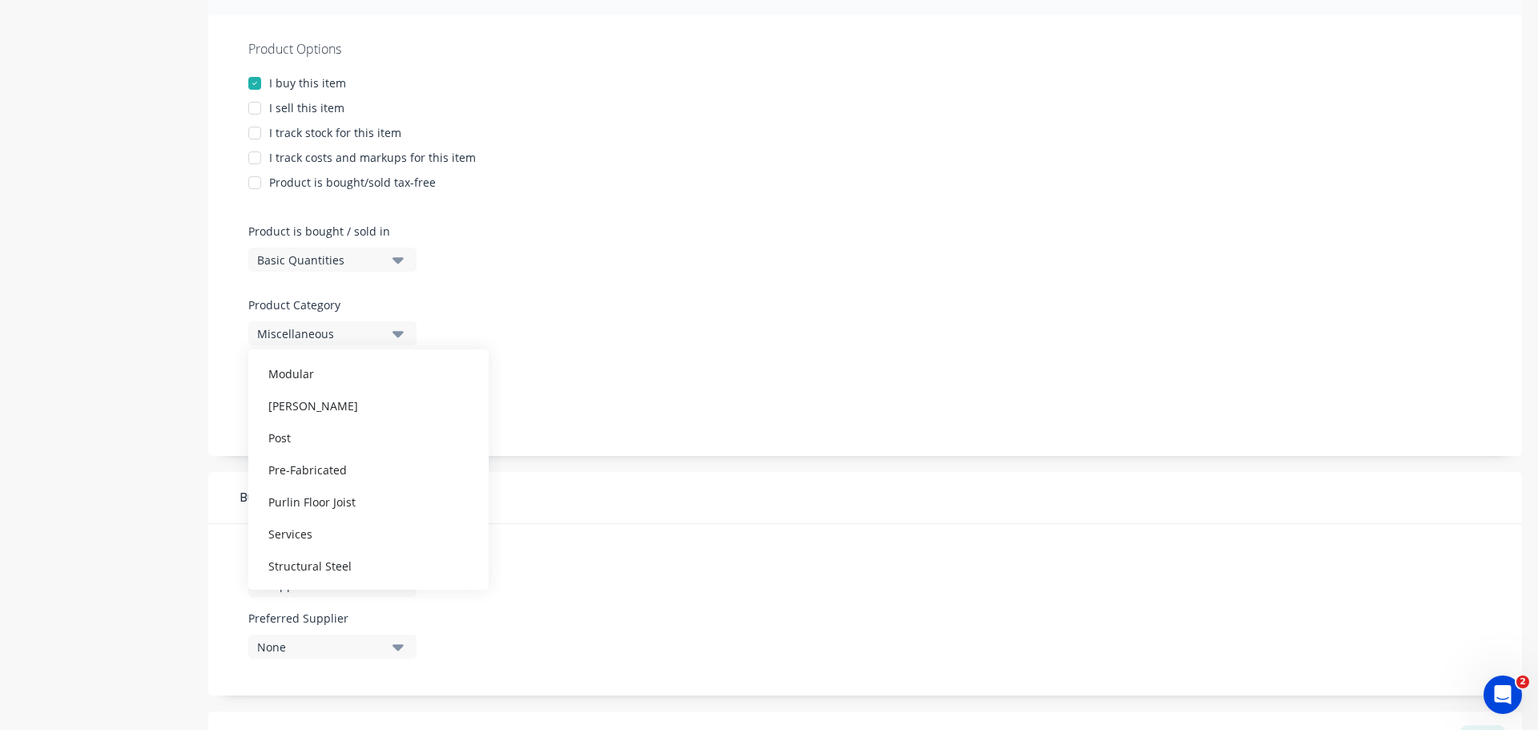
scroll to position [282, 0]
click at [607, 317] on div "Product Options I buy this item I sell this item I track stock for this item I …" at bounding box center [864, 234] width 1313 height 440
click at [398, 394] on button "None" at bounding box center [332, 406] width 168 height 24
click at [485, 344] on div "Product Options I buy this item I sell this item I track stock for this item I …" at bounding box center [864, 234] width 1313 height 440
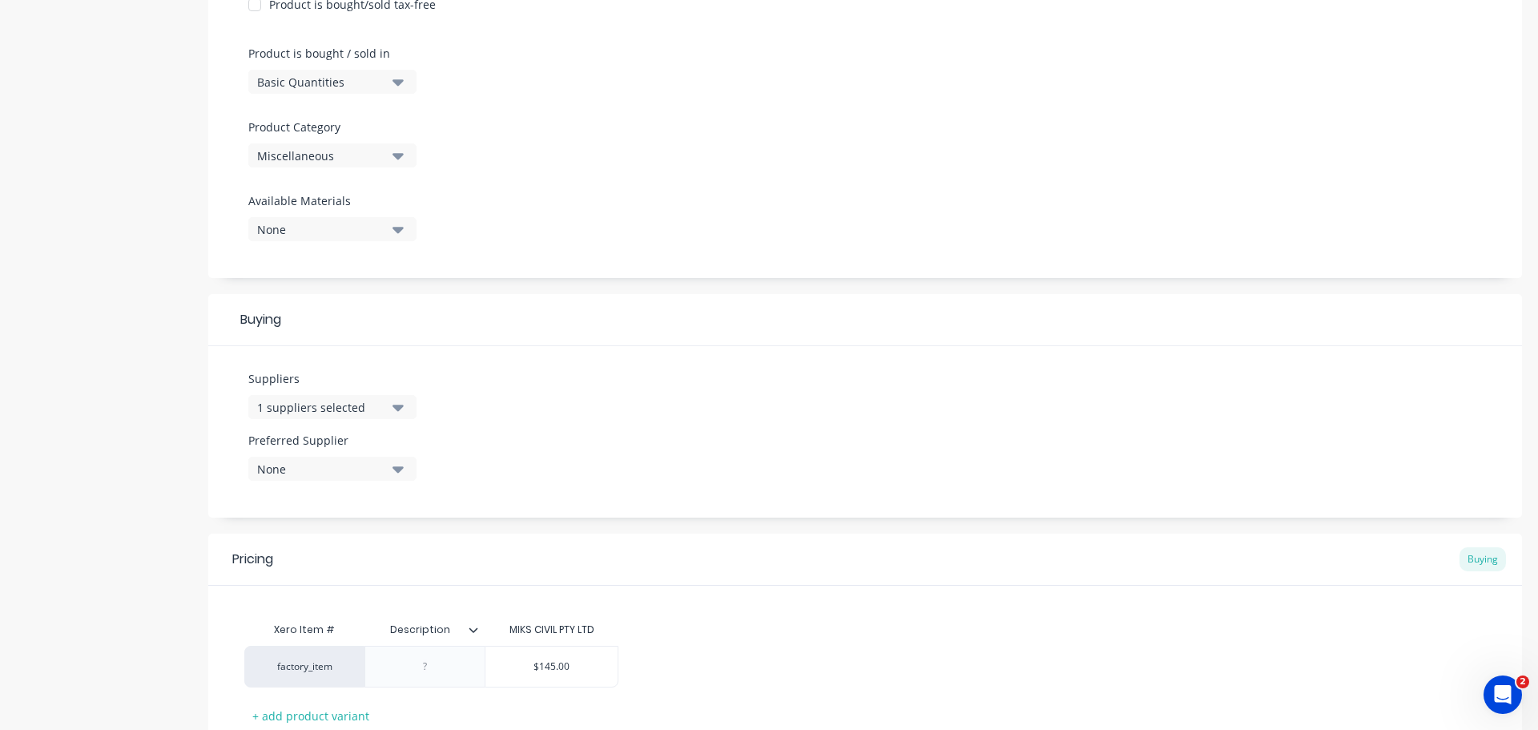
scroll to position [460, 0]
click at [368, 455] on button "None" at bounding box center [332, 467] width 168 height 24
click at [456, 425] on div "Suppliers 1 suppliers selected Preferred Supplier None MIKS CIVIL PTY LTD" at bounding box center [864, 429] width 1313 height 171
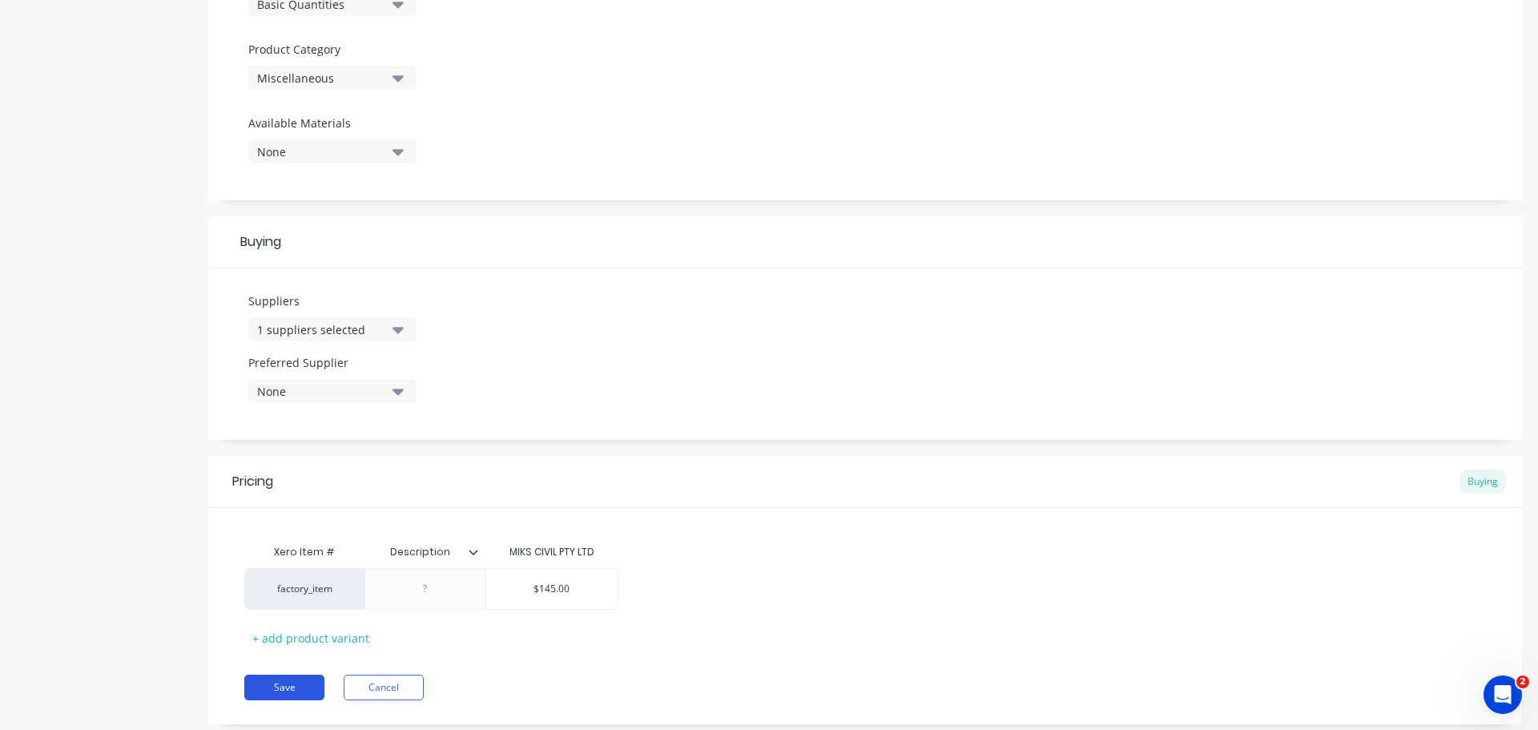
click at [305, 674] on button "Save" at bounding box center [284, 687] width 80 height 26
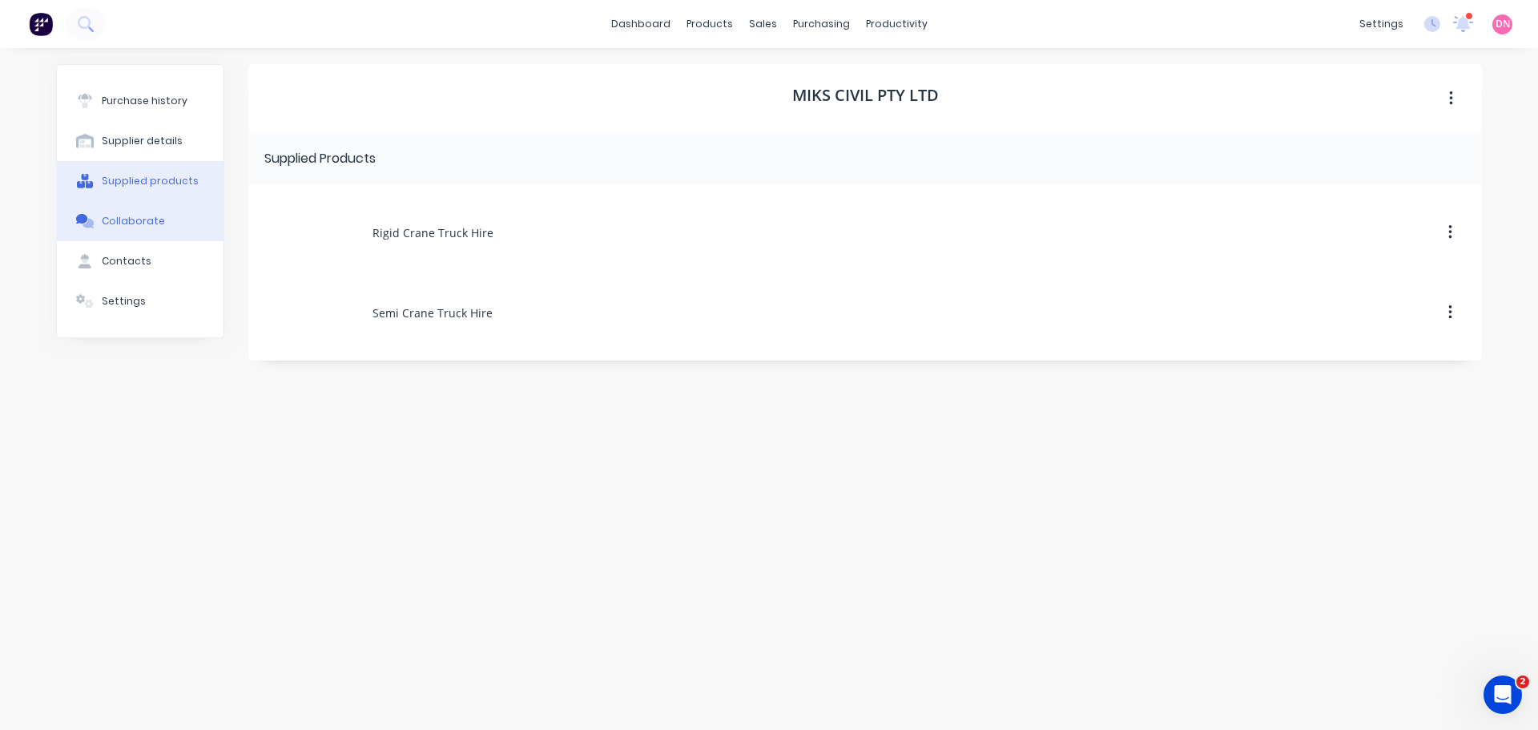
click at [131, 214] on div "Collaborate" at bounding box center [133, 221] width 63 height 14
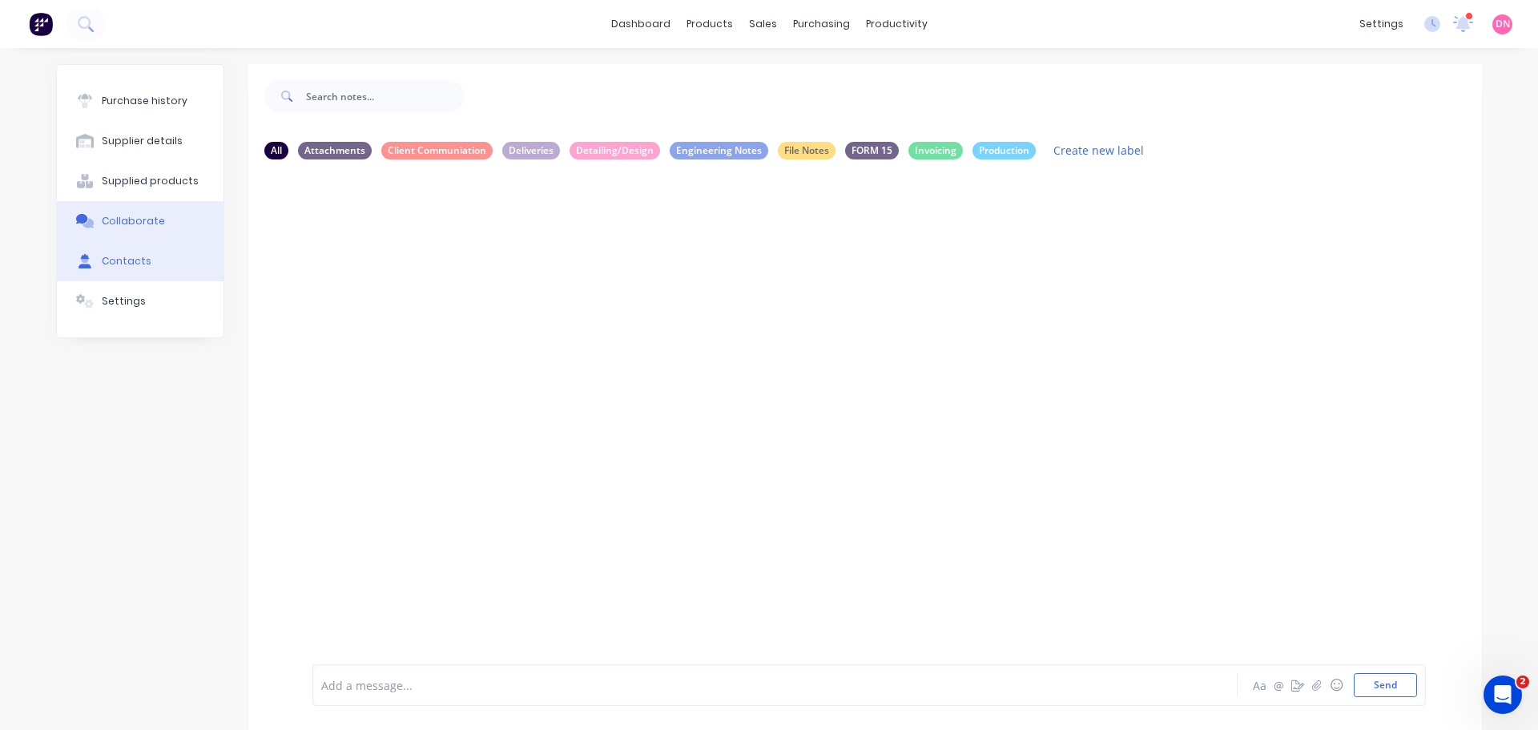
click at [147, 241] on button "Contacts" at bounding box center [140, 261] width 167 height 40
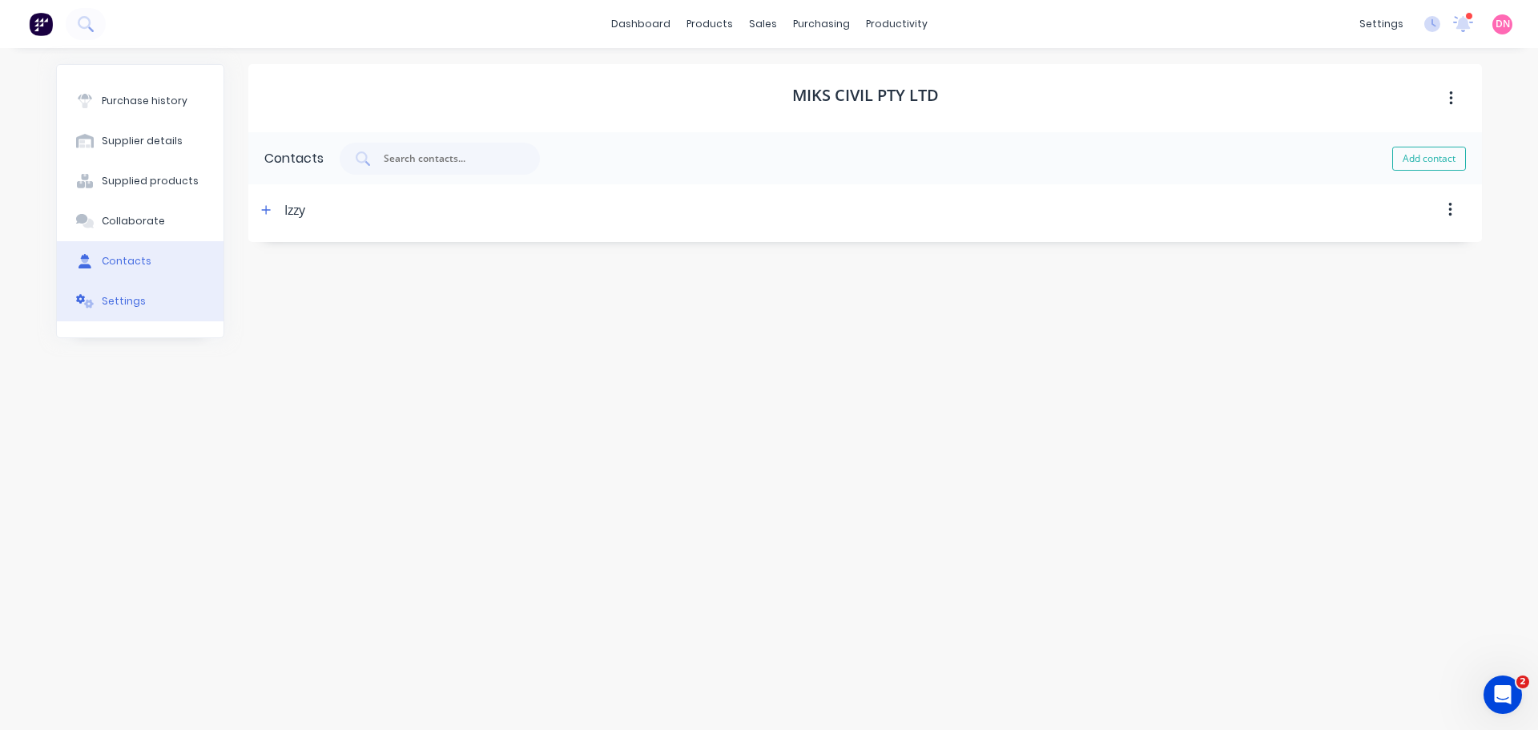
click at [143, 281] on button "Settings" at bounding box center [140, 301] width 167 height 40
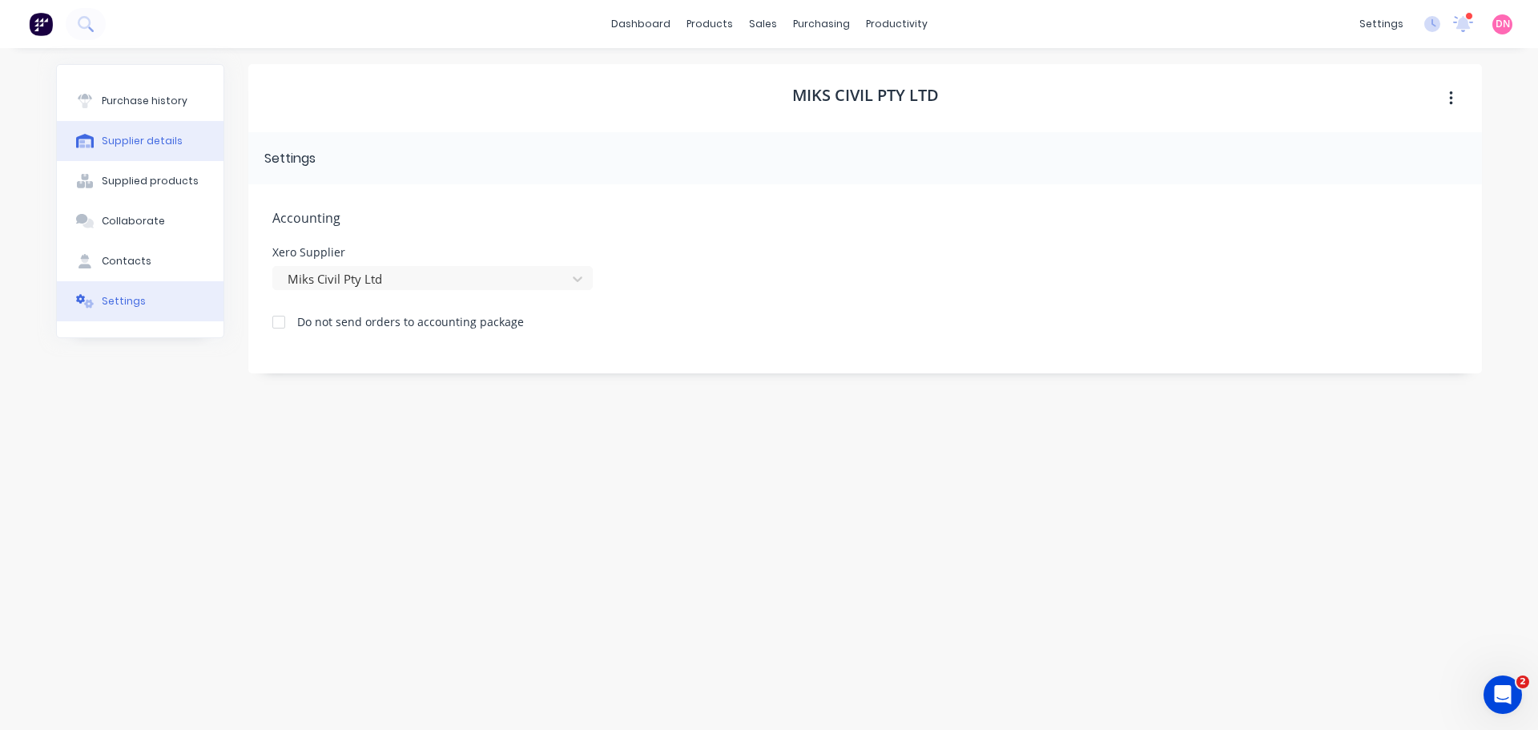
click at [160, 127] on button "Supplier details" at bounding box center [140, 141] width 167 height 40
select select "AU"
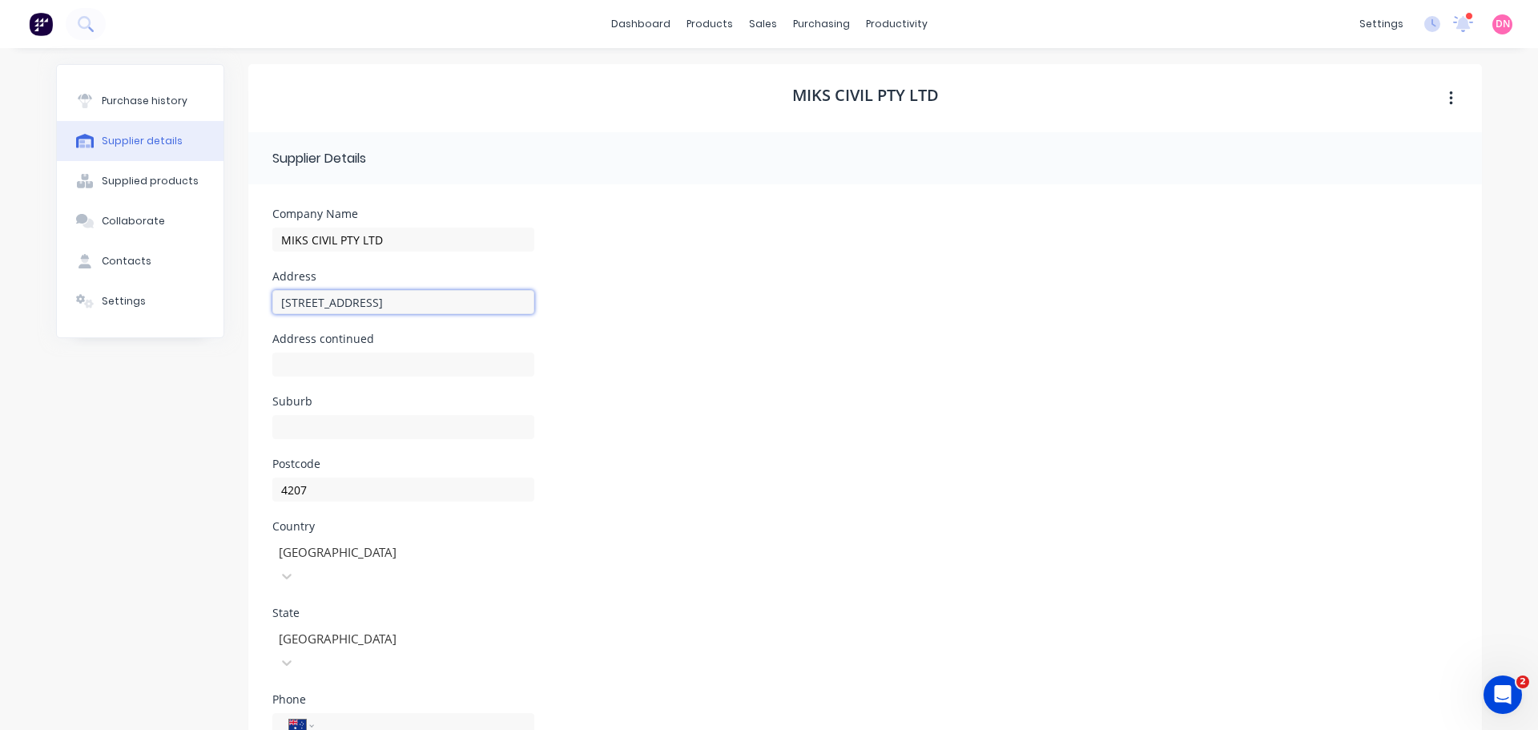
click at [416, 299] on input "3 Wesleyn Court" at bounding box center [403, 302] width 262 height 24
click at [379, 415] on input at bounding box center [403, 427] width 262 height 24
click at [402, 352] on input at bounding box center [403, 364] width 262 height 24
type input "Logan Village"
click at [173, 82] on button "Purchase history" at bounding box center [140, 101] width 167 height 40
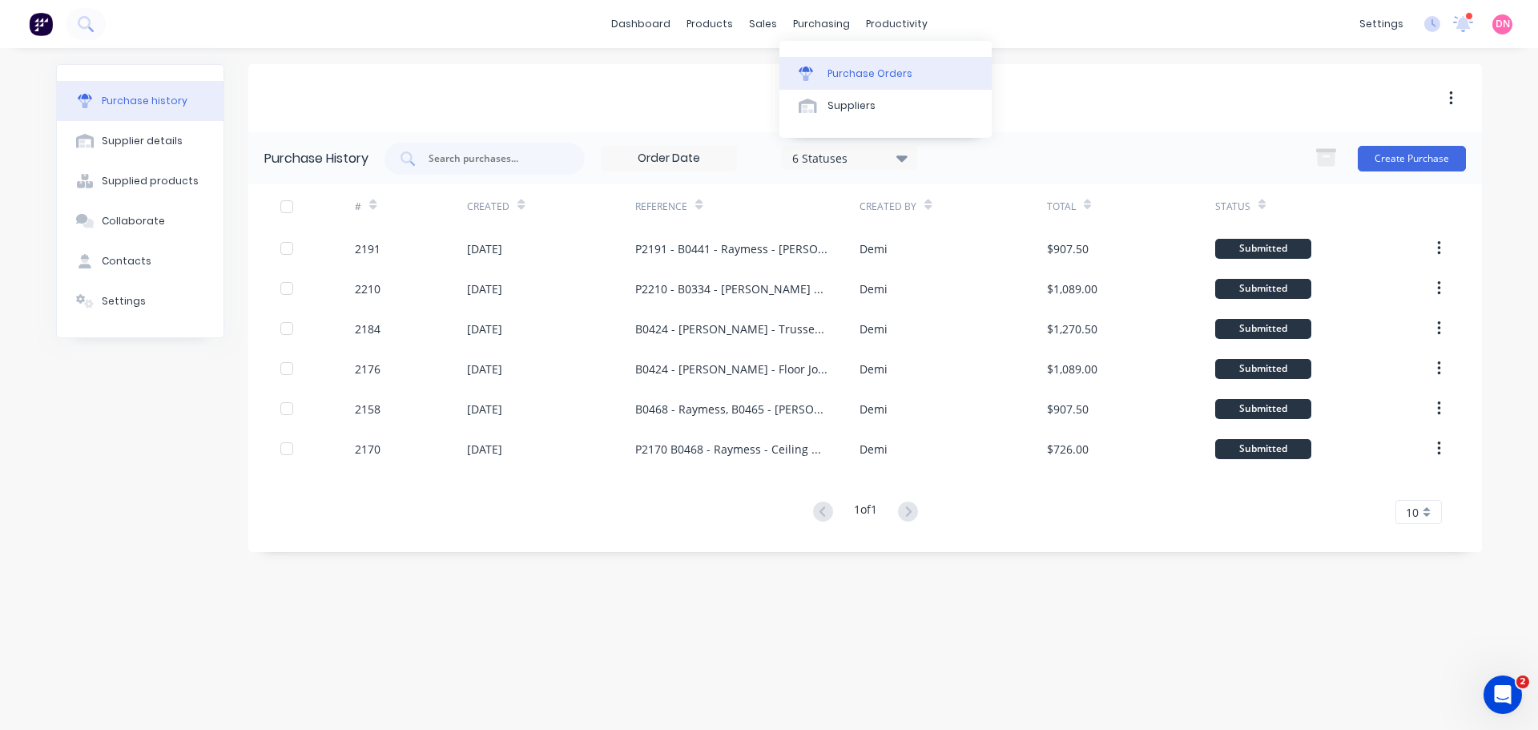
click at [818, 63] on link "Purchase Orders" at bounding box center [885, 73] width 212 height 32
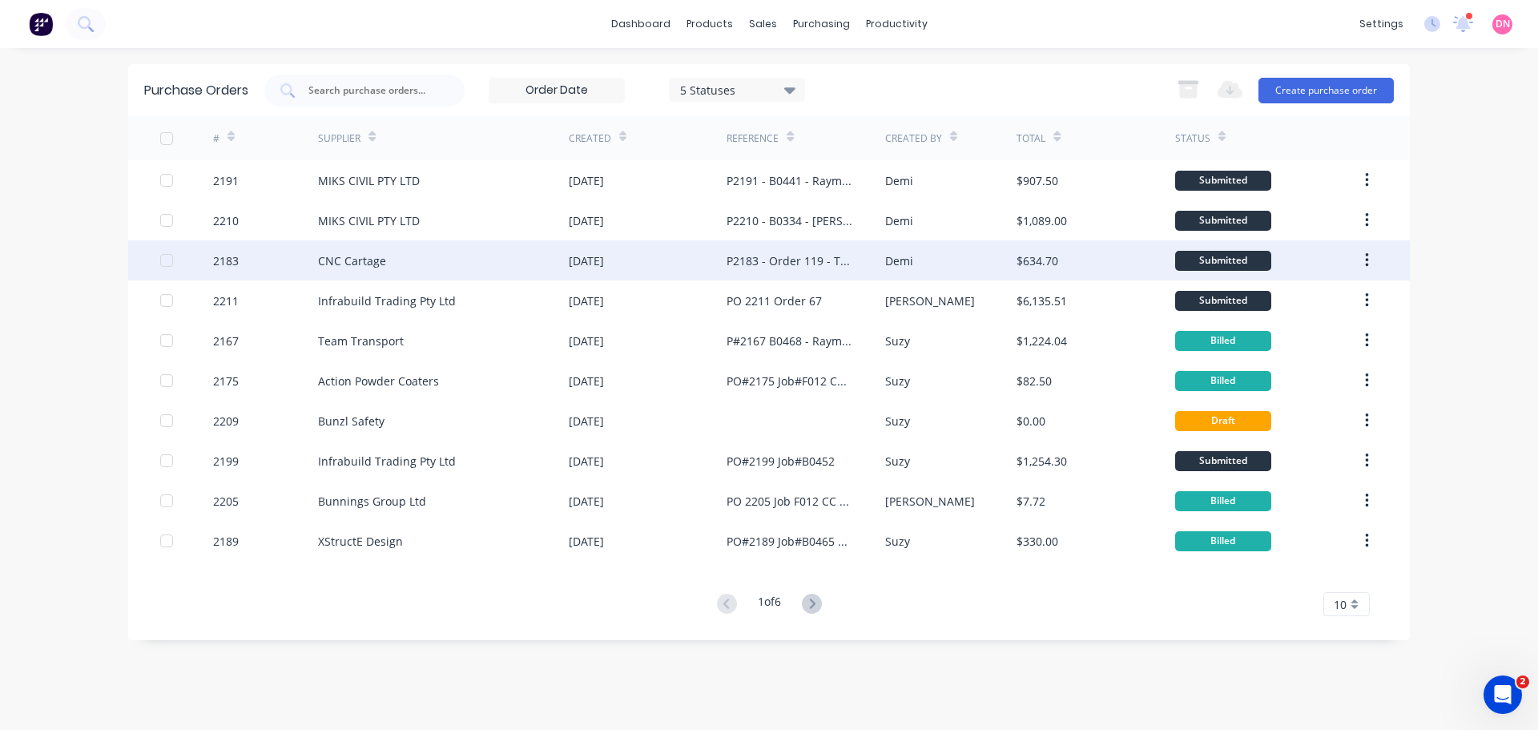
click at [818, 271] on div "P2183 - Order 119 - Teeny Tiny Home 433" at bounding box center [805, 260] width 158 height 40
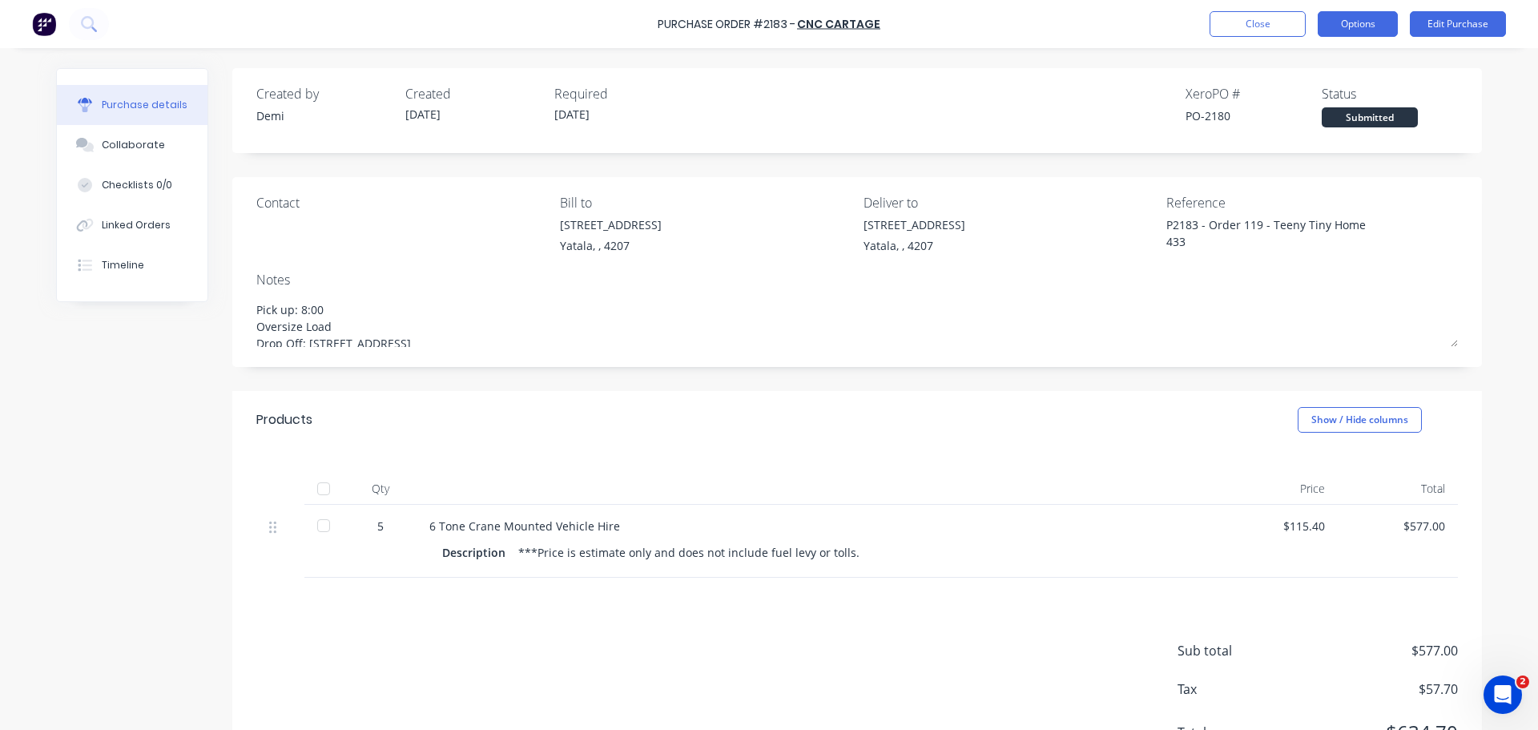
click at [1339, 34] on button "Options" at bounding box center [1357, 24] width 80 height 26
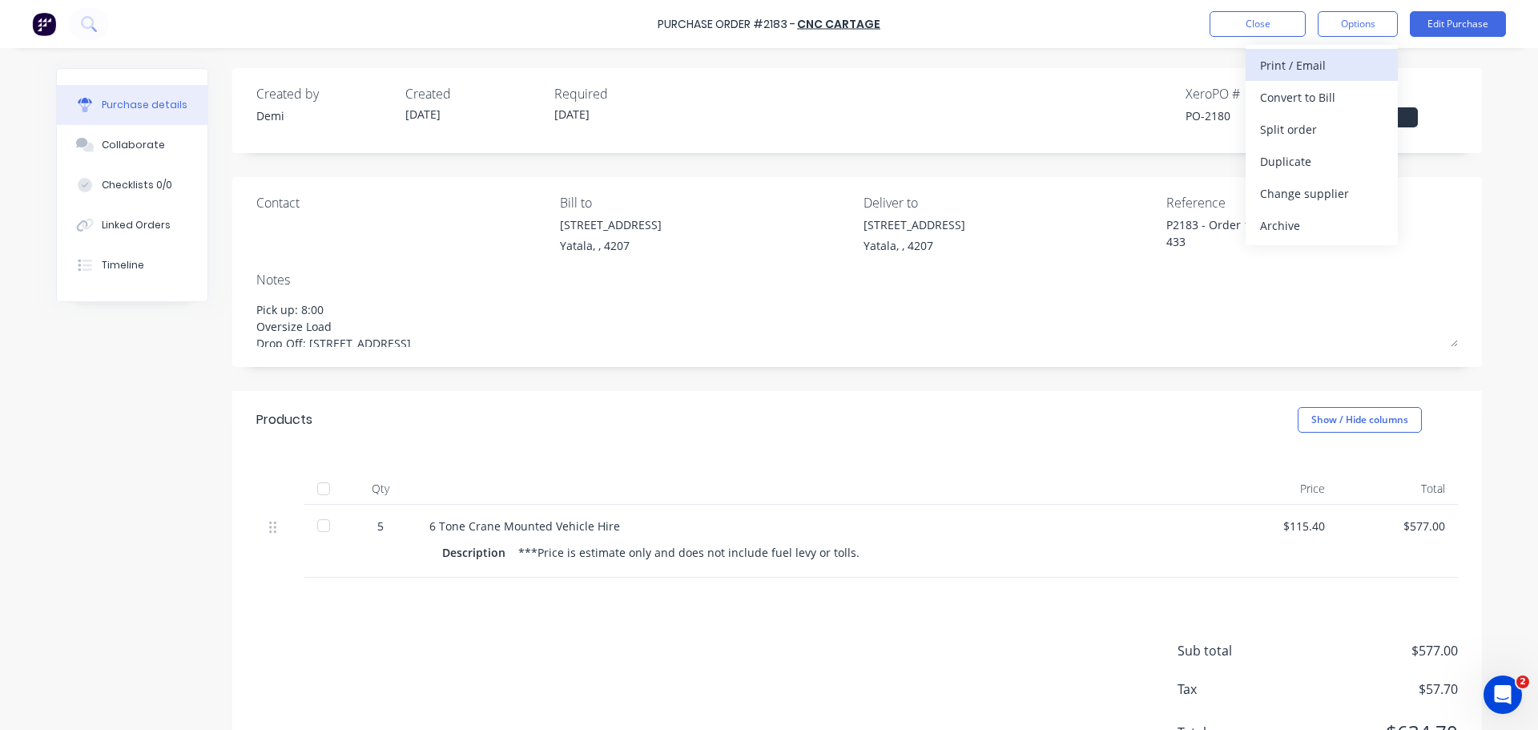
click at [1332, 70] on div "Print / Email" at bounding box center [1321, 65] width 123 height 23
click at [1315, 123] on div "Without pricing" at bounding box center [1321, 129] width 123 height 23
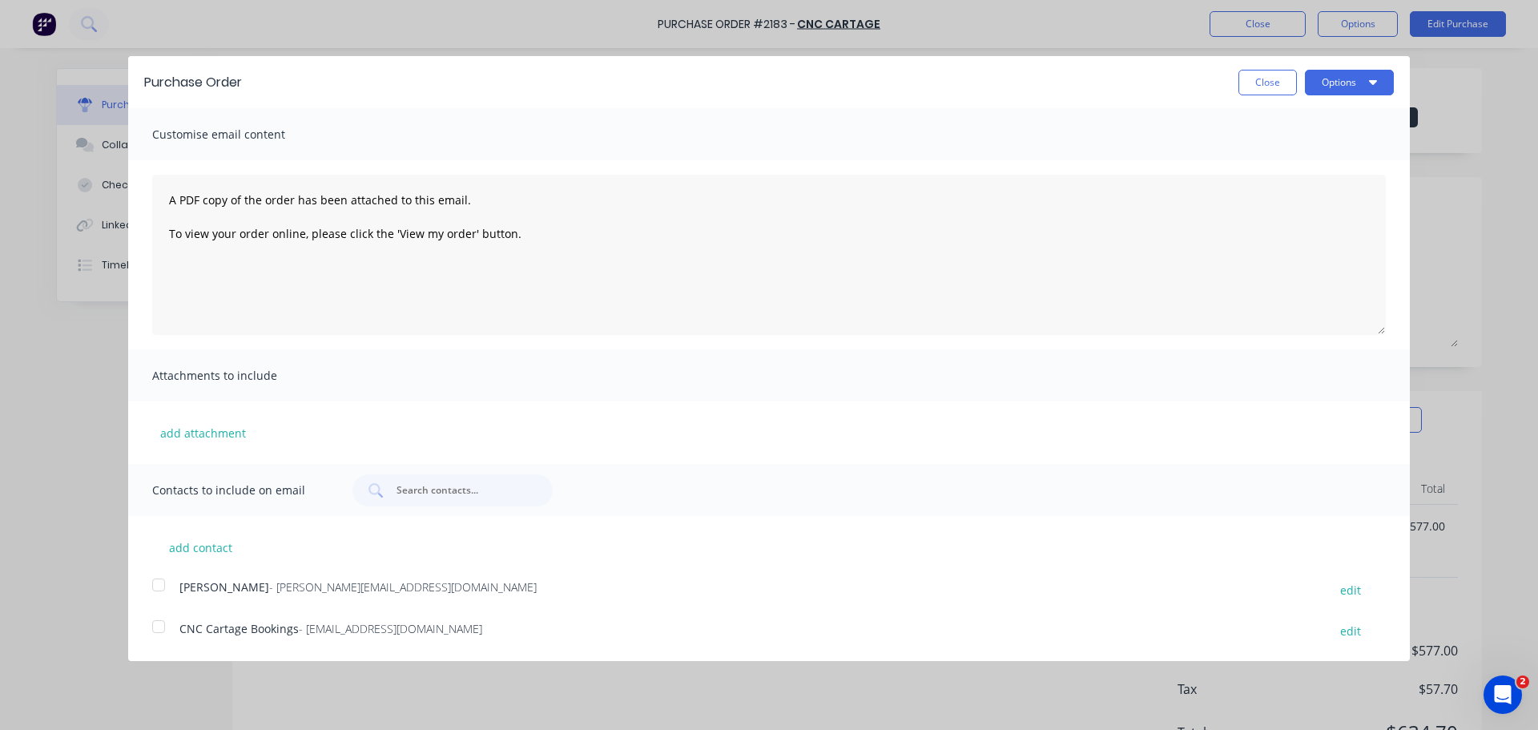
click at [155, 610] on div at bounding box center [159, 626] width 32 height 32
click at [1345, 77] on button "Options" at bounding box center [1349, 83] width 89 height 26
click at [1327, 111] on div "Print" at bounding box center [1317, 122] width 123 height 23
click at [1279, 74] on button "Close" at bounding box center [1267, 83] width 58 height 26
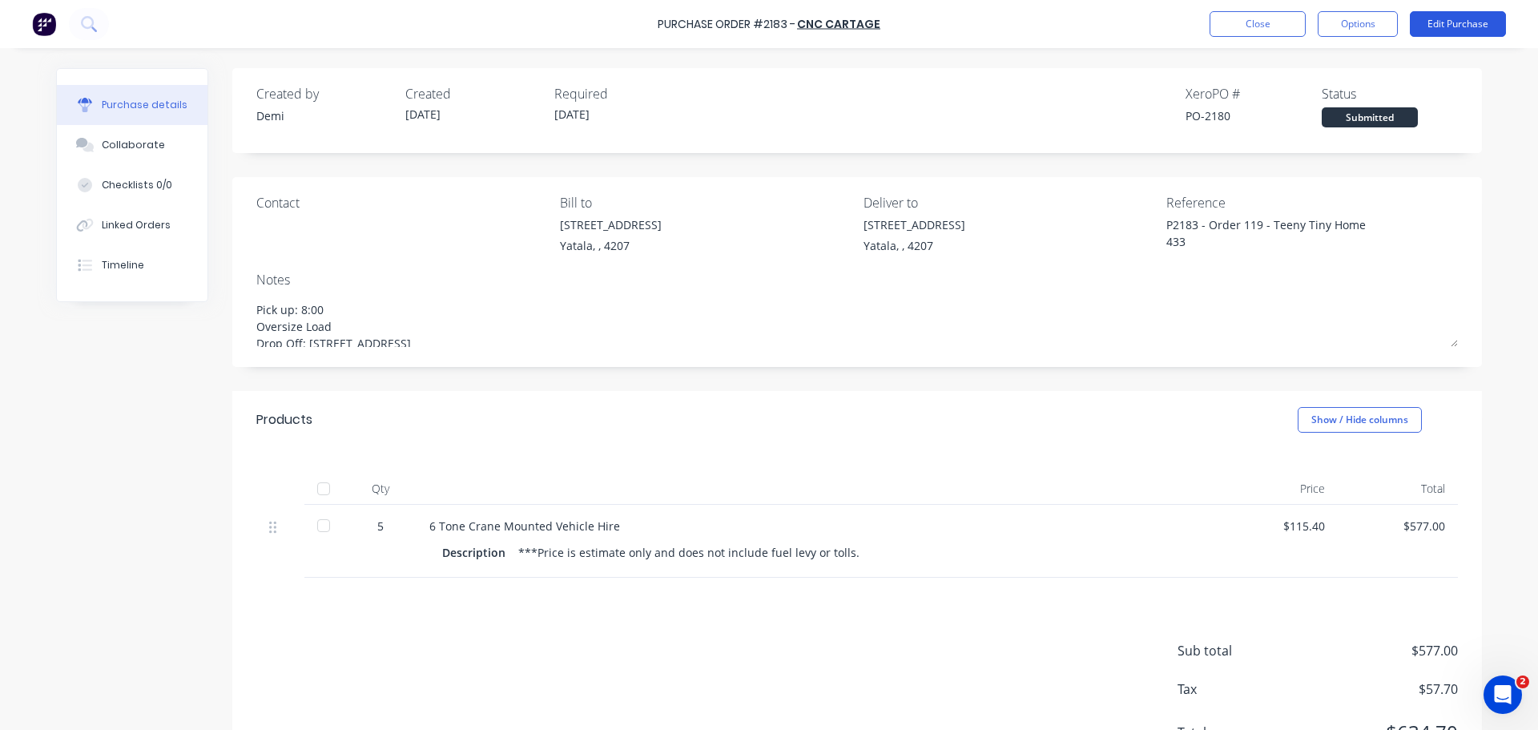
click at [1446, 28] on button "Edit Purchase" at bounding box center [1457, 24] width 96 height 26
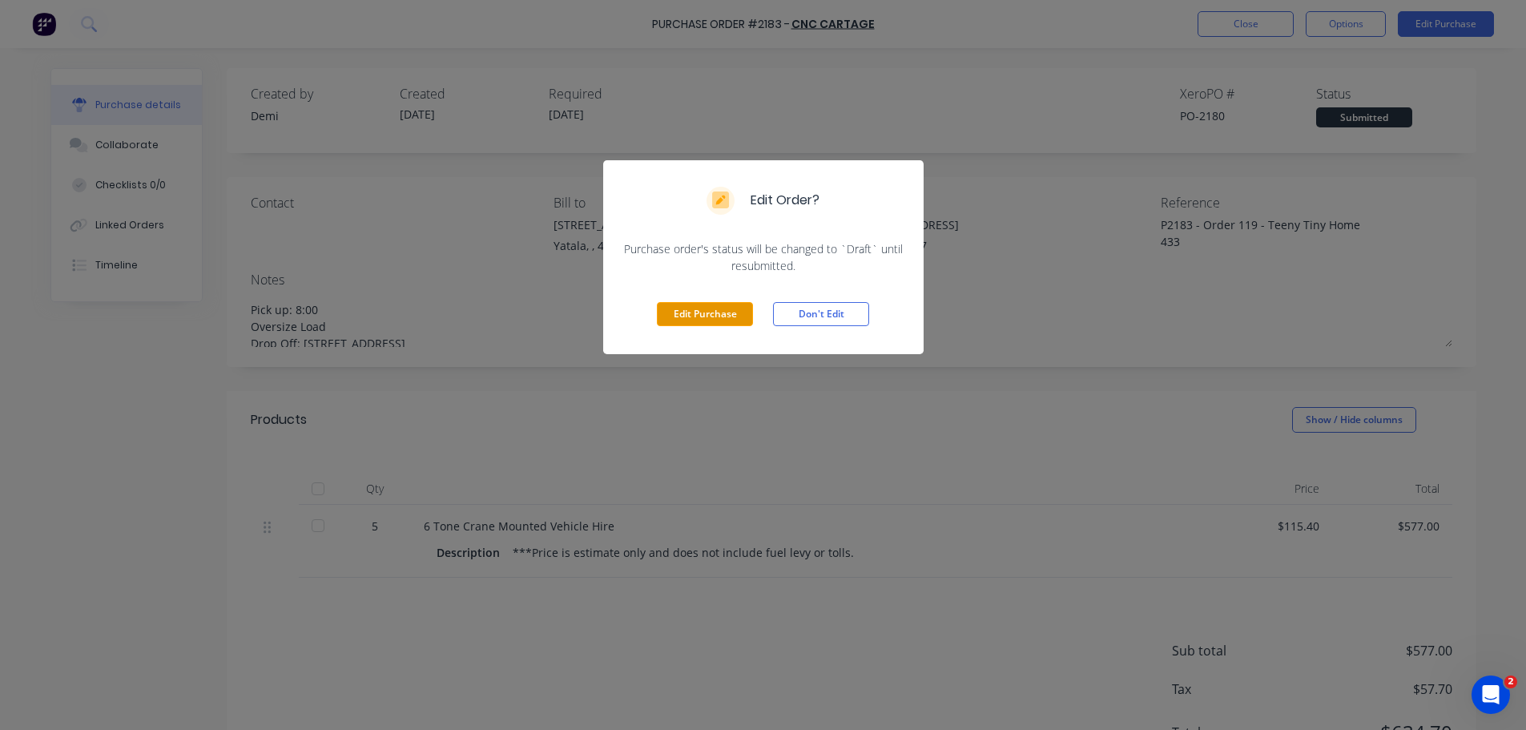
click at [729, 302] on button "Edit Purchase" at bounding box center [705, 314] width 96 height 24
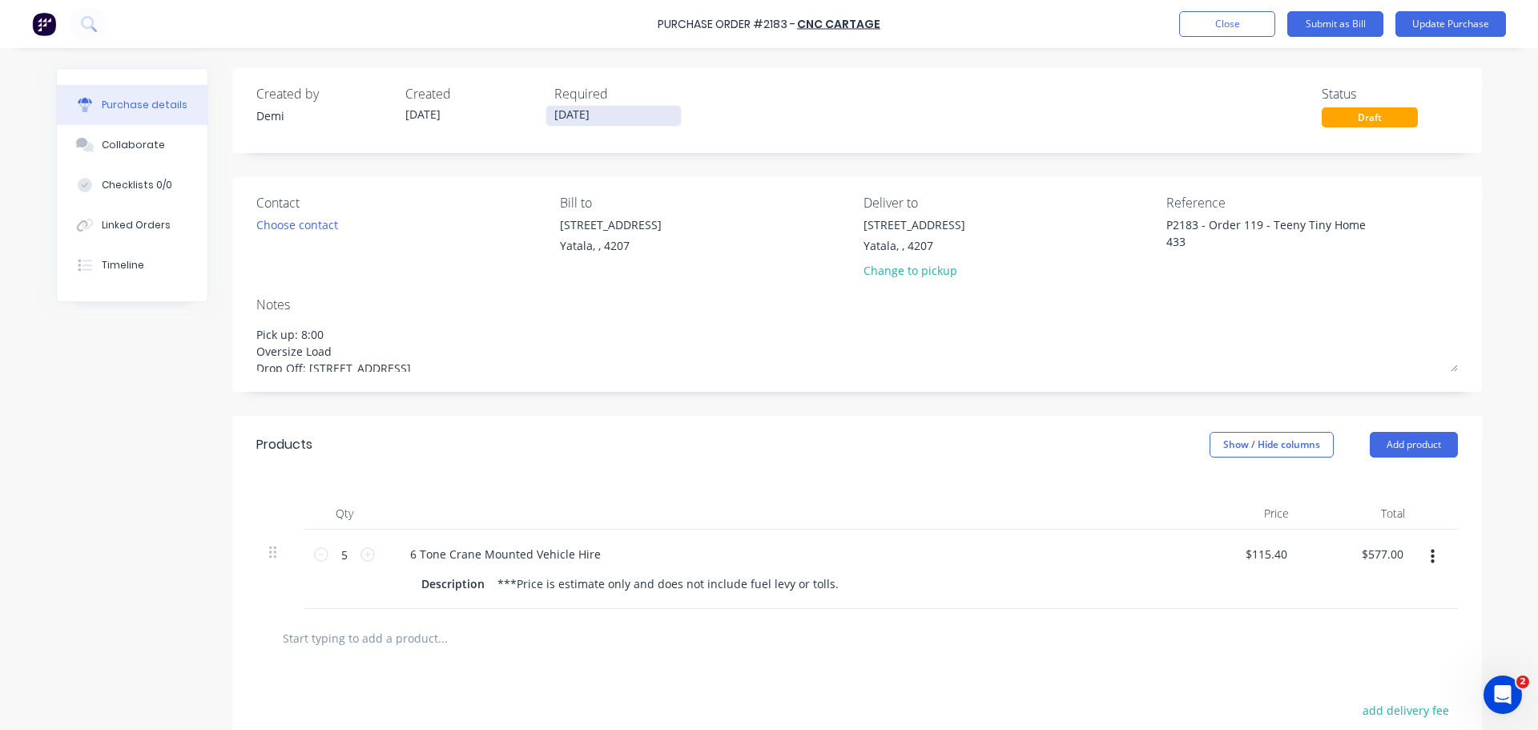
click at [601, 115] on input "01/08/25" at bounding box center [613, 116] width 135 height 20
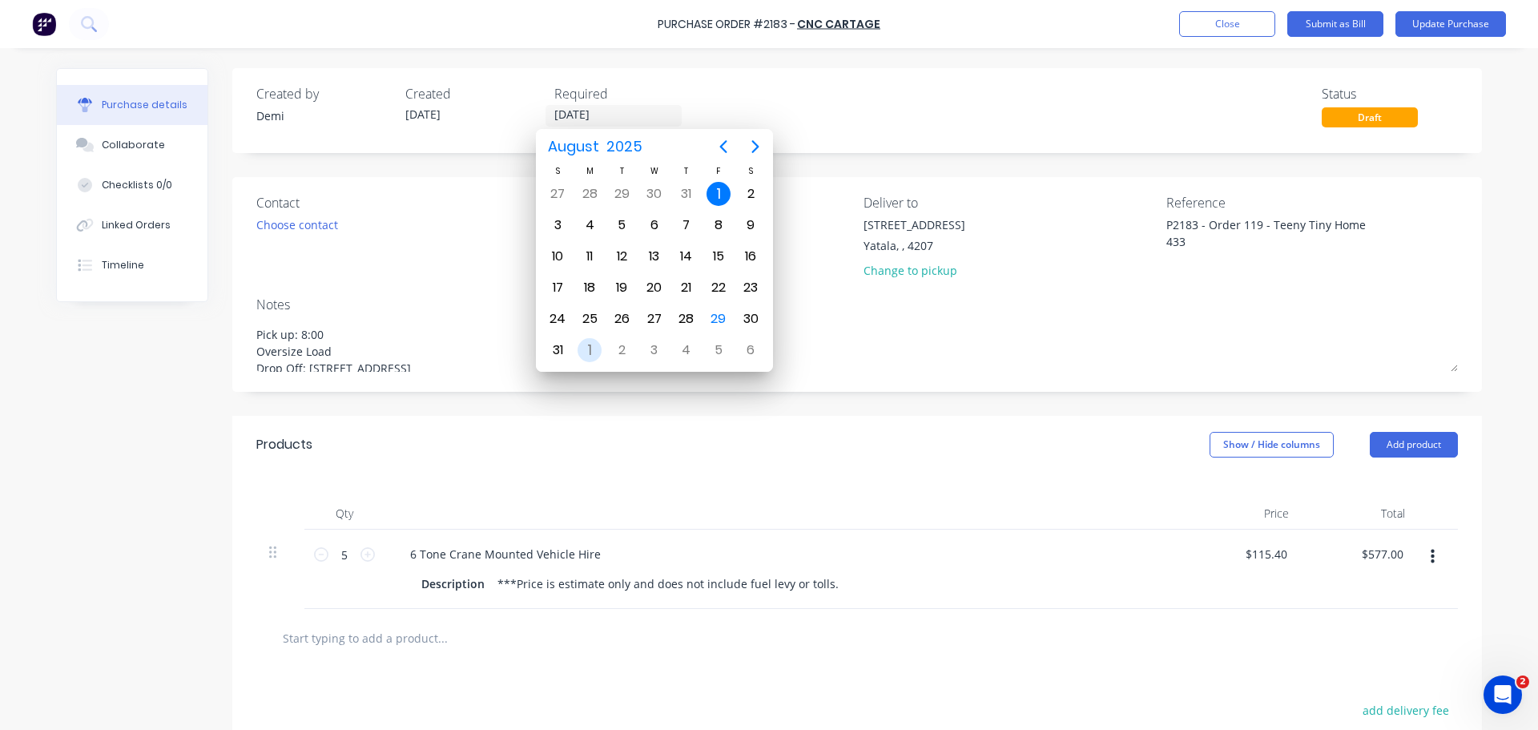
click at [593, 352] on div "1" at bounding box center [589, 350] width 24 height 24
type input "[DATE]"
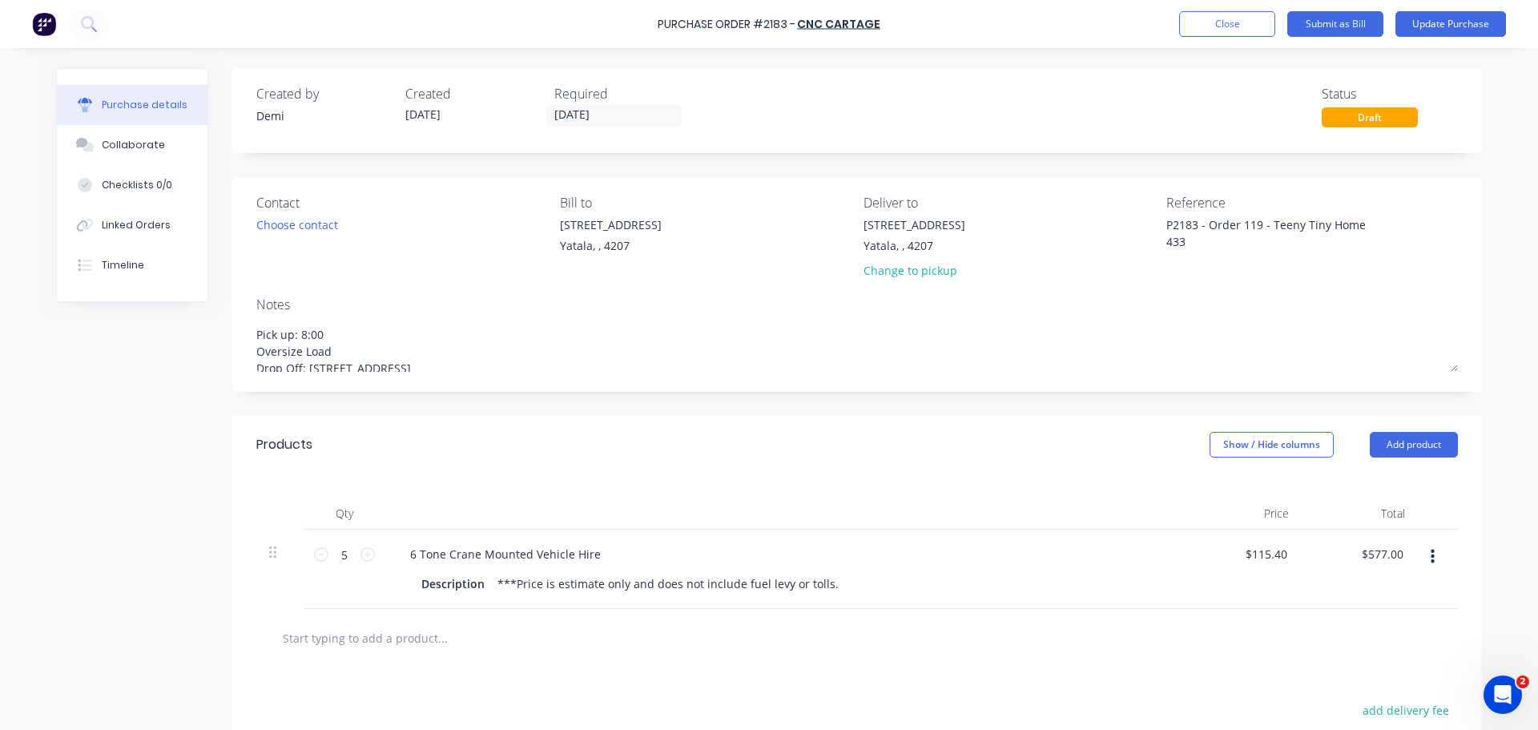
click at [1140, 127] on div "Created by Demi Created 22/08/25 Required 01/09/25 Status Draft" at bounding box center [856, 110] width 1249 height 85
click at [1431, 30] on button "Update Purchase" at bounding box center [1450, 24] width 111 height 26
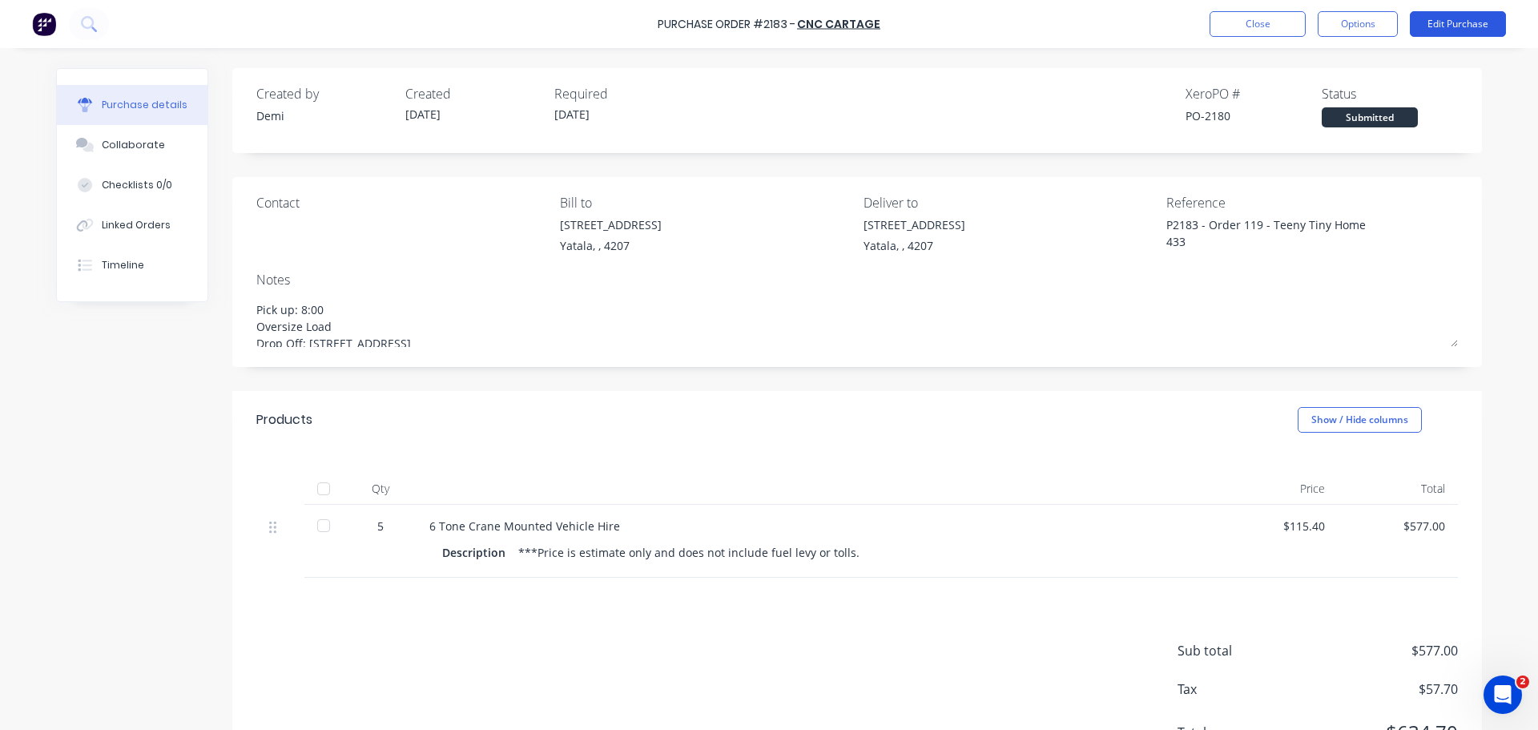
click at [1444, 17] on button "Edit Purchase" at bounding box center [1457, 24] width 96 height 26
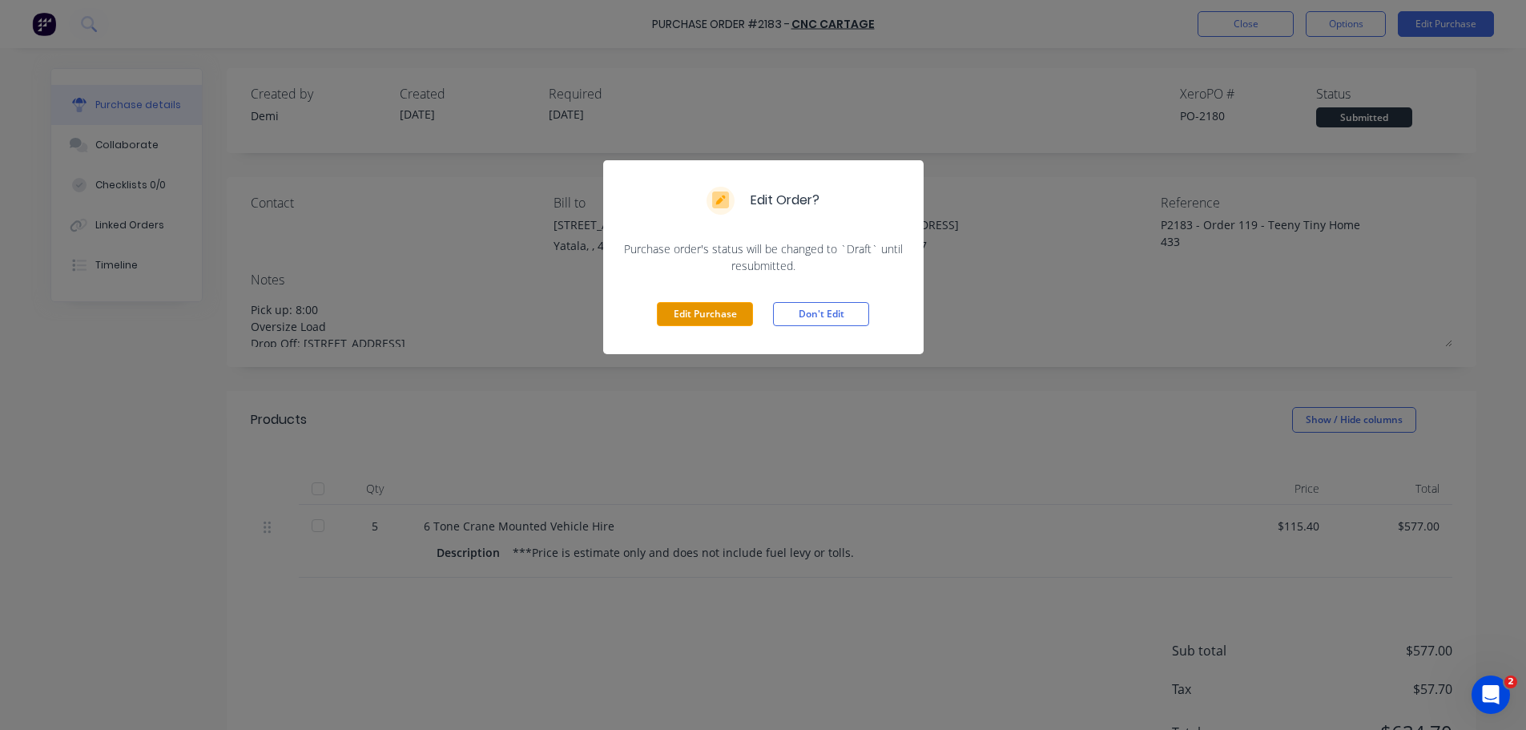
click at [714, 302] on button "Edit Purchase" at bounding box center [705, 314] width 96 height 24
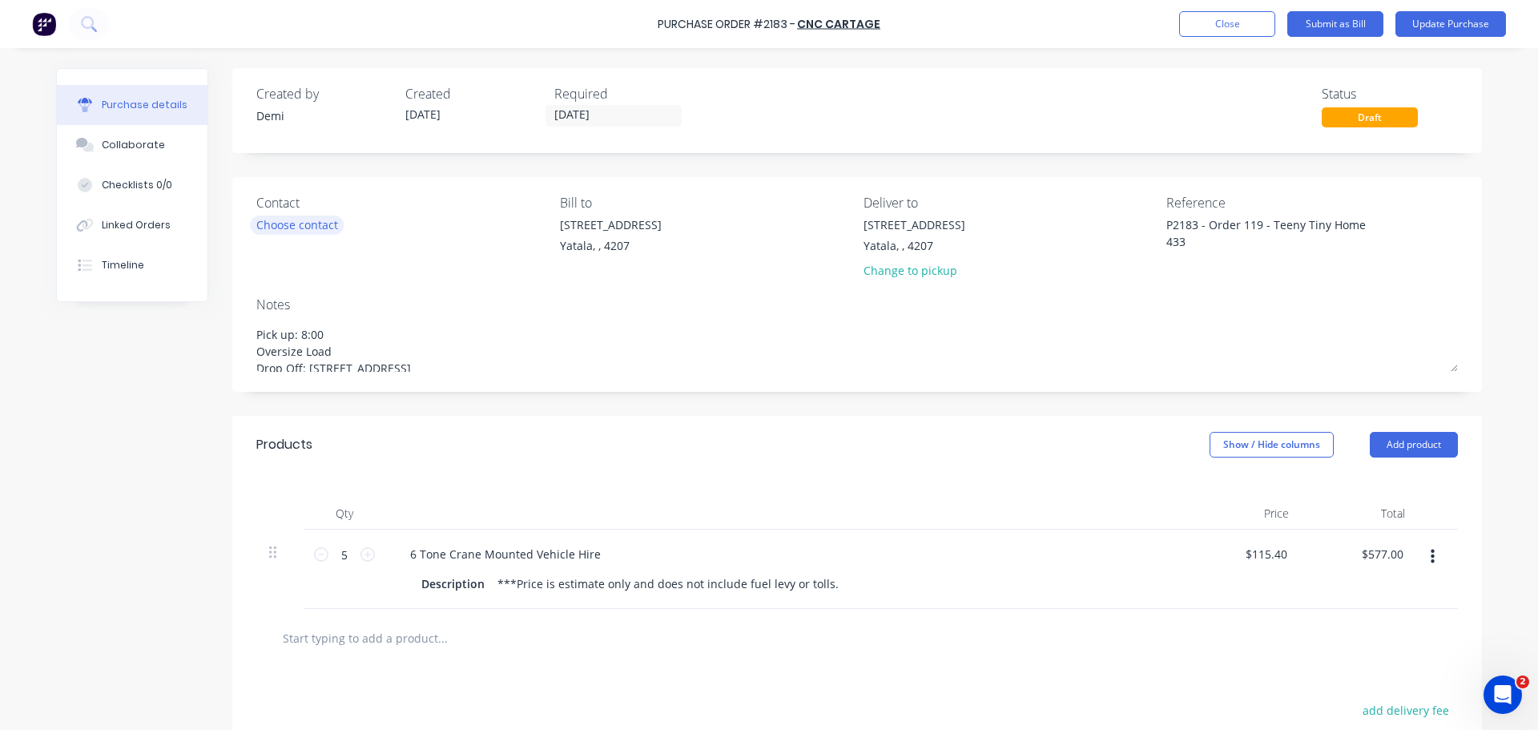
click at [297, 227] on div "Choose contact" at bounding box center [297, 224] width 82 height 17
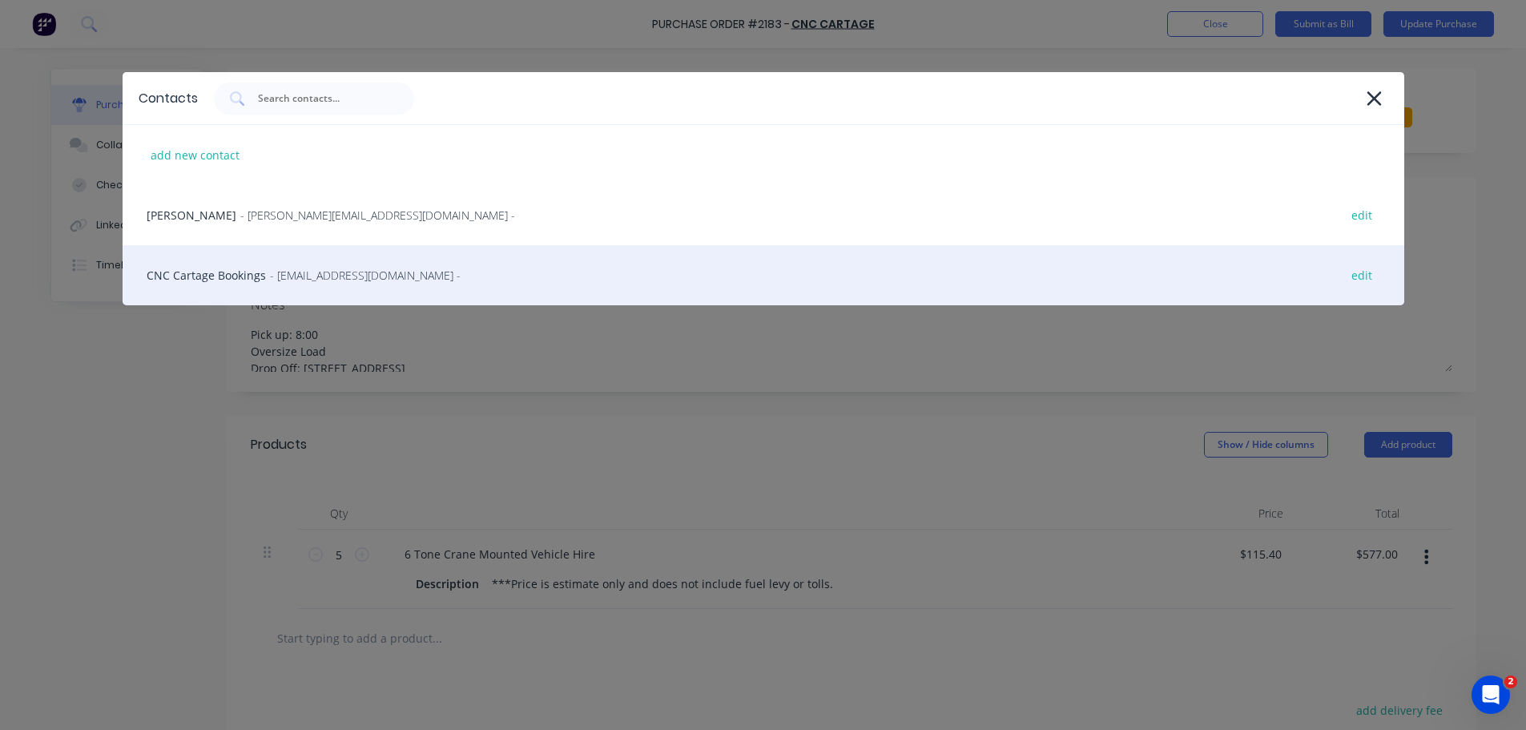
click at [296, 265] on div "CNC Cartage Bookings - bookings@cnccartage.com.au - edit" at bounding box center [763, 275] width 1281 height 60
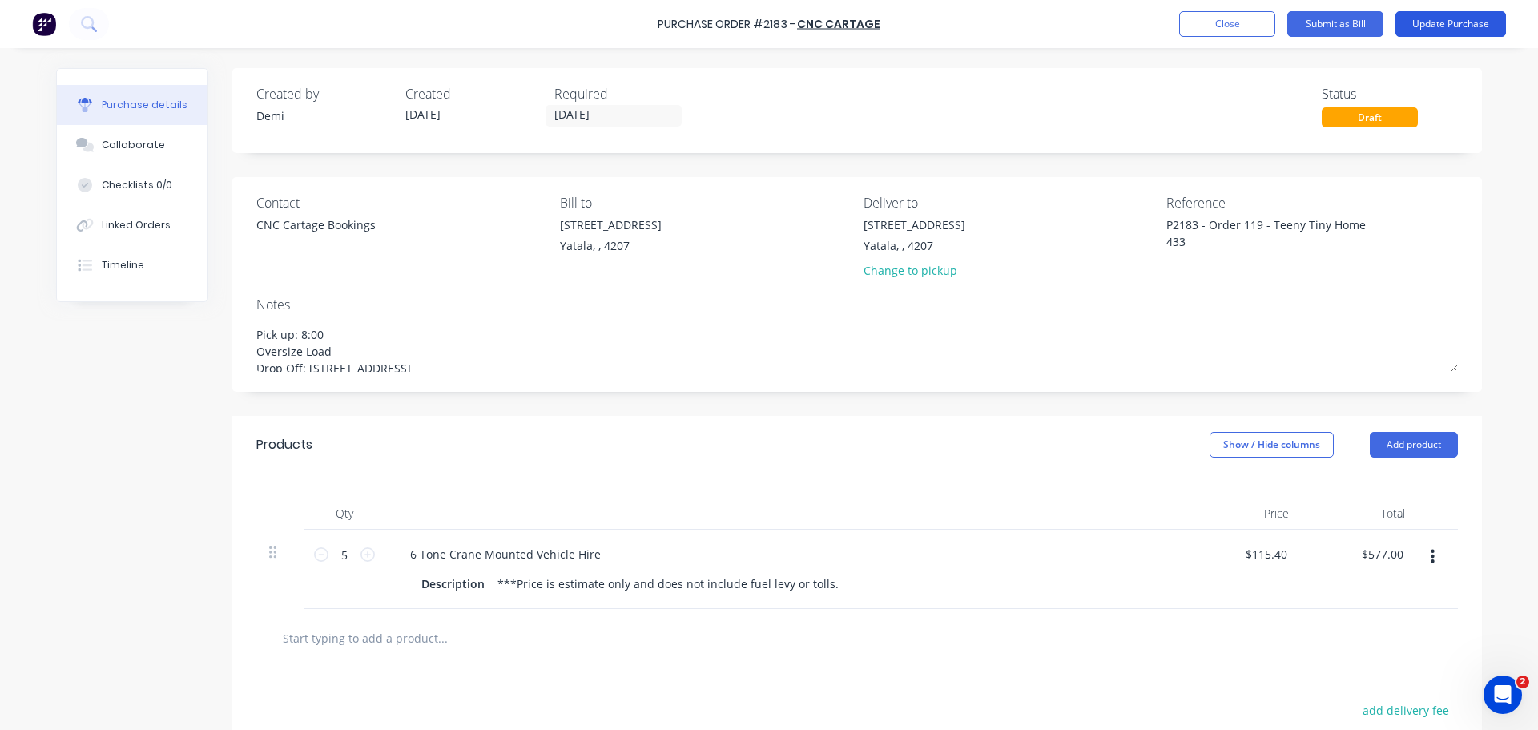
click at [1425, 26] on button "Update Purchase" at bounding box center [1450, 24] width 111 height 26
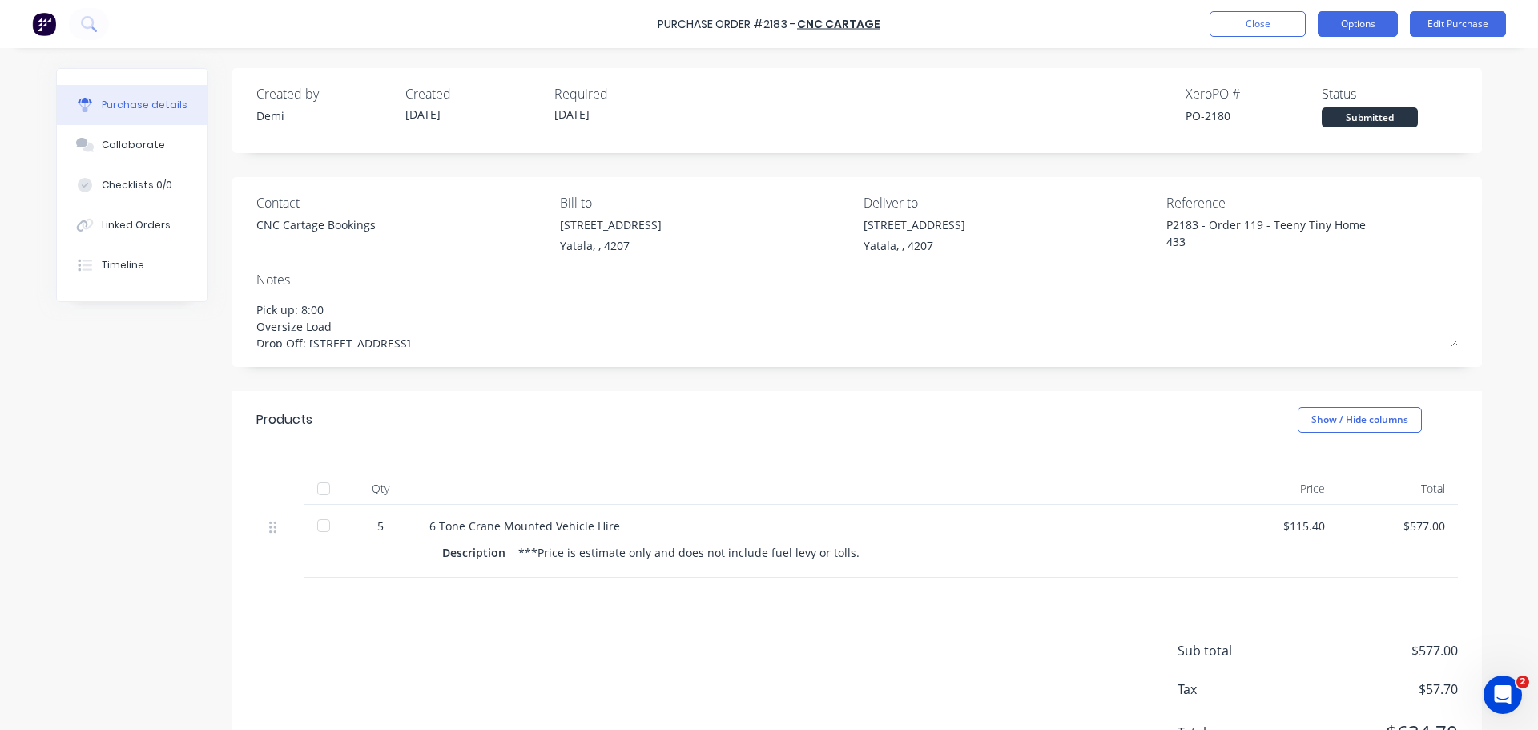
click at [1367, 26] on button "Options" at bounding box center [1357, 24] width 80 height 26
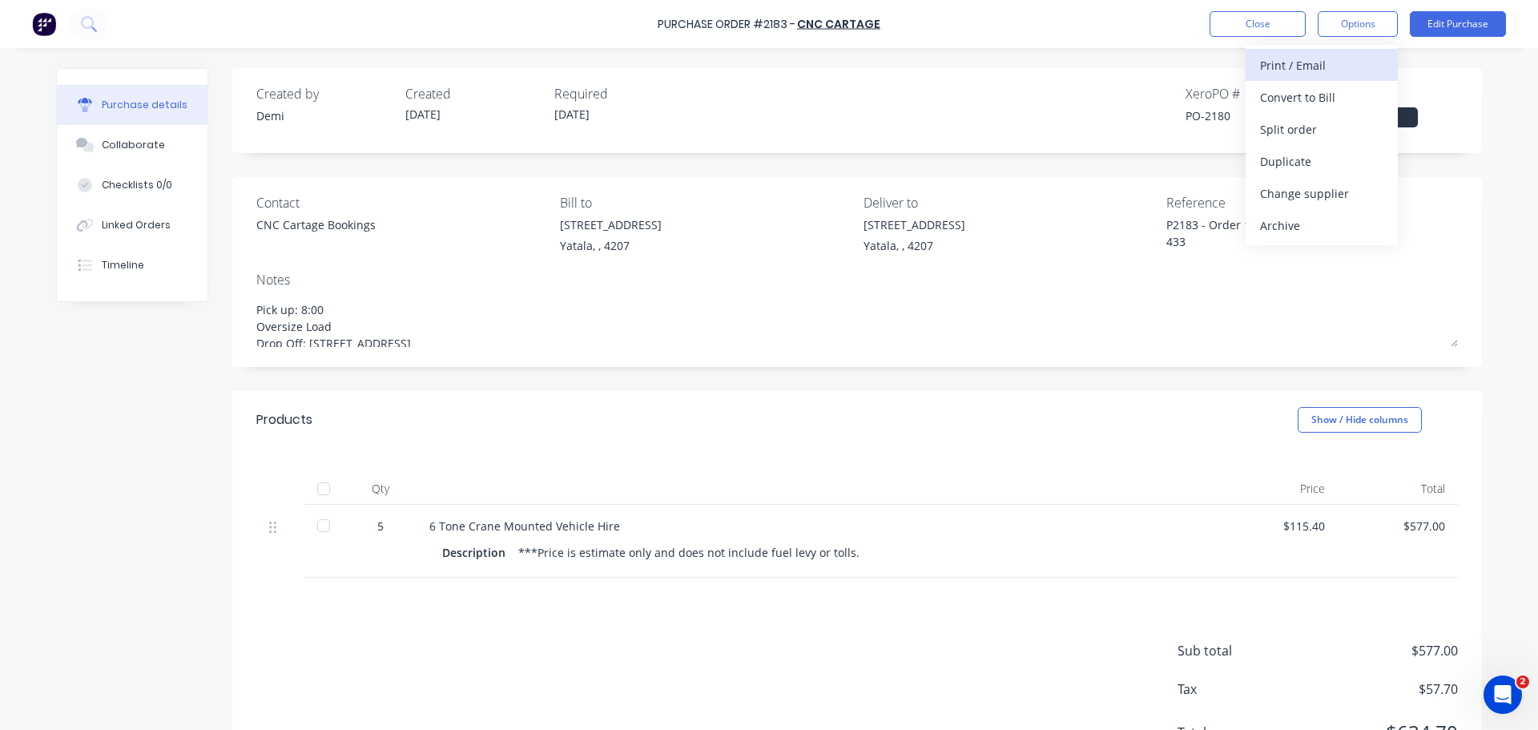
click at [1364, 67] on div "Print / Email" at bounding box center [1321, 65] width 123 height 23
click at [1320, 120] on div "Without pricing" at bounding box center [1321, 129] width 123 height 23
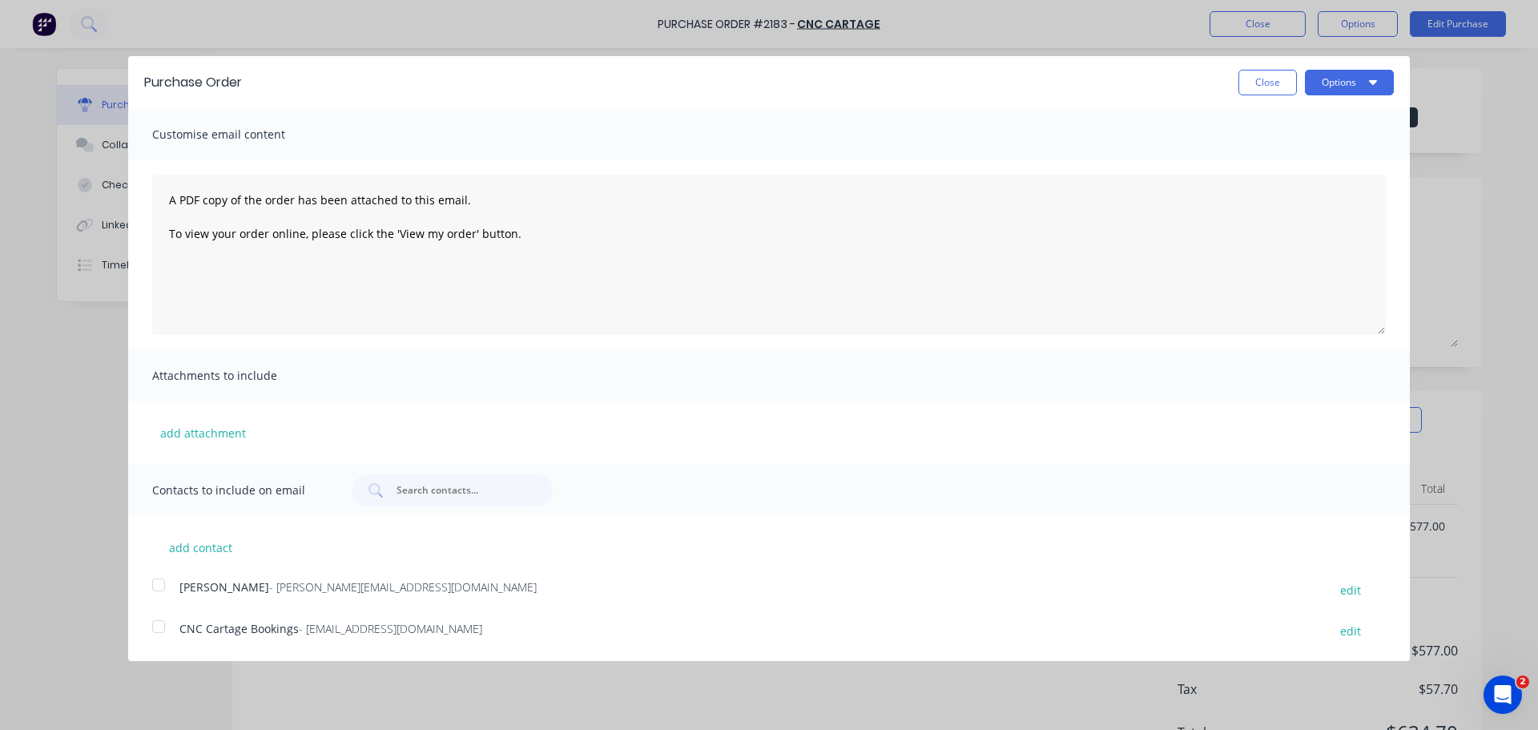
click at [160, 610] on div at bounding box center [159, 626] width 32 height 32
click at [1329, 70] on button "Options" at bounding box center [1349, 83] width 89 height 26
click at [1314, 111] on div "Print" at bounding box center [1317, 122] width 123 height 23
click at [1273, 70] on button "Close" at bounding box center [1267, 83] width 58 height 26
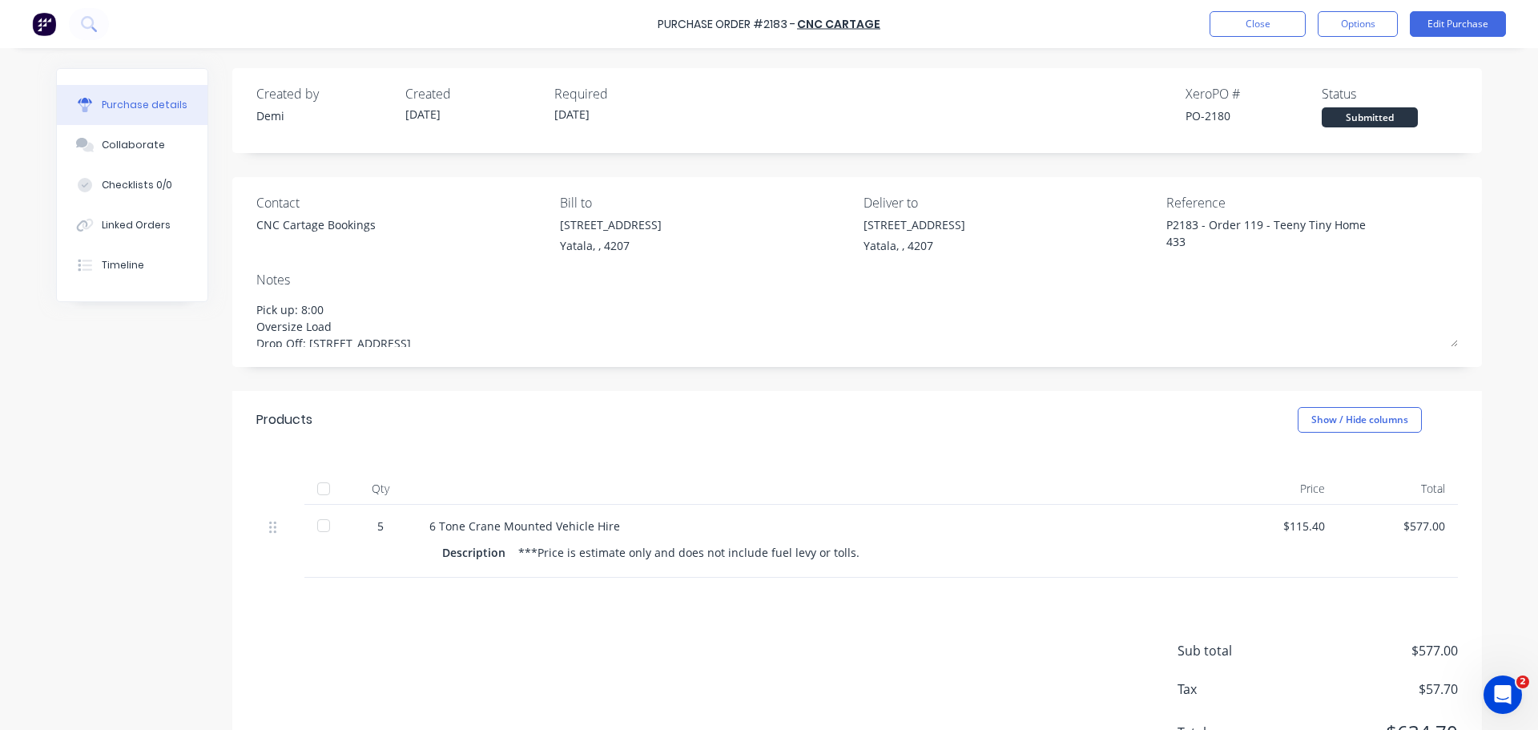
click at [448, 517] on div "6 Tone Crane Mounted Vehicle Hire" at bounding box center [816, 525] width 775 height 17
click at [434, 517] on div "6 Tone Crane Mounted Vehicle Hire" at bounding box center [816, 525] width 775 height 17
click at [1466, 6] on div "Purchase Order #2183 - CNC Cartage Close Options Edit Purchase" at bounding box center [769, 24] width 1538 height 48
click at [1458, 20] on button "Edit Purchase" at bounding box center [1457, 24] width 96 height 26
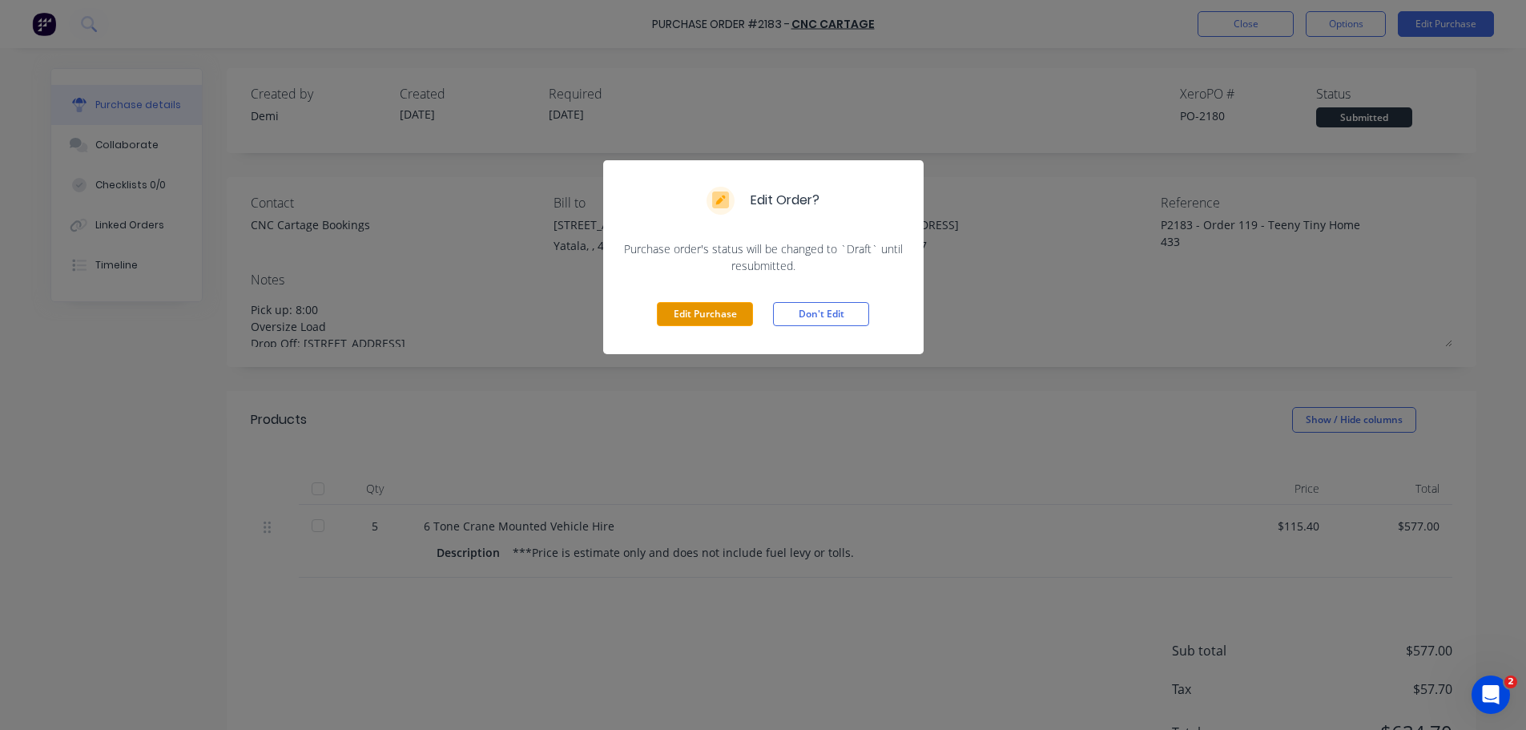
click at [721, 303] on button "Edit Purchase" at bounding box center [705, 314] width 96 height 24
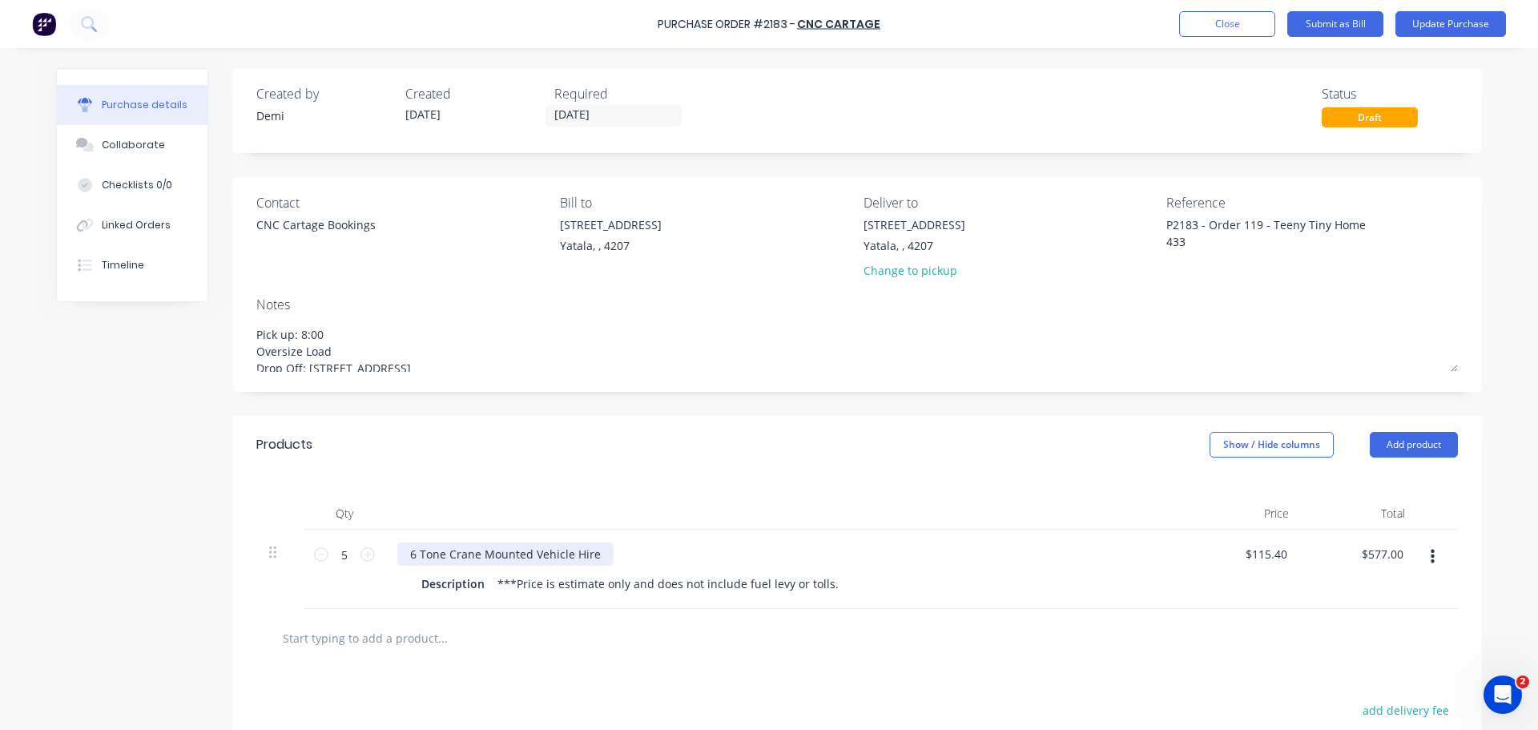
click at [409, 542] on div "6 Tone Crane Mounted Vehicle Hire" at bounding box center [505, 553] width 216 height 23
click at [1441, 529] on div at bounding box center [1437, 568] width 40 height 79
click at [1434, 548] on icon "button" at bounding box center [1432, 557] width 4 height 18
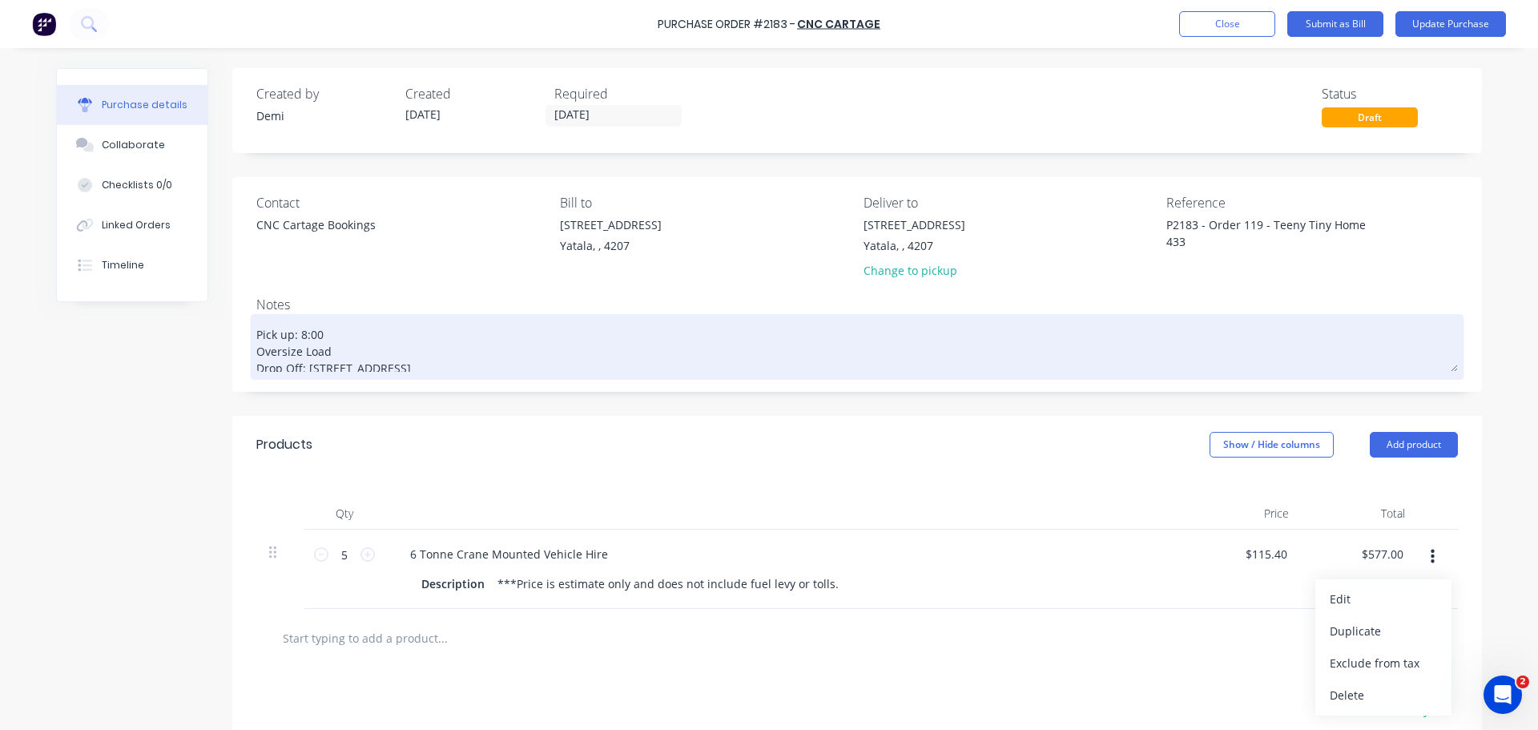
click at [464, 344] on textarea "Pick up: 8:00 Oversize Load Drop Off: 135 Old Toorbul Point Rd, Caboolture QLD …" at bounding box center [856, 345] width 1201 height 54
click at [493, 344] on textarea "Pick up: 8:00 Oversize Load Drop Off: 135 Old Toorbul Point Rd, Caboolture QLD …" at bounding box center [856, 345] width 1201 height 54
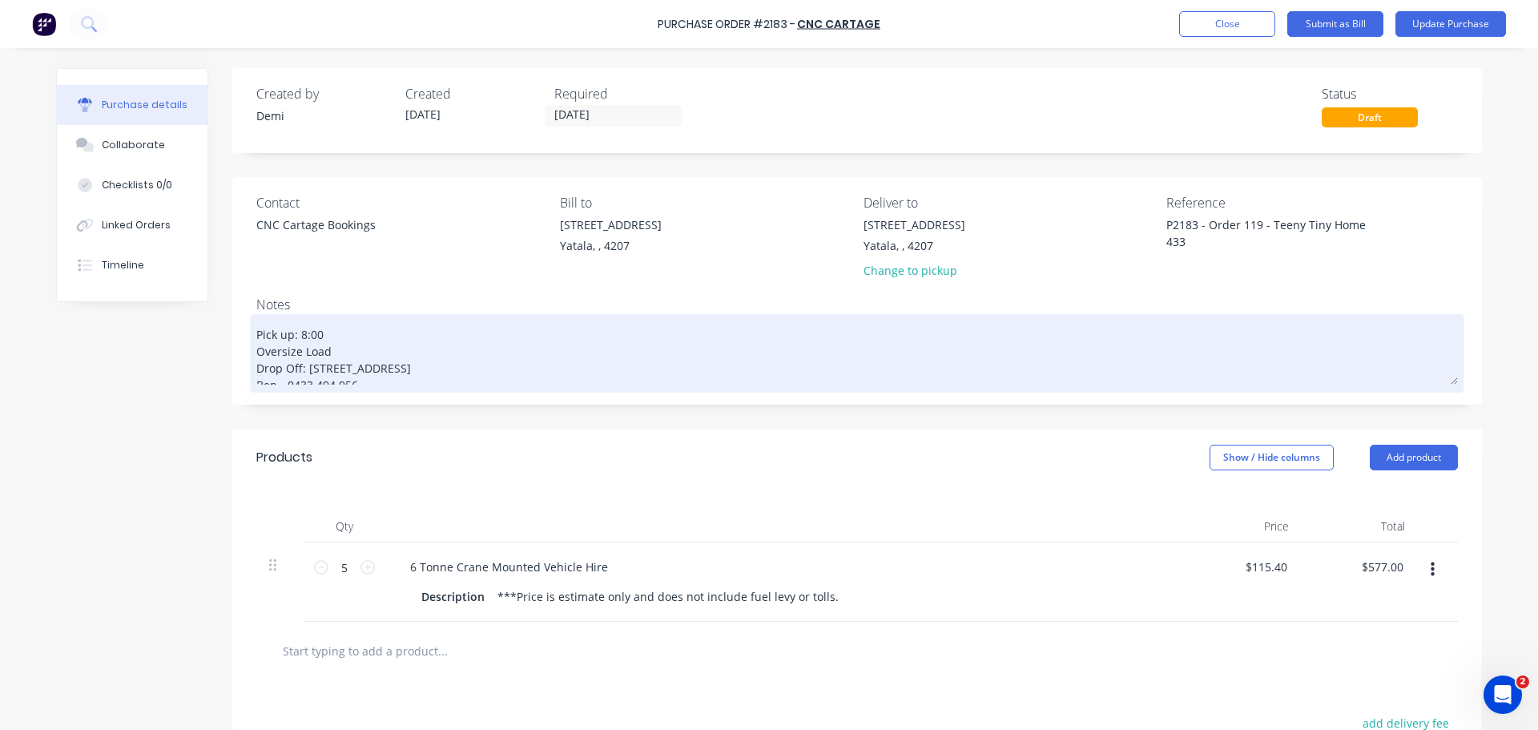
click at [256, 358] on textarea "Pick up: 8:00 Oversize Load Drop Off: 135 Old Toorbul Point Rd, Caboolture QLD …" at bounding box center [856, 351] width 1201 height 66
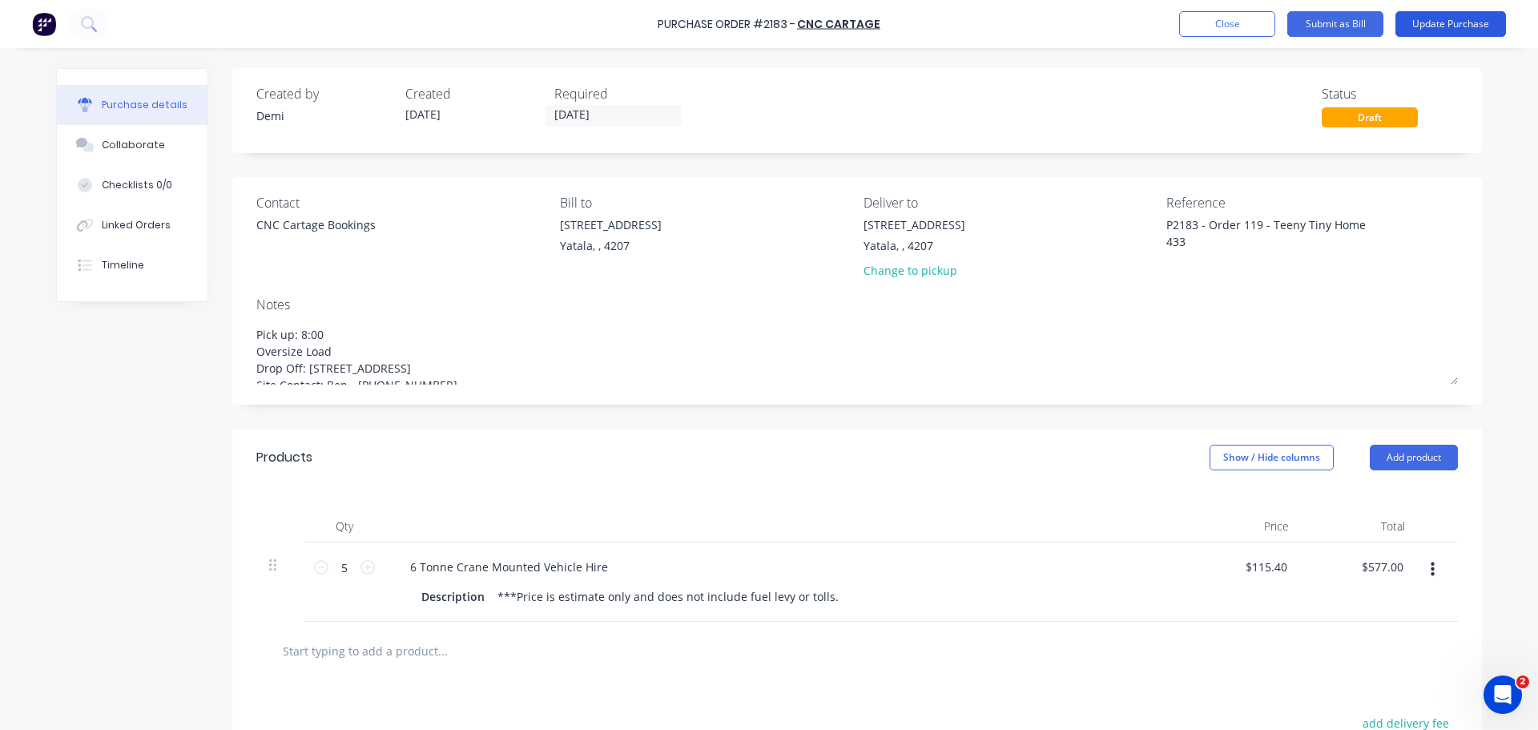
type textarea "Pick up: 8:00 Oversize Load Drop Off: [STREET_ADDRESS] Site Contact: Ben - [PHO…"
click at [1450, 21] on button "Update Purchase" at bounding box center [1450, 24] width 111 height 26
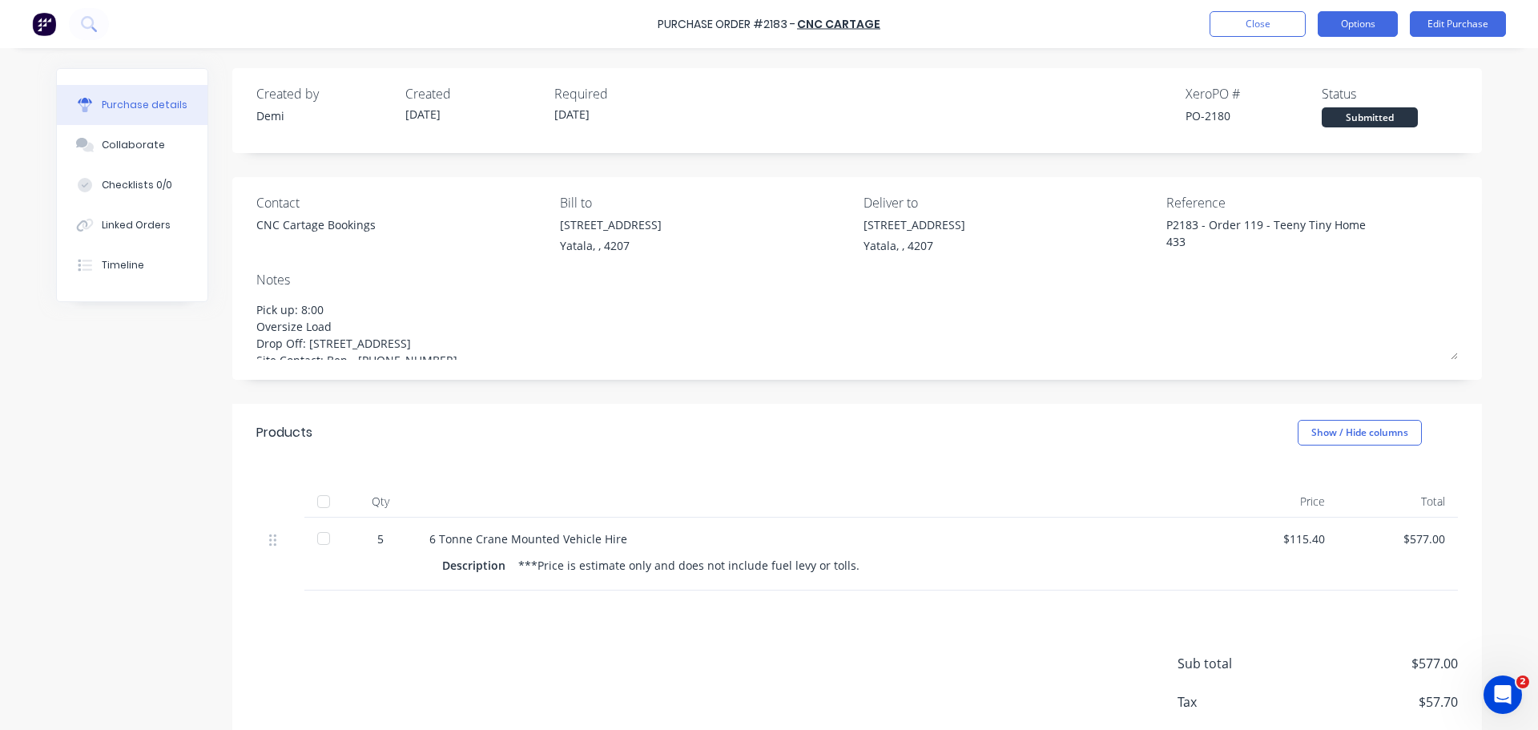
click at [1373, 25] on button "Options" at bounding box center [1357, 24] width 80 height 26
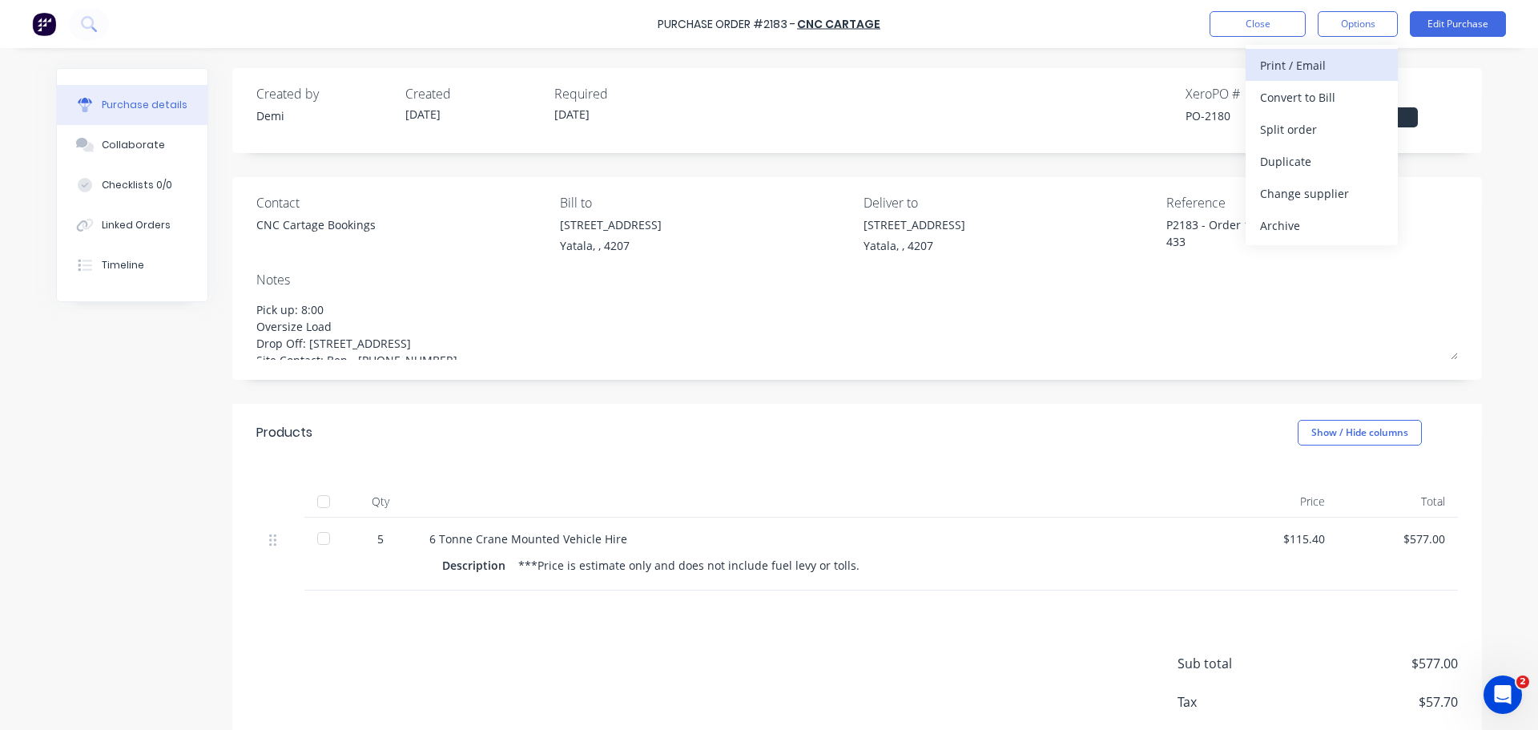
click at [1338, 67] on div "Print / Email" at bounding box center [1321, 65] width 123 height 23
click at [1305, 123] on div "Without pricing" at bounding box center [1321, 129] width 123 height 23
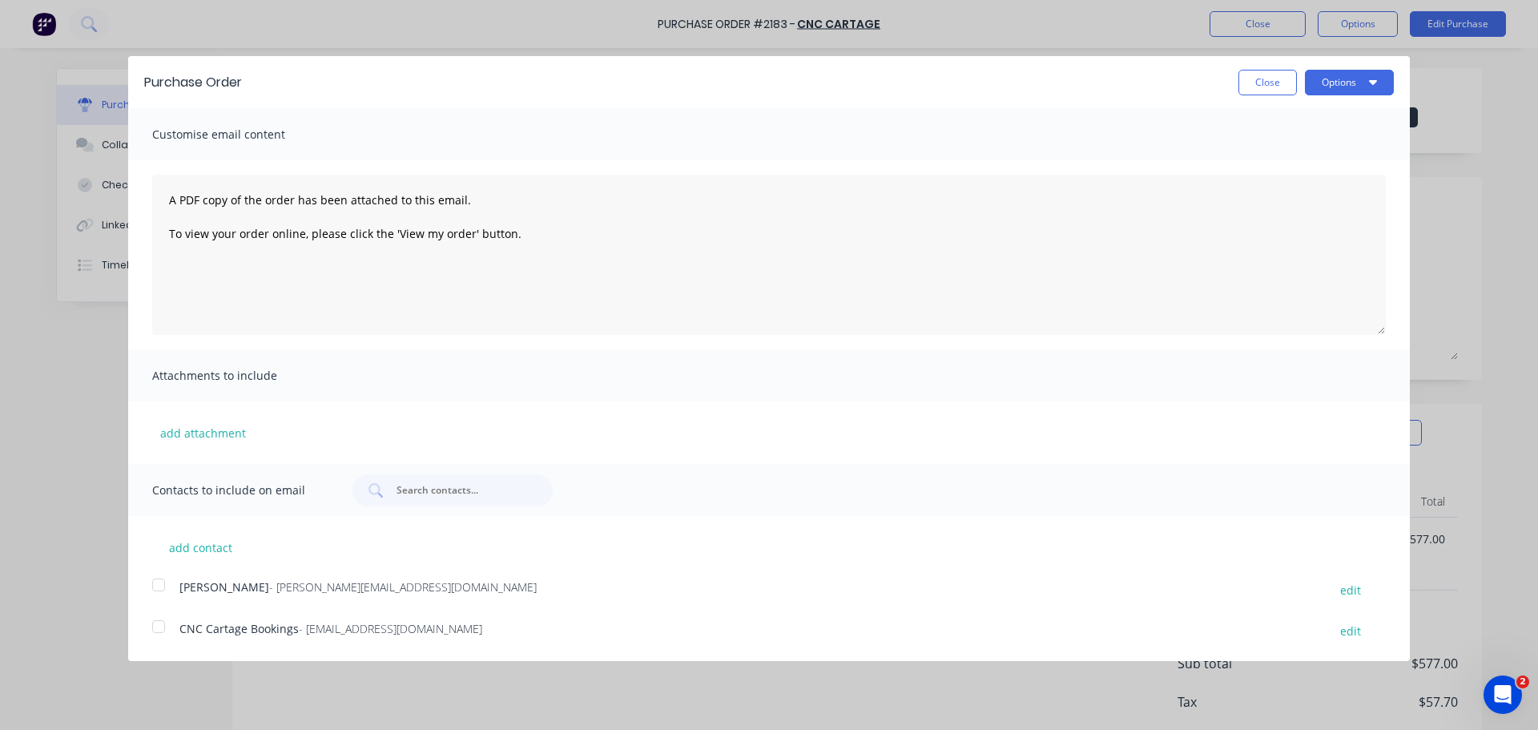
click at [151, 610] on div at bounding box center [159, 626] width 32 height 32
click at [1337, 76] on button "Options" at bounding box center [1349, 83] width 89 height 26
click at [1317, 111] on div "Print" at bounding box center [1317, 122] width 123 height 23
click at [1277, 75] on button "Close" at bounding box center [1267, 83] width 58 height 26
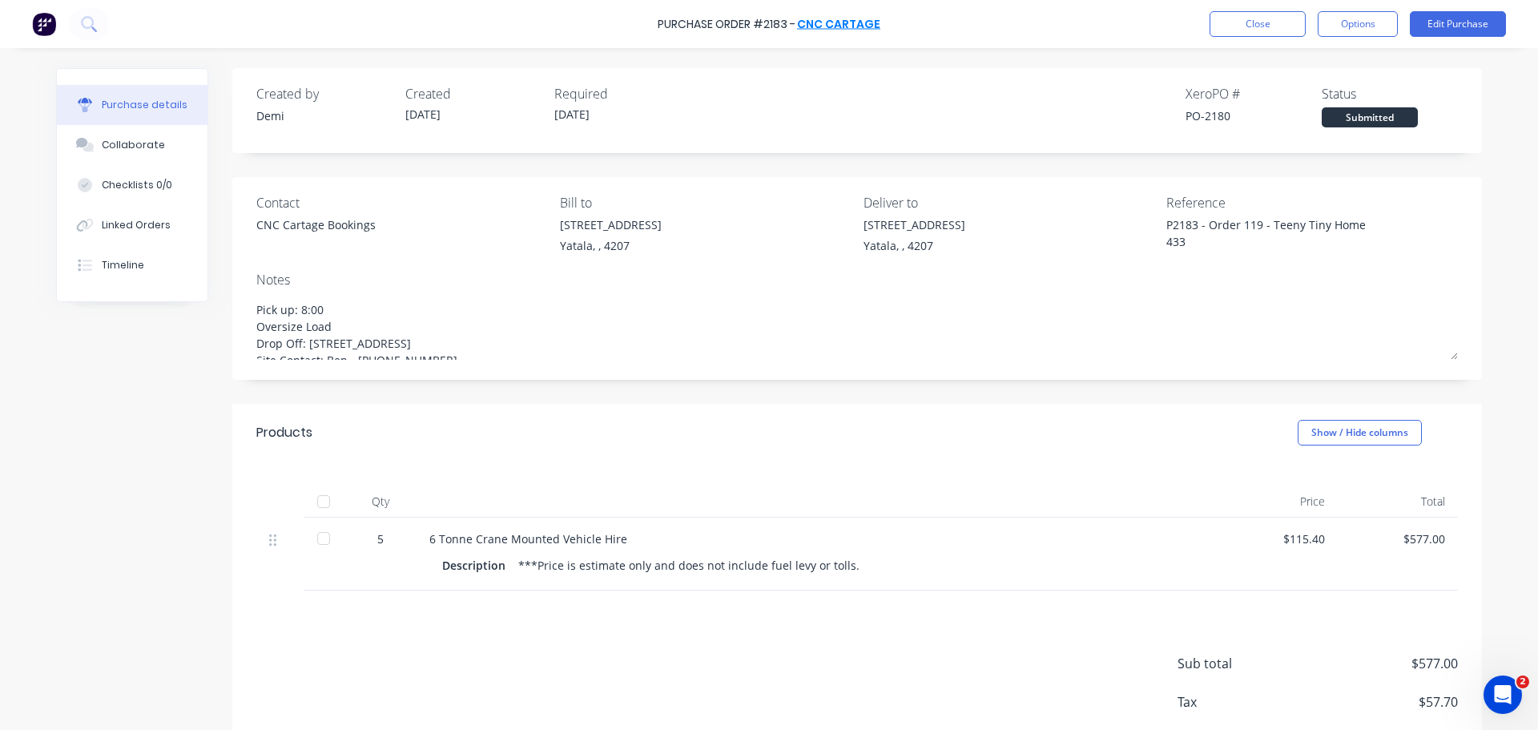
click at [857, 18] on link "CNC Cartage" at bounding box center [838, 24] width 83 height 16
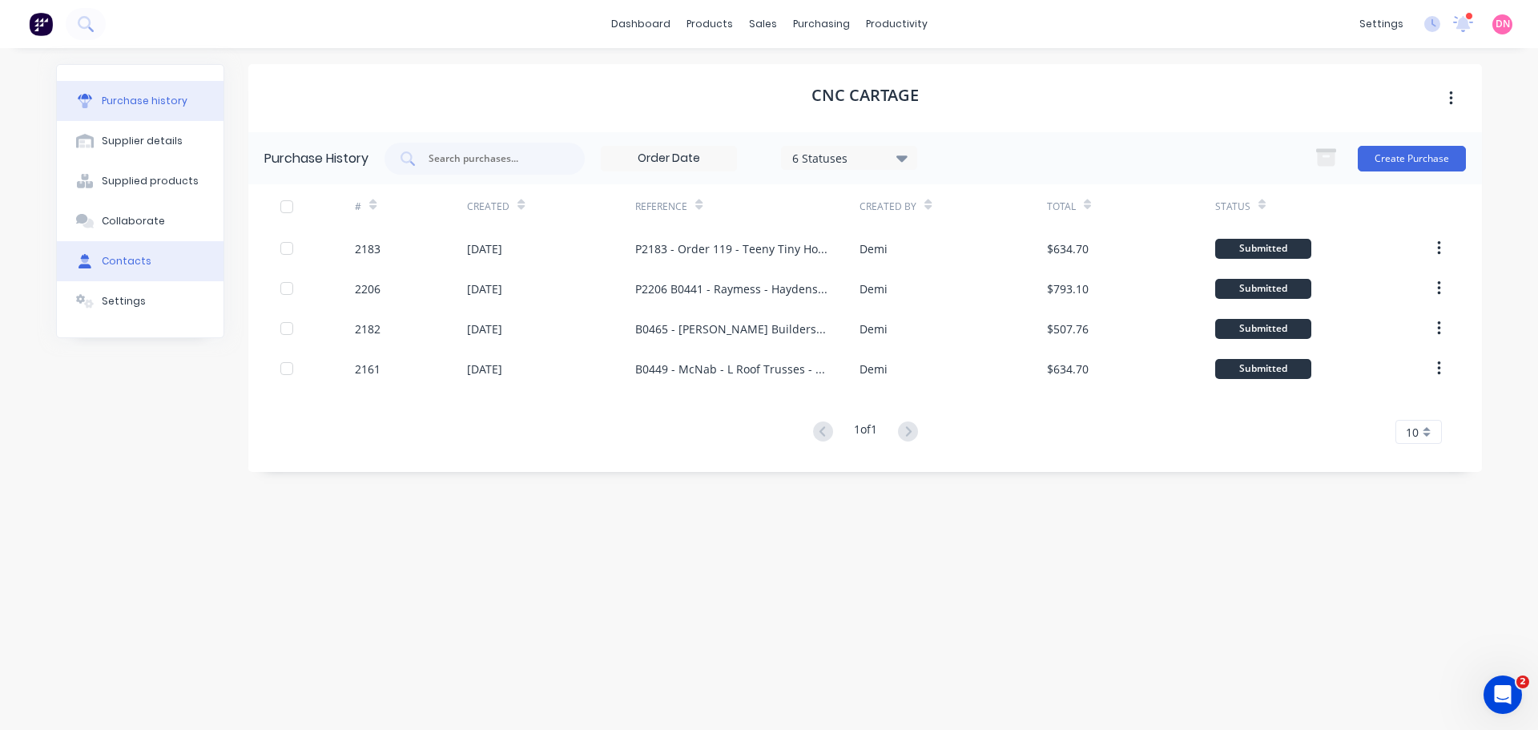
click at [136, 241] on button "Contacts" at bounding box center [140, 261] width 167 height 40
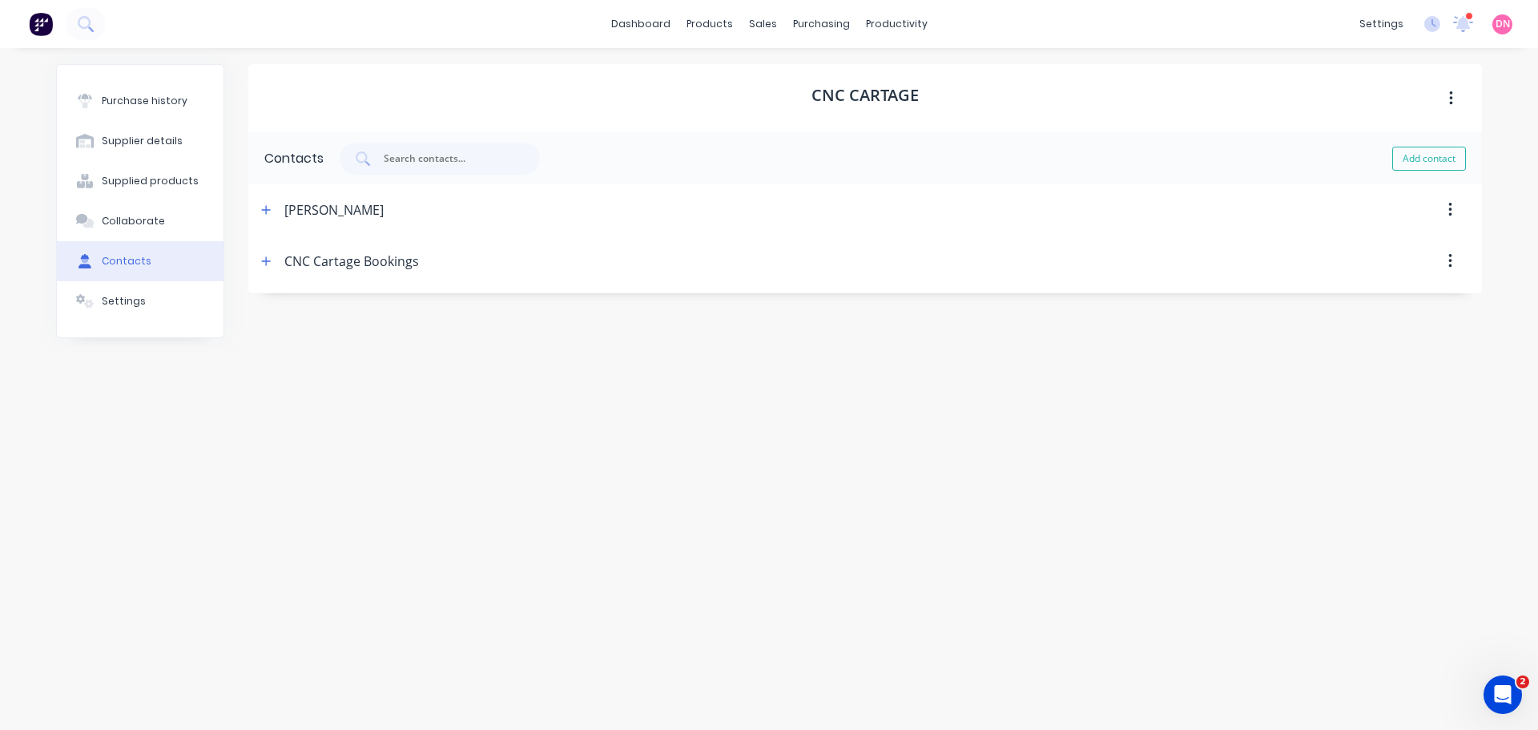
click at [1454, 208] on button "button" at bounding box center [1450, 209] width 38 height 29
click at [1414, 248] on div "Delete" at bounding box center [1392, 251] width 123 height 23
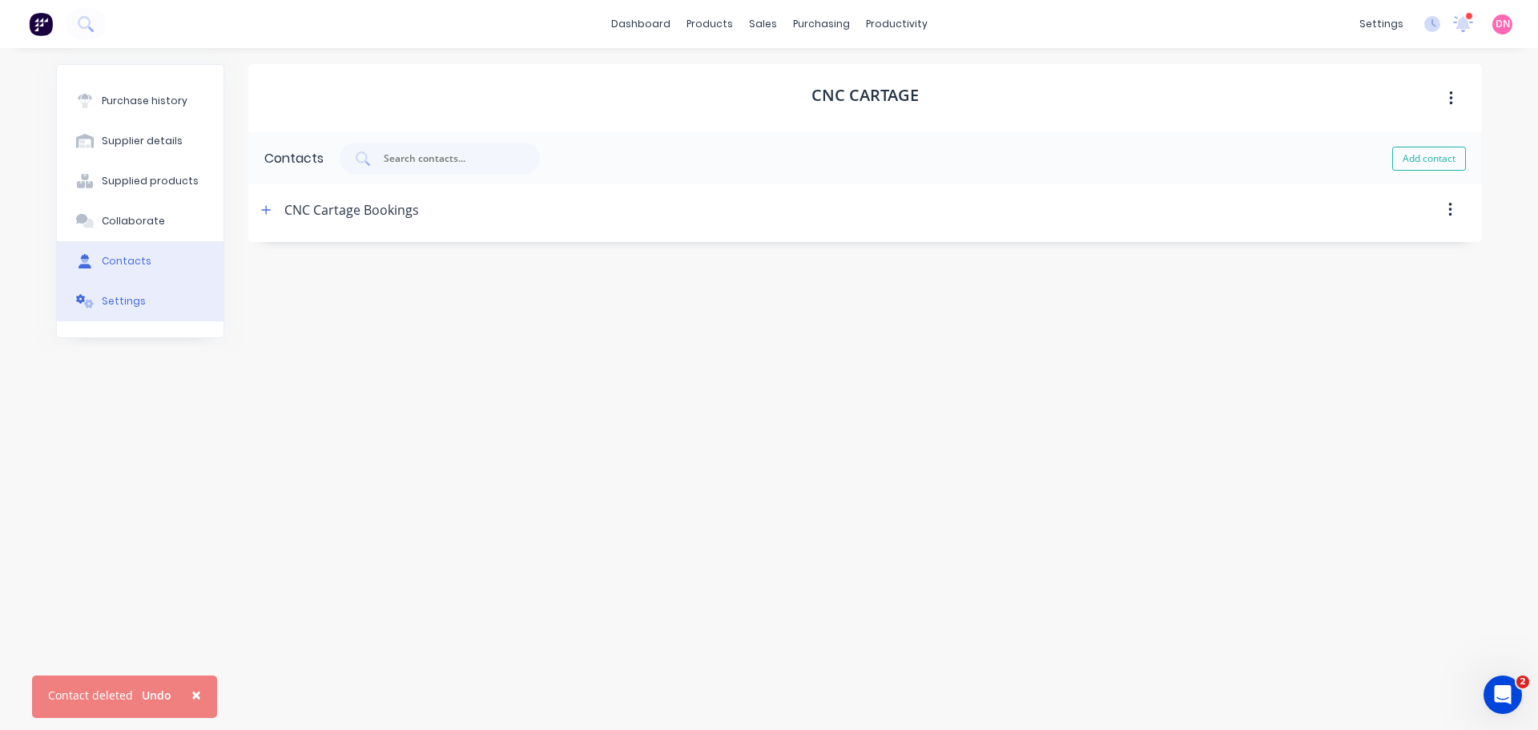
click at [111, 294] on div "Settings" at bounding box center [124, 301] width 44 height 14
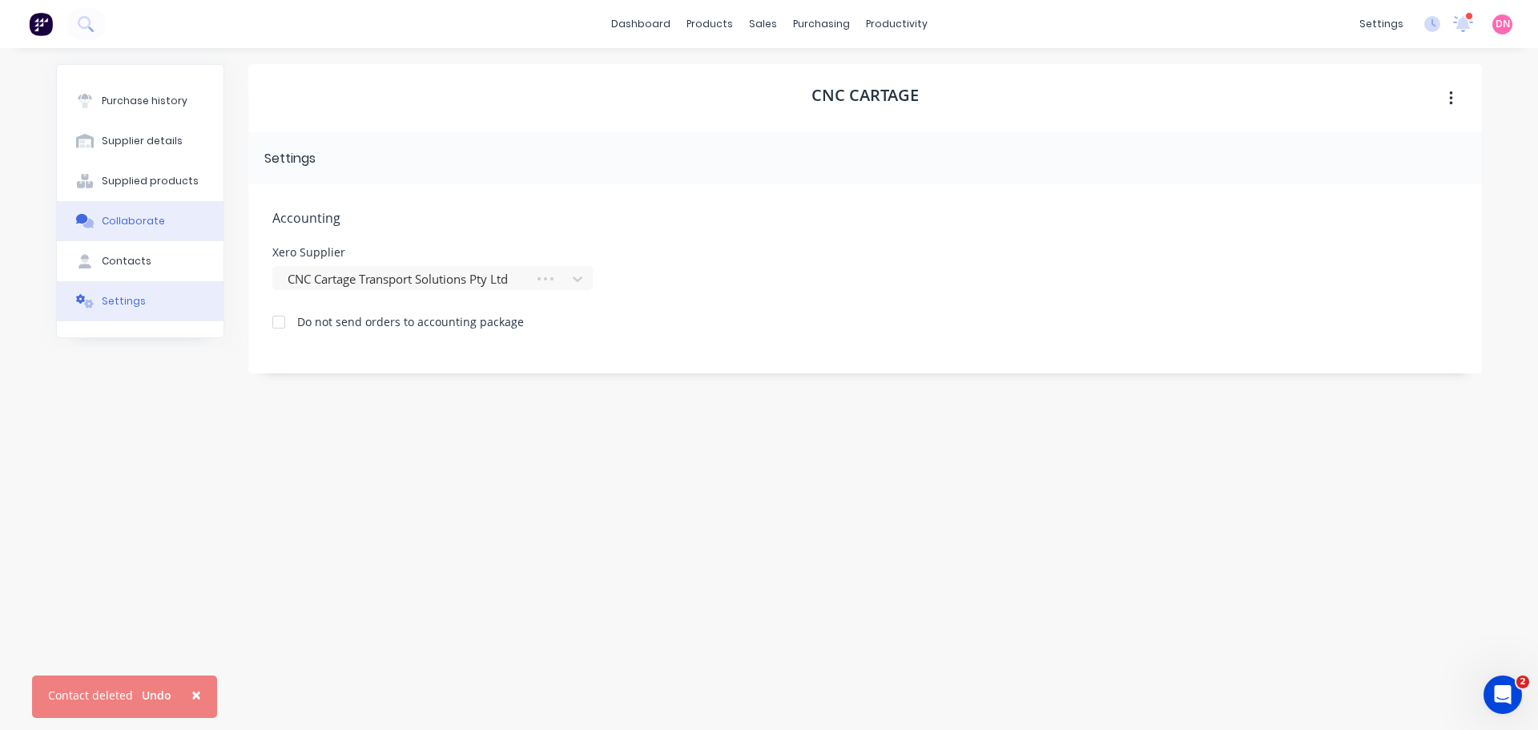
click at [120, 214] on div "Collaborate" at bounding box center [133, 221] width 63 height 14
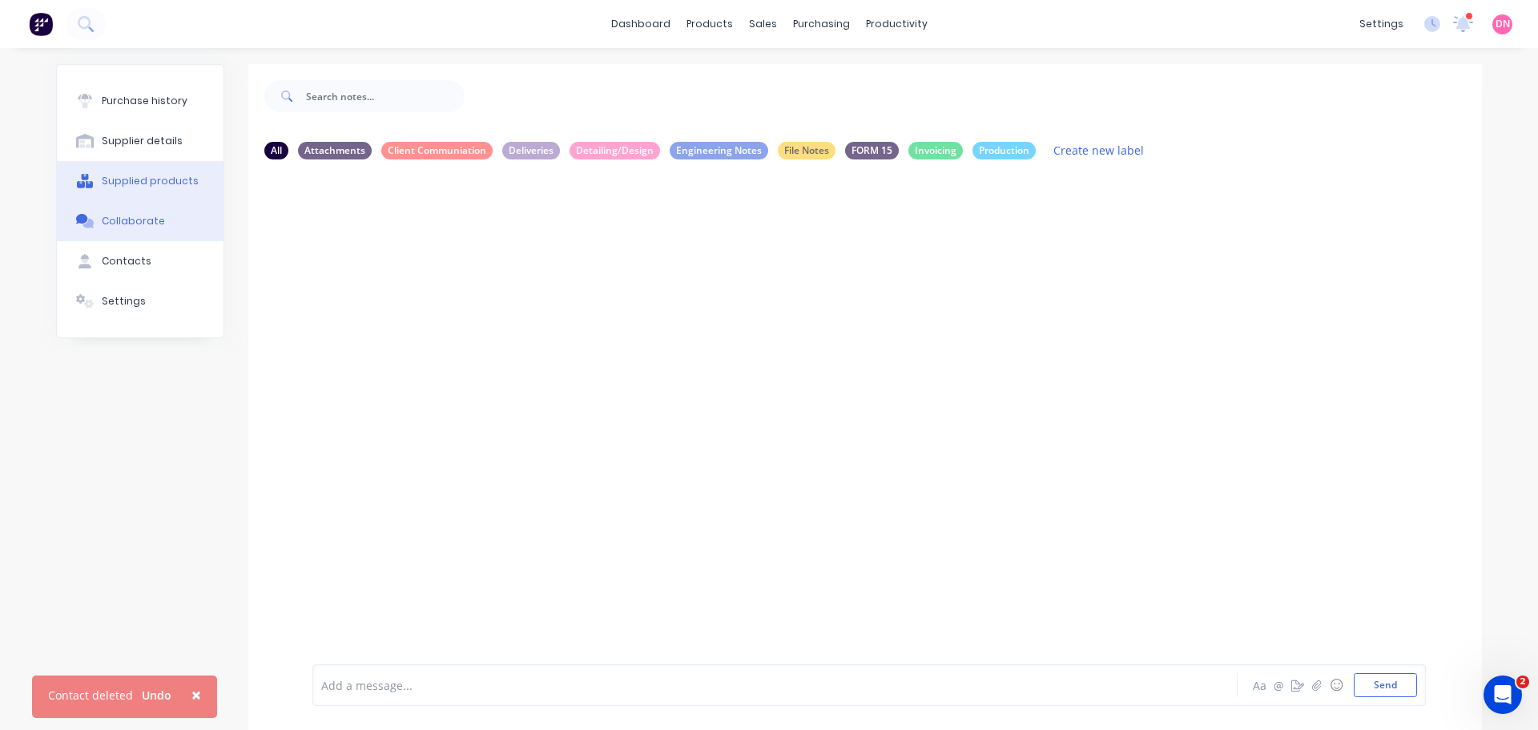
click at [133, 174] on div "Supplied products" at bounding box center [150, 181] width 97 height 14
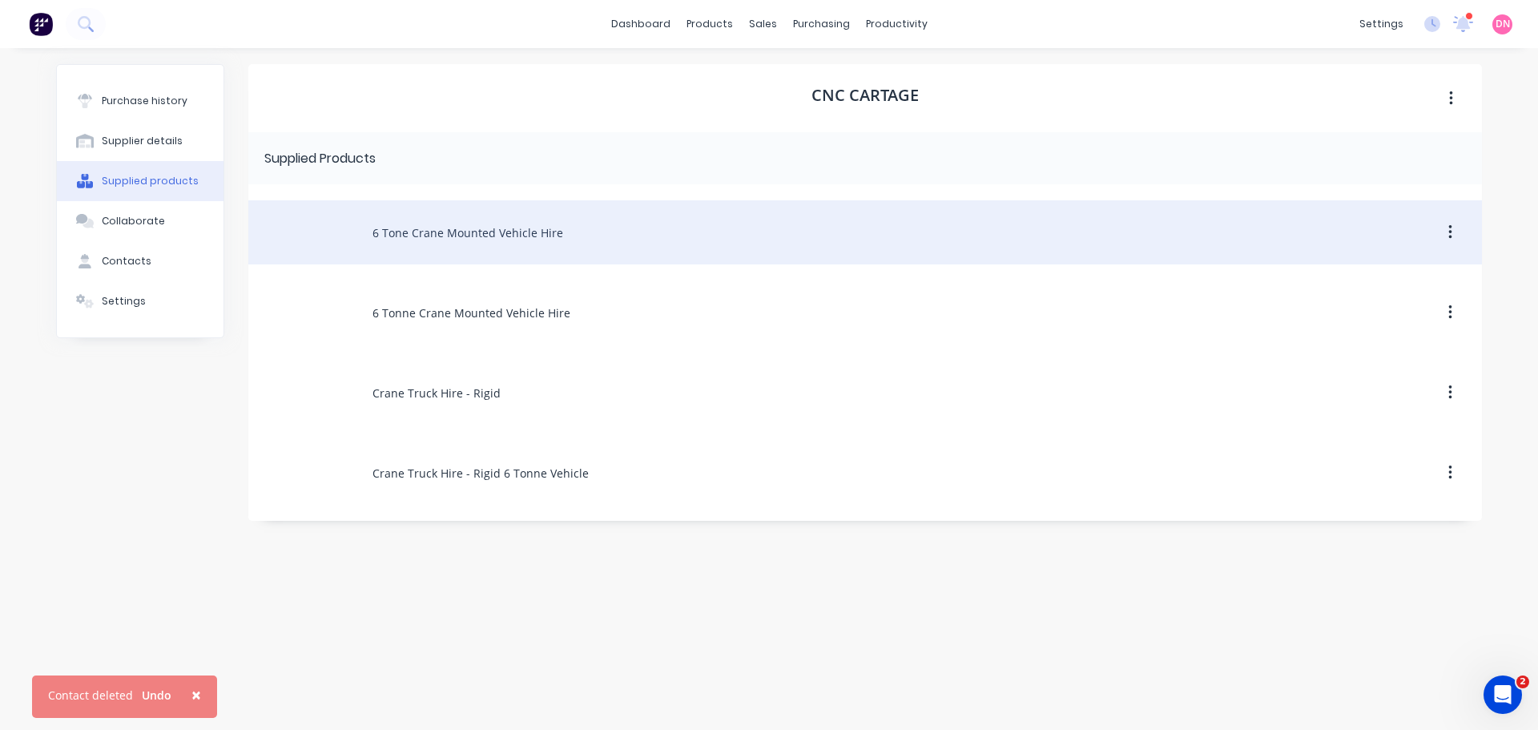
click at [1462, 238] on button "button" at bounding box center [1450, 232] width 38 height 29
click at [1407, 277] on div "Remove" at bounding box center [1392, 274] width 123 height 23
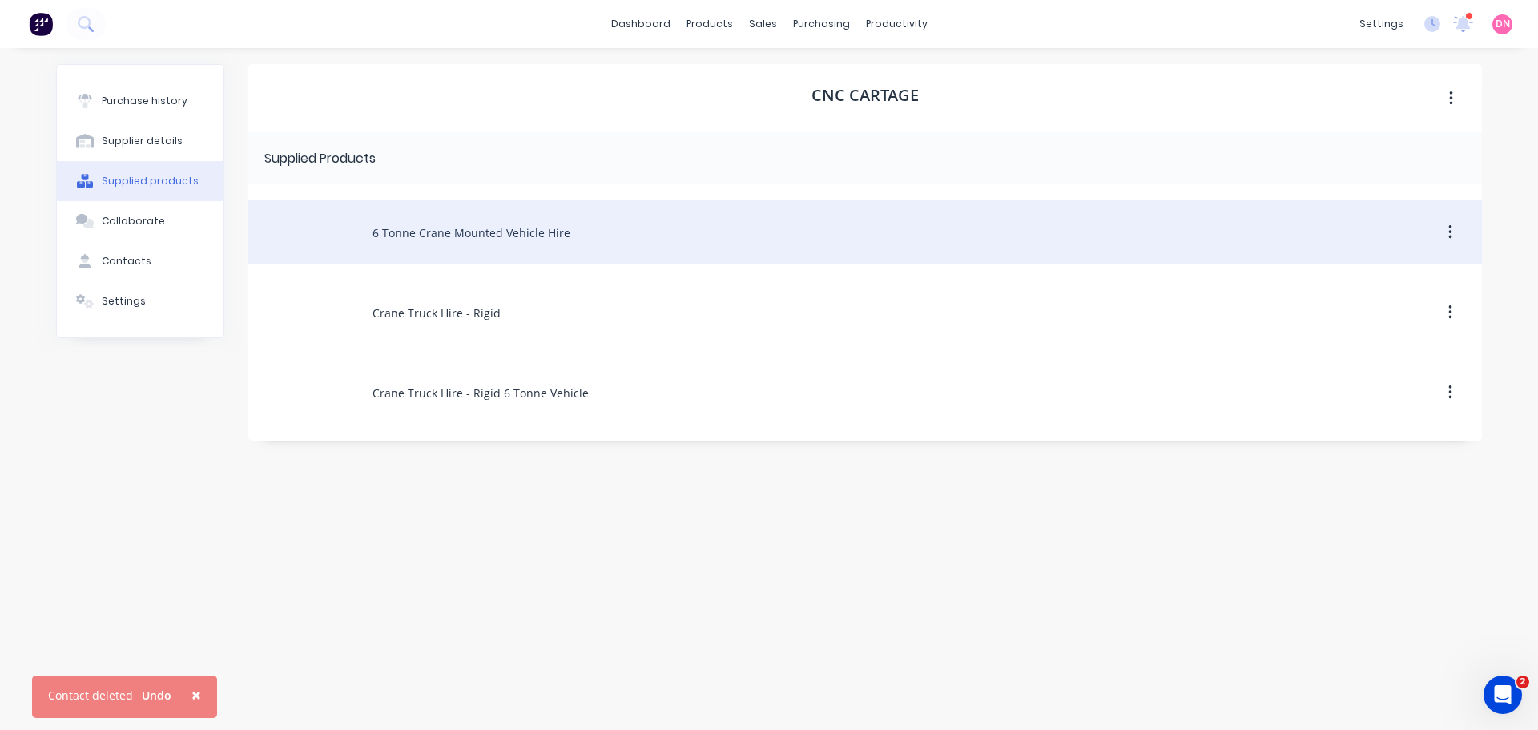
click at [1290, 236] on div "6 Tonne Crane Mounted Vehicle Hire" at bounding box center [864, 232] width 1233 height 64
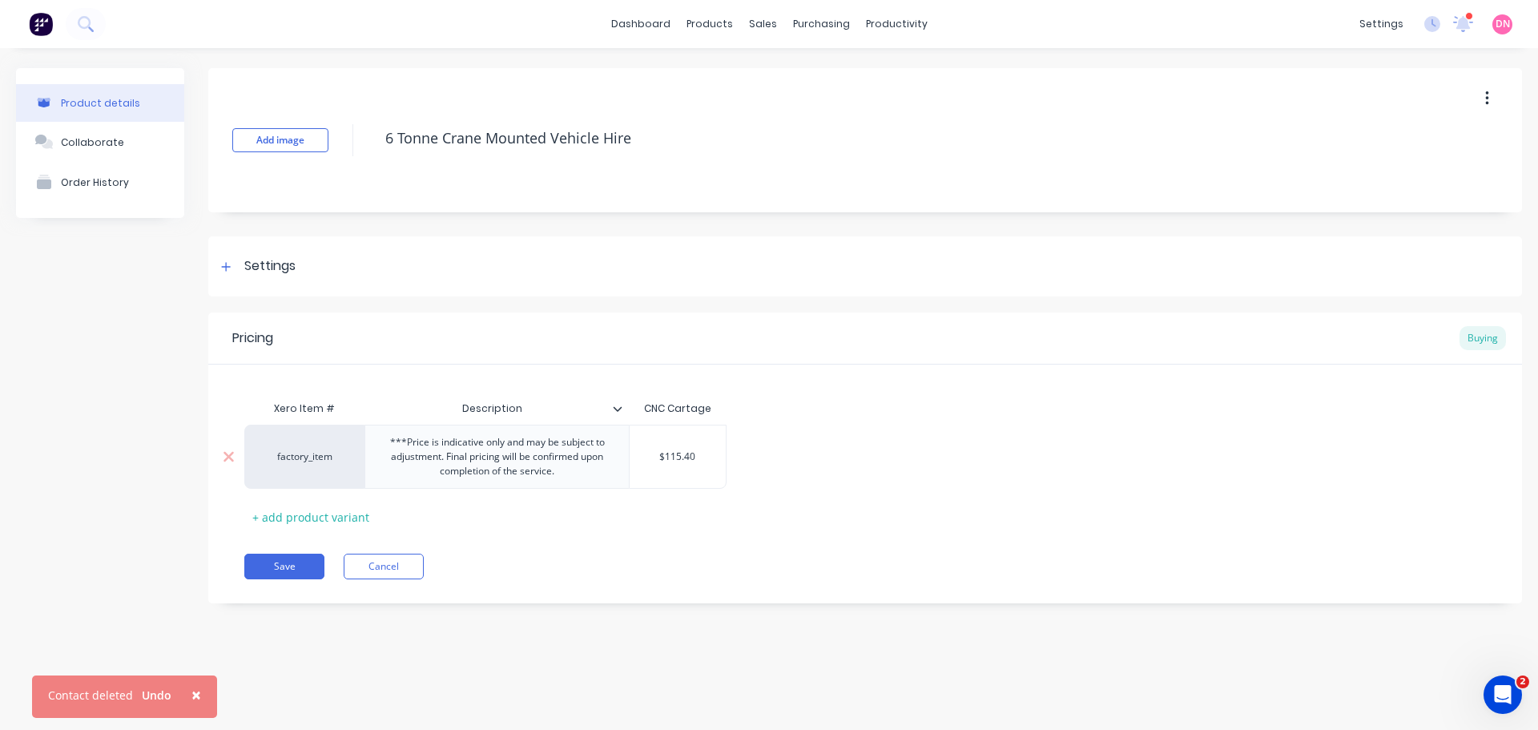
click at [537, 458] on div "***Price is indicative only and may be subject to adjustment. Final pricing wil…" at bounding box center [497, 457] width 251 height 50
click at [480, 467] on div "***Price is indicative only and may be subject to adjustment. Final pricing wil…" at bounding box center [497, 457] width 251 height 50
drag, startPoint x: 444, startPoint y: 444, endPoint x: 564, endPoint y: 480, distance: 124.9
click at [564, 480] on div "***Price is indicative only and may be subject to adjustment. Final pricing wil…" at bounding box center [496, 456] width 264 height 64
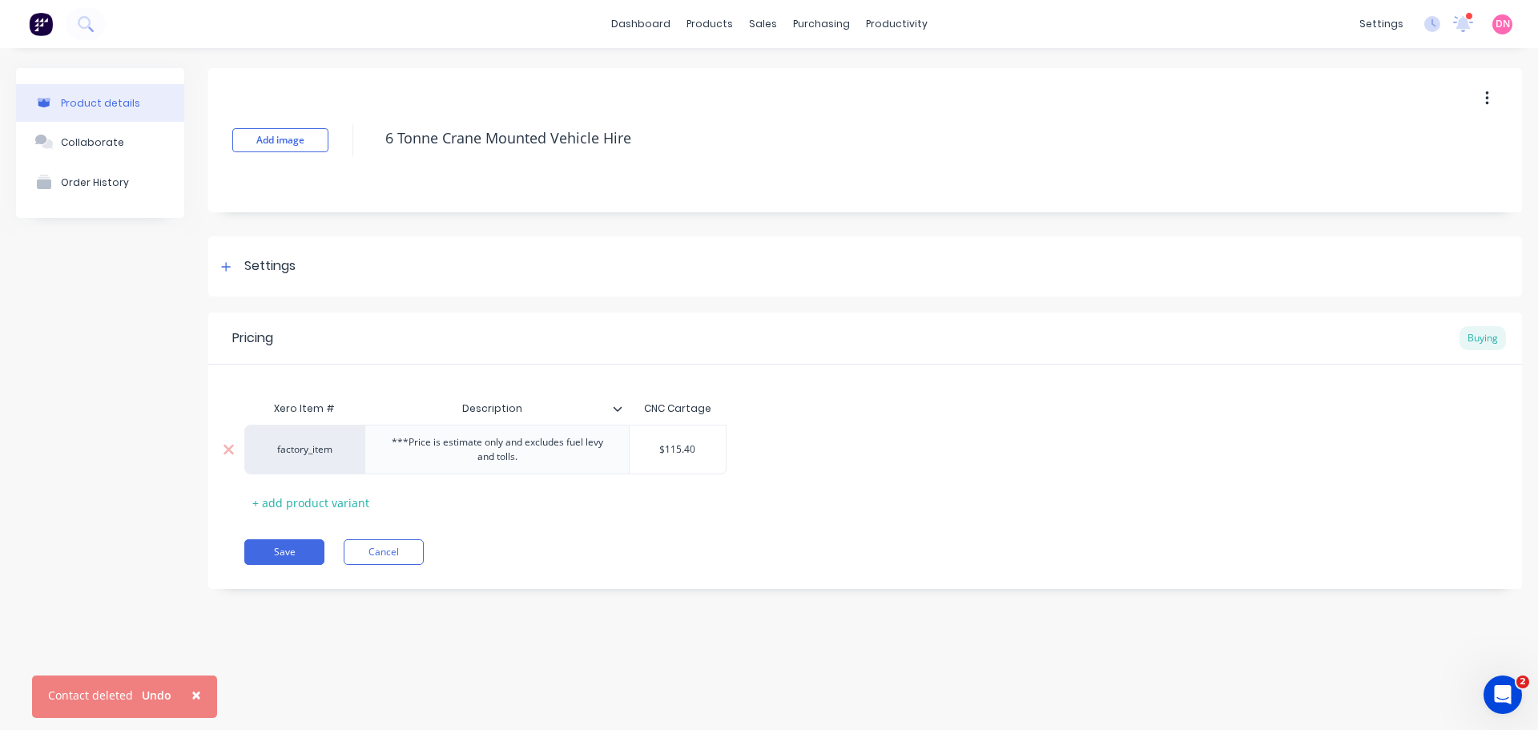
click at [397, 440] on div "***Price is estimate only and excludes fuel levy and tolls." at bounding box center [497, 449] width 251 height 35
click at [277, 545] on button "Save" at bounding box center [284, 552] width 80 height 26
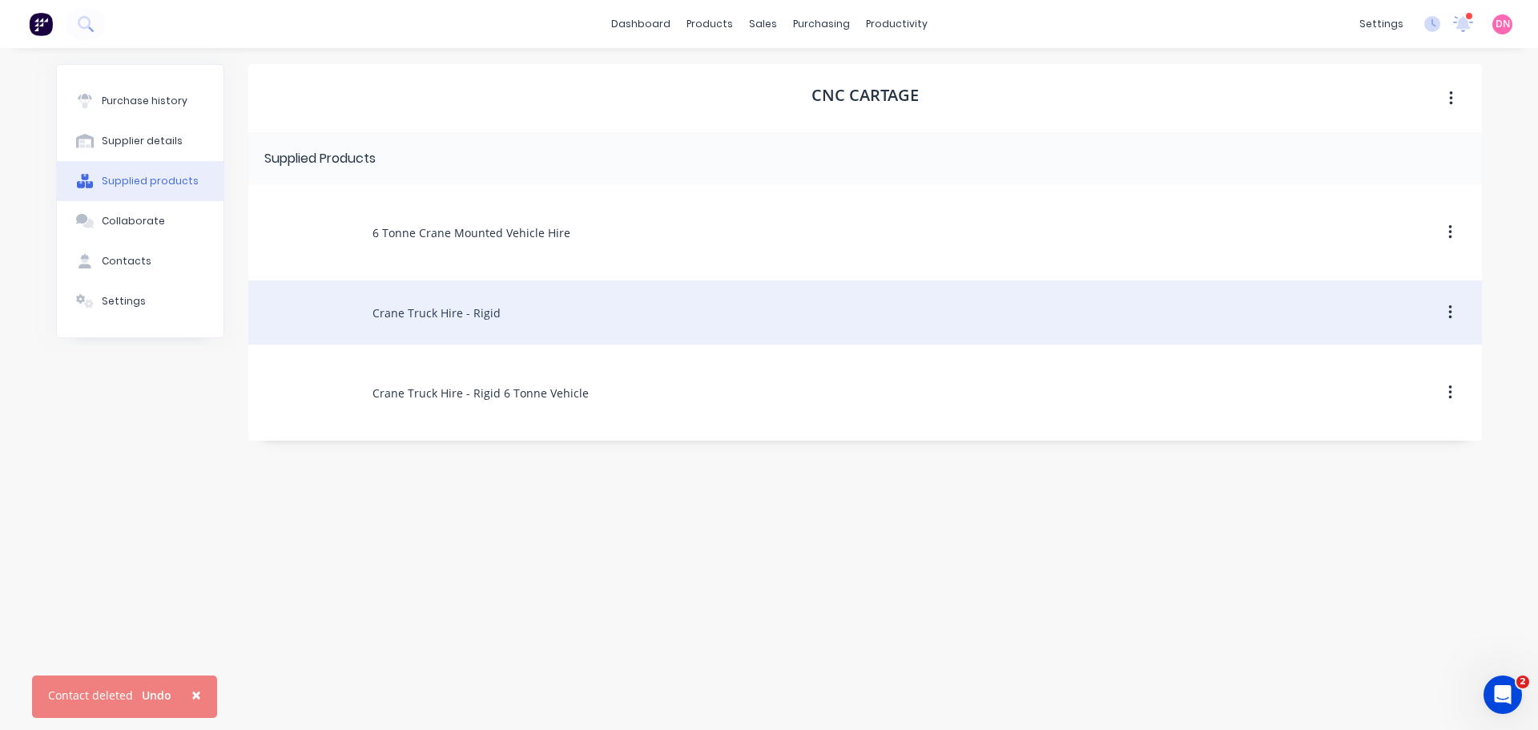
click at [954, 300] on div "Crane Truck Hire - Rigid" at bounding box center [864, 312] width 1233 height 64
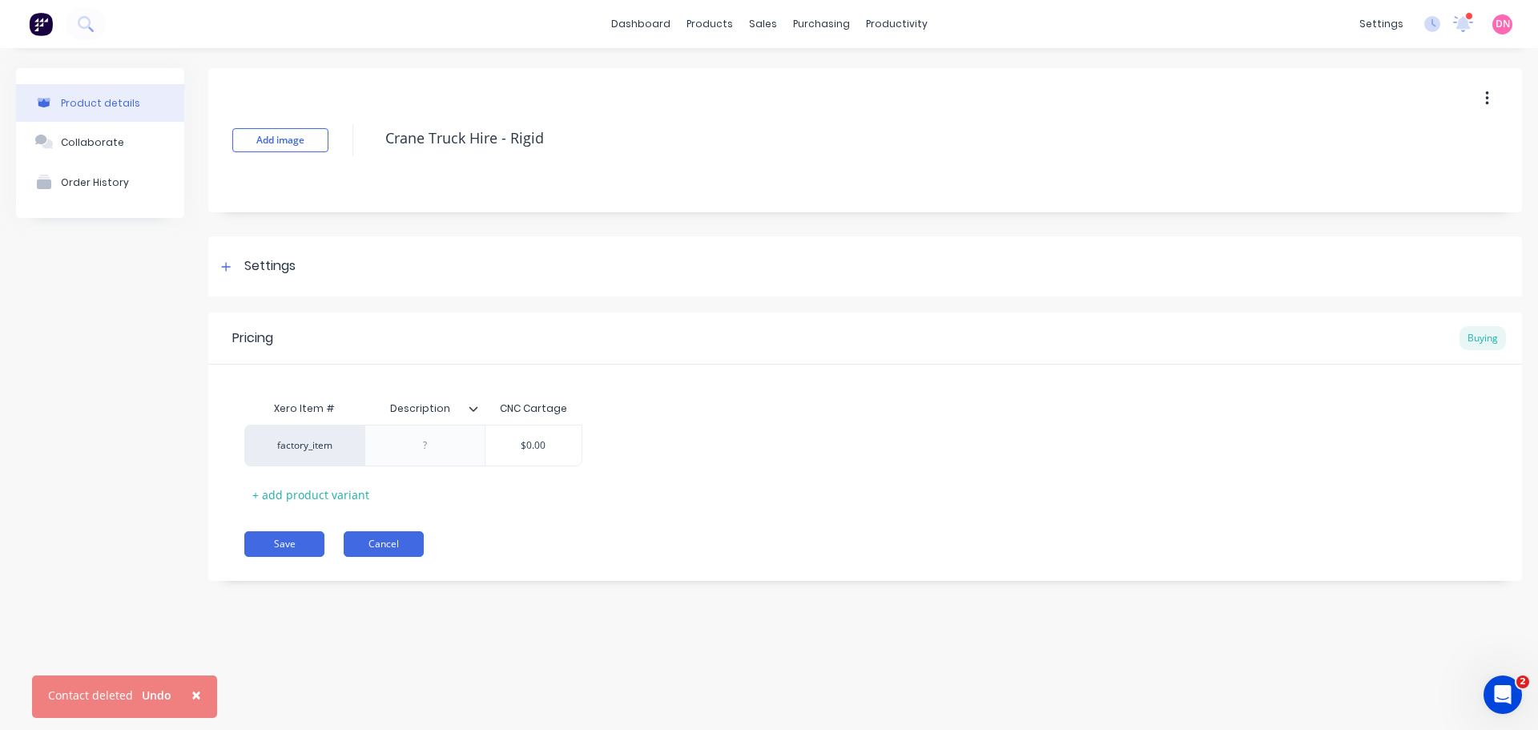
click at [388, 538] on button "Cancel" at bounding box center [384, 544] width 80 height 26
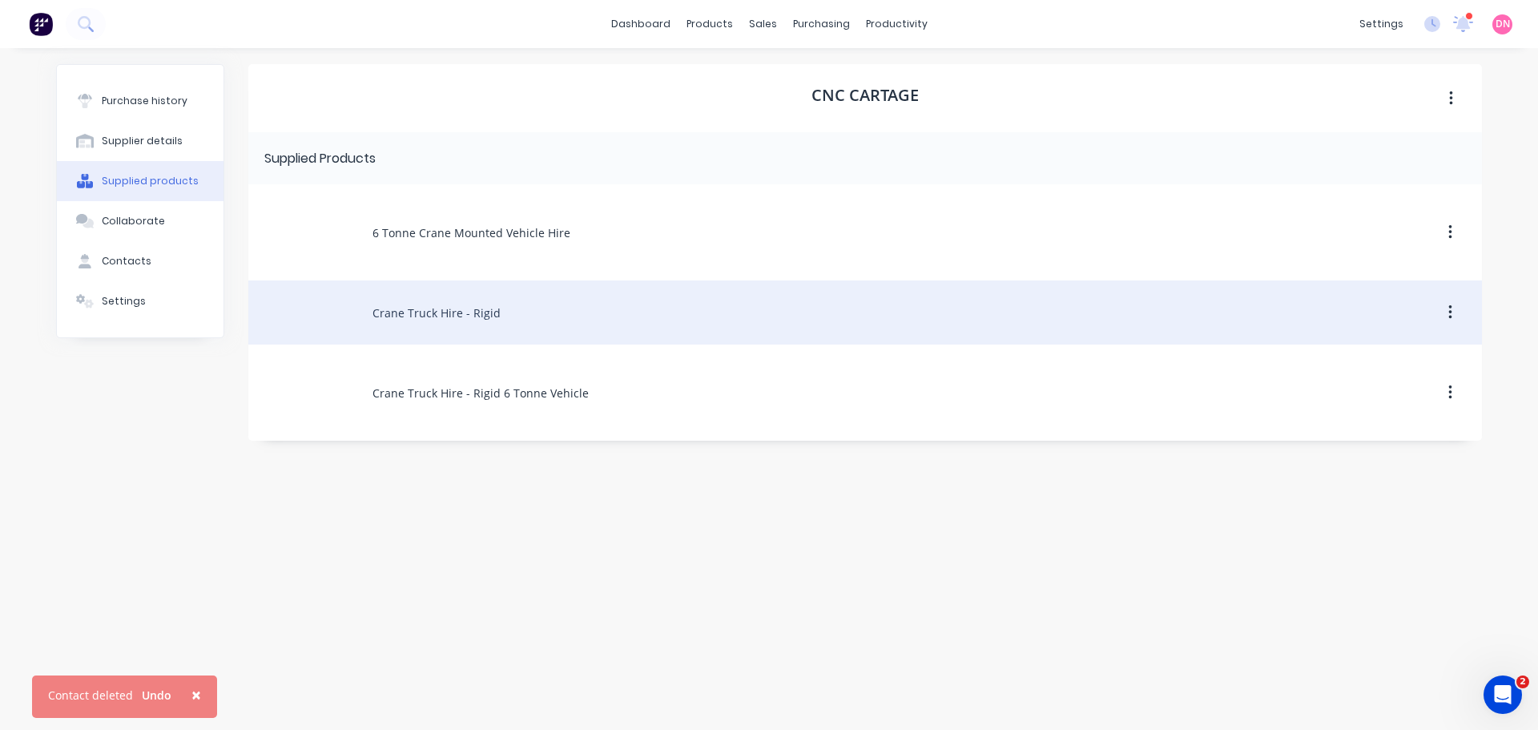
click at [1454, 302] on button "button" at bounding box center [1450, 312] width 38 height 29
click at [1398, 347] on div "Remove" at bounding box center [1392, 354] width 123 height 23
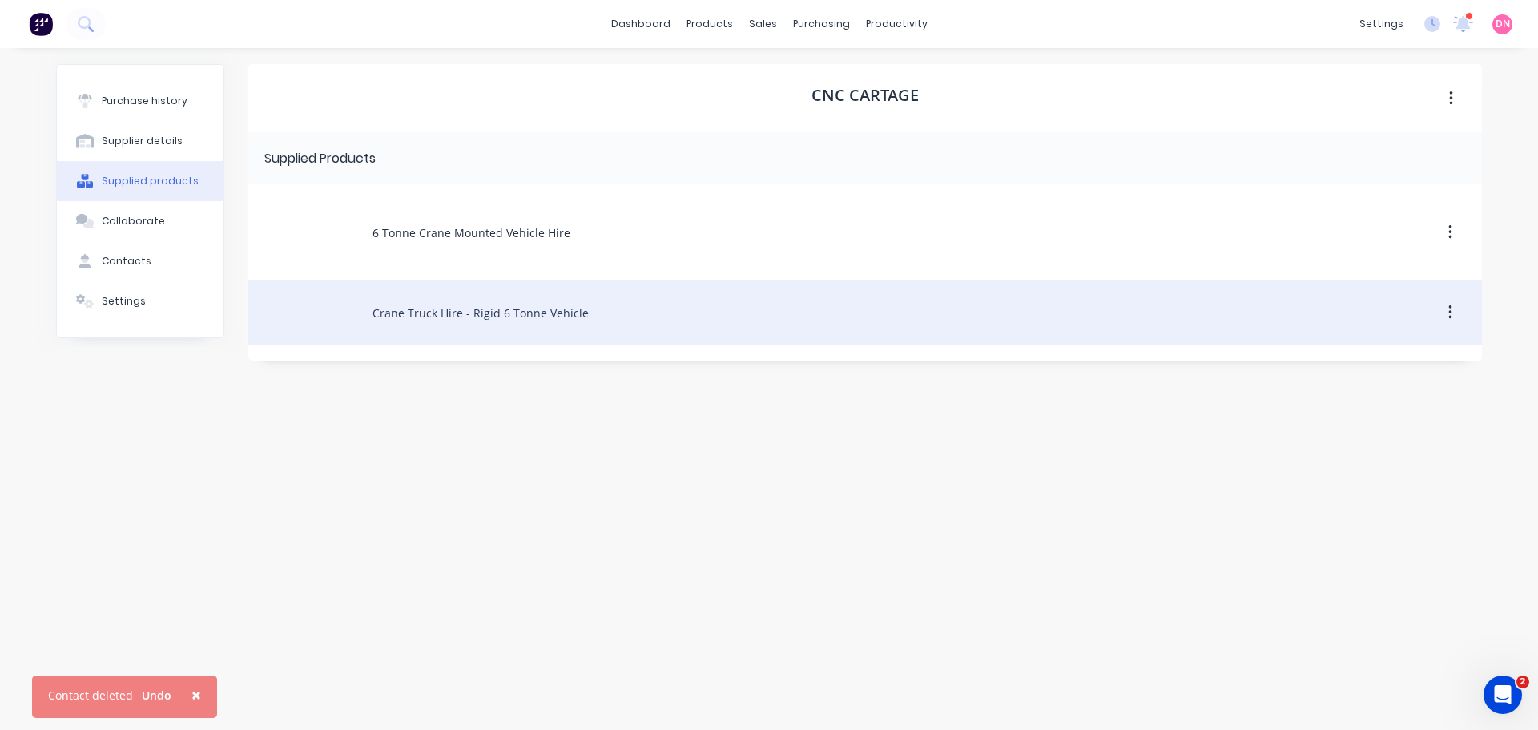
click at [1277, 310] on div "Crane Truck Hire - Rigid 6 Tonne Vehicle" at bounding box center [864, 312] width 1233 height 64
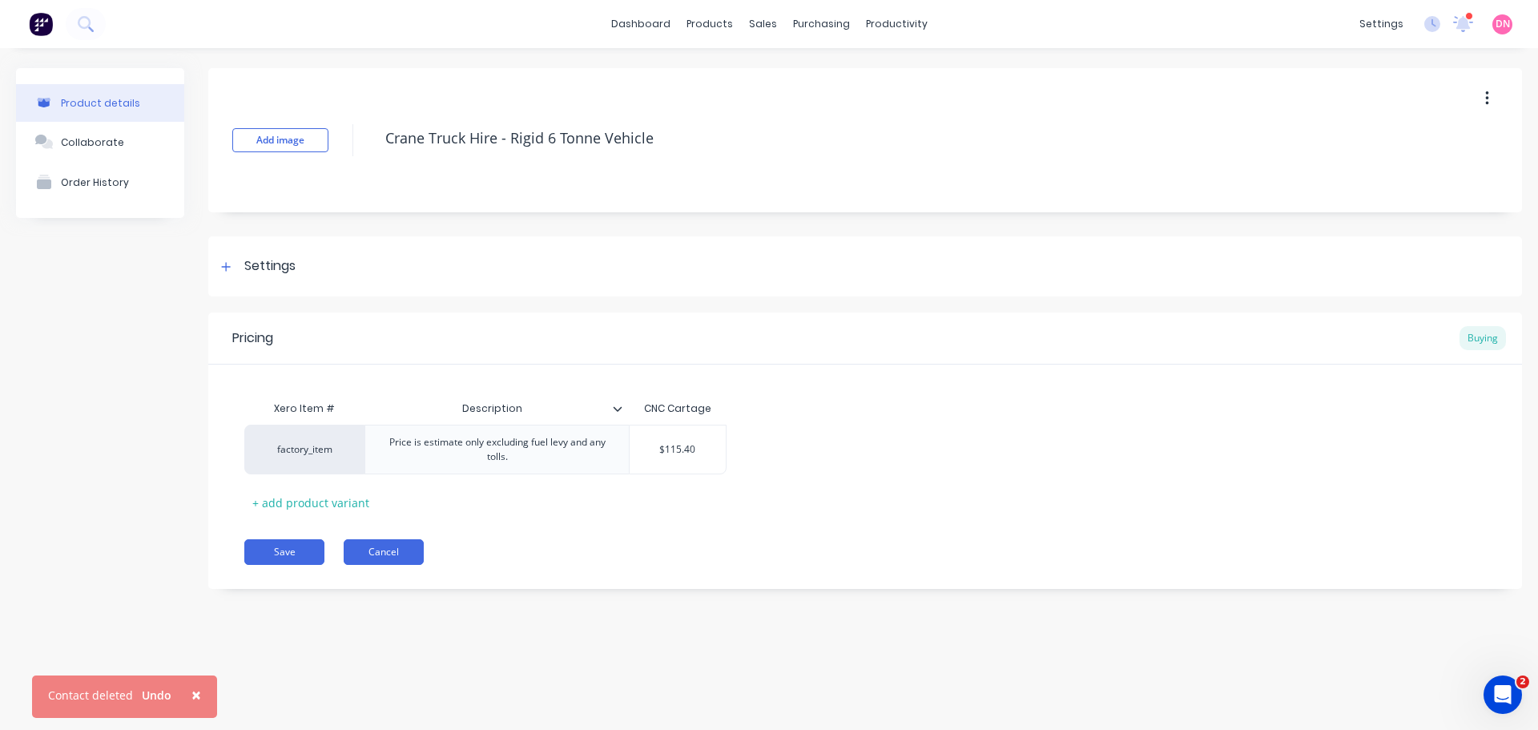
click at [353, 543] on button "Cancel" at bounding box center [384, 552] width 80 height 26
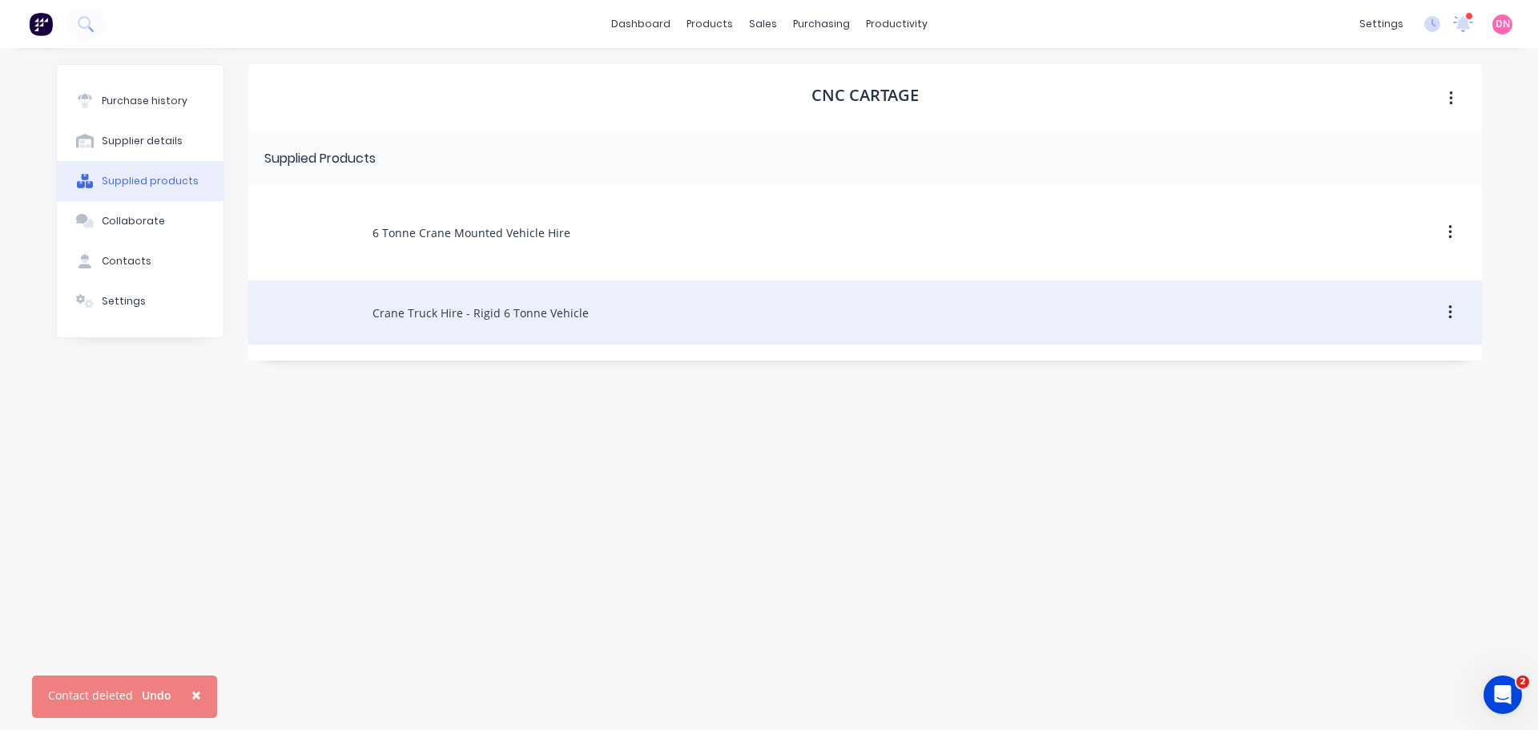
click at [1454, 312] on button "button" at bounding box center [1450, 312] width 38 height 29
click at [1407, 349] on div "Remove" at bounding box center [1392, 354] width 123 height 23
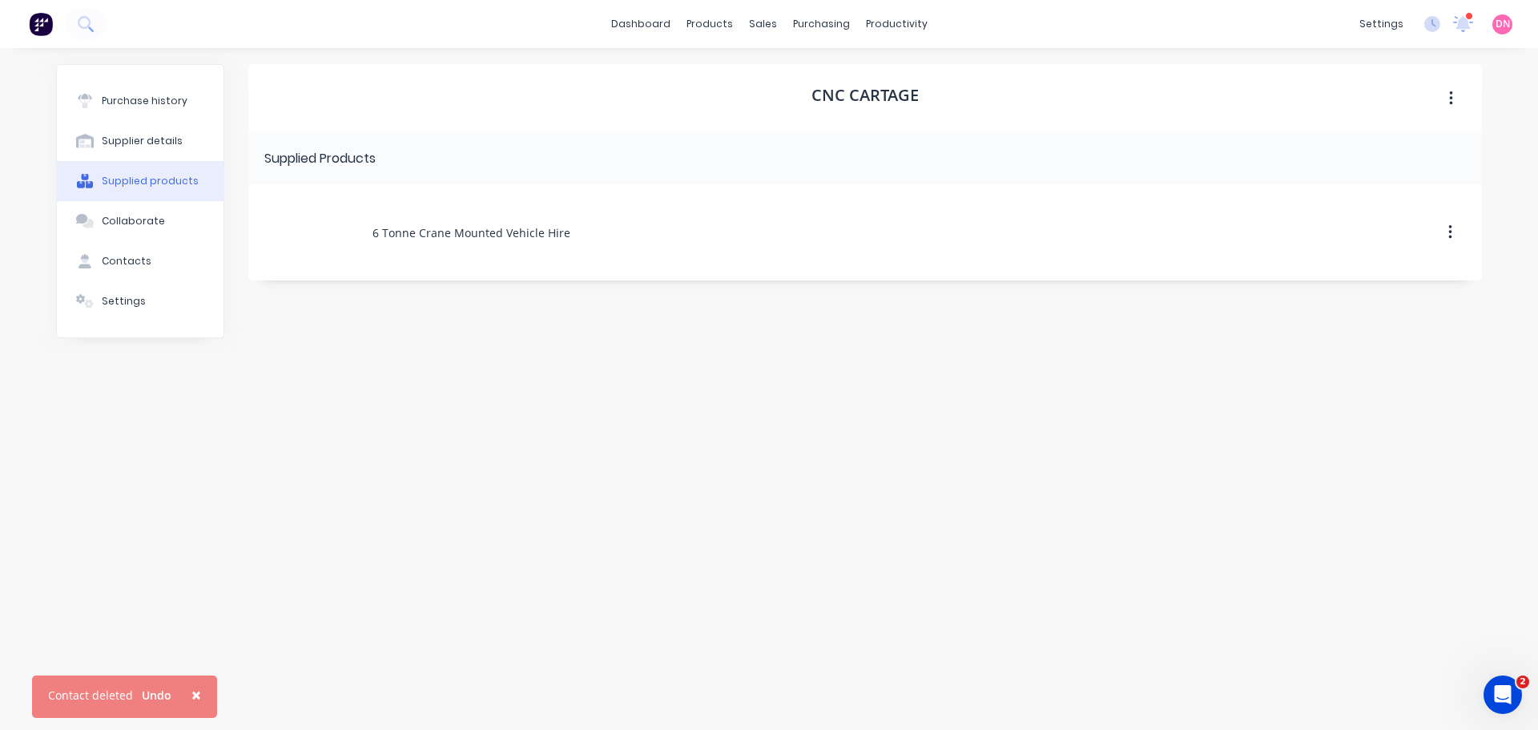
click at [1451, 100] on button "button" at bounding box center [1451, 98] width 38 height 29
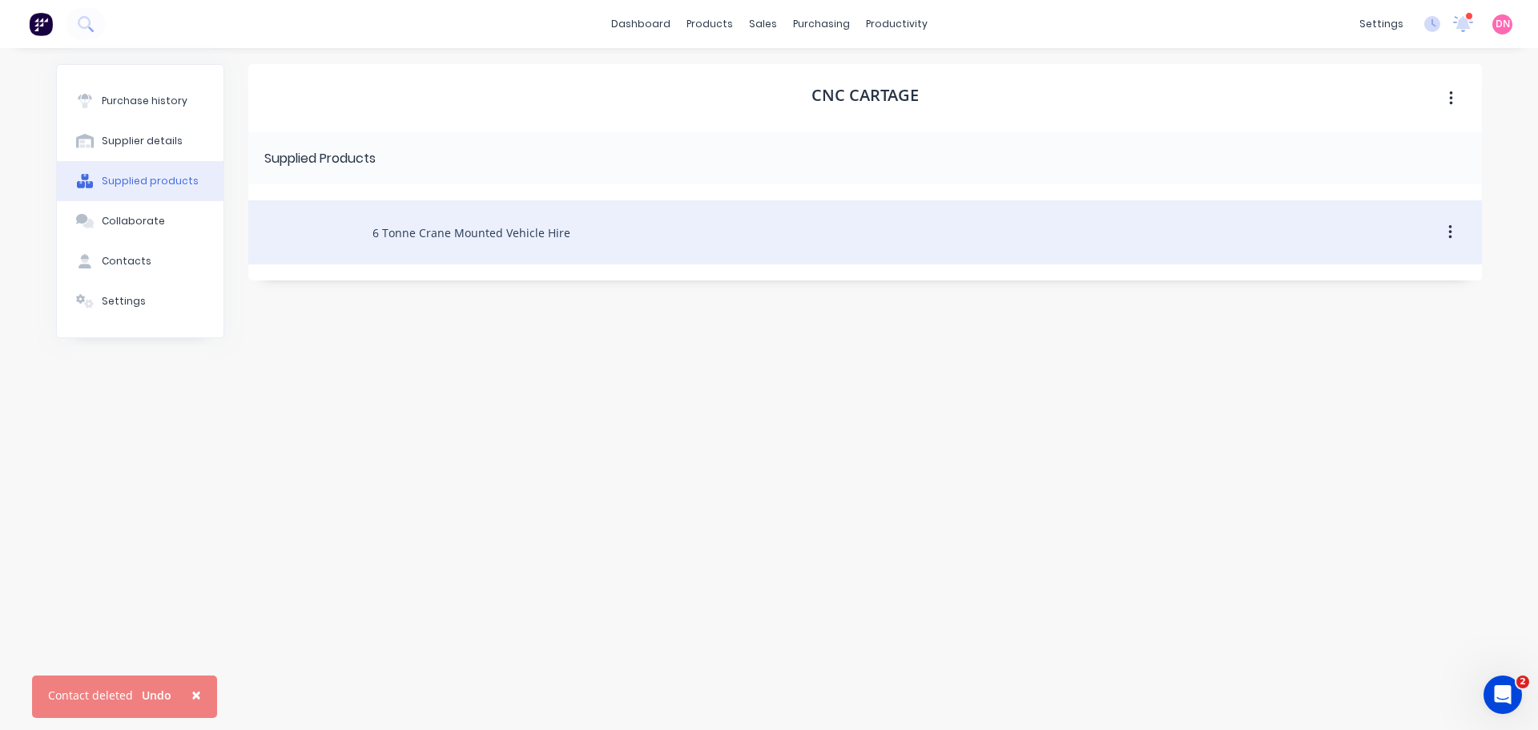
click at [1451, 235] on button "button" at bounding box center [1450, 232] width 38 height 29
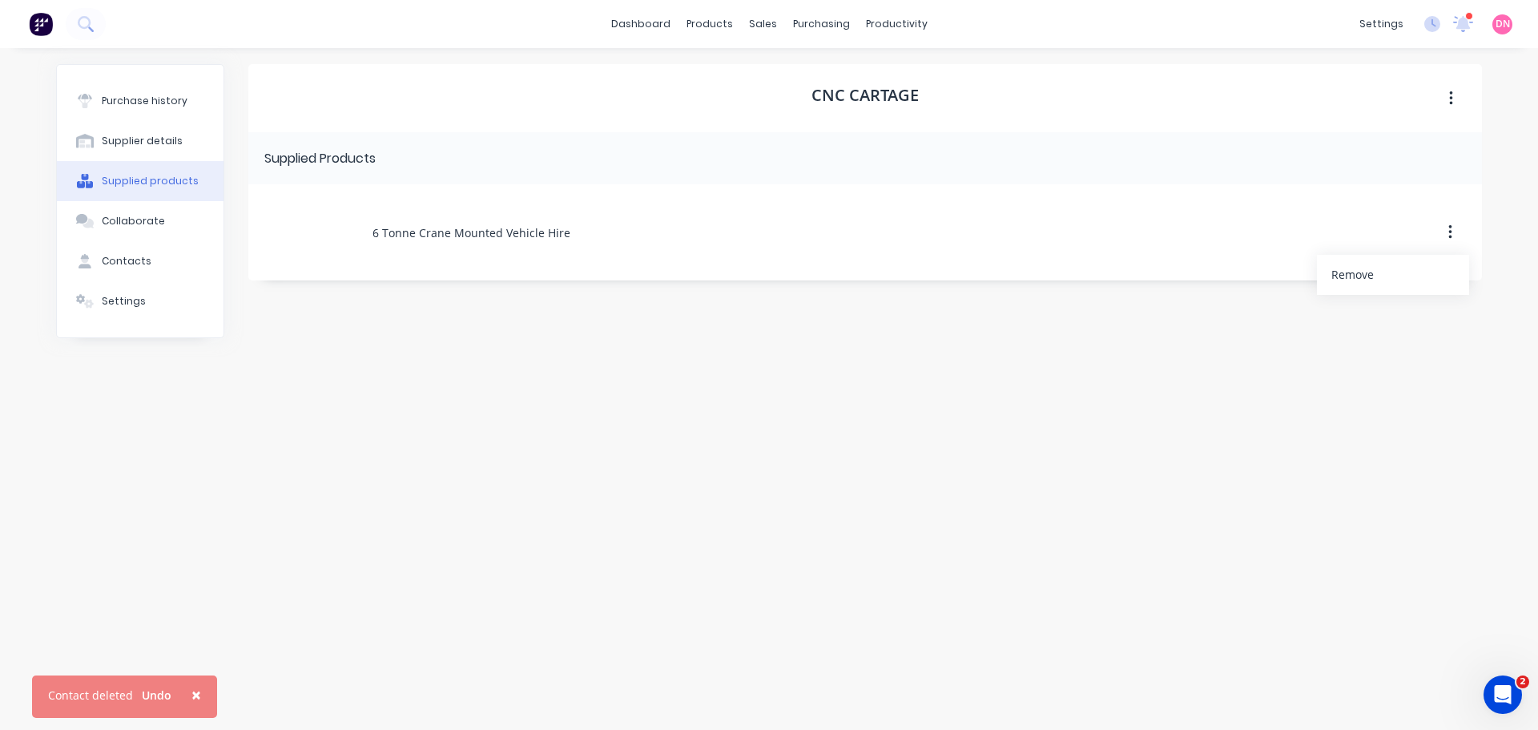
click at [1164, 373] on div "CNC Cartage Supplied Products 6 Tonne Crane Mounted Vehicle Hire Remove" at bounding box center [864, 380] width 1233 height 633
click at [170, 125] on button "Supplier details" at bounding box center [140, 141] width 167 height 40
select select "AU"
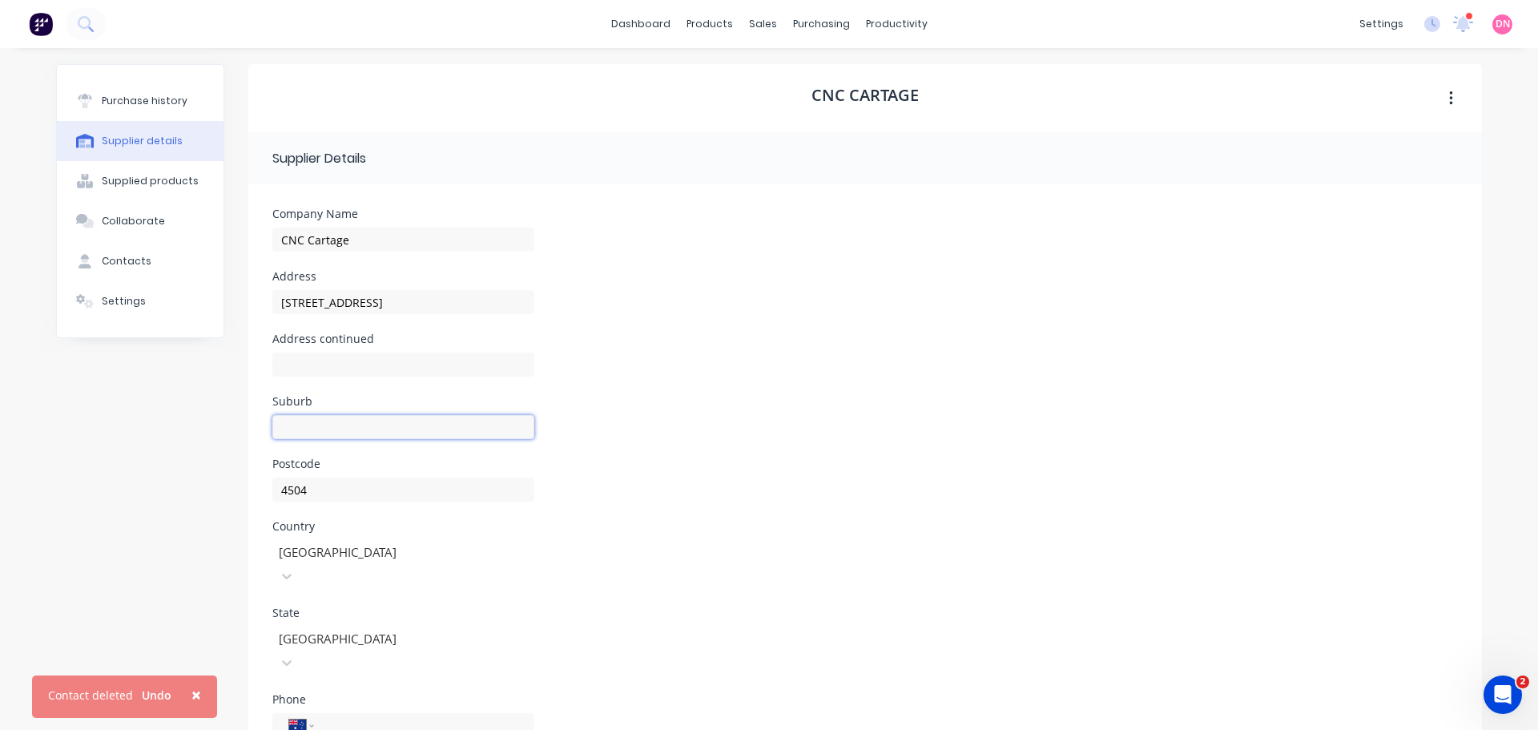
click at [336, 415] on input at bounding box center [403, 427] width 262 height 24
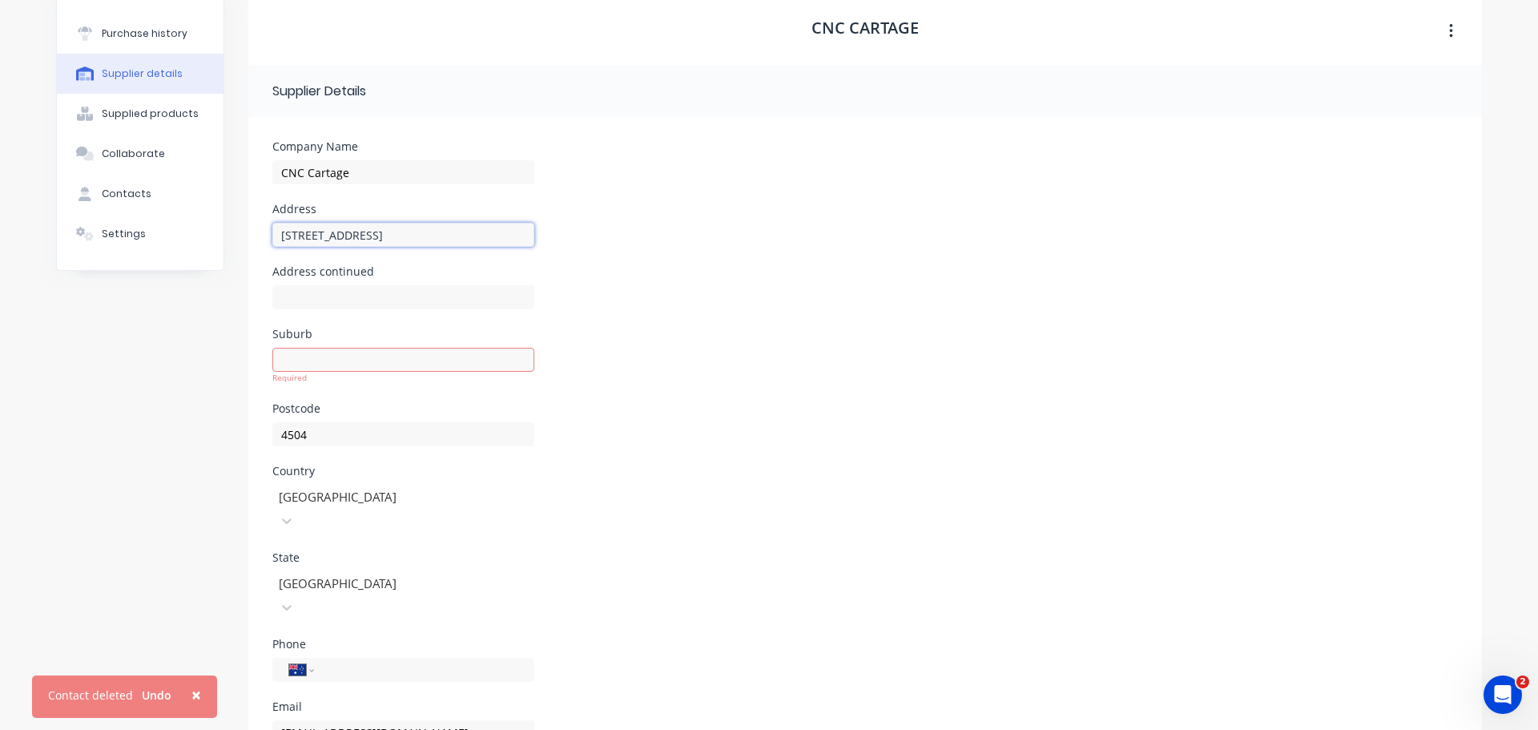
drag, startPoint x: 400, startPoint y: 219, endPoint x: 213, endPoint y: 243, distance: 188.1
click at [213, 243] on div "Purchase history Supplier details Supplied products Collaborate Contacts Settin…" at bounding box center [768, 423] width 1425 height 853
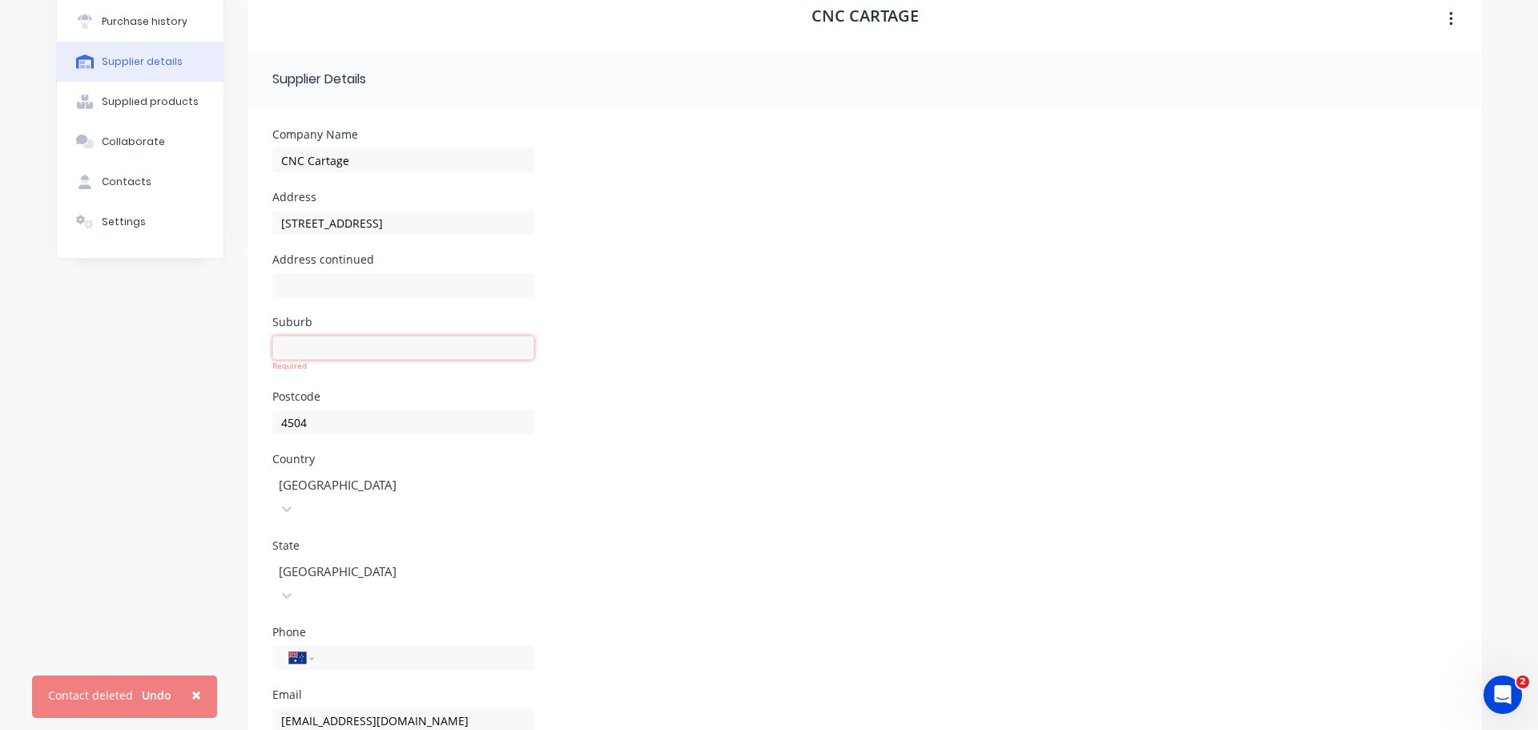
click at [316, 336] on input at bounding box center [403, 348] width 262 height 24
paste input "18 Steel St, Narangba QLD 4504"
drag, startPoint x: 327, startPoint y: 323, endPoint x: 143, endPoint y: 309, distance: 183.9
click at [143, 309] on div "Purchase history Supplier details Supplied products Collaborate Contacts Settin…" at bounding box center [768, 411] width 1425 height 853
drag, startPoint x: 409, startPoint y: 320, endPoint x: 364, endPoint y: 322, distance: 45.7
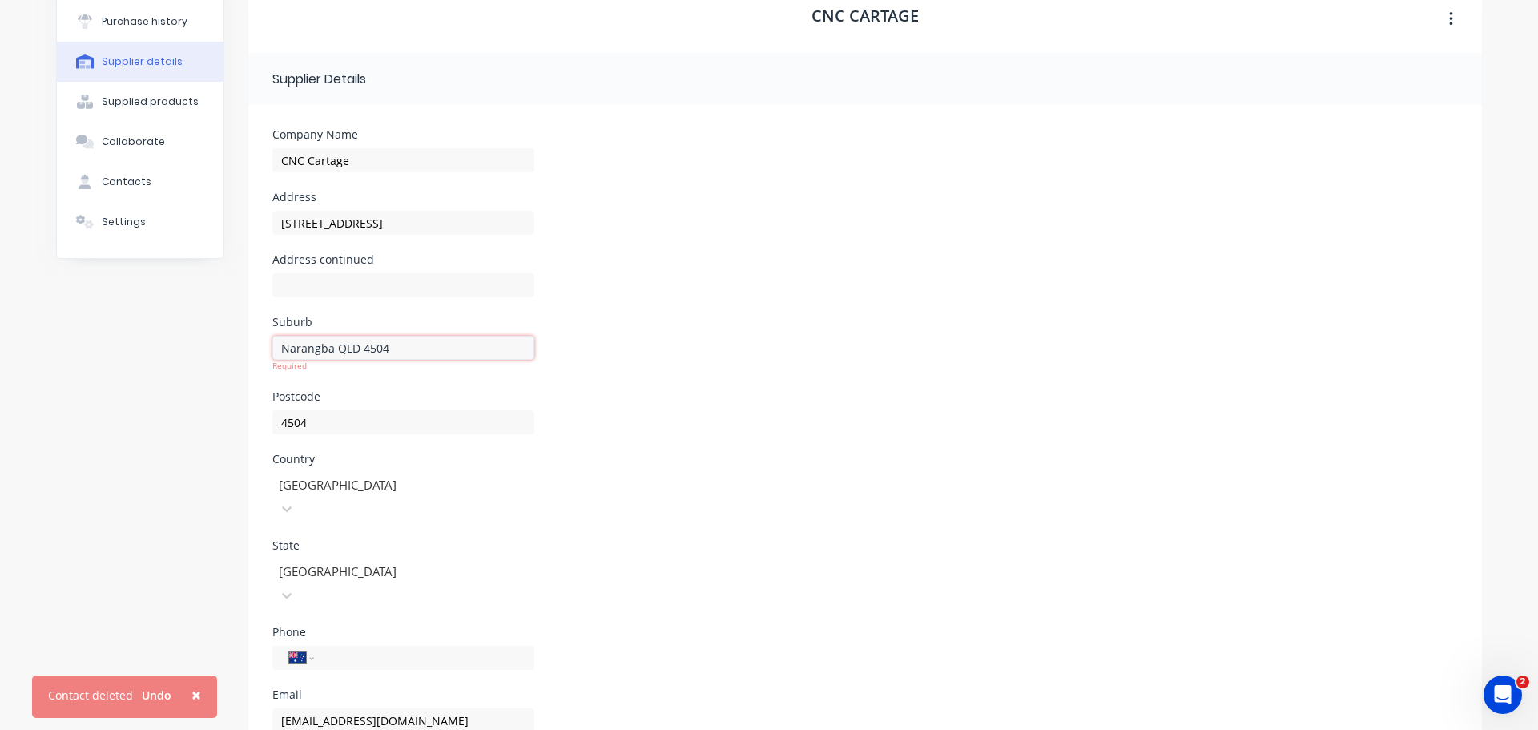
click at [364, 336] on input "Narangba QLD 4504" at bounding box center [403, 348] width 262 height 24
click at [279, 336] on input "Narangba" at bounding box center [403, 348] width 262 height 24
type input "Narangba"
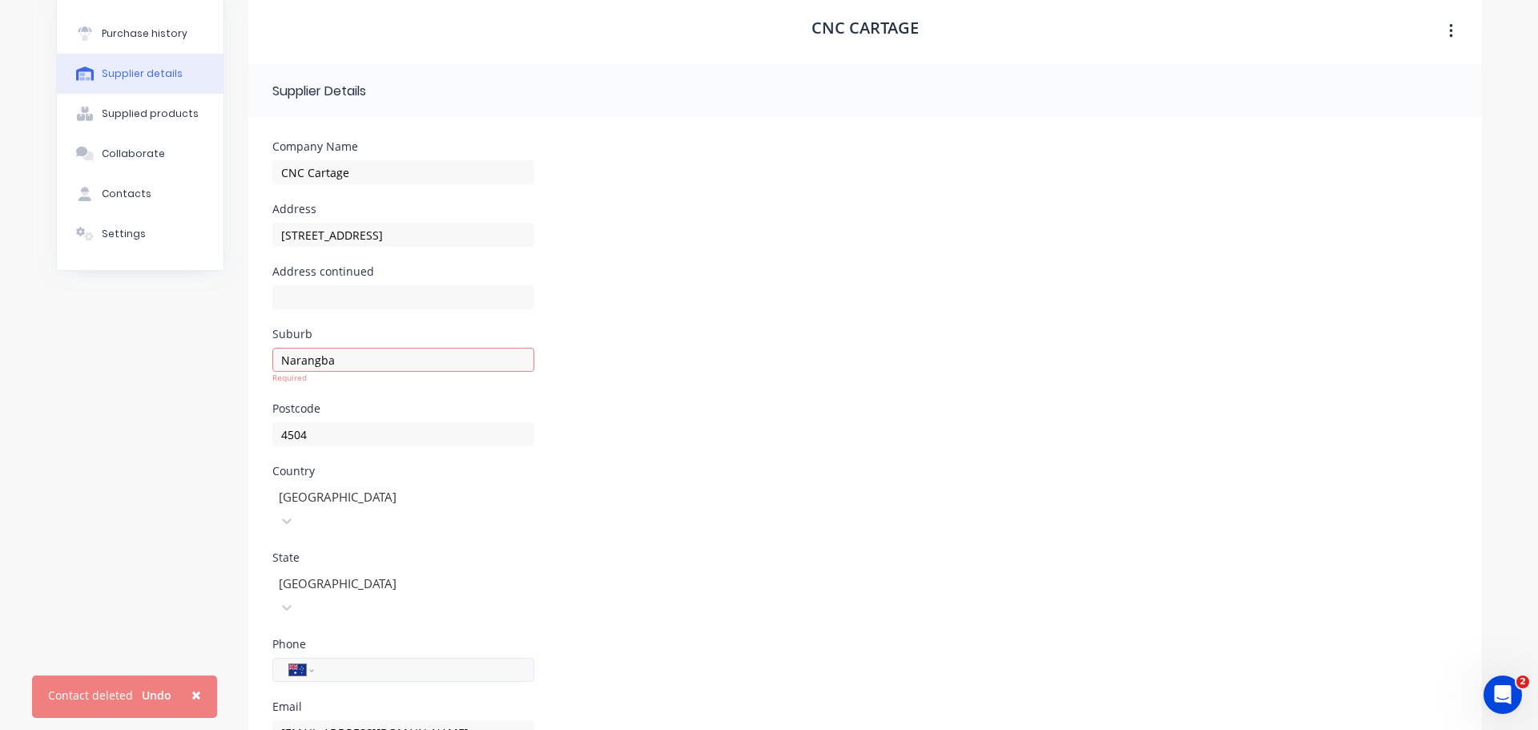
click at [356, 661] on input "tel" at bounding box center [421, 670] width 192 height 18
paste input "(07) 3293 0171"
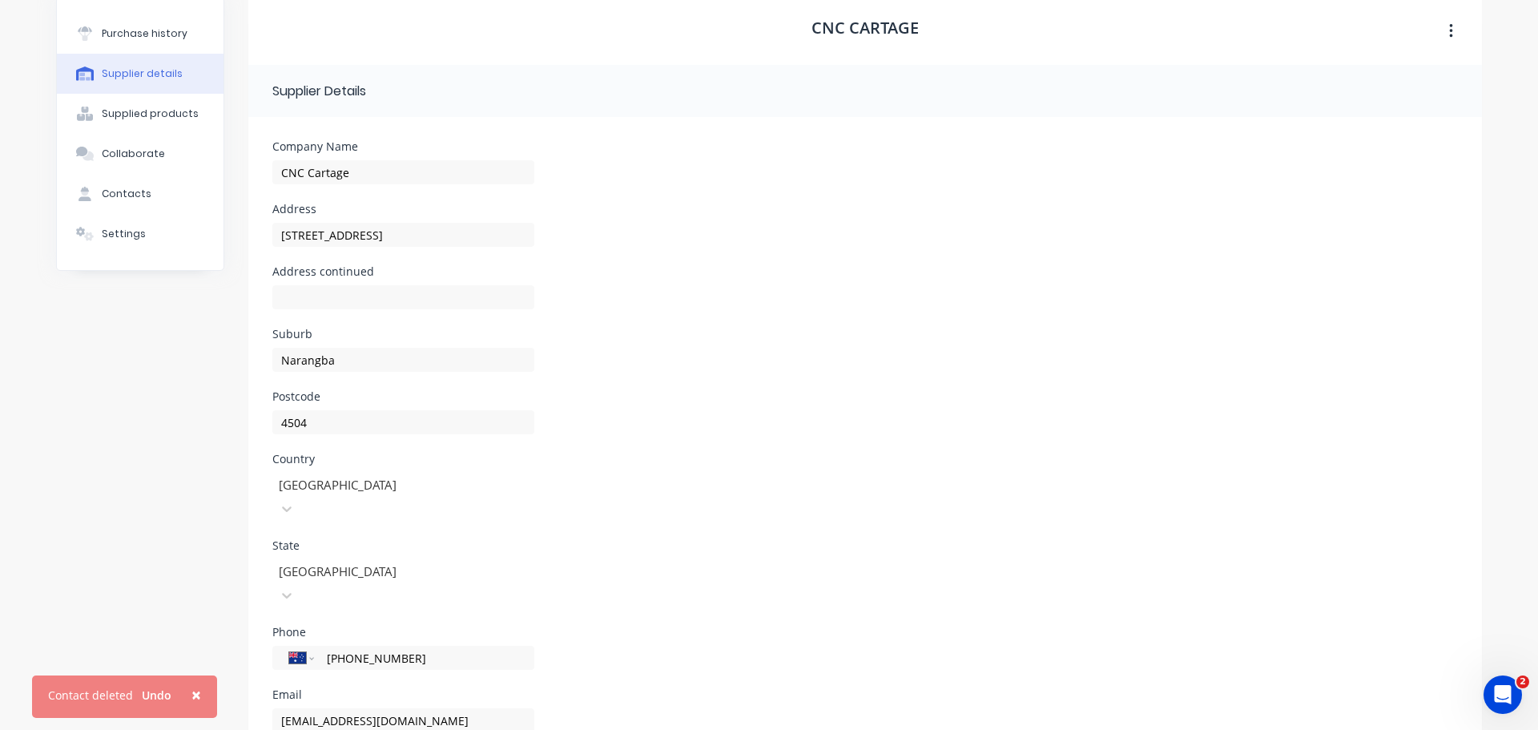
type input "(07) 3293 0171"
click at [655, 540] on div "State Queensland" at bounding box center [864, 583] width 1185 height 86
click at [153, 26] on button "Purchase history" at bounding box center [140, 34] width 167 height 40
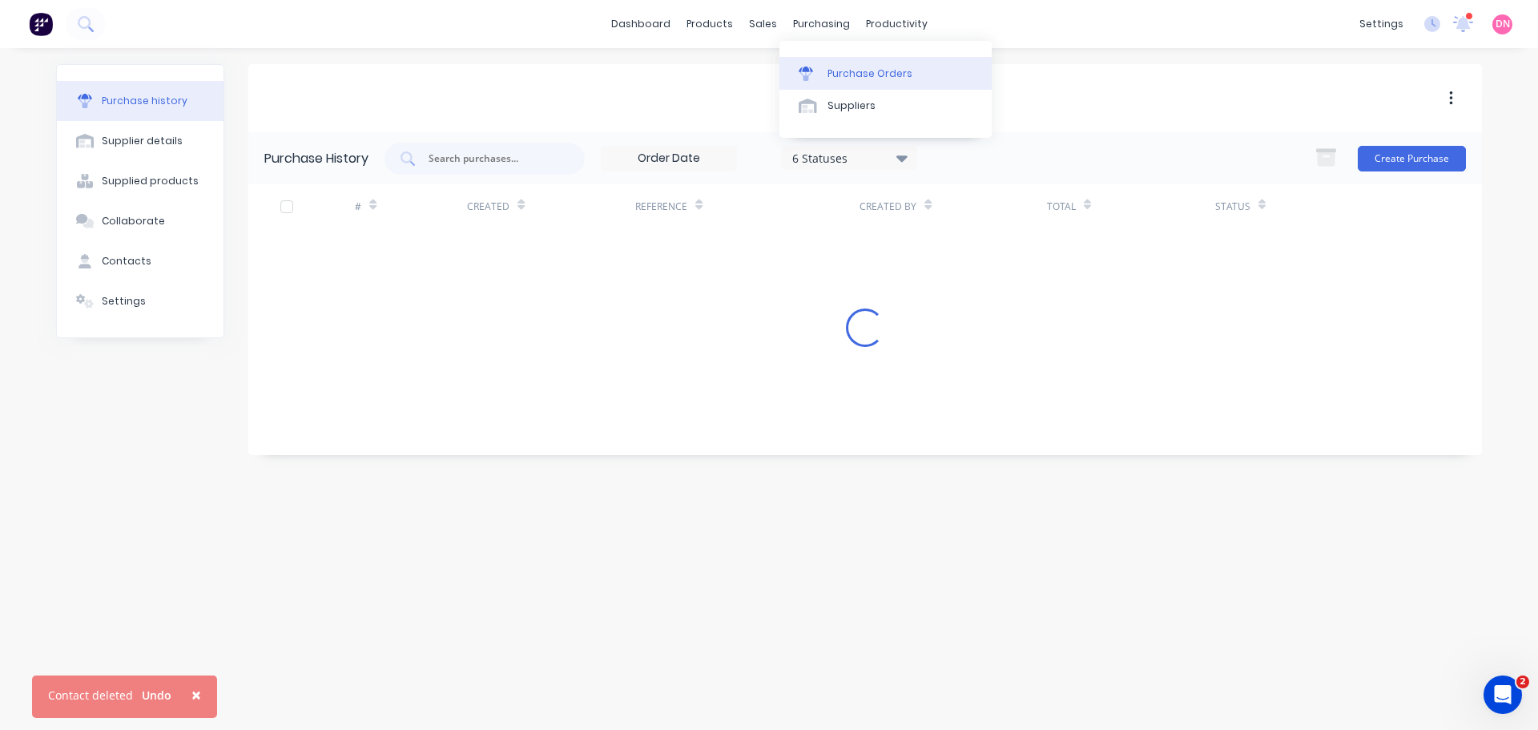
click at [814, 70] on link "Purchase Orders" at bounding box center [885, 73] width 212 height 32
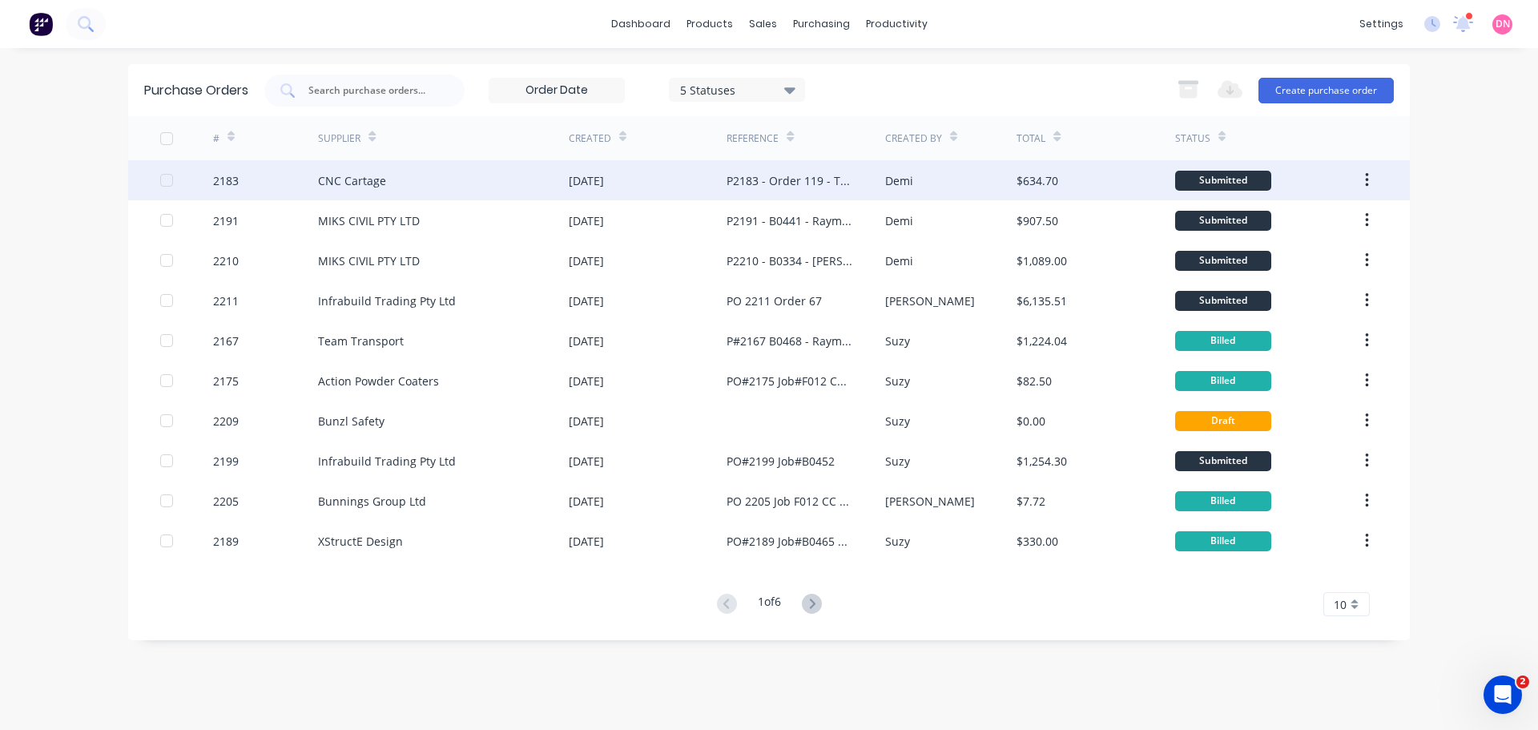
click at [652, 189] on div "[DATE]" at bounding box center [648, 180] width 158 height 40
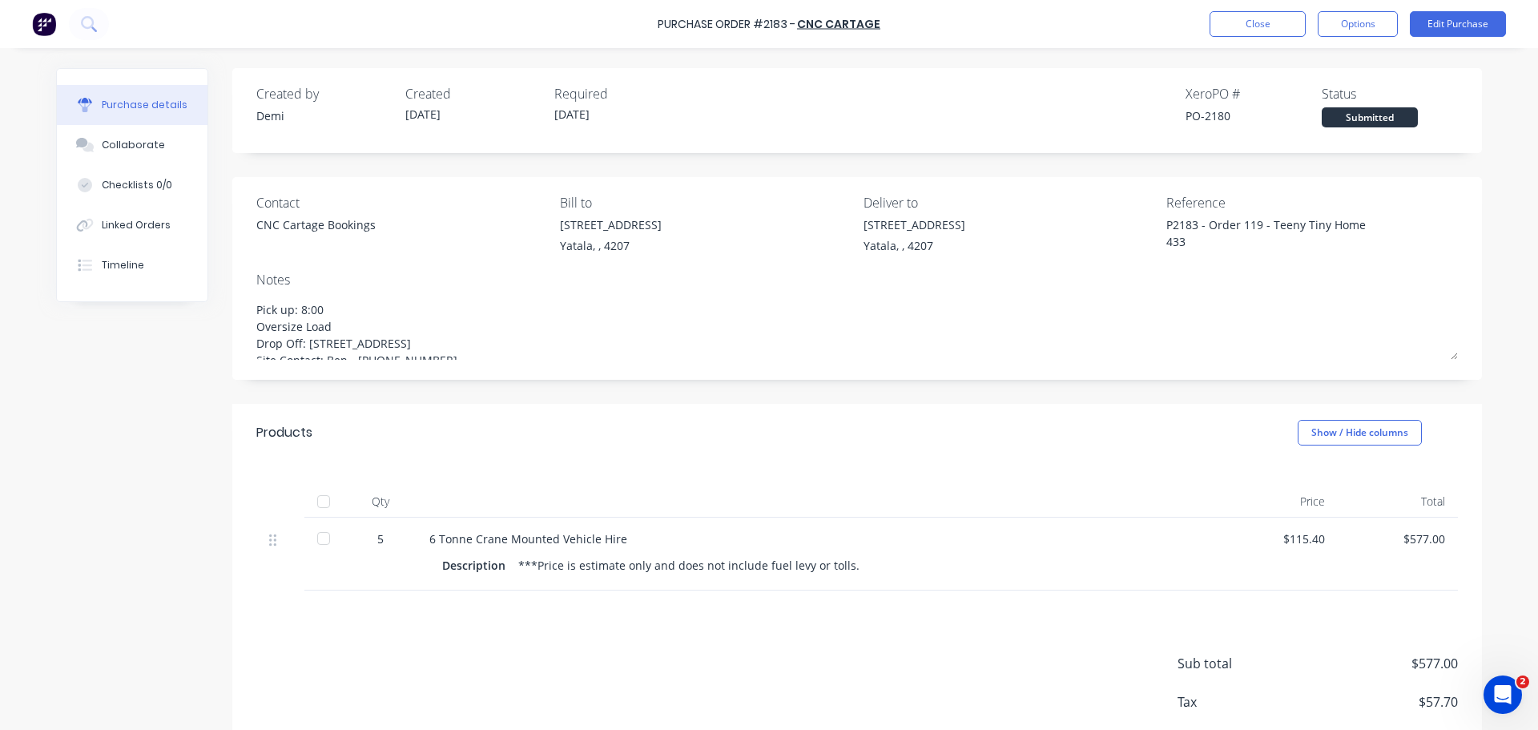
click at [881, 229] on div "[STREET_ADDRESS]" at bounding box center [914, 235] width 102 height 38
click at [1365, 31] on button "Options" at bounding box center [1357, 24] width 80 height 26
click at [1353, 61] on div "Print / Email" at bounding box center [1321, 65] width 123 height 23
click at [1326, 113] on button "Without pricing" at bounding box center [1321, 129] width 152 height 32
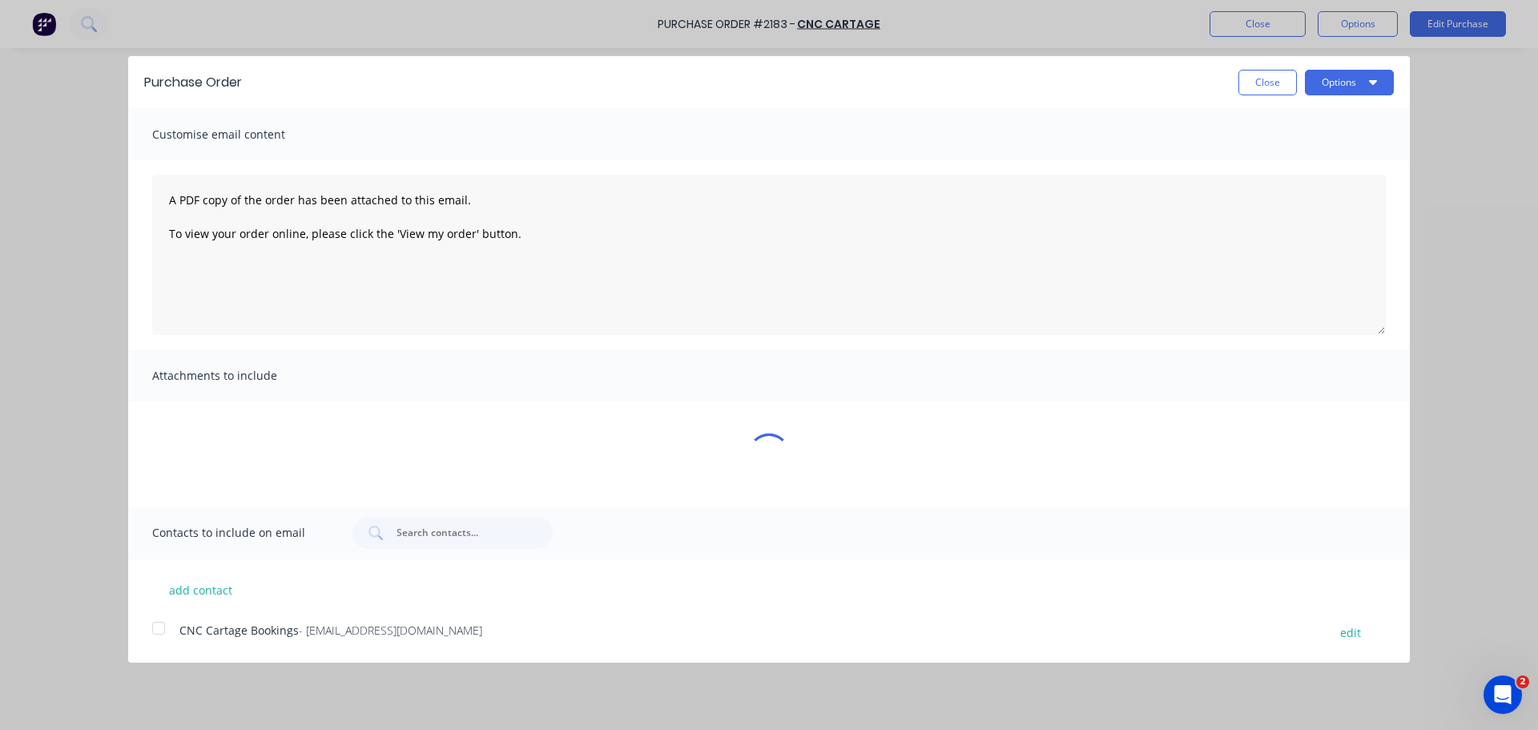
click at [158, 612] on div at bounding box center [159, 628] width 32 height 32
click at [1373, 70] on button "Options" at bounding box center [1349, 83] width 89 height 26
click at [1339, 111] on div "Print" at bounding box center [1317, 122] width 123 height 23
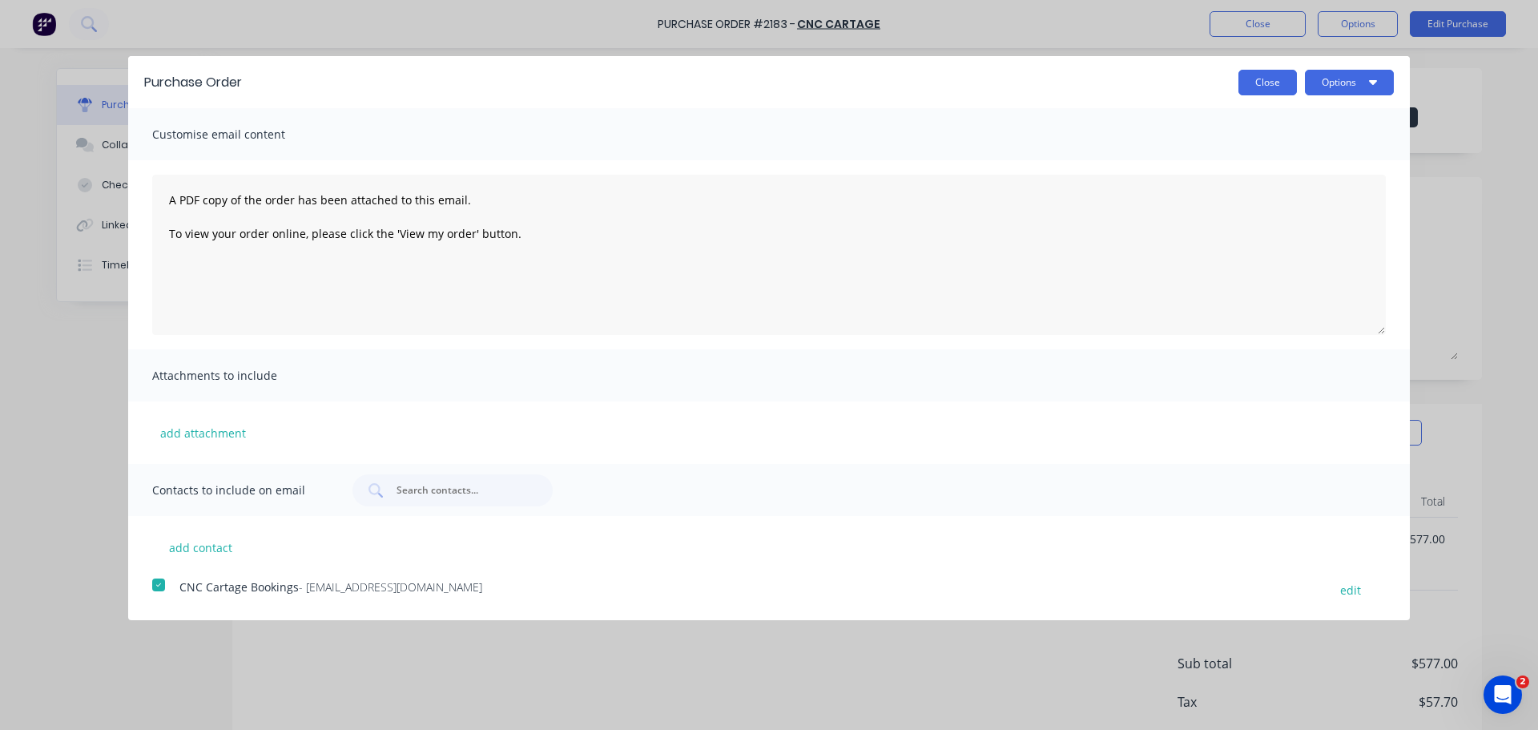
click at [1280, 79] on button "Close" at bounding box center [1267, 83] width 58 height 26
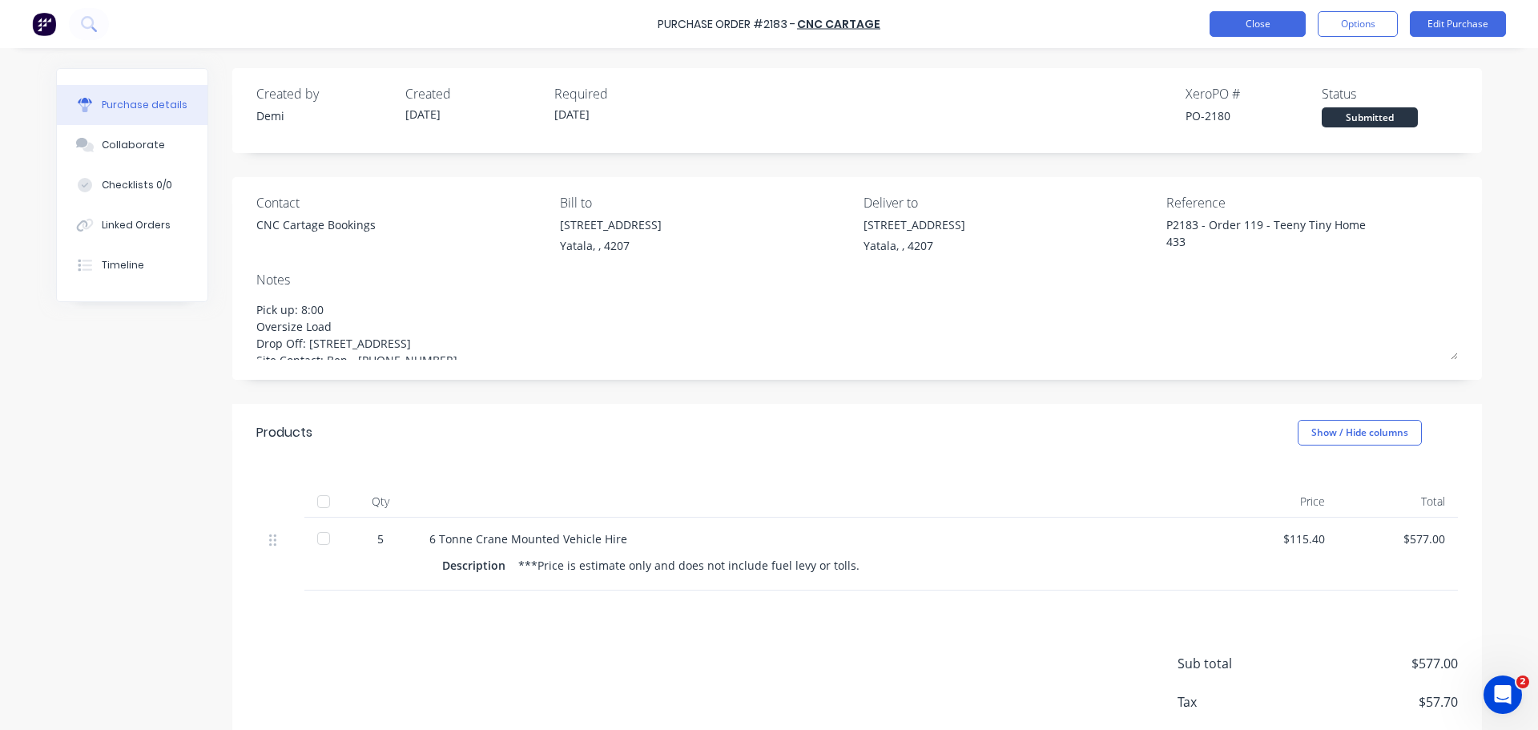
click at [1232, 29] on button "Close" at bounding box center [1257, 24] width 96 height 26
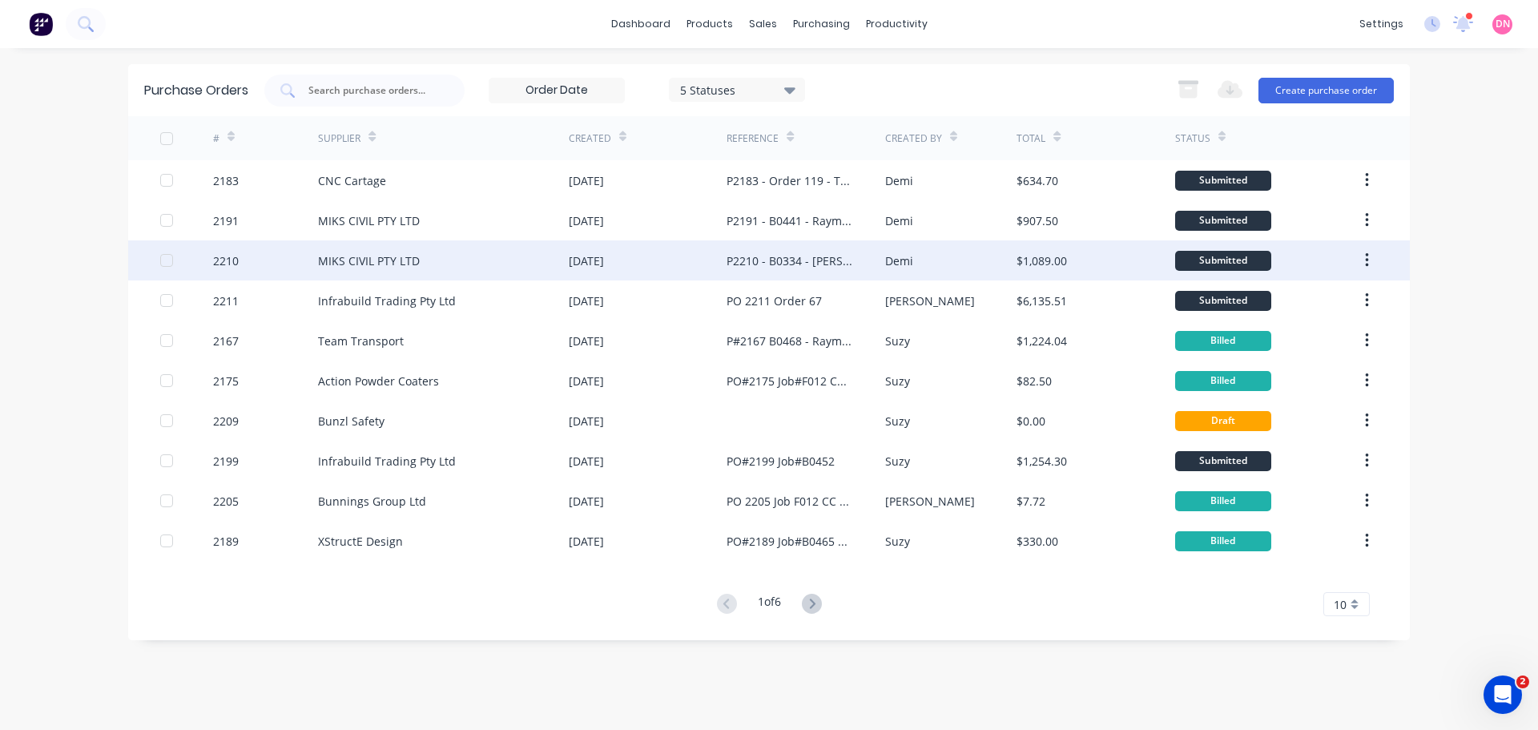
click at [802, 248] on div "P2210 - B0334 - [PERSON_NAME] Reinforcements" at bounding box center [805, 260] width 158 height 40
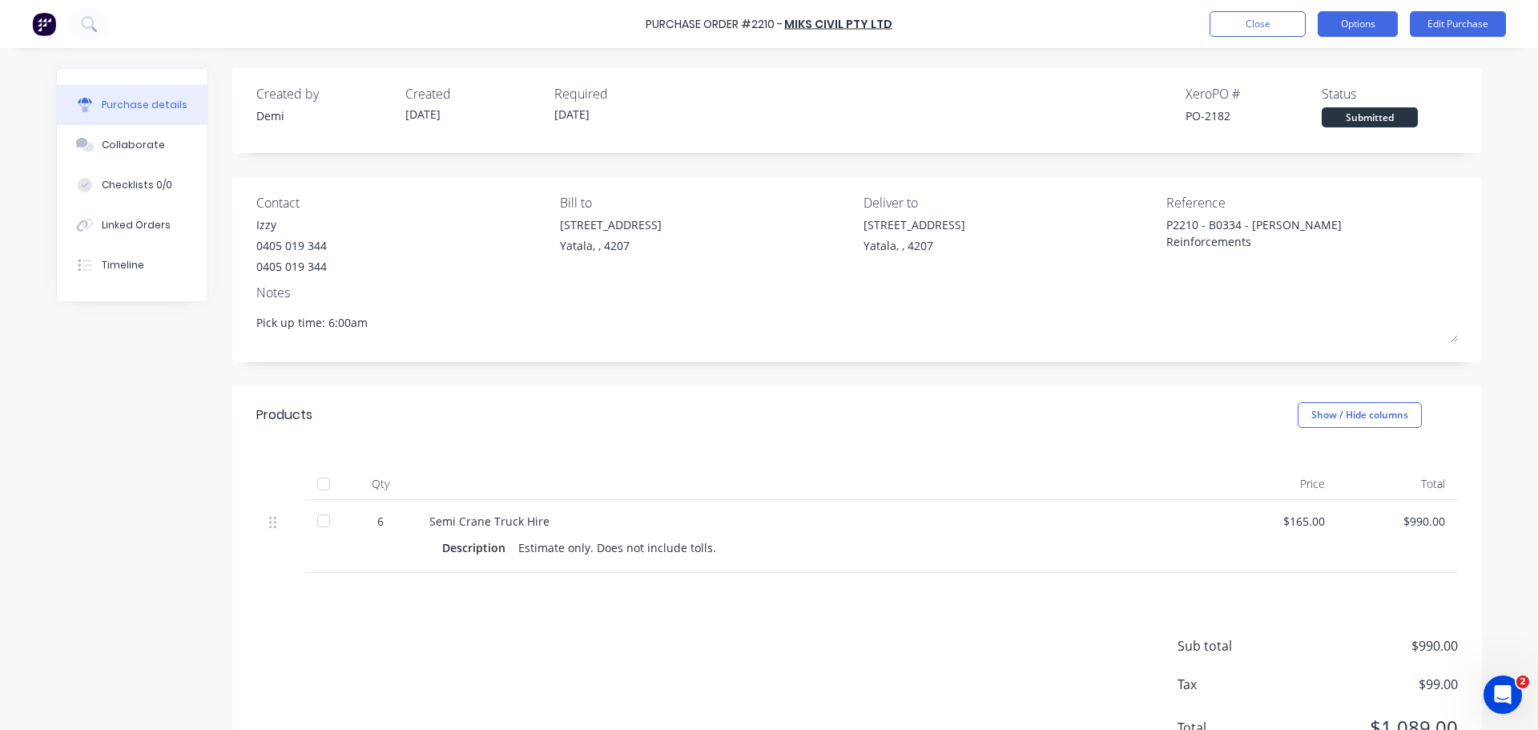
click at [1335, 25] on button "Options" at bounding box center [1357, 24] width 80 height 26
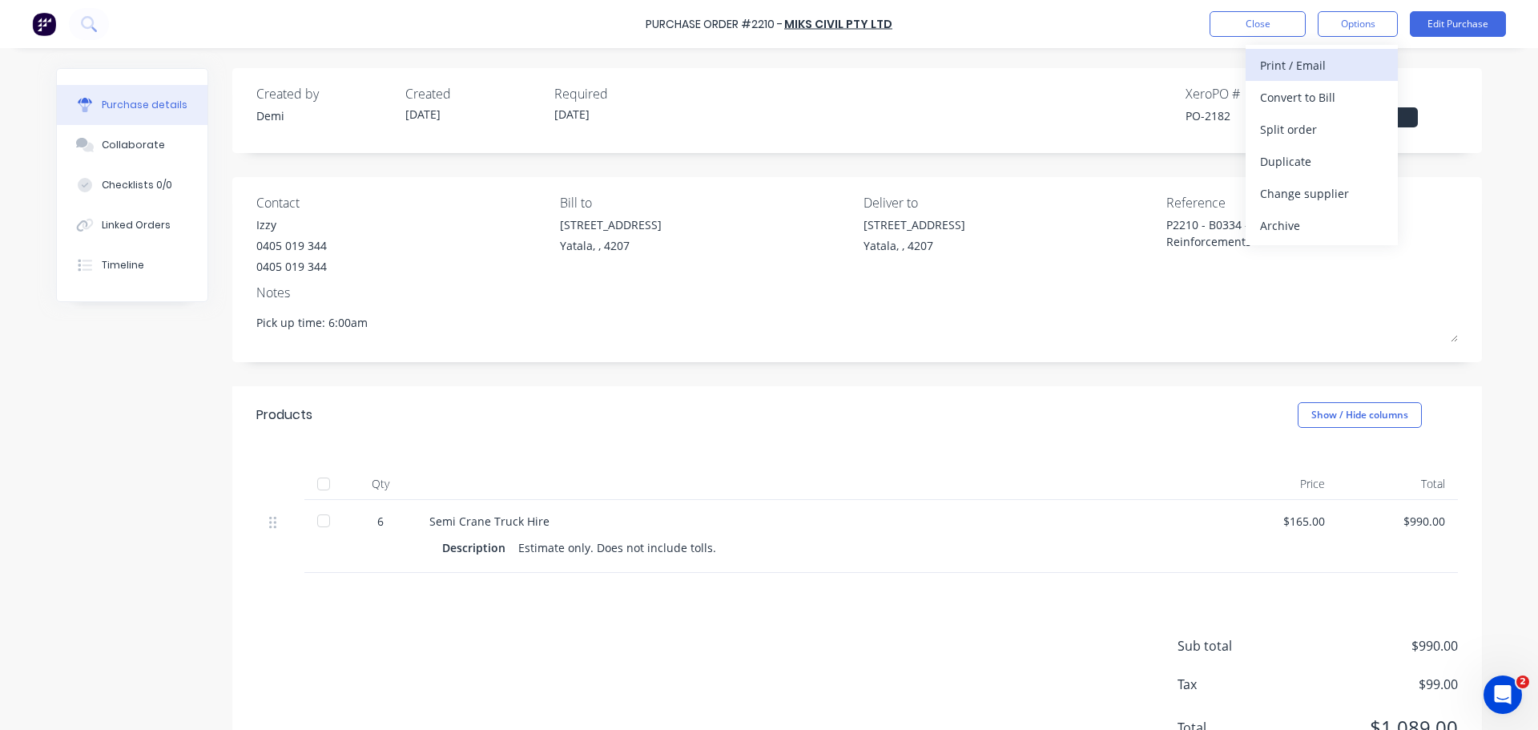
click at [1325, 72] on div "Print / Email" at bounding box center [1321, 65] width 123 height 23
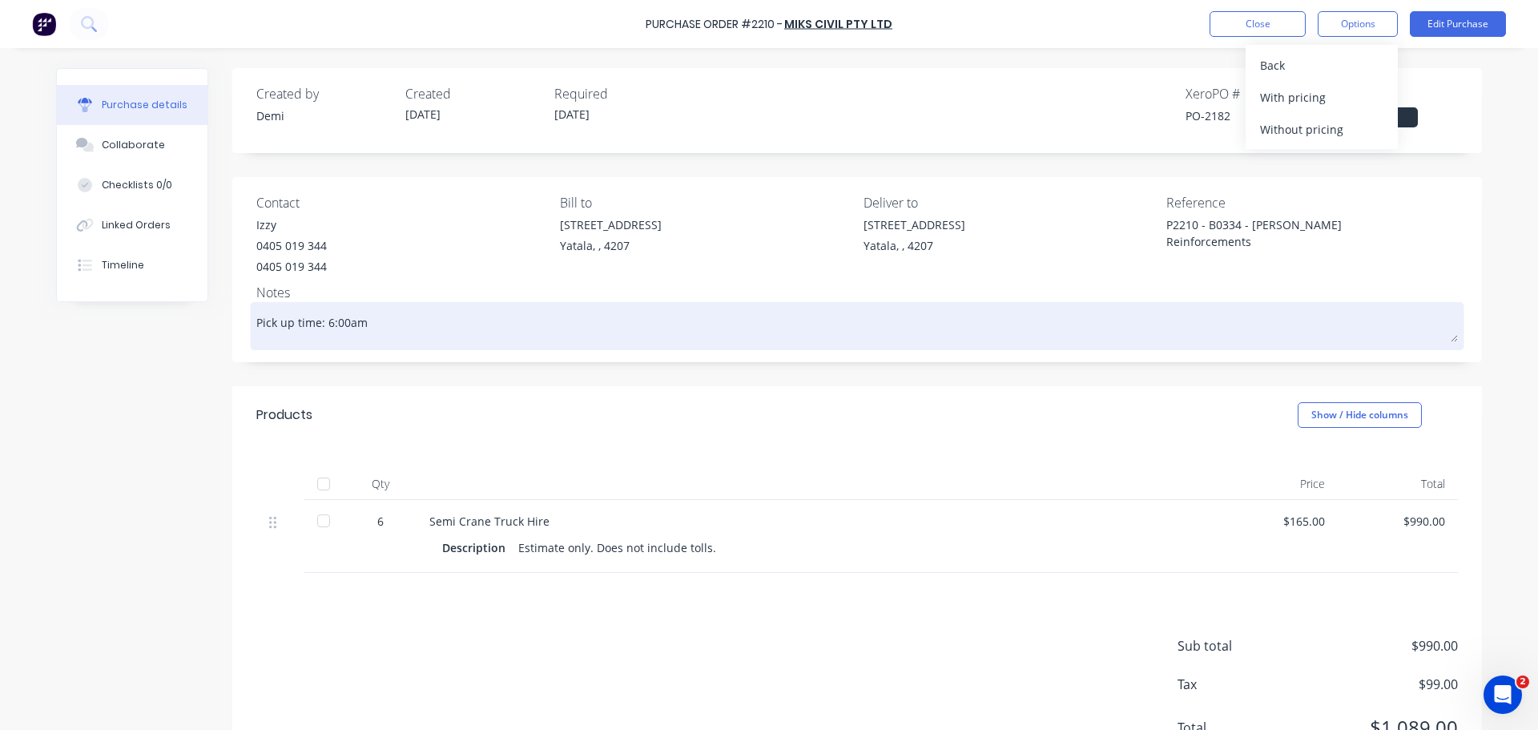
click at [328, 312] on textarea "Pick up time: 6:00am" at bounding box center [856, 324] width 1201 height 36
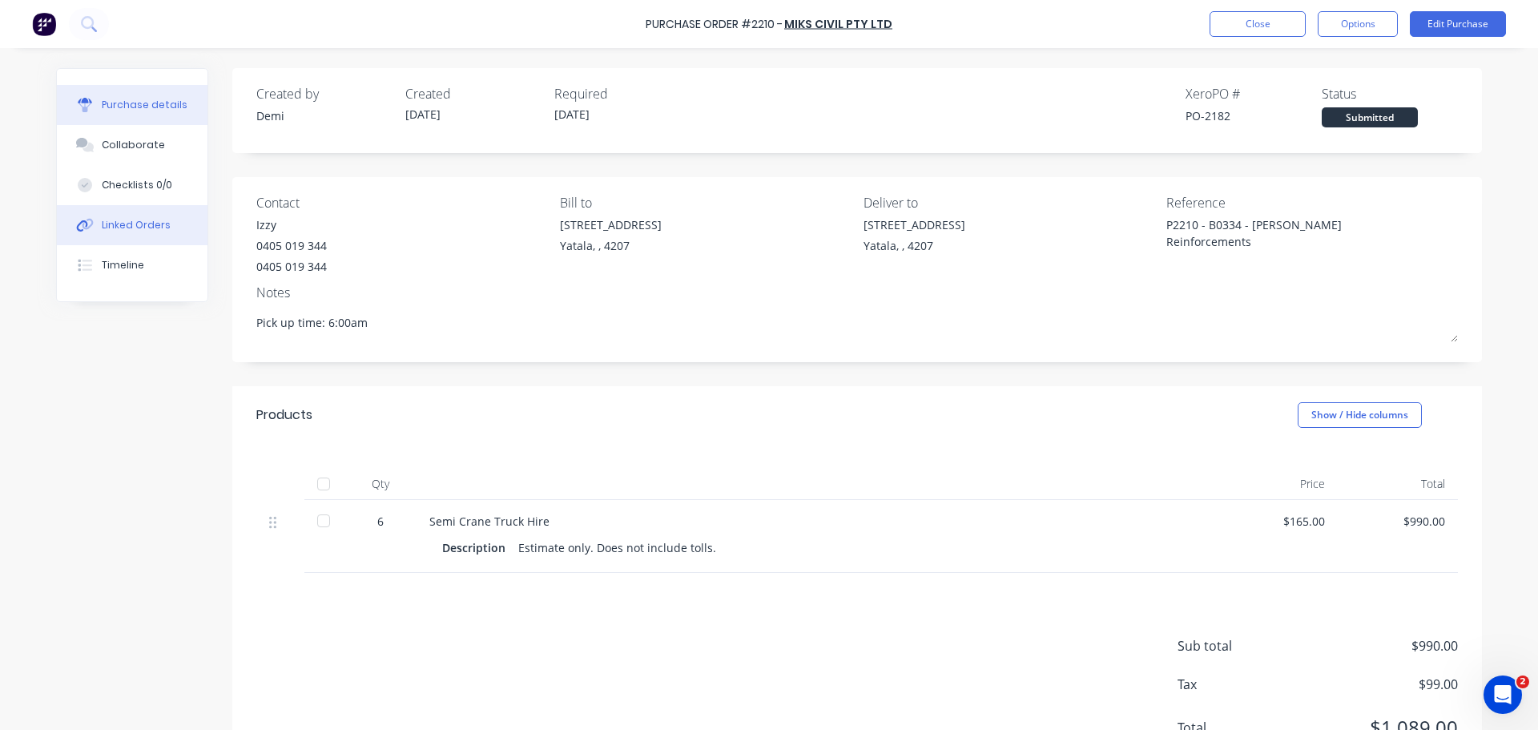
click at [158, 205] on button "Linked Orders" at bounding box center [132, 225] width 151 height 40
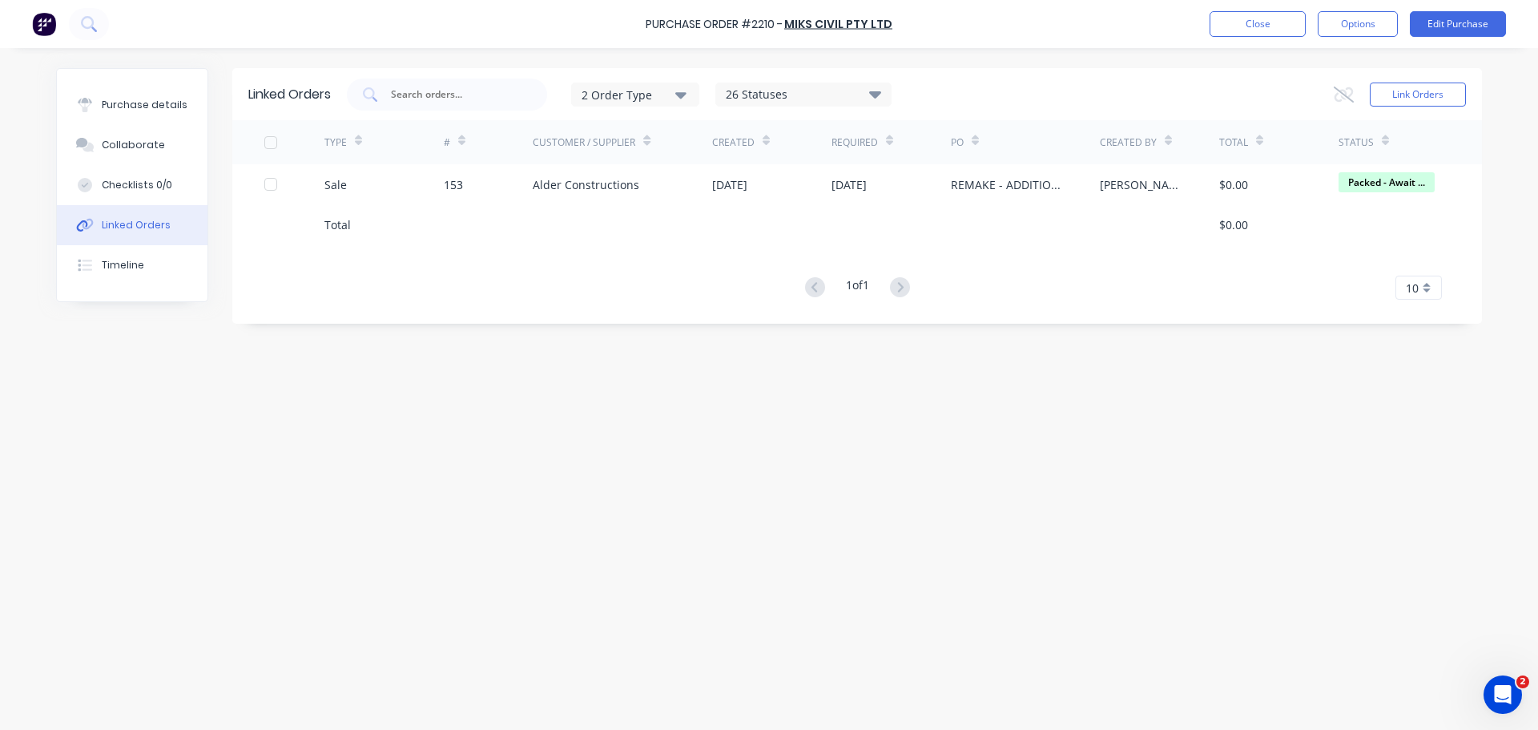
click at [736, 94] on div "26 Statuses" at bounding box center [803, 95] width 175 height 18
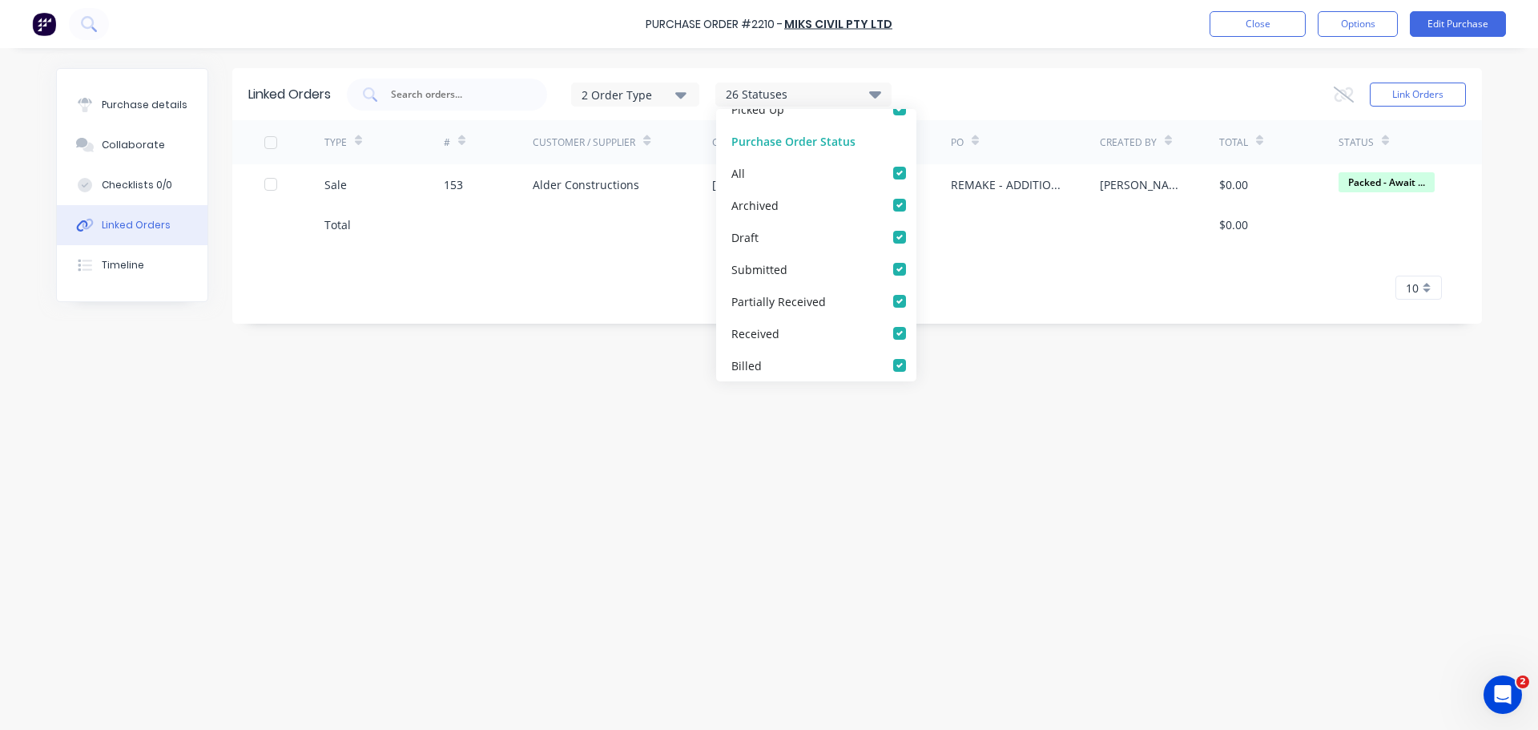
scroll to position [754, 0]
click at [997, 296] on div "1 of 1 10 5 10 15 20 25 30 35" at bounding box center [856, 287] width 1249 height 23
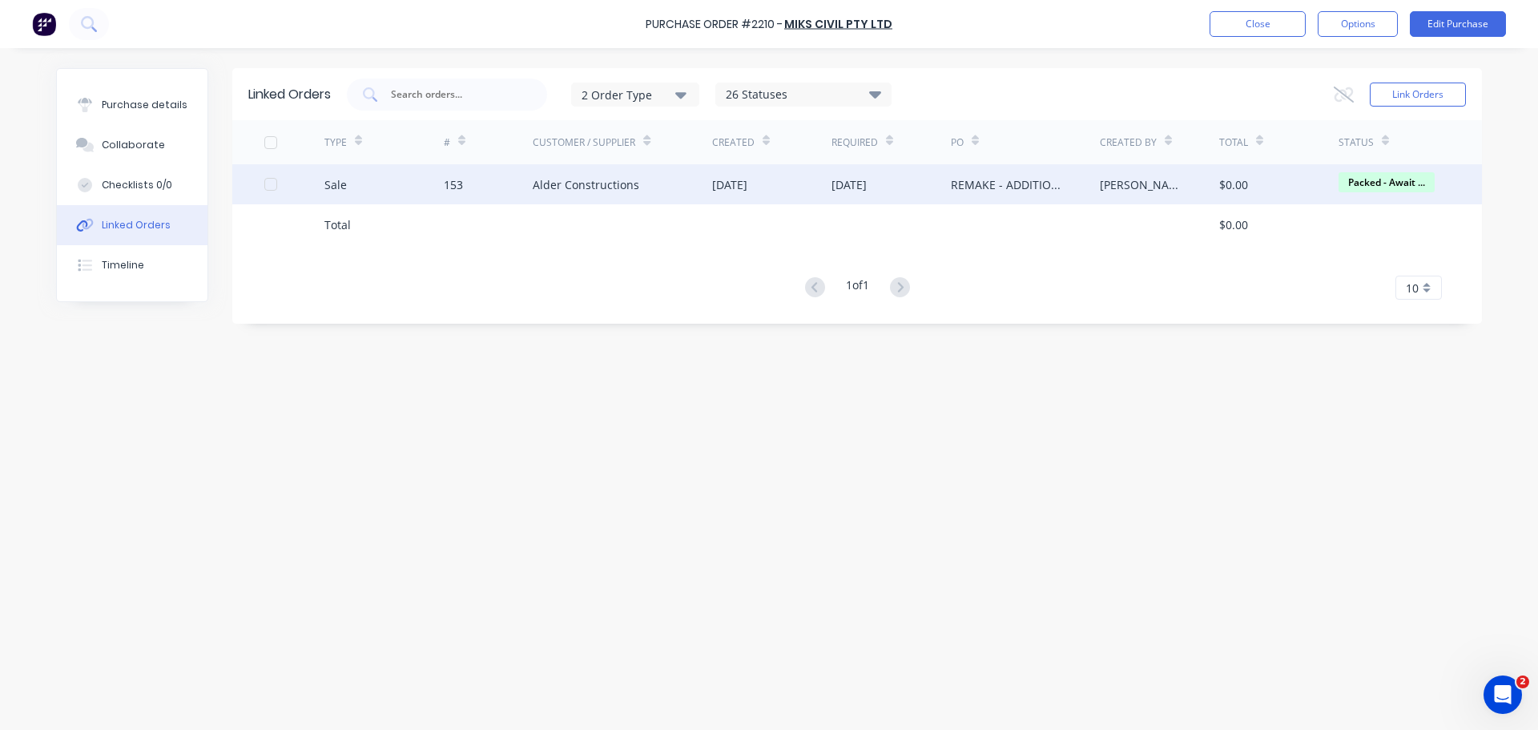
click at [982, 182] on div "REMAKE - ADDITIONAL REINFORCING ITEMS (TRUSS)" at bounding box center [1009, 184] width 117 height 17
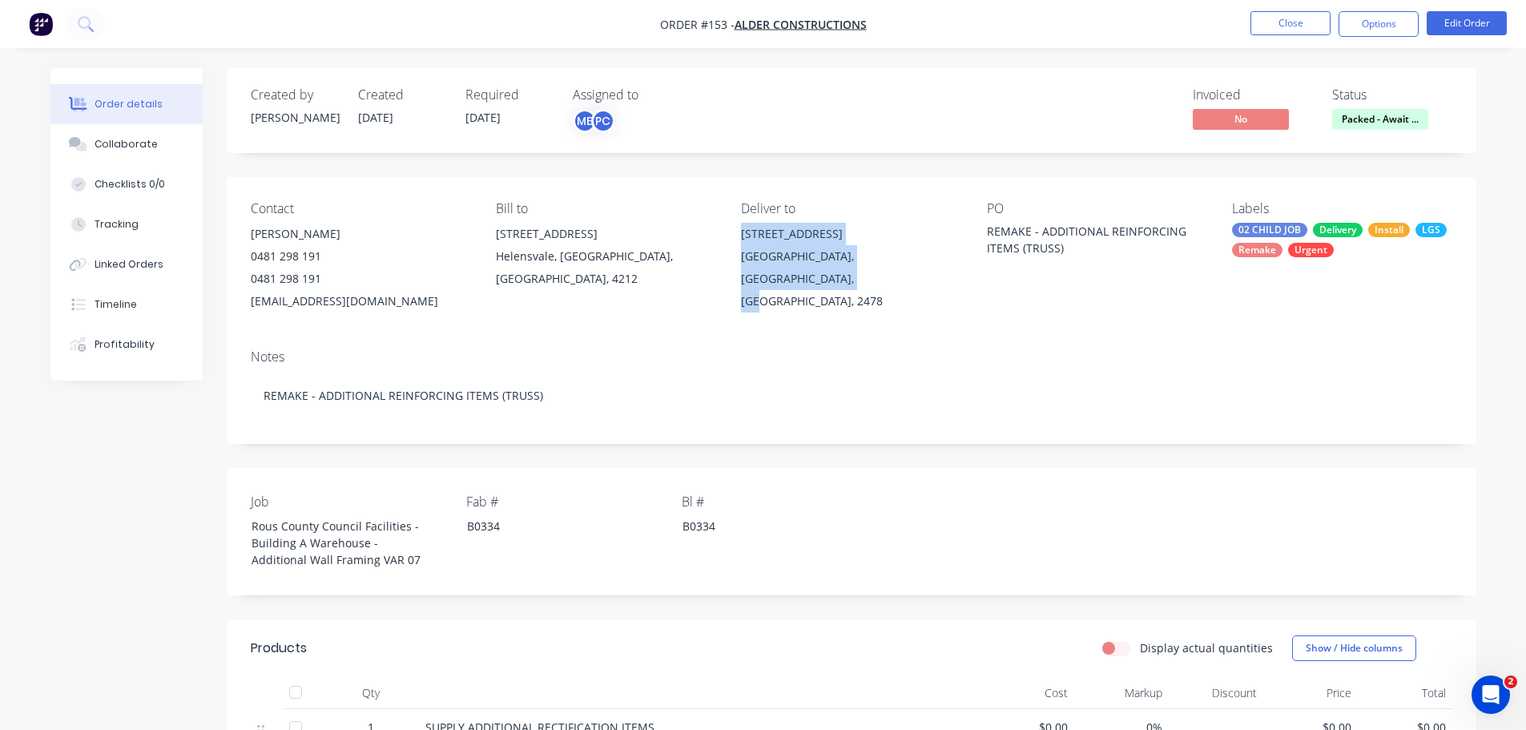
drag, startPoint x: 905, startPoint y: 213, endPoint x: 735, endPoint y: 195, distance: 170.8
click at [735, 195] on div "Contact [PERSON_NAME] [PHONE_NUMBER] [EMAIL_ADDRESS][DOMAIN_NAME] Bill to [STRE…" at bounding box center [851, 256] width 1249 height 159
copy div "[STREET_ADDRESS]"
click at [124, 257] on div "Linked Orders" at bounding box center [128, 264] width 69 height 14
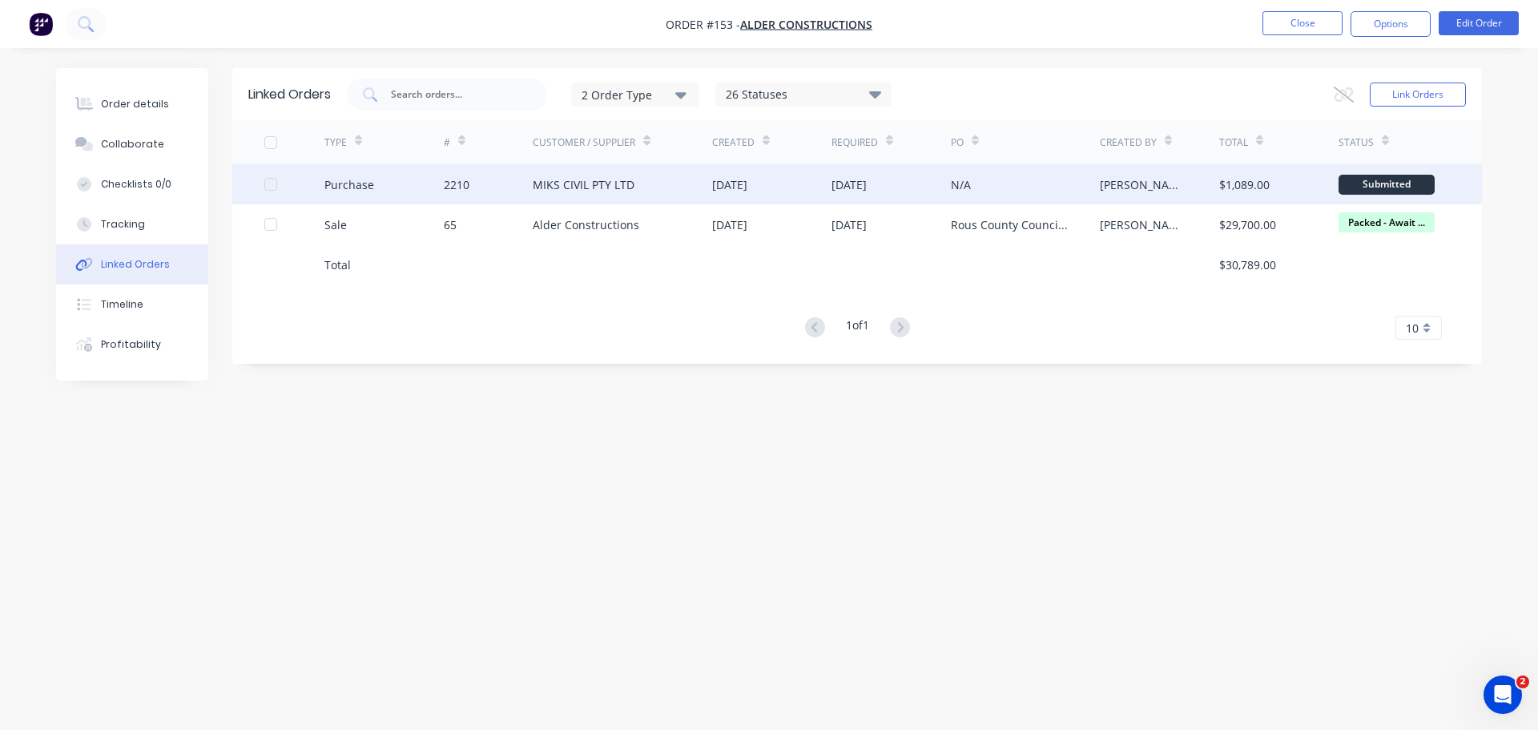
click at [621, 183] on div "MIKS CIVIL PTY LTD" at bounding box center [622, 184] width 179 height 40
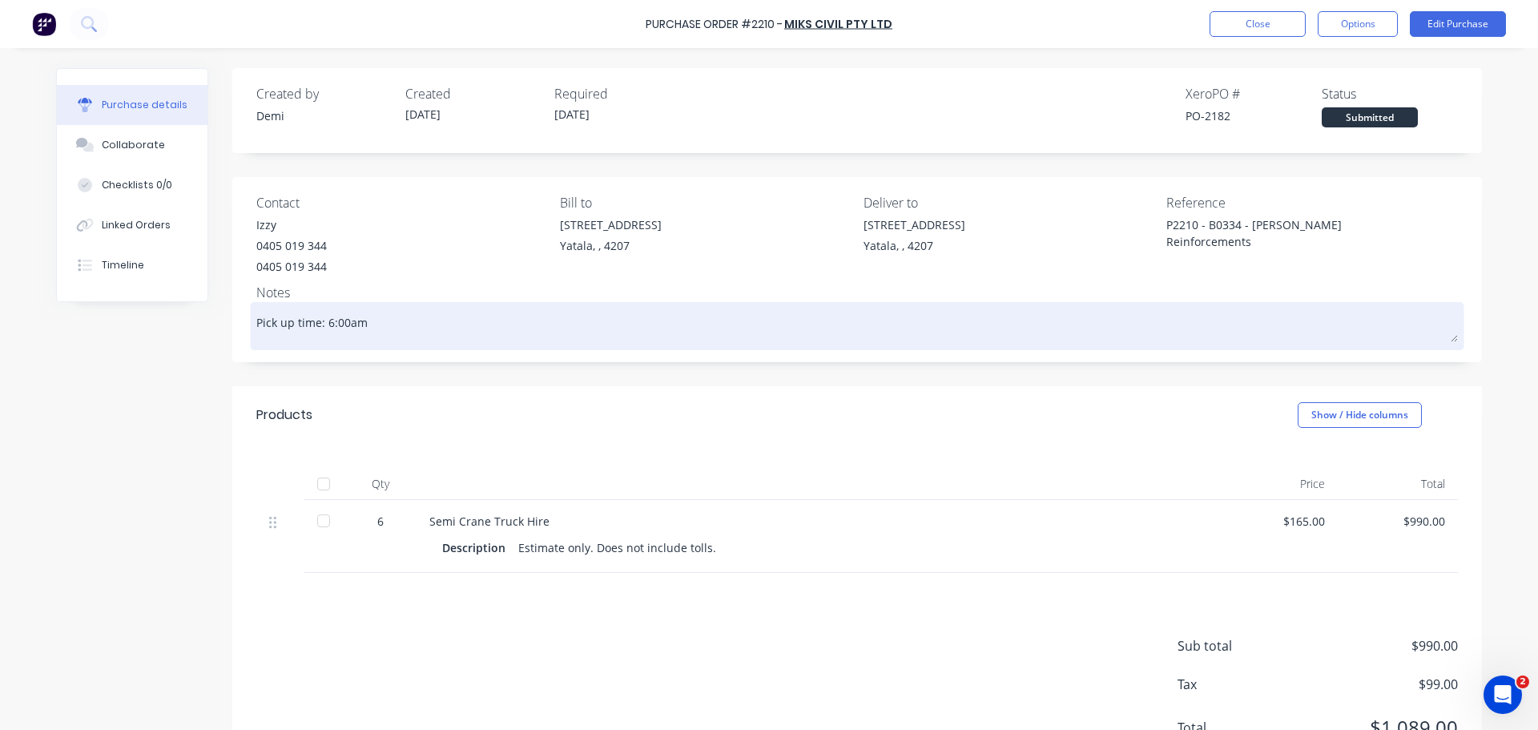
click at [480, 309] on textarea "Pick up time: 6:00am" at bounding box center [856, 324] width 1201 height 36
type textarea "x"
type textarea "Pick up time: 6:00am"
type textarea "x"
type textarea "Pick up time: 6:00am"
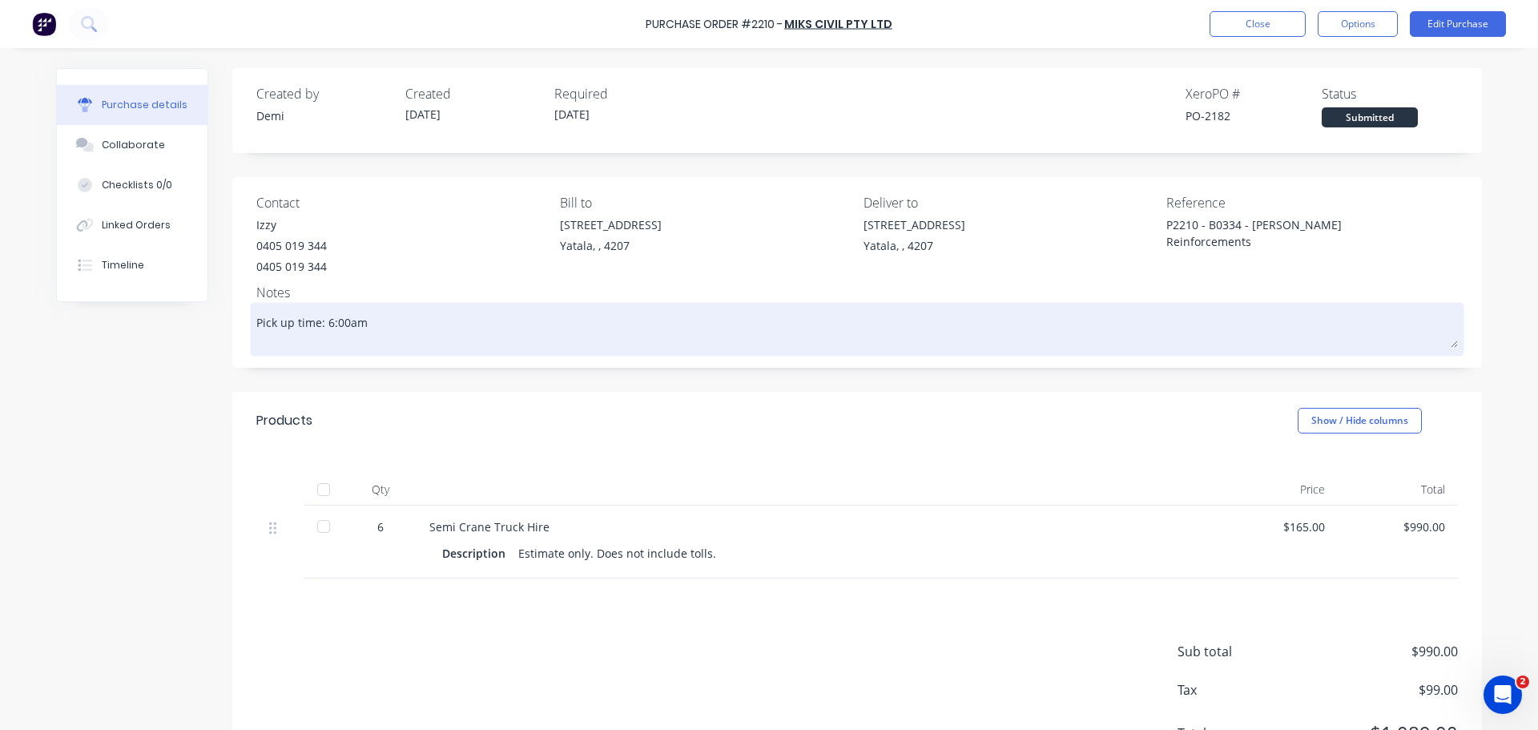
type textarea "x"
type textarea "Pick up time: 6:00am D"
type textarea "x"
type textarea "Pick up time: 6:00am Dr"
type textarea "x"
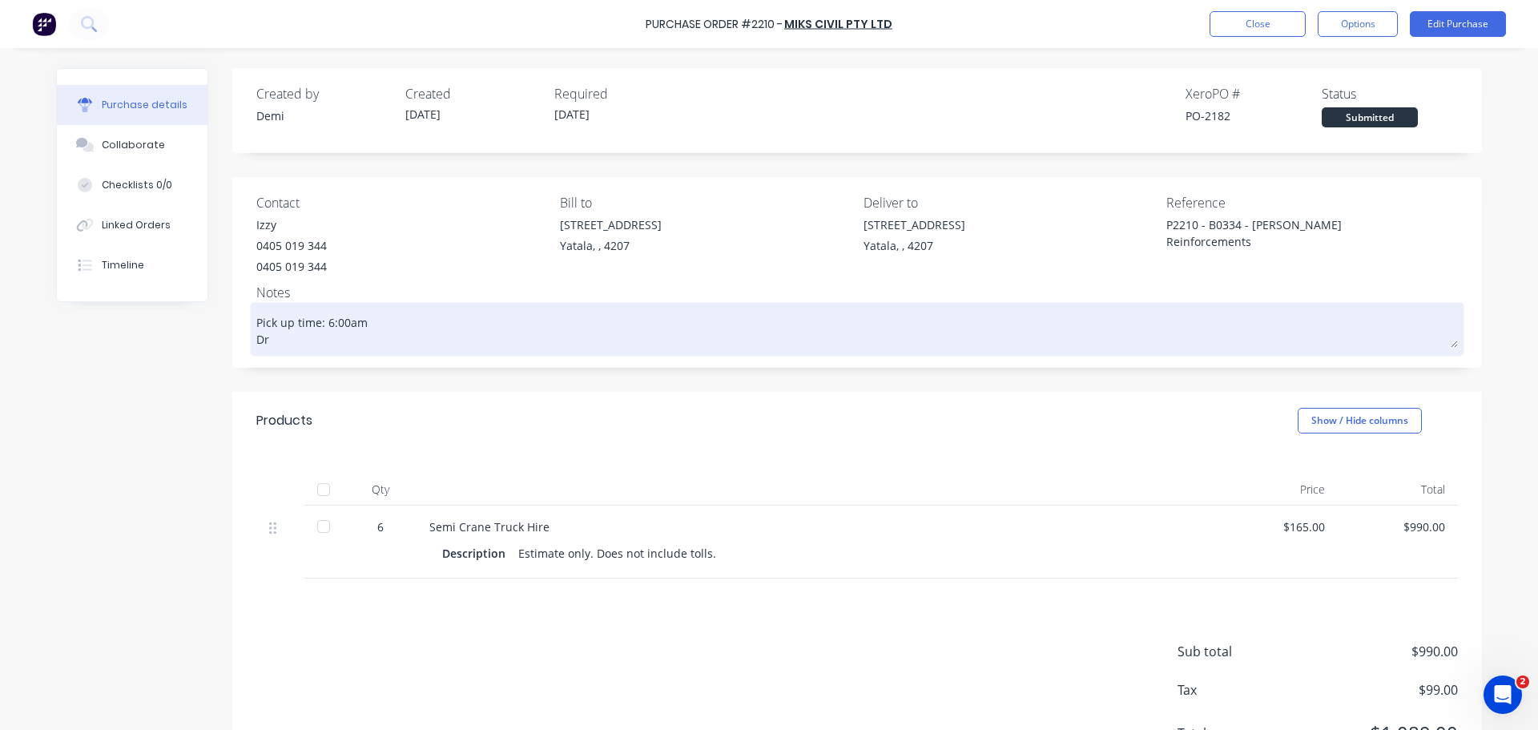
type textarea "Pick up time: 6:00am Dro"
type textarea "x"
type textarea "Pick up time: 6:00am Drop"
type textarea "x"
type textarea "Pick up time: 6:00am Drop"
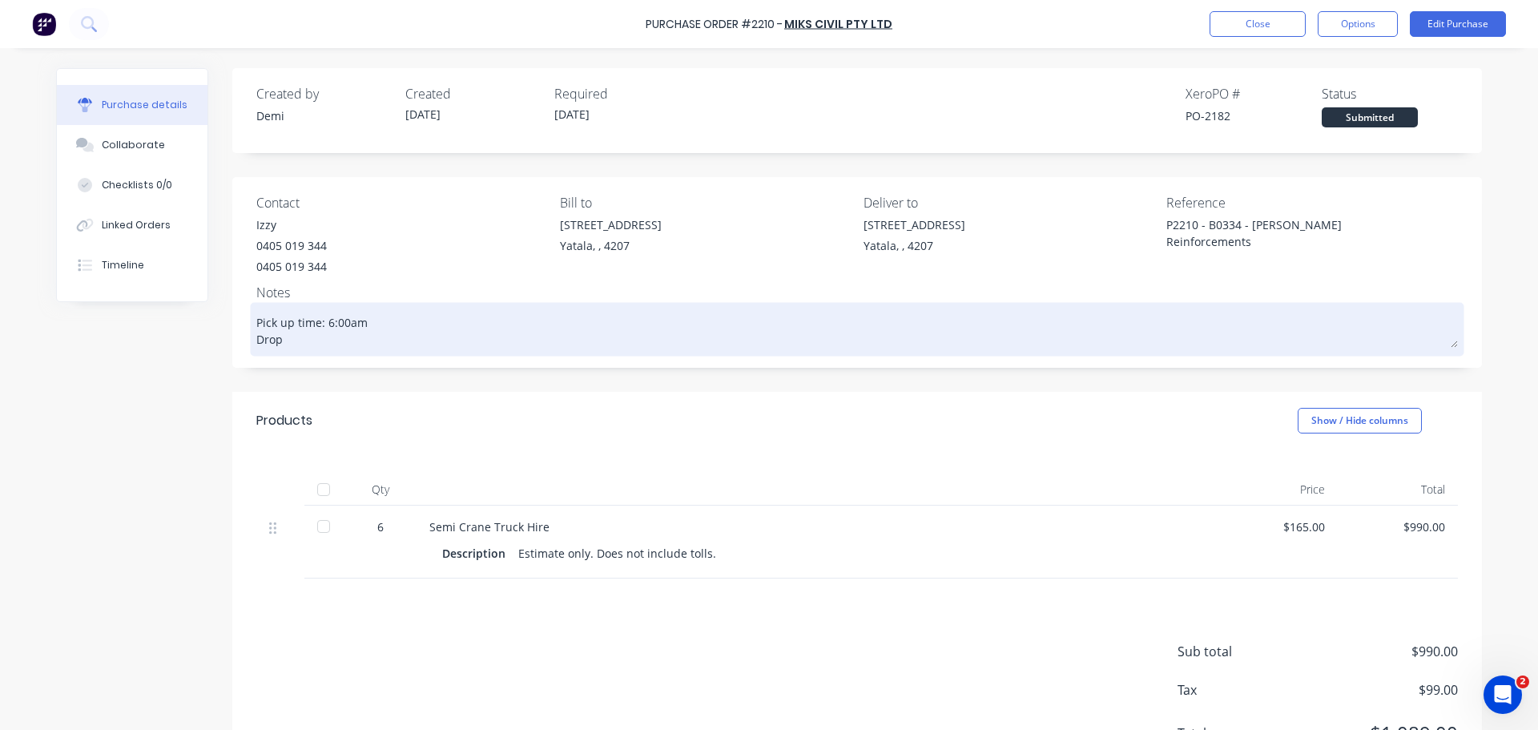
type textarea "x"
type textarea "Pick up time: 6:00am Drop o"
type textarea "x"
type textarea "Pick up time: 6:00am Drop of"
type textarea "x"
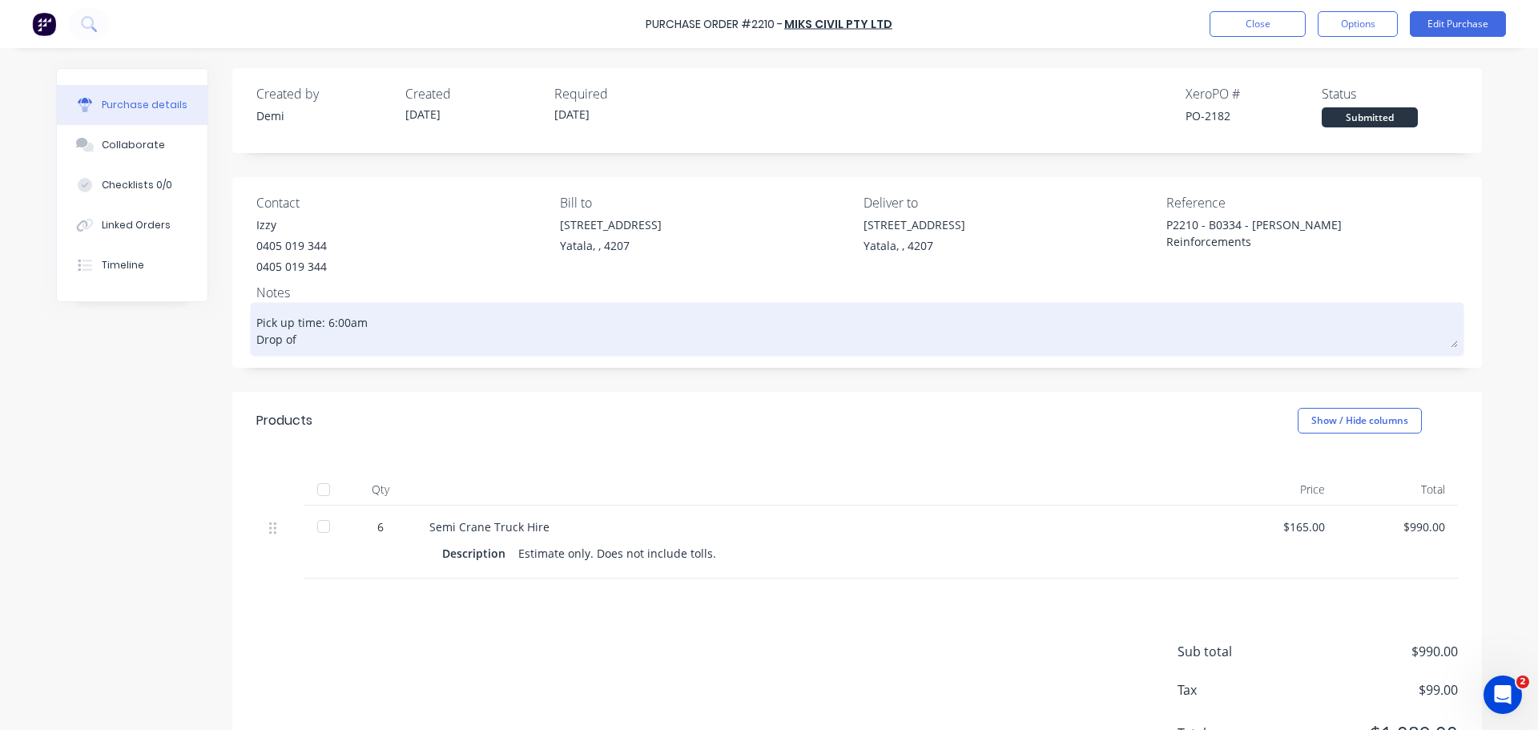
type textarea "Pick up time: 6:00am Drop off"
type textarea "x"
type textarea "Pick up time: 6:00am Drop off"
type textarea "x"
type textarea "Pick up time: 6:00am Drop off"
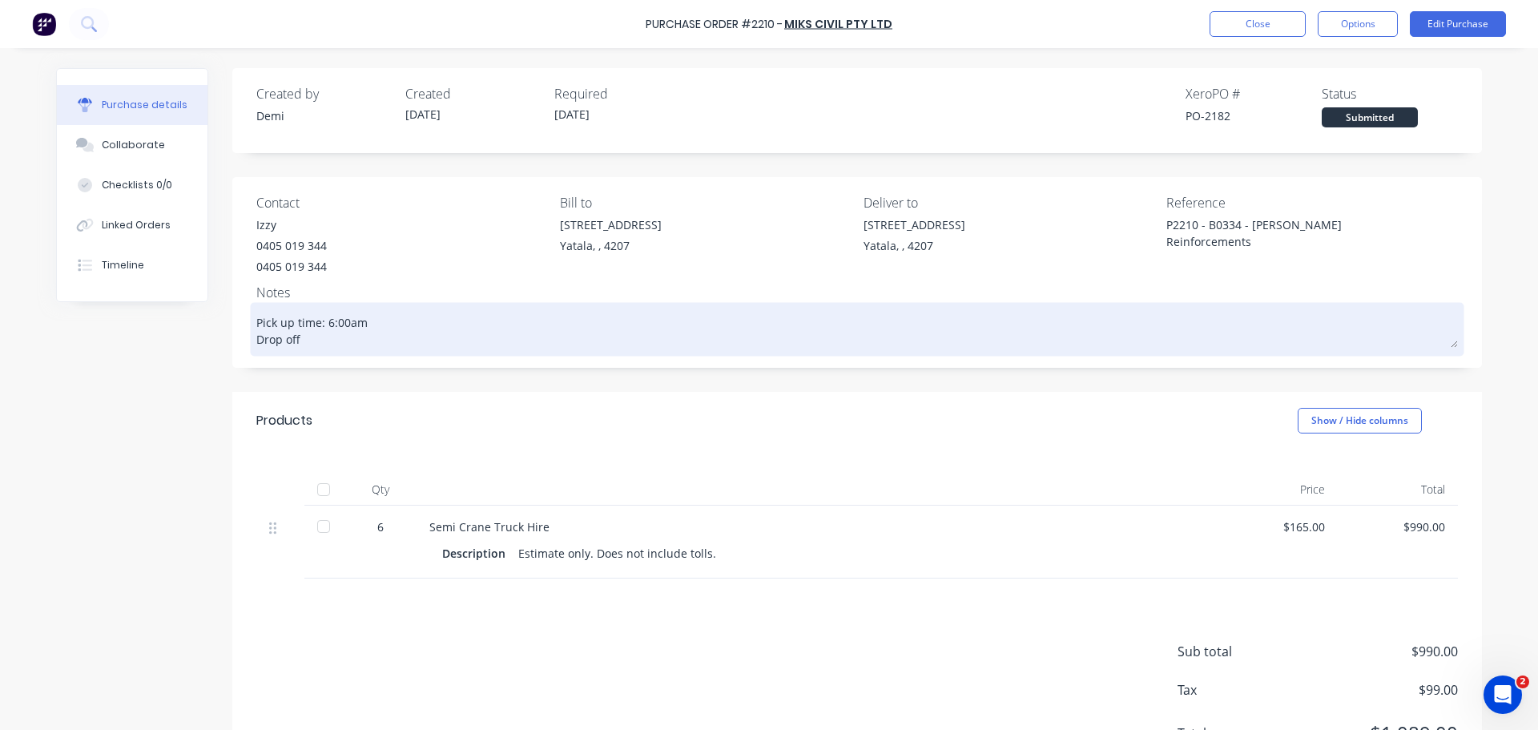
type textarea "x"
type textarea "Pick up time: 6:00am Drop off:"
type textarea "x"
type textarea "Pick up time: 6:00am Drop off:"
paste textarea "[STREET_ADDRESS]"
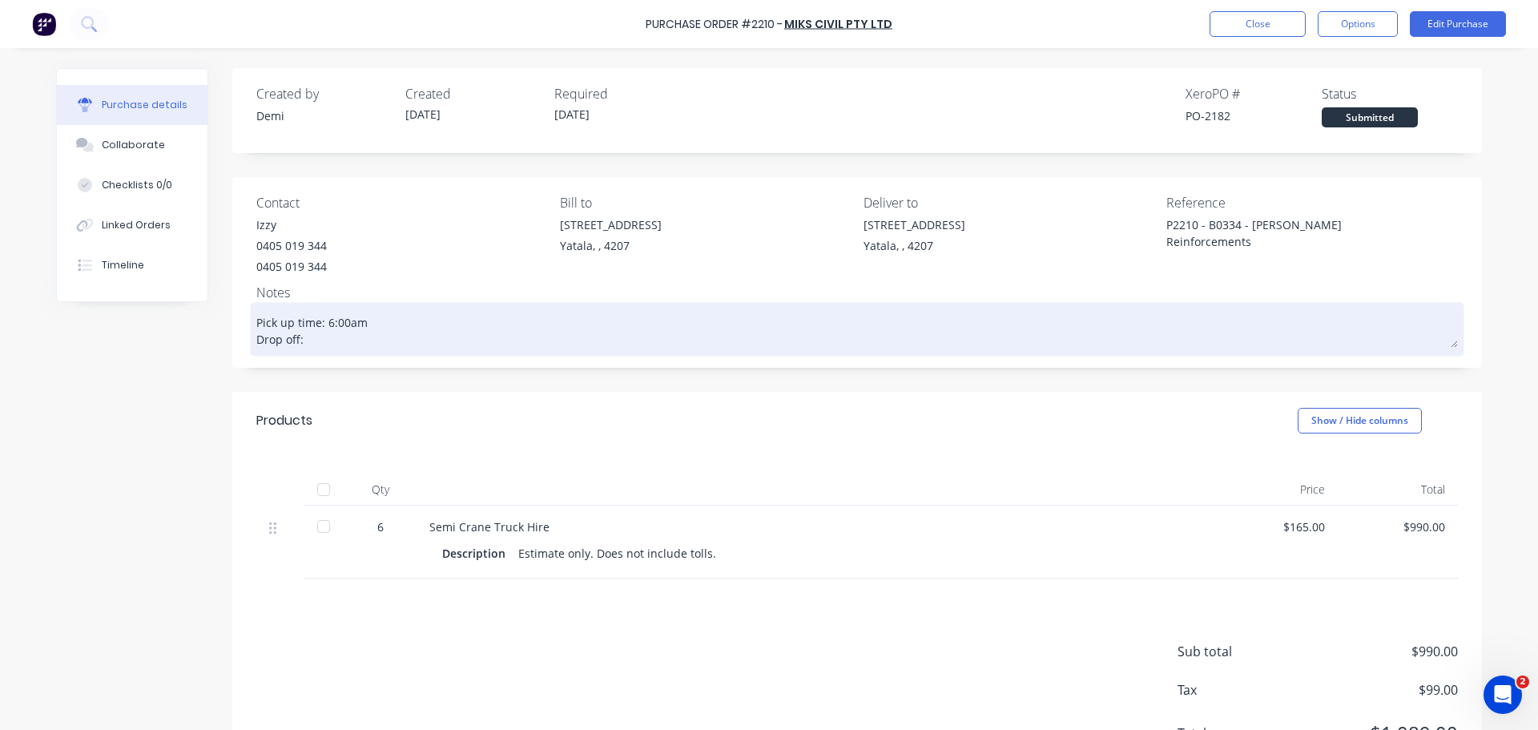
type textarea "x"
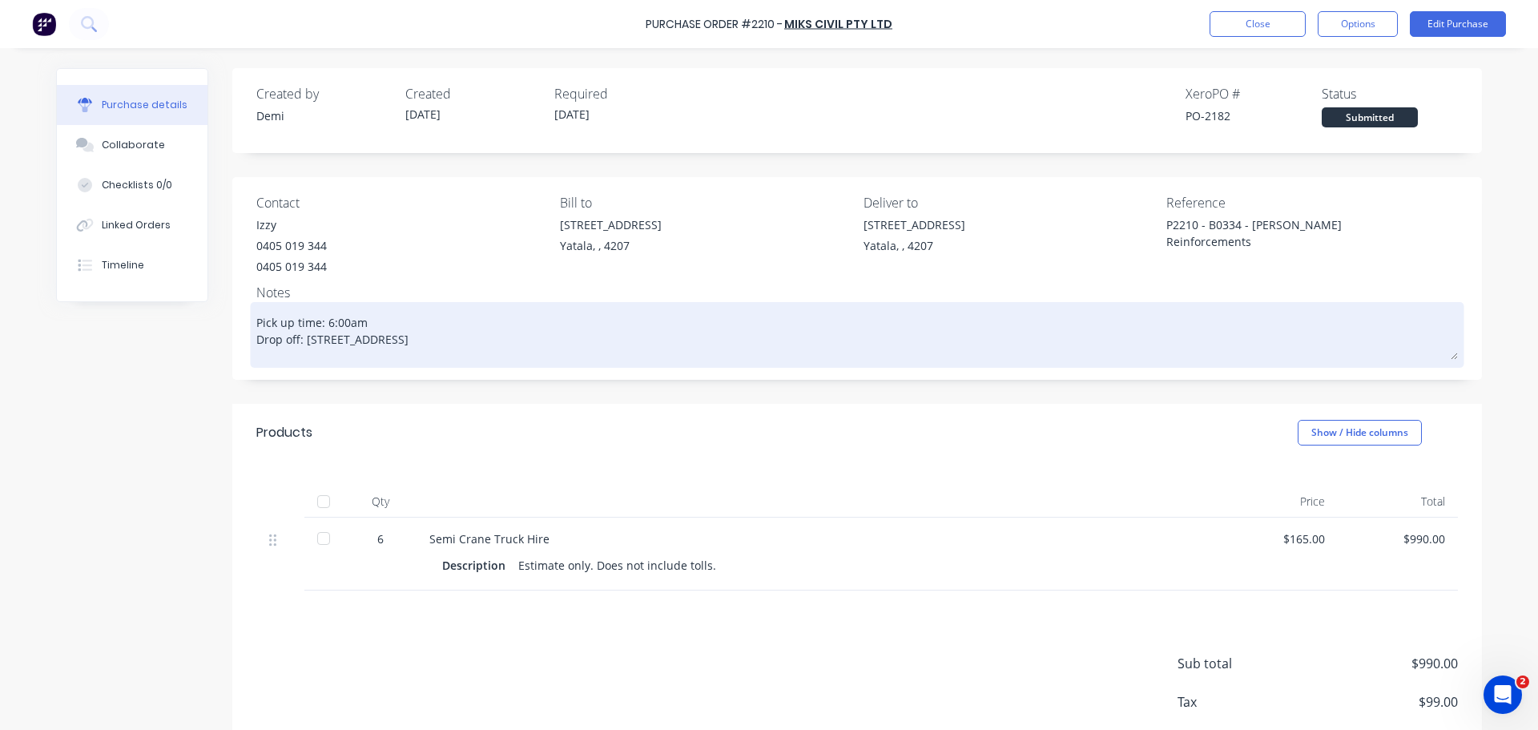
type textarea "Pick up time: 6:00am Drop off: [STREET_ADDRESS]"
type textarea "x"
type textarea "Pick up time: 6:00am Drop off: [STREET_ADDRESS]"
click at [256, 332] on div "Pick up time: 6:00am Drop off: [STREET_ADDRESS]" at bounding box center [856, 335] width 1201 height 58
click at [256, 332] on textarea "Pick up time: 6:00am Drop off: [STREET_ADDRESS]" at bounding box center [856, 333] width 1201 height 54
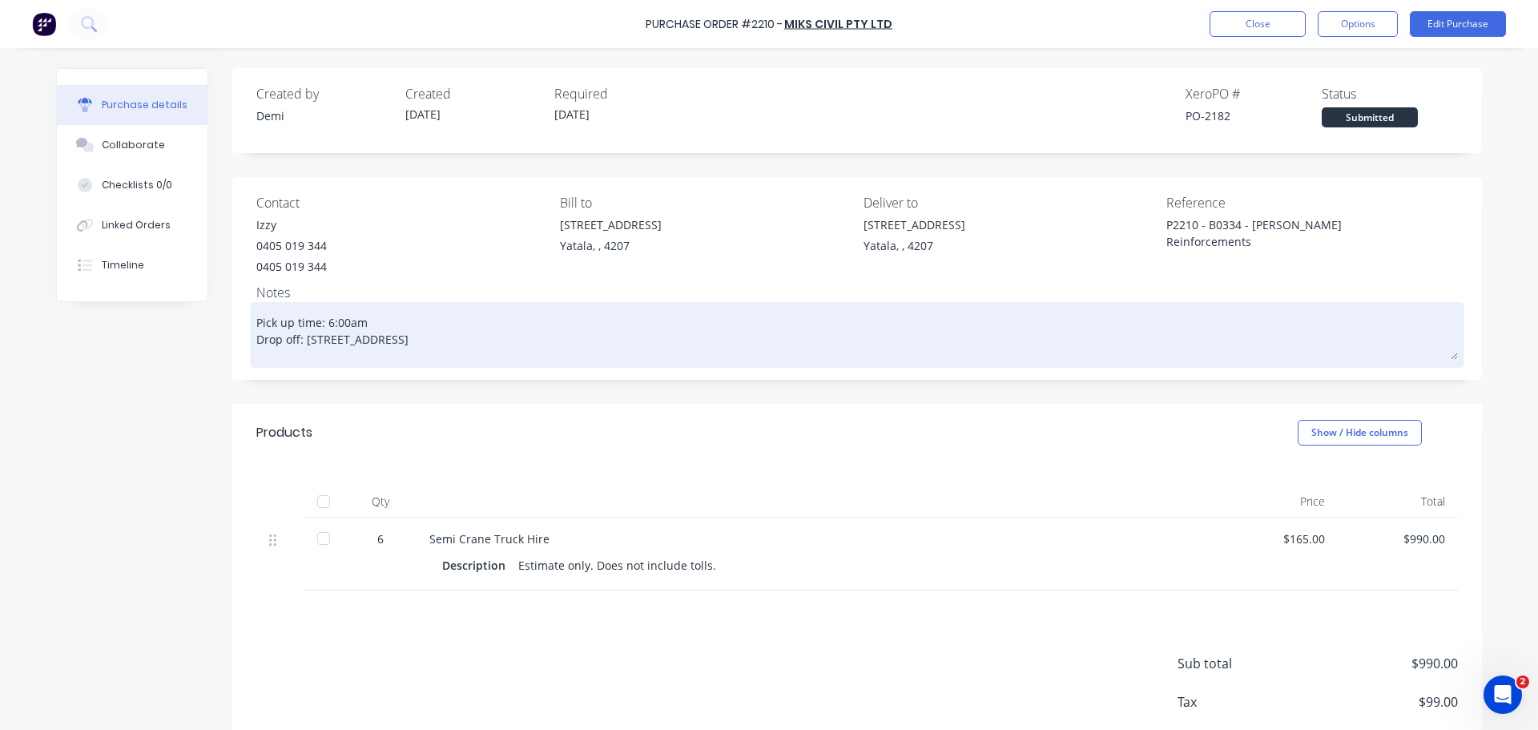
type textarea "x"
type textarea "Pick up time: 6:00am Drop off: [STREET_ADDRESS]"
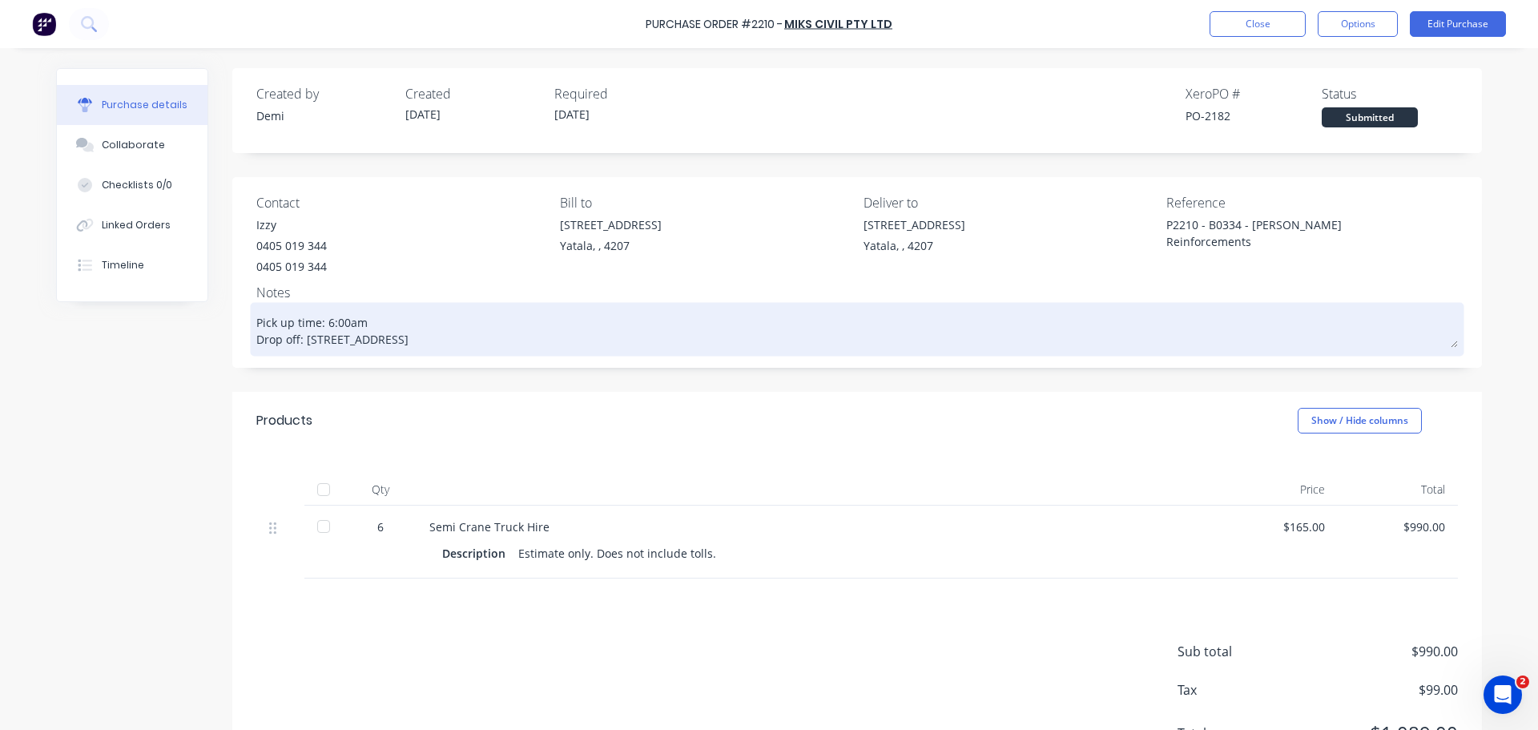
type textarea "x"
type textarea "Pick up time: 6:00am Drop off: [STREET_ADDRESS]"
type textarea "x"
type textarea "Pick up time: 6:00am Drop off: [STREET_ADDRESS]"
type textarea "x"
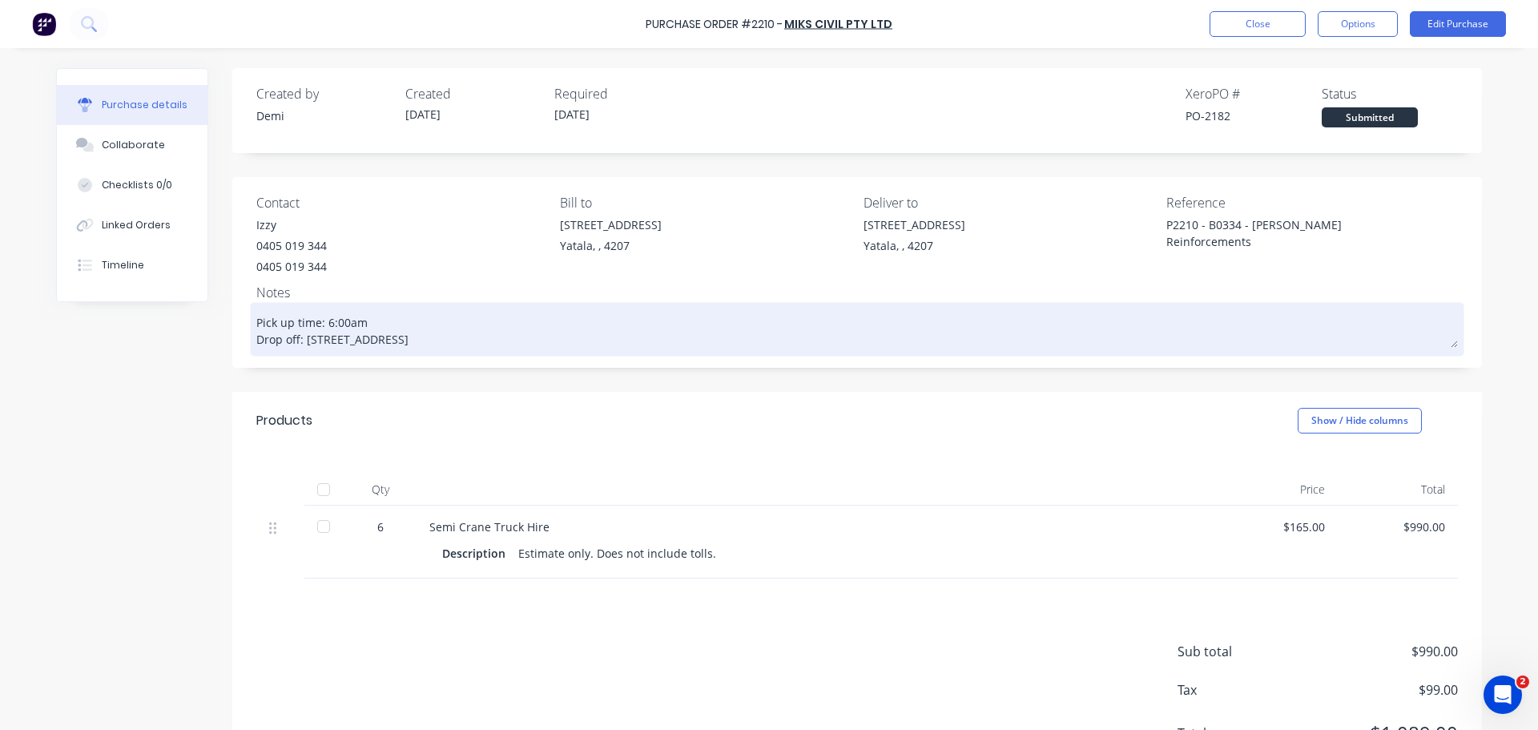
type textarea "Pick up time: 6:00am Drop off: [STREET_ADDRESS]"
type textarea "x"
type textarea "Pick up time: 6:00am Drop off: [STREET_ADDRESS]"
click at [343, 316] on textarea "Pick up time: 6:00am Drop off: [STREET_ADDRESS]" at bounding box center [856, 327] width 1201 height 42
type textarea "x"
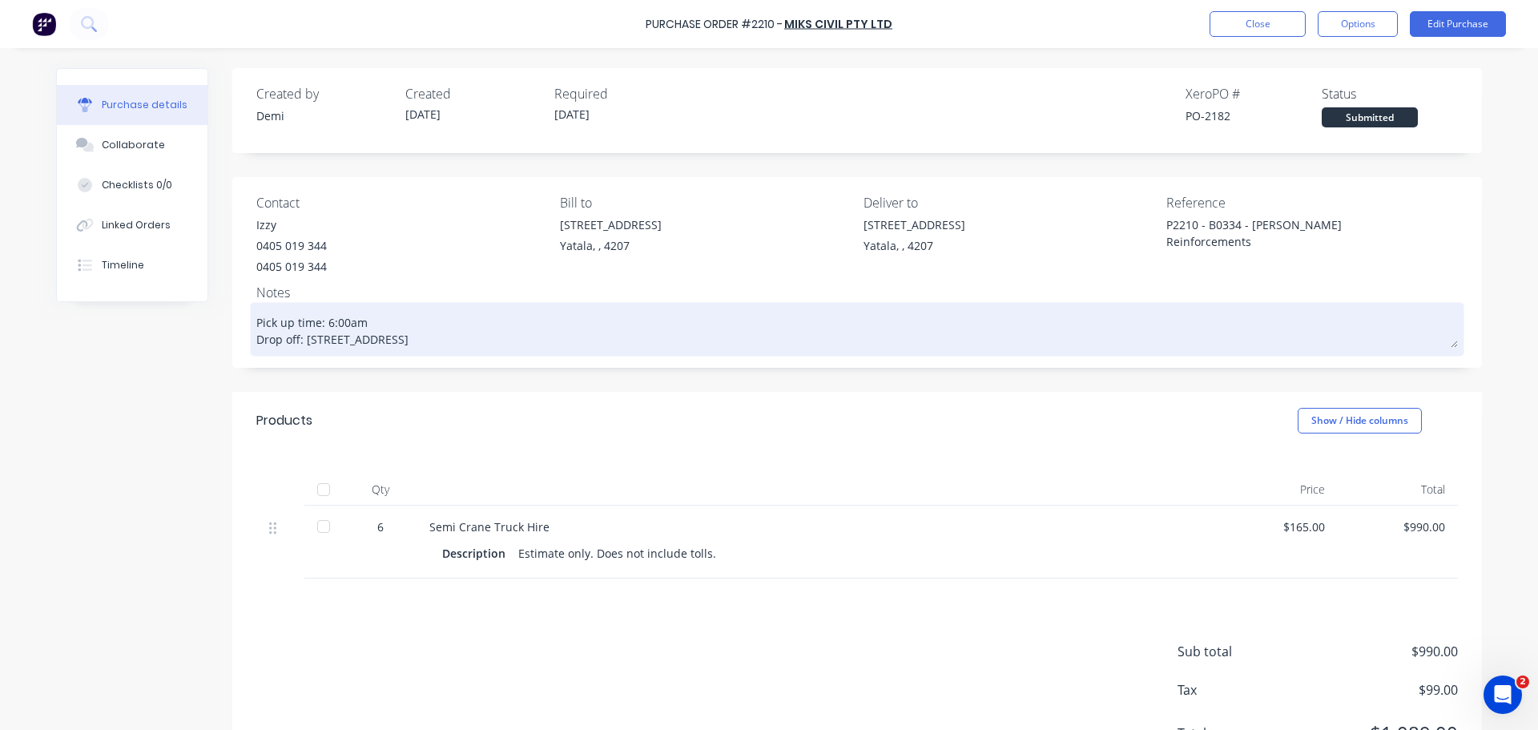
type textarea "Pick up time: 6:00am Drop off: [STREET_ADDRESS]"
type textarea "x"
type textarea "Pick up time: 6:00am Drop off: [STREET_ADDRESS]"
type textarea "x"
type textarea "Pick up time: 6:00am Drop off: [STREET_ADDRESS]"
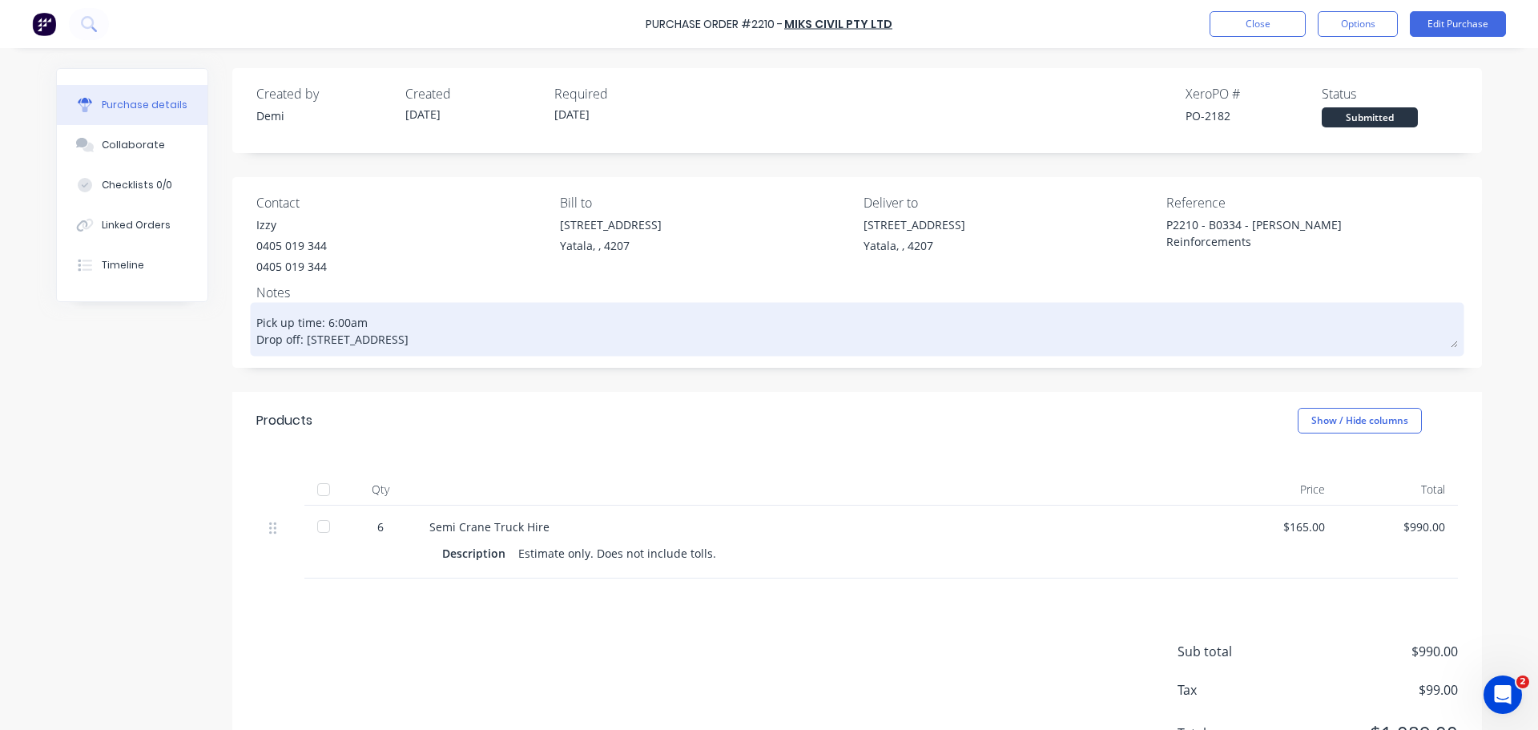
type textarea "x"
type textarea "Pick up time: 6:00am Drop off: [STREET_ADDRESS]"
click at [540, 324] on textarea "Pick up time: 6:00am Drop off: [STREET_ADDRESS]" at bounding box center [856, 327] width 1201 height 42
type textarea "x"
type textarea "Pick up time: 6:00am Drop off: [STREET_ADDRESS]"
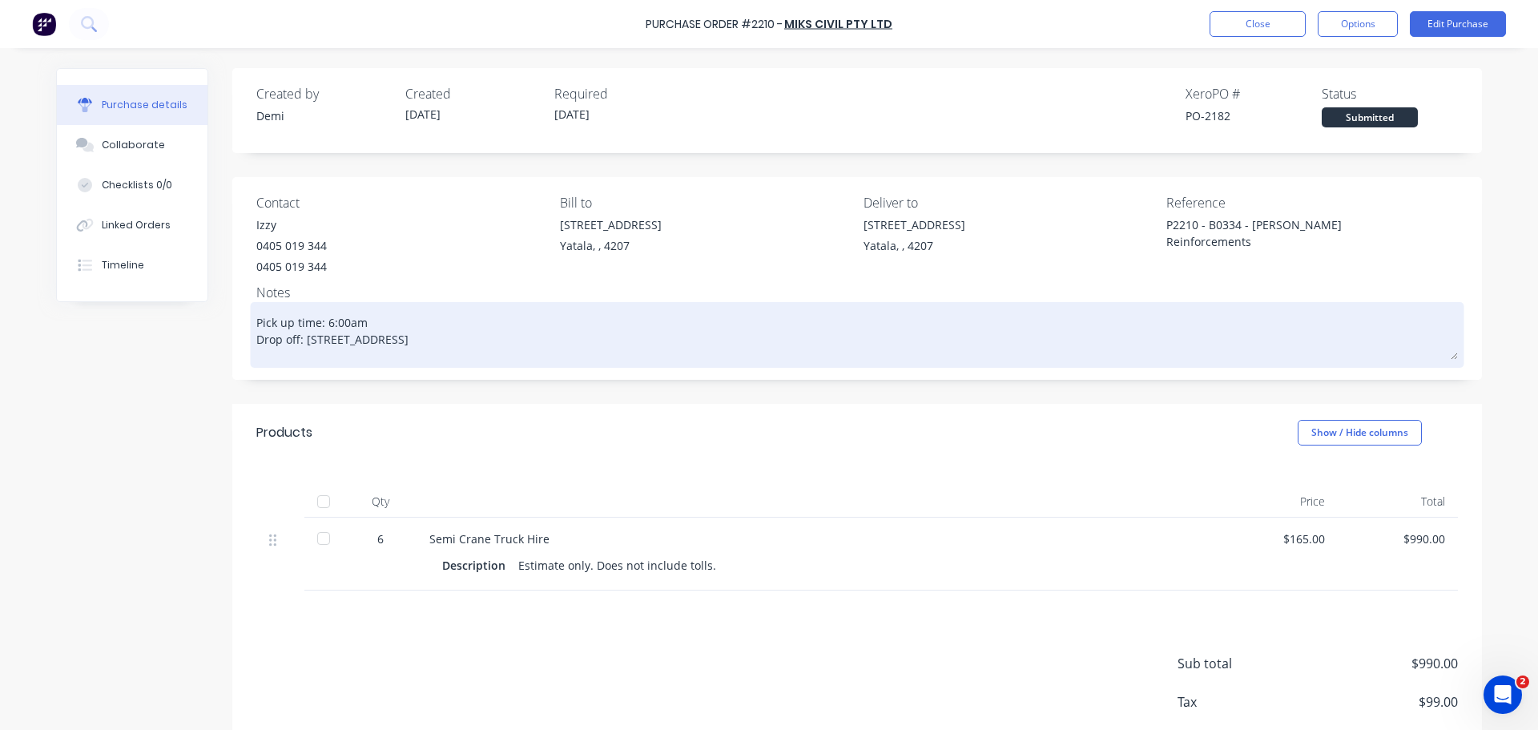
type textarea "x"
type textarea "Pick up time: 6:00am Drop off: [STREET_ADDRESS]"
type textarea "x"
type textarea "Pick up time: 6:00am Drop off: [STREET_ADDRESS]"
type textarea "x"
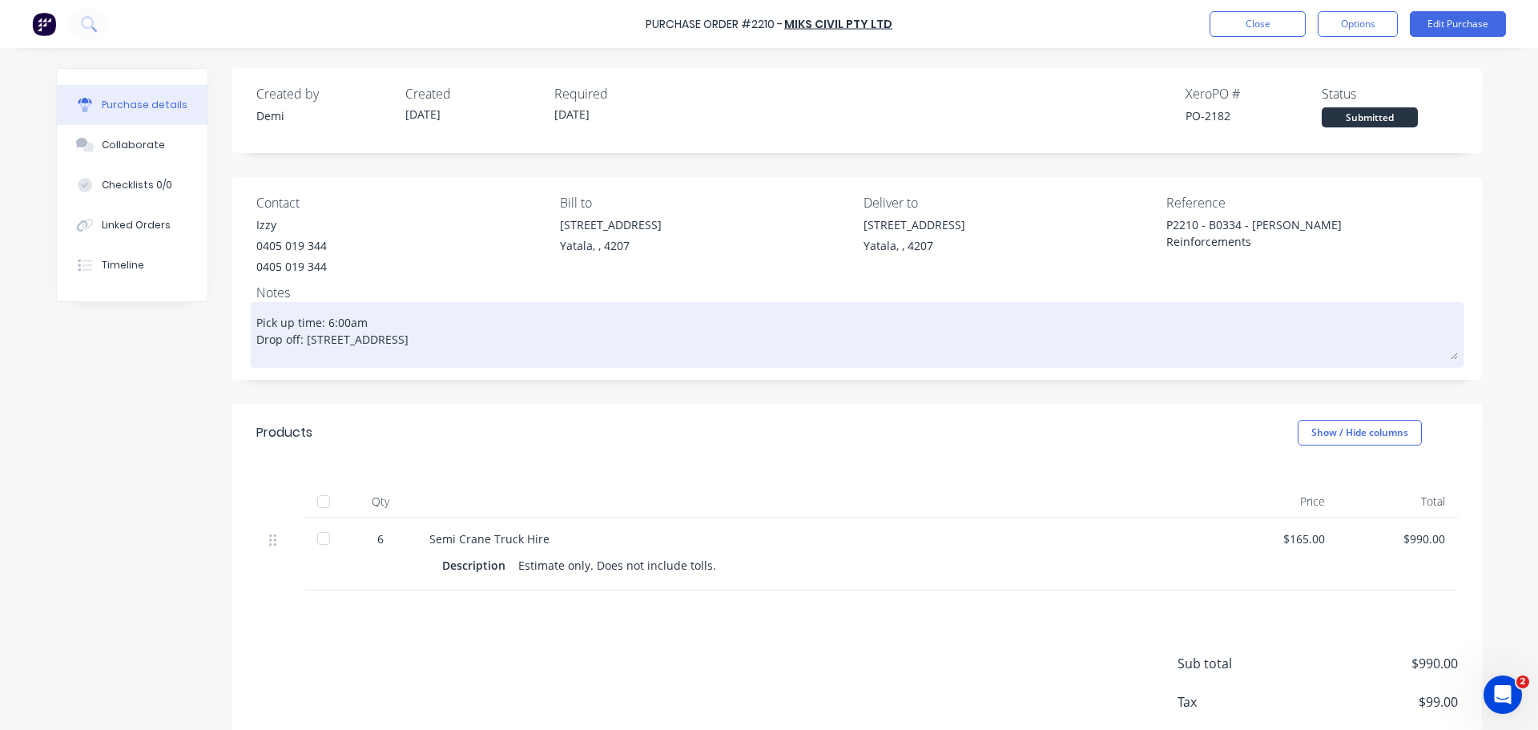
type textarea "Pick up time: 6:00am Drop off: [STREET_ADDRESS] Sit"
type textarea "x"
type textarea "Pick up time: 6:00am Drop off: [STREET_ADDRESS] Site"
type textarea "x"
type textarea "Pick up time: 6:00am Drop off: [STREET_ADDRESS] Site"
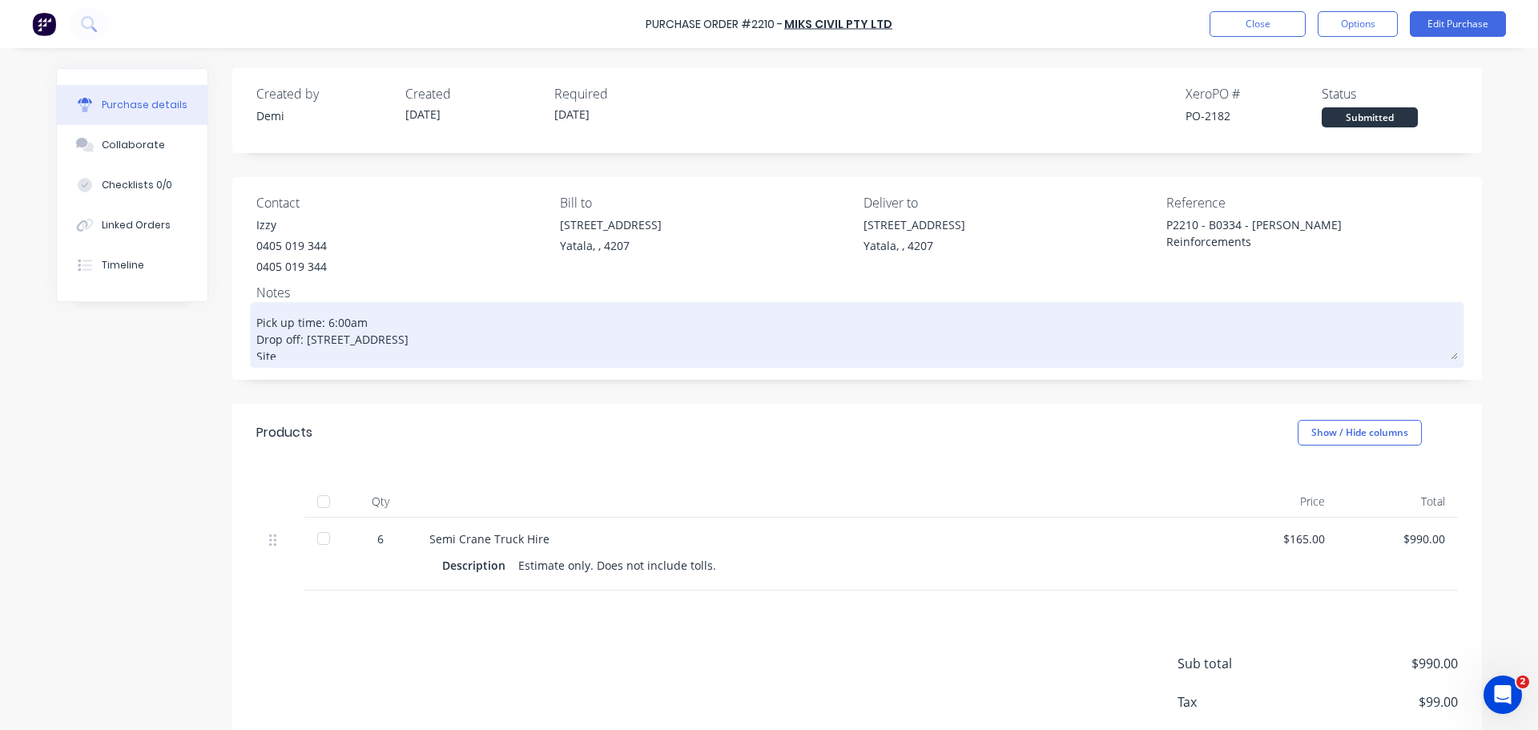
type textarea "x"
type textarea "Pick up time: 6:00am Drop off: [STREET_ADDRESS] Site C"
type textarea "x"
type textarea "Pick up time: 6:00am Drop off: [STREET_ADDRESS] Site Co"
type textarea "x"
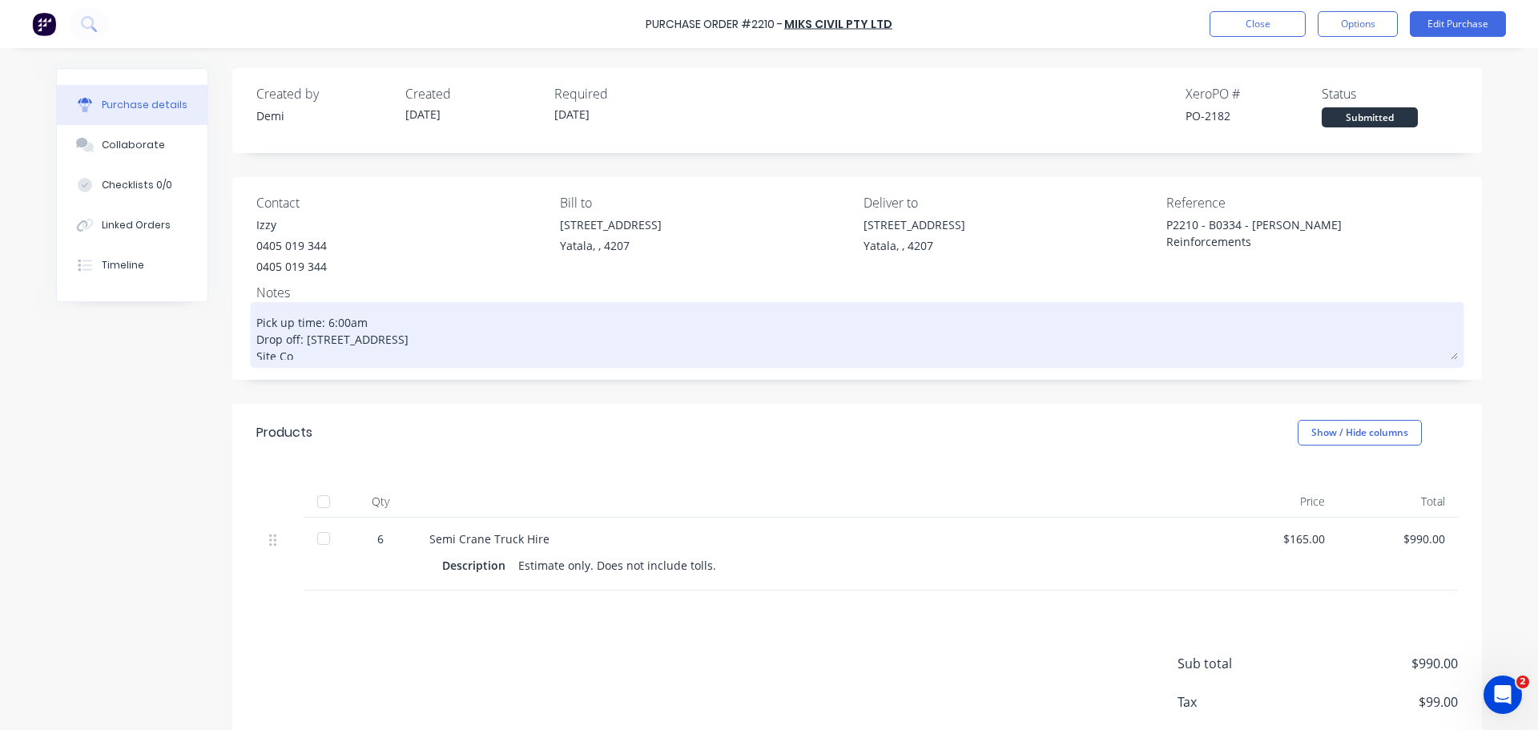
type textarea "Pick up time: 6:00am Drop off: [STREET_ADDRESS] Site Con"
type textarea "x"
type textarea "Pick up time: 6:00am Drop off: [STREET_ADDRESS] Site Cont"
type textarea "x"
type textarea "Pick up time: 6:00am Drop off: [STREET_ADDRESS] Site Conta"
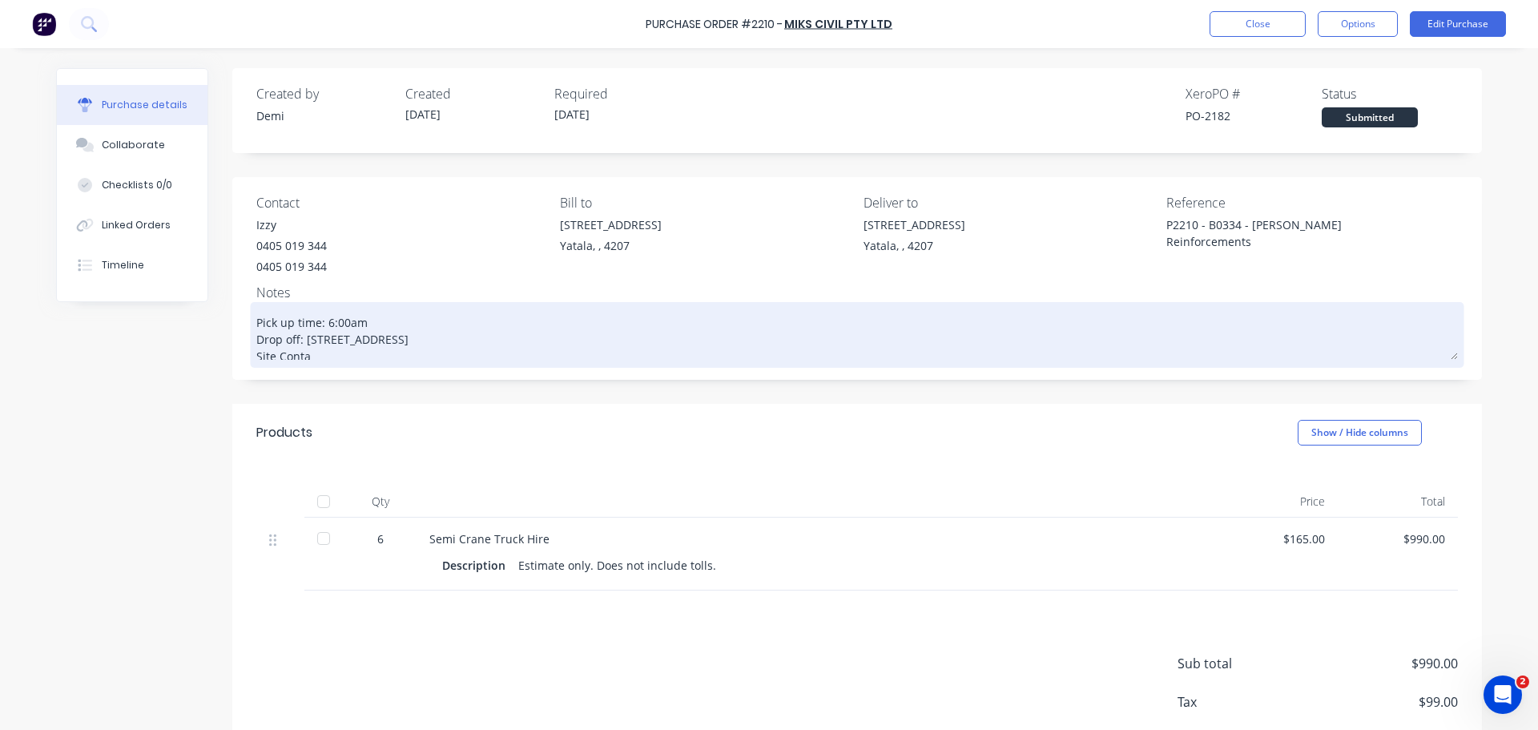
type textarea "x"
type textarea "Pick up time: 6:00am Drop off: [STREET_ADDRESS] Site Contac"
type textarea "x"
type textarea "Pick up time: 6:00am Drop off: [STREET_ADDRESS] Site Contact"
type textarea "x"
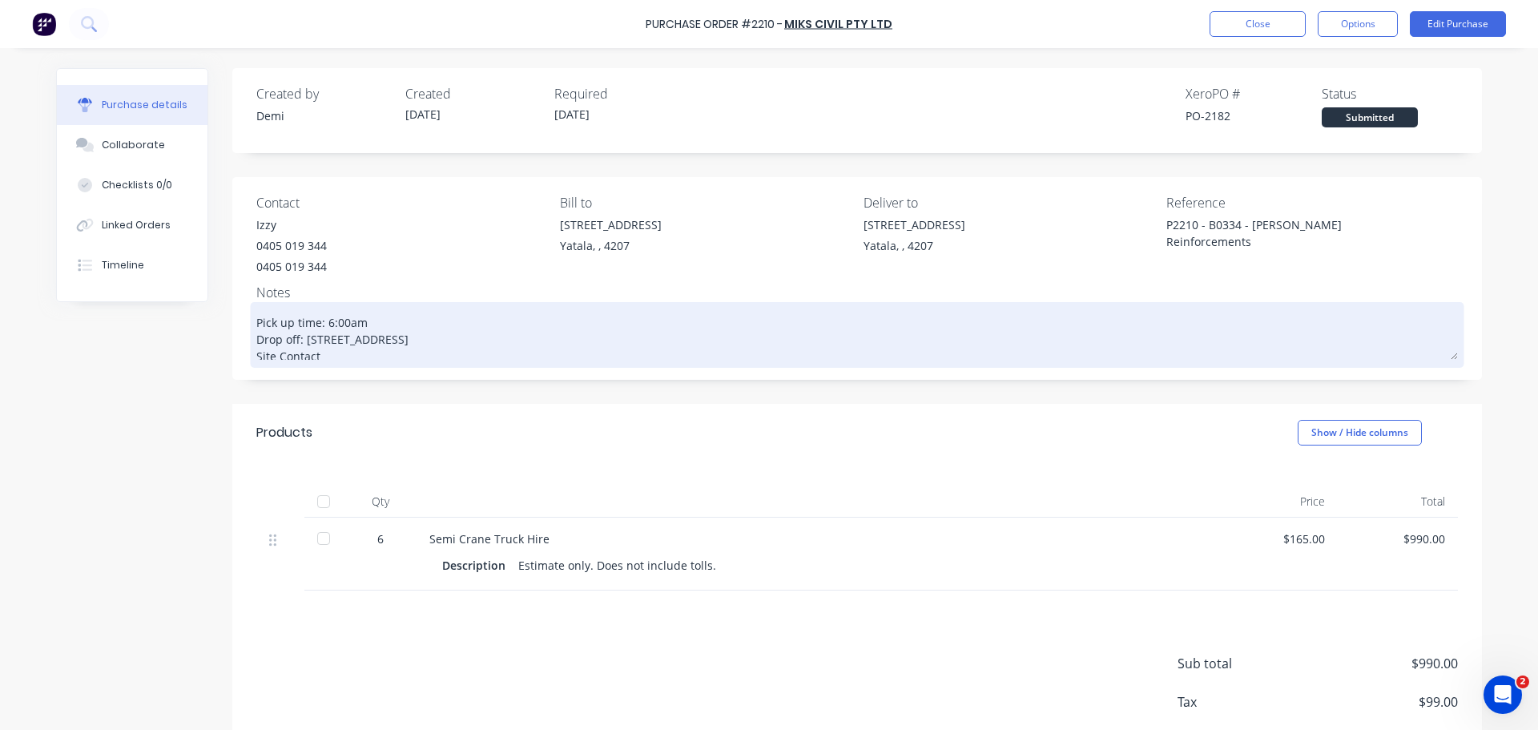
type textarea "Pick up time: 6:00am Drop off: [STREET_ADDRESS] Site Contact:"
type textarea "x"
type textarea "Pick up time: 6:00am Drop off: [STREET_ADDRESS] Site Contact:"
type textarea "x"
type textarea "Pick up time: 6:00am Drop off: [STREET_ADDRESS] Site Contact: B"
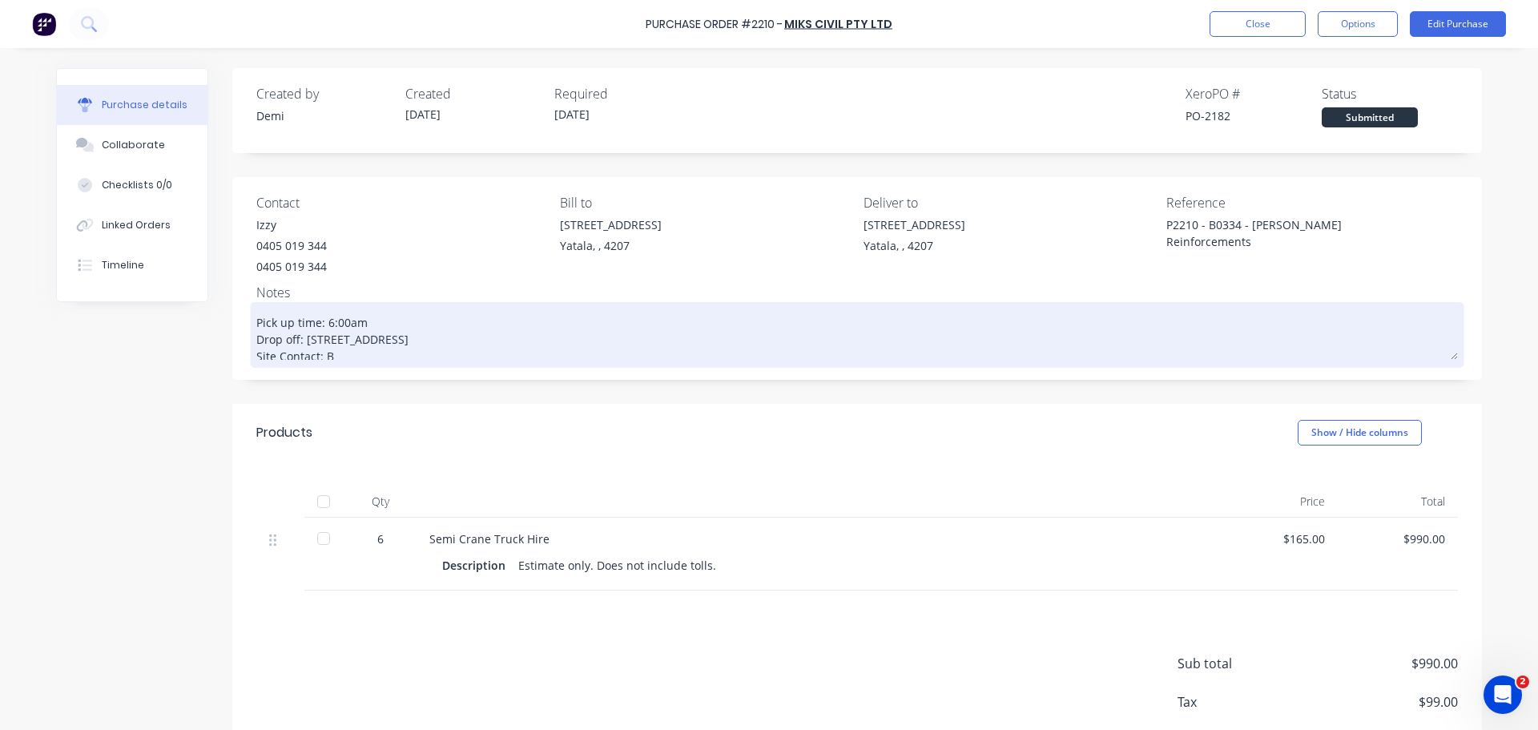
type textarea "x"
type textarea "Pick up time: 6:00am Drop off: [STREET_ADDRESS] Site Contact: Br"
type textarea "x"
type textarea "Pick up time: 6:00am Drop off: [STREET_ADDRESS] Site Contact: Bra"
type textarea "x"
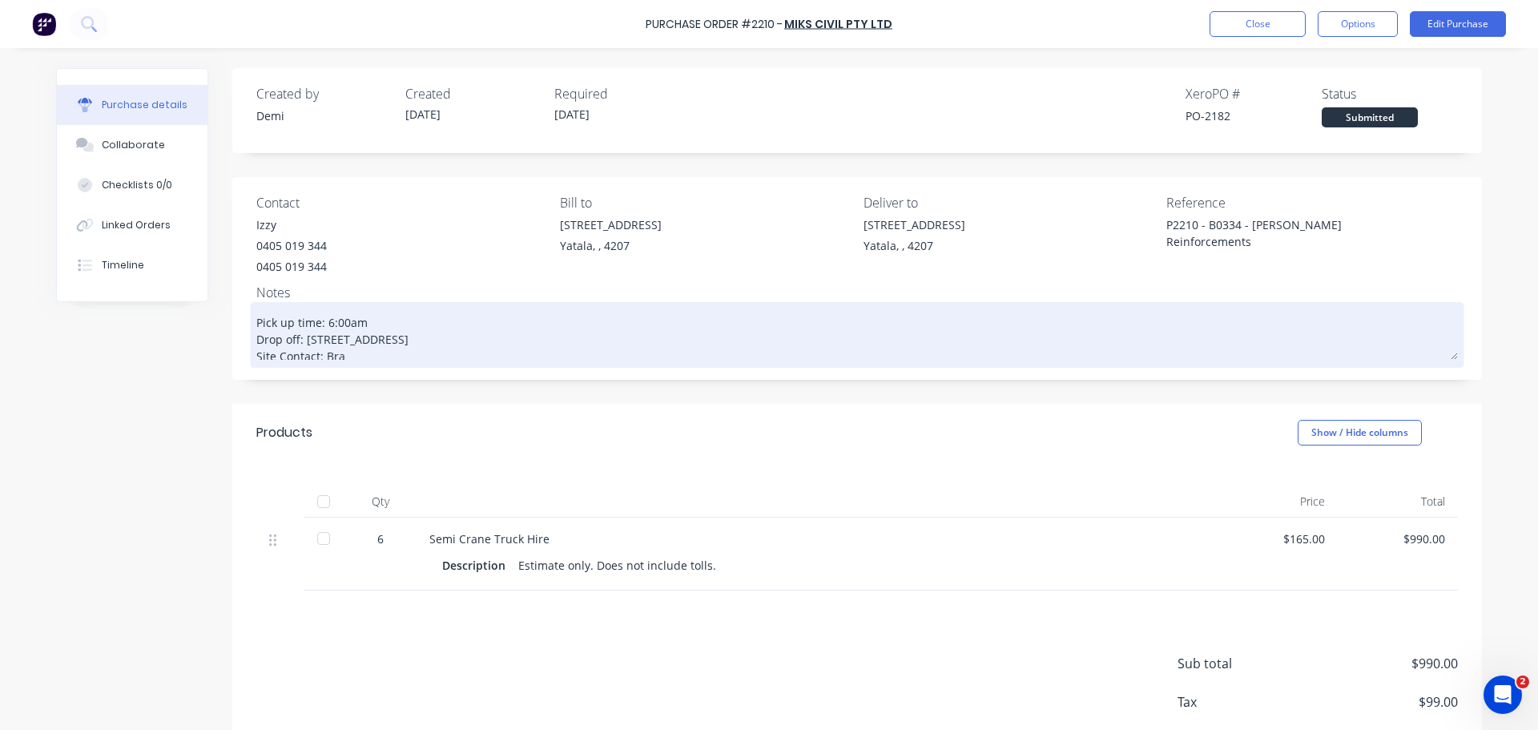
type textarea "Pick up time: 6:00am Drop off: [STREET_ADDRESS] Site Contact: [PERSON_NAME]"
type textarea "x"
type textarea "Pick up time: 6:00am Drop off: [STREET_ADDRESS] Site Contact: [PERSON_NAME]"
type textarea "x"
type textarea "Pick up time: 6:00am Drop off: [STREET_ADDRESS] Site Contact: [PERSON_NAME] -"
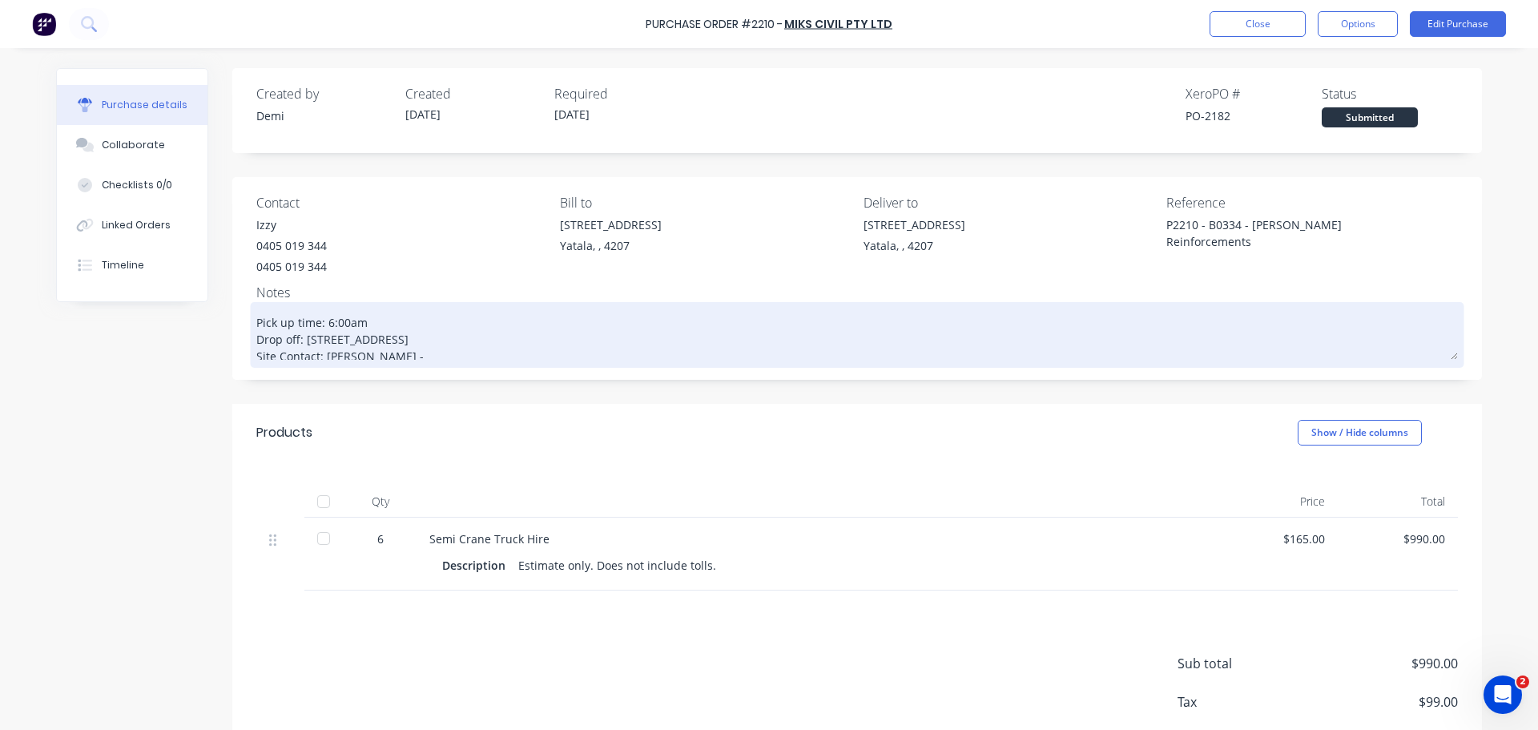
type textarea "x"
type textarea "Pick up time: 6:00am Drop off: [STREET_ADDRESS] Site Contact: [PERSON_NAME] -"
type textarea "x"
type textarea "Pick up time: 6:00am Drop off: [STREET_ADDRESS] Site Contact: [PERSON_NAME] - 0"
type textarea "x"
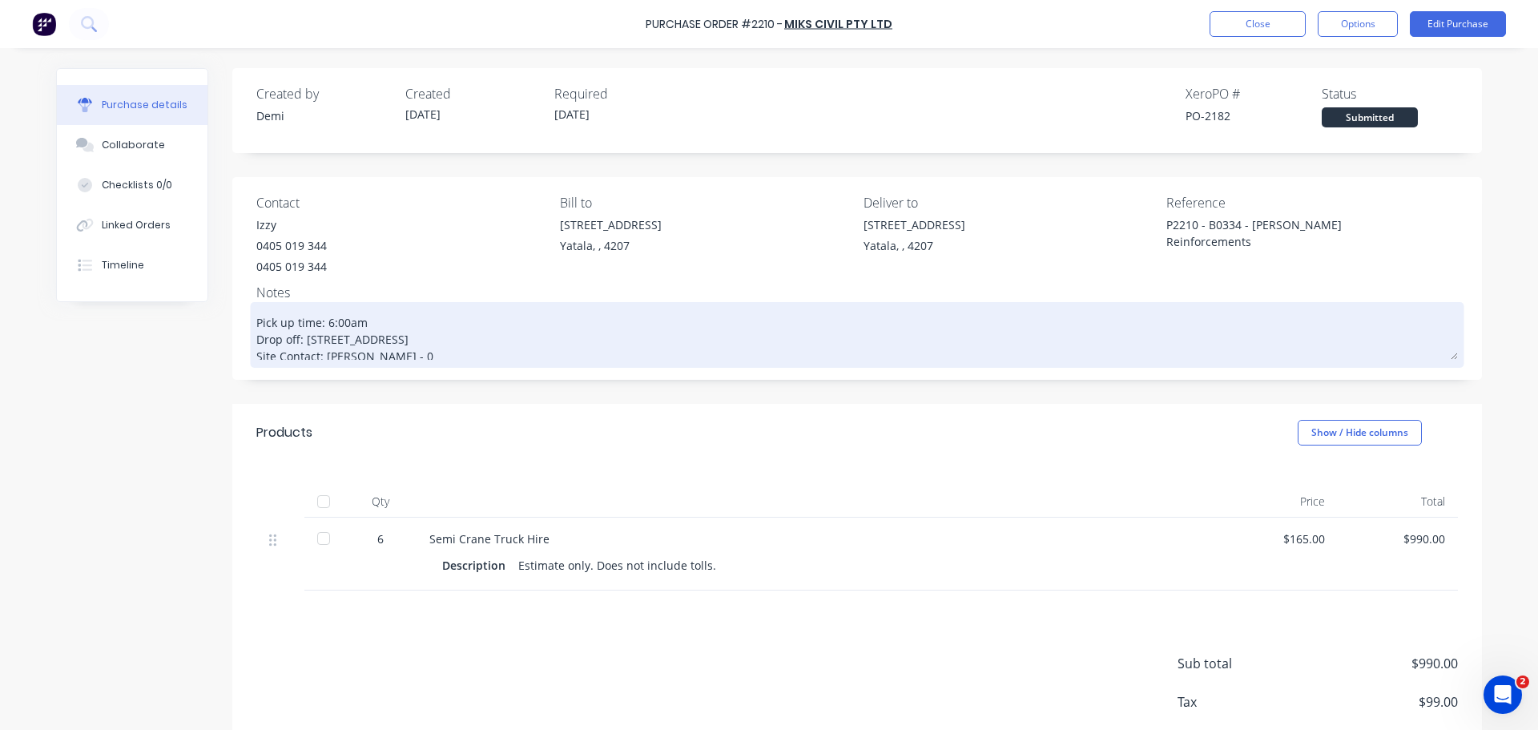
type textarea "Pick up time: 6:00am Drop off: [STREET_ADDRESS] Site Contact: [PERSON_NAME] - 04"
type textarea "x"
type textarea "Pick up time: 6:00am Drop off: [STREET_ADDRESS] Site Contact: [PERSON_NAME] - 0…"
type textarea "x"
type textarea "Pick up time: 6:00am Drop off: [STREET_ADDRESS] Site Contact: [PERSON_NAME] - 0…"
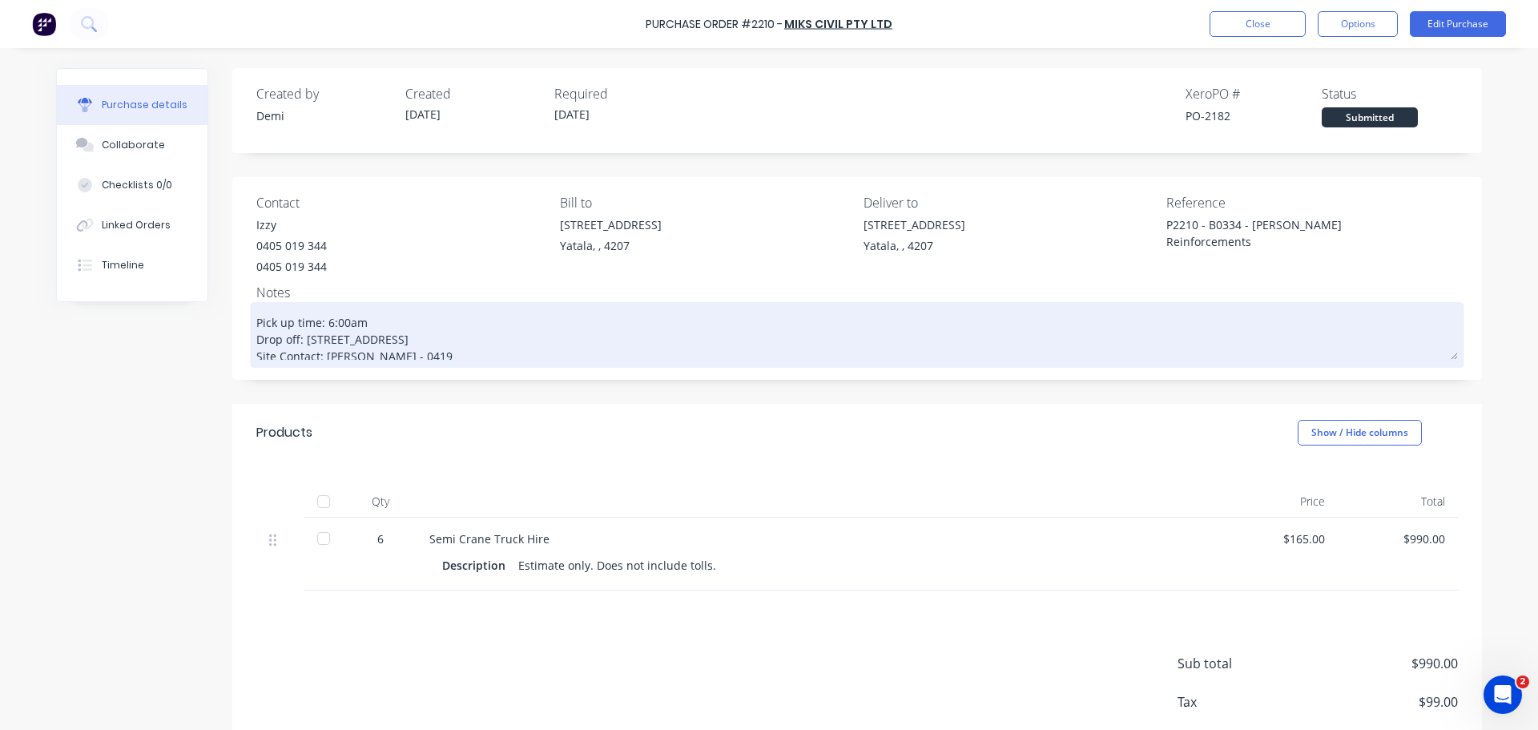
type textarea "x"
type textarea "Pick up time: 6:00am Drop off: [STREET_ADDRESS] Site Contact: [PERSON_NAME] - 0…"
type textarea "x"
type textarea "Pick up time: 6:00am Drop off: [STREET_ADDRESS] Site Contact: [PERSON_NAME] - 0…"
type textarea "x"
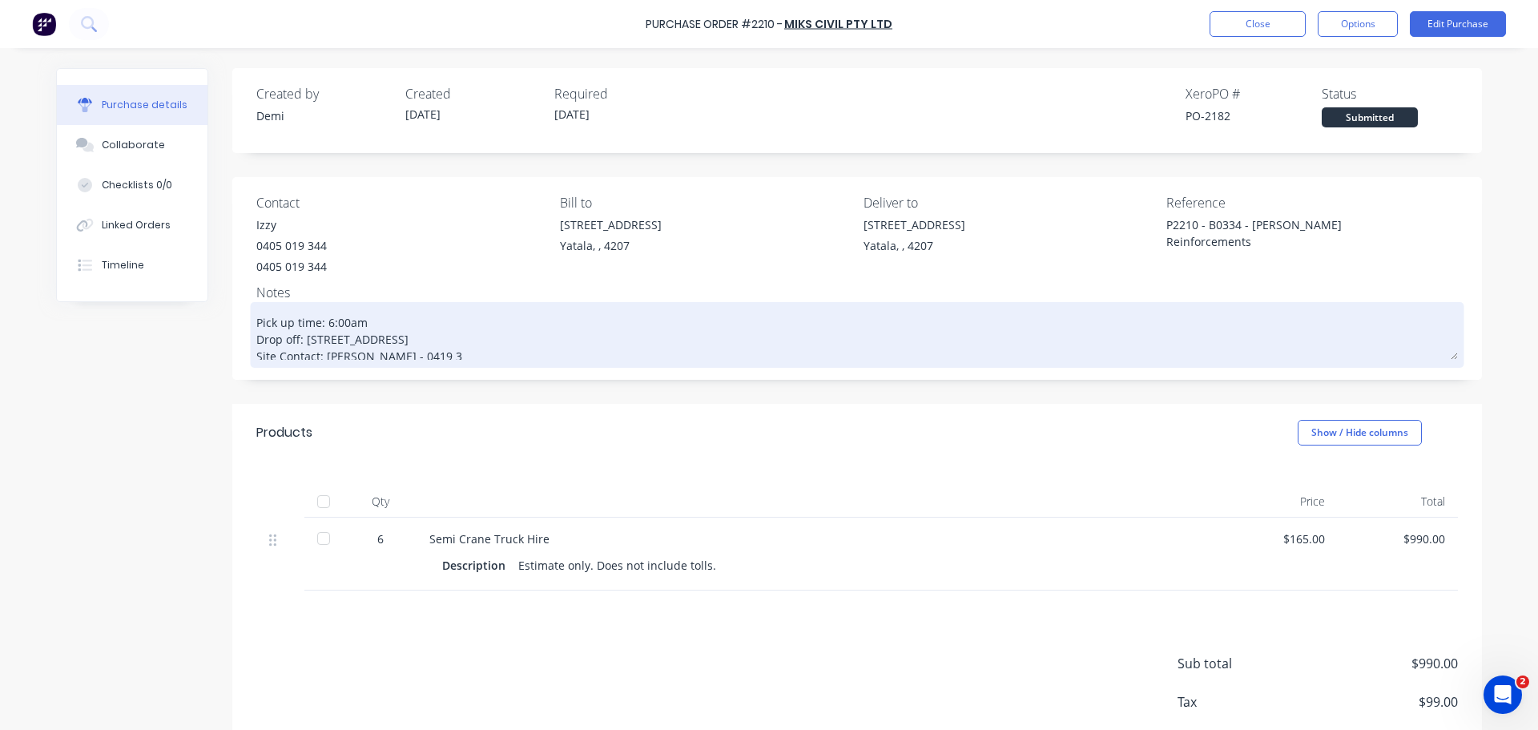
type textarea "Pick up time: 6:00am Drop off: [STREET_ADDRESS] Site Contact: [PERSON_NAME] - 0…"
type textarea "x"
type textarea "Pick up time: 6:00am Drop off: [STREET_ADDRESS] Site Contact: [PERSON_NAME] - […"
type textarea "x"
type textarea "Pick up time: 6:00am Drop off: [STREET_ADDRESS] Site Contact: [PERSON_NAME] - […"
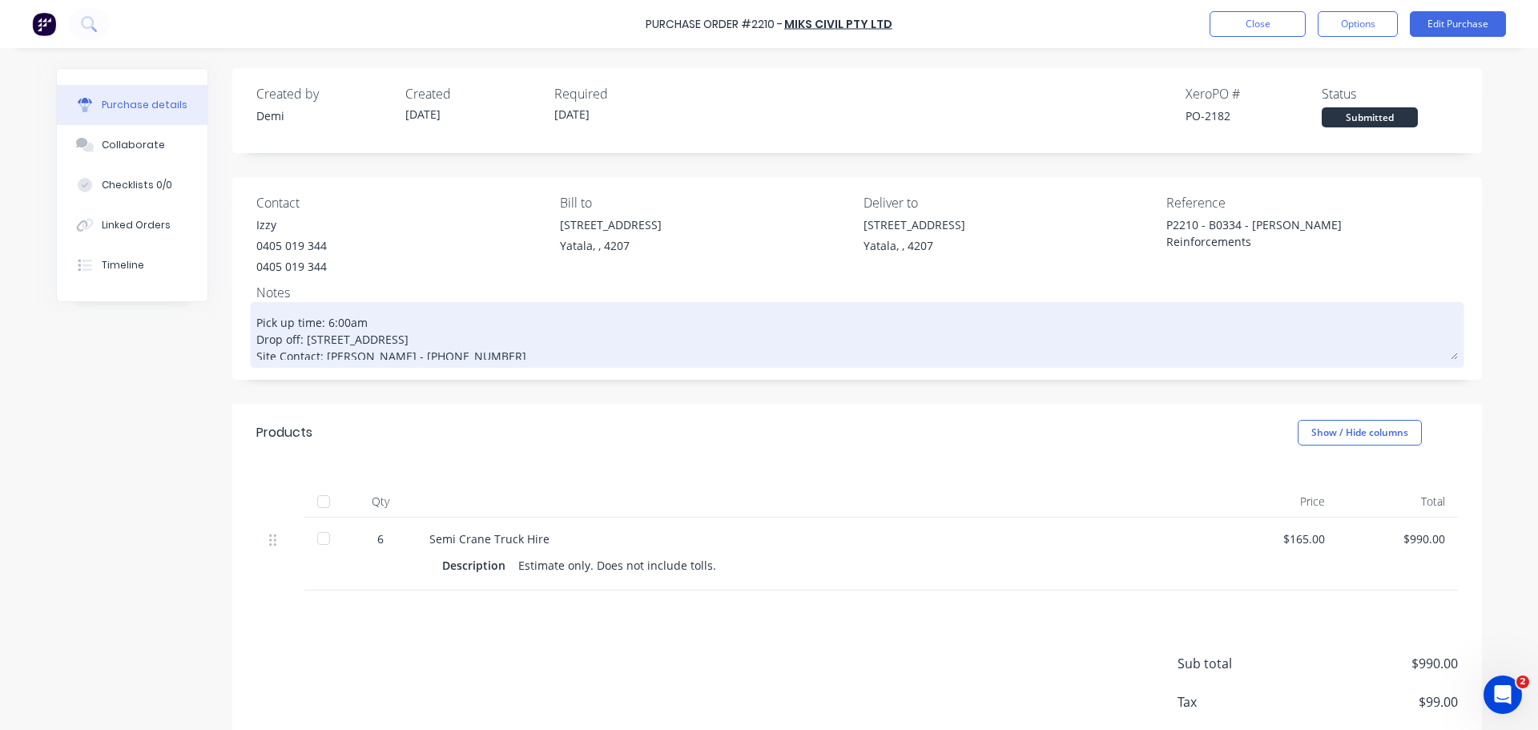
type textarea "x"
type textarea "Pick up time: 6:00am Drop off: [STREET_ADDRESS] Site Contact: [PERSON_NAME] - […"
type textarea "x"
type textarea "Pick up time: 6:00am Drop off: [STREET_ADDRESS] Site Contact: [PERSON_NAME] - […"
type textarea "x"
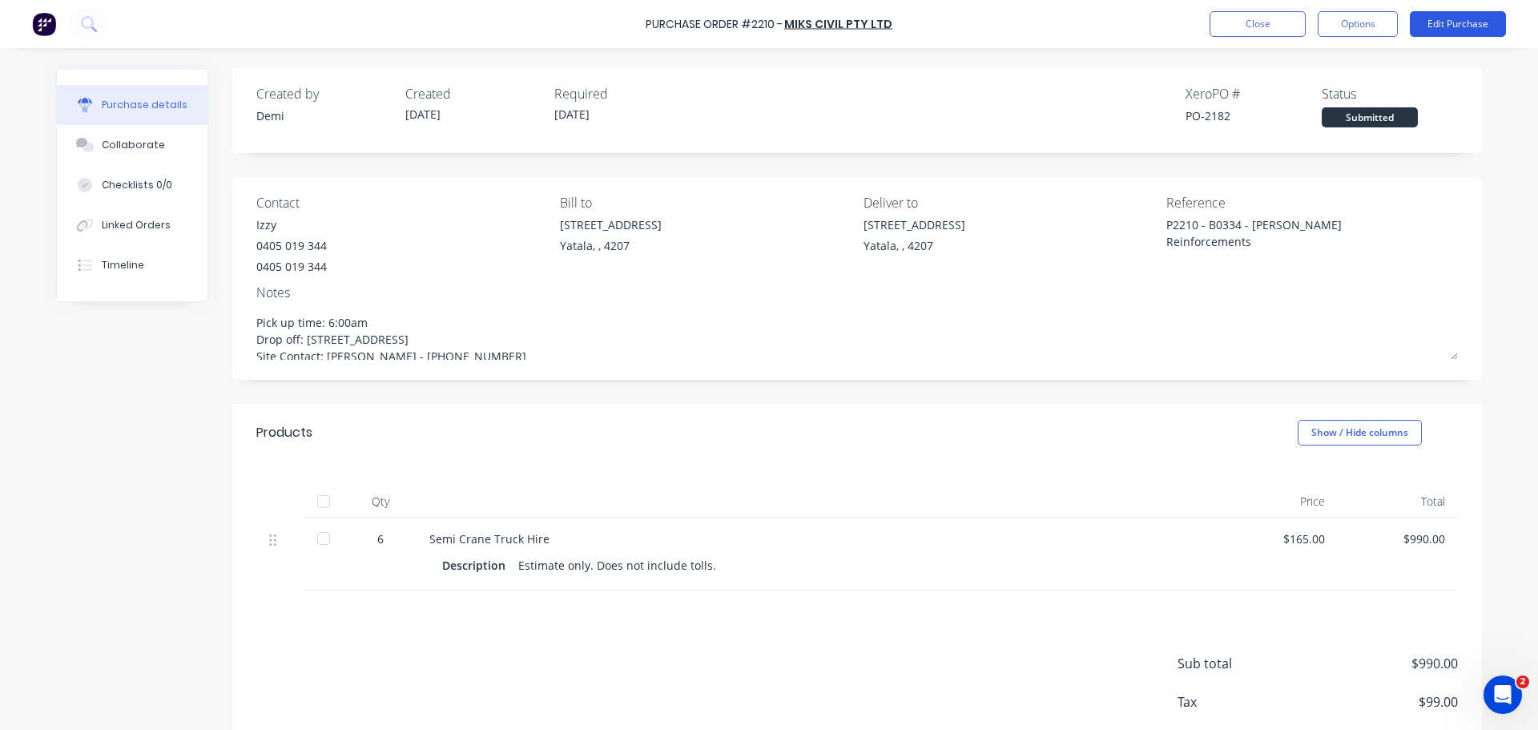
type textarea "Pick up time: 6:00am Drop off: [STREET_ADDRESS] Site Contact: [PERSON_NAME] - […"
type textarea "x"
type textarea "Pick up time: 6:00am Drop off: [STREET_ADDRESS] Site Contact: [PERSON_NAME] - […"
click at [1445, 26] on button "Edit Purchase" at bounding box center [1457, 24] width 96 height 26
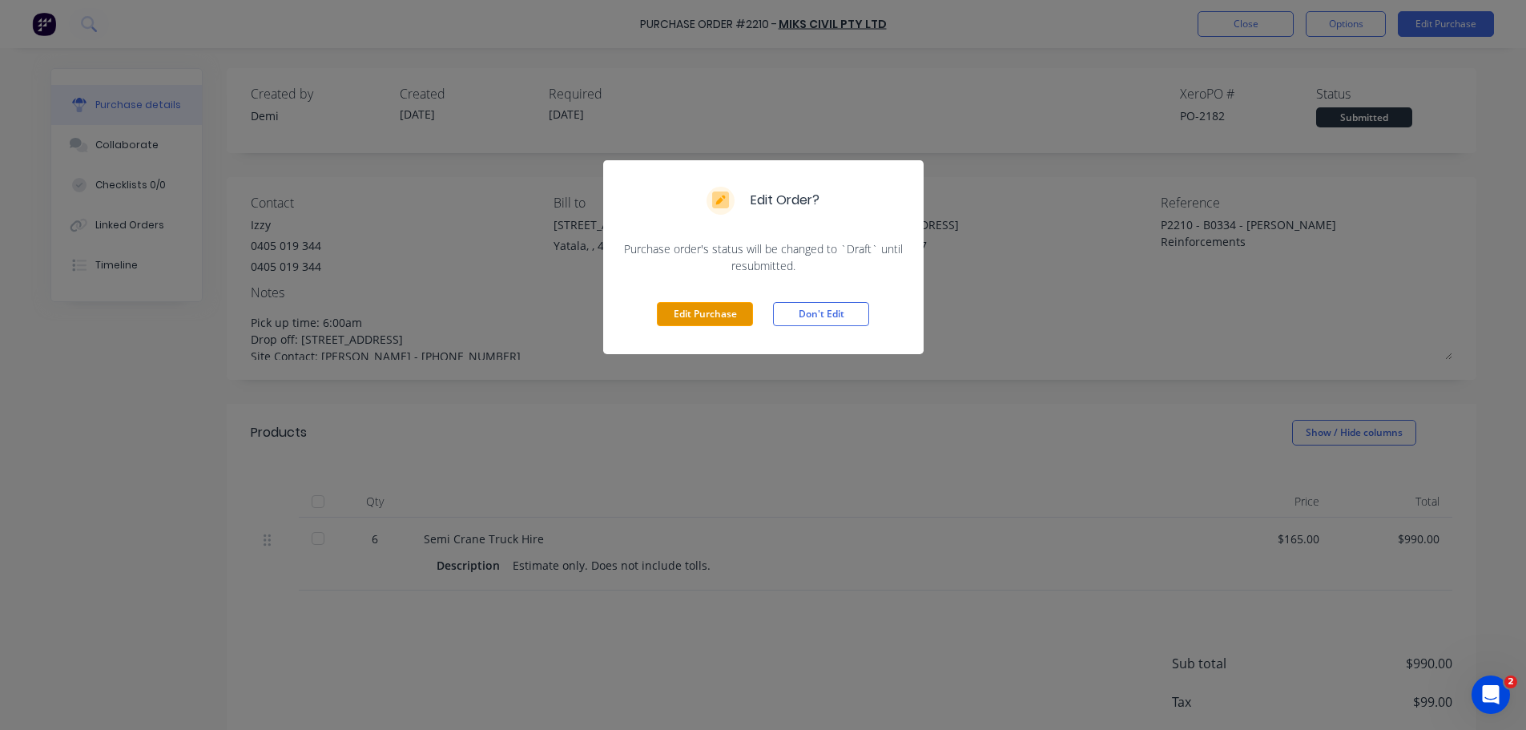
click at [703, 302] on button "Edit Purchase" at bounding box center [705, 314] width 96 height 24
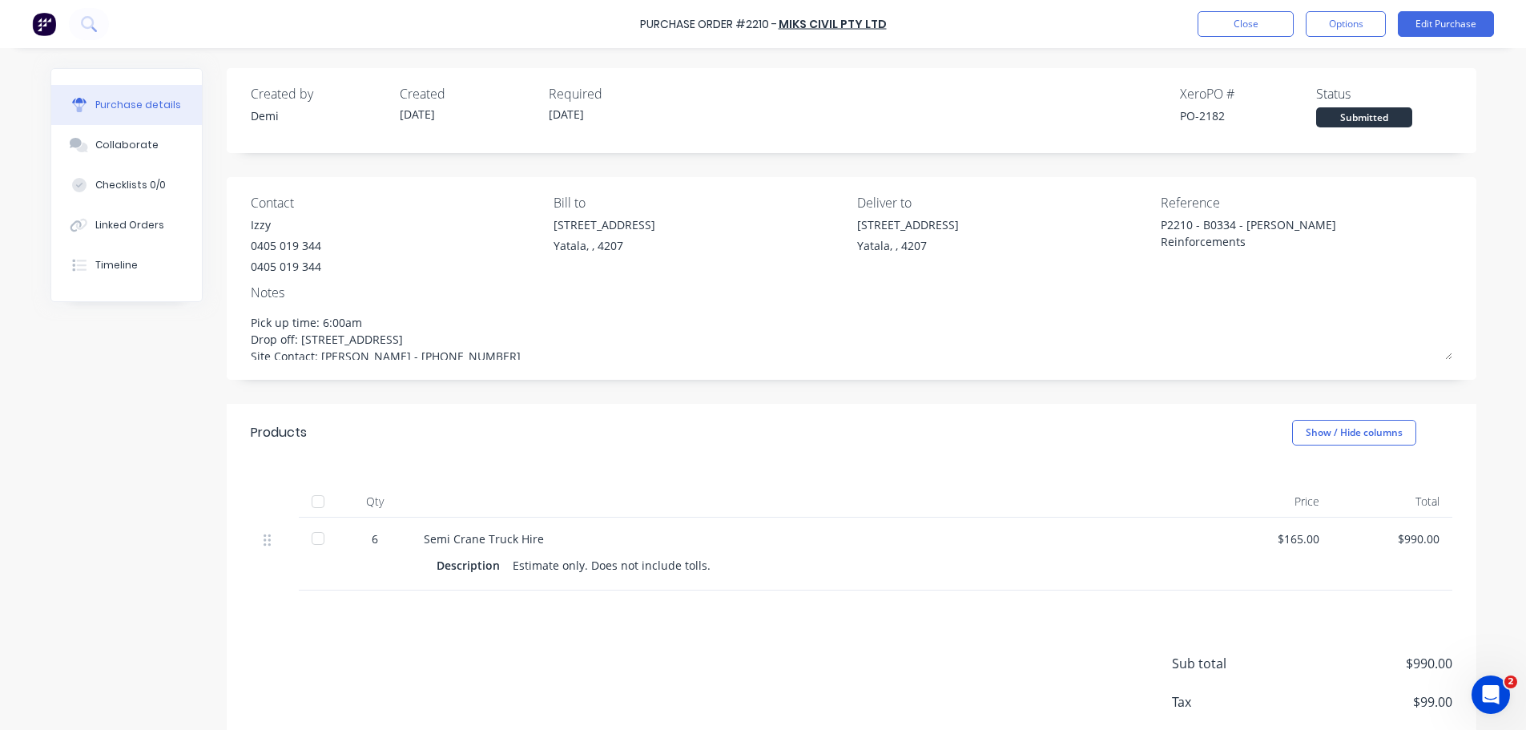
type textarea "x"
type textarea "Pick up time: 6:00am"
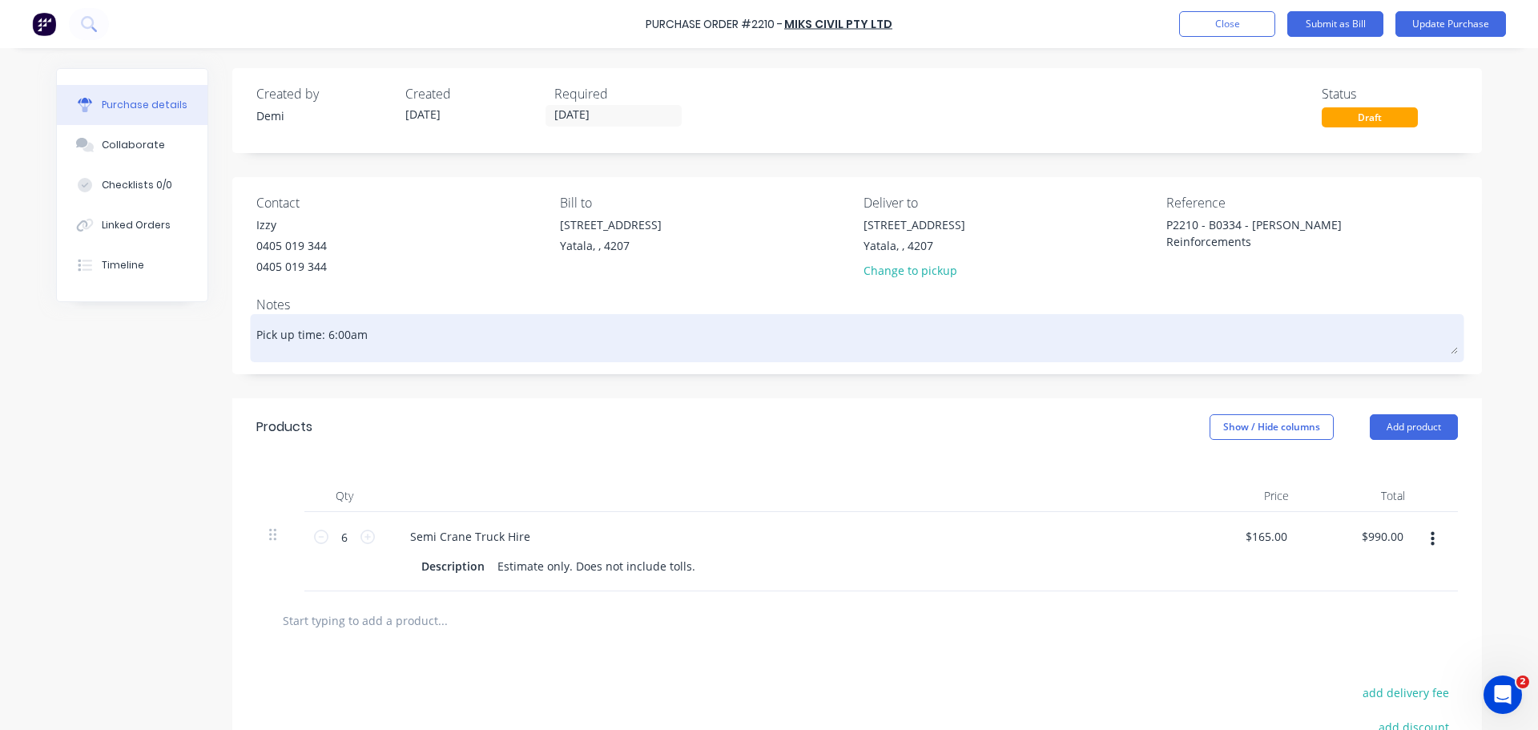
click at [629, 338] on textarea "Pick up time: 6:00am" at bounding box center [856, 336] width 1201 height 36
type textarea "x"
type textarea "Pick up time: 6:00am"
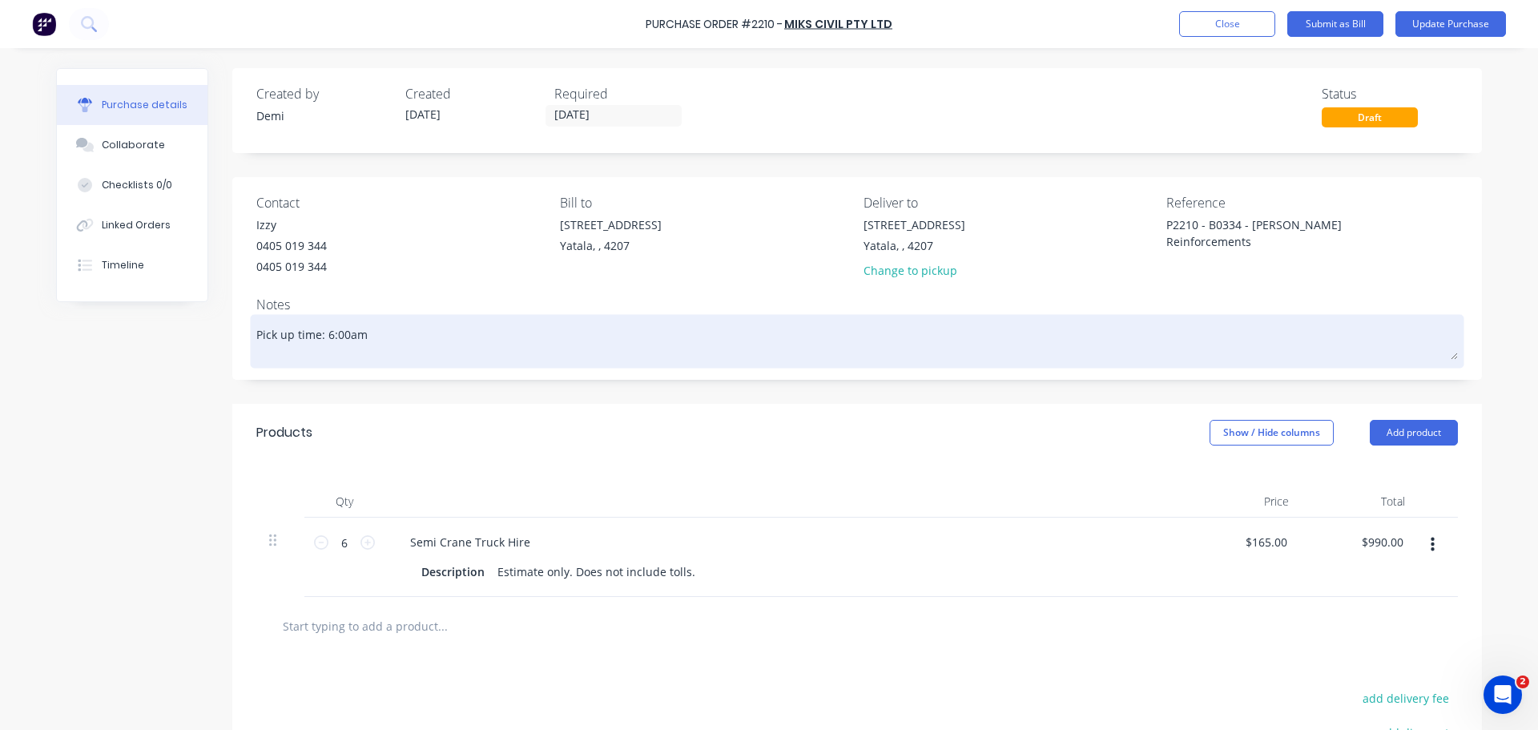
paste textarea "[STREET_ADDRESS]"
type textarea "x"
type textarea "Pick up time: 6:00am [STREET_ADDRESS]"
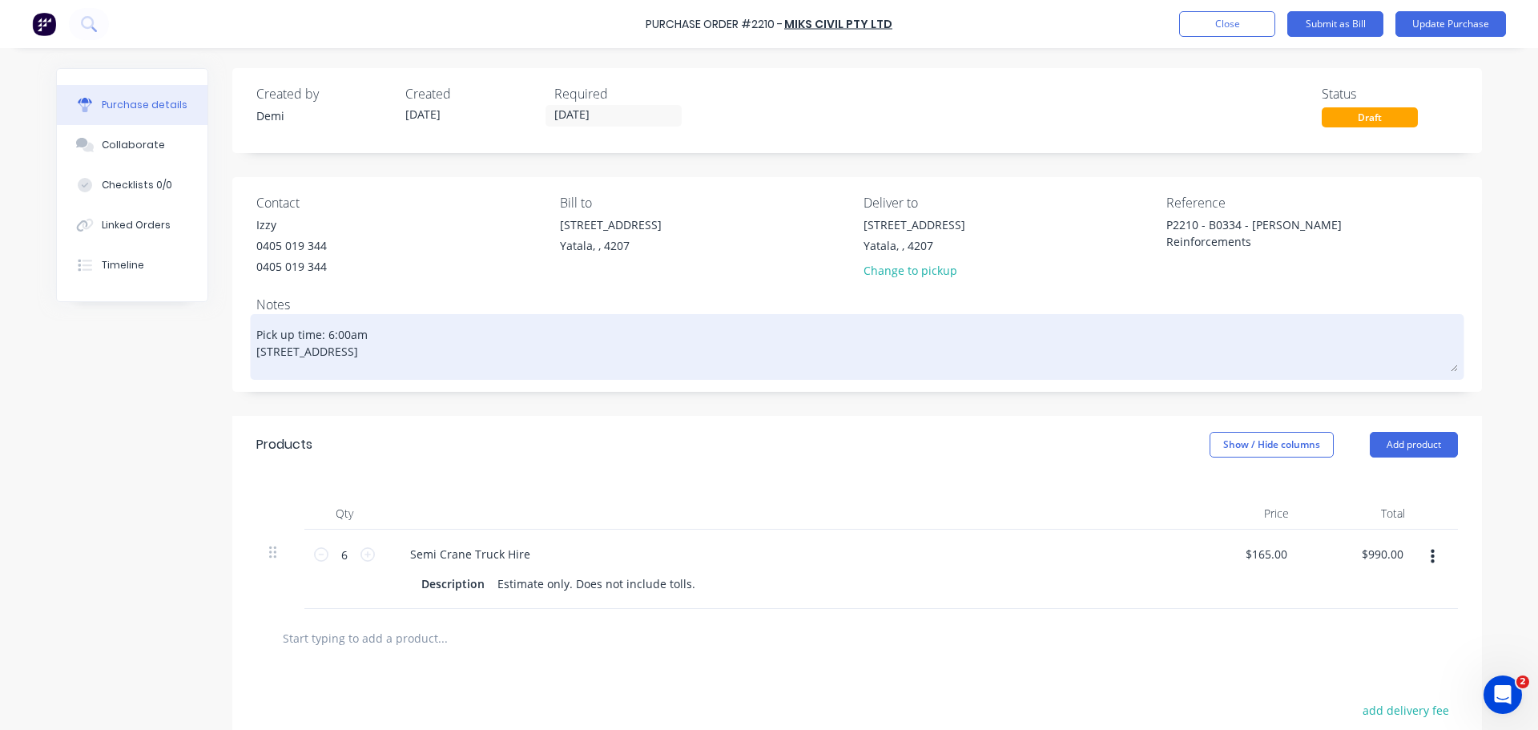
click at [256, 345] on textarea "Pick up time: 6:00am [STREET_ADDRESS]" at bounding box center [856, 345] width 1201 height 54
type textarea "x"
type textarea "Pick up time: 6:00am [STREET_ADDRESS]"
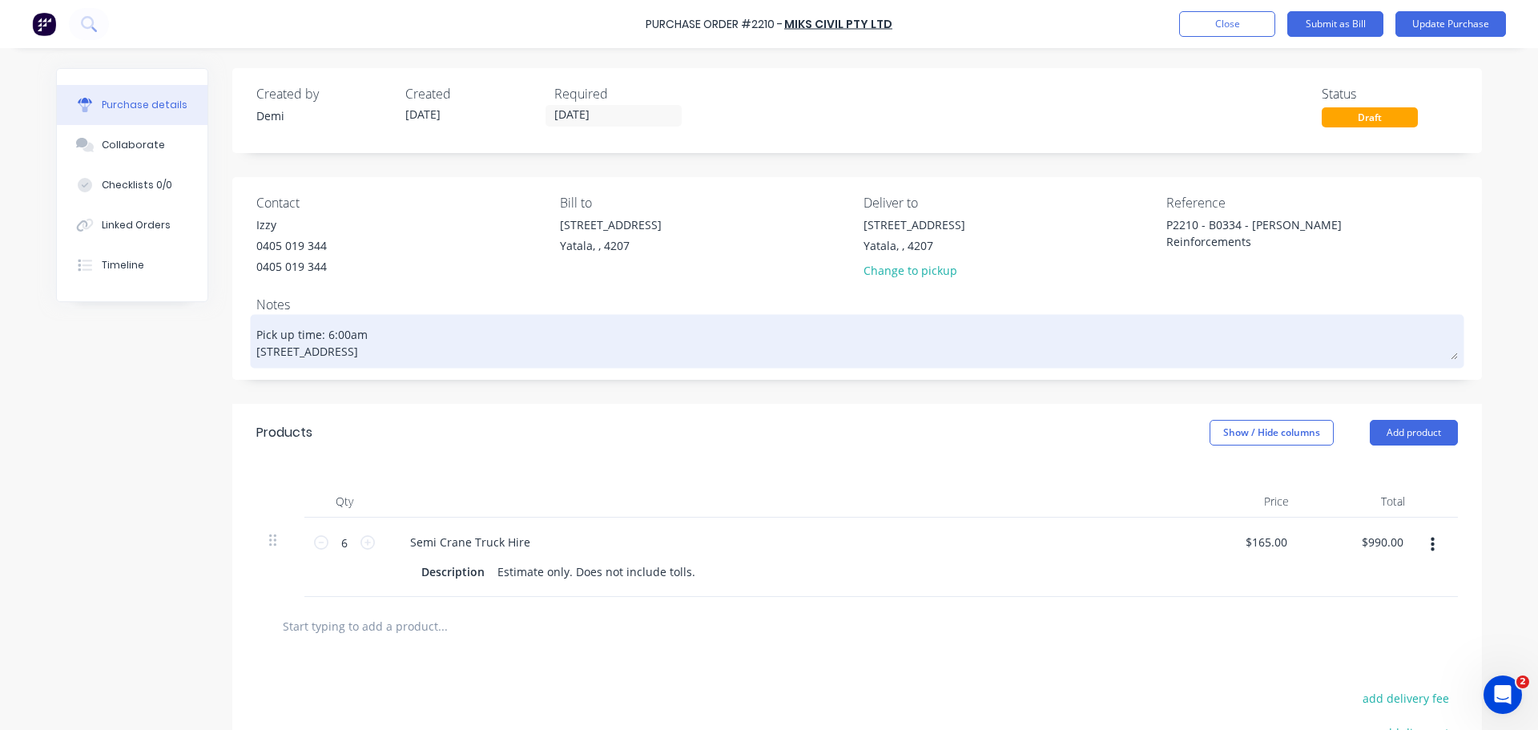
type textarea "x"
type textarea "Pick up time: 6:00am [STREET_ADDRESS]"
type textarea "x"
type textarea "Pick up time: 6:00am [STREET_ADDRESS]"
click at [256, 332] on textarea "Pick up time: 6:00am [STREET_ADDRESS]" at bounding box center [856, 339] width 1201 height 42
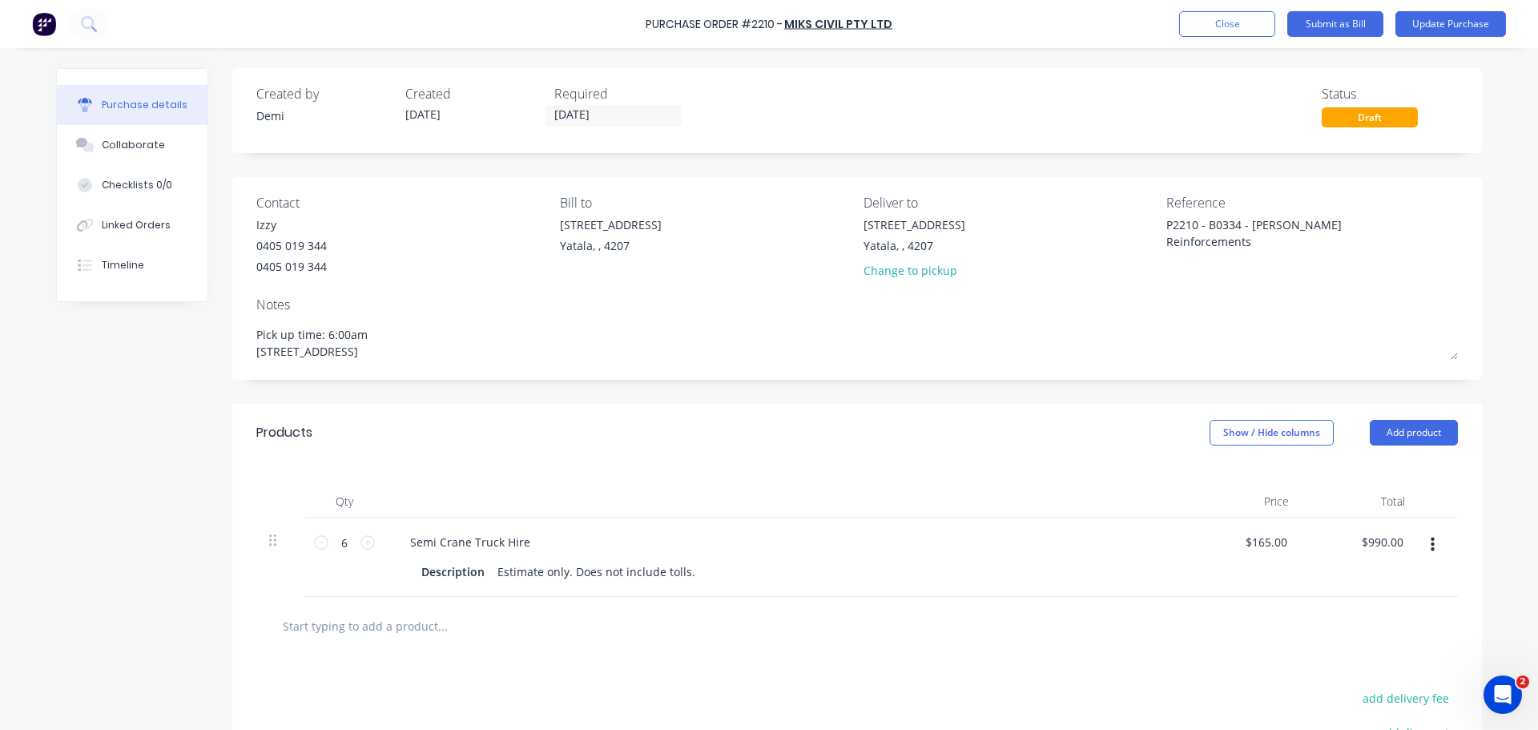
drag, startPoint x: 304, startPoint y: 320, endPoint x: 242, endPoint y: 318, distance: 61.7
click at [242, 318] on div "Contact Izzy [PHONE_NUMBER] Bill to [GEOGRAPHIC_DATA] Deliver to [STREET_ADDRES…" at bounding box center [856, 278] width 1249 height 203
type textarea "x"
type textarea "6:00am [STREET_ADDRESS]"
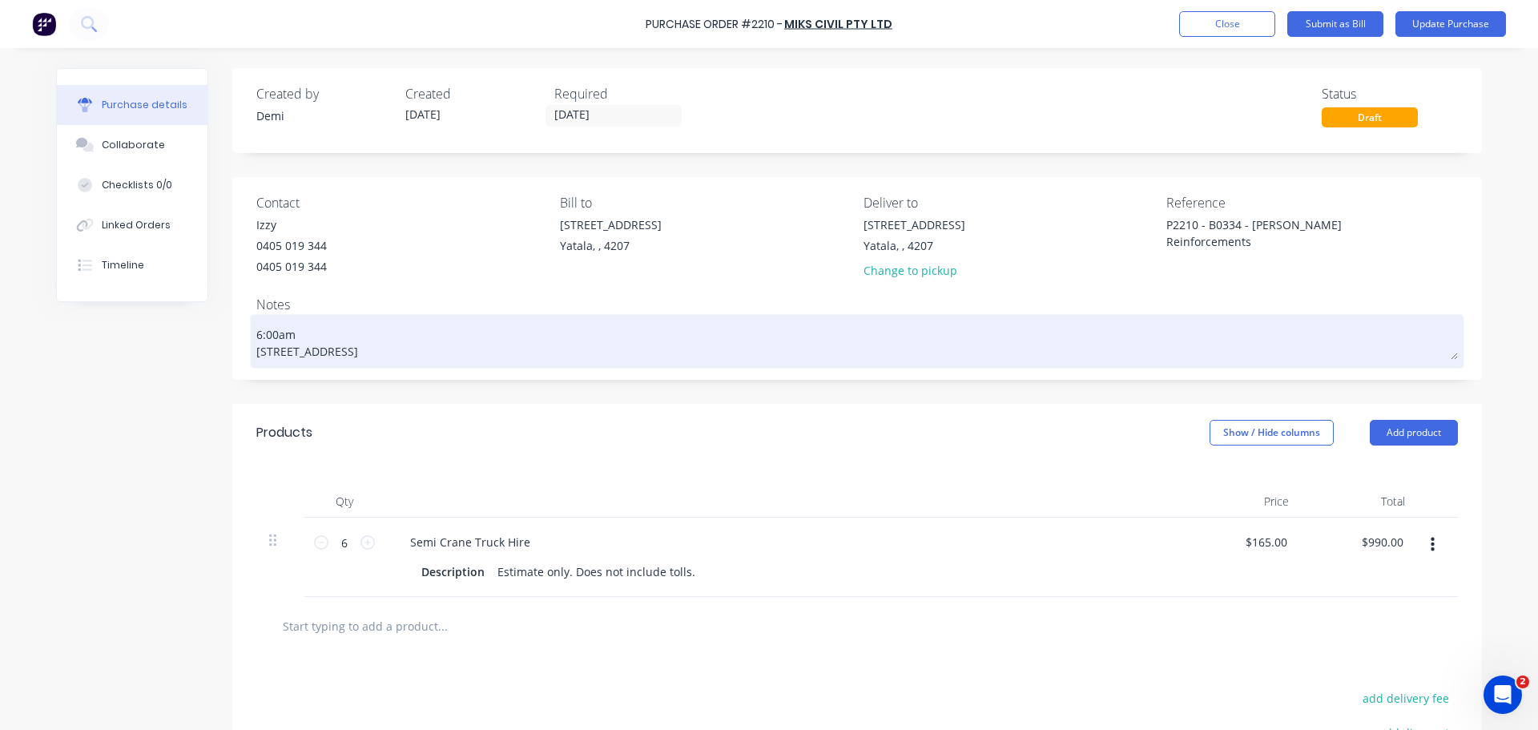
click at [507, 333] on textarea "6:00am [STREET_ADDRESS]" at bounding box center [856, 339] width 1201 height 42
type textarea "x"
type textarea "6:00am [STREET_ADDRESS]"
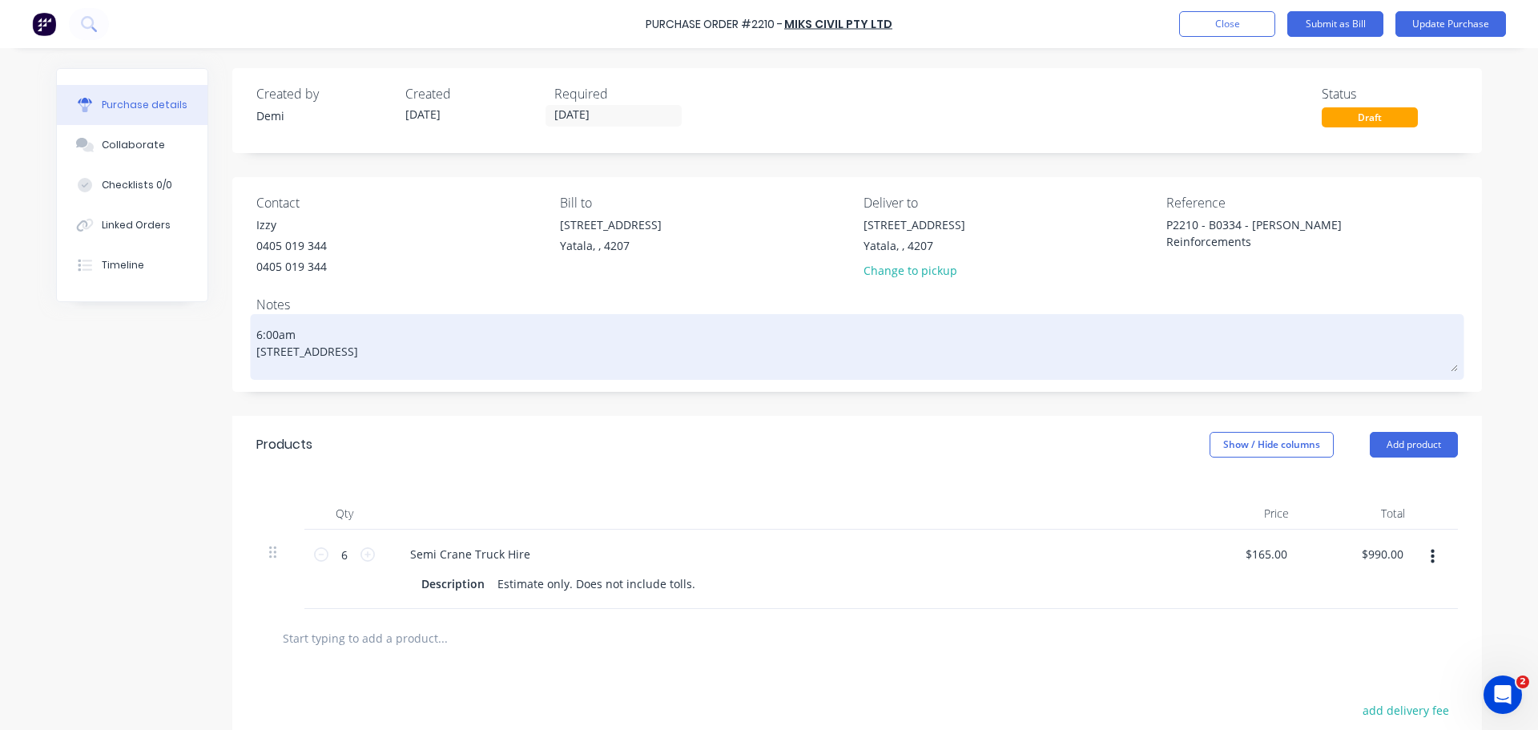
type textarea "x"
type textarea "6:00am [STREET_ADDRESS]"
type textarea "x"
type textarea "6:00am [STREET_ADDRESS]"
type textarea "x"
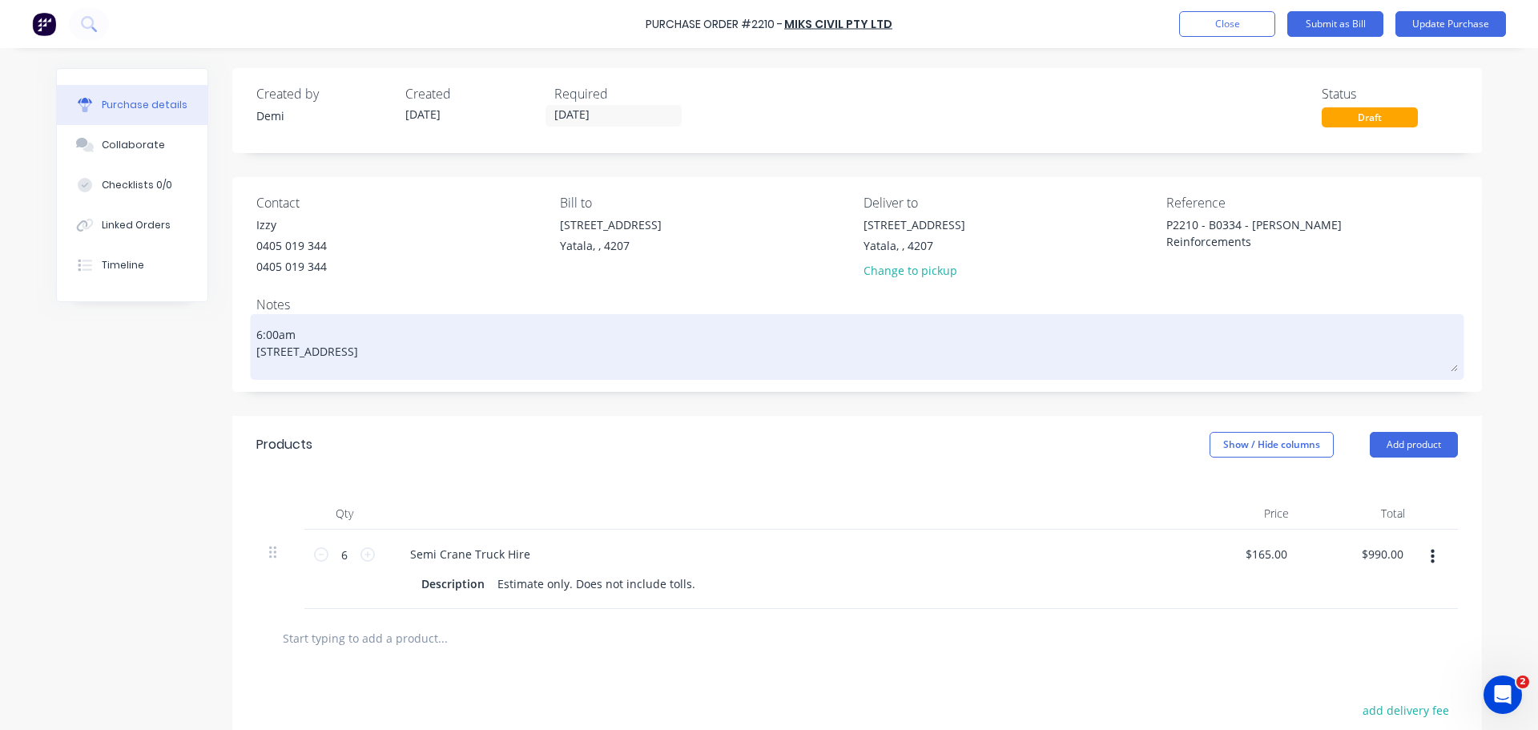
type textarea "6:00am [STREET_ADDRESS] BRA"
type textarea "x"
type textarea "6:00am [STREET_ADDRESS][PERSON_NAME]"
type textarea "x"
type textarea "6:00am [STREET_ADDRESS][PERSON_NAME]"
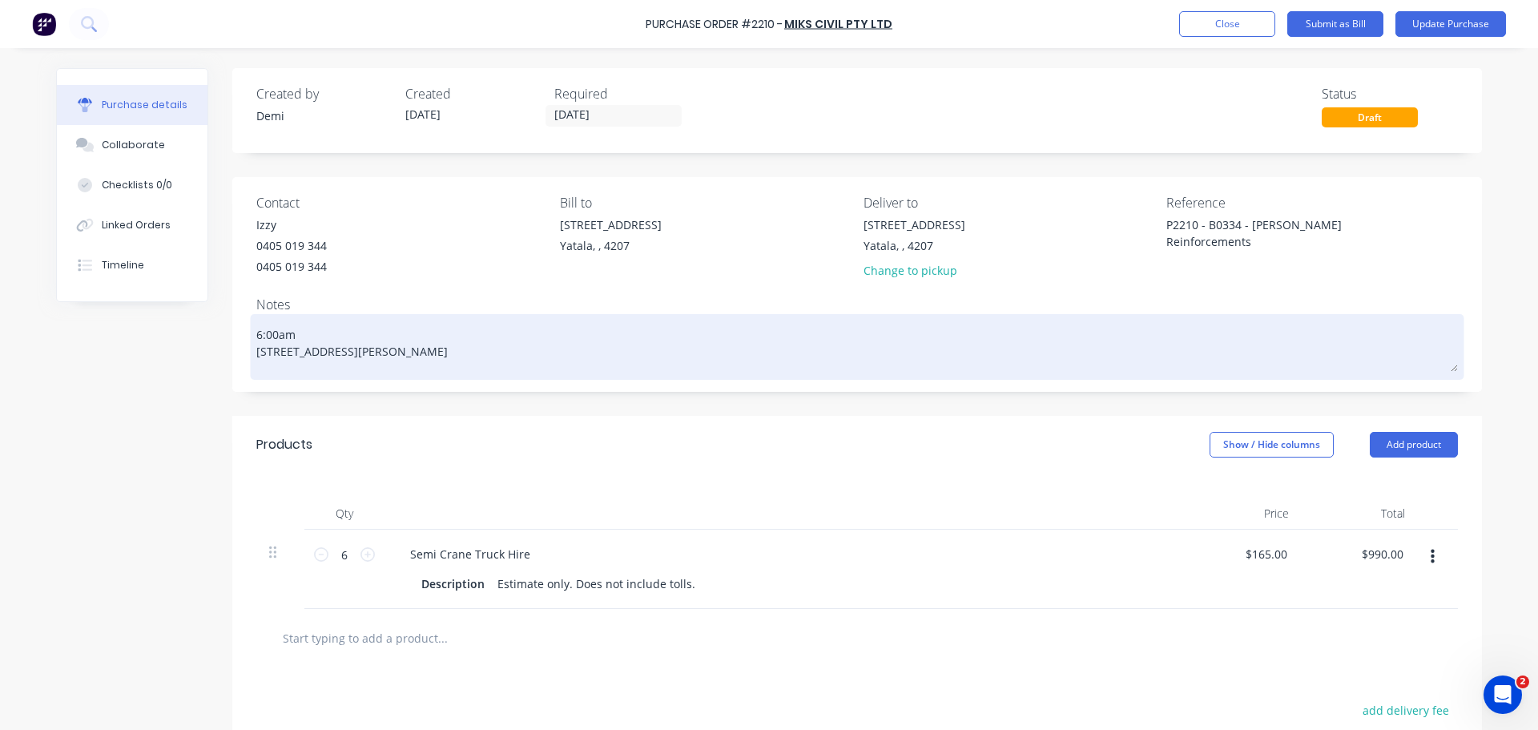
type textarea "x"
type textarea "6:00am [STREET_ADDRESS][PERSON_NAME] -"
type textarea "x"
type textarea "6:00am [STREET_ADDRESS][PERSON_NAME] -"
type textarea "x"
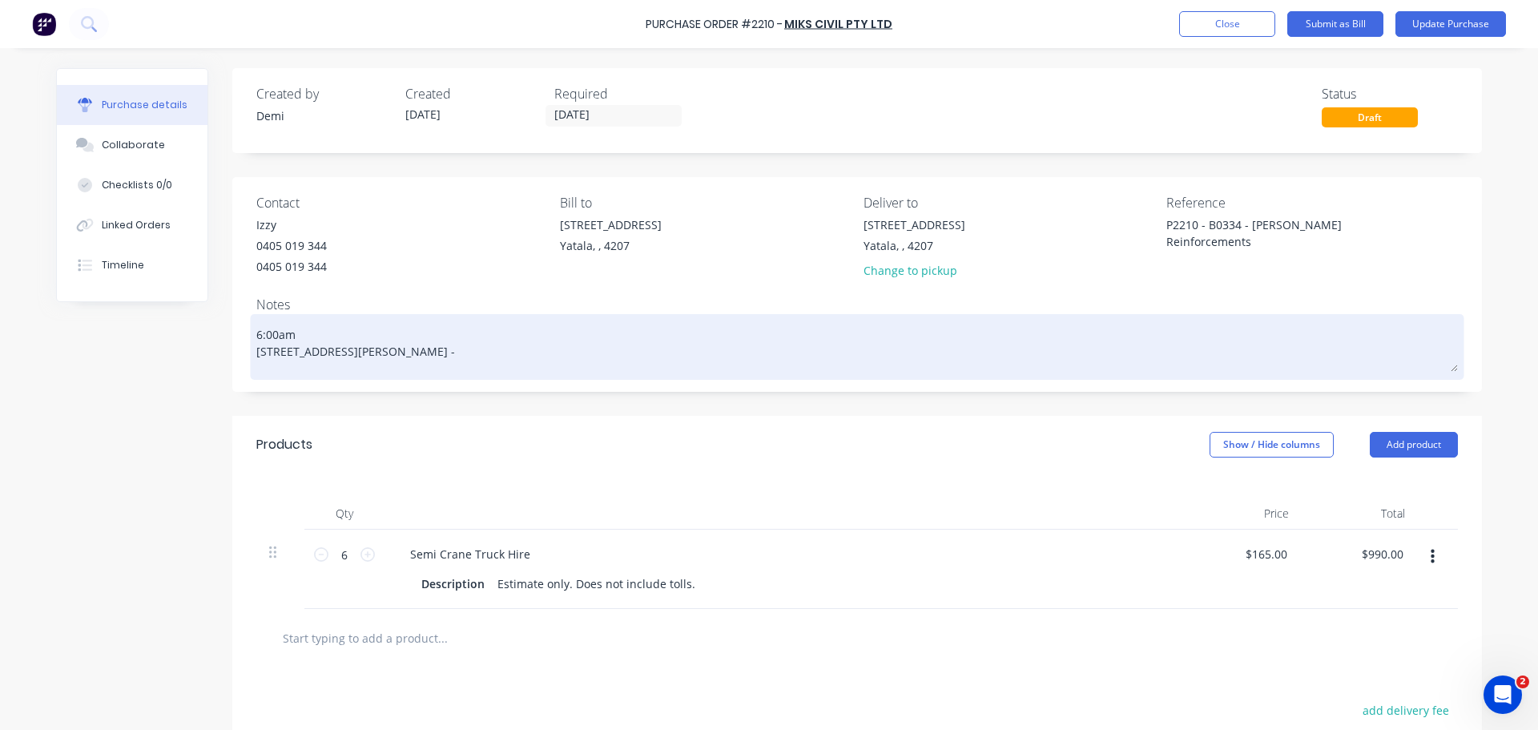
type textarea "6:00am [STREET_ADDRESS] [PERSON_NAME] - 0"
type textarea "x"
type textarea "6:00am [STREET_ADDRESS][PERSON_NAME]"
type textarea "x"
type textarea "6:00am [STREET_ADDRESS][PERSON_NAME]"
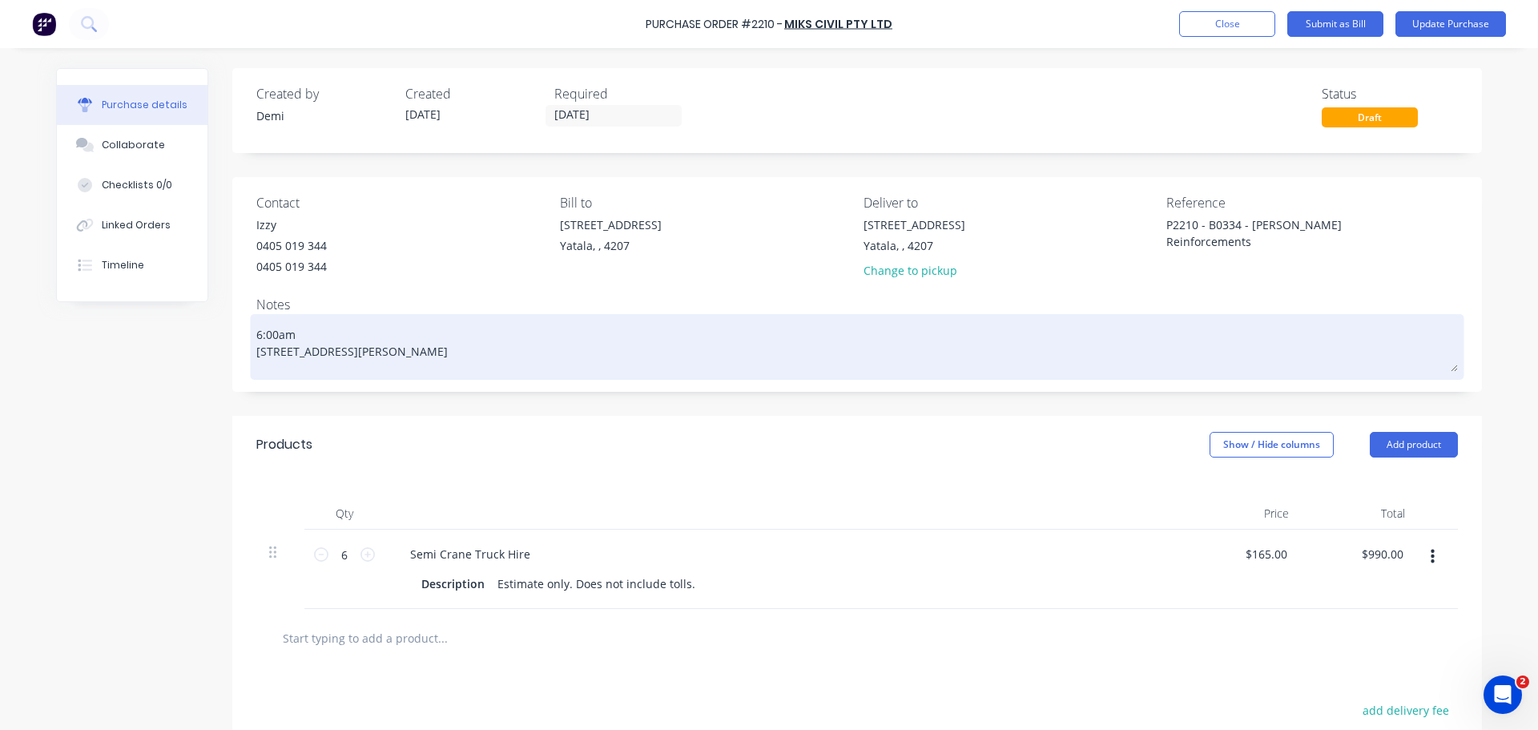
type textarea "x"
type textarea "6:00am [STREET_ADDRESS][PERSON_NAME]"
type textarea "x"
type textarea "6:00am [STREET_ADDRESS][PERSON_NAME] - 04193"
type textarea "x"
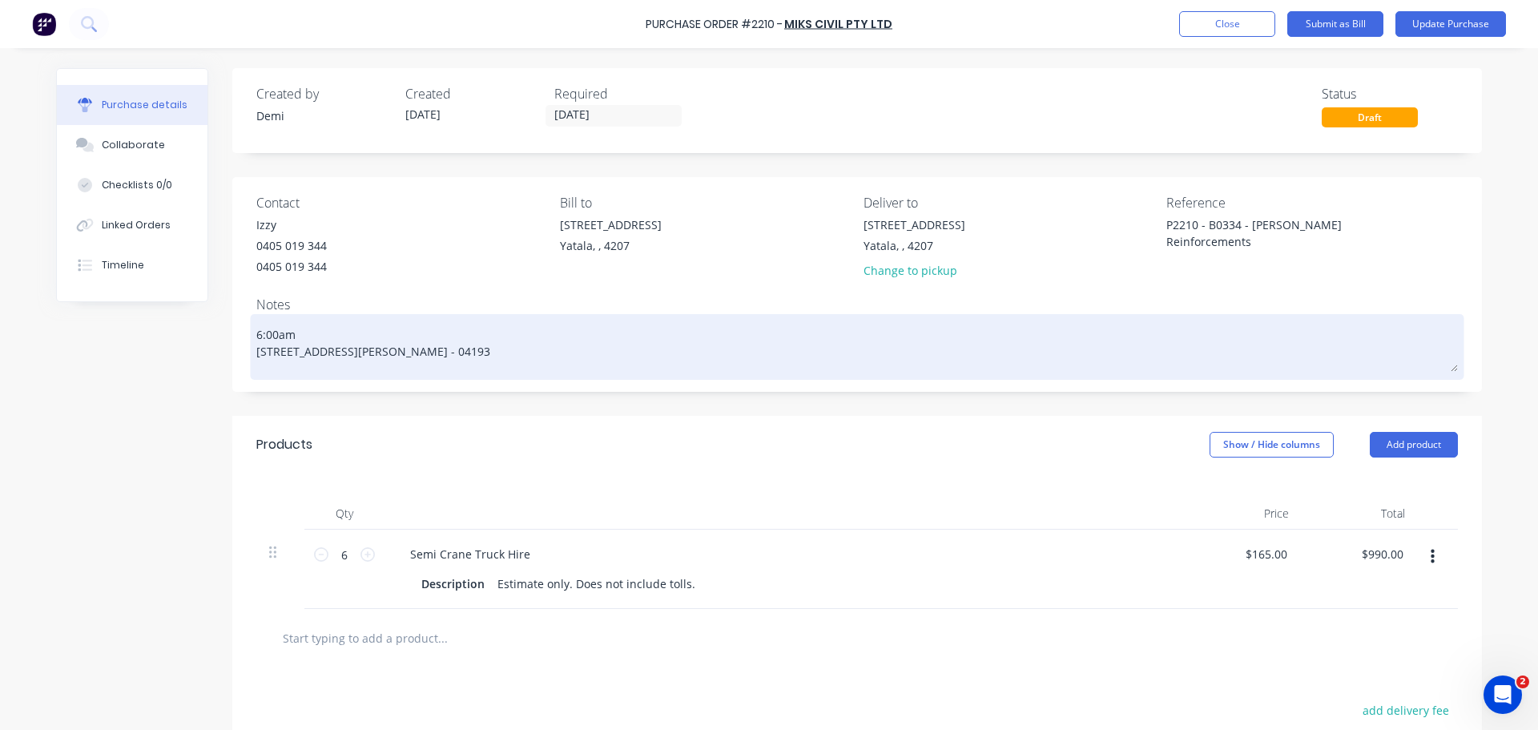
type textarea "6:00am [STREET_ADDRESS][PERSON_NAME] - 041934"
type textarea "x"
type textarea "6:00am [STREET_ADDRESS] [PERSON_NAME] - 0419342"
type textarea "x"
type textarea "6:00am [STREET_ADDRESS] [PERSON_NAME] - 0419342"
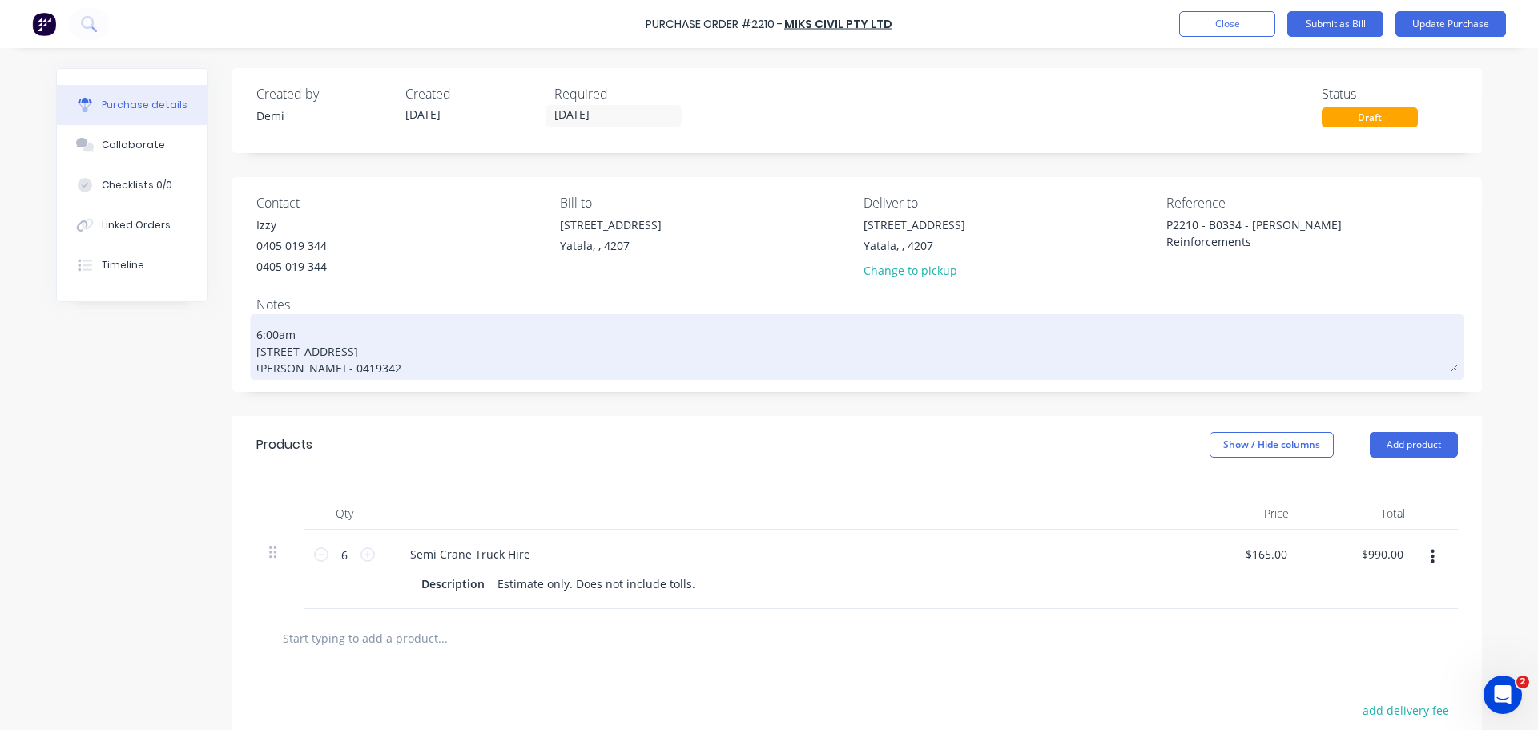
type textarea "x"
type textarea "6:00am [STREET_ADDRESS][PERSON_NAME] - 0419342 7"
type textarea "x"
type textarea "6:00am [STREET_ADDRESS][PERSON_NAME] - 0419342 72"
type textarea "x"
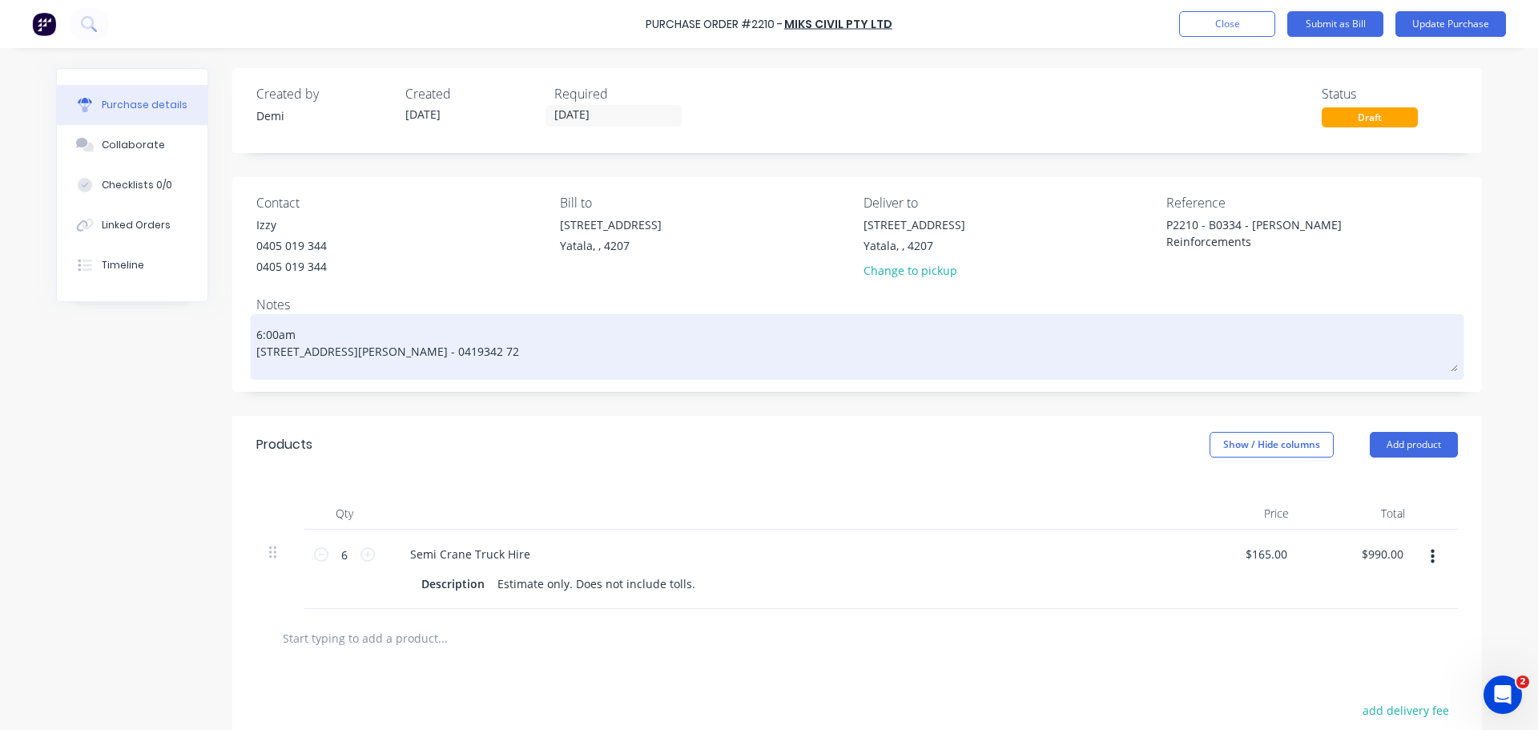
type textarea "6:00am [STREET_ADDRESS][PERSON_NAME] - 0419342 723"
drag, startPoint x: 303, startPoint y: 345, endPoint x: 300, endPoint y: 333, distance: 12.4
click at [300, 333] on textarea "6:00am [STREET_ADDRESS][PERSON_NAME] - 0419342 723" at bounding box center [856, 345] width 1201 height 54
click at [298, 344] on textarea "6:00am [STREET_ADDRESS][PERSON_NAME] - 0419342 723" at bounding box center [856, 345] width 1201 height 54
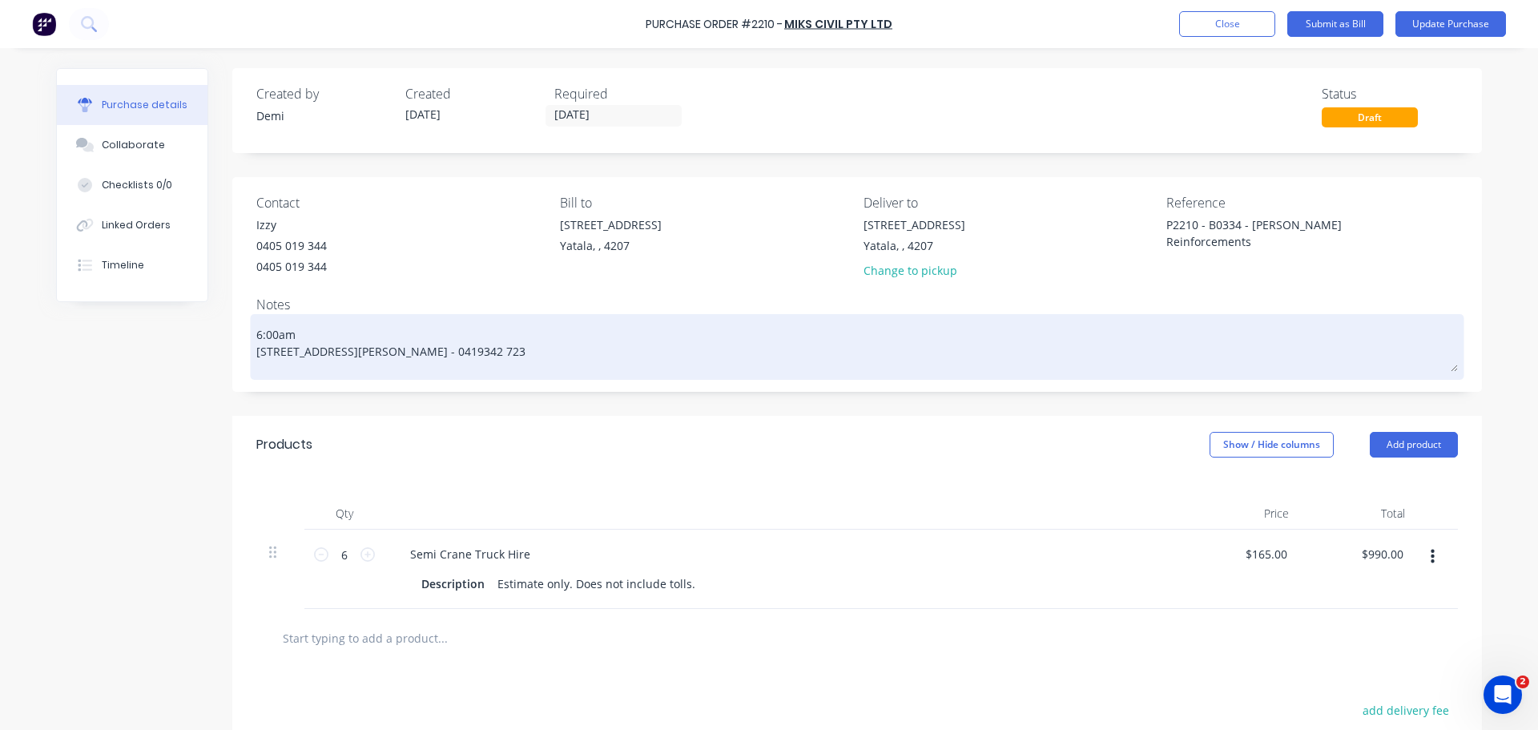
type textarea "x"
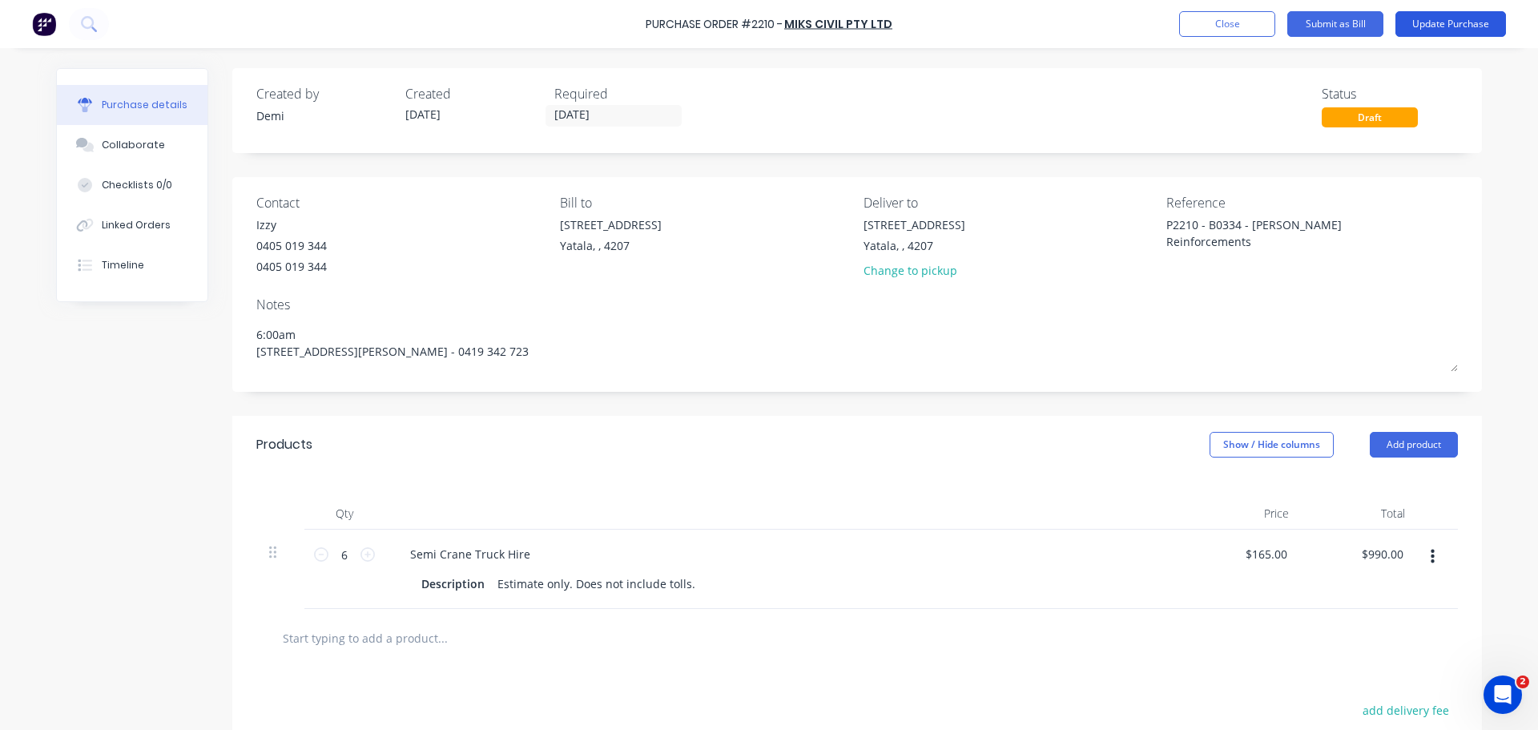
type textarea "6:00am [STREET_ADDRESS][PERSON_NAME] - 0419 342 723"
type textarea "x"
type textarea "6:00am [STREET_ADDRESS][PERSON_NAME] - 0419 342 723"
click at [1422, 22] on button "Update Purchase" at bounding box center [1450, 24] width 111 height 26
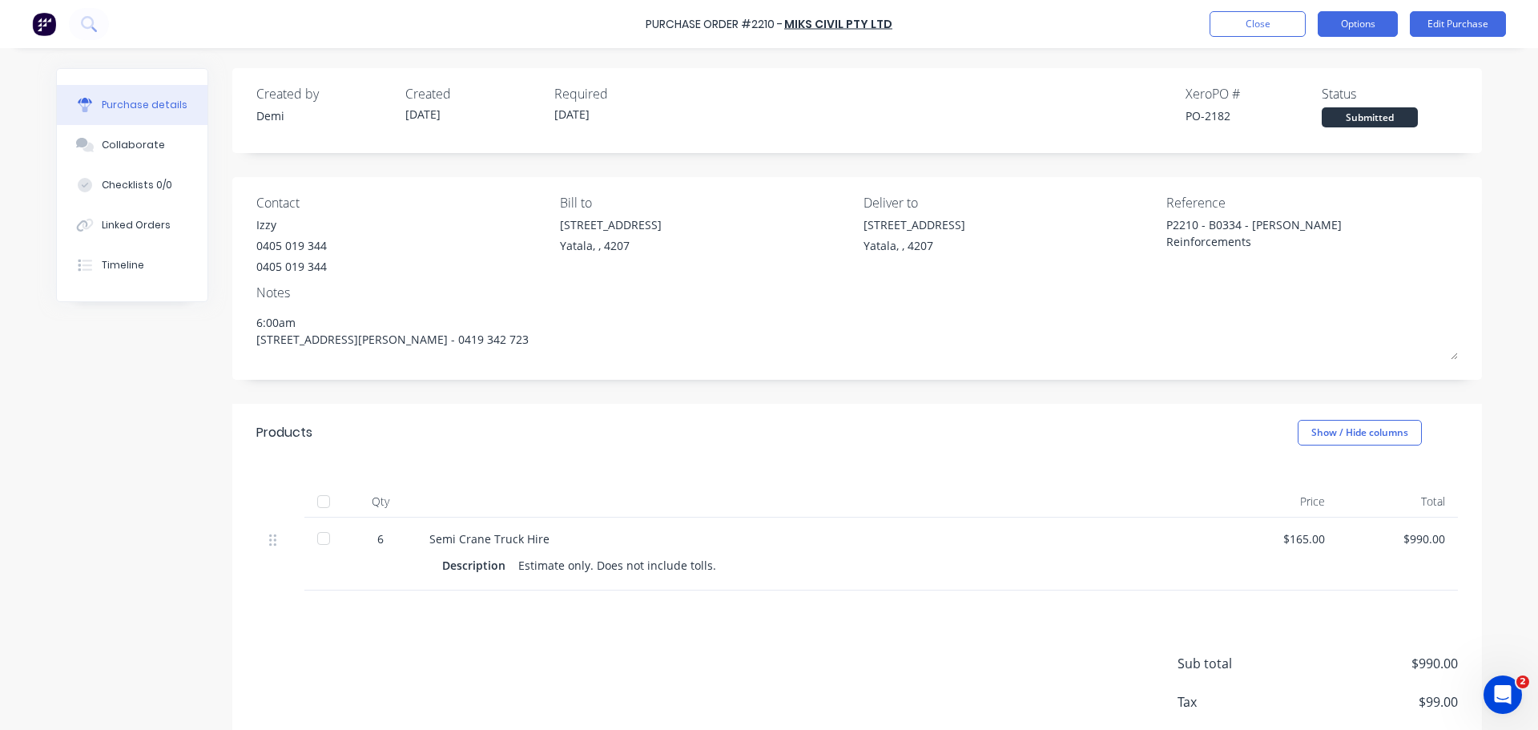
click at [1369, 24] on button "Options" at bounding box center [1357, 24] width 80 height 26
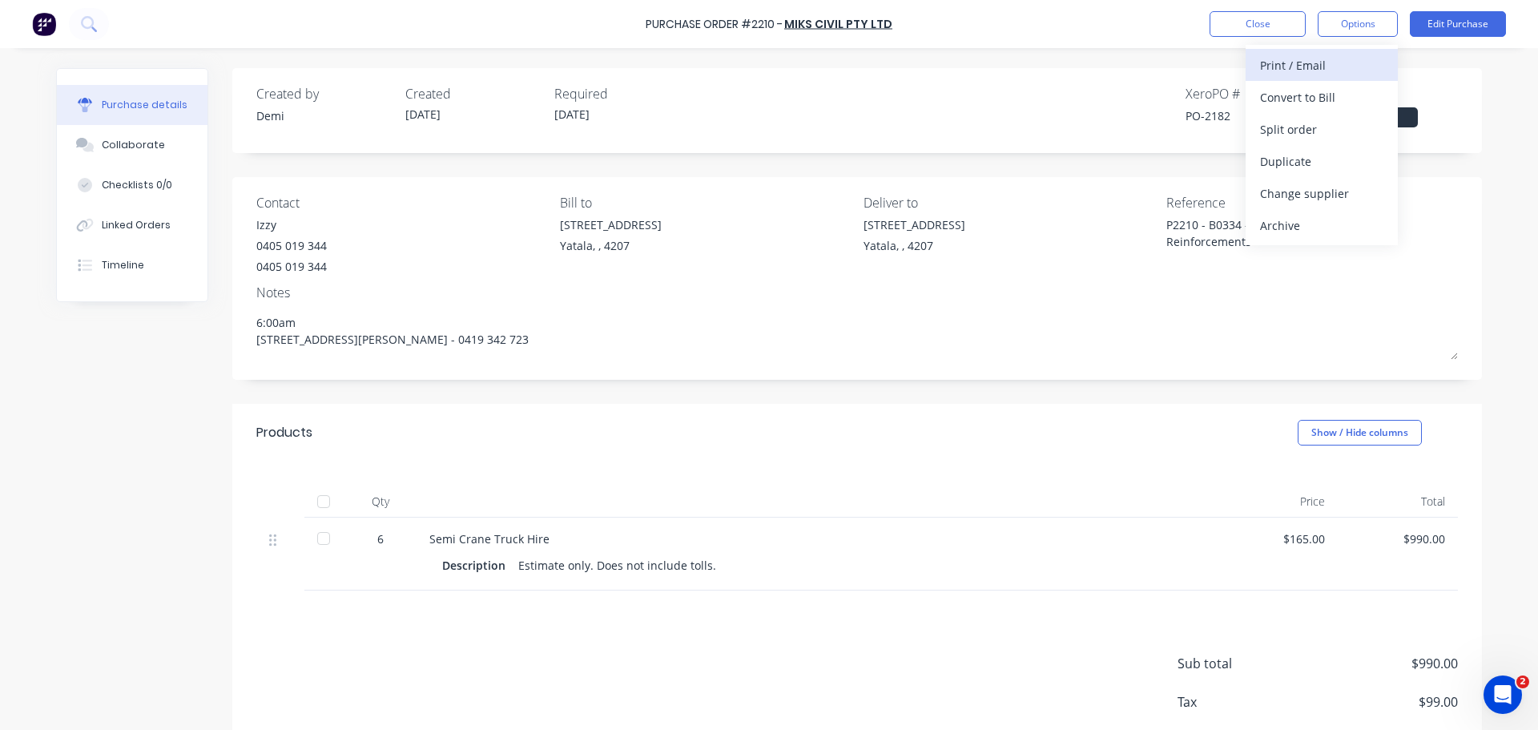
click at [1349, 71] on div "Print / Email" at bounding box center [1321, 65] width 123 height 23
click at [1317, 127] on div "Without pricing" at bounding box center [1321, 129] width 123 height 23
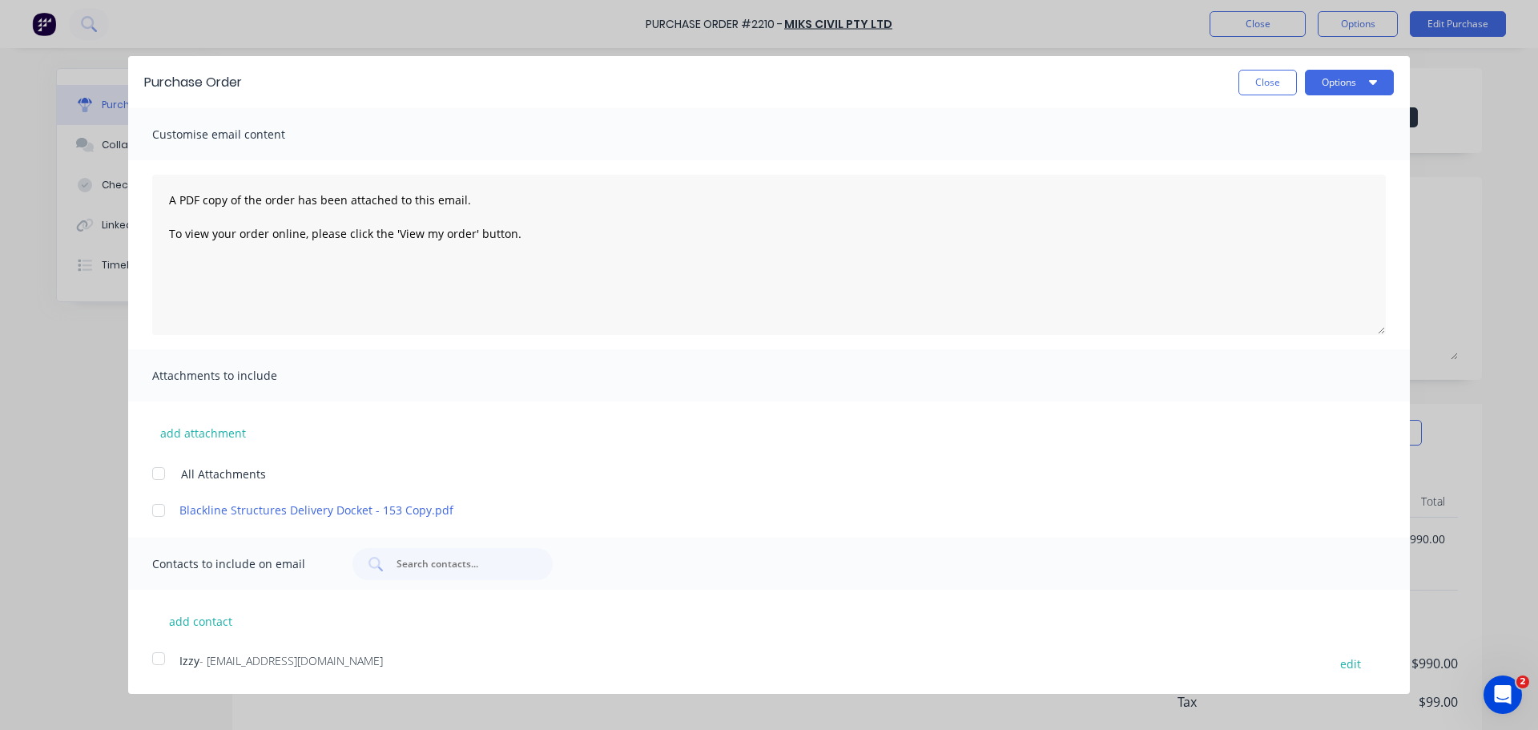
click at [154, 494] on div at bounding box center [159, 510] width 32 height 32
click at [163, 642] on div at bounding box center [159, 658] width 32 height 32
click at [1362, 74] on button "Options" at bounding box center [1349, 83] width 89 height 26
click at [1320, 111] on div "Print" at bounding box center [1317, 122] width 123 height 23
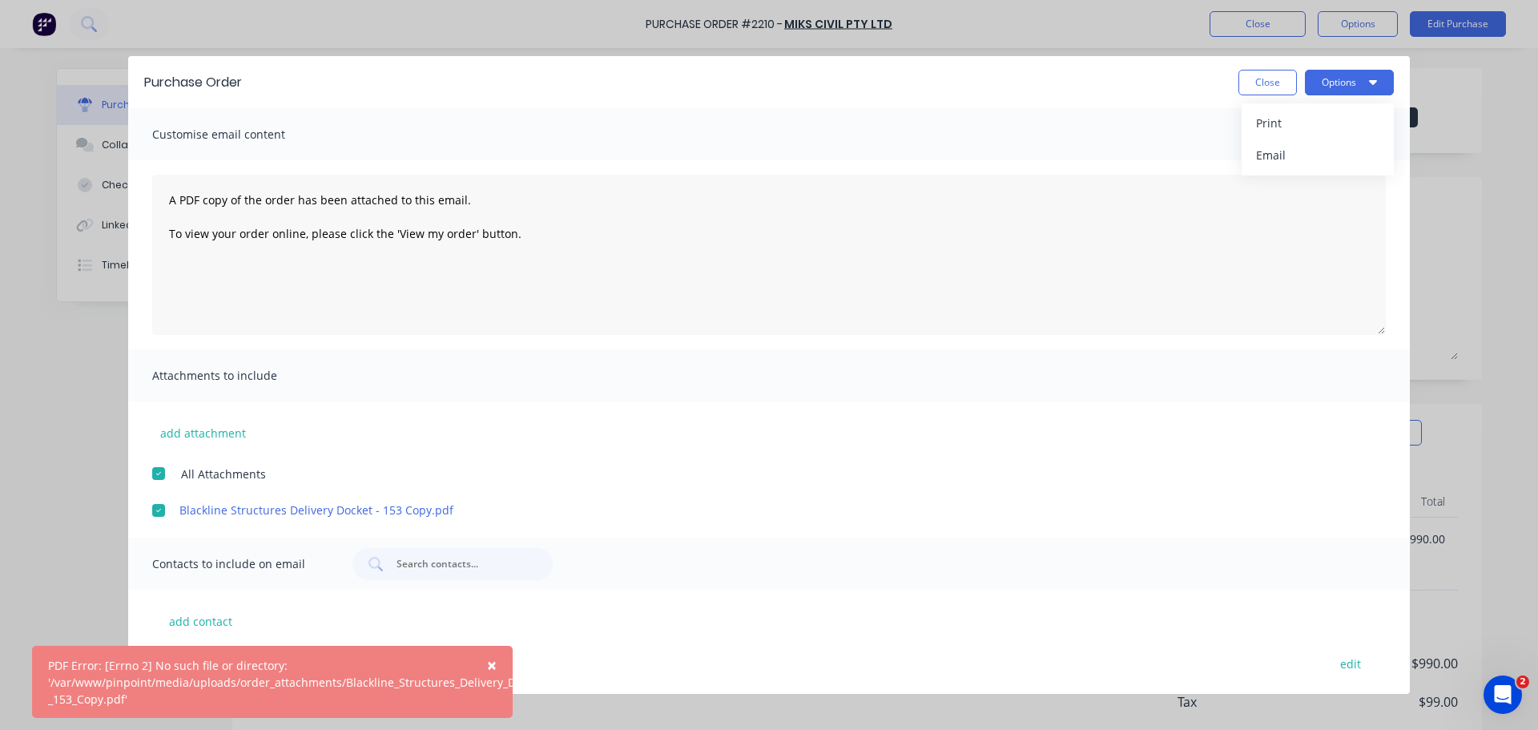
click at [167, 494] on div at bounding box center [159, 510] width 32 height 32
click at [1359, 75] on button "Options" at bounding box center [1349, 83] width 89 height 26
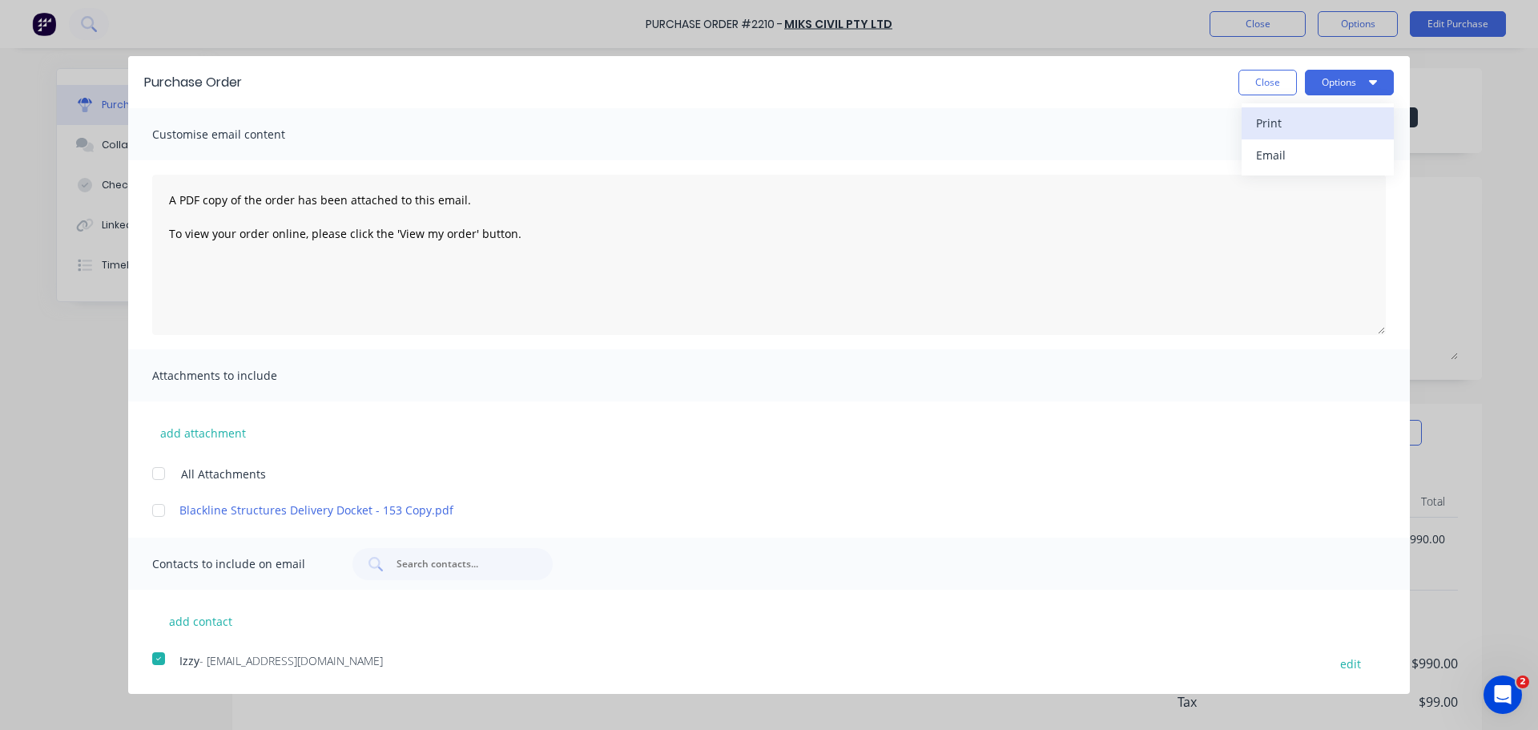
click at [1303, 111] on div "Print" at bounding box center [1317, 122] width 123 height 23
click at [1270, 77] on button "Close" at bounding box center [1267, 83] width 58 height 26
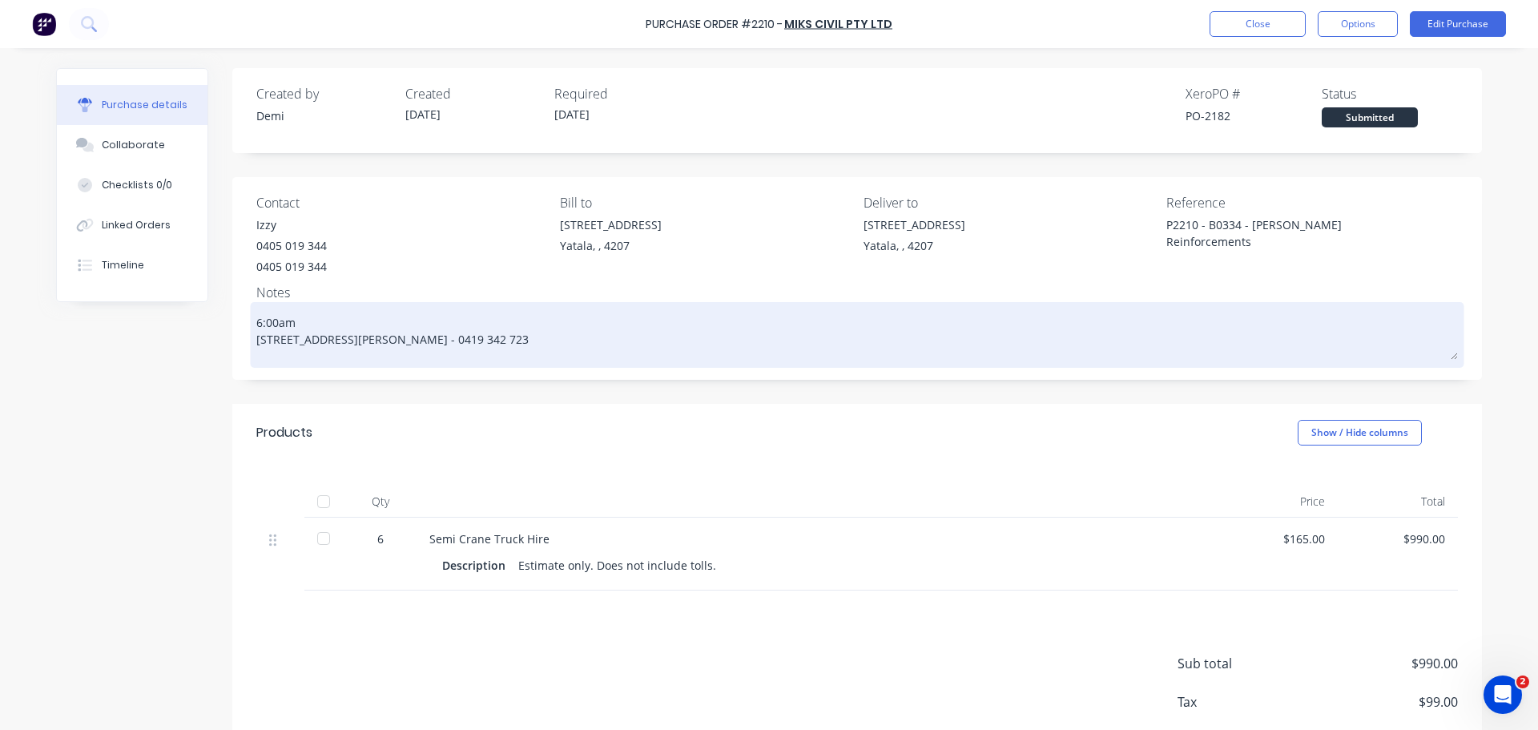
drag, startPoint x: 477, startPoint y: 318, endPoint x: 251, endPoint y: 317, distance: 225.8
click at [256, 317] on textarea "6:00am [STREET_ADDRESS][PERSON_NAME] - 0419 342 723" at bounding box center [856, 333] width 1201 height 54
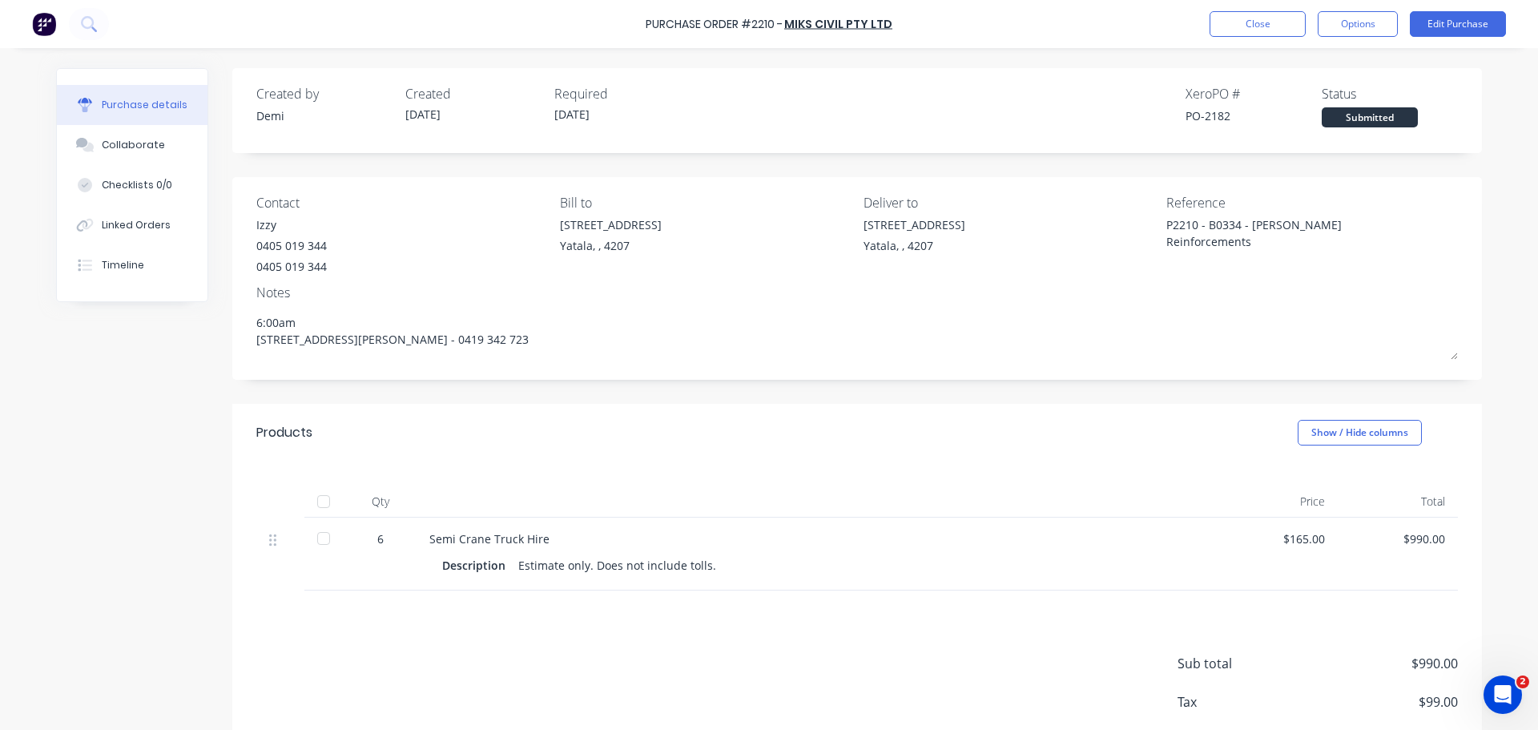
type textarea "x"
